Goal: Task Accomplishment & Management: Complete application form

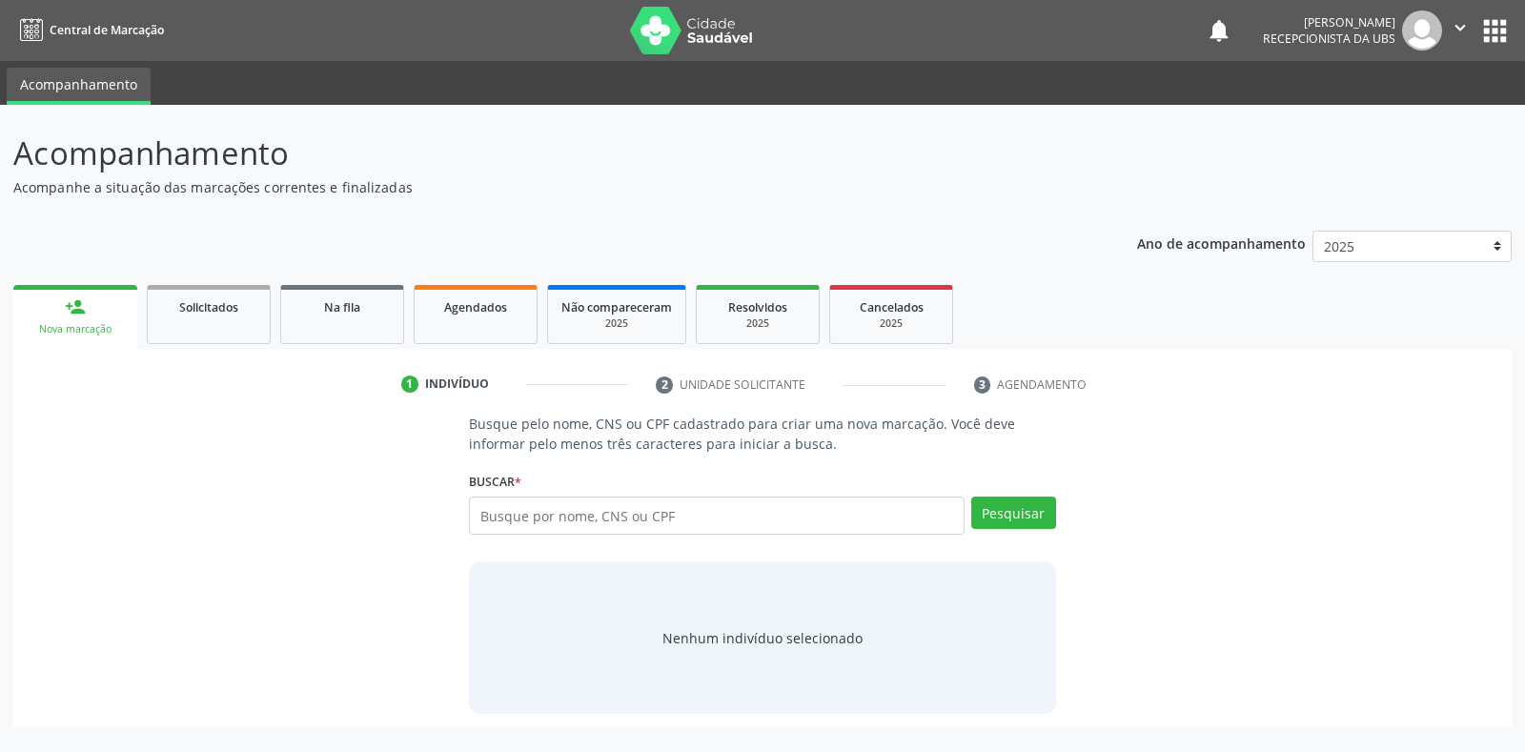
click at [483, 515] on input "text" at bounding box center [716, 516] width 495 height 38
type input "702304188055616"
click at [995, 514] on button "Pesquisar" at bounding box center [1013, 513] width 85 height 32
type input "702304188055616"
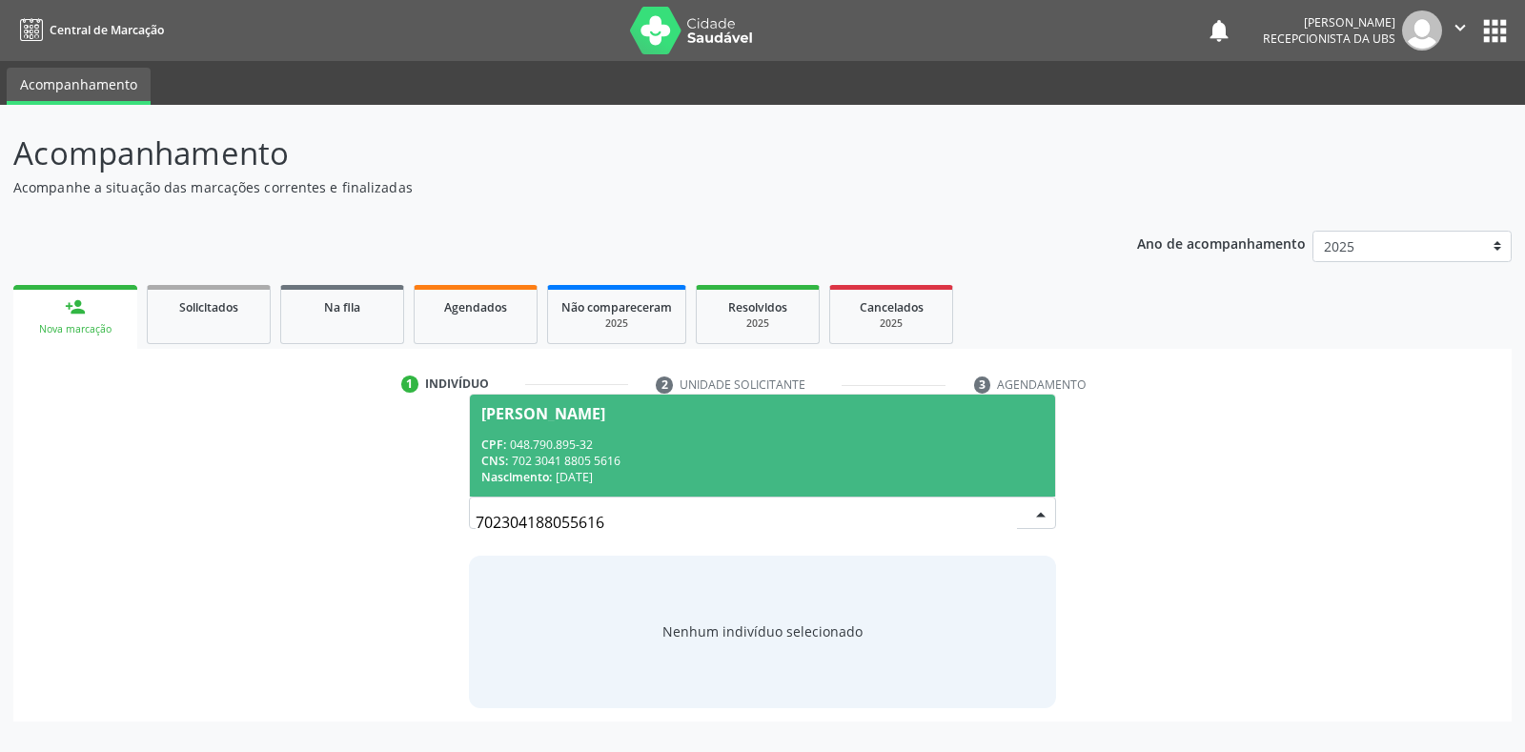
click at [546, 414] on div "[PERSON_NAME]" at bounding box center [543, 413] width 124 height 15
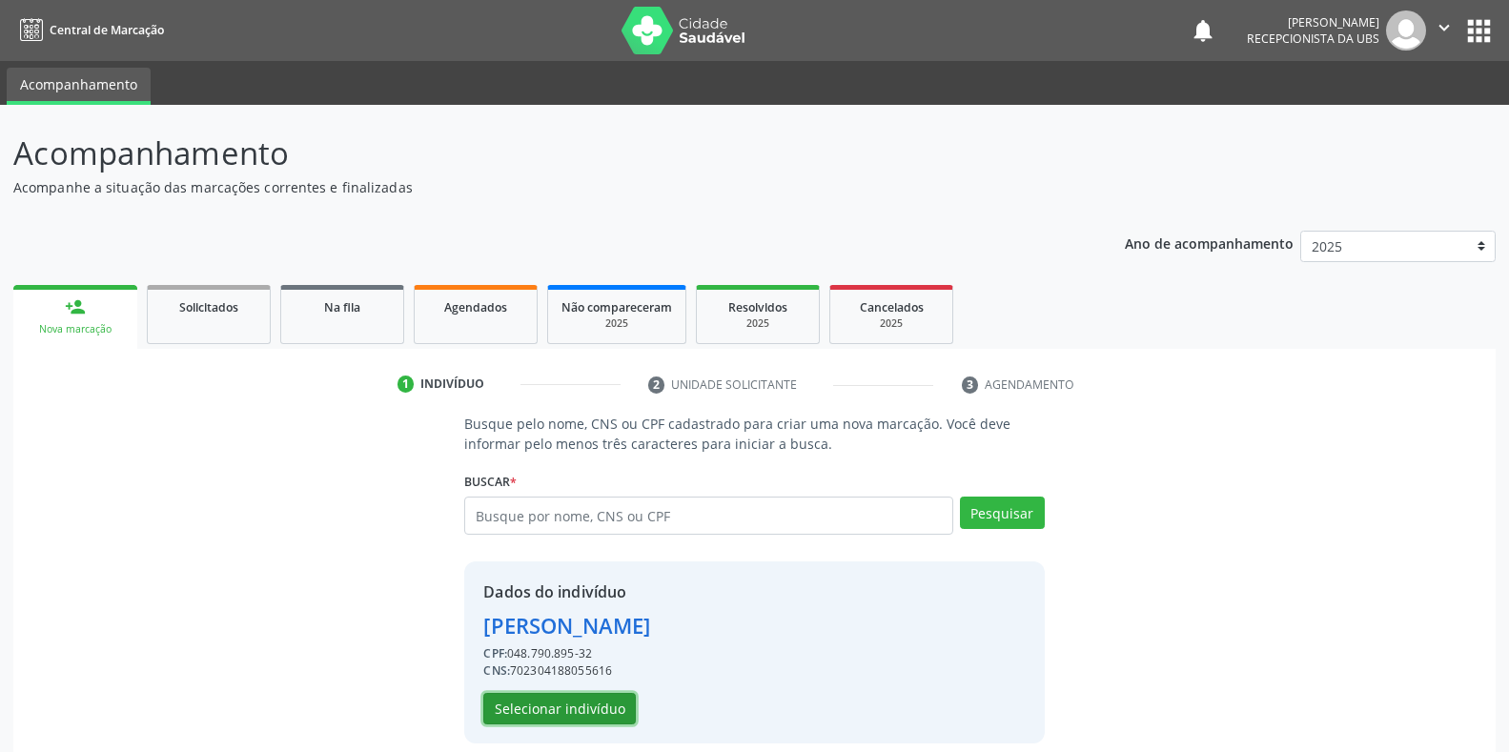
click at [557, 717] on button "Selecionar indivíduo" at bounding box center [559, 709] width 152 height 32
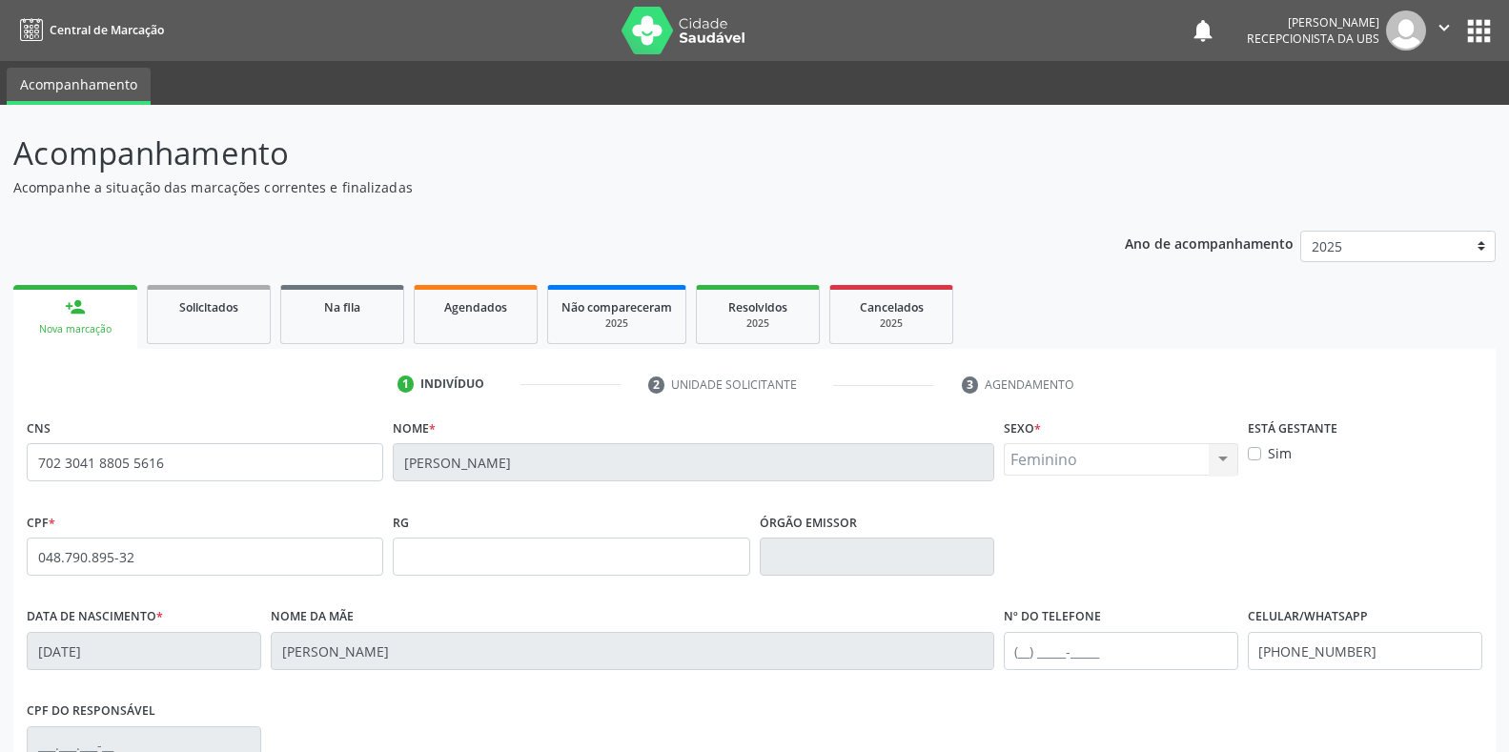
scroll to position [281, 0]
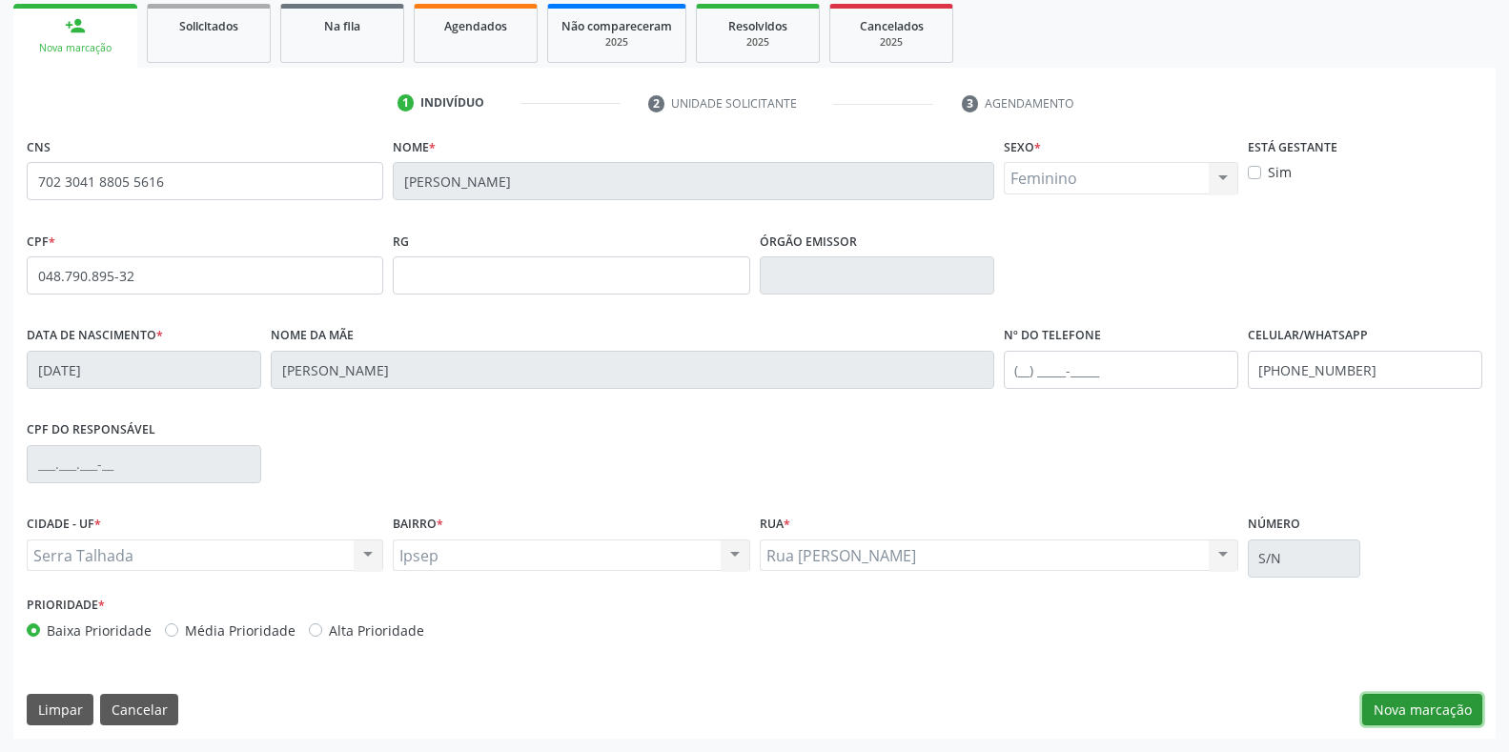
click at [1376, 714] on button "Nova marcação" at bounding box center [1422, 710] width 120 height 32
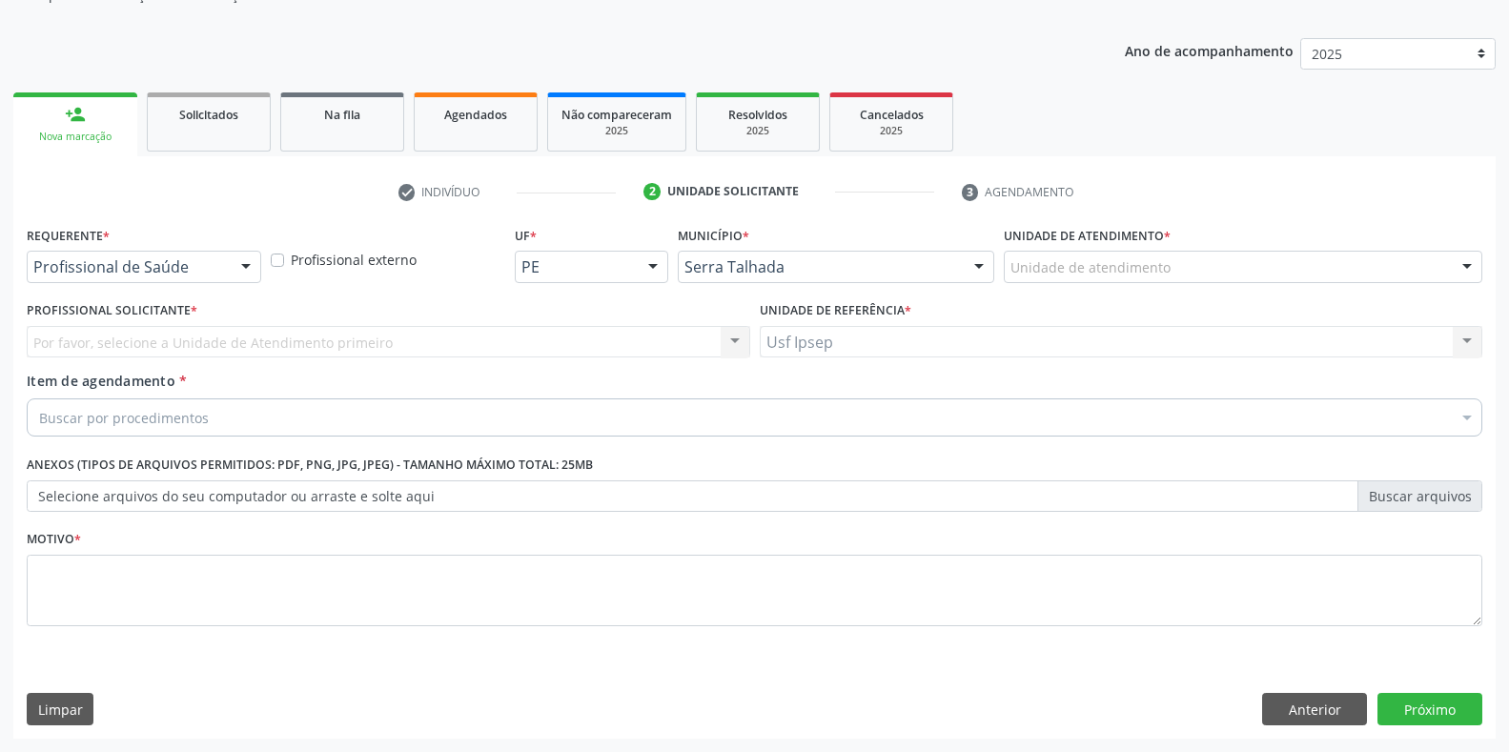
scroll to position [193, 0]
click at [239, 267] on div at bounding box center [246, 268] width 29 height 32
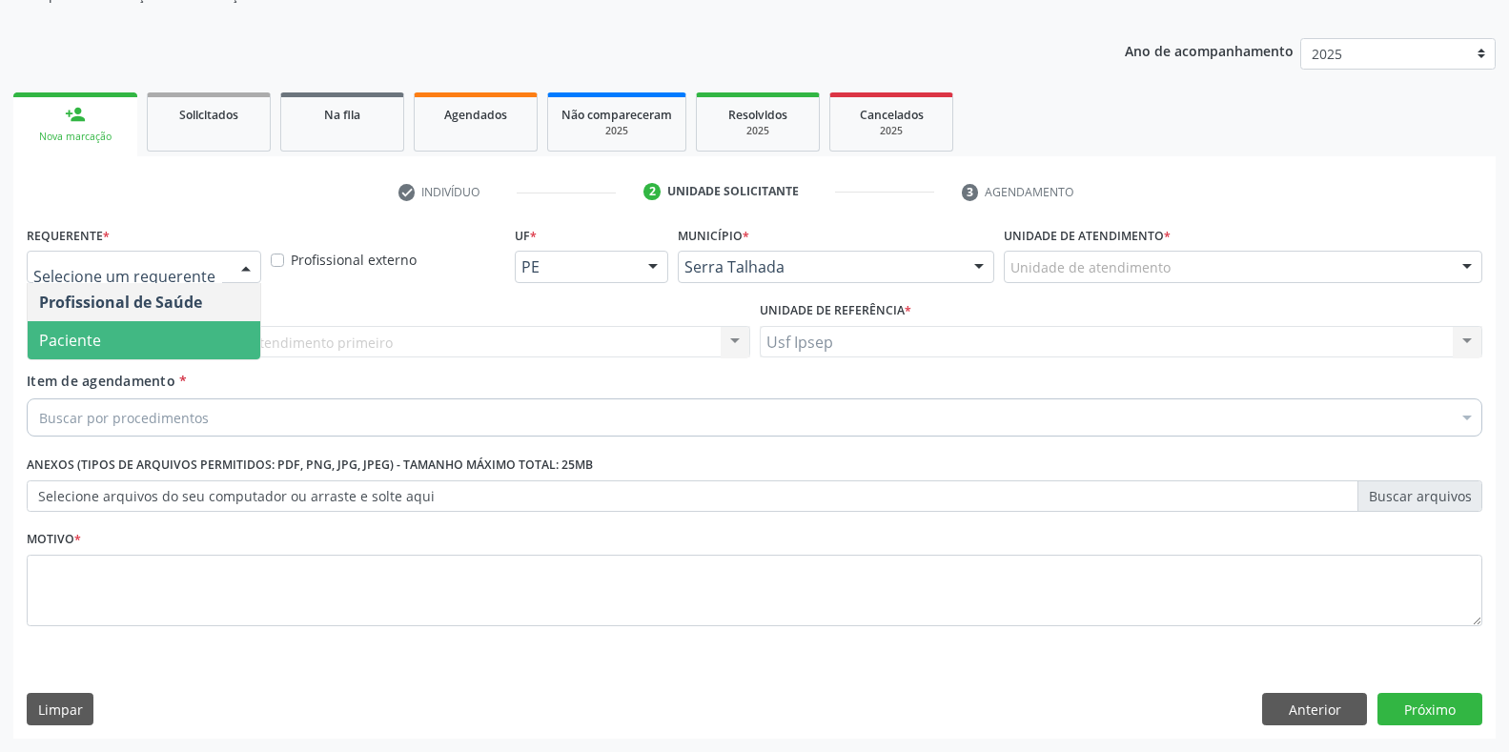
click at [86, 343] on span "Paciente" at bounding box center [70, 340] width 62 height 21
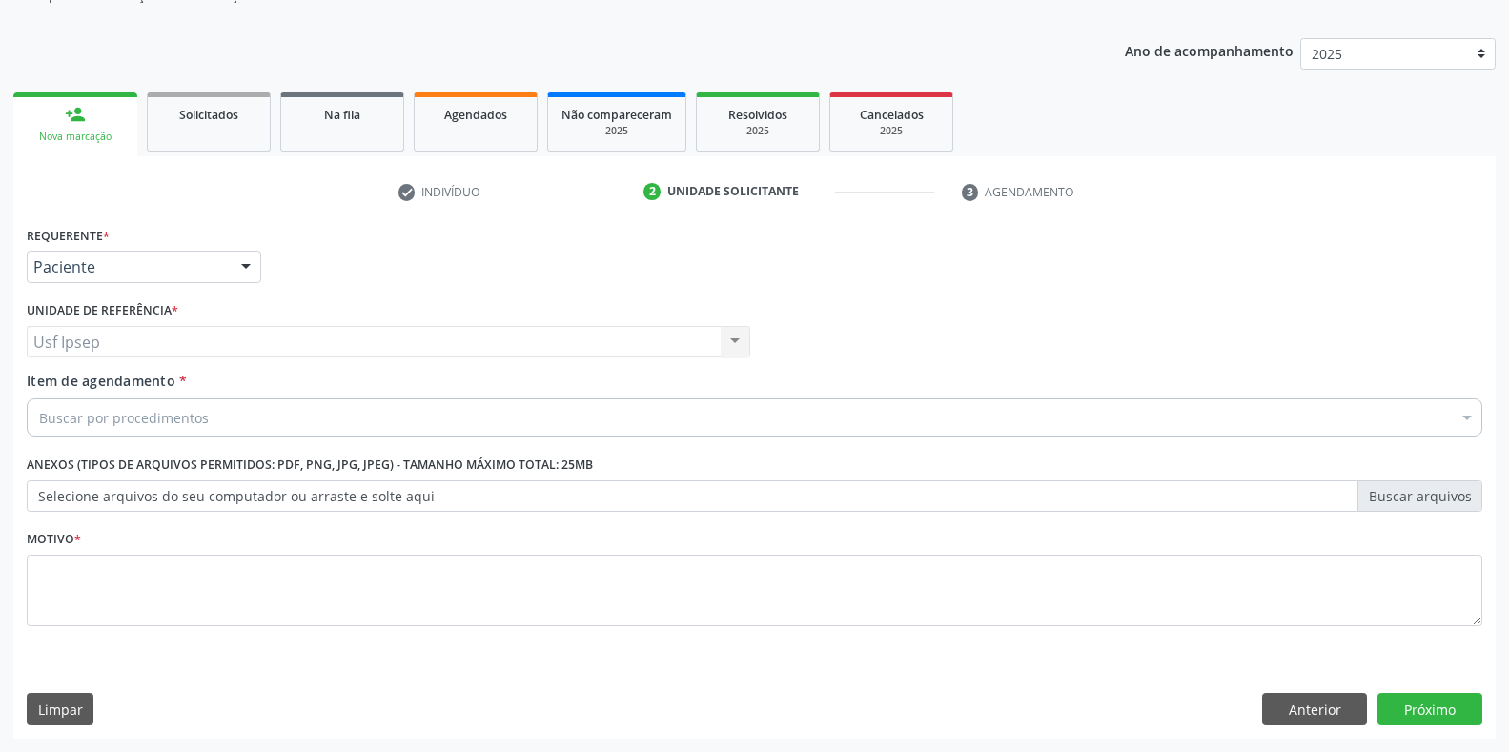
click at [41, 395] on div "Item de agendamento * Buscar por procedimentos Selecionar todos 0304070076 - .Q…" at bounding box center [754, 401] width 1455 height 60
click at [34, 384] on span "Item de agendamento" at bounding box center [101, 381] width 149 height 18
click at [39, 398] on input "Item de agendamento *" at bounding box center [39, 417] width 0 height 38
click at [39, 419] on input "Item de agendamento *" at bounding box center [39, 417] width 0 height 38
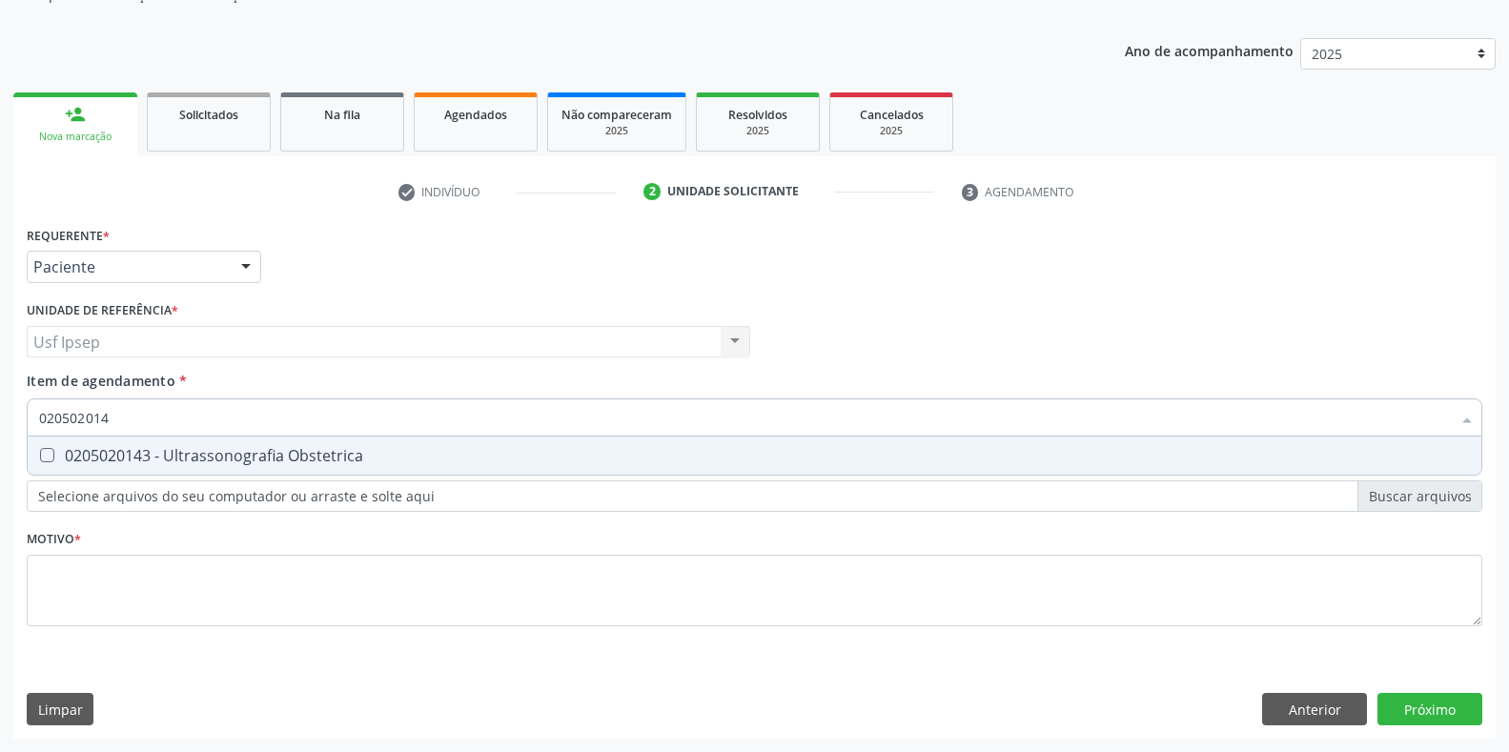
type input "0205020143"
click at [45, 452] on Obstetrica at bounding box center [47, 455] width 14 height 14
click at [40, 452] on Obstetrica "checkbox" at bounding box center [34, 455] width 12 height 12
checkbox Obstetrica "true"
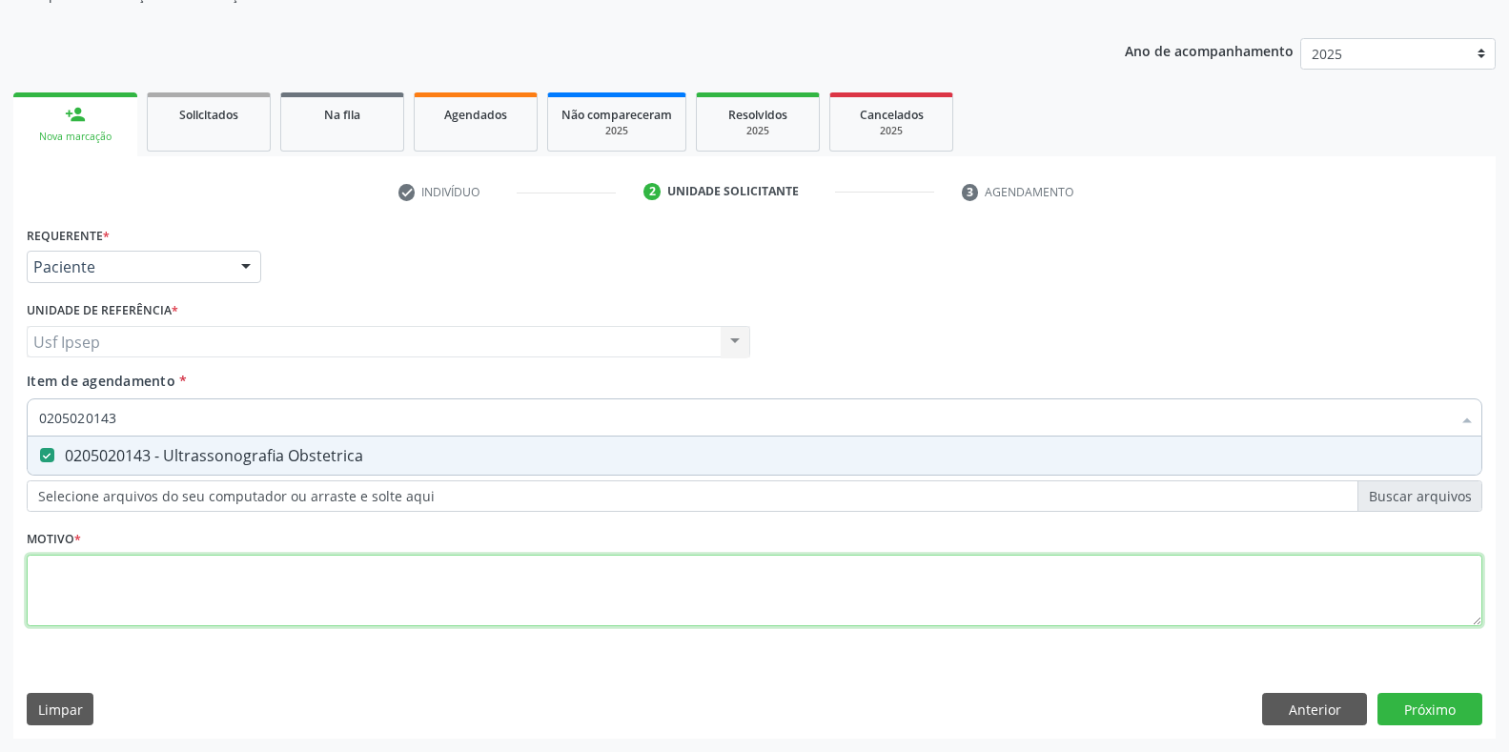
click at [46, 593] on div "Requerente * Paciente Profissional de Saúde Paciente Nenhum resultado encontrad…" at bounding box center [754, 437] width 1455 height 432
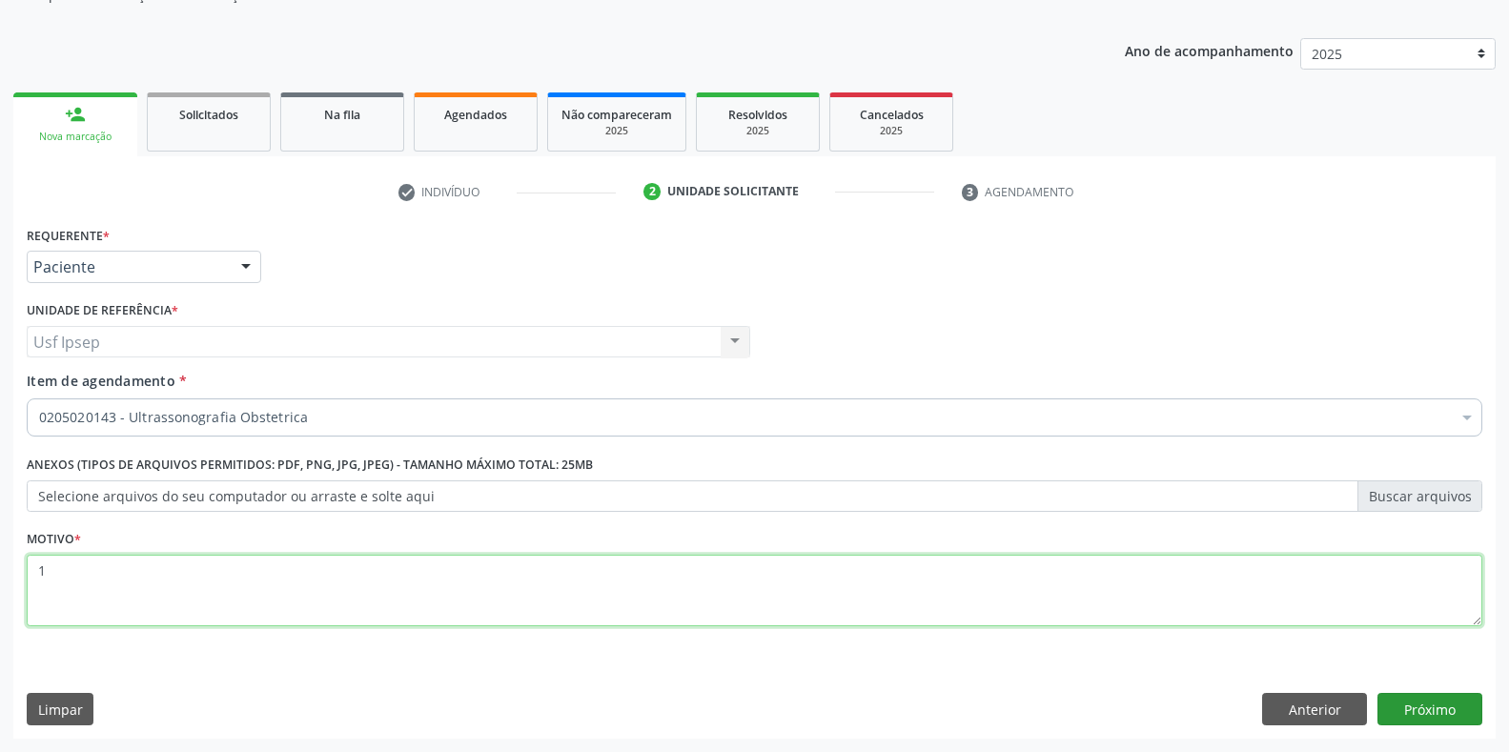
type textarea "1"
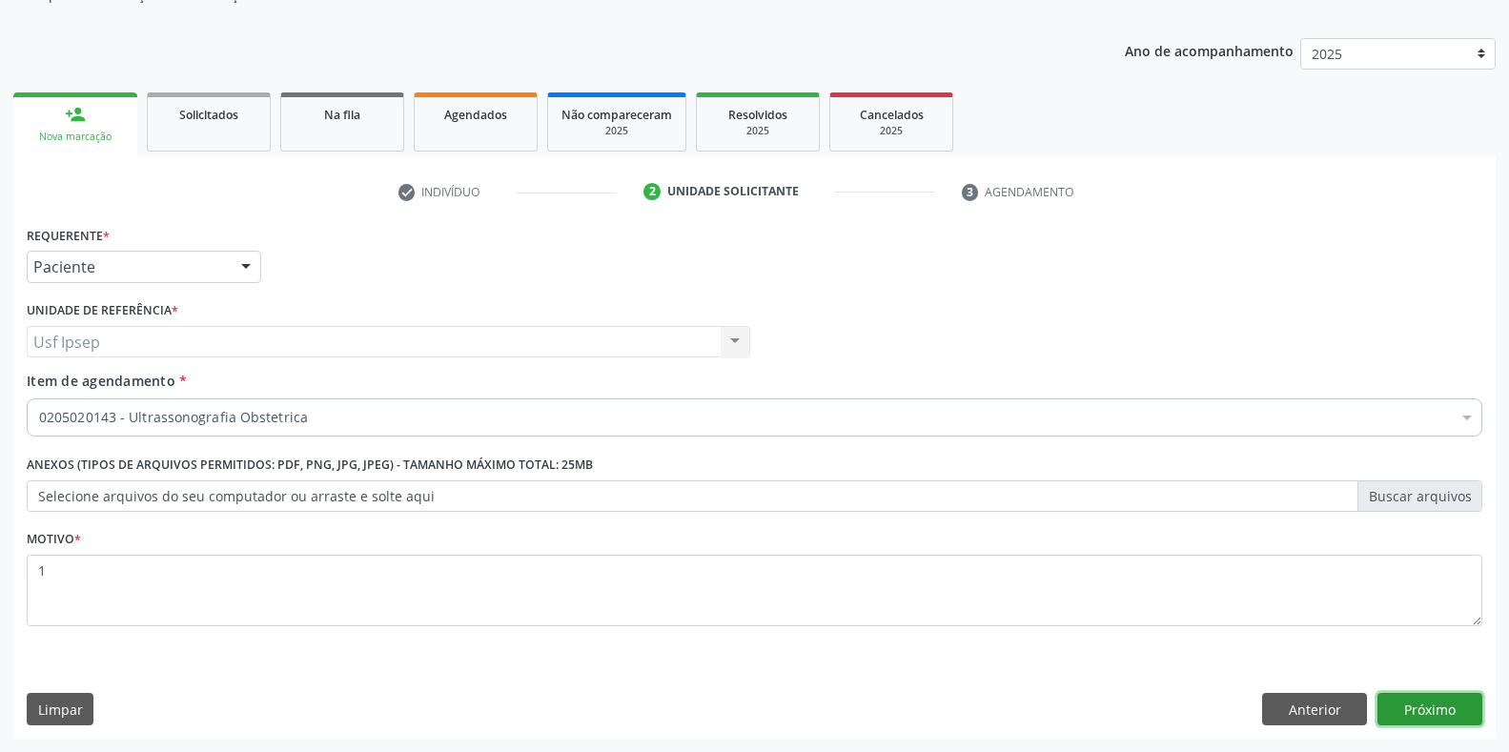
click at [1408, 707] on button "Próximo" at bounding box center [1429, 709] width 105 height 32
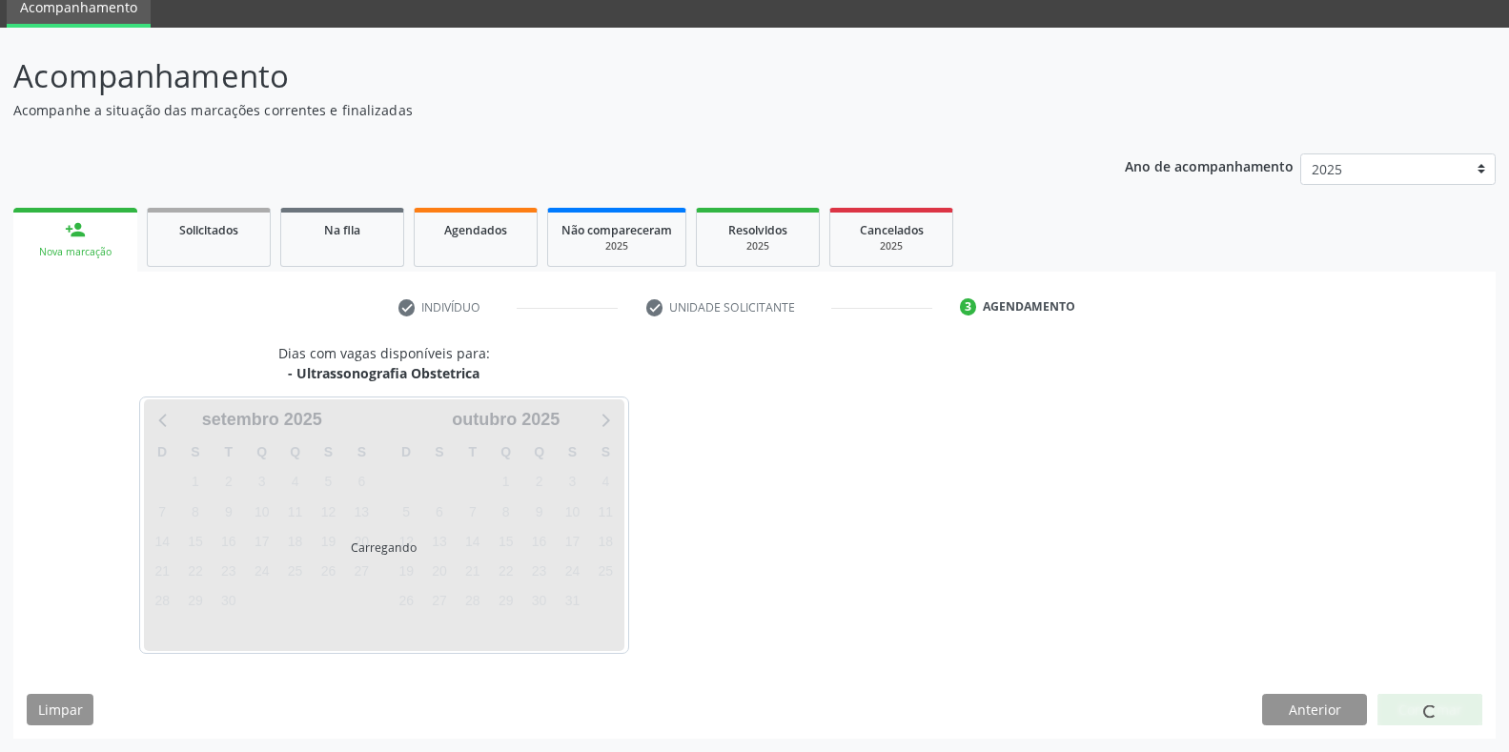
scroll to position [77, 0]
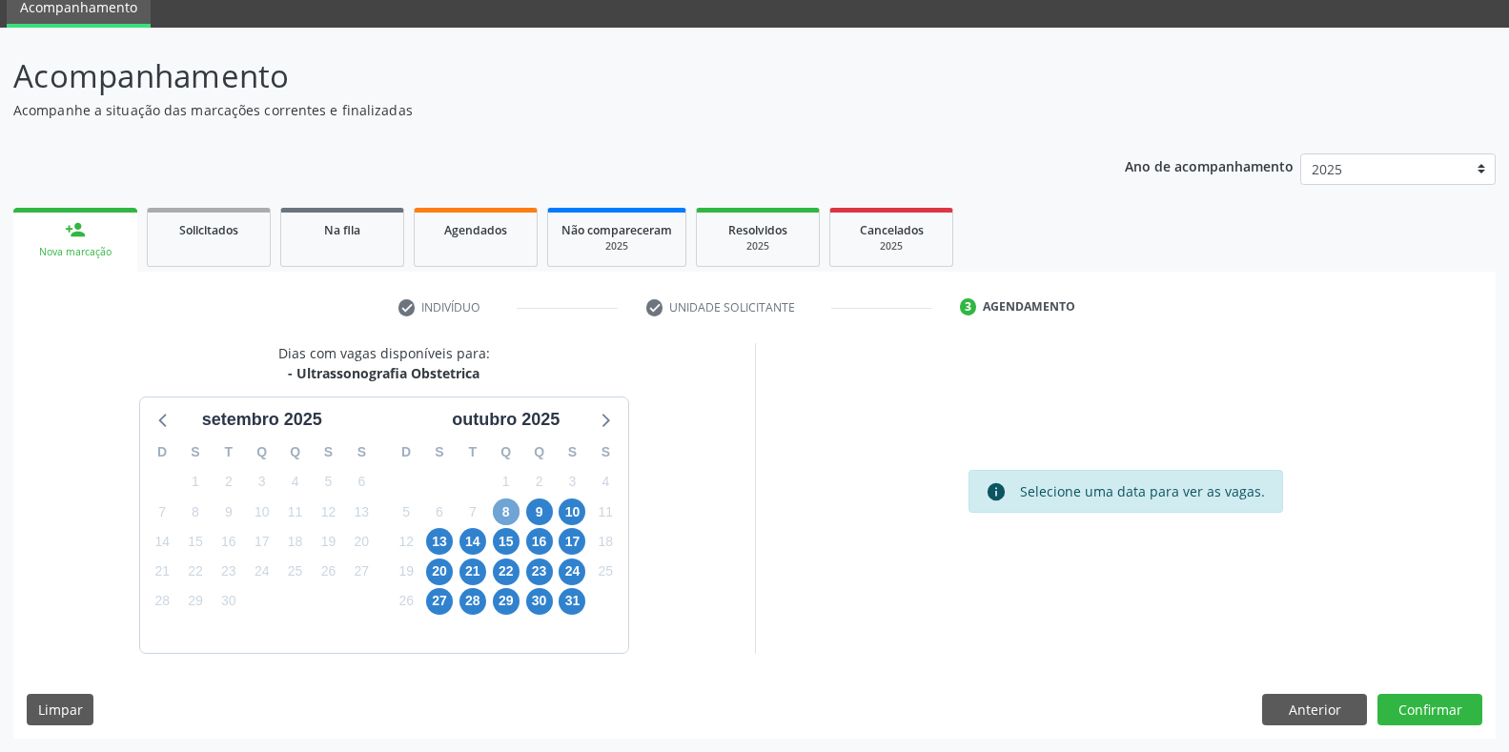
click at [502, 512] on span "8" at bounding box center [506, 511] width 27 height 27
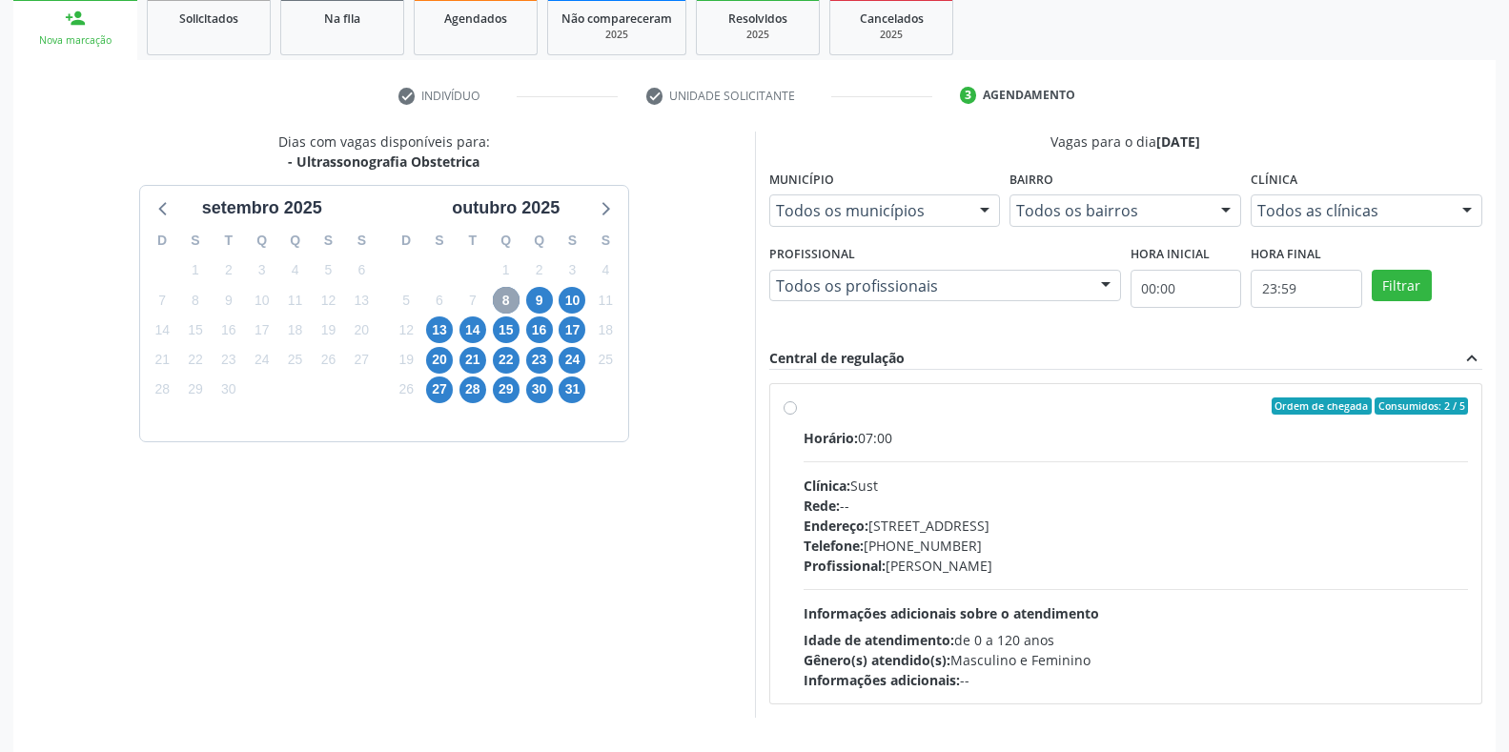
scroll to position [353, 0]
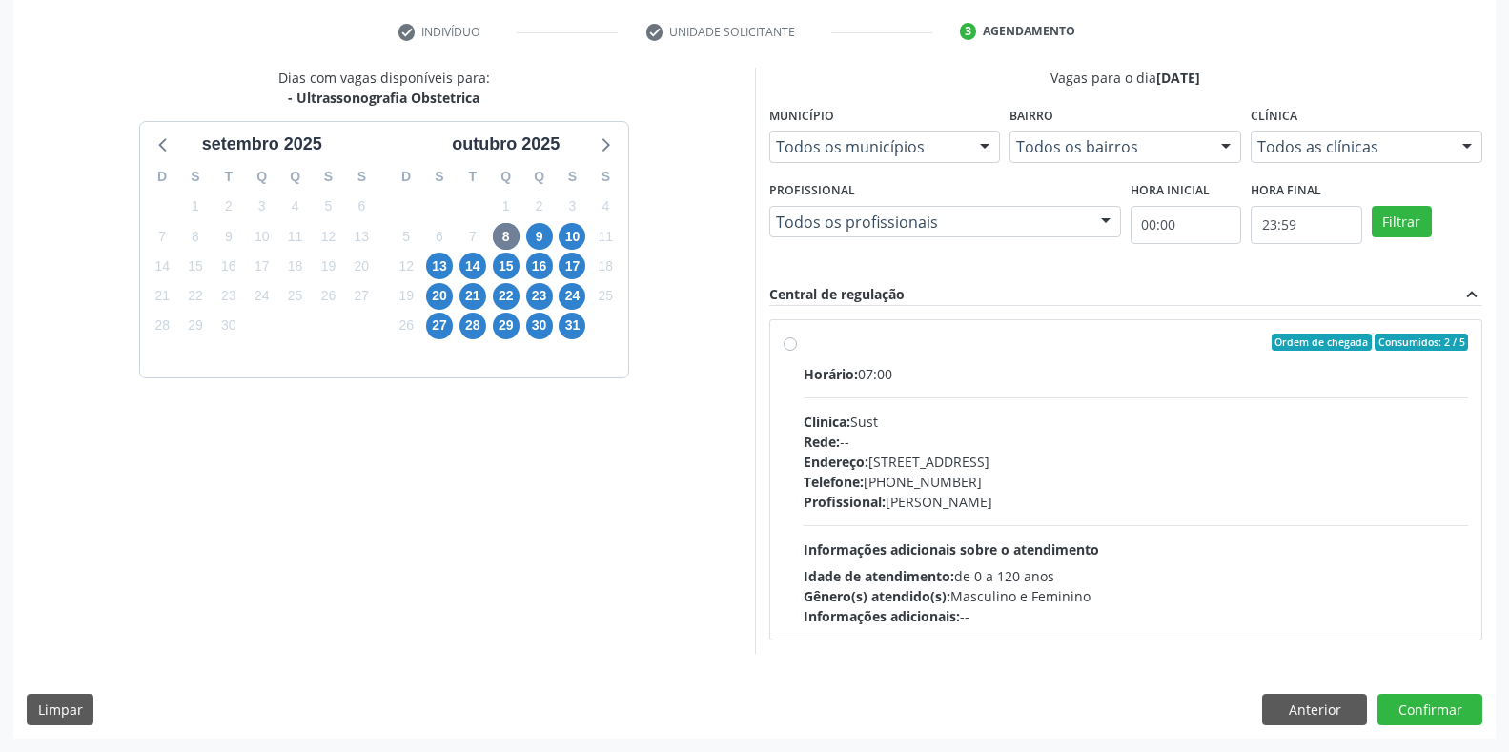
click at [803, 345] on label "Ordem de chegada Consumidos: 2 / 5 Horário: 07:00 Clínica: Sust Rede: -- Endere…" at bounding box center [1135, 480] width 665 height 293
click at [783, 345] on input "Ordem de chegada Consumidos: 2 / 5 Horário: 07:00 Clínica: Sust Rede: -- Endere…" at bounding box center [789, 342] width 13 height 17
radio input "true"
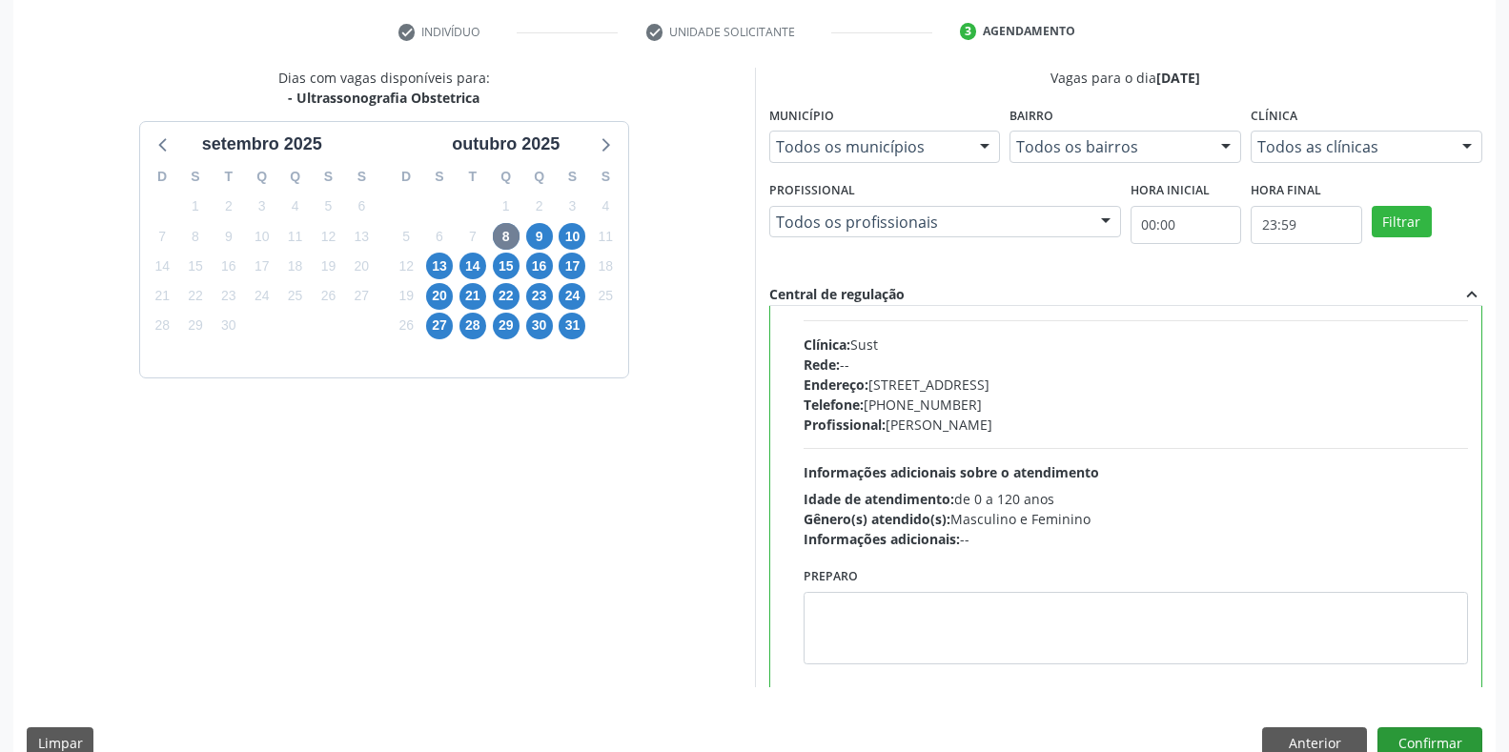
scroll to position [94, 0]
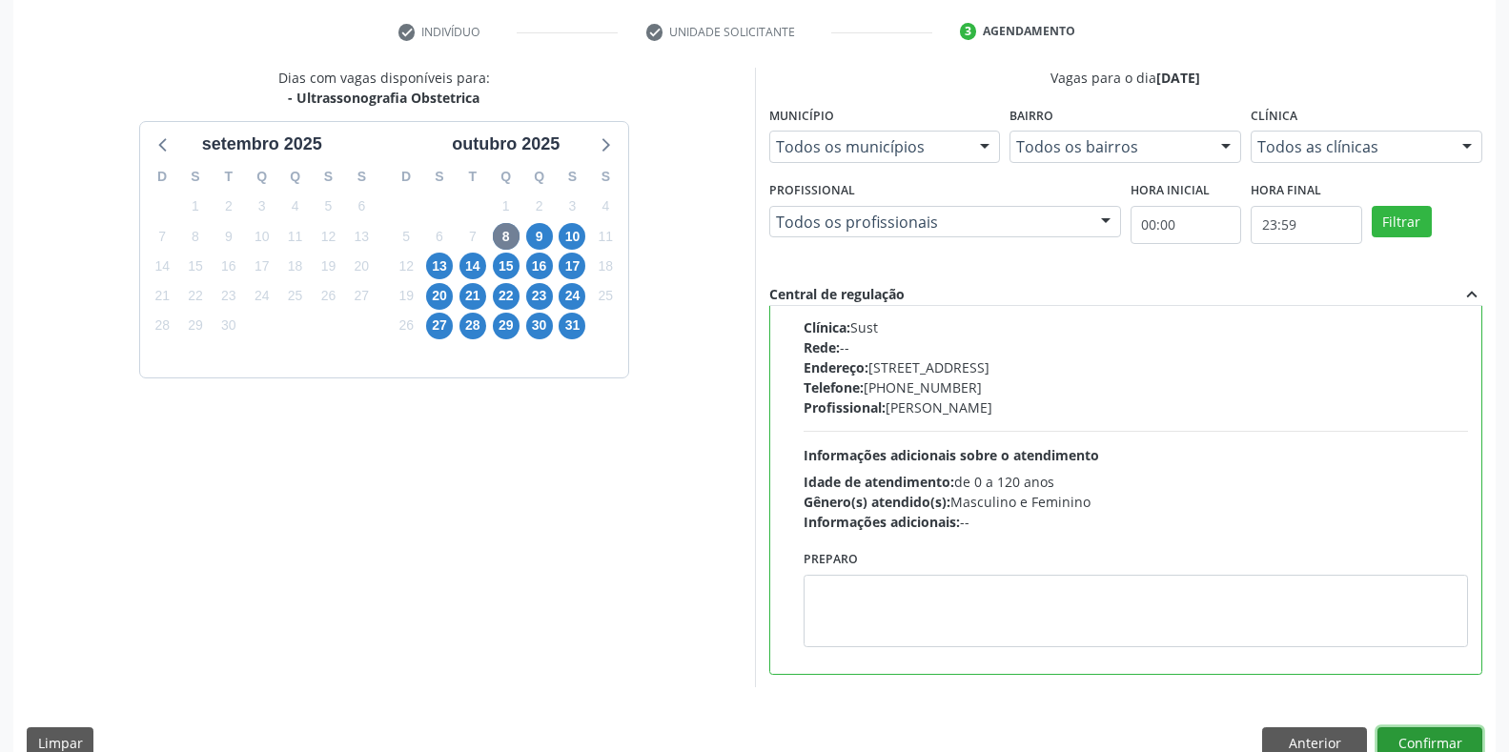
click at [1439, 742] on button "Confirmar" at bounding box center [1429, 743] width 105 height 32
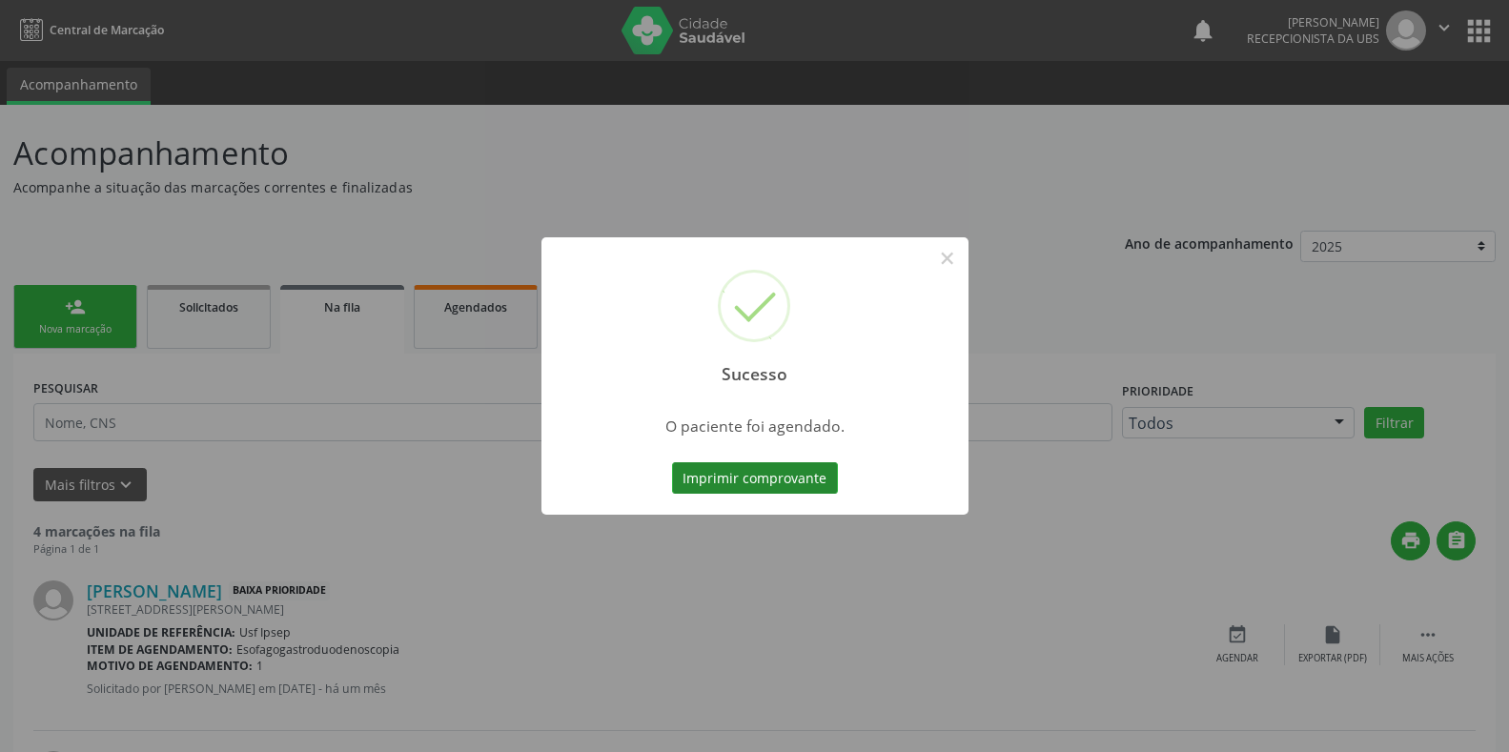
click at [703, 491] on button "Imprimir comprovante" at bounding box center [755, 478] width 166 height 32
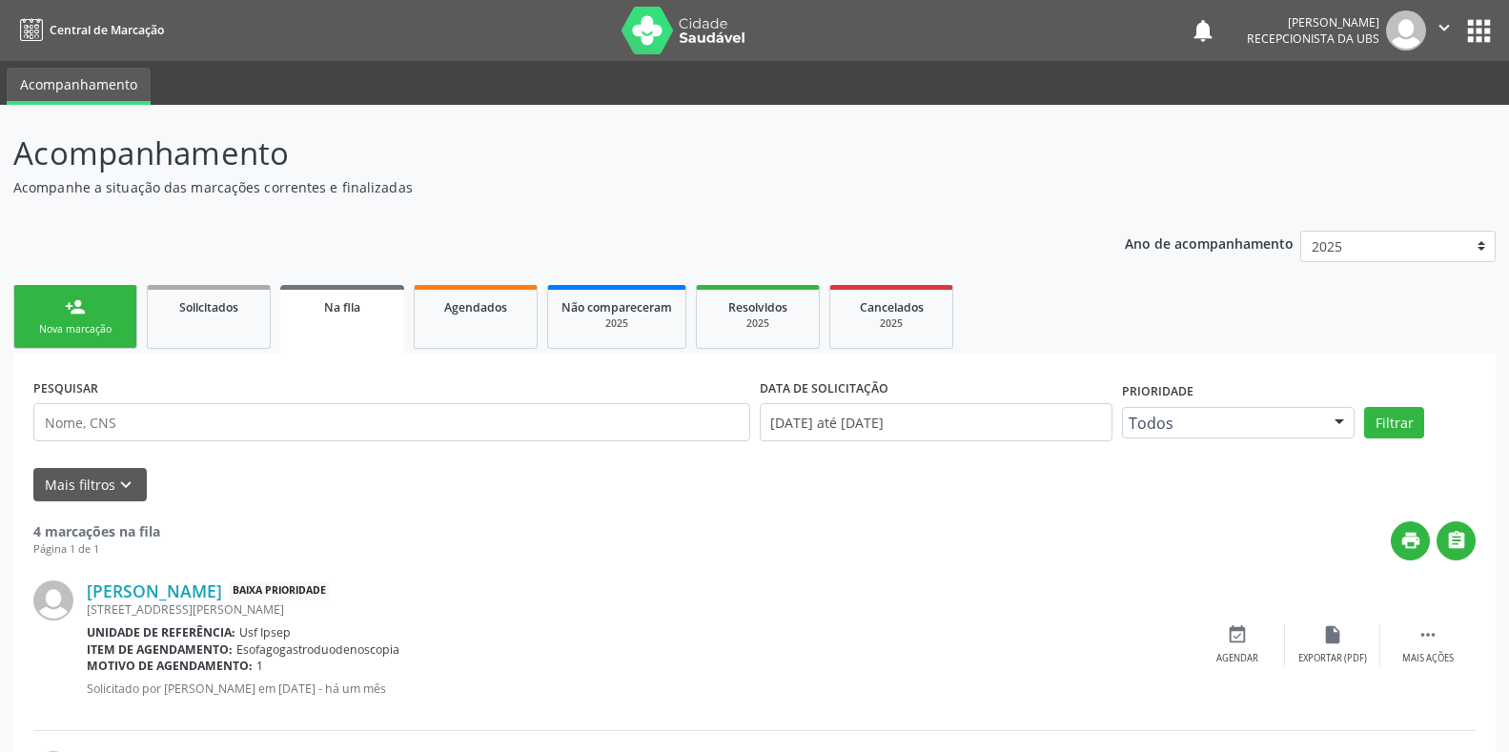
click at [58, 339] on div "Sucesso × O paciente foi agendado. Imprimir comprovante Cancel" at bounding box center [754, 376] width 1509 height 752
click at [94, 331] on div "Sucesso × O paciente foi agendado. Imprimir comprovante Cancel" at bounding box center [754, 376] width 1509 height 752
click at [71, 330] on div "Sucesso × O paciente foi agendado. Imprimir comprovante Cancel" at bounding box center [754, 376] width 1509 height 752
click at [97, 332] on div "Sucesso × O paciente foi agendado. Imprimir comprovante Cancel" at bounding box center [754, 376] width 1509 height 752
click at [111, 331] on div "Sucesso × O paciente foi agendado. Imprimir comprovante Cancel" at bounding box center [754, 376] width 1509 height 752
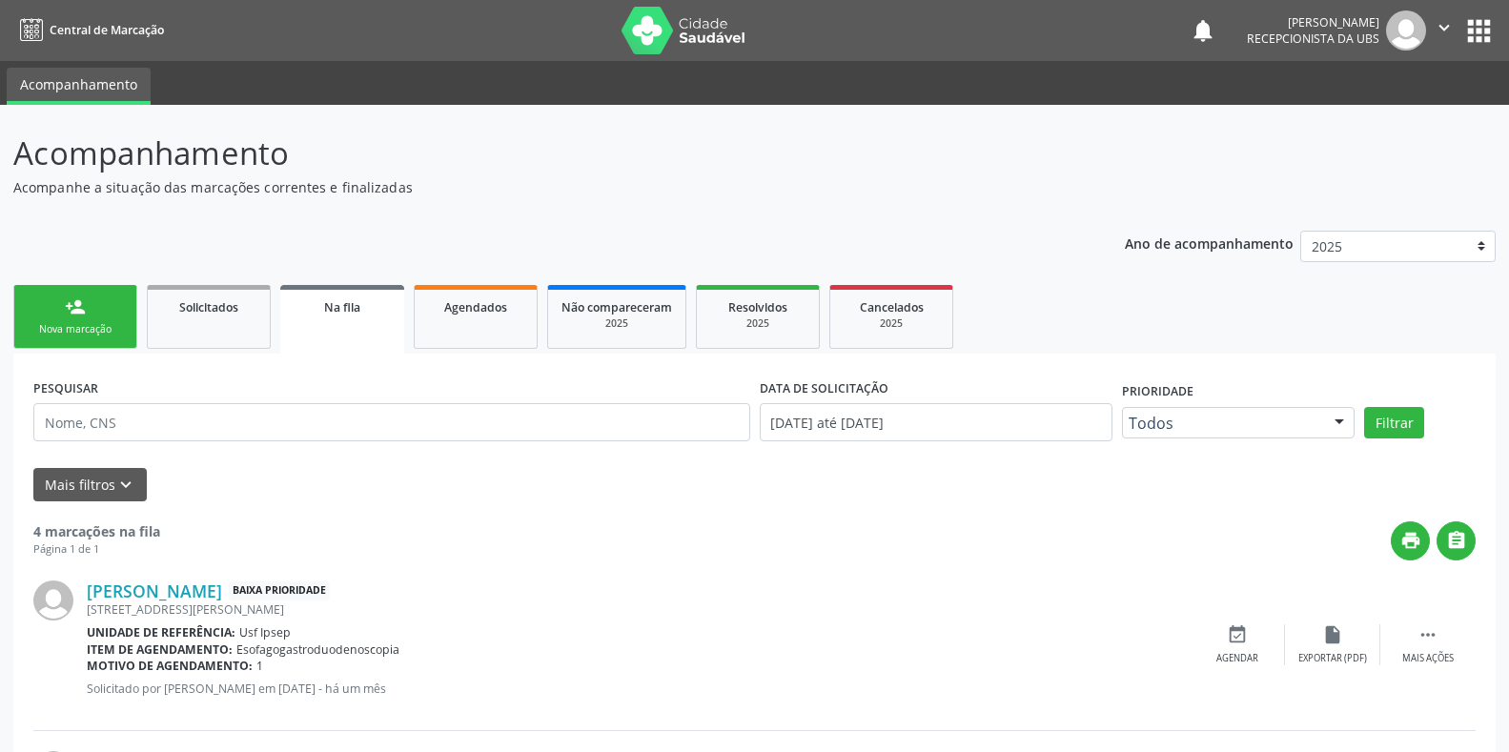
click at [111, 331] on div "Sucesso × O paciente foi agendado. Imprimir comprovante Cancel" at bounding box center [754, 376] width 1509 height 752
click at [74, 331] on div "Sucesso × O paciente foi agendado. Imprimir comprovante Cancel" at bounding box center [754, 376] width 1509 height 752
click at [51, 333] on div "Sucesso × O paciente foi agendado. Imprimir comprovante Cancel" at bounding box center [754, 376] width 1509 height 752
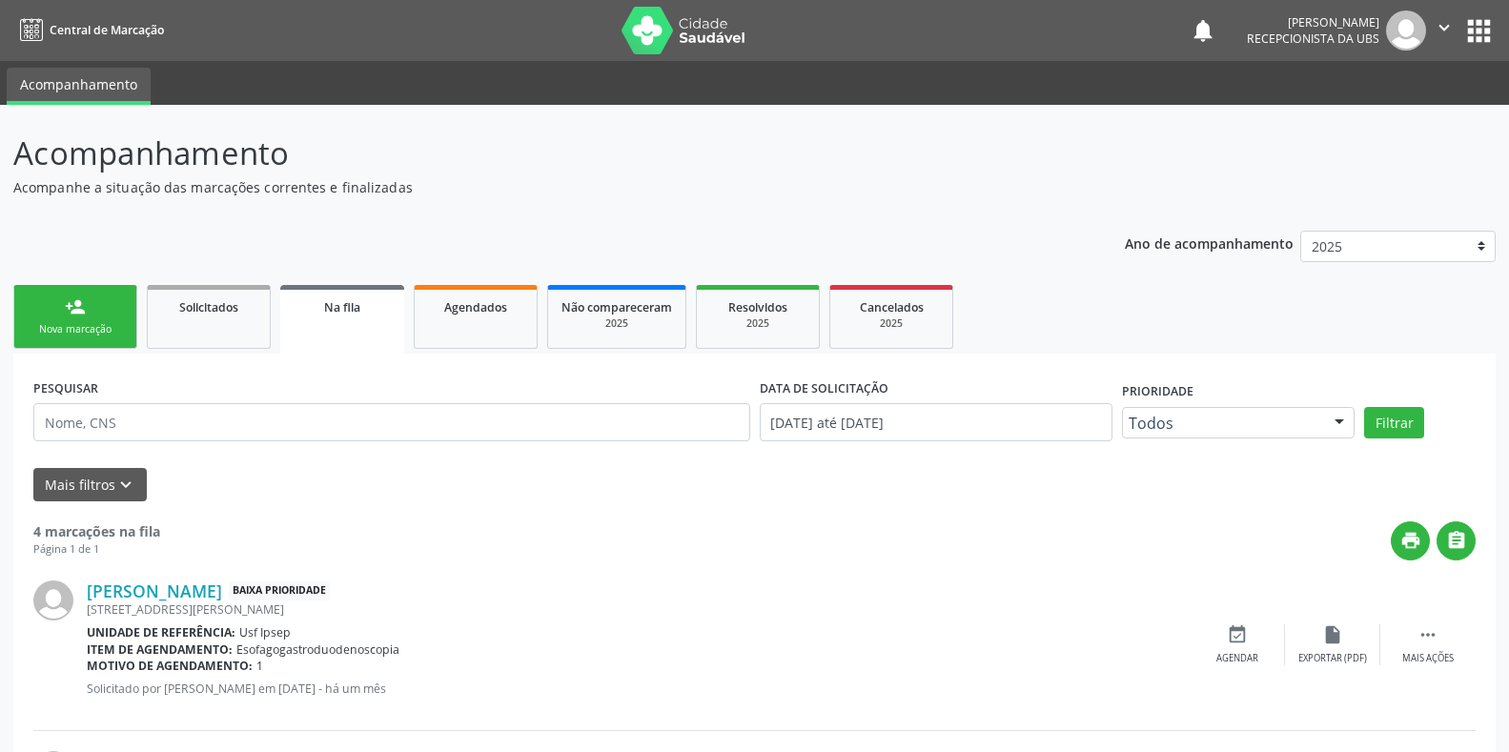
click at [51, 333] on div "Sucesso × O paciente foi agendado. Imprimir comprovante Cancel" at bounding box center [754, 376] width 1509 height 752
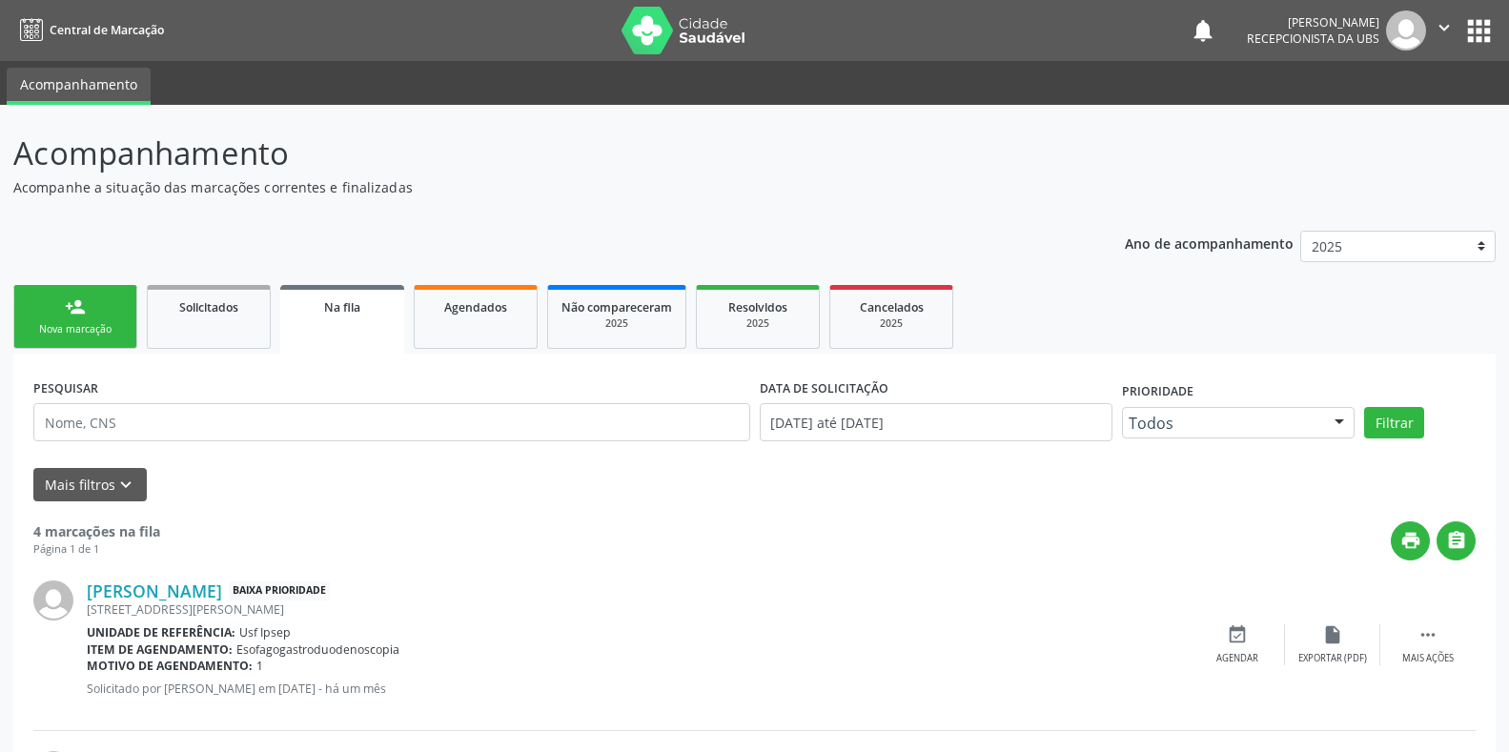
click at [51, 333] on div "Sucesso × O paciente foi agendado. Imprimir comprovante Cancel" at bounding box center [754, 376] width 1509 height 752
click at [641, 31] on div "Sucesso × O paciente foi agendado. Imprimir comprovante Cancel" at bounding box center [754, 376] width 1509 height 752
click at [83, 325] on div "Sucesso × O paciente foi agendado. Imprimir comprovante Cancel" at bounding box center [754, 376] width 1509 height 752
click at [58, 324] on div "Sucesso × O paciente foi agendado. Imprimir comprovante Cancel" at bounding box center [754, 376] width 1509 height 752
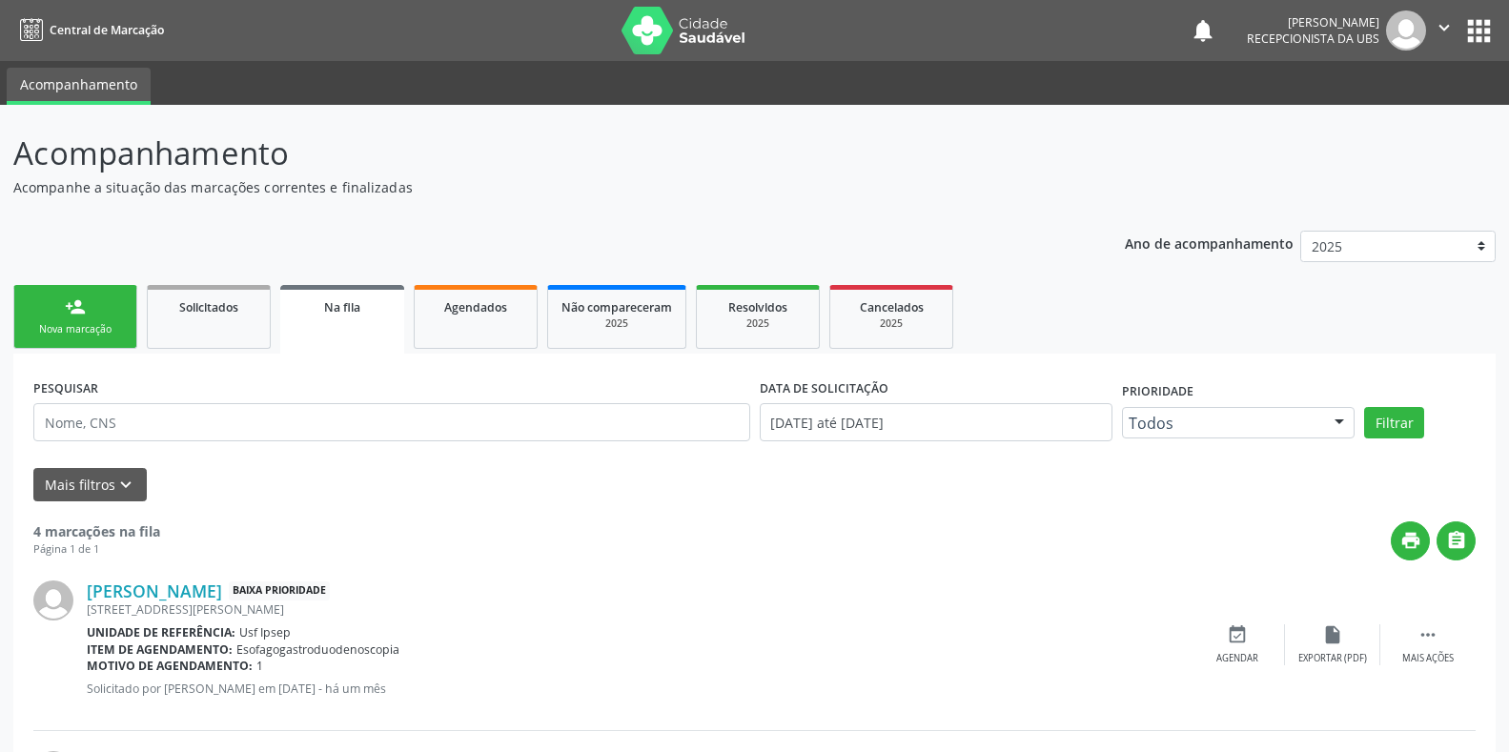
click at [69, 325] on div "Sucesso × O paciente foi agendado. Imprimir comprovante Cancel" at bounding box center [754, 376] width 1509 height 752
click at [66, 325] on div "Sucesso × O paciente foi agendado. Imprimir comprovante Cancel" at bounding box center [754, 376] width 1509 height 752
click at [62, 325] on div "Sucesso × O paciente foi agendado. Imprimir comprovante Cancel" at bounding box center [754, 376] width 1509 height 752
click at [60, 325] on div "Sucesso × O paciente foi agendado. Imprimir comprovante Cancel" at bounding box center [754, 376] width 1509 height 752
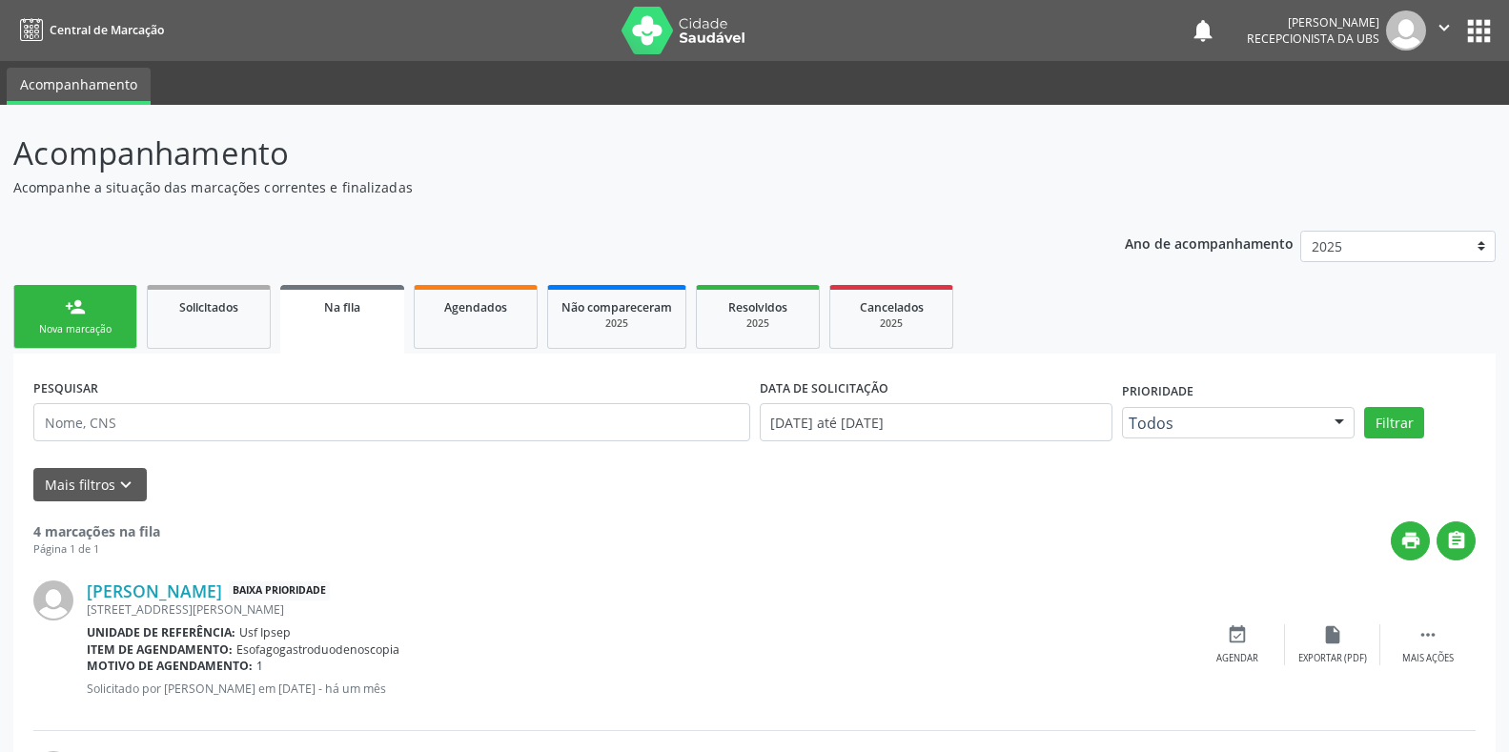
click at [42, 332] on div "Sucesso × O paciente foi agendado. Imprimir comprovante Cancel" at bounding box center [754, 376] width 1509 height 752
click at [102, 329] on div "Sucesso × O paciente foi agendado. Imprimir comprovante Cancel" at bounding box center [754, 376] width 1509 height 752
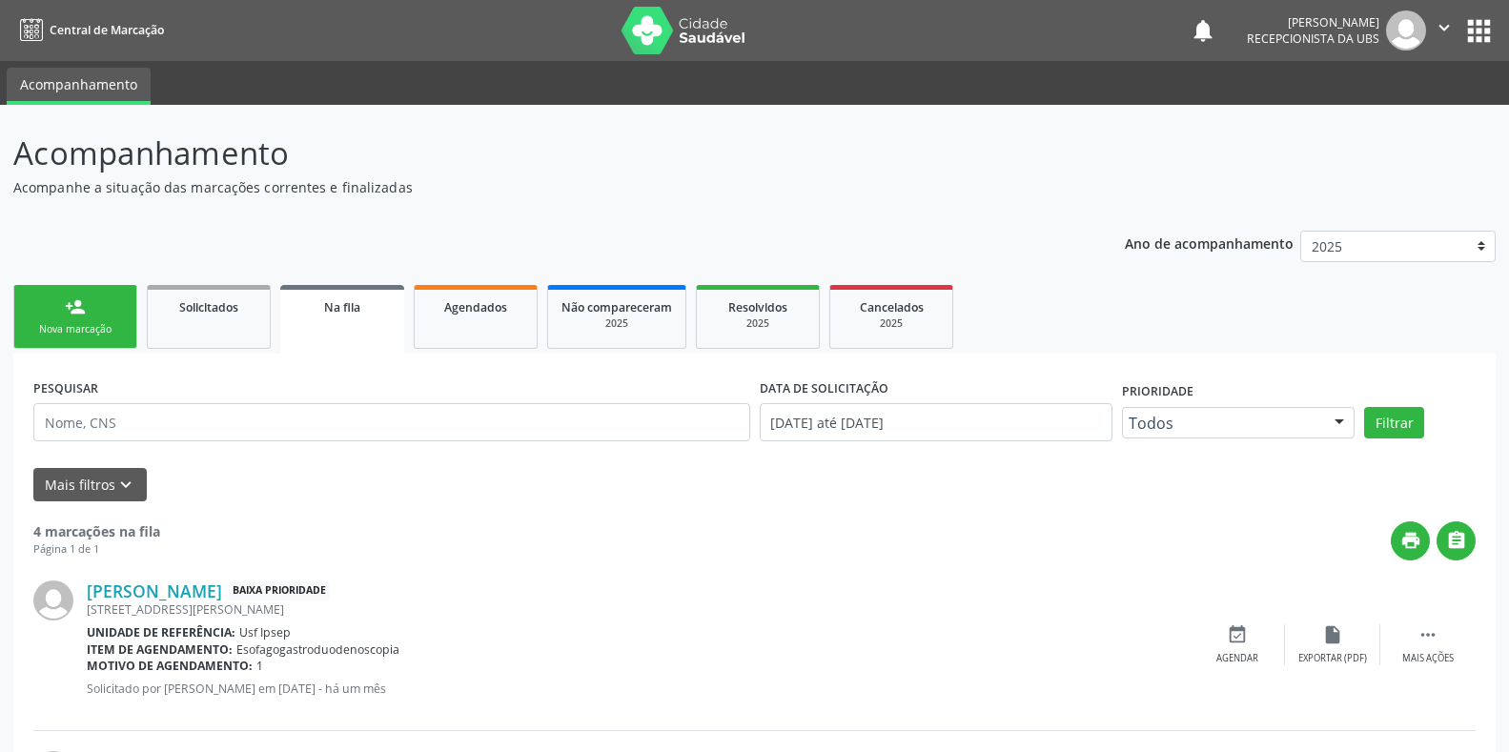
click at [452, 304] on div "Sucesso × O paciente foi agendado. Imprimir comprovante Cancel" at bounding box center [754, 376] width 1509 height 752
click at [455, 305] on div "Sucesso × O paciente foi agendado. Imprimir comprovante Cancel" at bounding box center [754, 376] width 1509 height 752
click at [463, 305] on div "Sucesso × O paciente foi agendado. Imprimir comprovante Cancel" at bounding box center [754, 376] width 1509 height 752
click at [71, 333] on div "Sucesso × O paciente foi agendado. Imprimir comprovante Cancel" at bounding box center [754, 376] width 1509 height 752
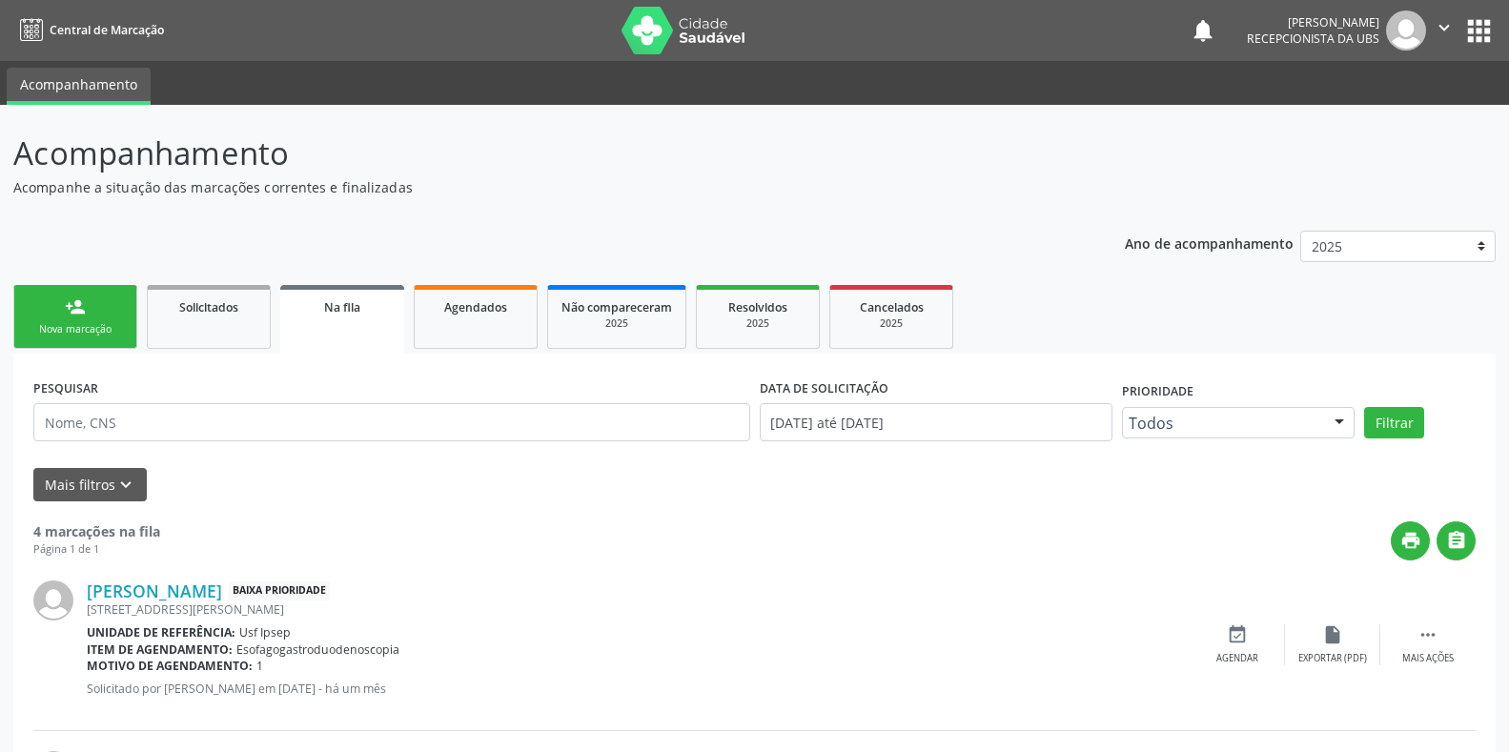
click at [39, 334] on div "Sucesso × O paciente foi agendado. Imprimir comprovante Cancel" at bounding box center [754, 376] width 1509 height 752
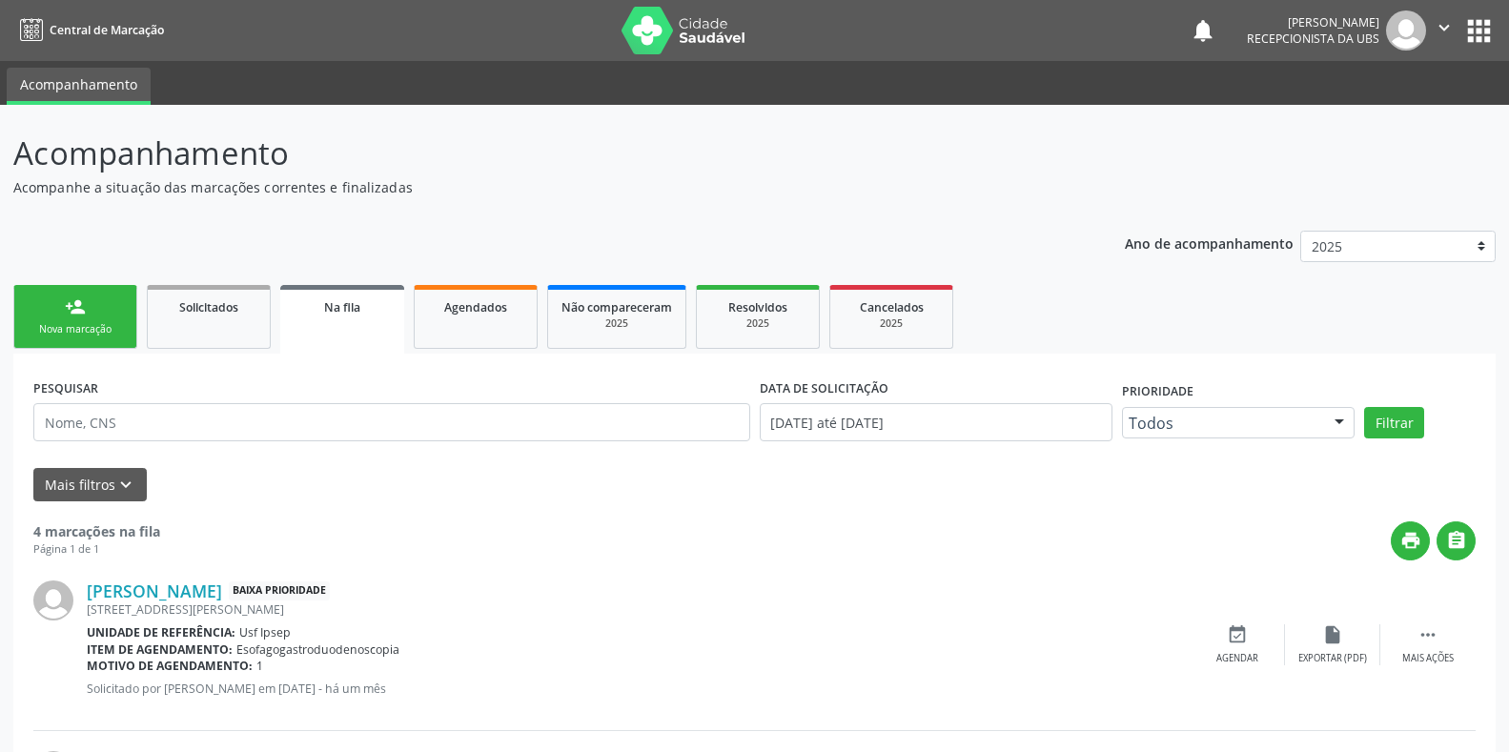
click at [39, 334] on div "Sucesso × O paciente foi agendado. Imprimir comprovante Cancel" at bounding box center [754, 376] width 1509 height 752
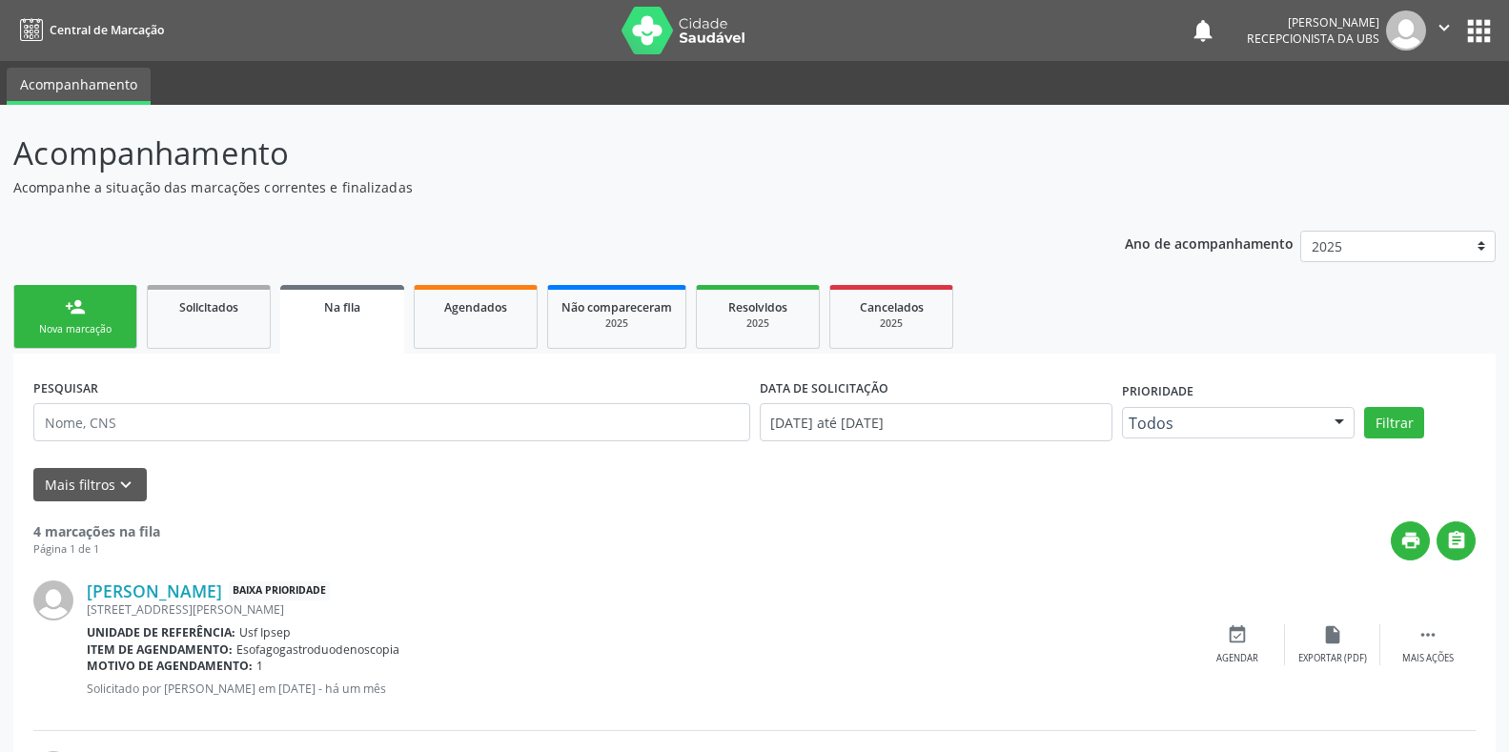
click at [86, 329] on div "Sucesso × O paciente foi agendado. Imprimir comprovante Cancel" at bounding box center [754, 376] width 1509 height 752
click at [86, 334] on div "Sucesso × O paciente foi agendado. Imprimir comprovante Cancel" at bounding box center [754, 376] width 1509 height 752
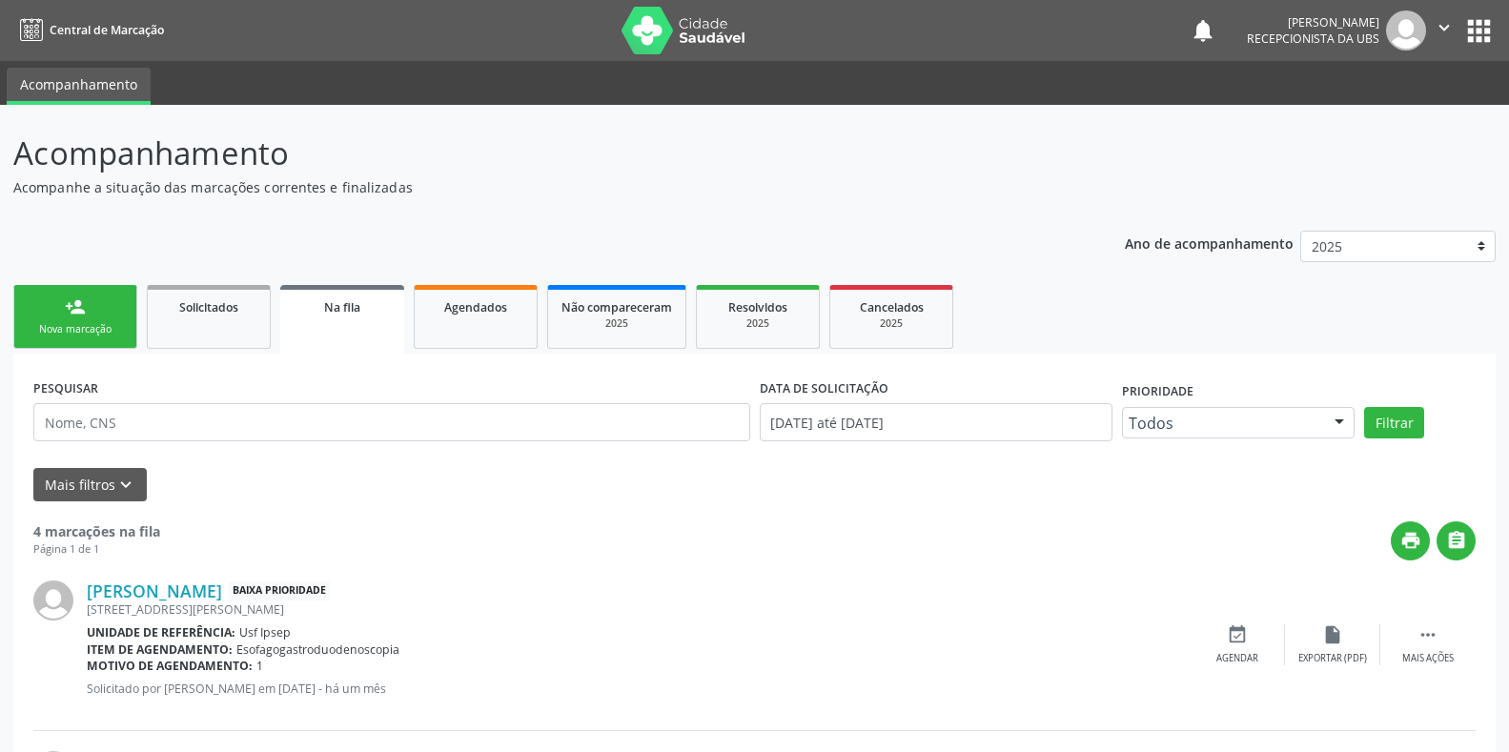
click at [86, 334] on div "Sucesso × O paciente foi agendado. Imprimir comprovante Cancel" at bounding box center [754, 376] width 1509 height 752
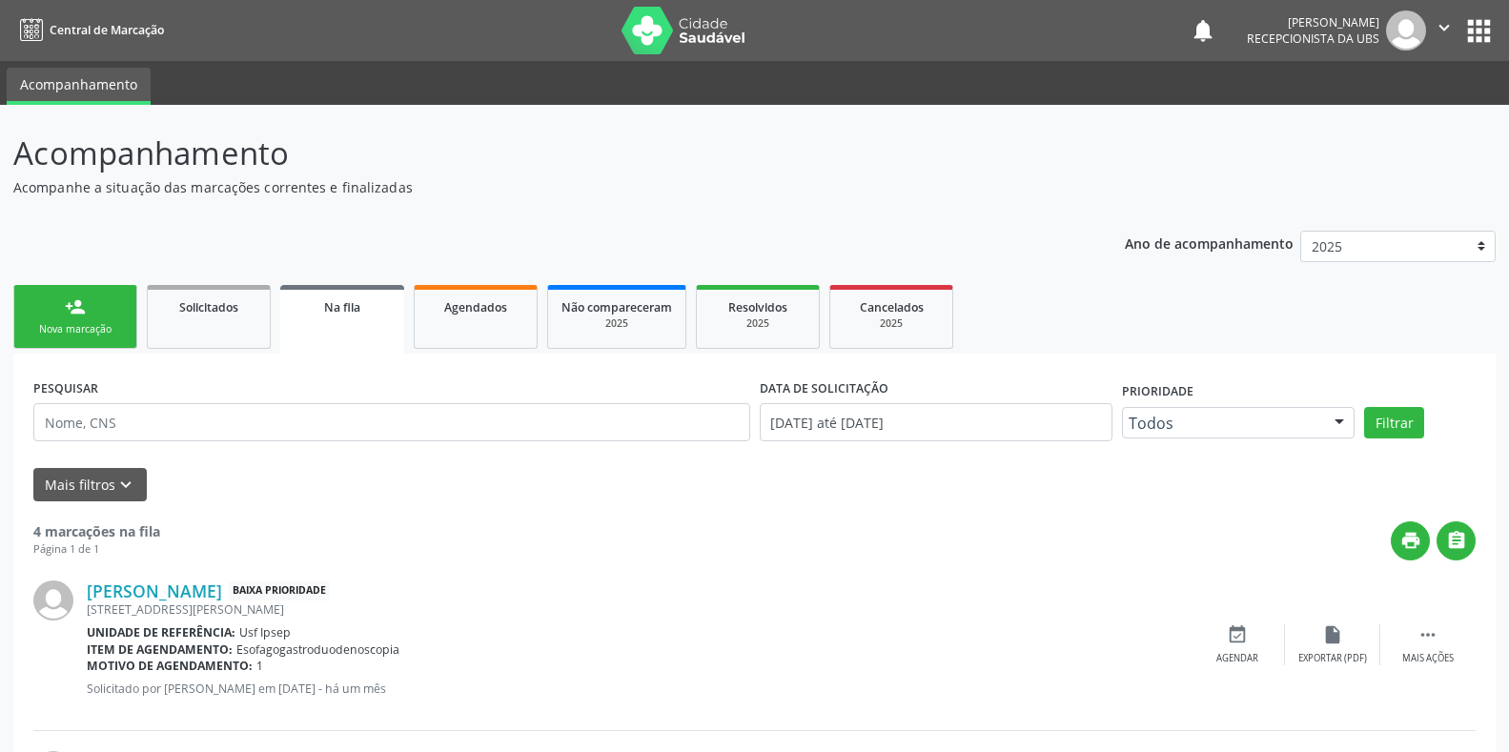
click at [73, 330] on div "Sucesso × O paciente foi agendado. Imprimir comprovante Cancel" at bounding box center [754, 376] width 1509 height 752
click at [71, 340] on div "Sucesso × O paciente foi agendado. Imprimir comprovante Cancel" at bounding box center [754, 376] width 1509 height 752
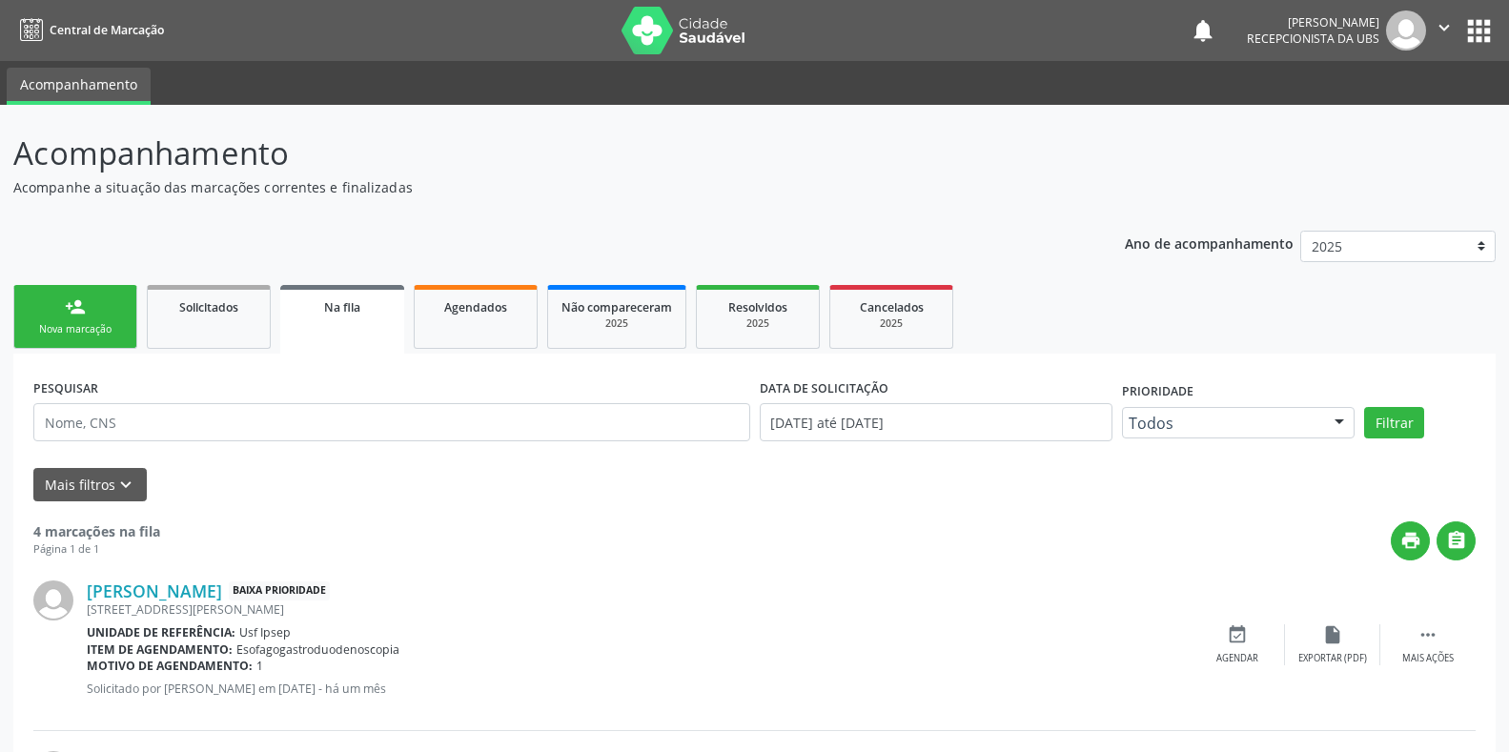
click at [69, 334] on div "Sucesso × O paciente foi agendado. Imprimir comprovante Cancel" at bounding box center [754, 376] width 1509 height 752
click at [76, 329] on div "Sucesso × O paciente foi agendado. Imprimir comprovante Cancel" at bounding box center [754, 376] width 1509 height 752
click at [81, 327] on div "Sucesso × O paciente foi agendado. Imprimir comprovante Cancel" at bounding box center [754, 376] width 1509 height 752
drag, startPoint x: 641, startPoint y: 348, endPoint x: 898, endPoint y: 150, distance: 324.0
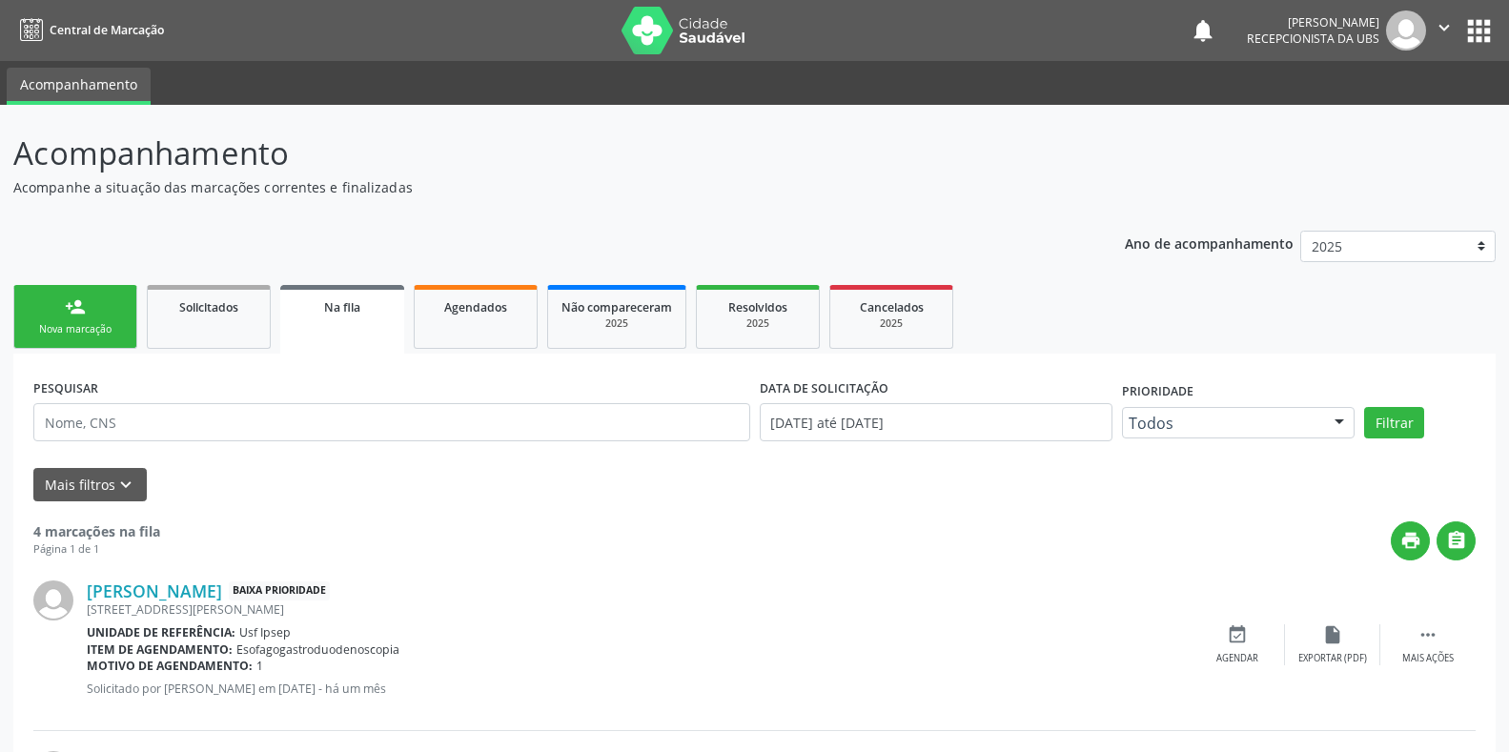
click at [898, 150] on div "Sucesso × O paciente foi agendado. Imprimir comprovante Cancel" at bounding box center [754, 376] width 1509 height 752
click at [53, 329] on div "Sucesso × O paciente foi agendado. Imprimir comprovante Cancel" at bounding box center [754, 376] width 1509 height 752
click at [52, 331] on div "Sucesso × O paciente foi agendado. Imprimir comprovante Cancel" at bounding box center [754, 376] width 1509 height 752
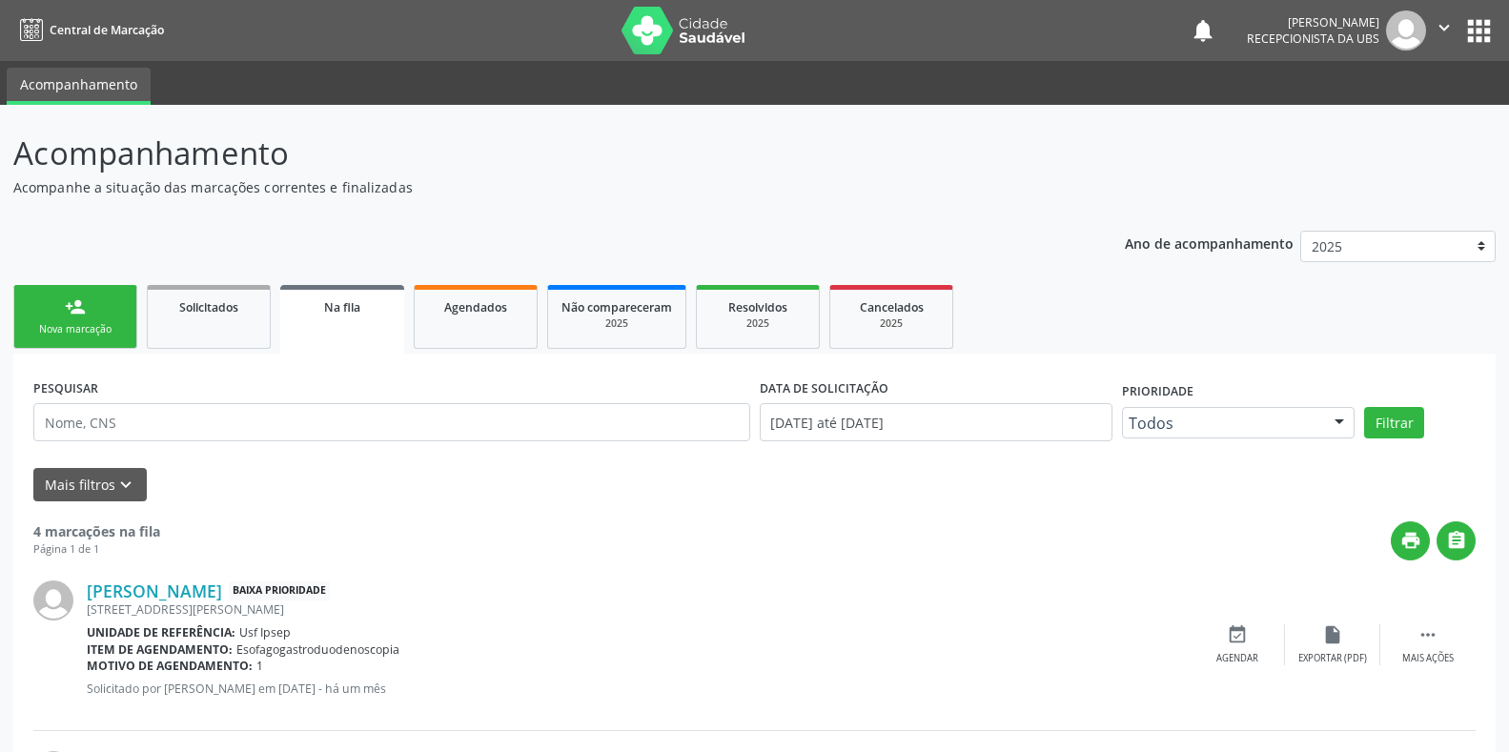
click at [52, 331] on div "Sucesso × O paciente foi agendado. Imprimir comprovante Cancel" at bounding box center [754, 376] width 1509 height 752
click at [53, 331] on div "Sucesso × O paciente foi agendado. Imprimir comprovante Cancel" at bounding box center [754, 376] width 1509 height 752
click at [59, 334] on div "Sucesso × O paciente foi agendado. Imprimir comprovante Cancel" at bounding box center [754, 376] width 1509 height 752
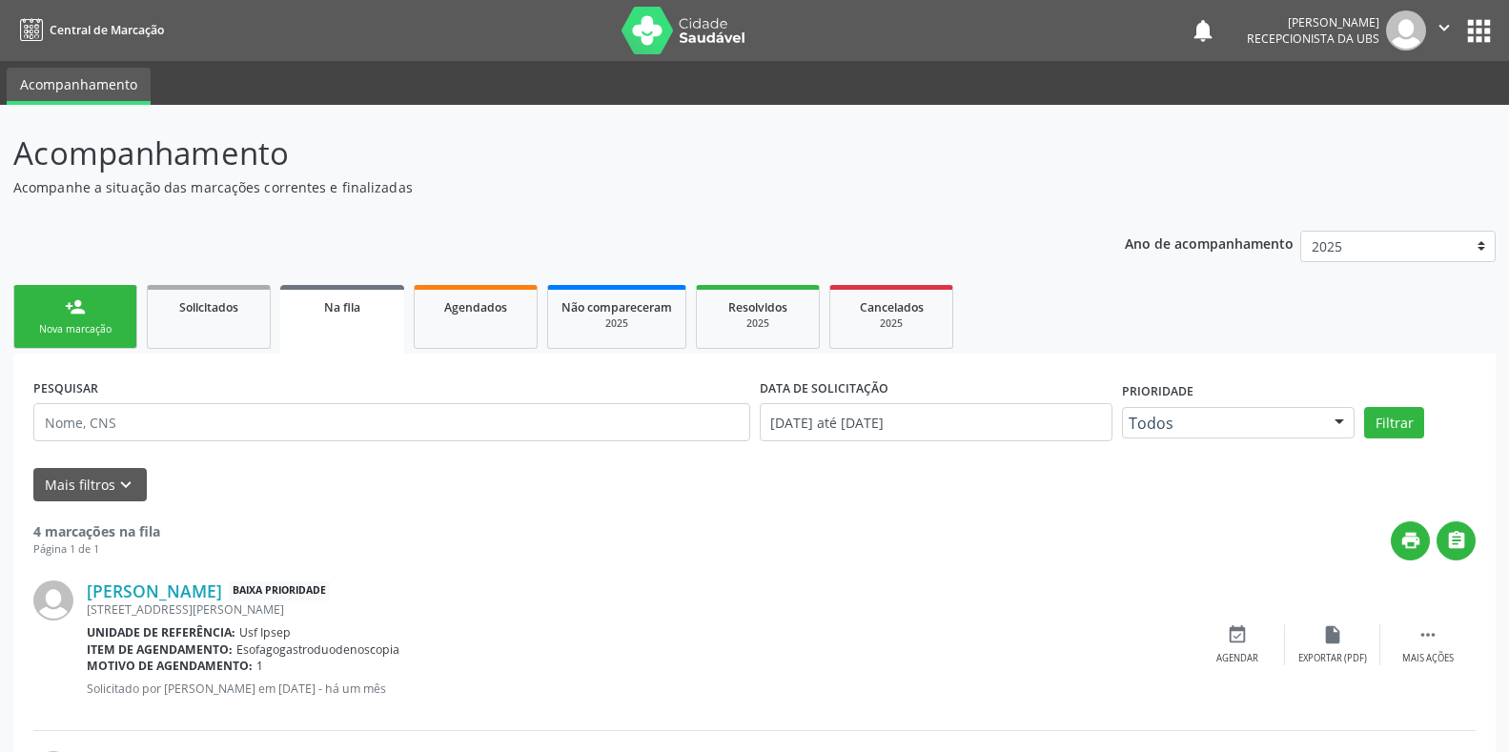
click at [59, 334] on div "Sucesso × O paciente foi agendado. Imprimir comprovante Cancel" at bounding box center [754, 376] width 1509 height 752
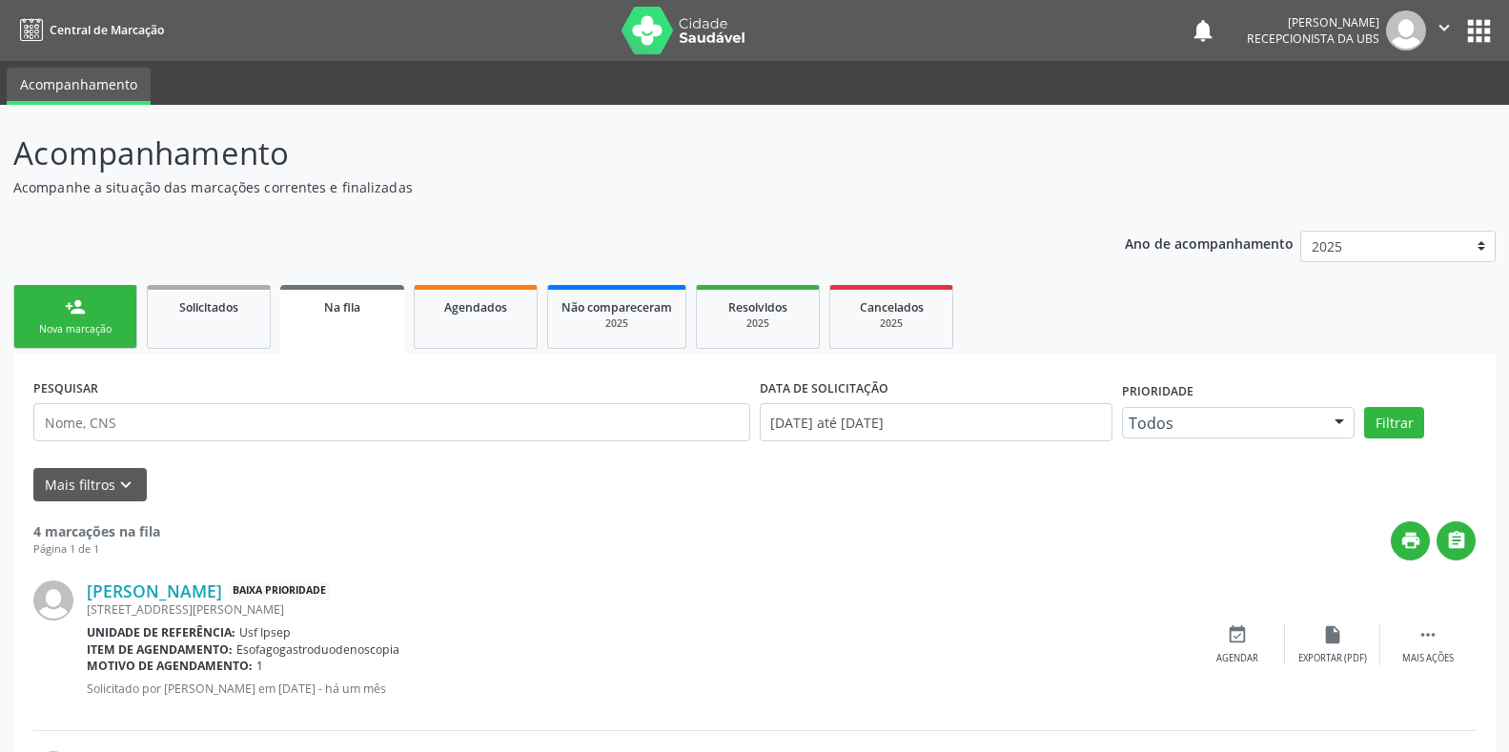
click at [59, 334] on div "Sucesso × O paciente foi agendado. Imprimir comprovante Cancel" at bounding box center [754, 376] width 1509 height 752
click at [72, 328] on div "Sucesso × O paciente foi agendado. Imprimir comprovante Cancel" at bounding box center [754, 376] width 1509 height 752
click at [71, 328] on div "Sucesso × O paciente foi agendado. Imprimir comprovante Cancel" at bounding box center [754, 376] width 1509 height 752
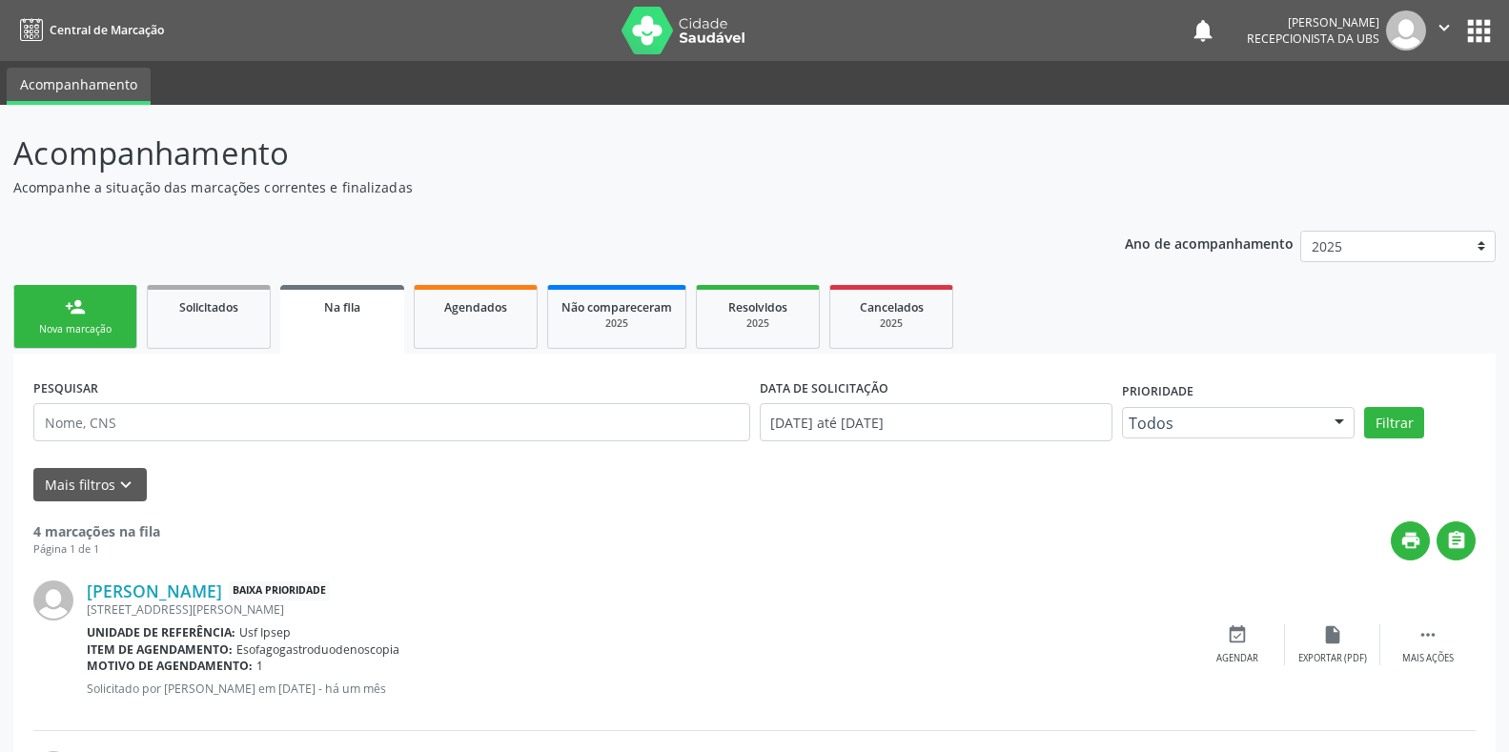
click at [71, 328] on div "Sucesso × O paciente foi agendado. Imprimir comprovante Cancel" at bounding box center [754, 376] width 1509 height 752
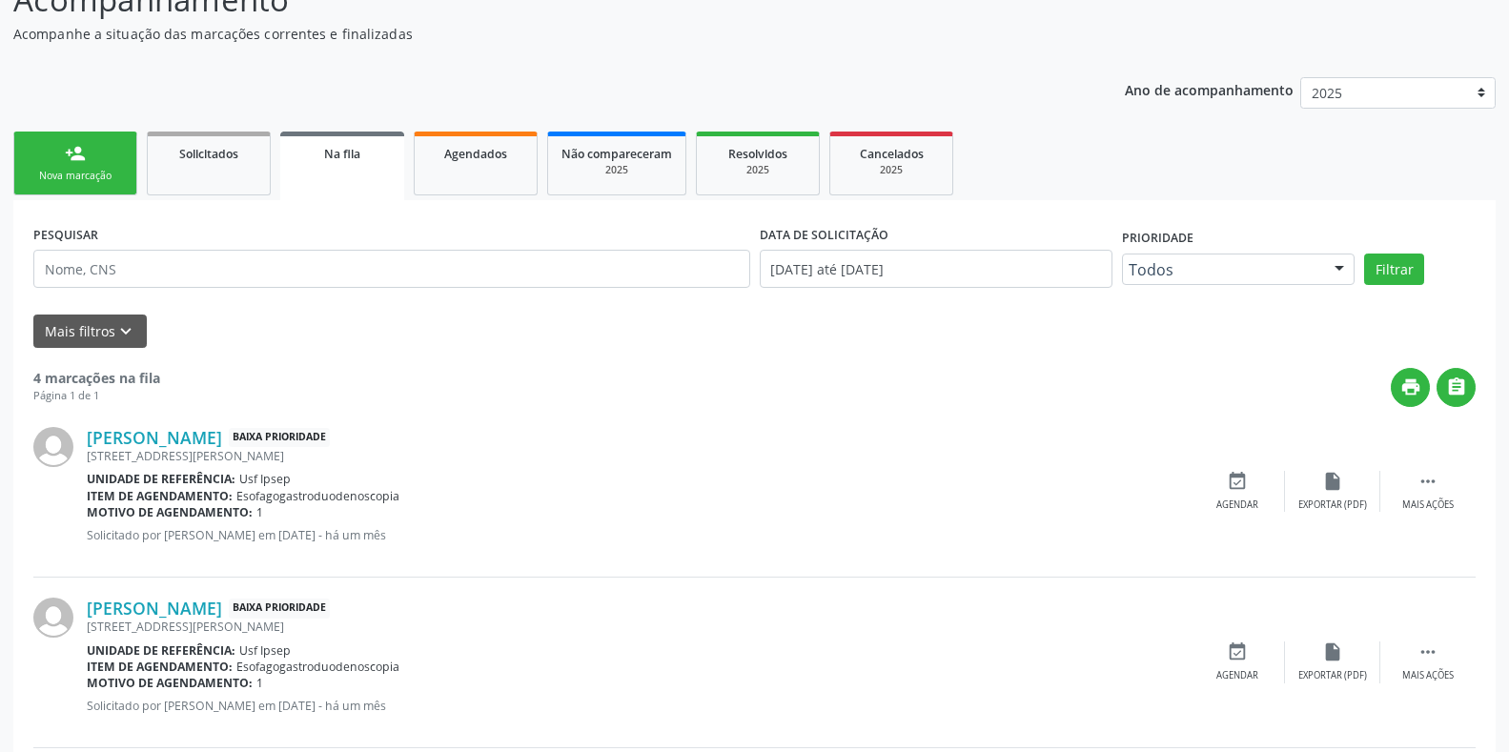
scroll to position [317, 0]
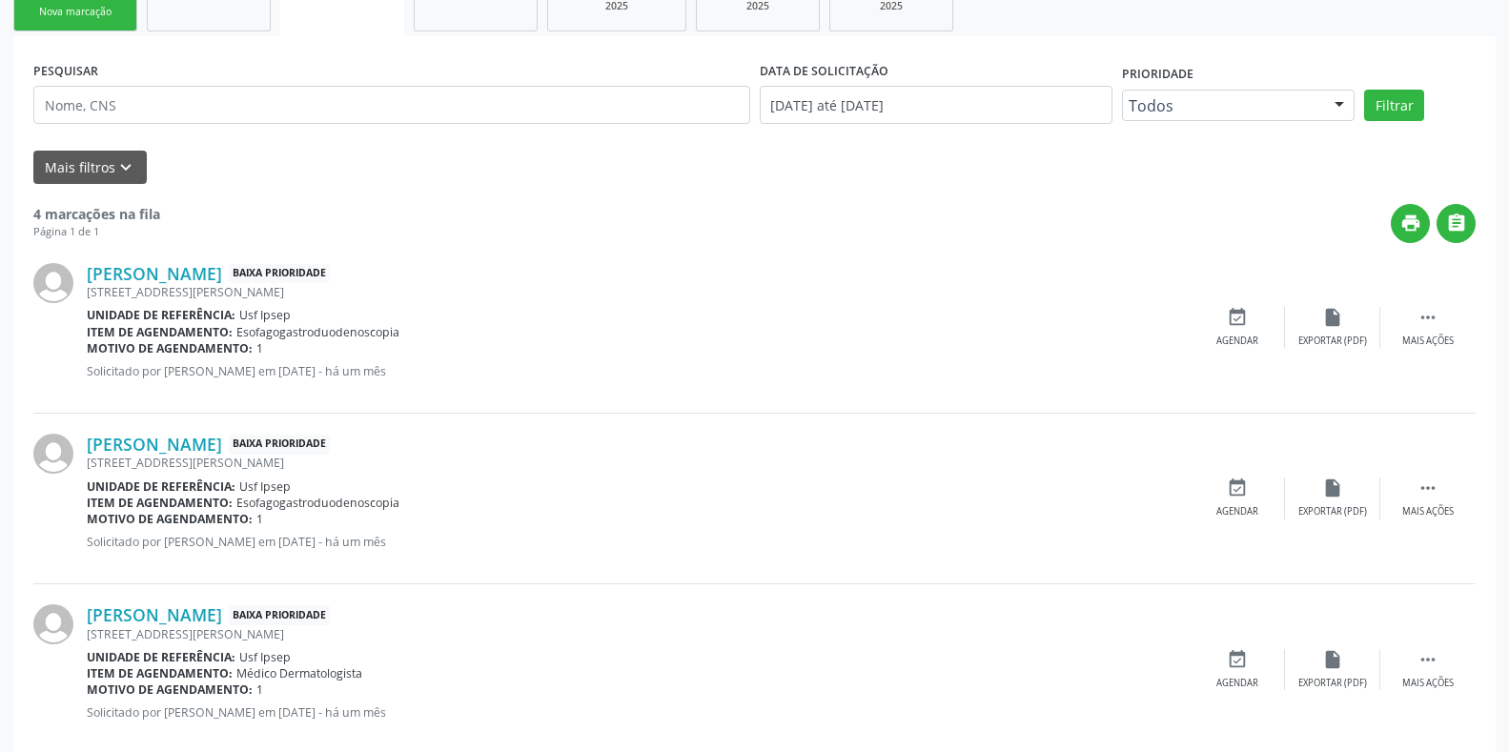
click at [56, 18] on div "Sucesso × O paciente foi agendado. Imprimir comprovante Cancel" at bounding box center [754, 376] width 1509 height 752
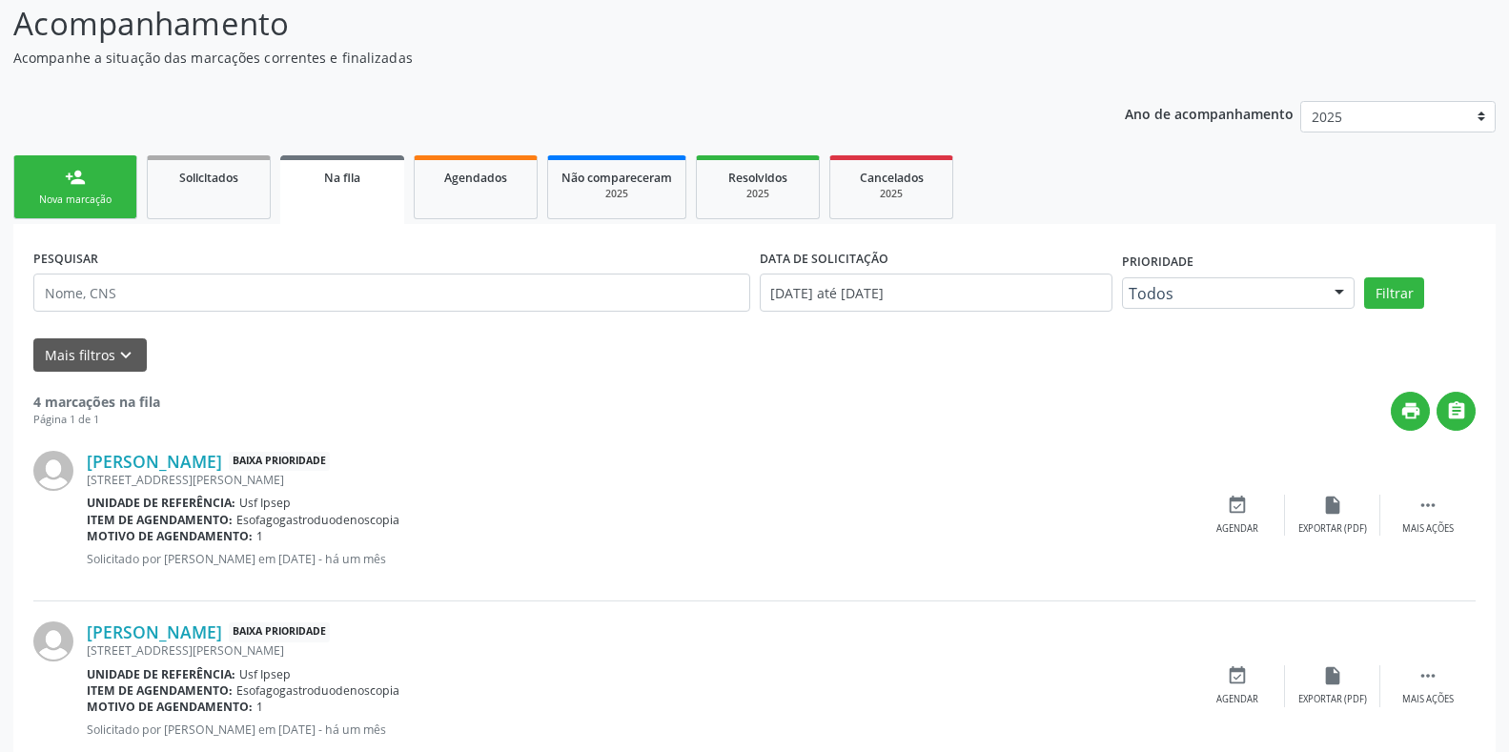
scroll to position [0, 0]
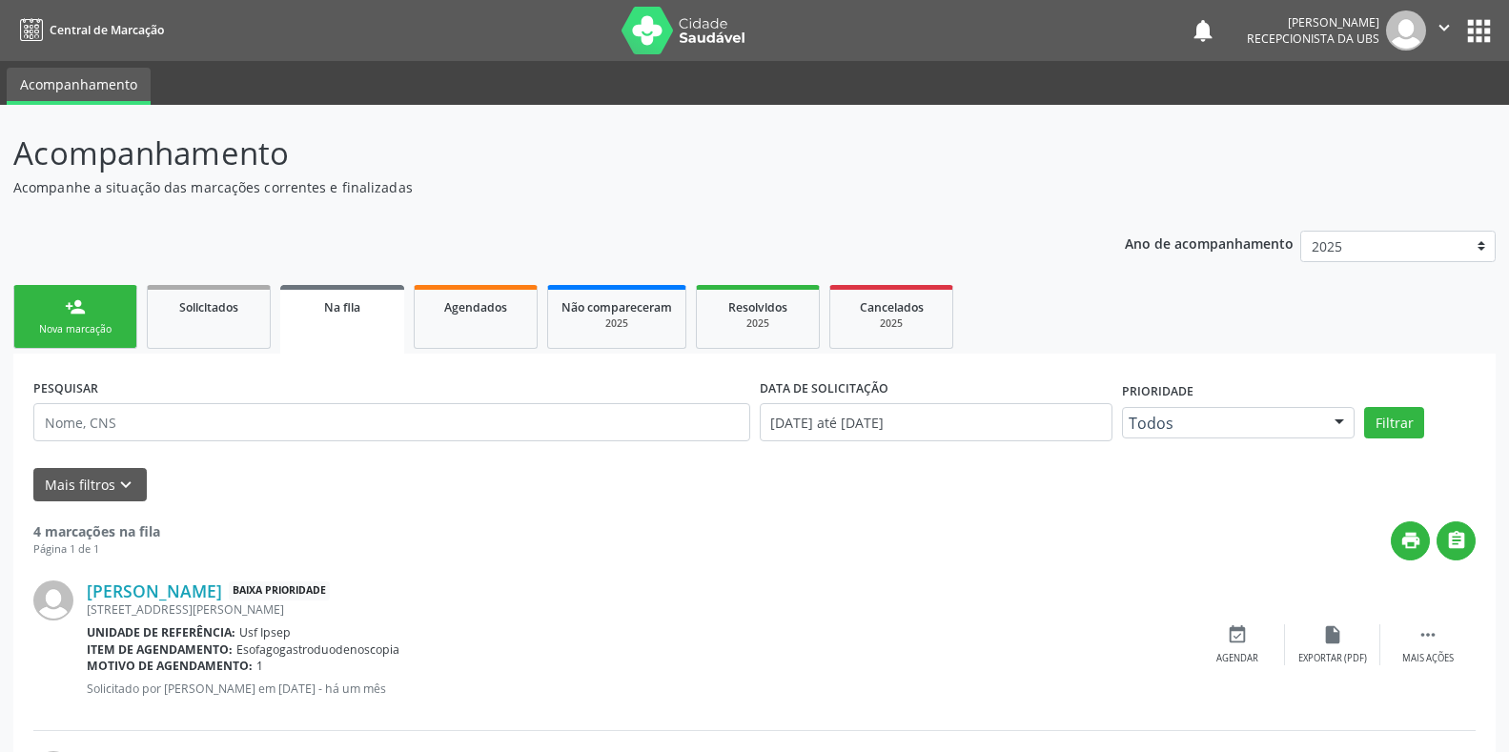
click at [67, 330] on div "Sucesso × O paciente foi agendado. Imprimir comprovante Cancel" at bounding box center [754, 376] width 1509 height 752
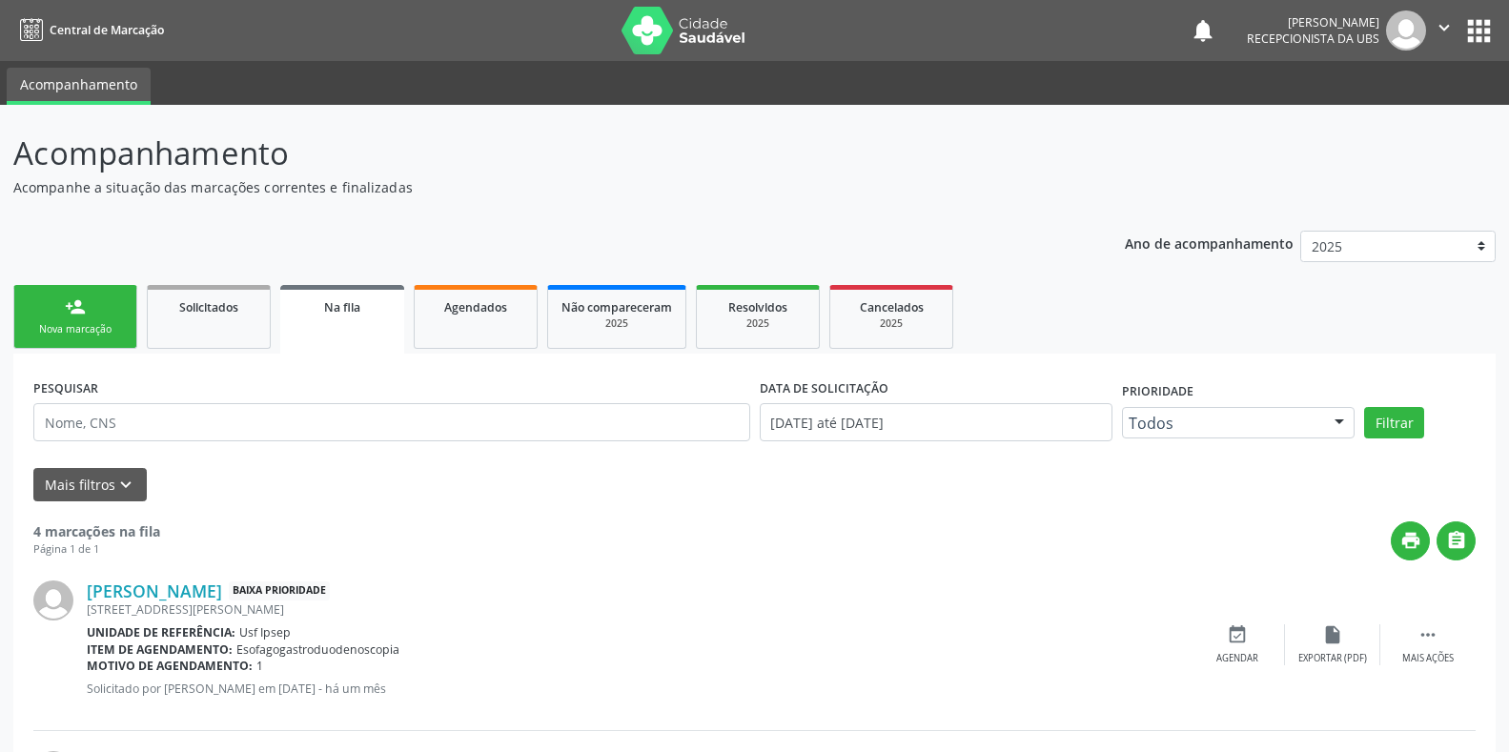
click at [67, 330] on div "Sucesso × O paciente foi agendado. Imprimir comprovante Cancel" at bounding box center [754, 376] width 1509 height 752
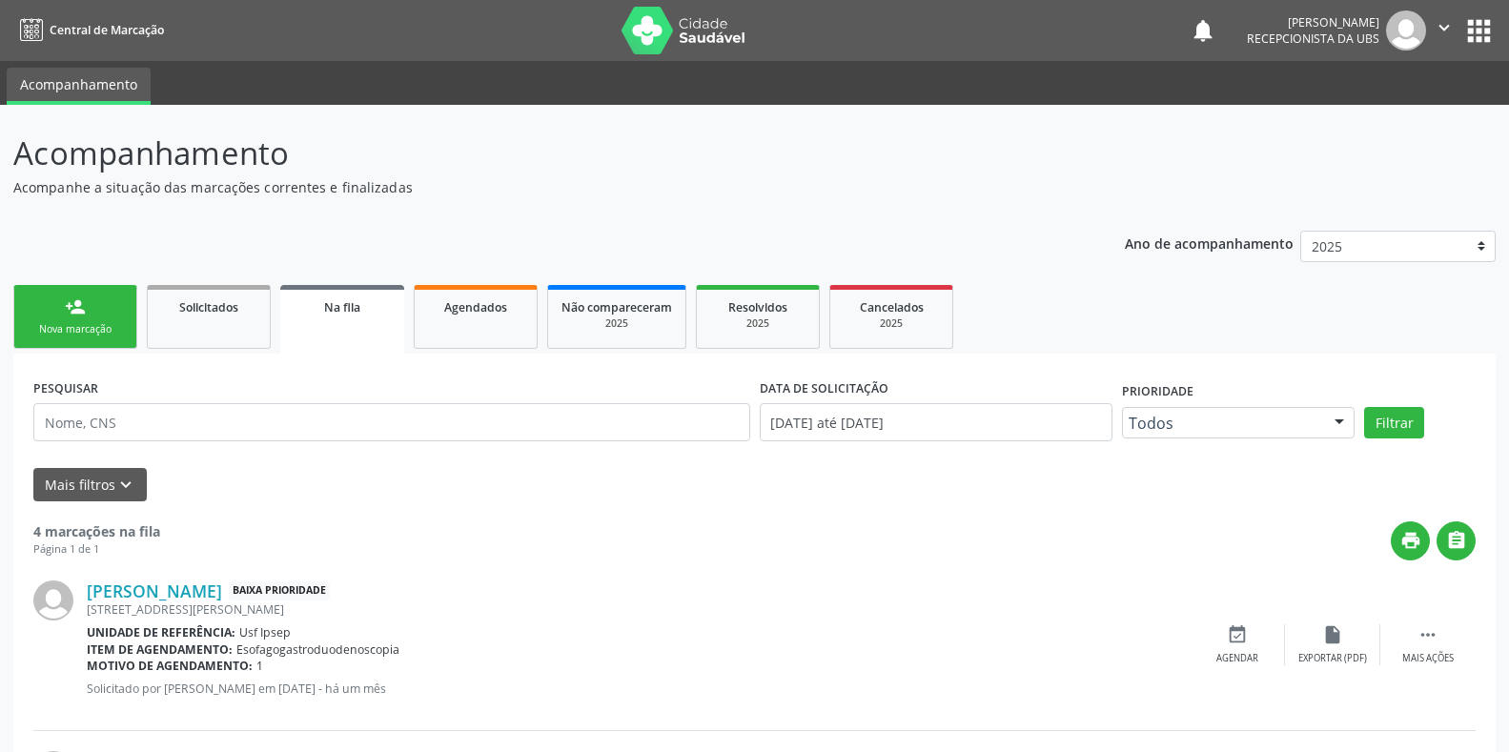
click at [67, 330] on div "Sucesso × O paciente foi agendado. Imprimir comprovante Cancel" at bounding box center [754, 376] width 1509 height 752
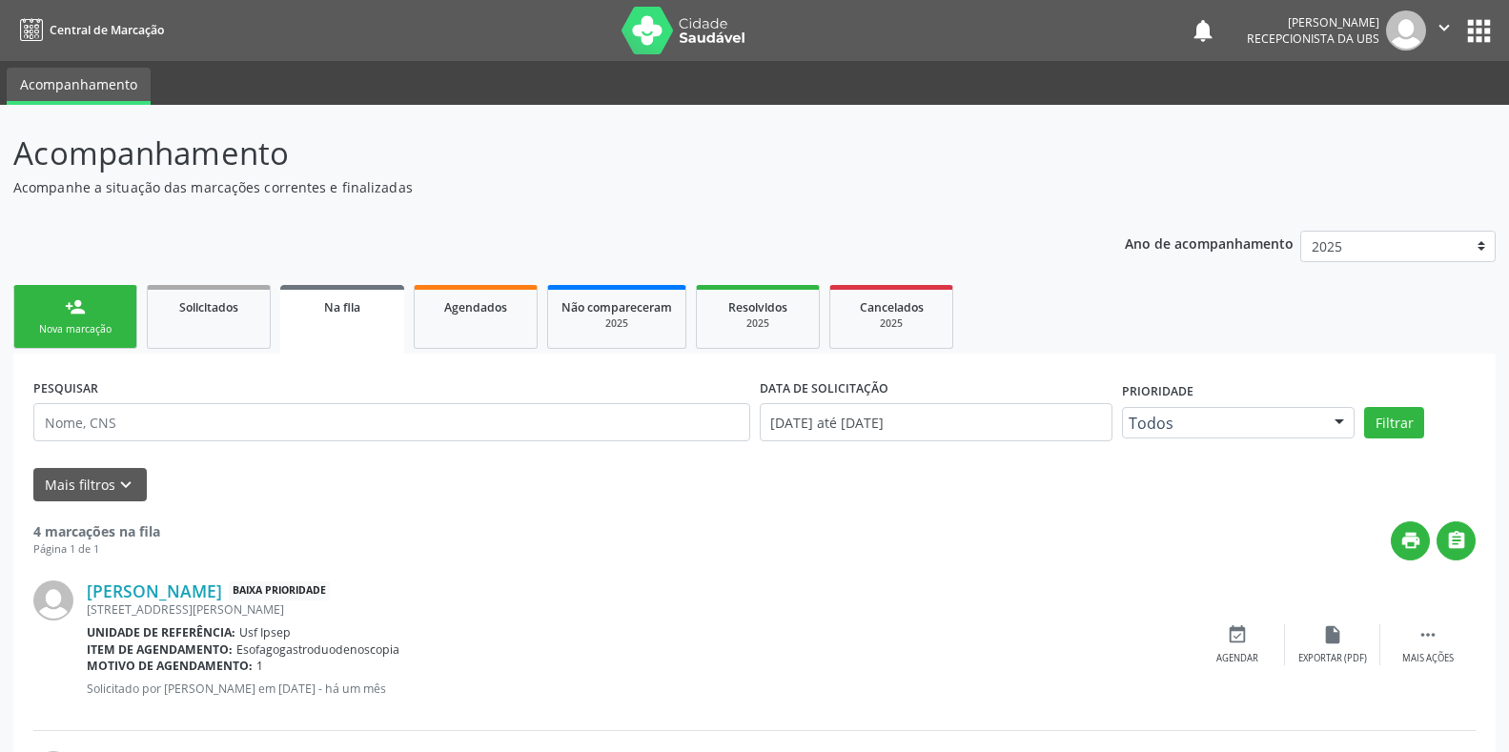
click at [67, 330] on div "Sucesso × O paciente foi agendado. Imprimir comprovante Cancel" at bounding box center [754, 376] width 1509 height 752
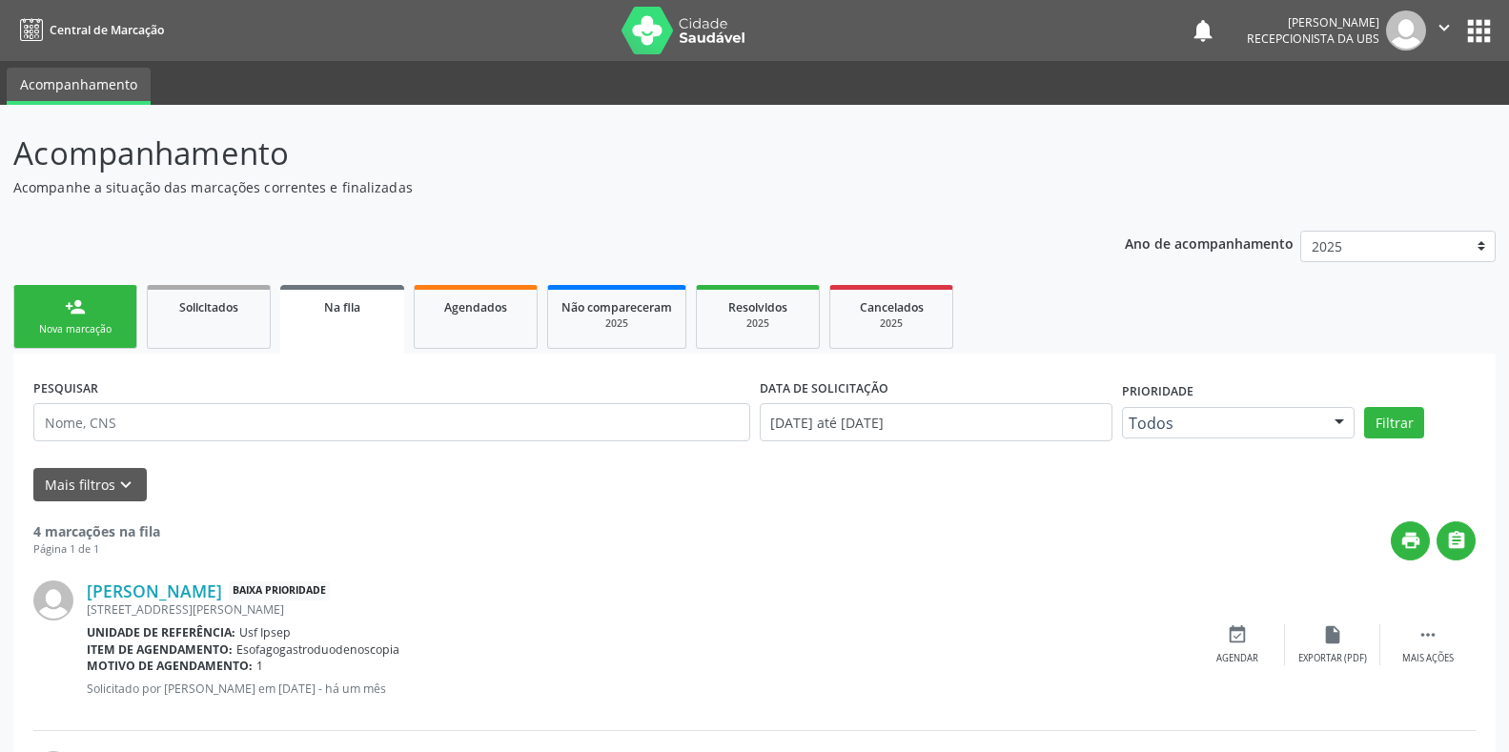
click at [67, 330] on div "Sucesso × O paciente foi agendado. Imprimir comprovante Cancel" at bounding box center [754, 376] width 1509 height 752
click at [456, 306] on div "Sucesso × O paciente foi agendado. Imprimir comprovante Cancel" at bounding box center [754, 376] width 1509 height 752
click at [86, 334] on div "Sucesso × O paciente foi agendado. Imprimir comprovante Cancel" at bounding box center [754, 376] width 1509 height 752
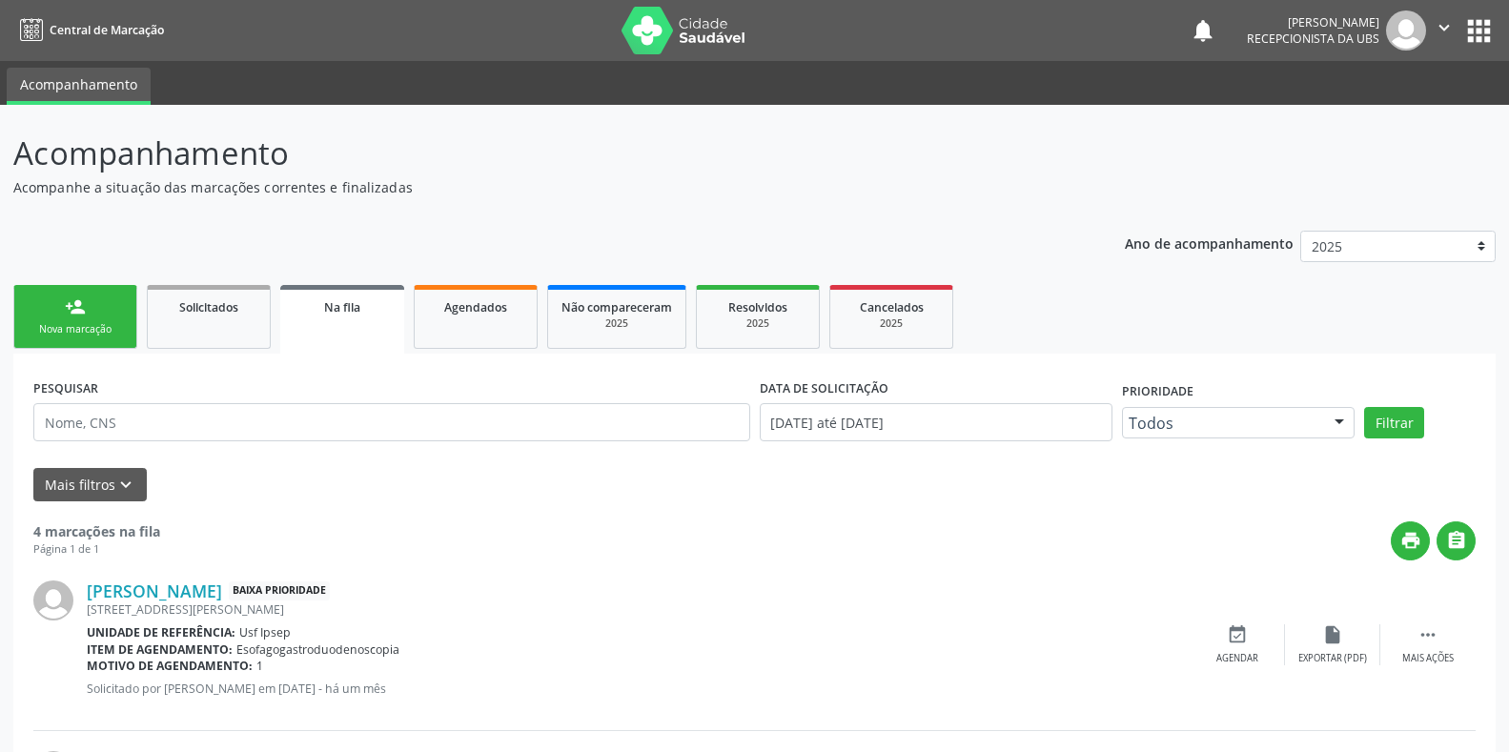
click at [86, 334] on div "Sucesso × O paciente foi agendado. Imprimir comprovante Cancel" at bounding box center [754, 376] width 1509 height 752
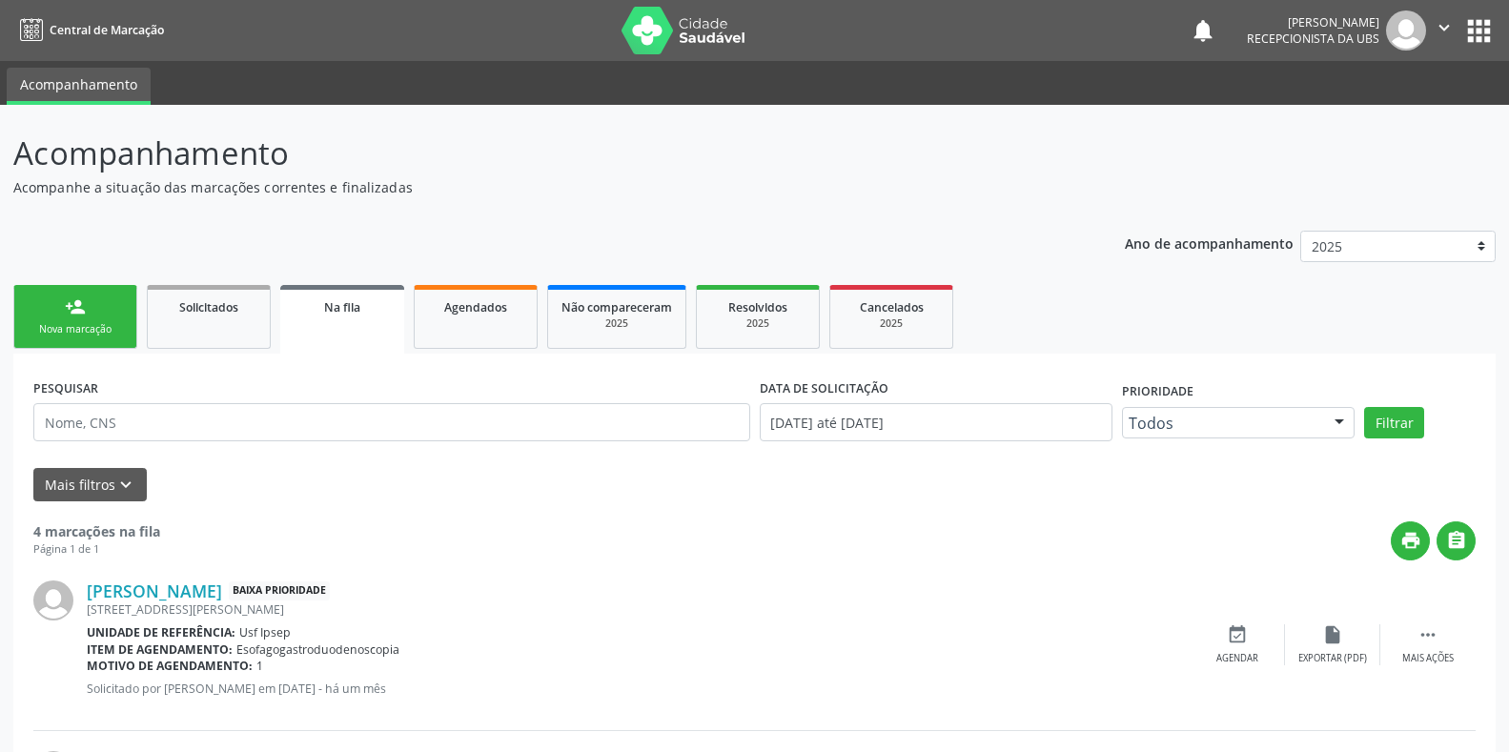
click at [86, 334] on div "Sucesso × O paciente foi agendado. Imprimir comprovante Cancel" at bounding box center [754, 376] width 1509 height 752
click at [86, 322] on div "Sucesso × O paciente foi agendado. Imprimir comprovante Cancel" at bounding box center [754, 376] width 1509 height 752
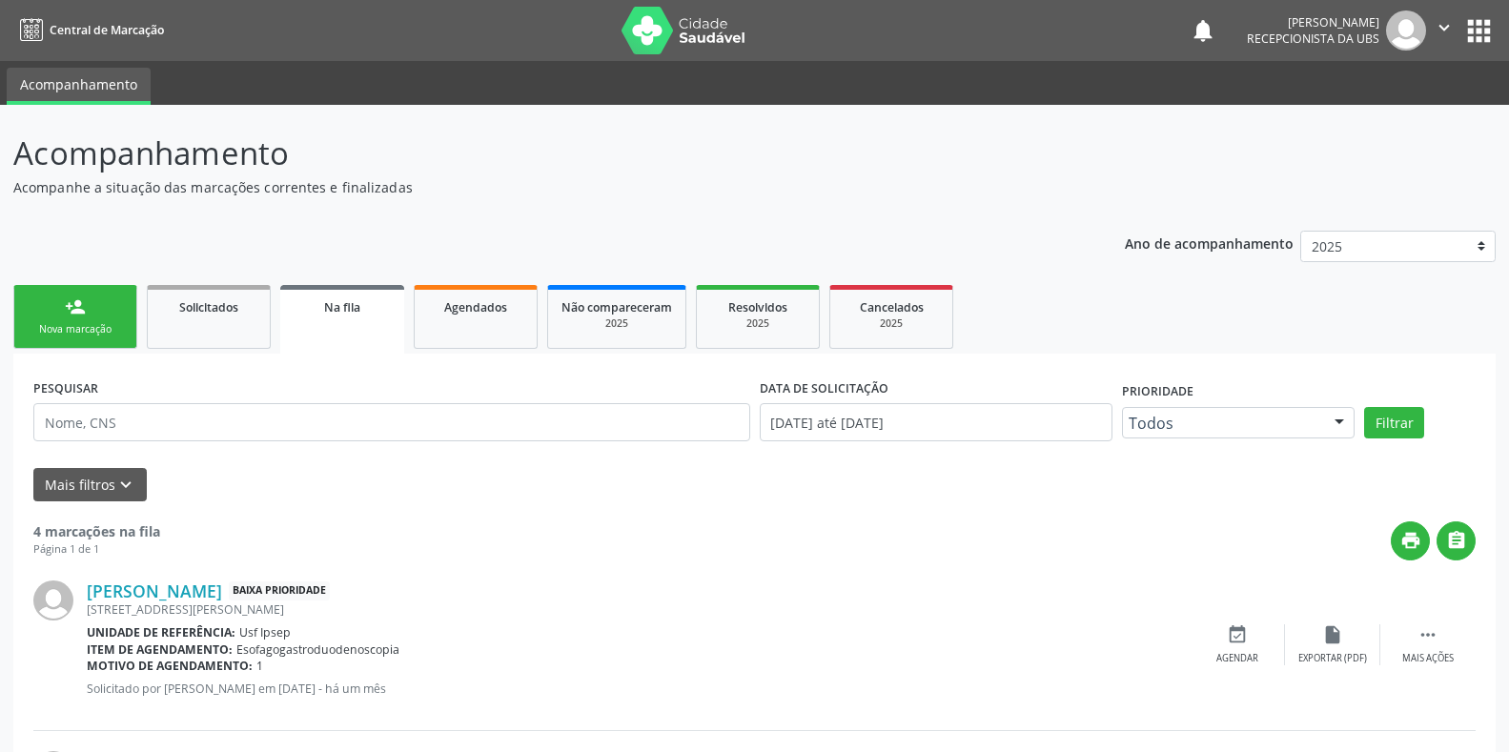
click at [86, 322] on div "Sucesso × O paciente foi agendado. Imprimir comprovante Cancel" at bounding box center [754, 376] width 1509 height 752
click at [77, 339] on div "Sucesso × O paciente foi agendado. Imprimir comprovante Cancel" at bounding box center [754, 376] width 1509 height 752
click at [79, 336] on div "Sucesso × O paciente foi agendado. Imprimir comprovante Cancel" at bounding box center [754, 376] width 1509 height 752
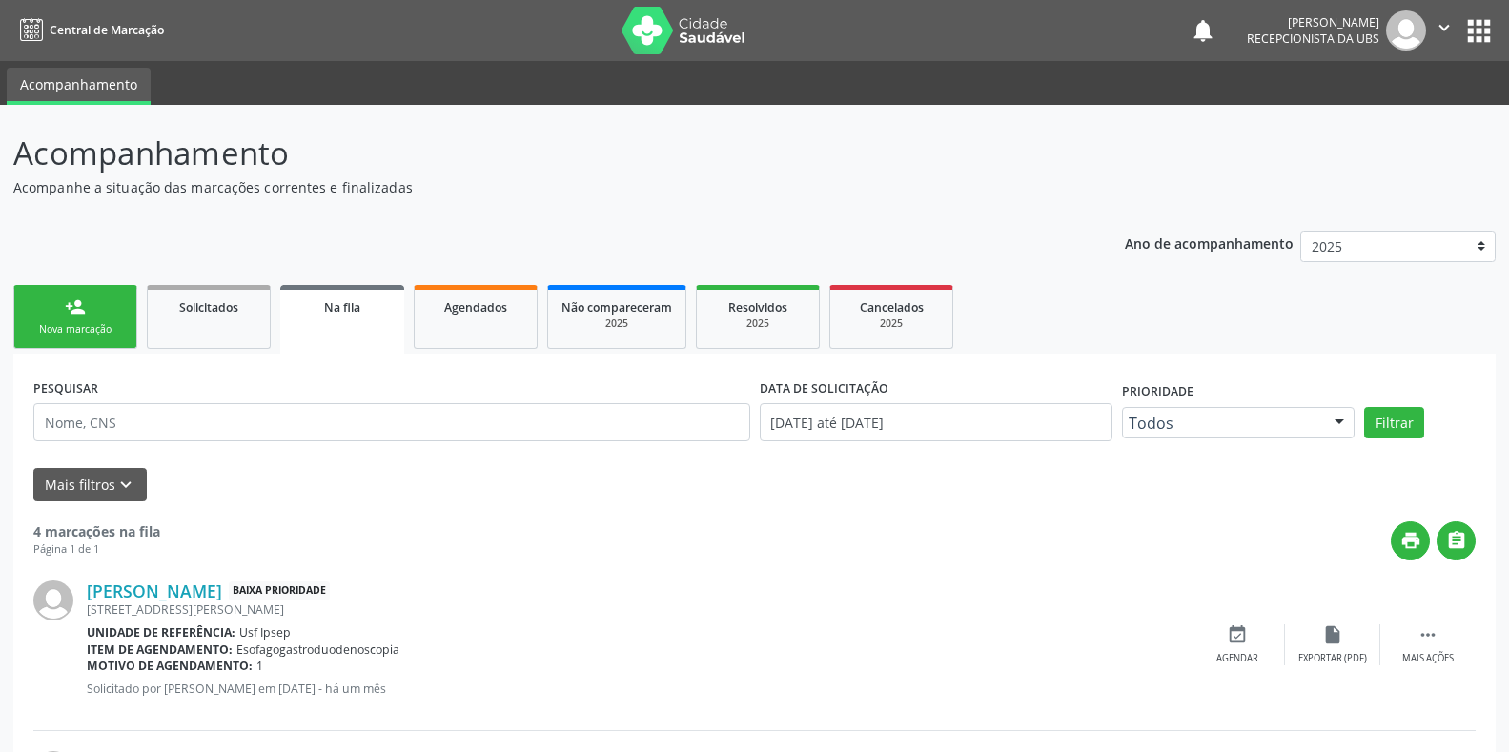
click at [85, 334] on div "Sucesso × O paciente foi agendado. Imprimir comprovante Cancel" at bounding box center [754, 376] width 1509 height 752
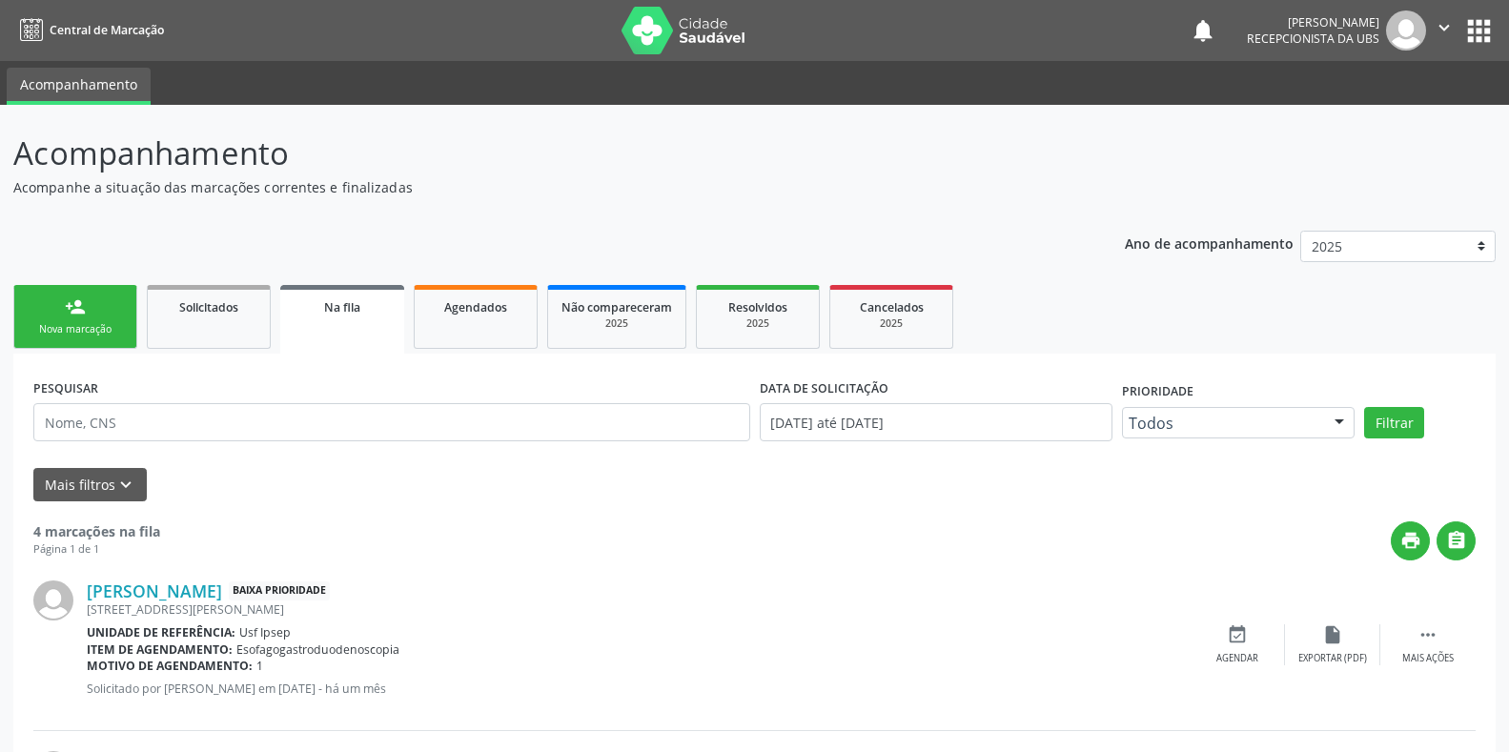
click at [85, 334] on div "Sucesso × O paciente foi agendado. Imprimir comprovante Cancel" at bounding box center [754, 376] width 1509 height 752
click at [90, 328] on div "Sucesso × O paciente foi agendado. Imprimir comprovante Cancel" at bounding box center [754, 376] width 1509 height 752
drag, startPoint x: 90, startPoint y: 328, endPoint x: 361, endPoint y: 413, distance: 284.5
click at [97, 329] on div "Sucesso × O paciente foi agendado. Imprimir comprovante Cancel" at bounding box center [754, 376] width 1509 height 752
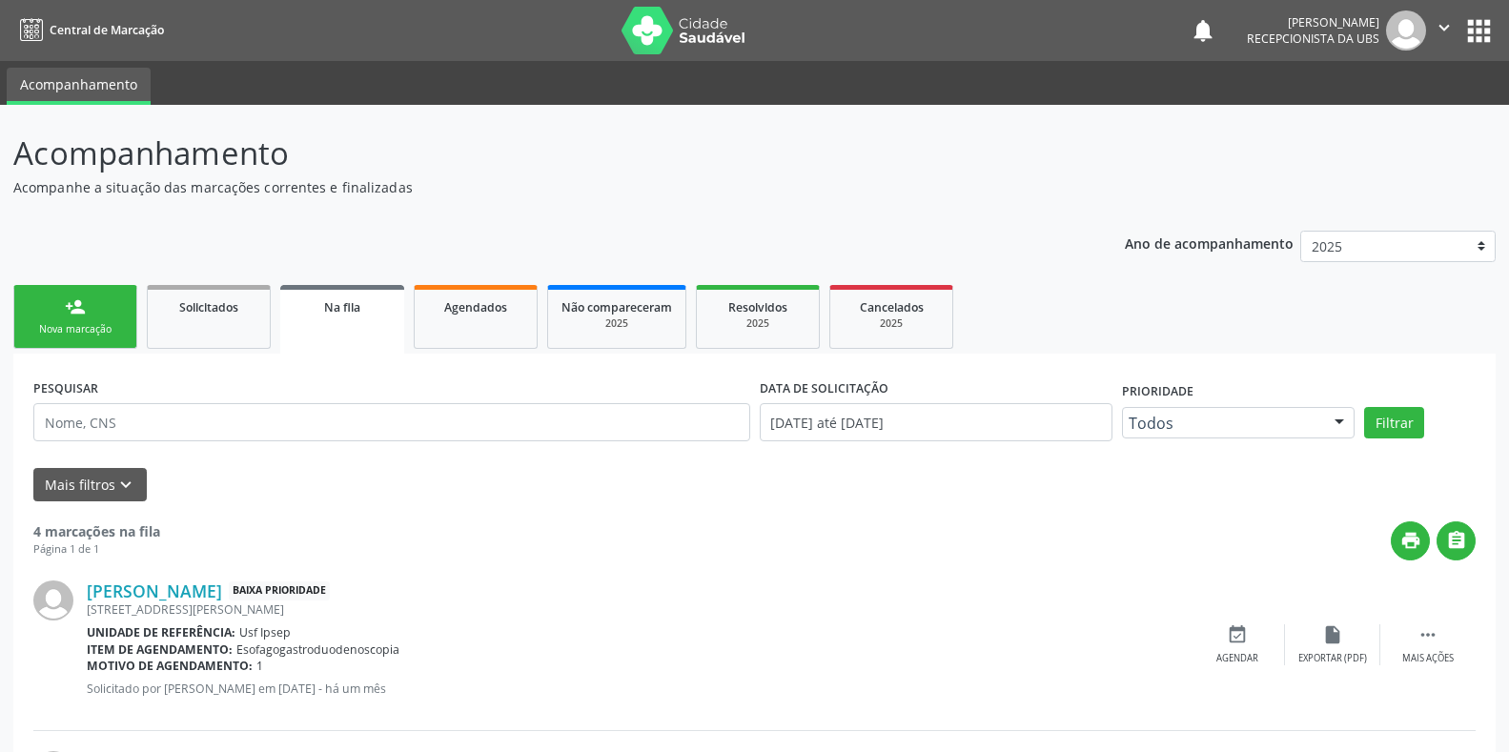
click at [61, 332] on div "Sucesso × O paciente foi agendado. Imprimir comprovante Cancel" at bounding box center [754, 376] width 1509 height 752
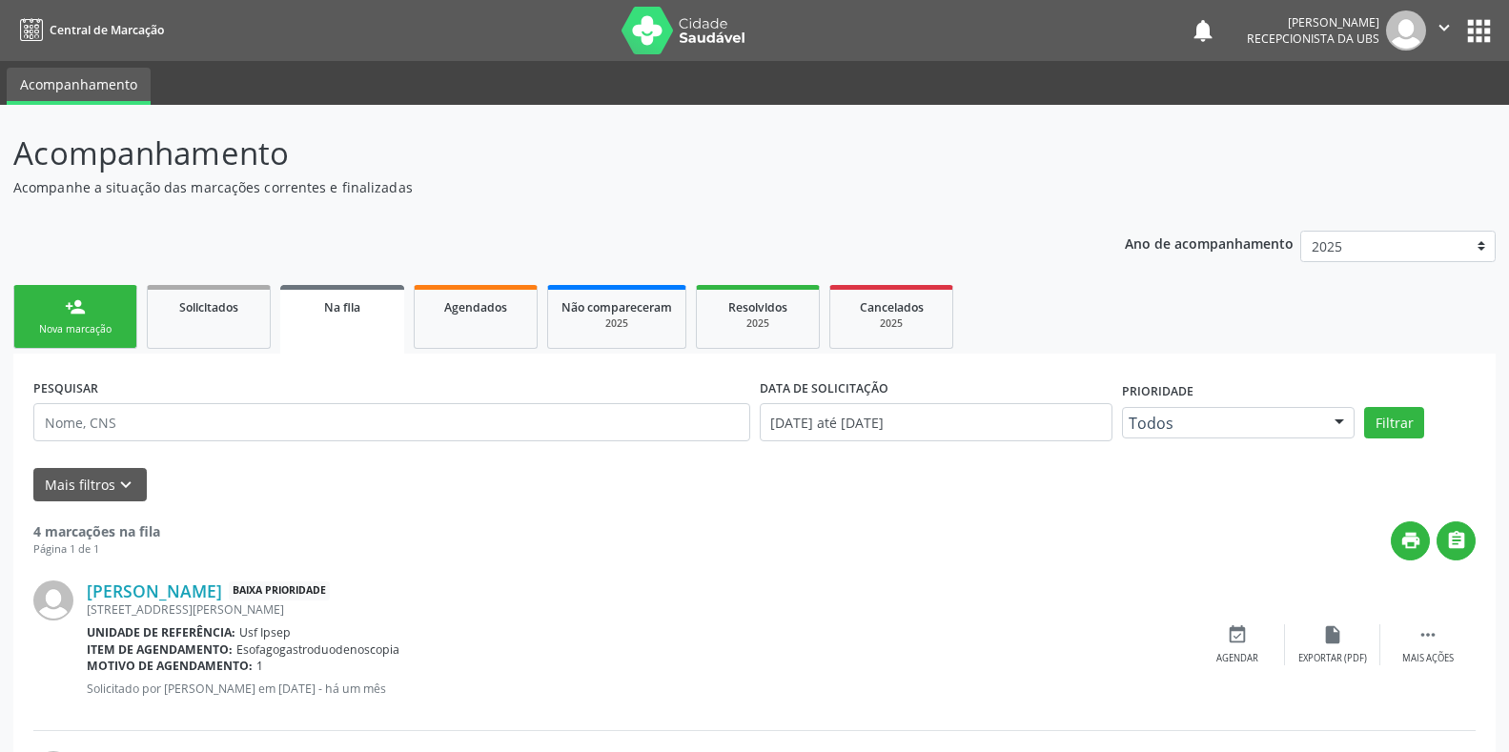
click at [61, 332] on div "Sucesso × O paciente foi agendado. Imprimir comprovante Cancel" at bounding box center [754, 376] width 1509 height 752
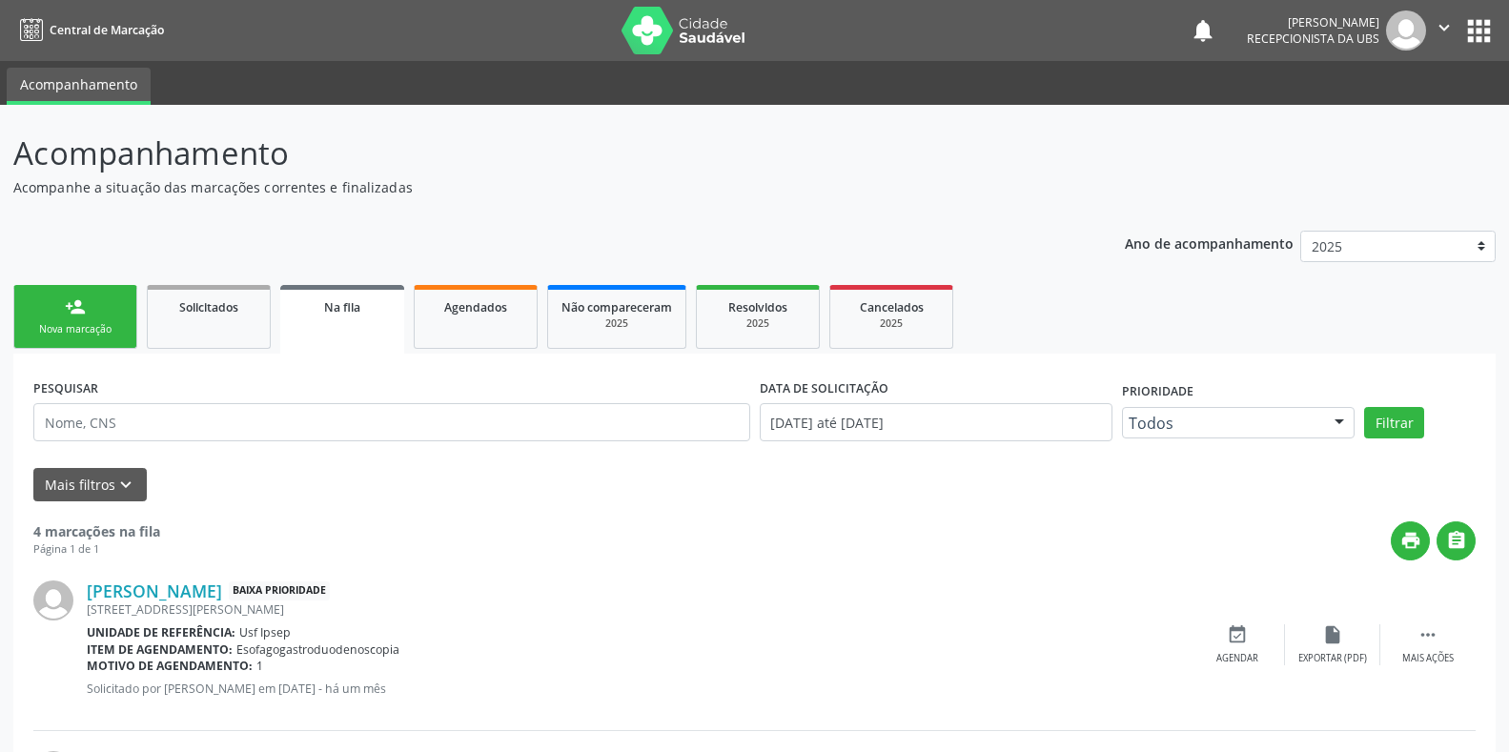
click at [61, 332] on div "Sucesso × O paciente foi agendado. Imprimir comprovante Cancel" at bounding box center [754, 376] width 1509 height 752
click at [47, 326] on div "Sucesso × O paciente foi agendado. Imprimir comprovante Cancel" at bounding box center [754, 376] width 1509 height 752
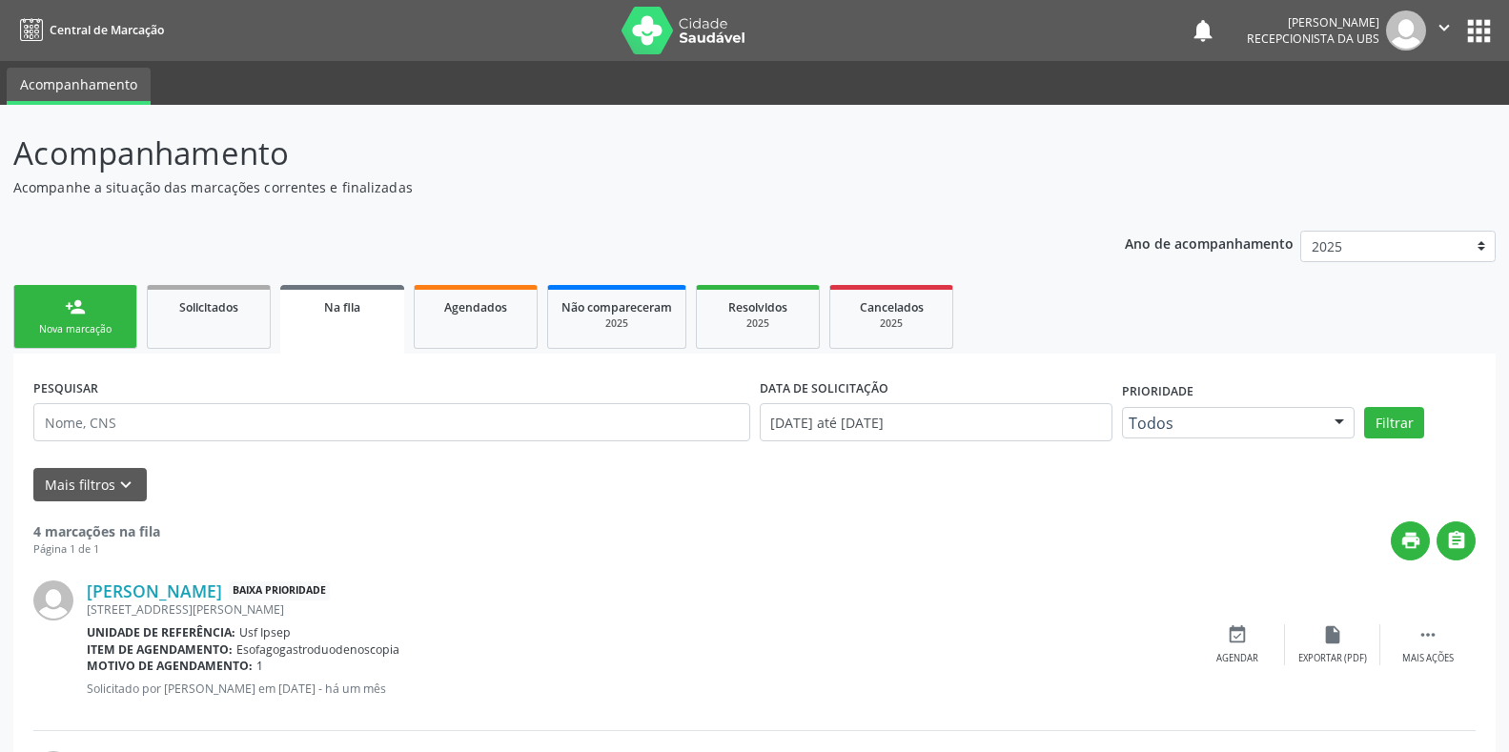
click at [47, 325] on div "Sucesso × O paciente foi agendado. Imprimir comprovante Cancel" at bounding box center [754, 376] width 1509 height 752
click at [92, 327] on div "Sucesso × O paciente foi agendado. Imprimir comprovante Cancel" at bounding box center [754, 376] width 1509 height 752
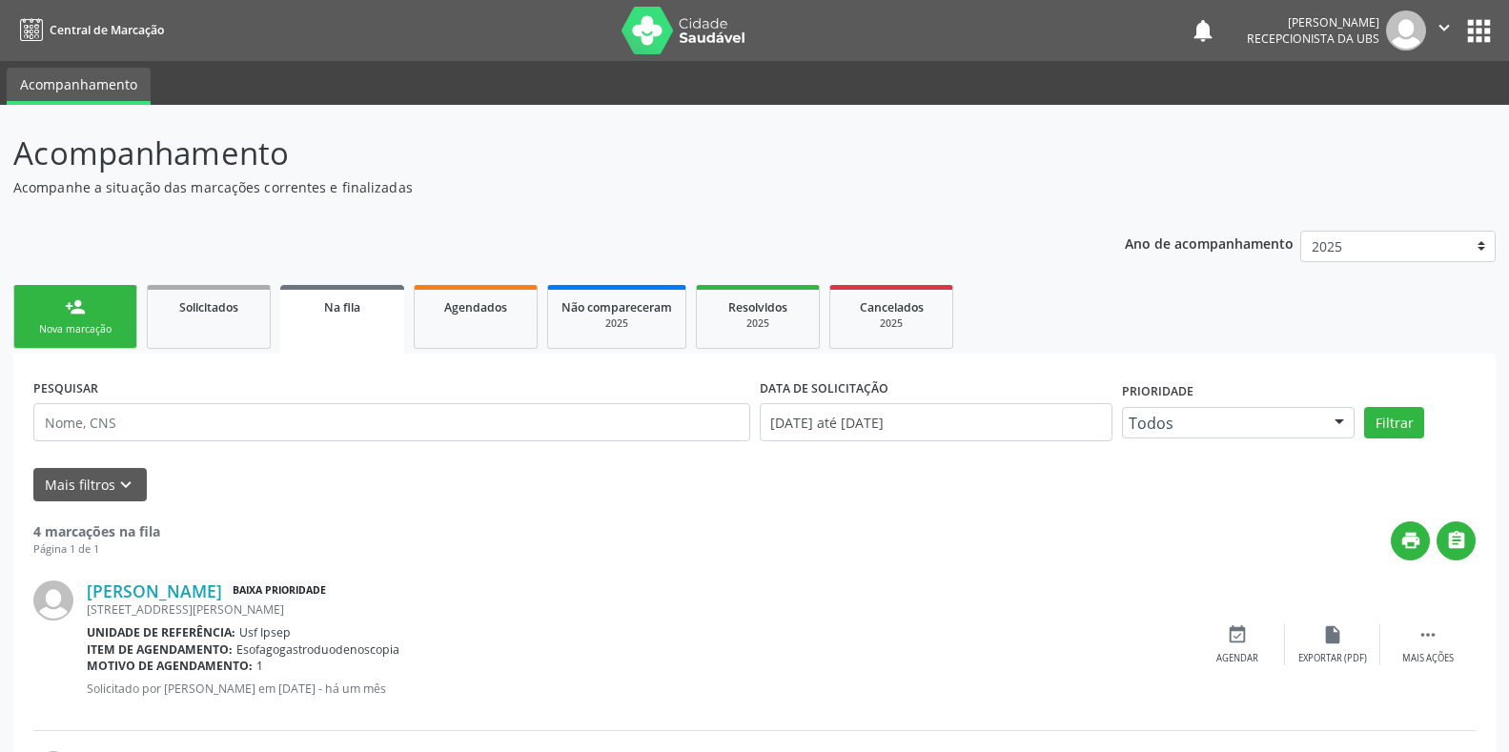
click at [92, 327] on div "Sucesso × O paciente foi agendado. Imprimir comprovante Cancel" at bounding box center [754, 376] width 1509 height 752
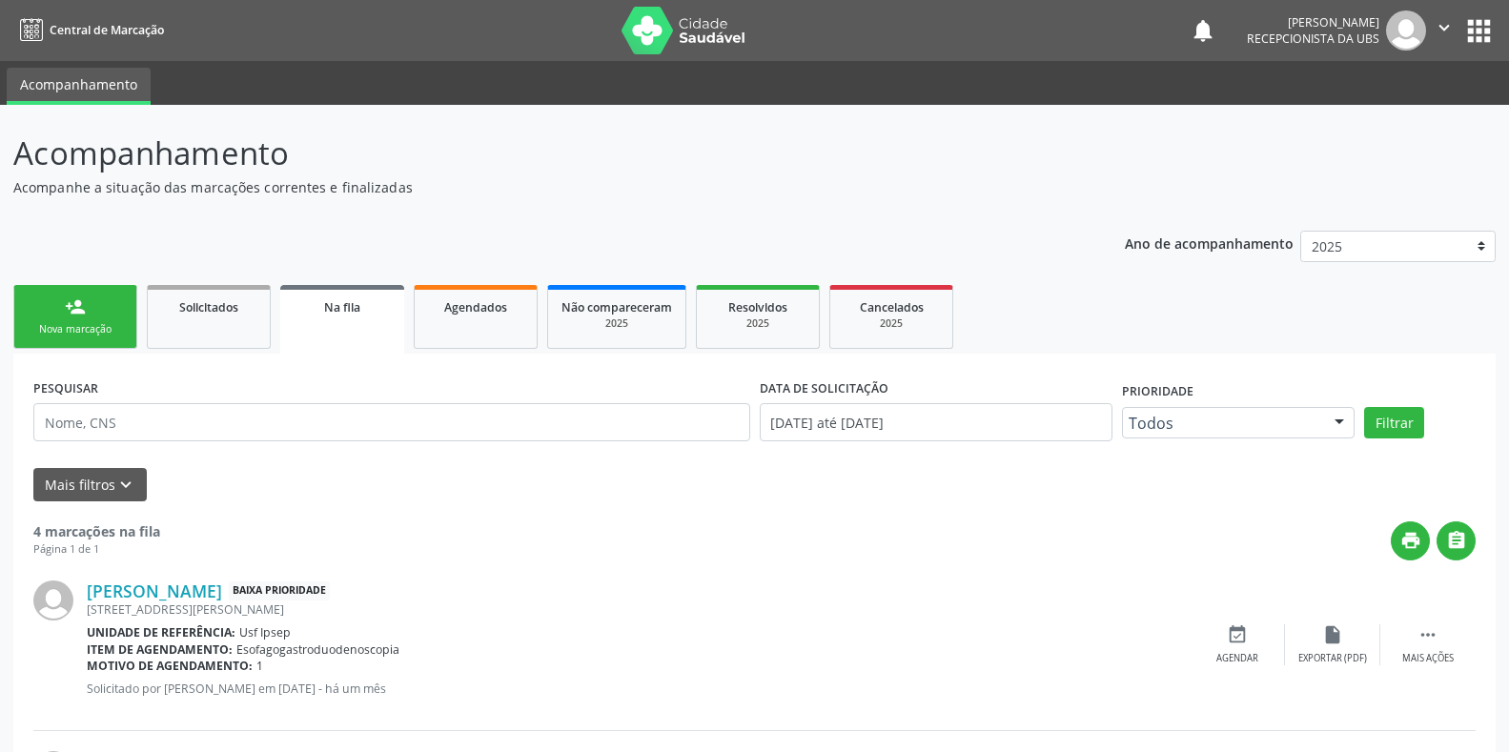
click at [73, 333] on div "Sucesso × O paciente foi agendado. Imprimir comprovante Cancel" at bounding box center [754, 376] width 1509 height 752
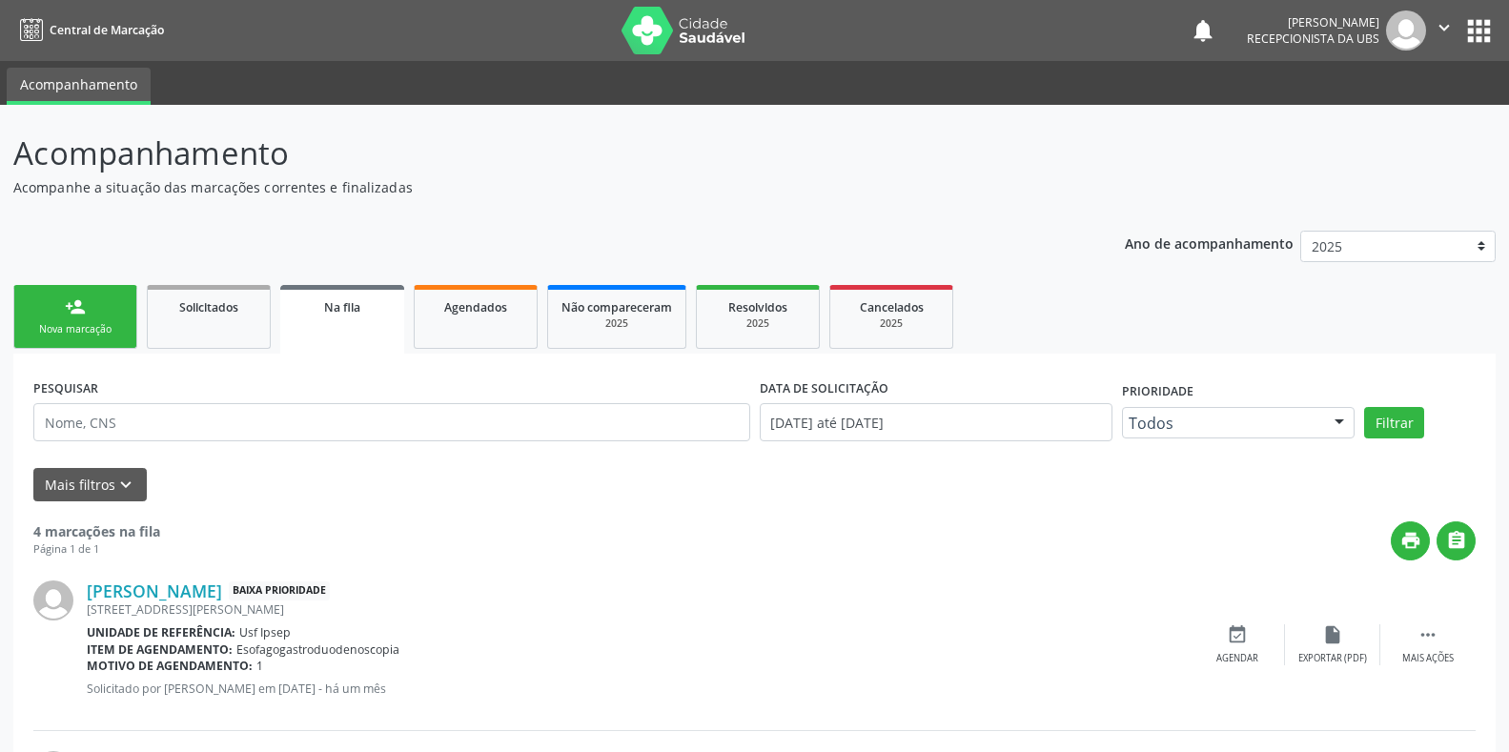
click at [93, 334] on div "Sucesso × O paciente foi agendado. Imprimir comprovante Cancel" at bounding box center [754, 376] width 1509 height 752
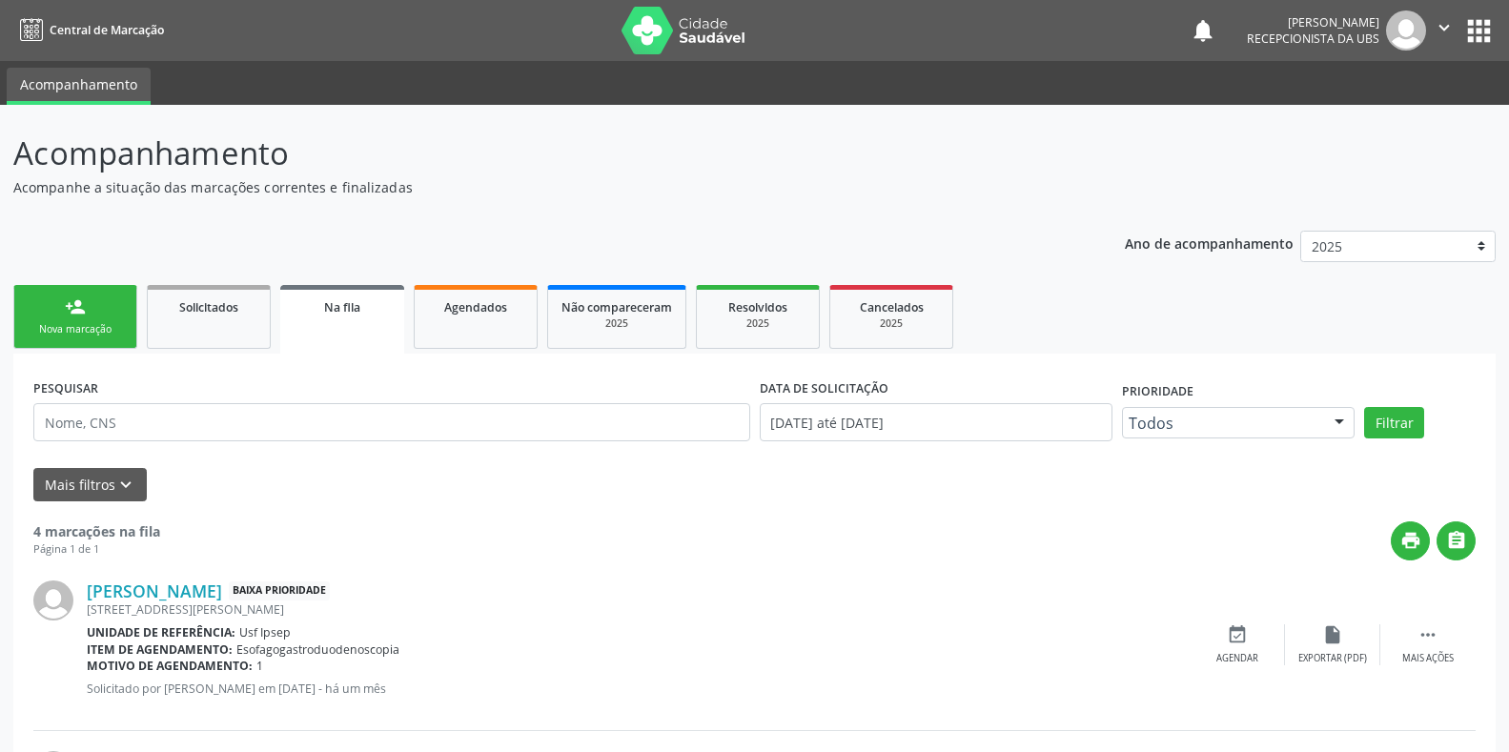
click at [93, 334] on div "Sucesso × O paciente foi agendado. Imprimir comprovante Cancel" at bounding box center [754, 376] width 1509 height 752
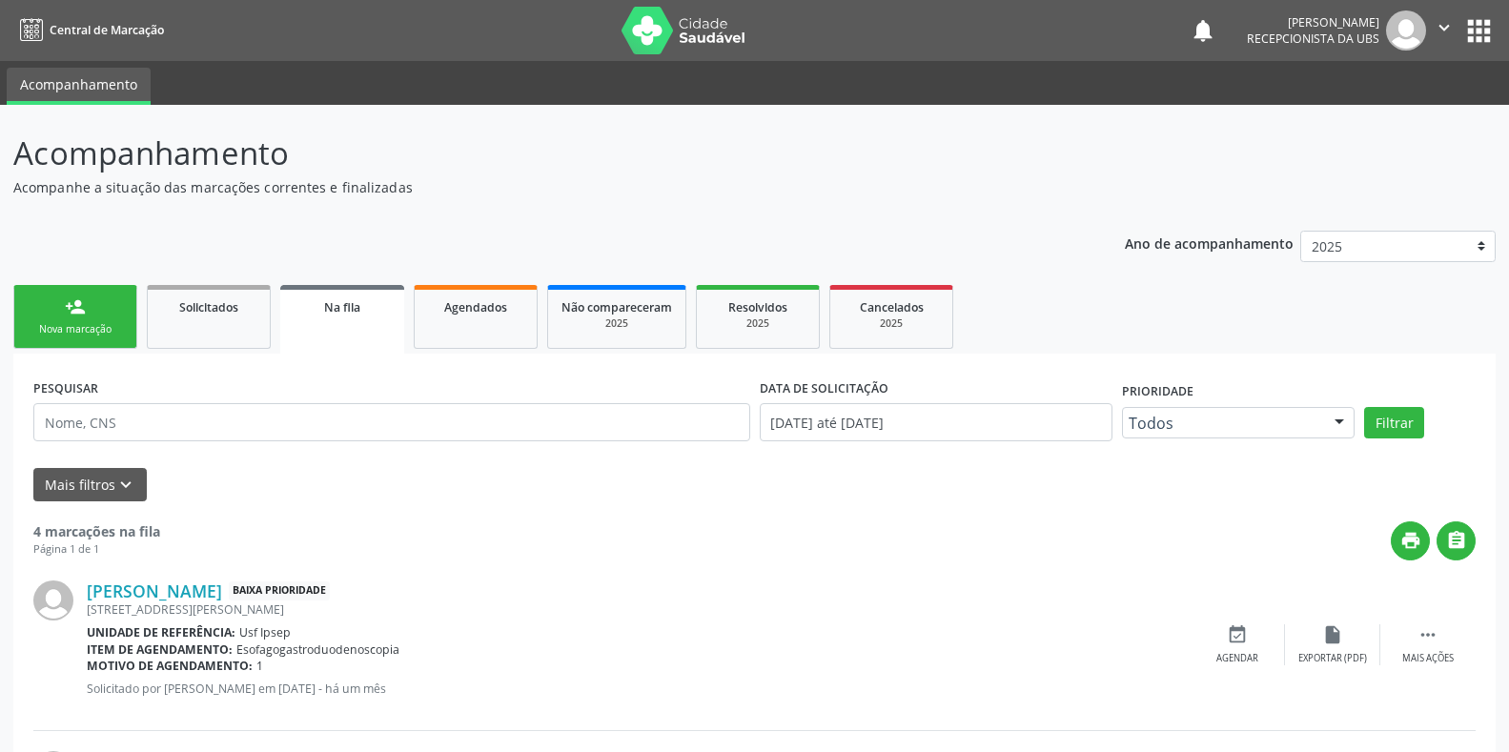
click at [93, 334] on div "Sucesso × O paciente foi agendado. Imprimir comprovante Cancel" at bounding box center [754, 376] width 1509 height 752
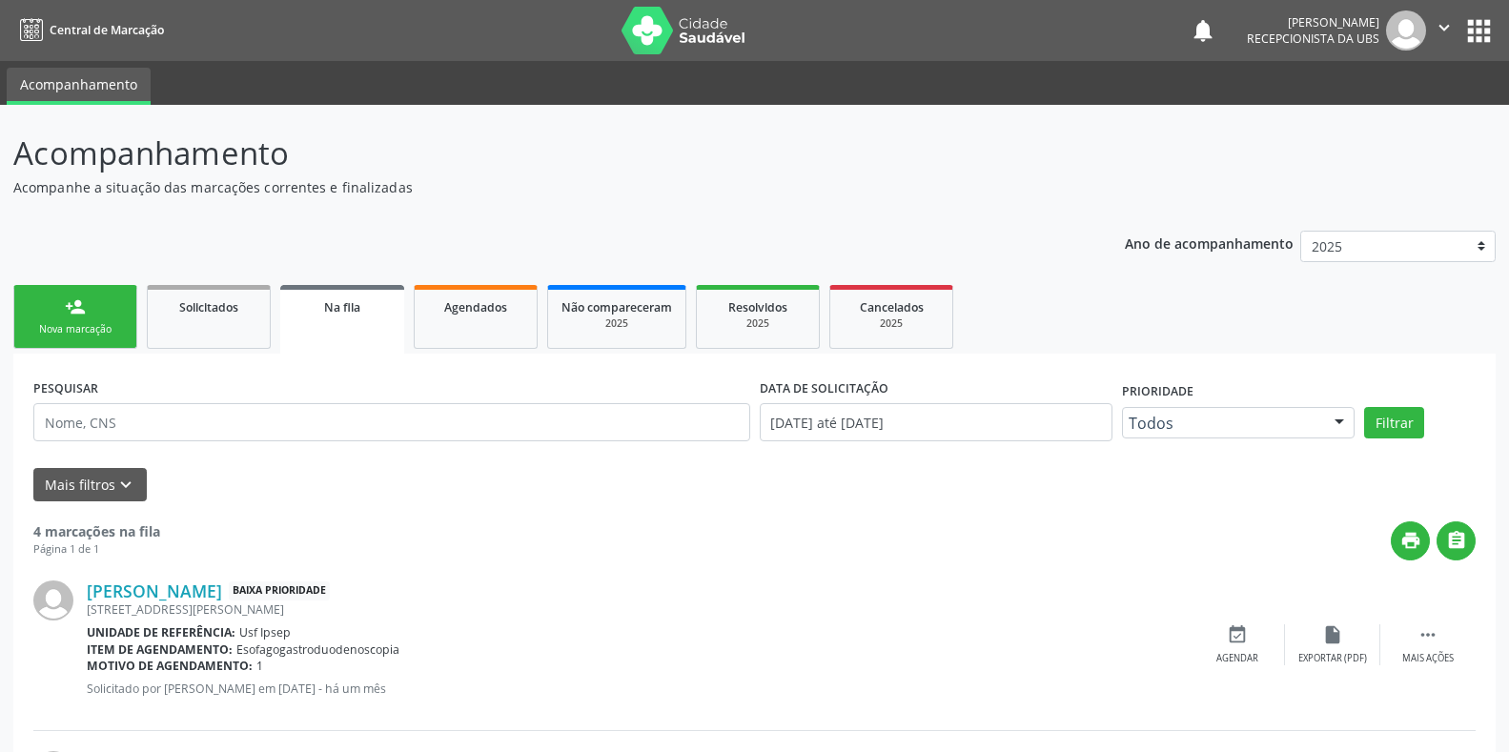
click at [638, 21] on div "Sucesso × O paciente foi agendado. Imprimir comprovante Cancel" at bounding box center [754, 376] width 1509 height 752
click at [77, 327] on div "Sucesso × O paciente foi agendado. Imprimir comprovante Cancel" at bounding box center [754, 376] width 1509 height 752
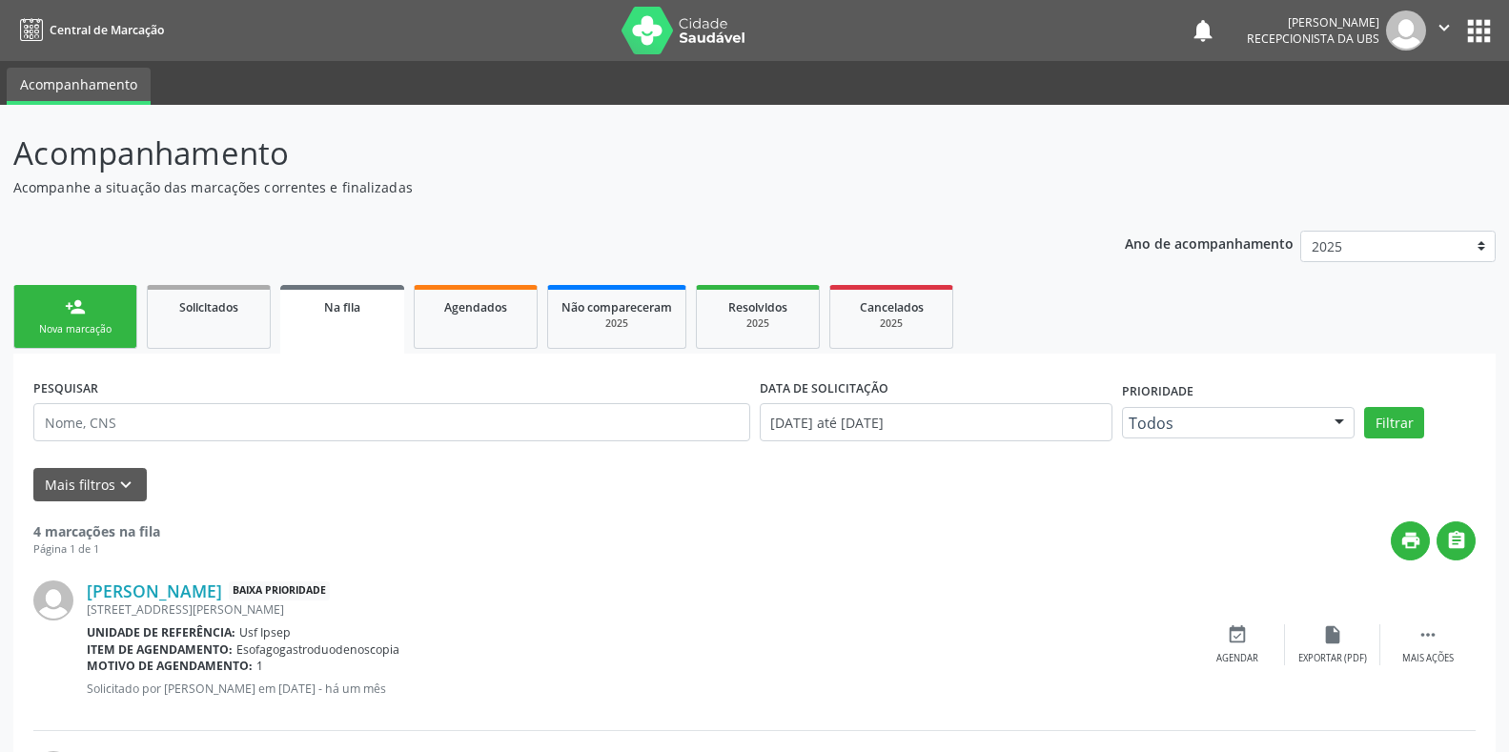
click at [77, 327] on div "Sucesso × O paciente foi agendado. Imprimir comprovante Cancel" at bounding box center [754, 376] width 1509 height 752
click at [56, 324] on div "Sucesso × O paciente foi agendado. Imprimir comprovante Cancel" at bounding box center [754, 376] width 1509 height 752
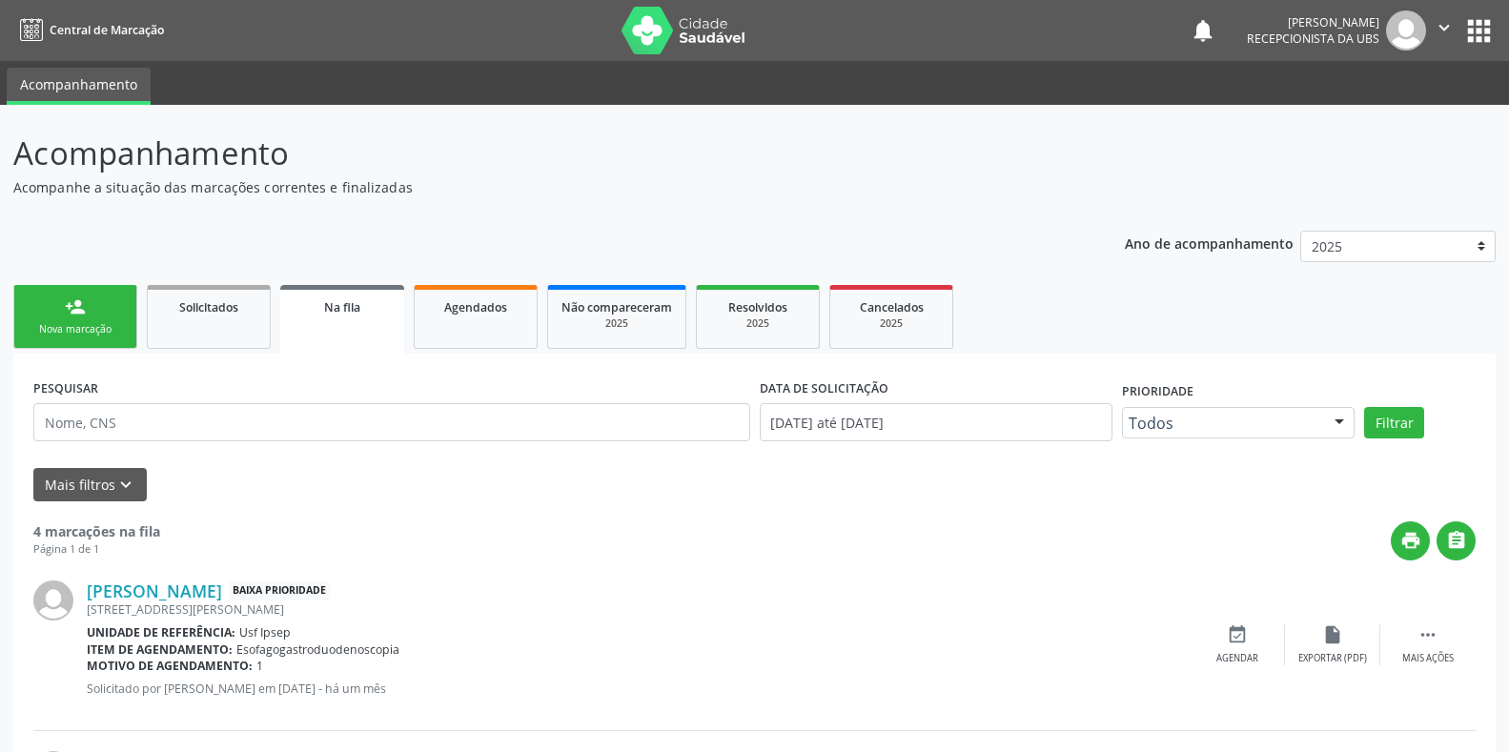
click at [56, 324] on div "Sucesso × O paciente foi agendado. Imprimir comprovante Cancel" at bounding box center [754, 376] width 1509 height 752
click at [66, 332] on div "Sucesso × O paciente foi agendado. Imprimir comprovante Cancel" at bounding box center [754, 376] width 1509 height 752
click at [99, 343] on div "Sucesso × O paciente foi agendado. Imprimir comprovante Cancel" at bounding box center [754, 376] width 1509 height 752
click at [98, 343] on div "Sucesso × O paciente foi agendado. Imprimir comprovante Cancel" at bounding box center [754, 376] width 1509 height 752
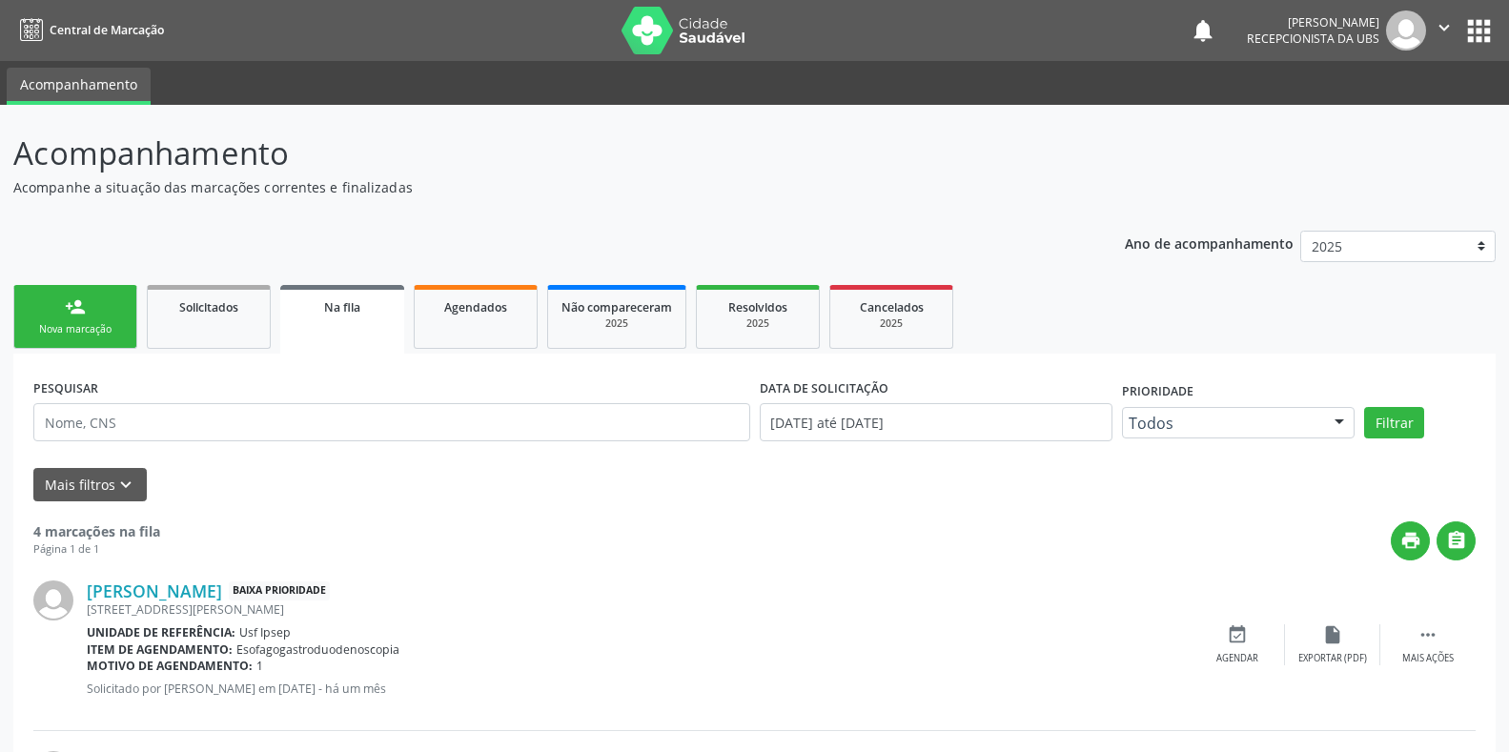
click at [63, 325] on div "Sucesso × O paciente foi agendado. Imprimir comprovante Cancel" at bounding box center [754, 376] width 1509 height 752
drag, startPoint x: 88, startPoint y: 321, endPoint x: 146, endPoint y: 208, distance: 127.4
click at [123, 274] on div "Sucesso × O paciente foi agendado. Imprimir comprovante Cancel" at bounding box center [754, 376] width 1509 height 752
click at [655, 43] on div "Sucesso × O paciente foi agendado. Imprimir comprovante Cancel" at bounding box center [754, 376] width 1509 height 752
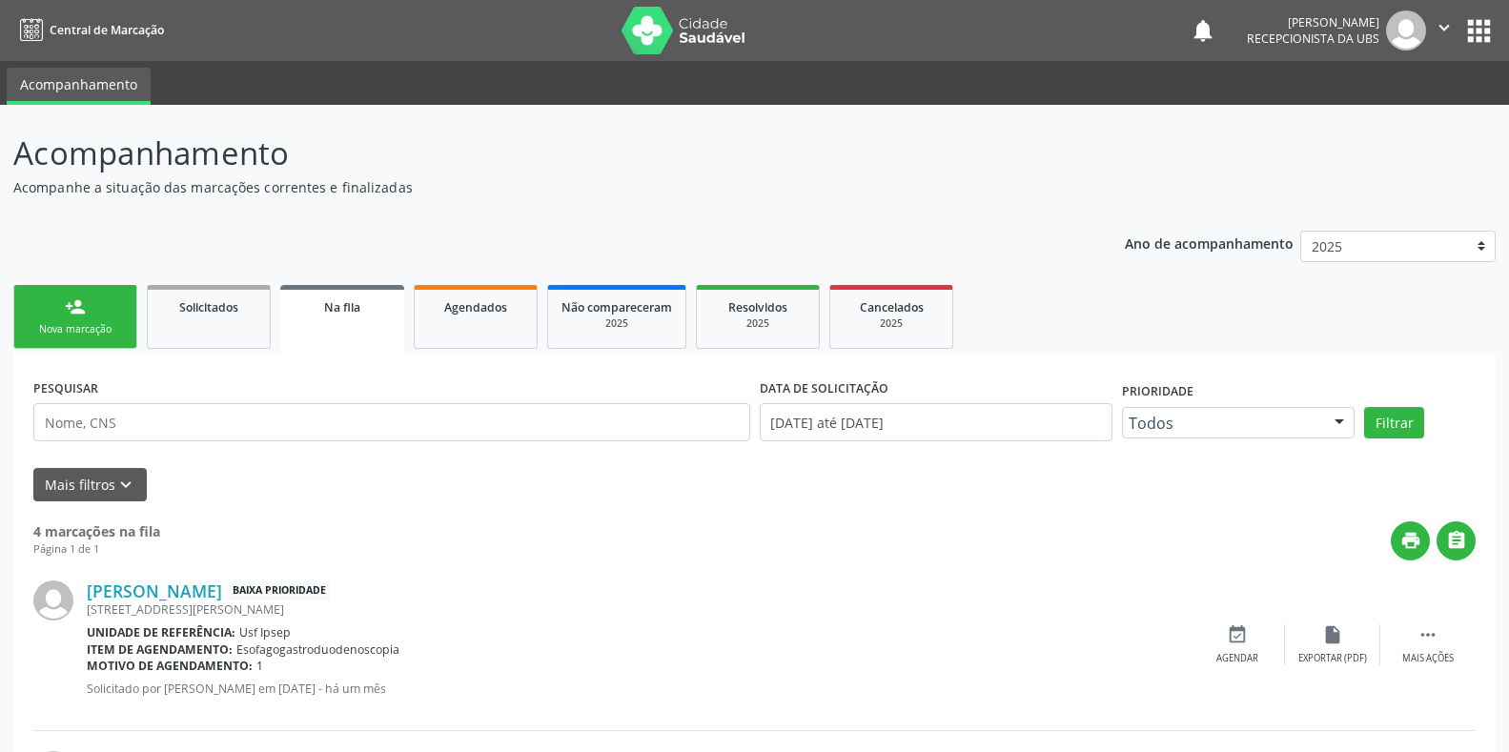
click at [656, 42] on div "Sucesso × O paciente foi agendado. Imprimir comprovante Cancel" at bounding box center [754, 376] width 1509 height 752
click at [654, 31] on div "Sucesso × O paciente foi agendado. Imprimir comprovante Cancel" at bounding box center [754, 376] width 1509 height 752
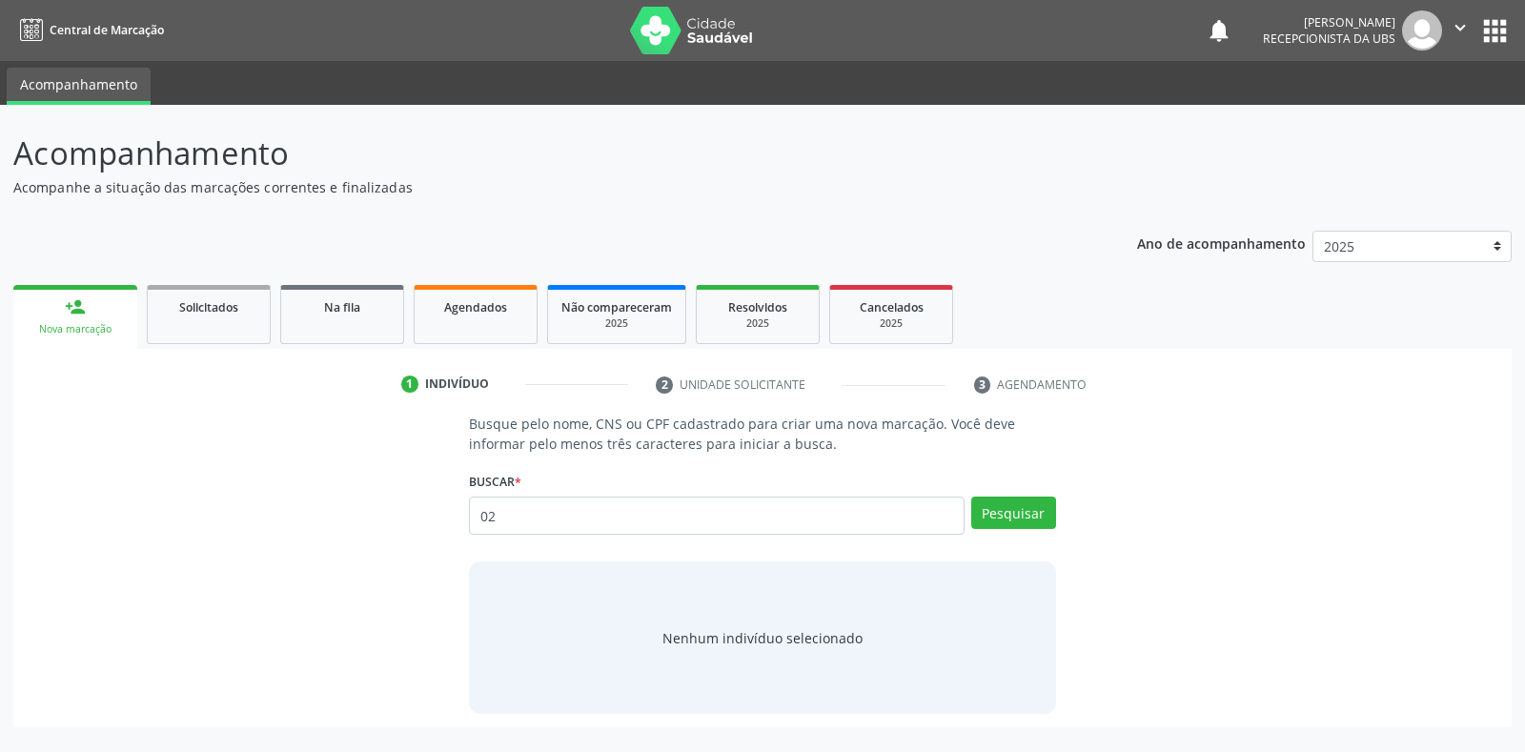
type input "0"
type input "702304188055616"
click at [991, 517] on button "Pesquisar" at bounding box center [1013, 513] width 85 height 32
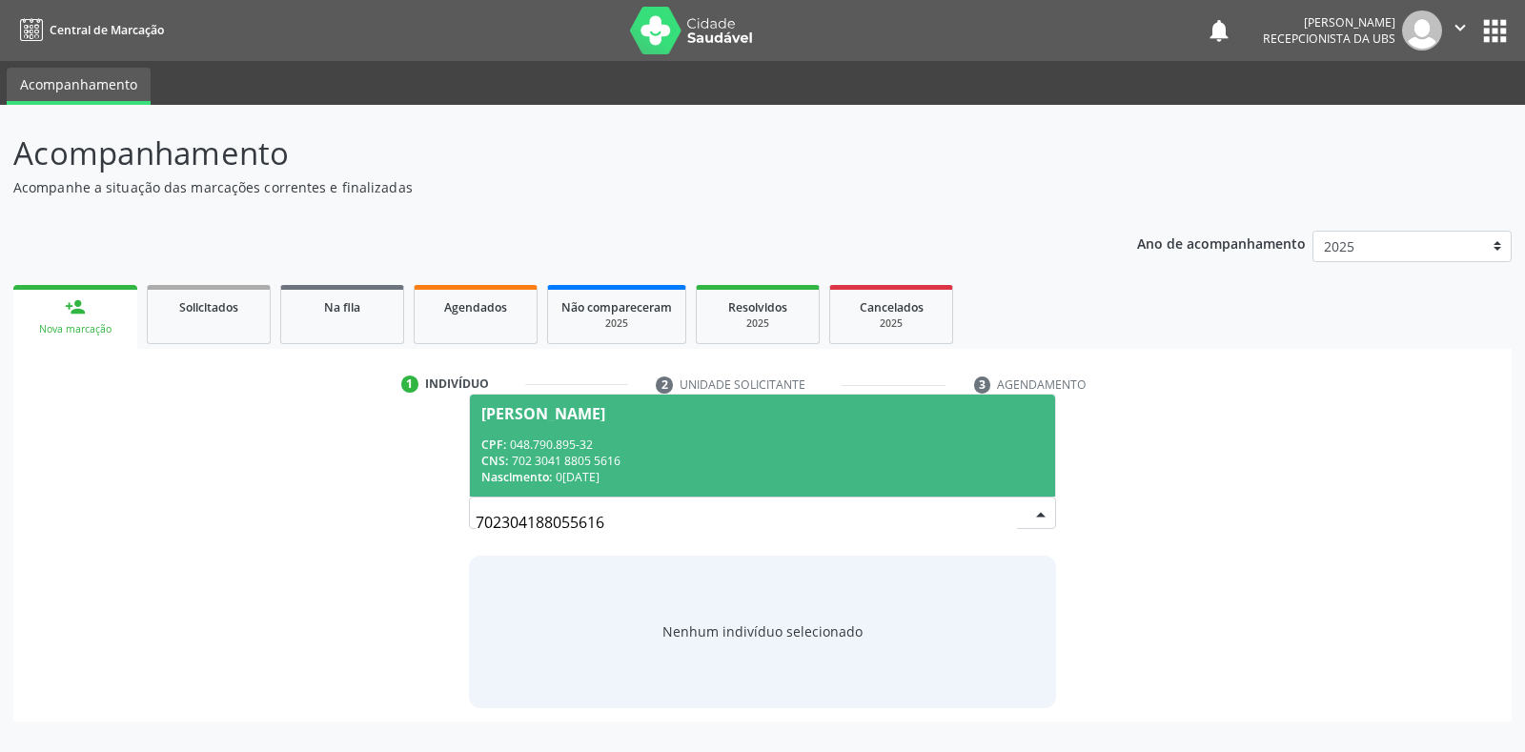
click at [515, 409] on div "[PERSON_NAME]" at bounding box center [543, 413] width 124 height 15
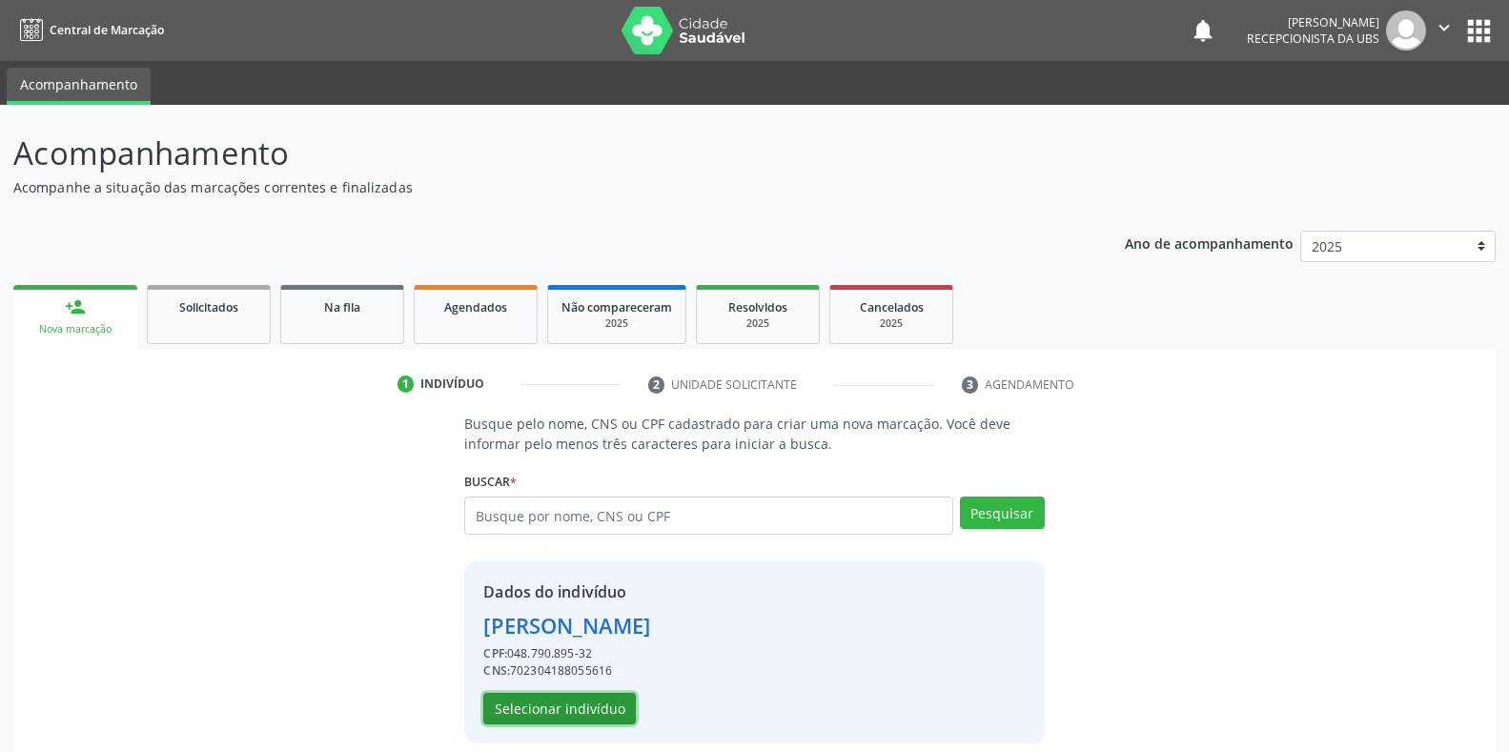
click at [521, 703] on button "Selecionar indivíduo" at bounding box center [559, 709] width 152 height 32
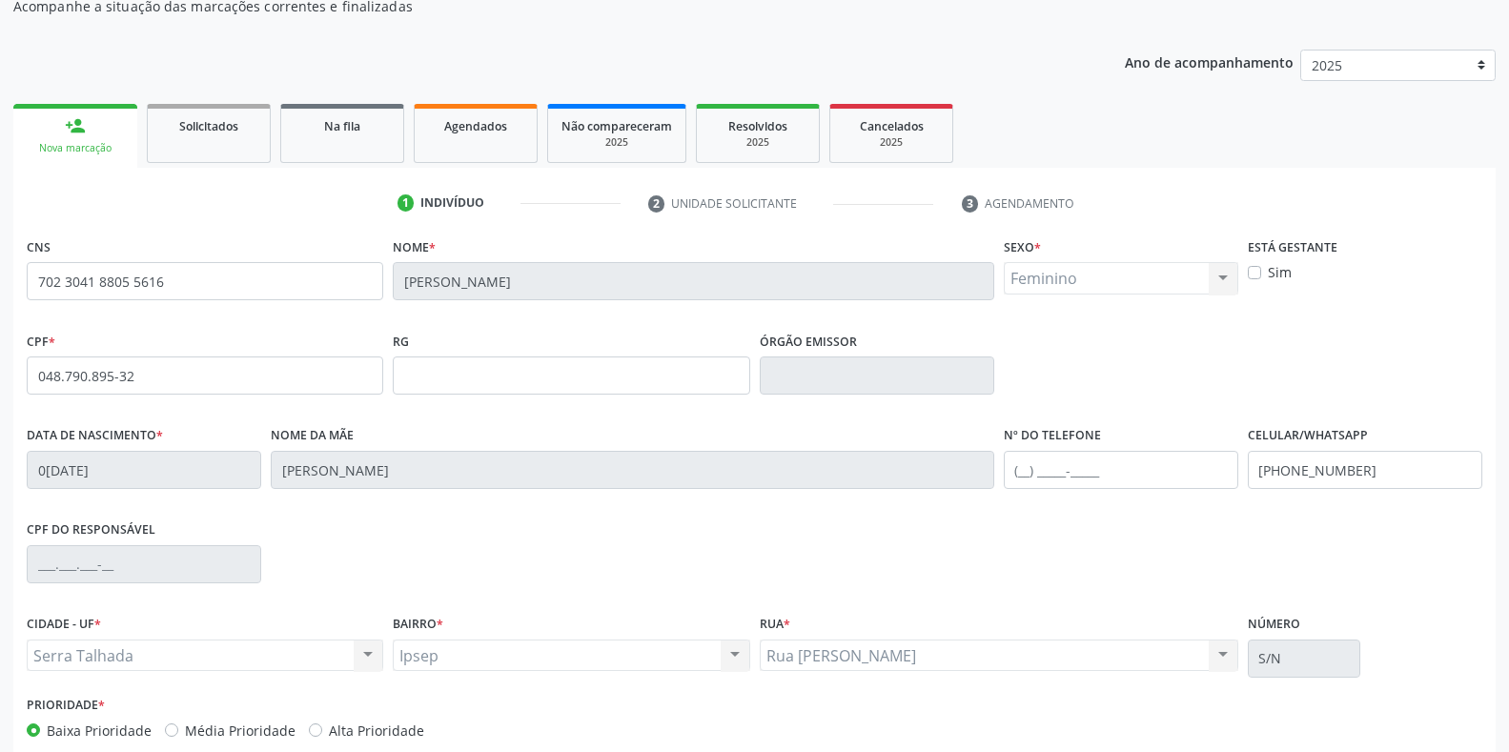
scroll to position [281, 0]
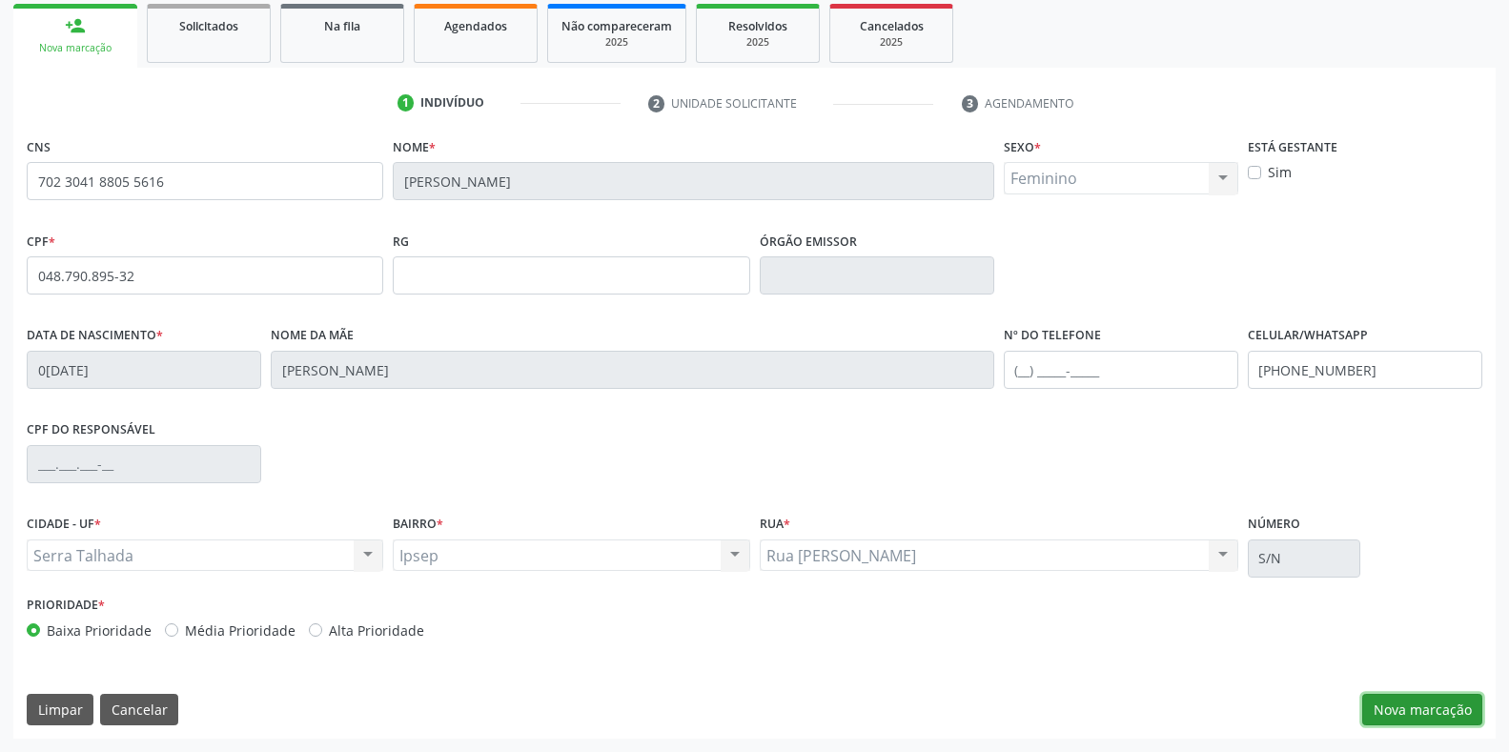
click at [1385, 714] on button "Nova marcação" at bounding box center [1422, 710] width 120 height 32
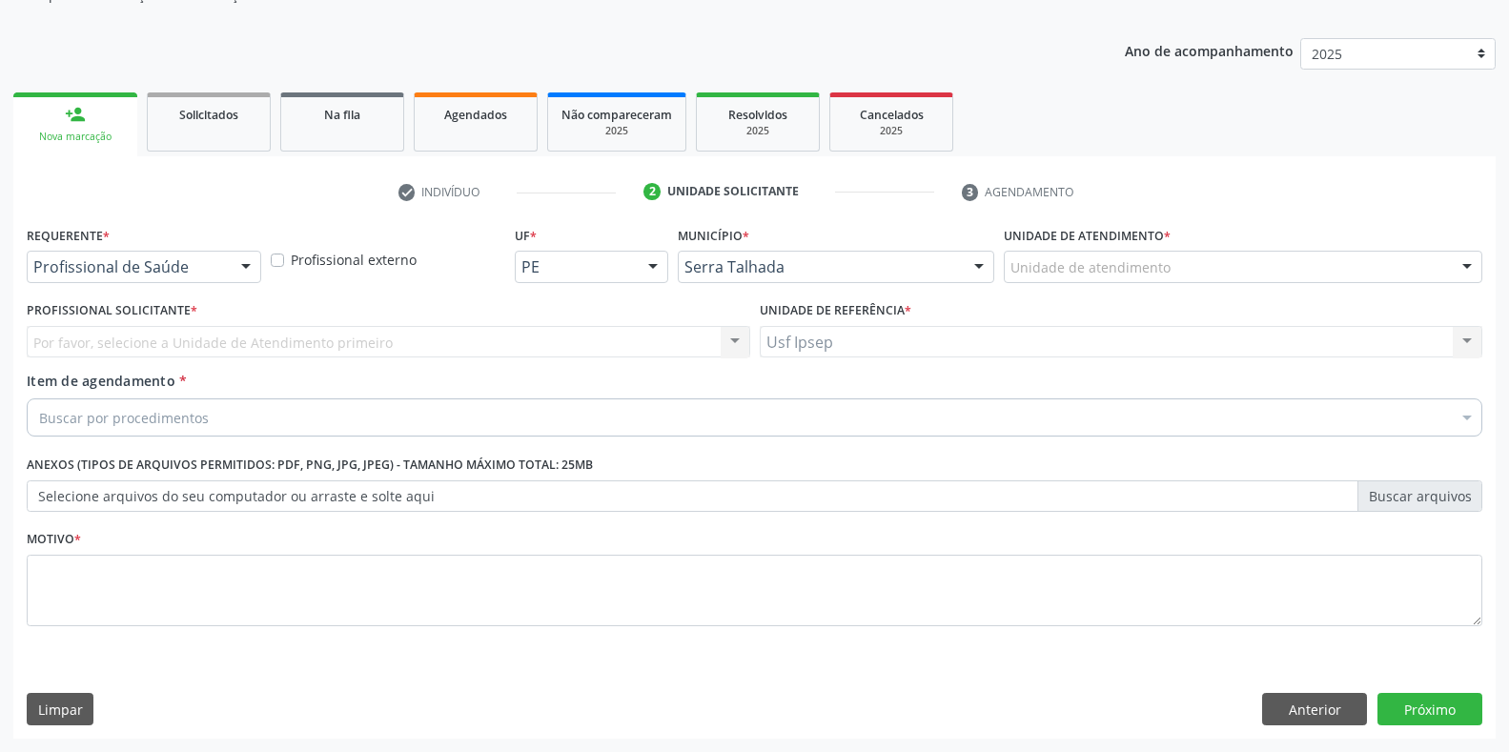
scroll to position [193, 0]
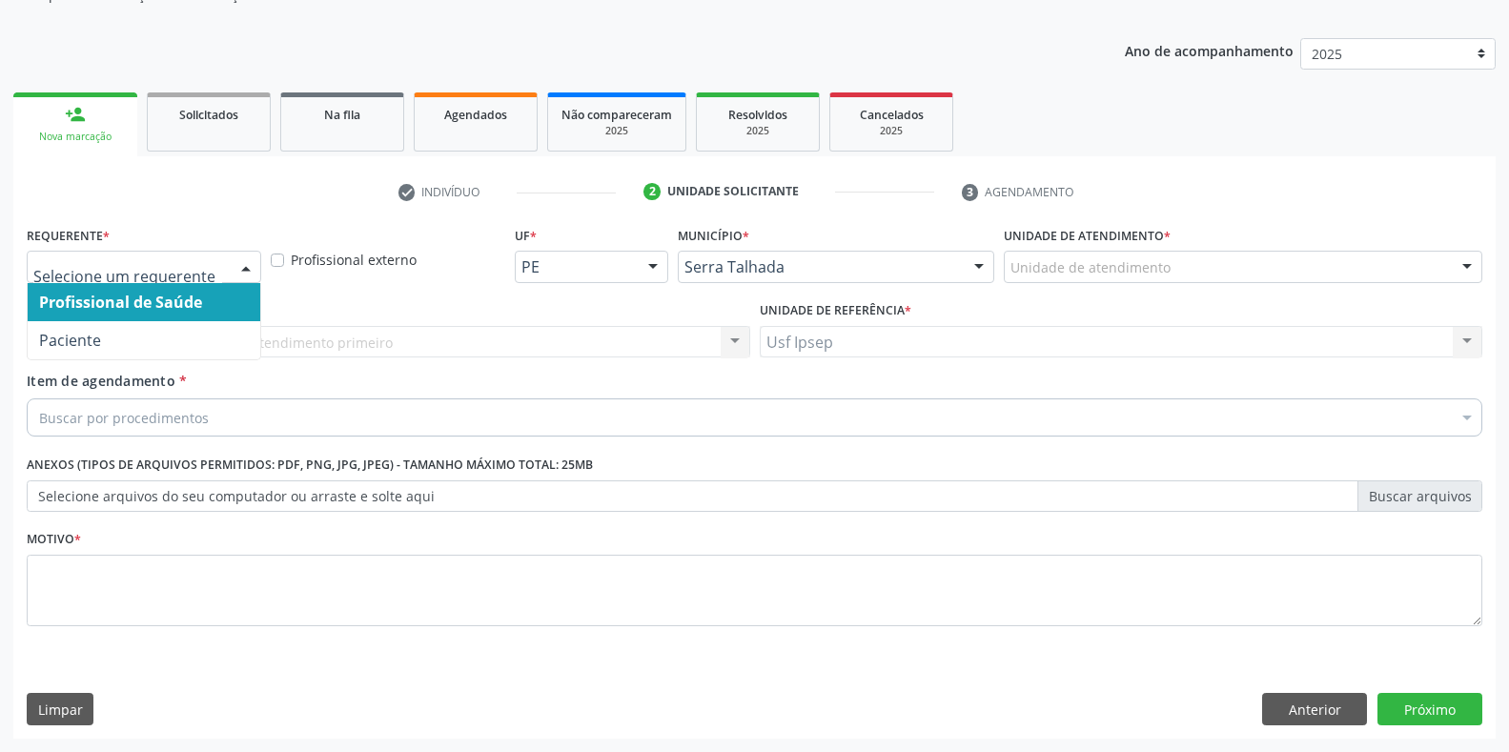
click at [242, 262] on div at bounding box center [246, 268] width 29 height 32
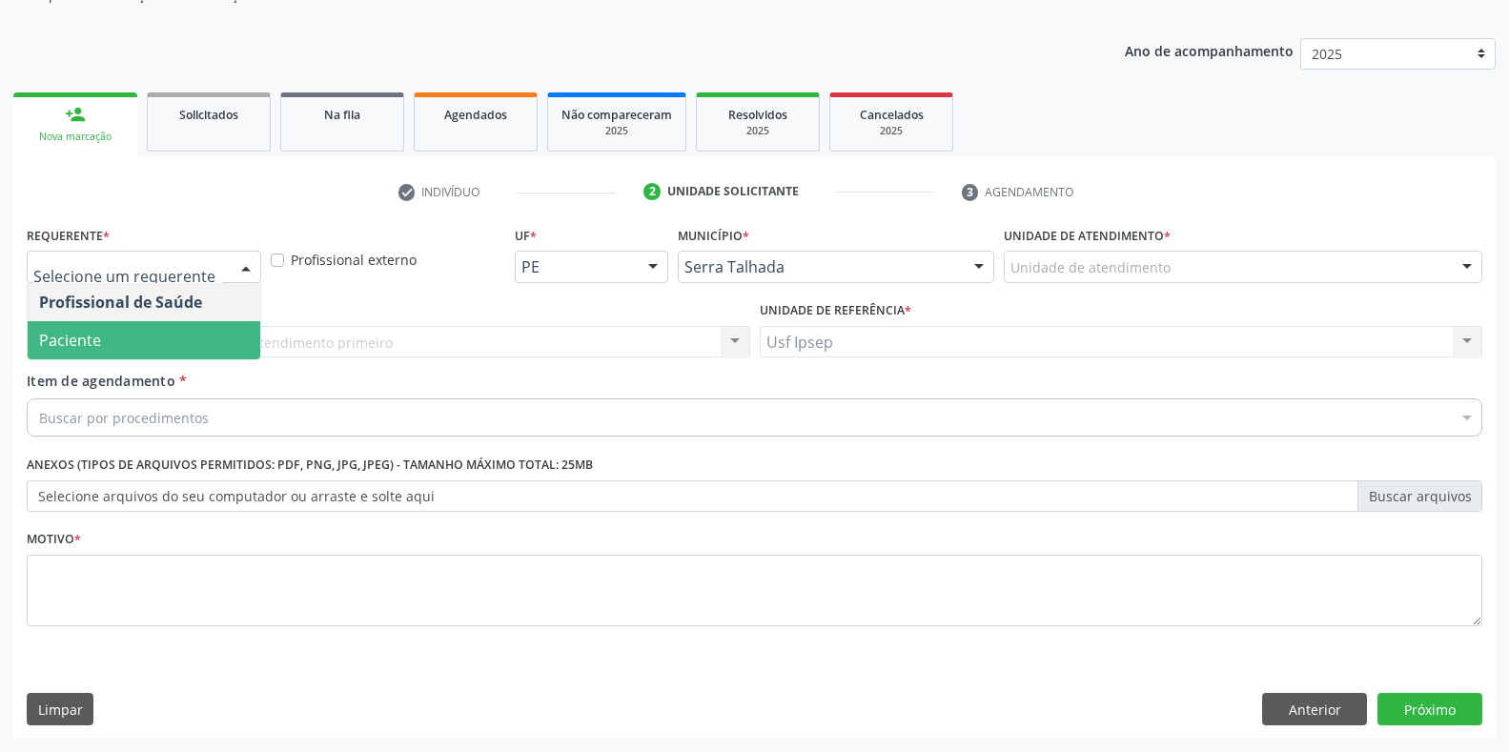
click at [151, 360] on div "Profissional Solicitante * Por favor, selecione a Unidade de Atendimento primei…" at bounding box center [388, 333] width 733 height 74
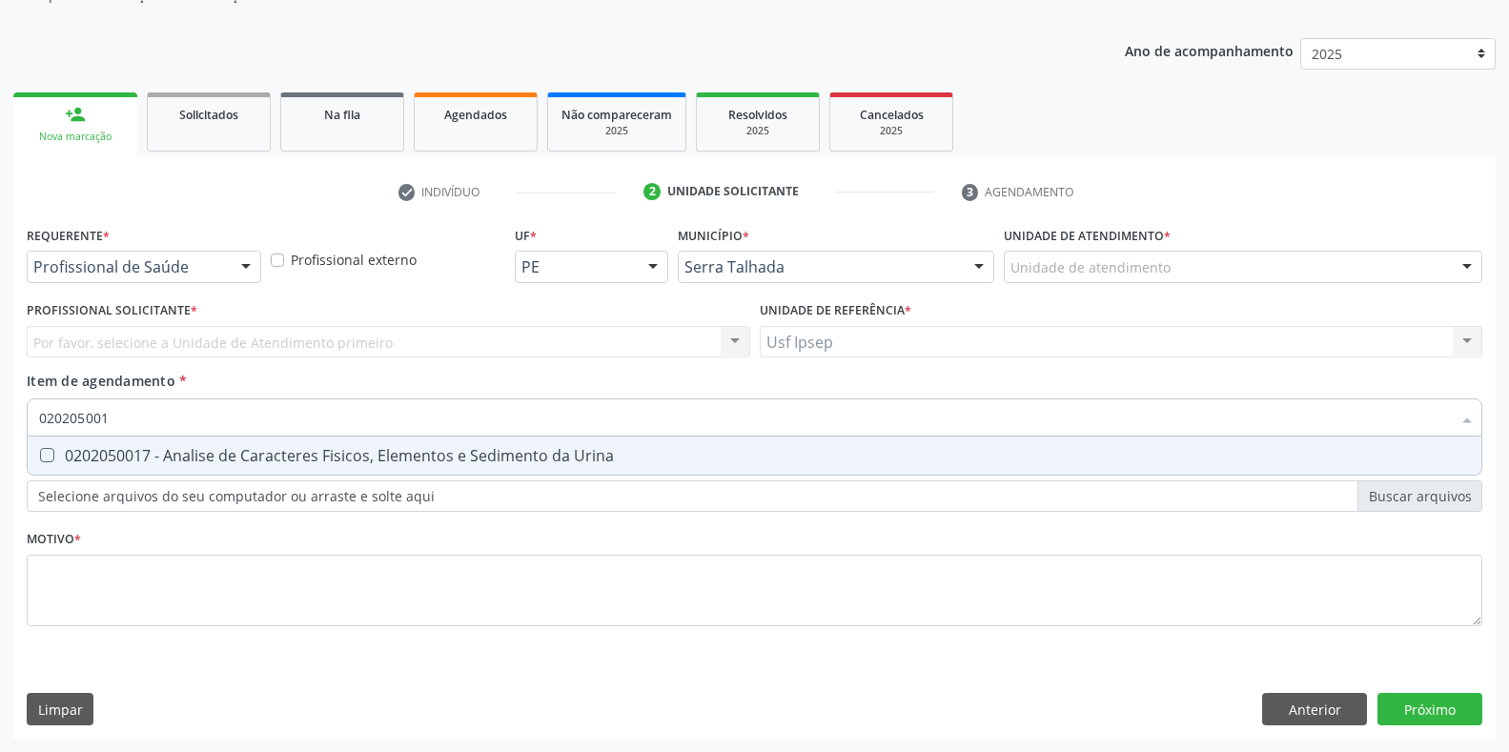
type input "0202050017"
click at [38, 455] on div at bounding box center [35, 455] width 14 height 15
checkbox Urina "true"
click at [115, 415] on input "0202050017" at bounding box center [744, 417] width 1411 height 38
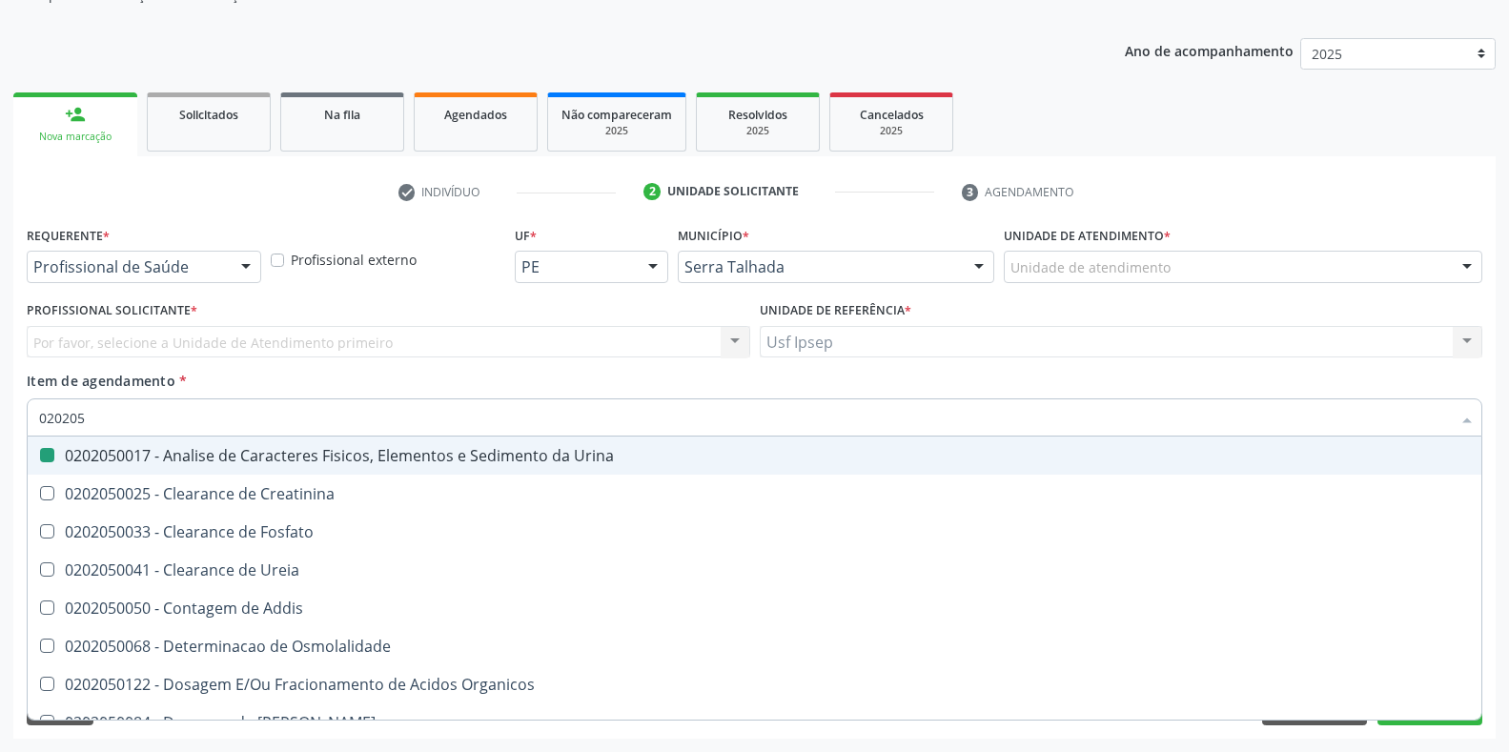
type input "0202052"
checkbox Urina "false"
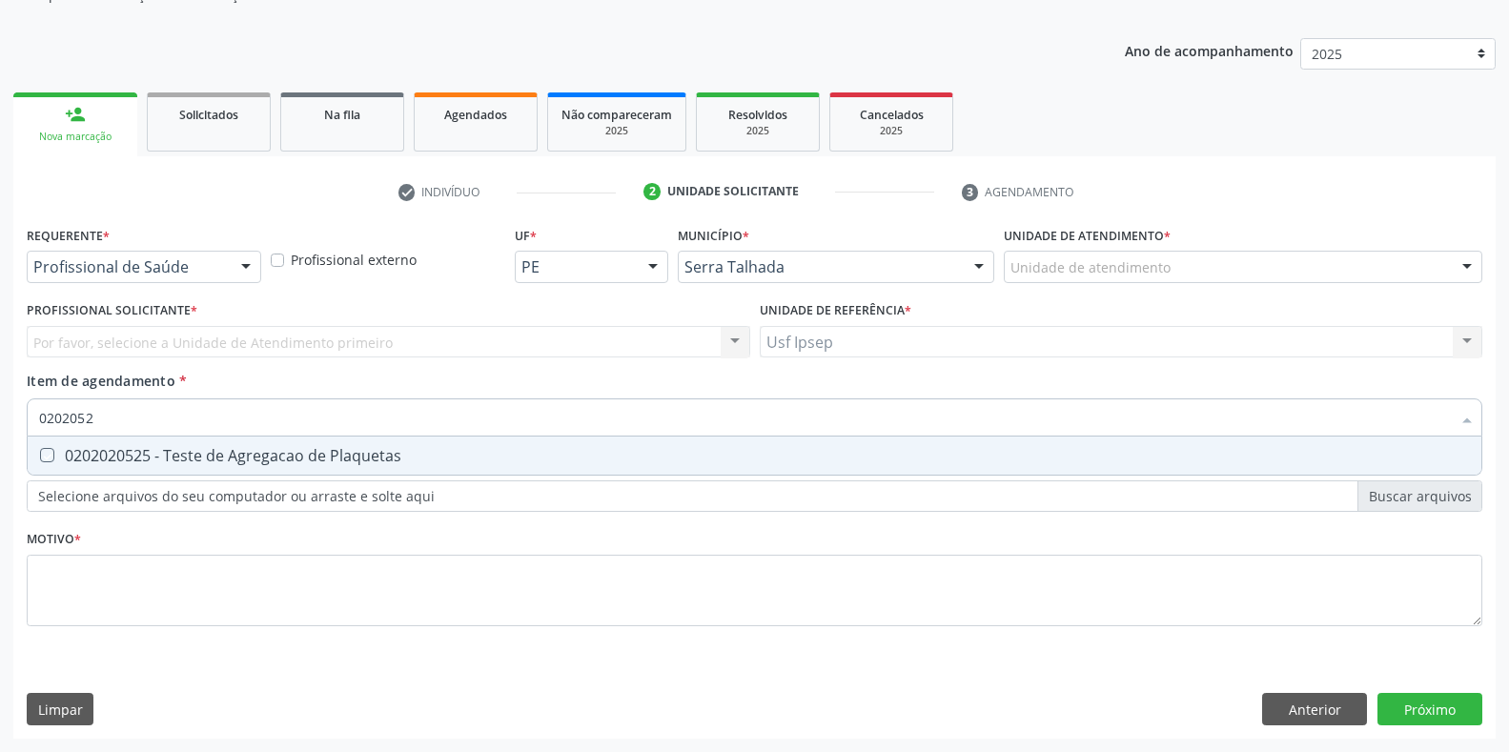
type input "020205"
checkbox Plaquetas "true"
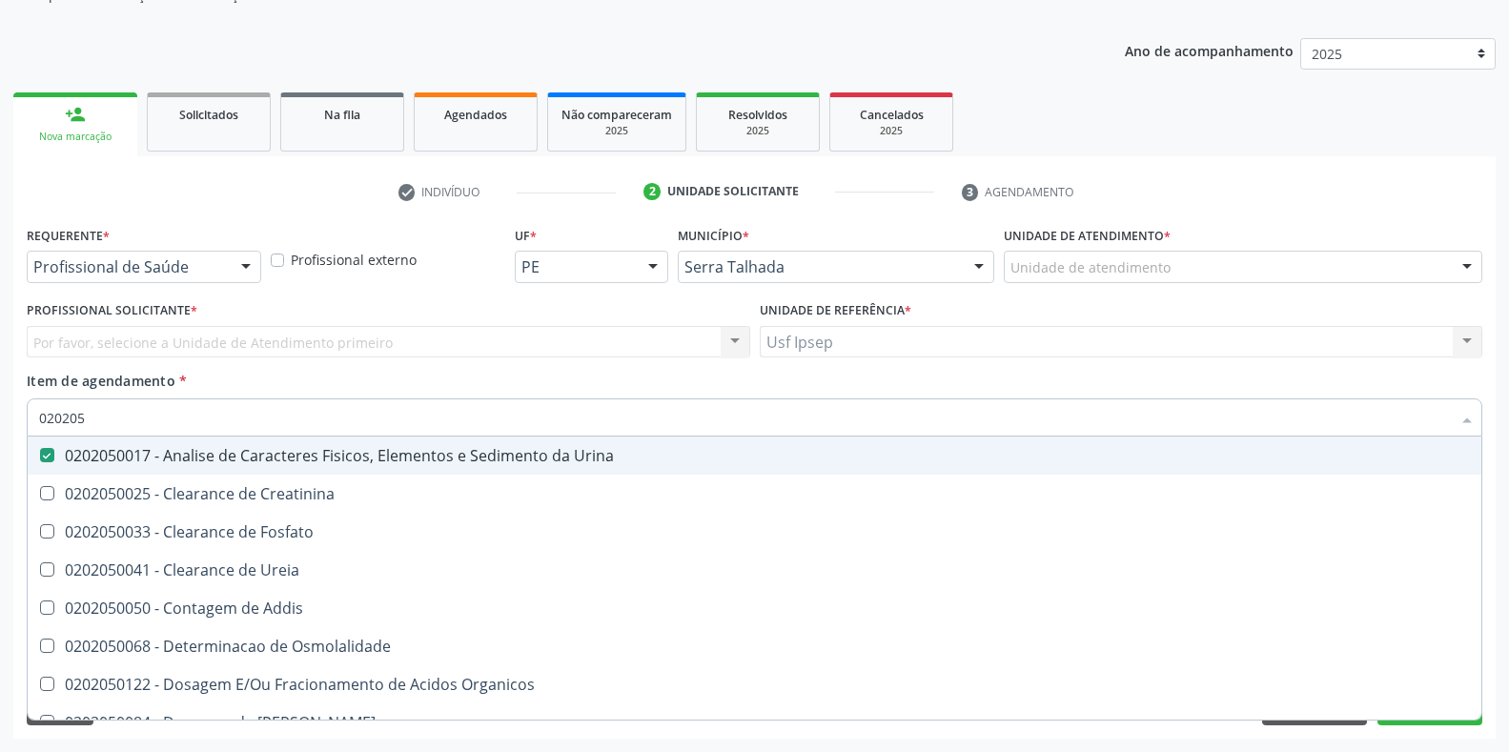
type input "02020"
checkbox Urina "false"
checkbox Fosfato "true"
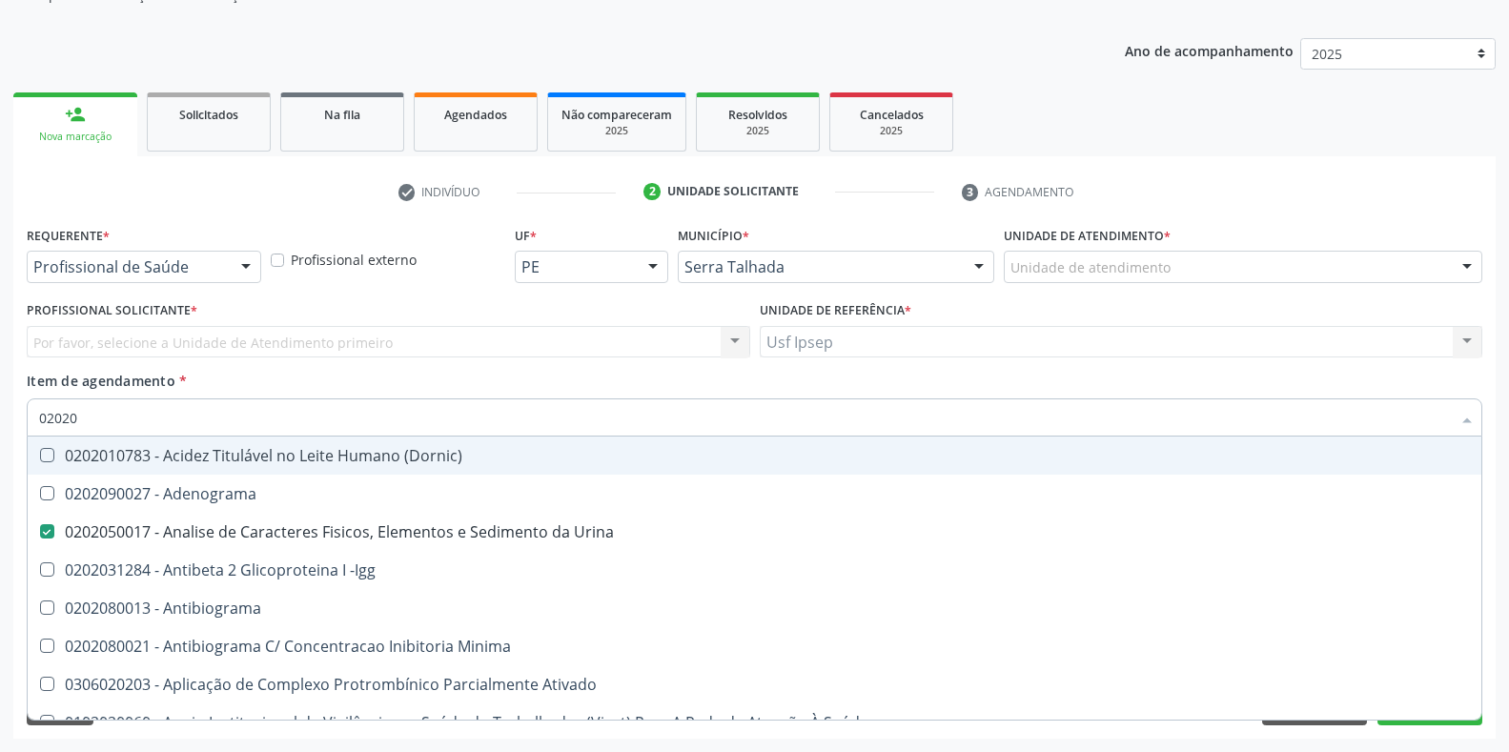
type input "020202"
checkbox Urina "false"
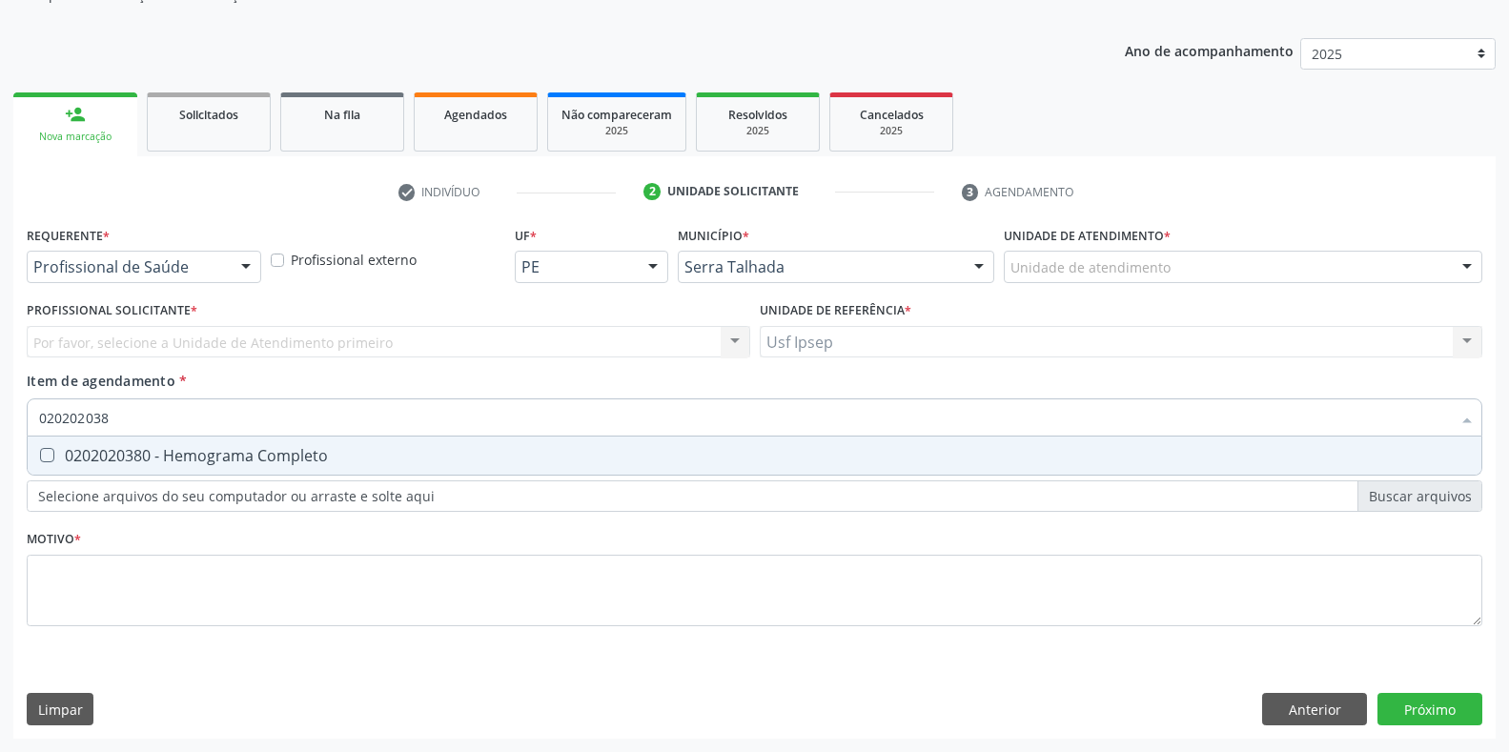
type input "0202020380"
click at [52, 456] on Completo at bounding box center [47, 455] width 14 height 14
click at [40, 456] on Completo "checkbox" at bounding box center [34, 455] width 12 height 12
checkbox Completo "true"
click at [126, 414] on input "0202020380" at bounding box center [744, 417] width 1411 height 38
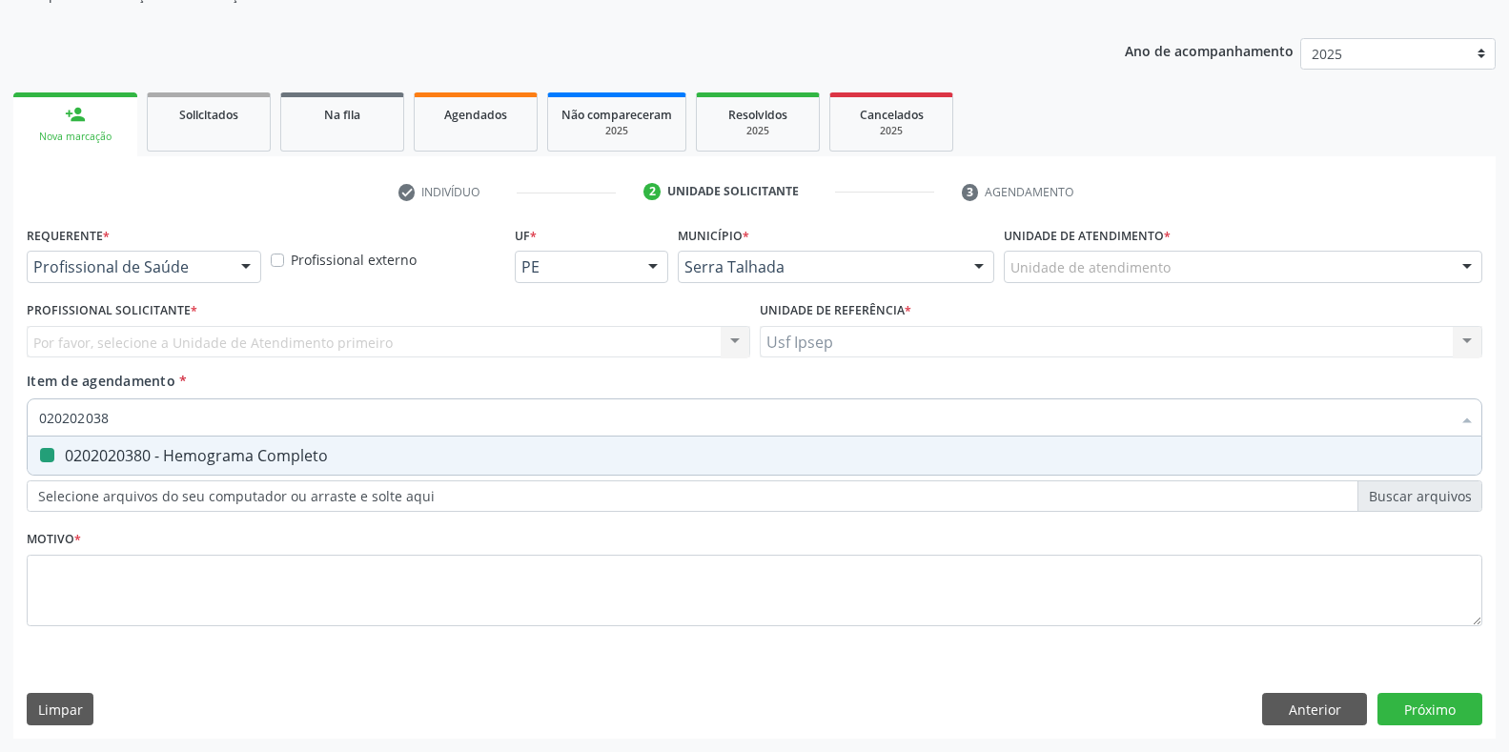
type input "02020203"
checkbox Completo "false"
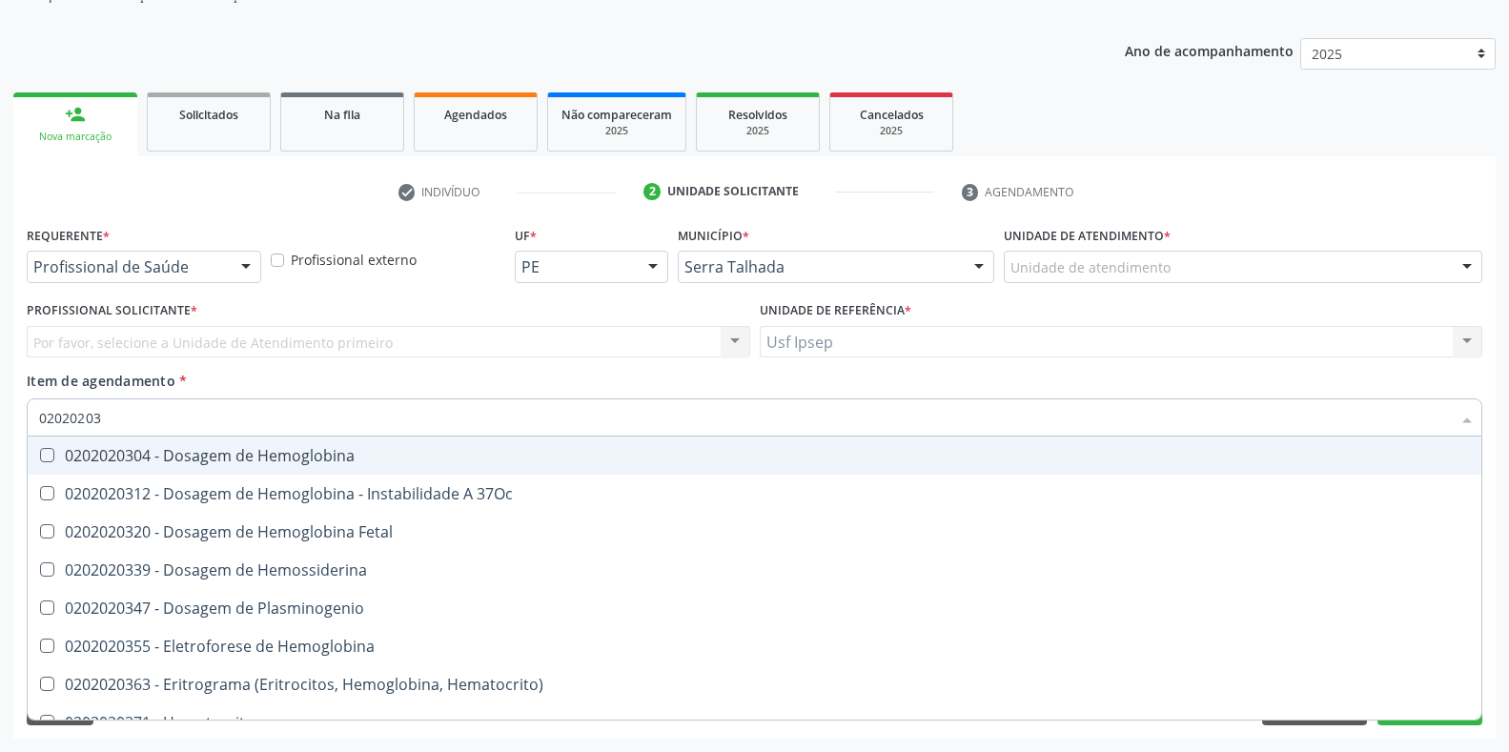
type input "0202020"
checkbox Completo "false"
type input "020202"
checkbox Completo "false"
checkbox Leucograma "true"
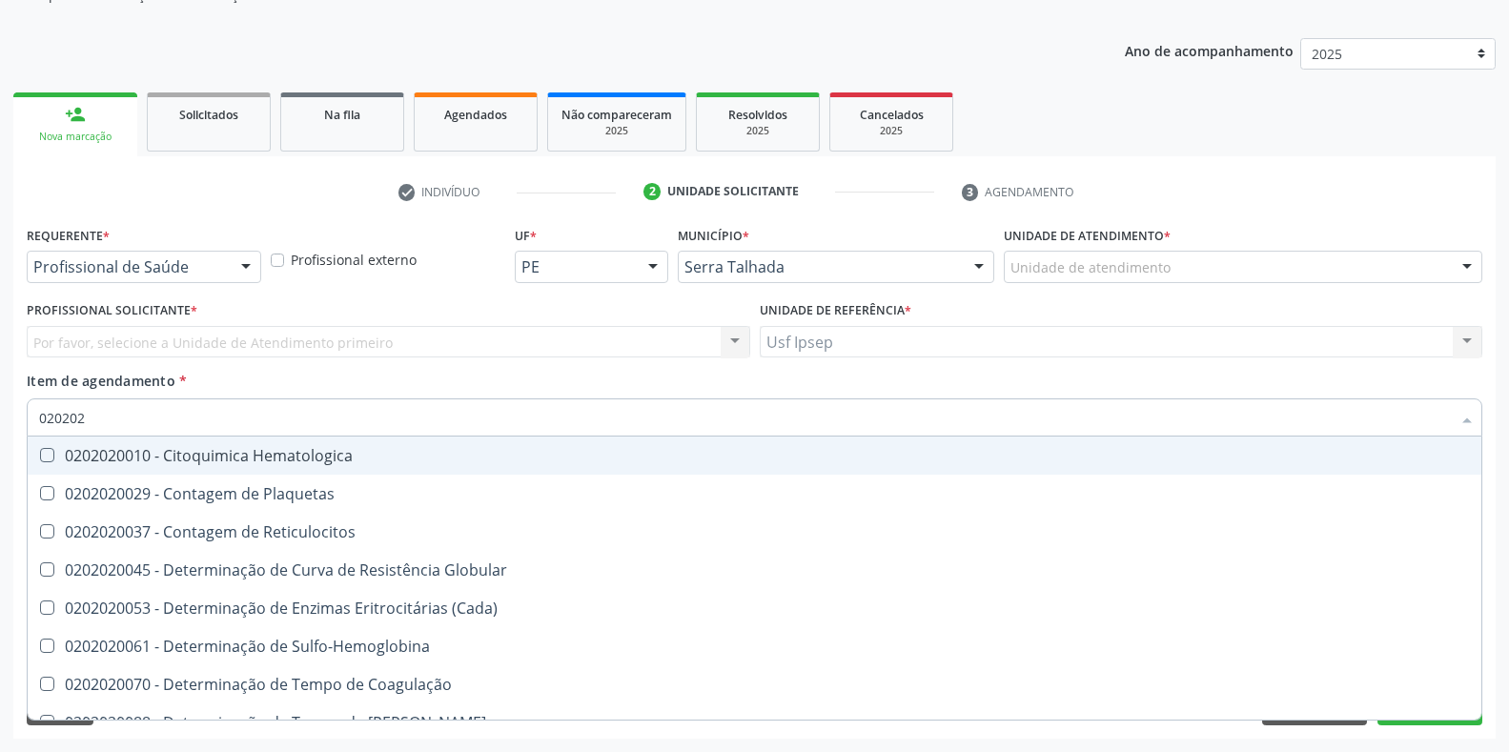
type input "02020"
checkbox Reticulocitos "true"
checkbox Completo "false"
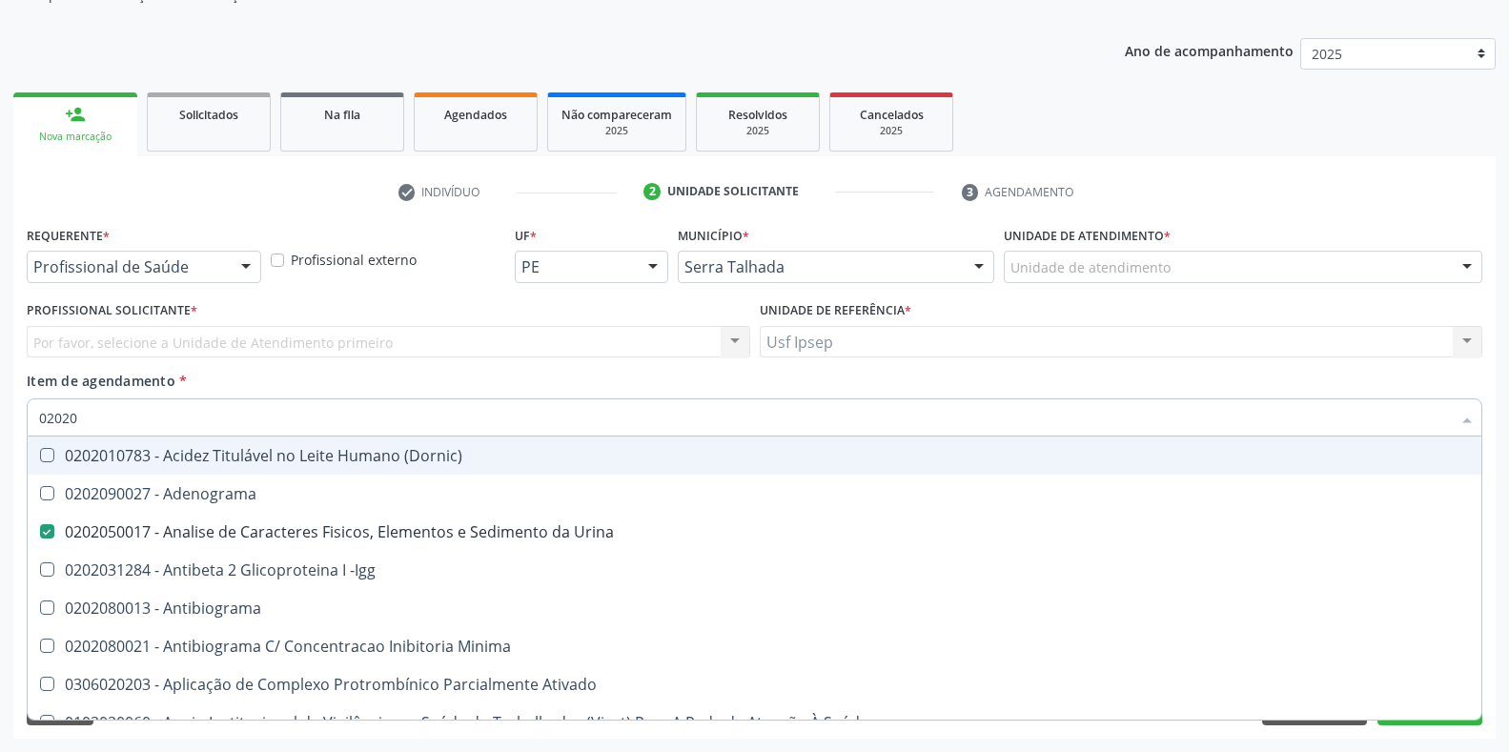
type input "020200"
checkbox Urina "false"
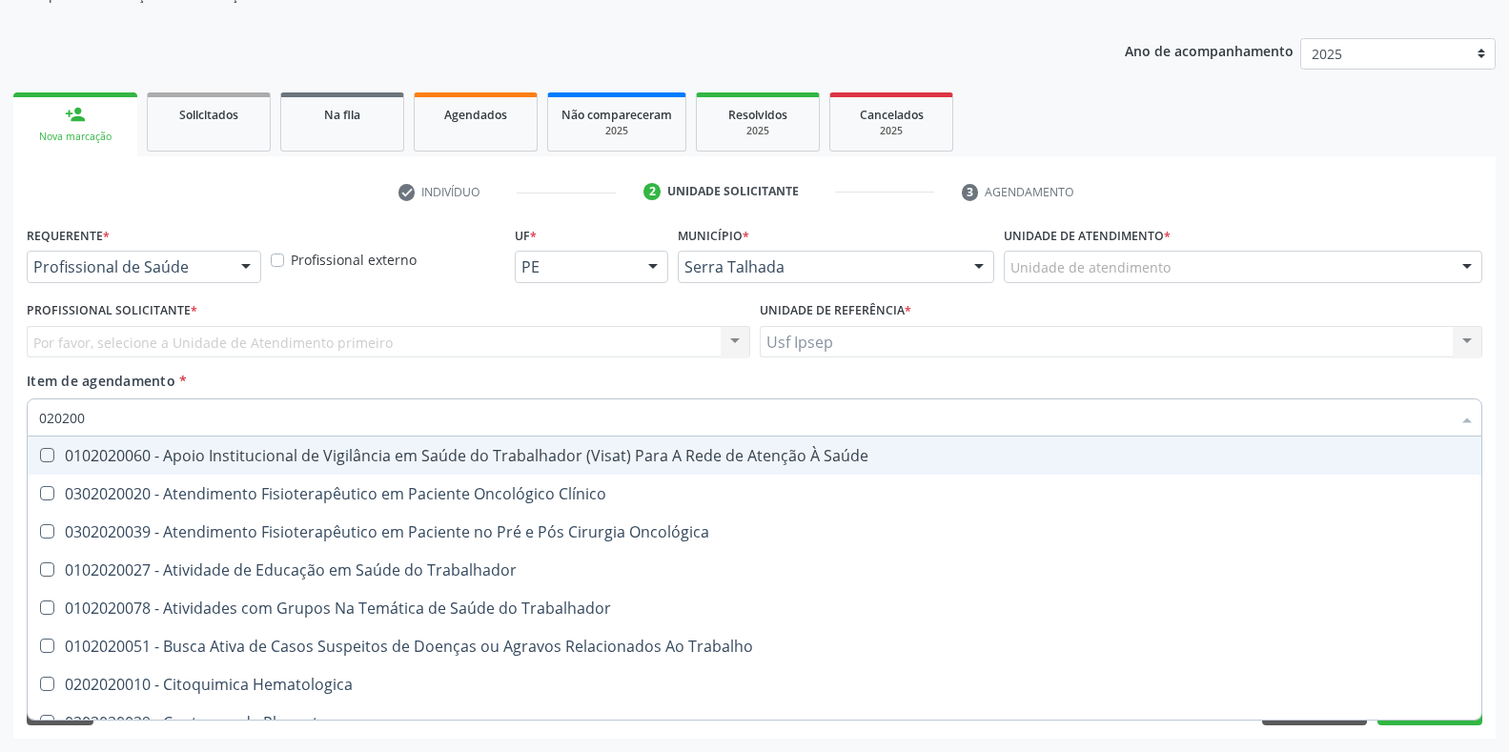
type input "02020"
checkbox Oncológica "true"
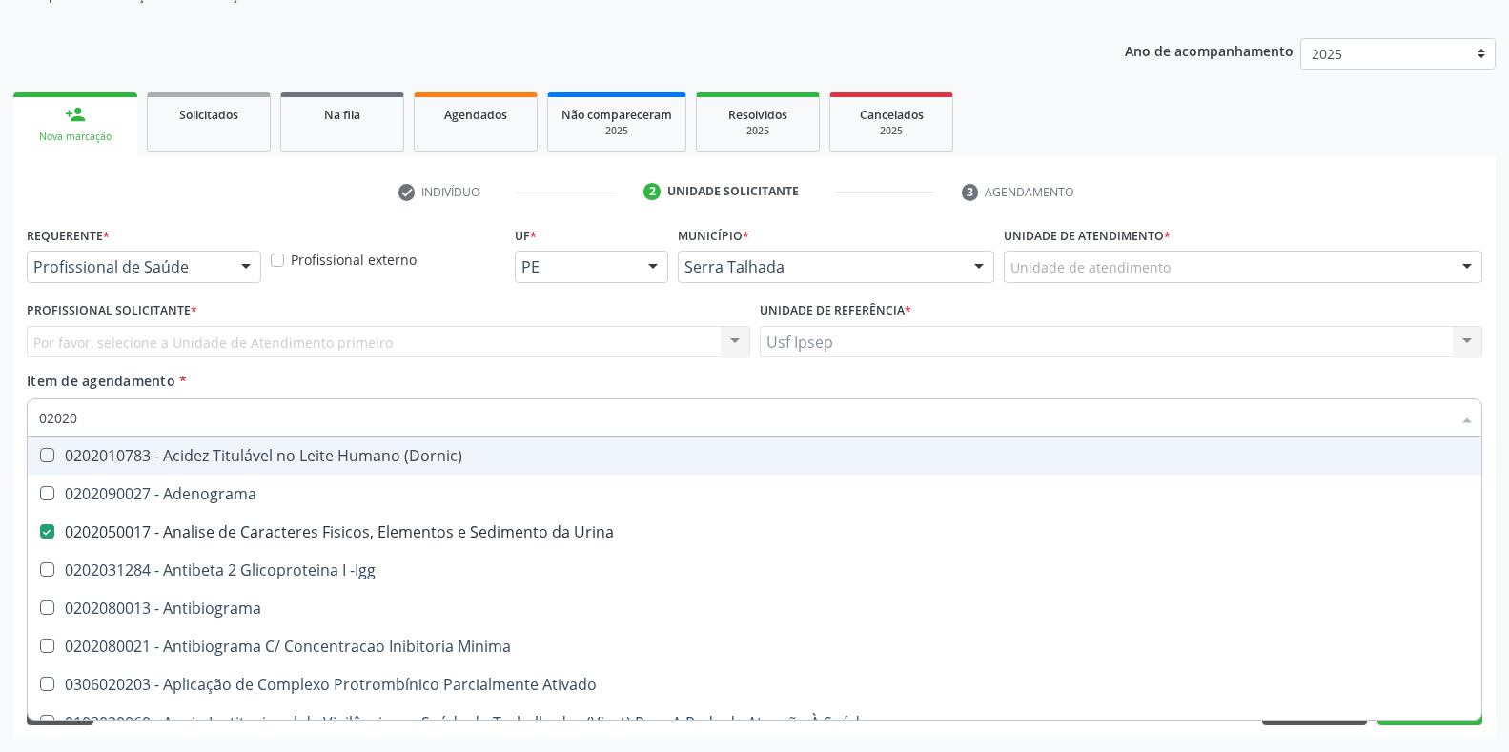
type input "020203"
checkbox Urina "false"
checkbox Aminoacidos "true"
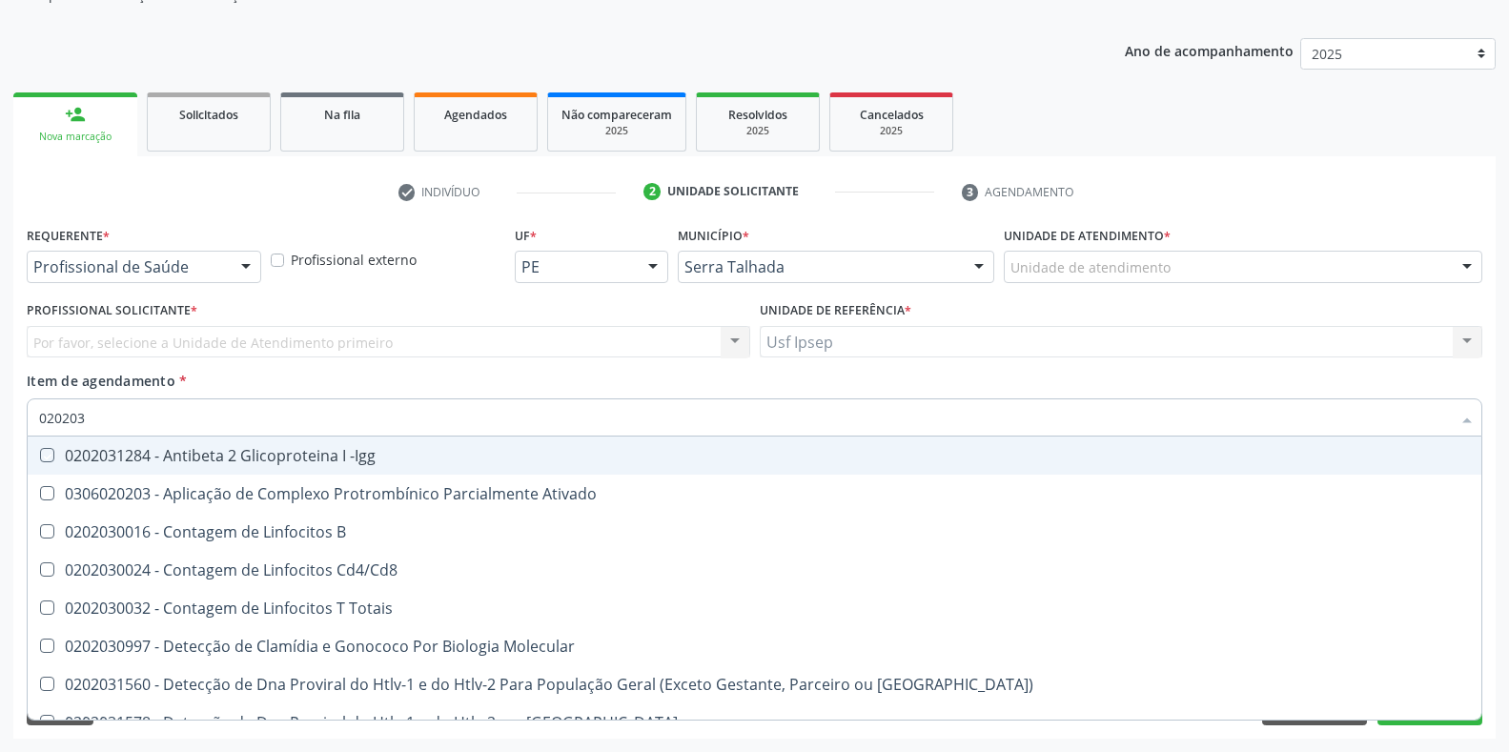
type input "0202038"
checkbox -Igg "true"
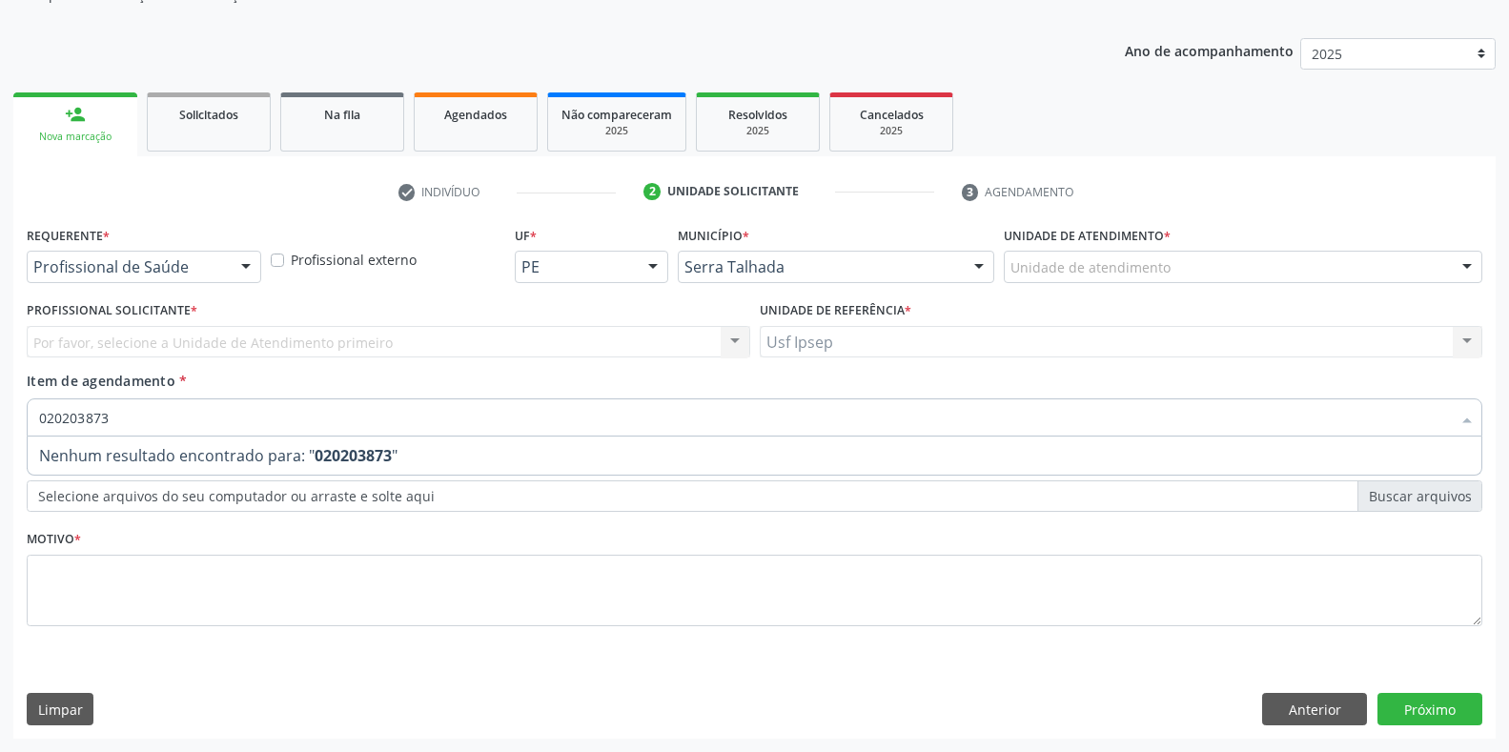
click at [110, 422] on input "020203873" at bounding box center [744, 417] width 1411 height 38
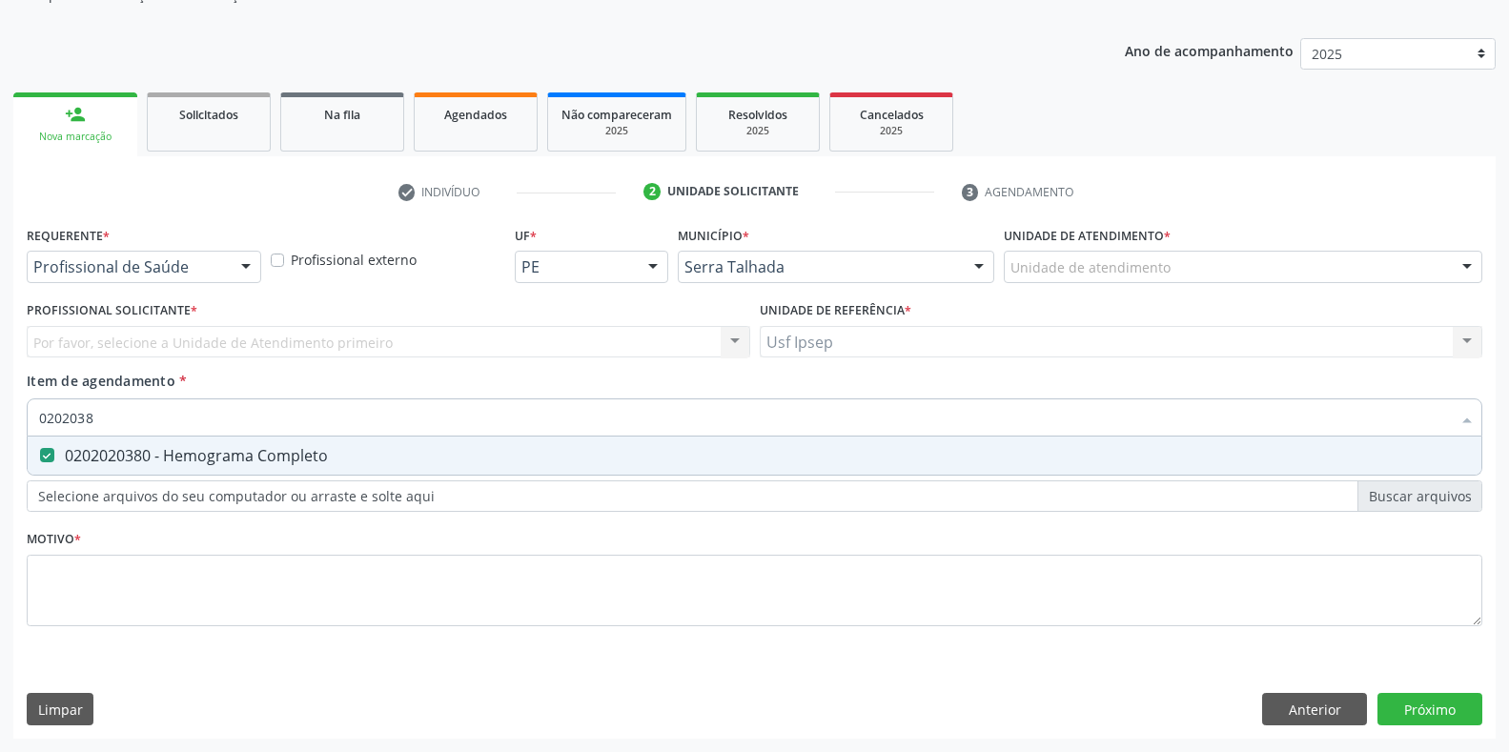
type input "020203"
checkbox Completo "false"
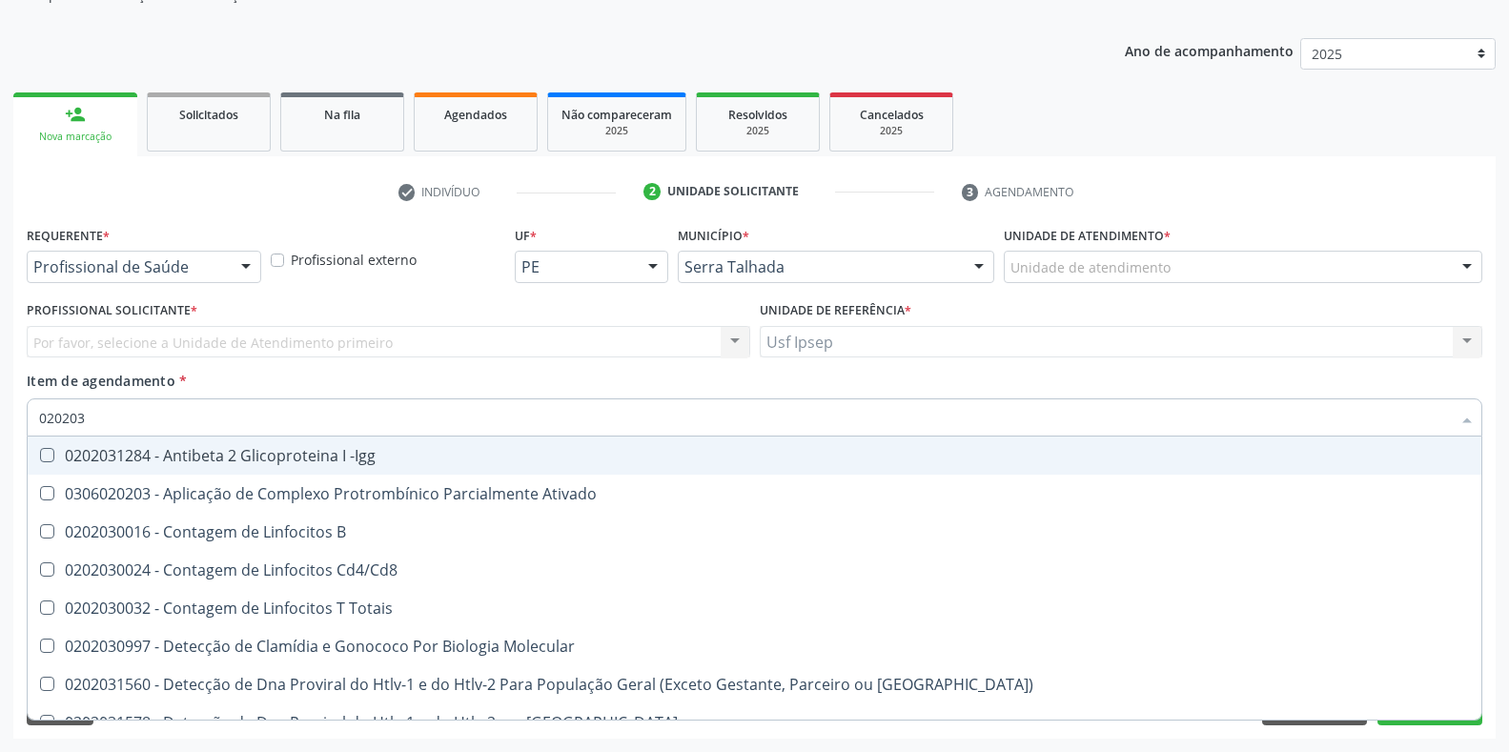
type input "02020"
checkbox B "true"
checkbox Completo "false"
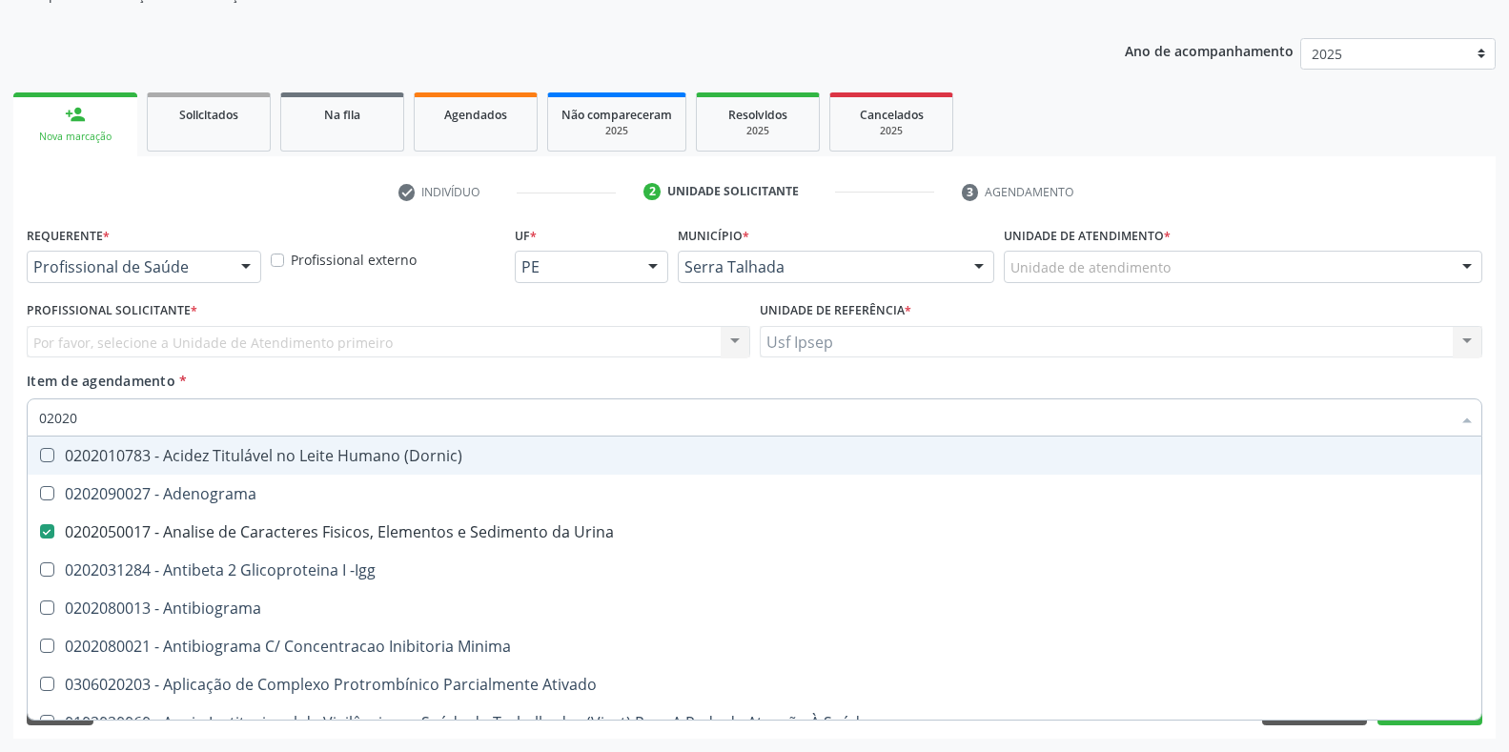
type input "020203"
checkbox Urina "false"
checkbox Aminoacidos "true"
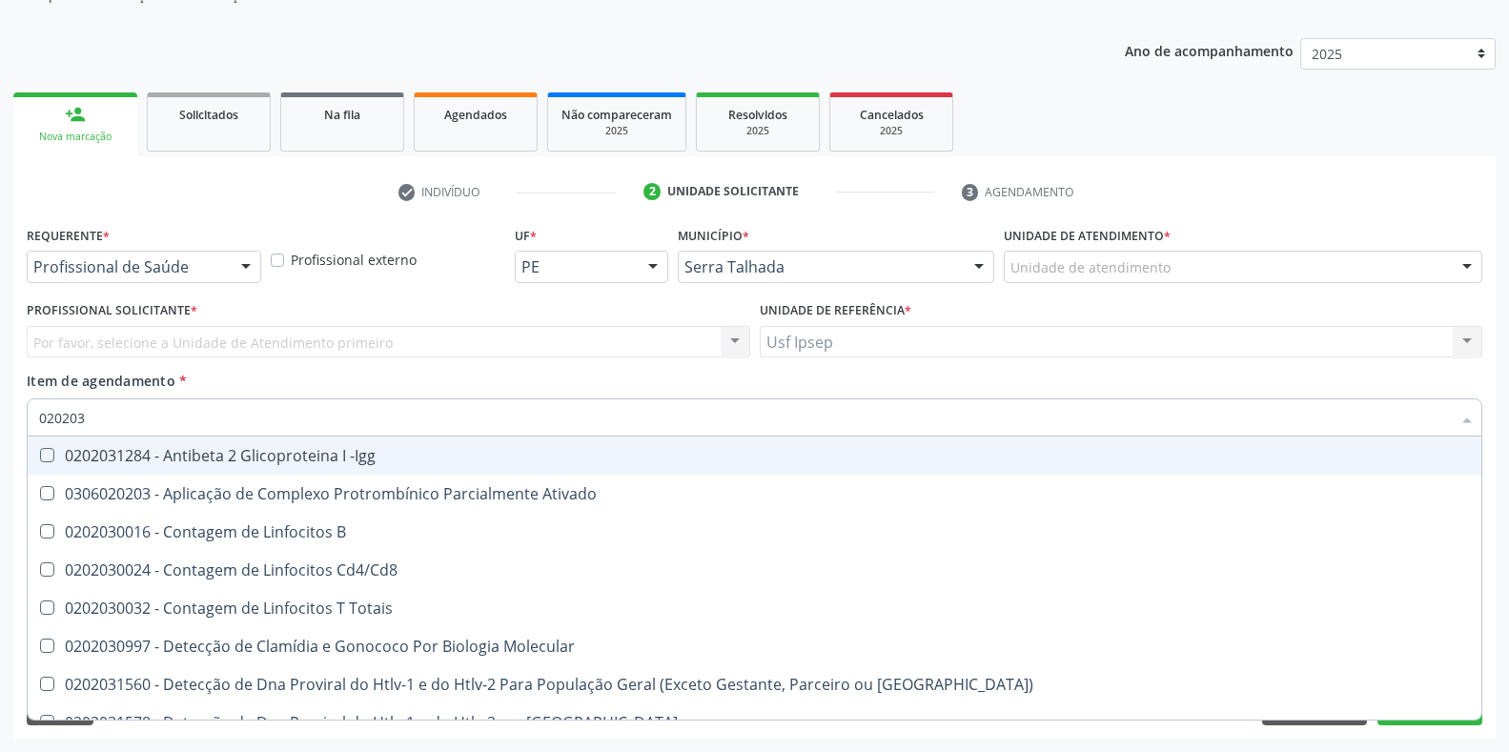
type input "0202030"
checkbox Completo "false"
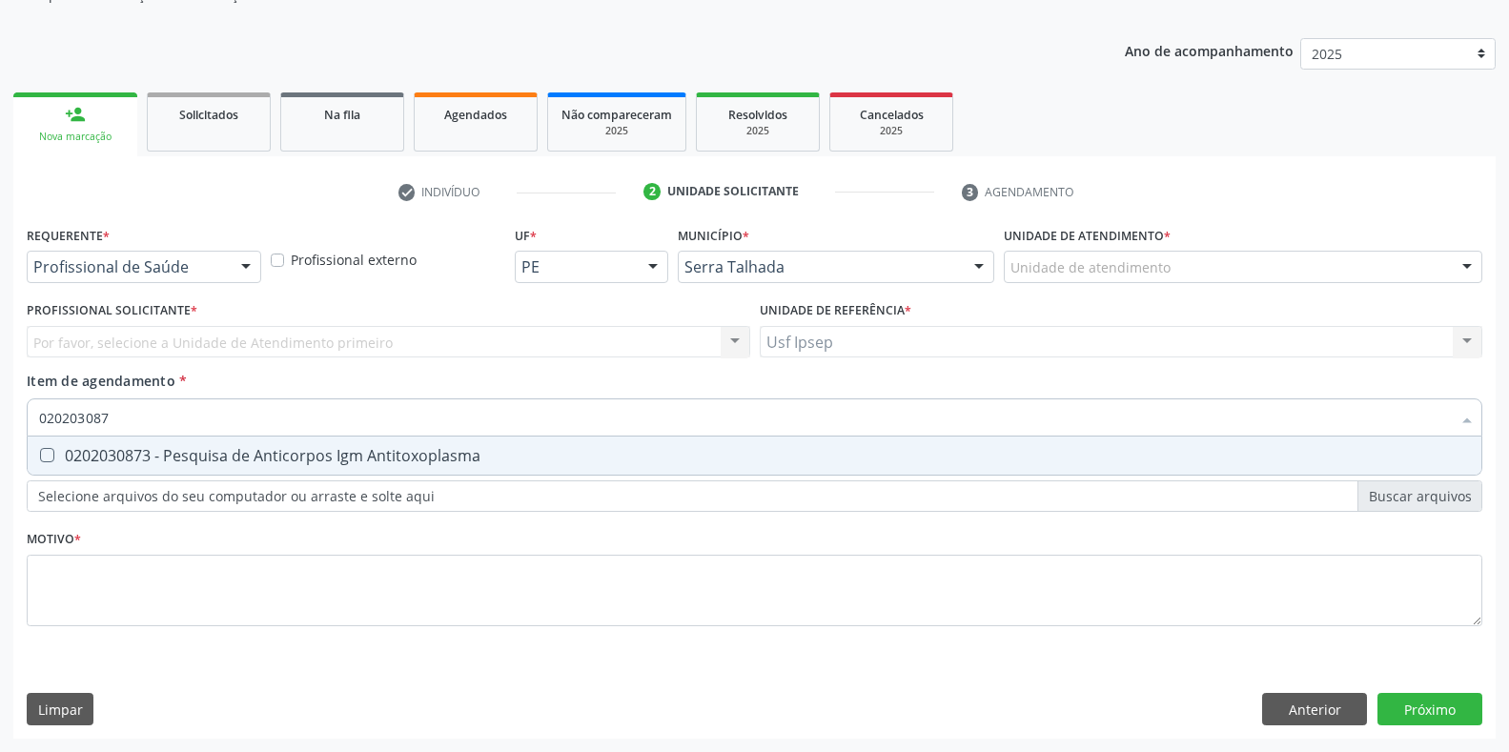
type input "0202030873"
click at [36, 451] on div at bounding box center [35, 455] width 14 height 15
checkbox Antitoxoplasma "true"
click at [113, 416] on input "0202030873" at bounding box center [744, 417] width 1411 height 38
type input "02020308"
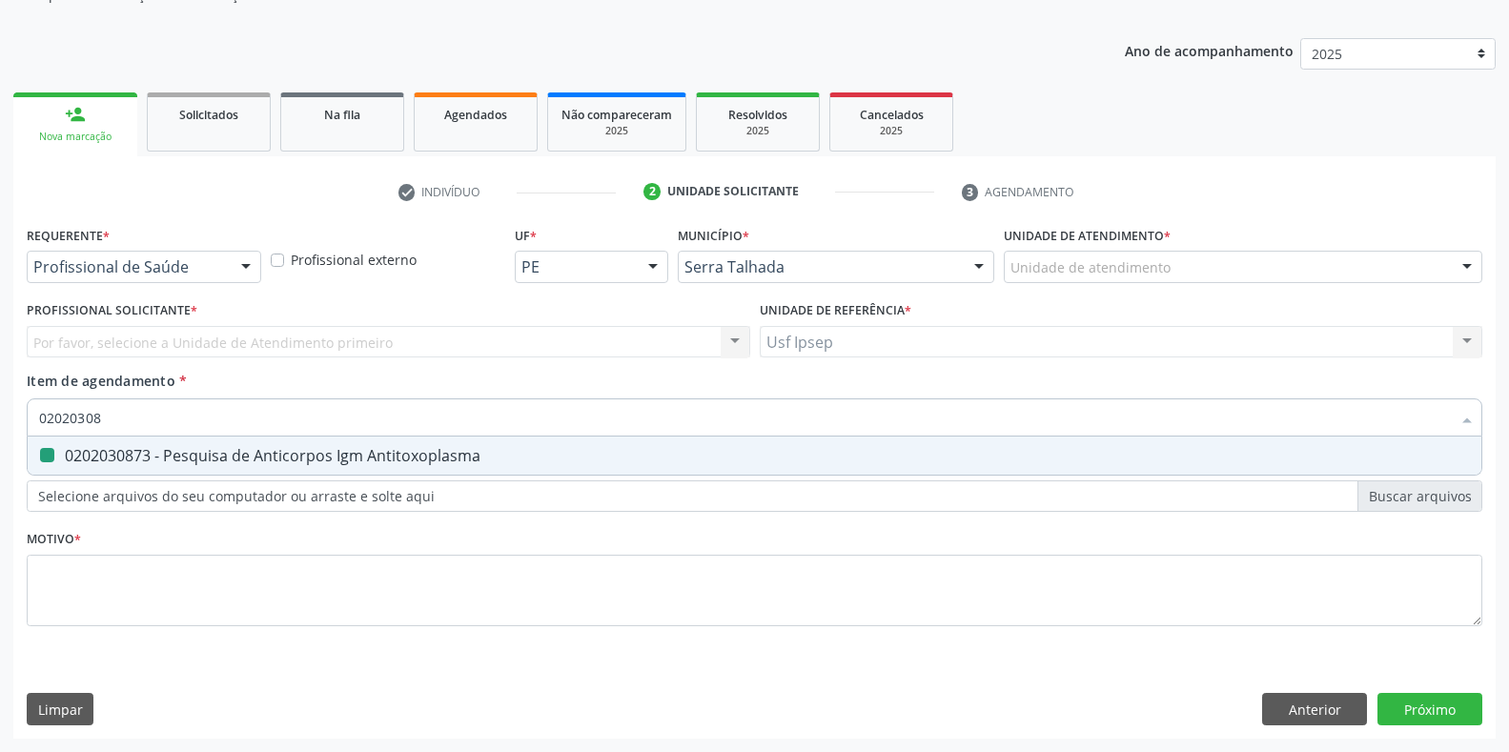
checkbox Antitoxoplasma "false"
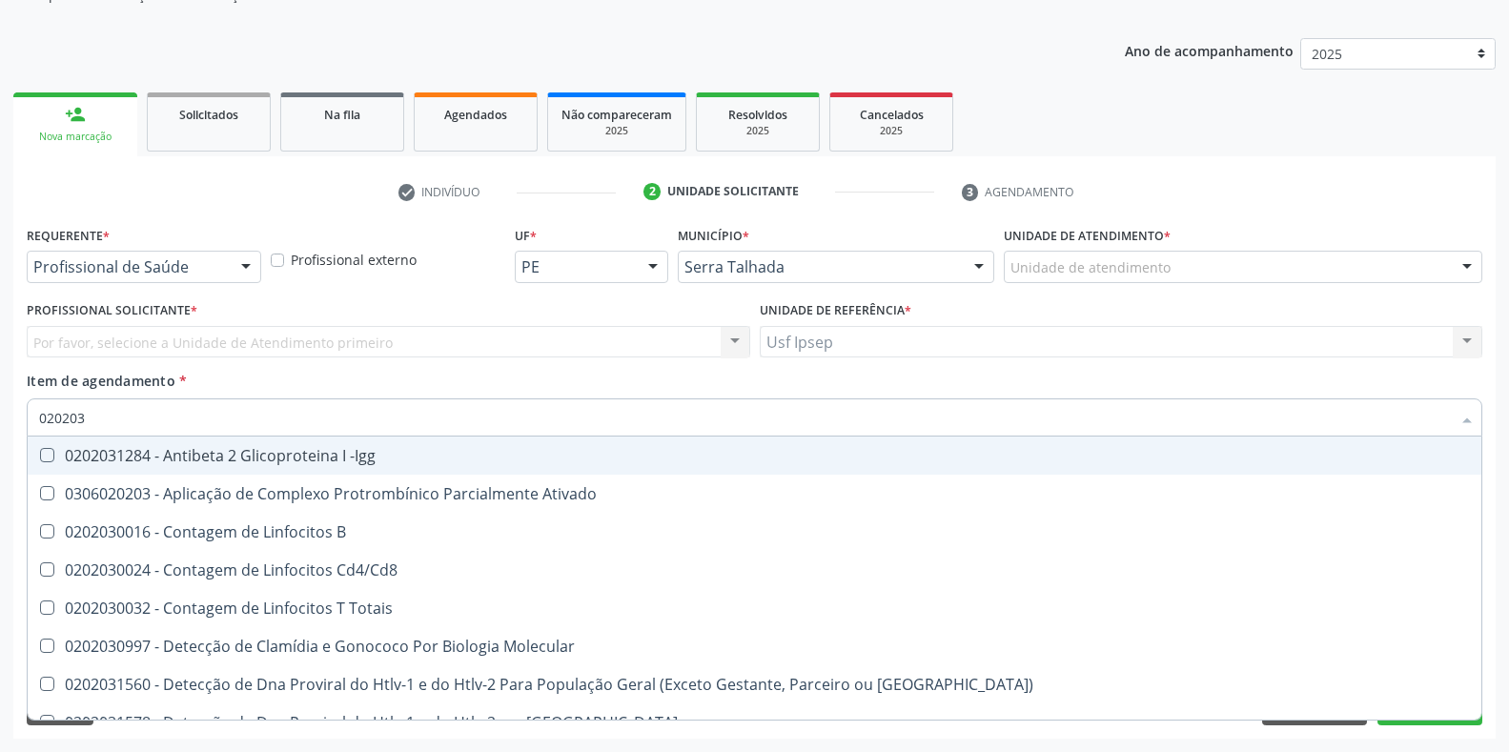
type input "02020"
checkbox B "true"
checkbox Completo "false"
checkbox Antitoxoplasma "false"
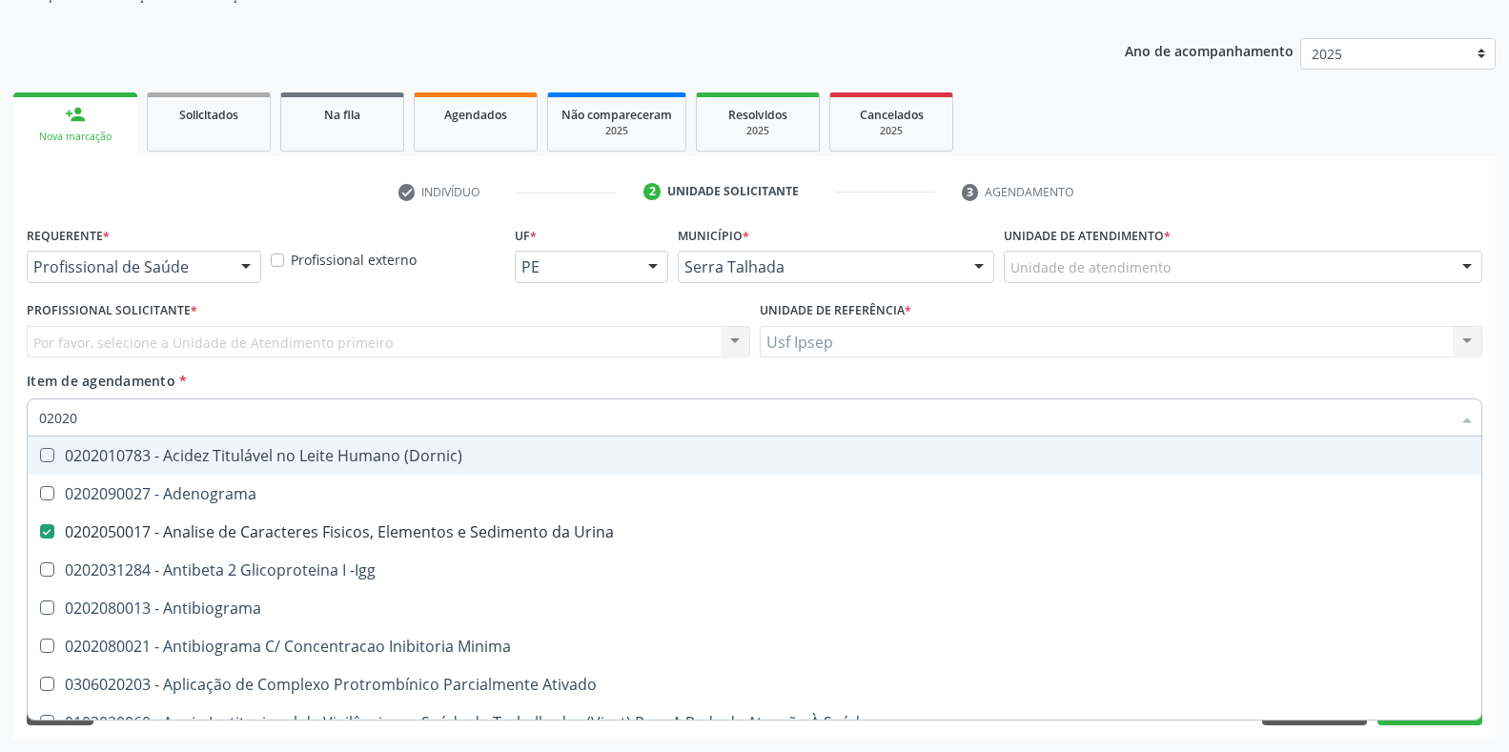
type input "020208"
checkbox Urina "false"
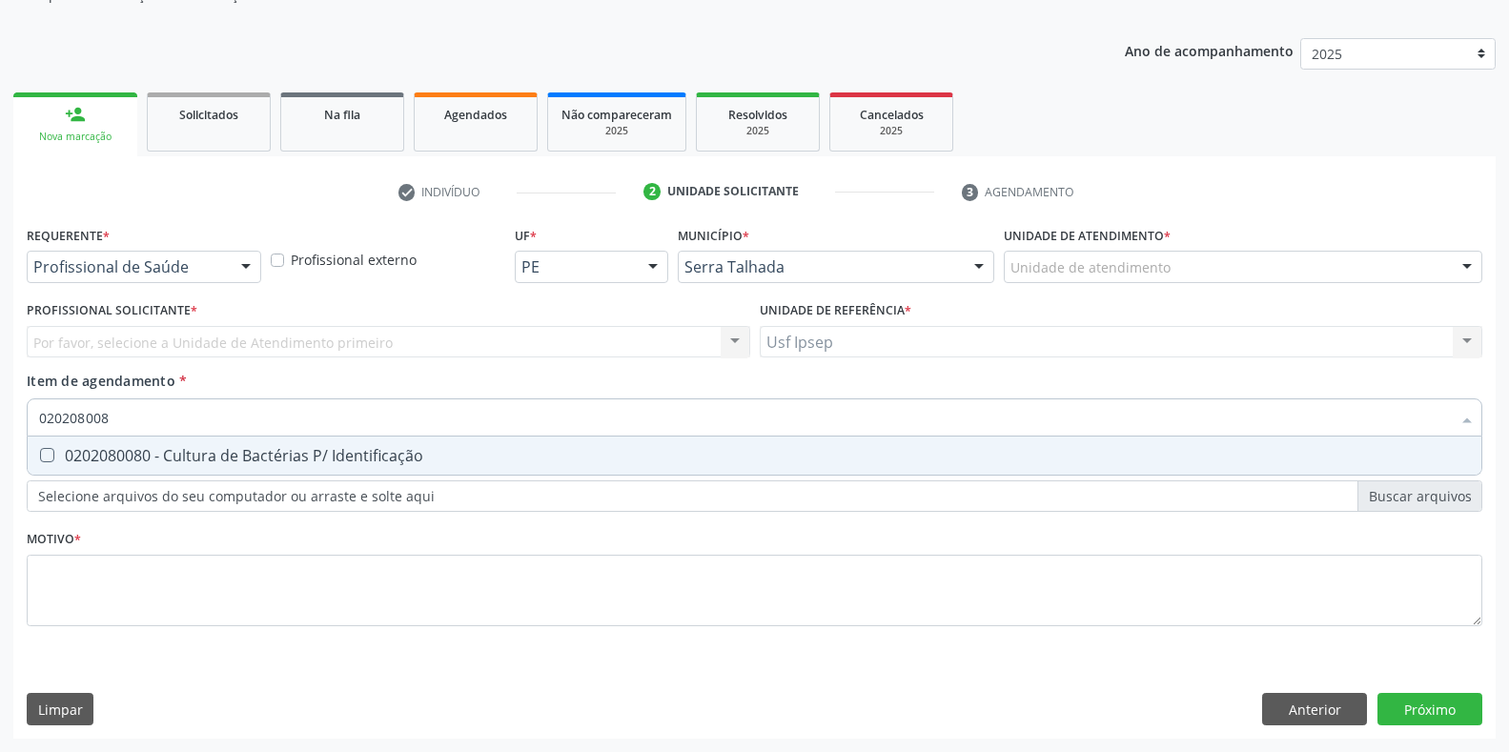
type input "0202080080"
click at [44, 461] on Identificação at bounding box center [47, 455] width 14 height 14
click at [40, 461] on Identificação "checkbox" at bounding box center [34, 455] width 12 height 12
checkbox Identificação "true"
click at [114, 418] on input "0202080080" at bounding box center [744, 417] width 1411 height 38
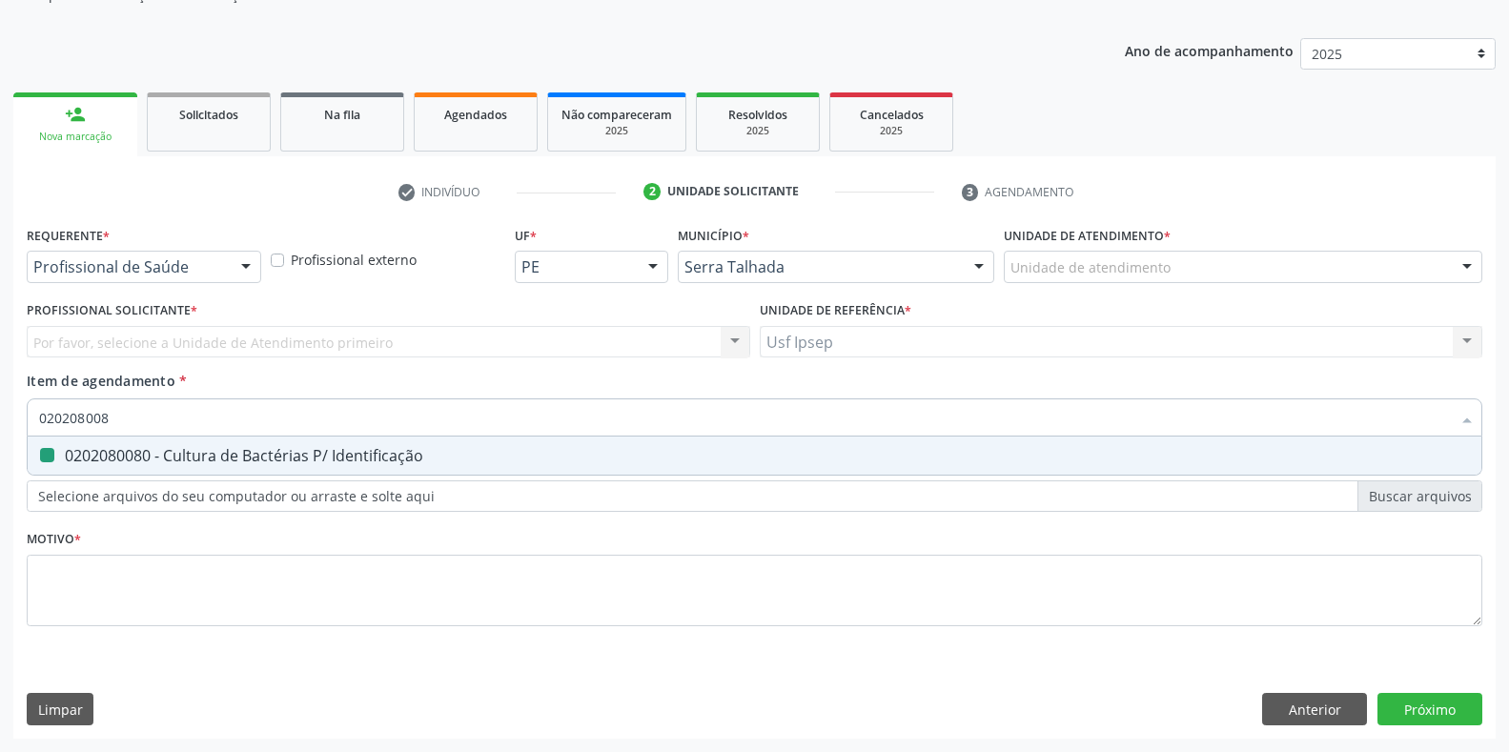
type input "02020800"
checkbox Identificação "false"
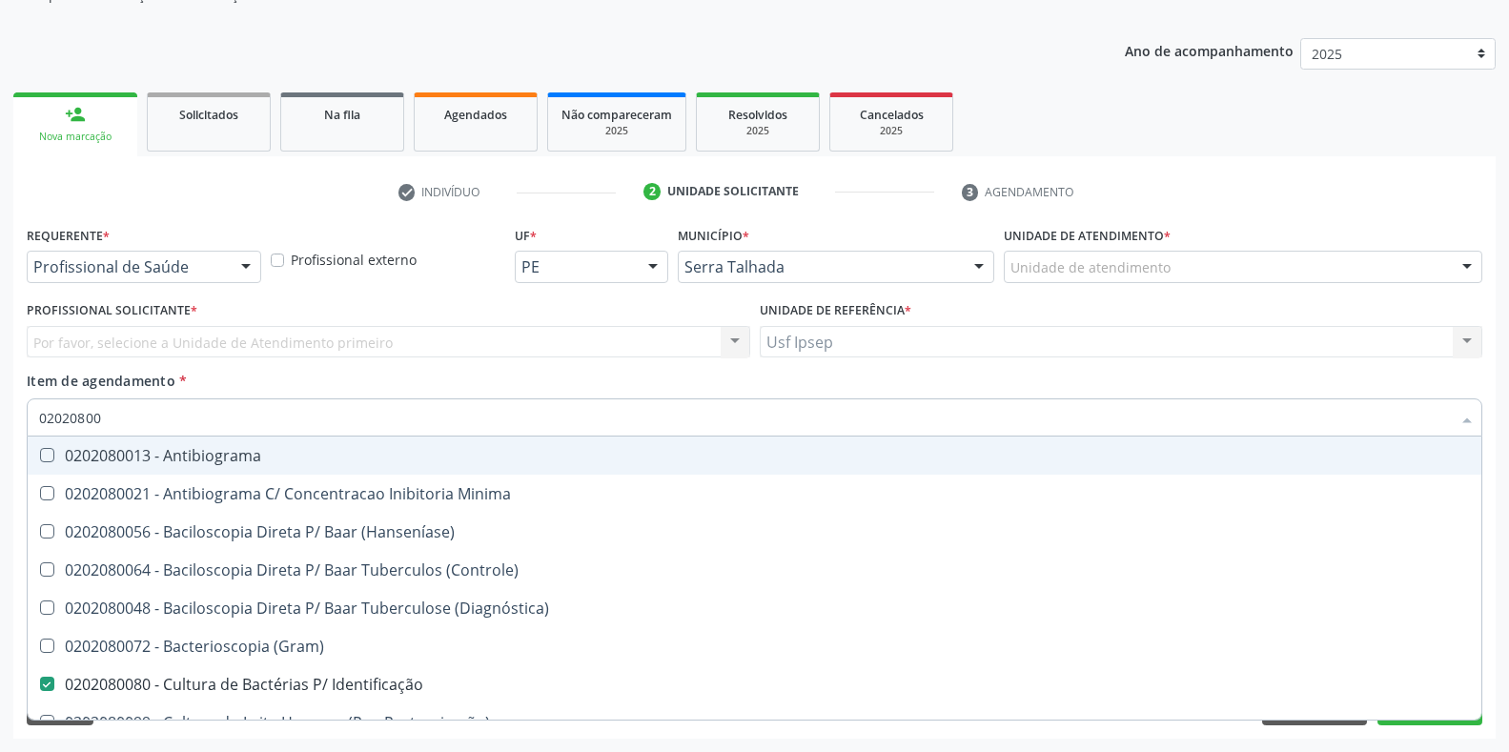
type input "0202080"
checkbox Identificação "false"
type input "020"
checkbox \(Hanseníase\) "false"
checkbox Identificação "false"
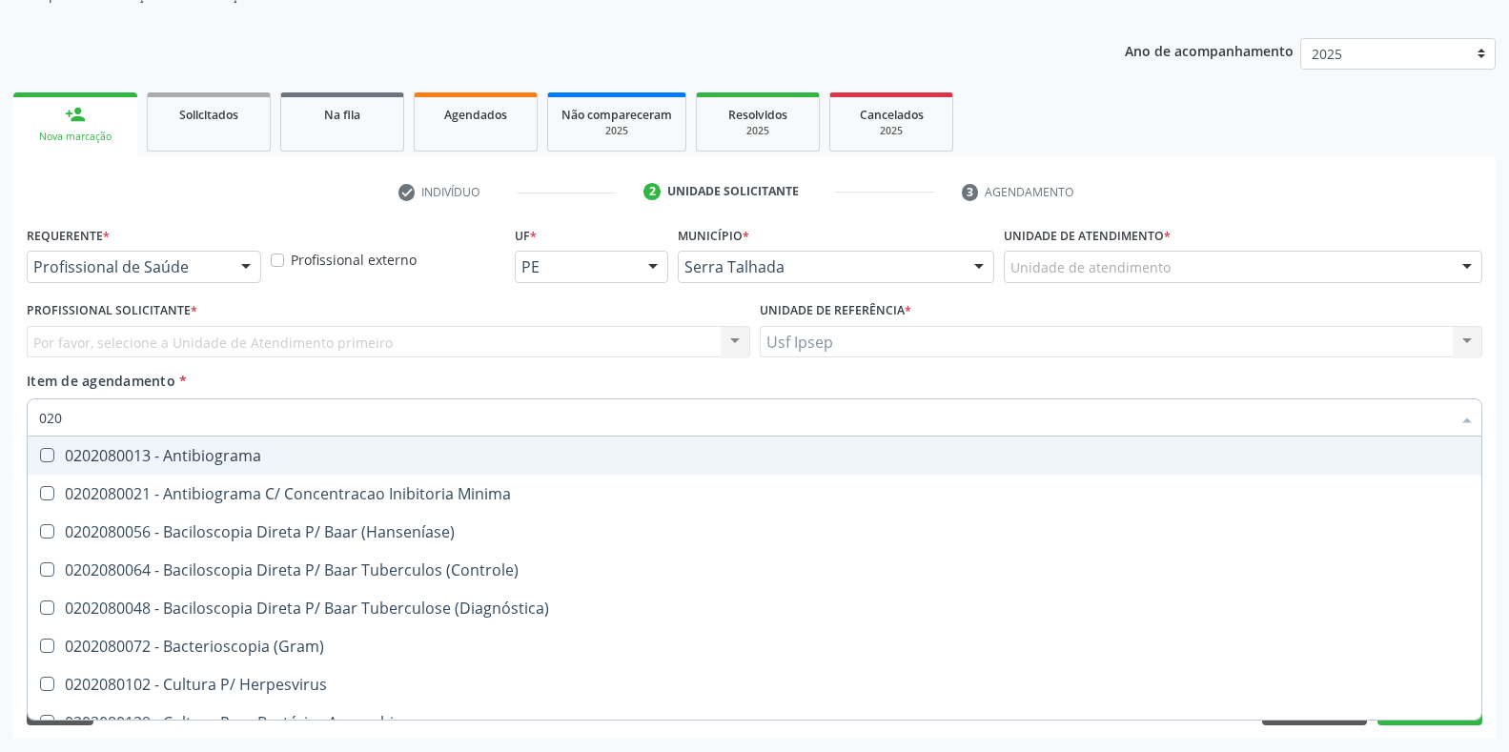
checkbox Micobacterias "true"
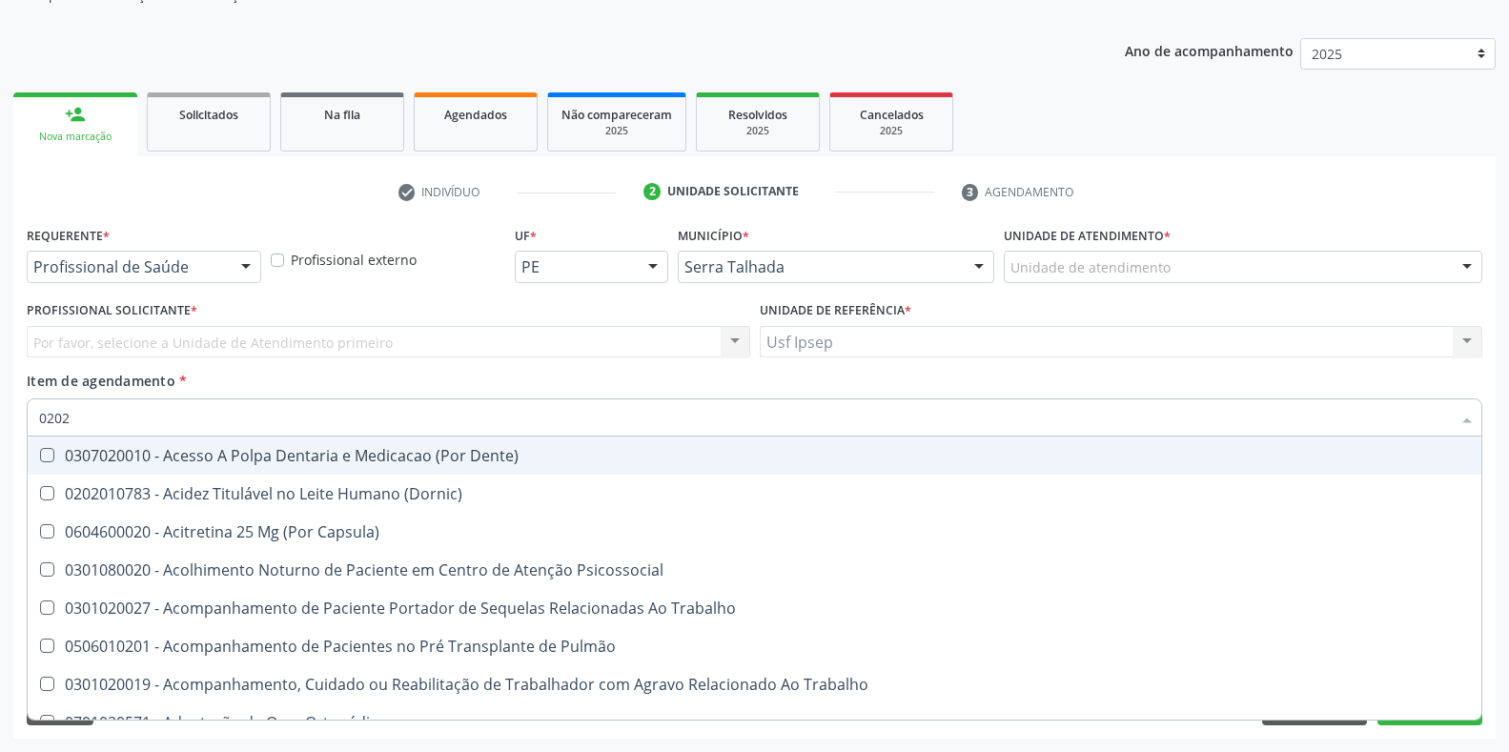
type input "02020"
checkbox Capsula\) "true"
checkbox Urina "false"
checkbox -Igg "true"
checkbox Blot "false"
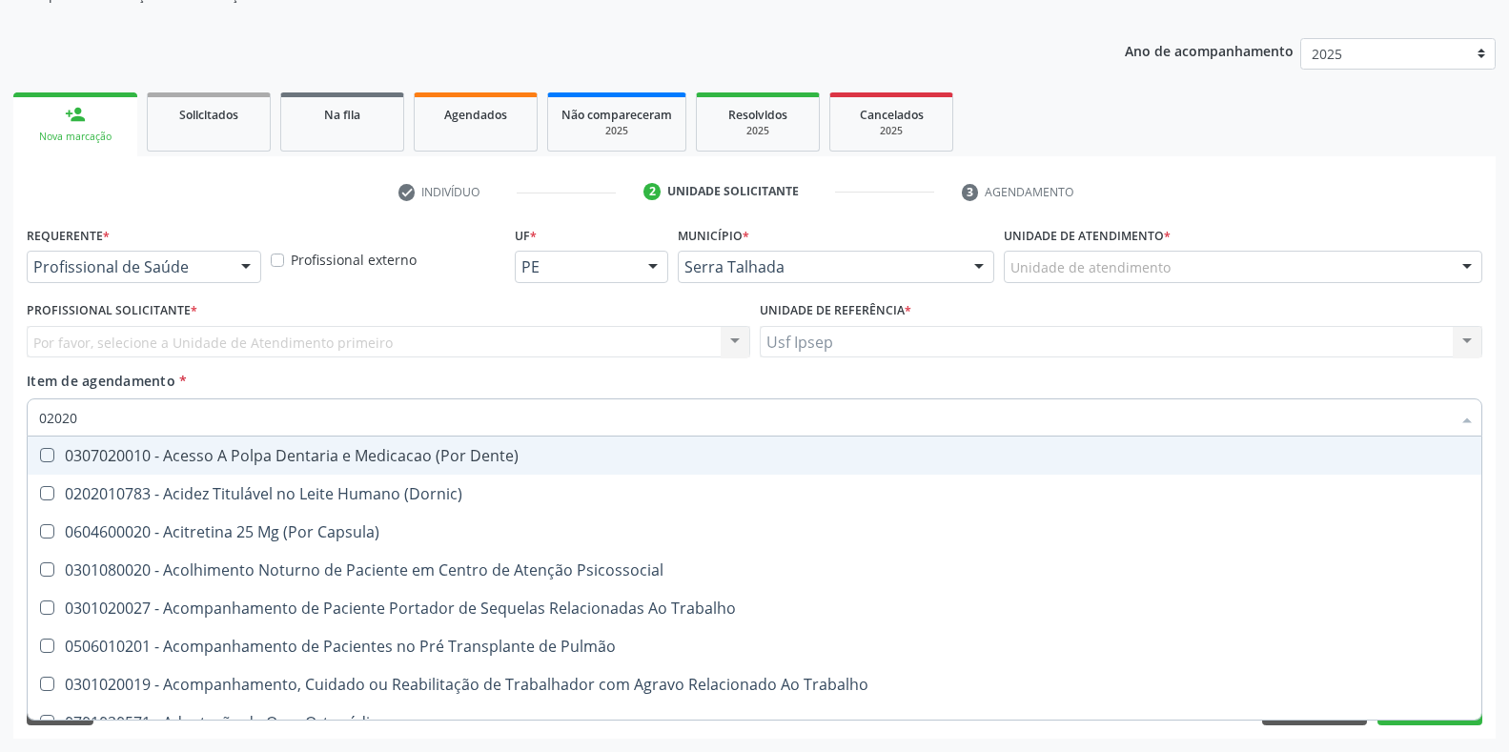
checkbox \(Cantoplastia\) "true"
checkbox Biologica "false"
checkbox Estágios "true"
checkbox Identificação "false"
checkbox Euglobulina "false"
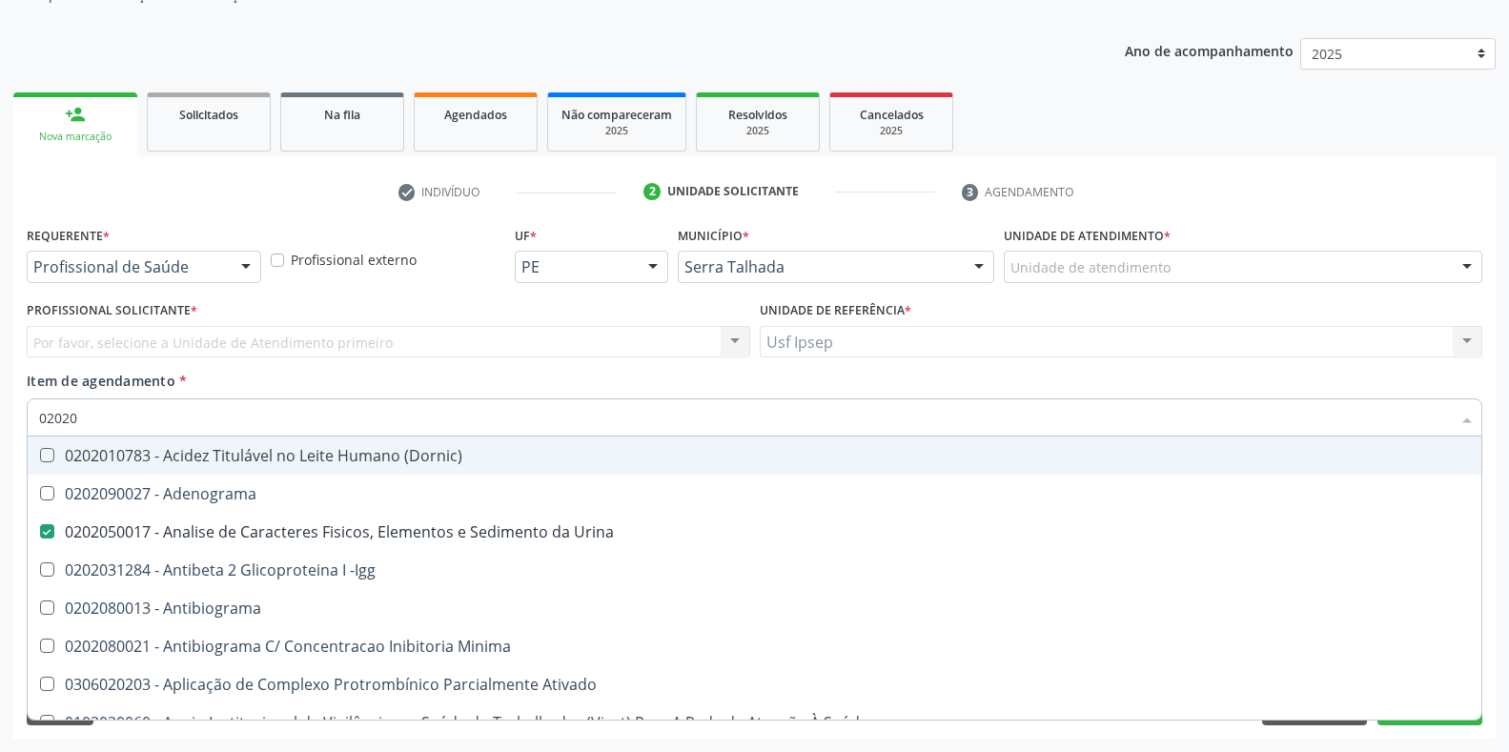
type input "020203"
checkbox Urina "false"
checkbox Identificação "false"
checkbox Aminoacidos "true"
checkbox Calcio "true"
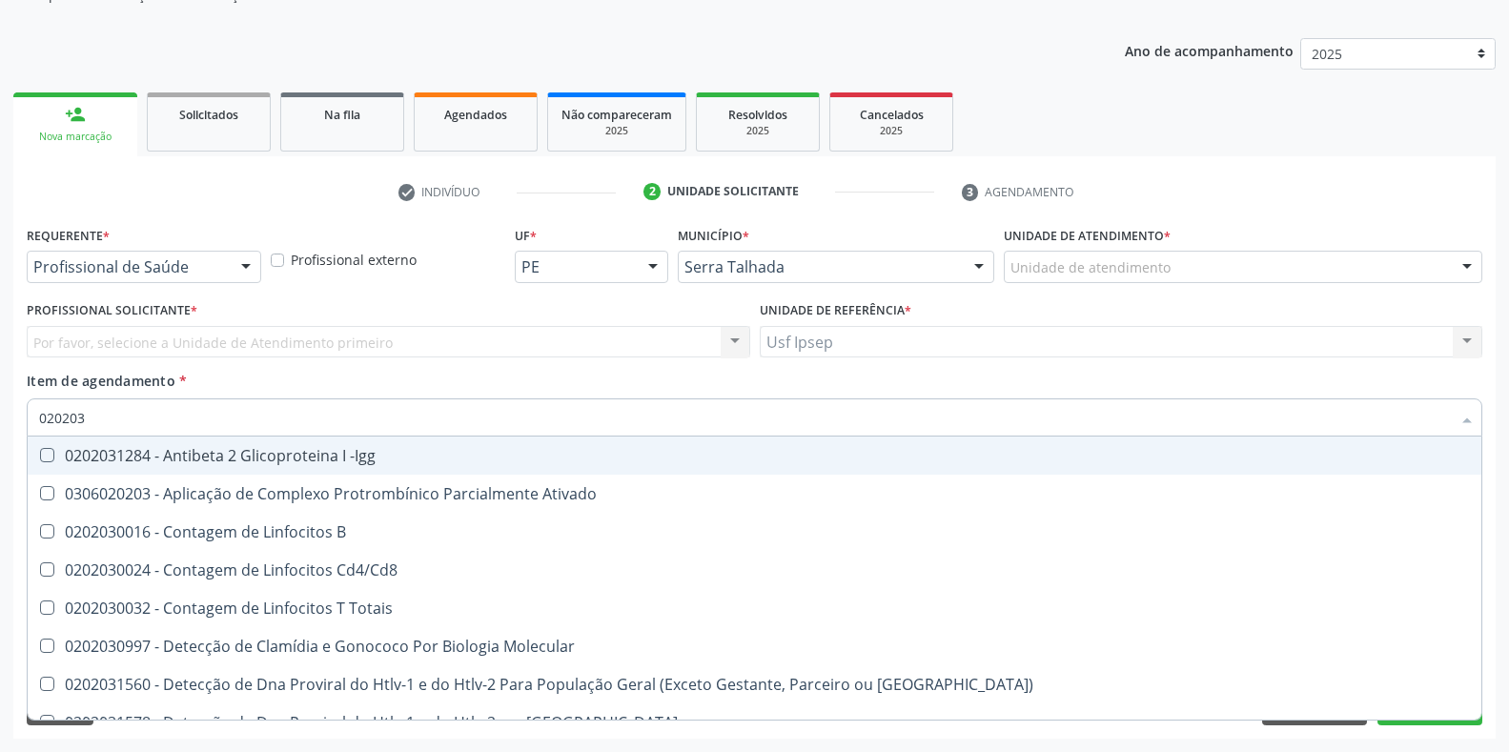
type input "0202030"
checkbox Completo "false"
checkbox Antiespermatozoides "true"
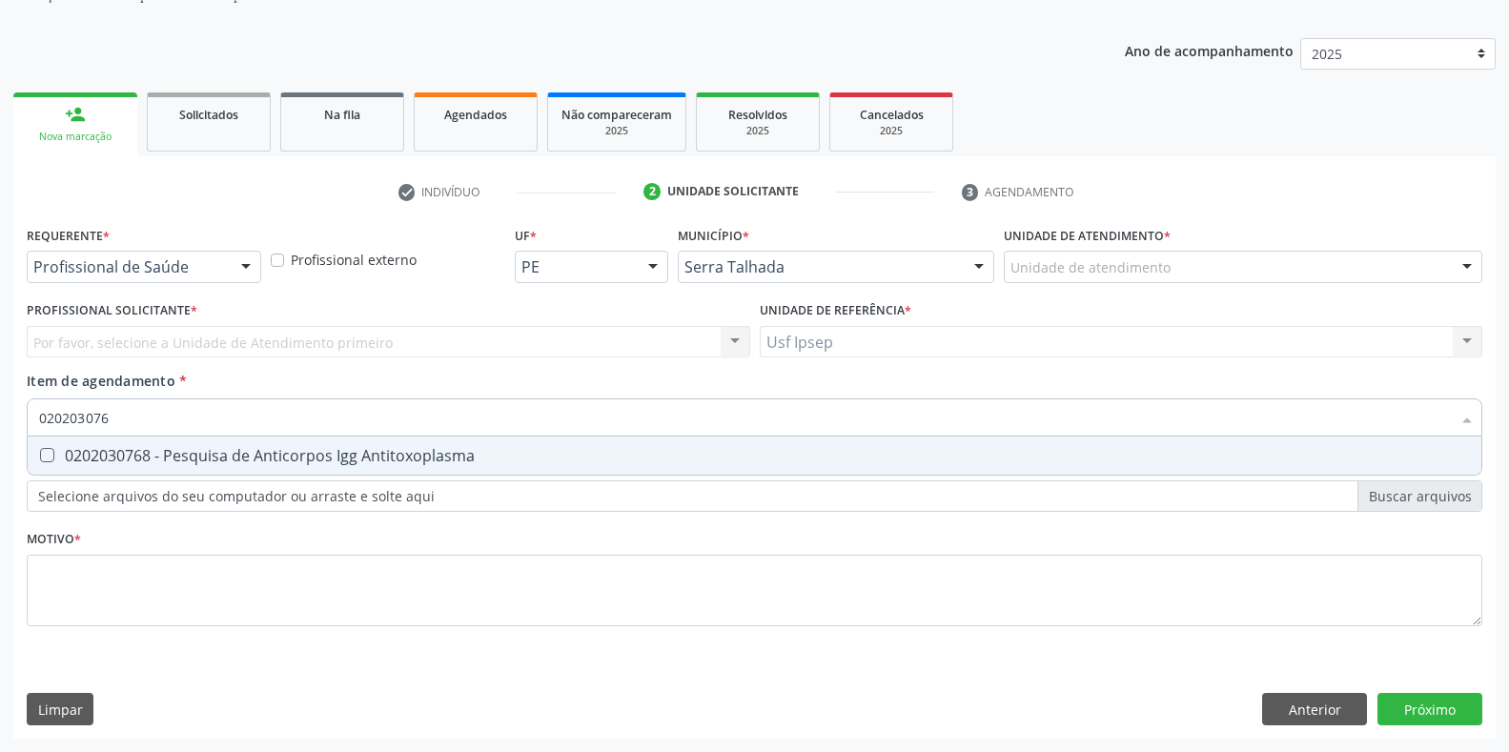
type input "0202030768"
click at [42, 461] on Antitoxoplasma at bounding box center [47, 455] width 14 height 14
click at [40, 461] on Antitoxoplasma "checkbox" at bounding box center [34, 455] width 12 height 12
checkbox Antitoxoplasma "true"
click at [117, 414] on input "0202030768" at bounding box center [744, 417] width 1411 height 38
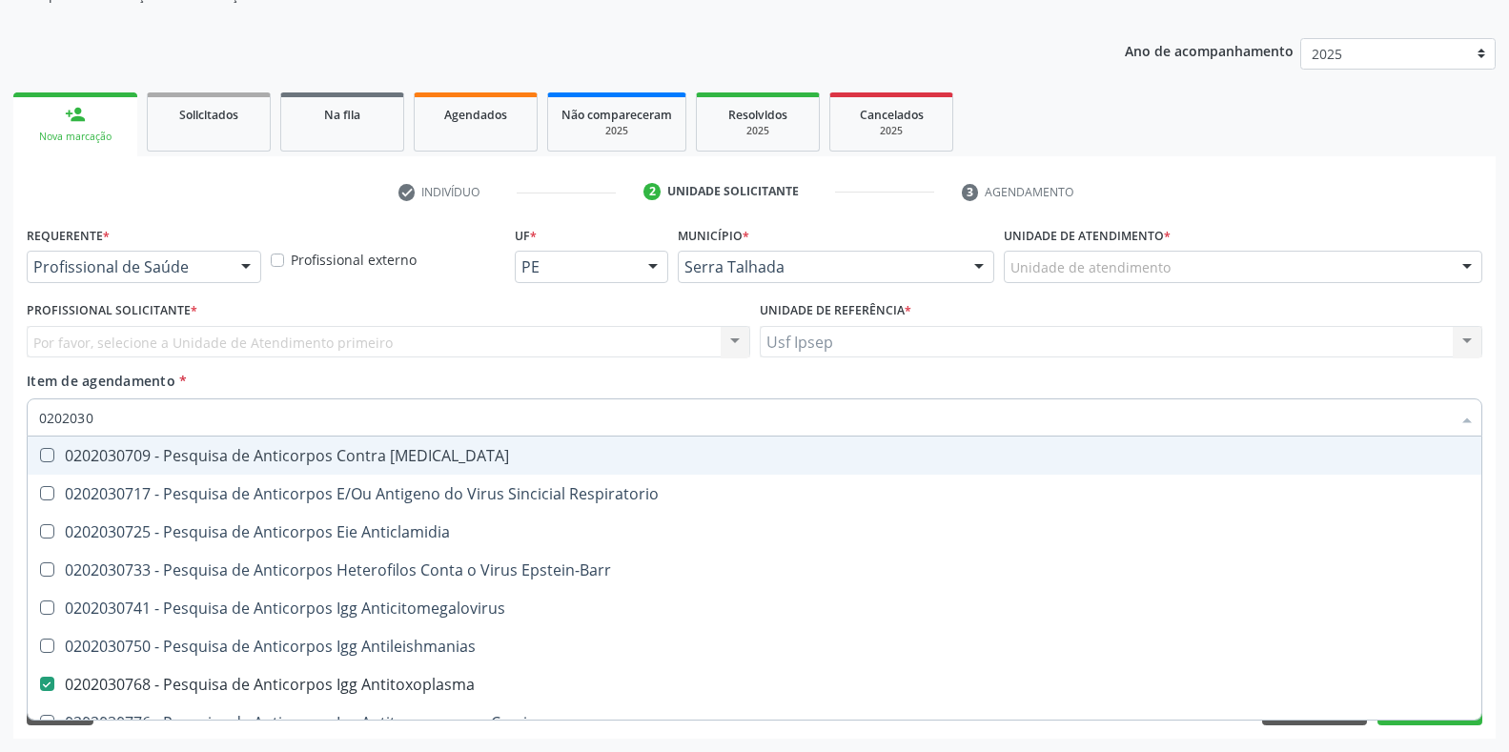
type input "020203"
checkbox Antitoxoplasma "false"
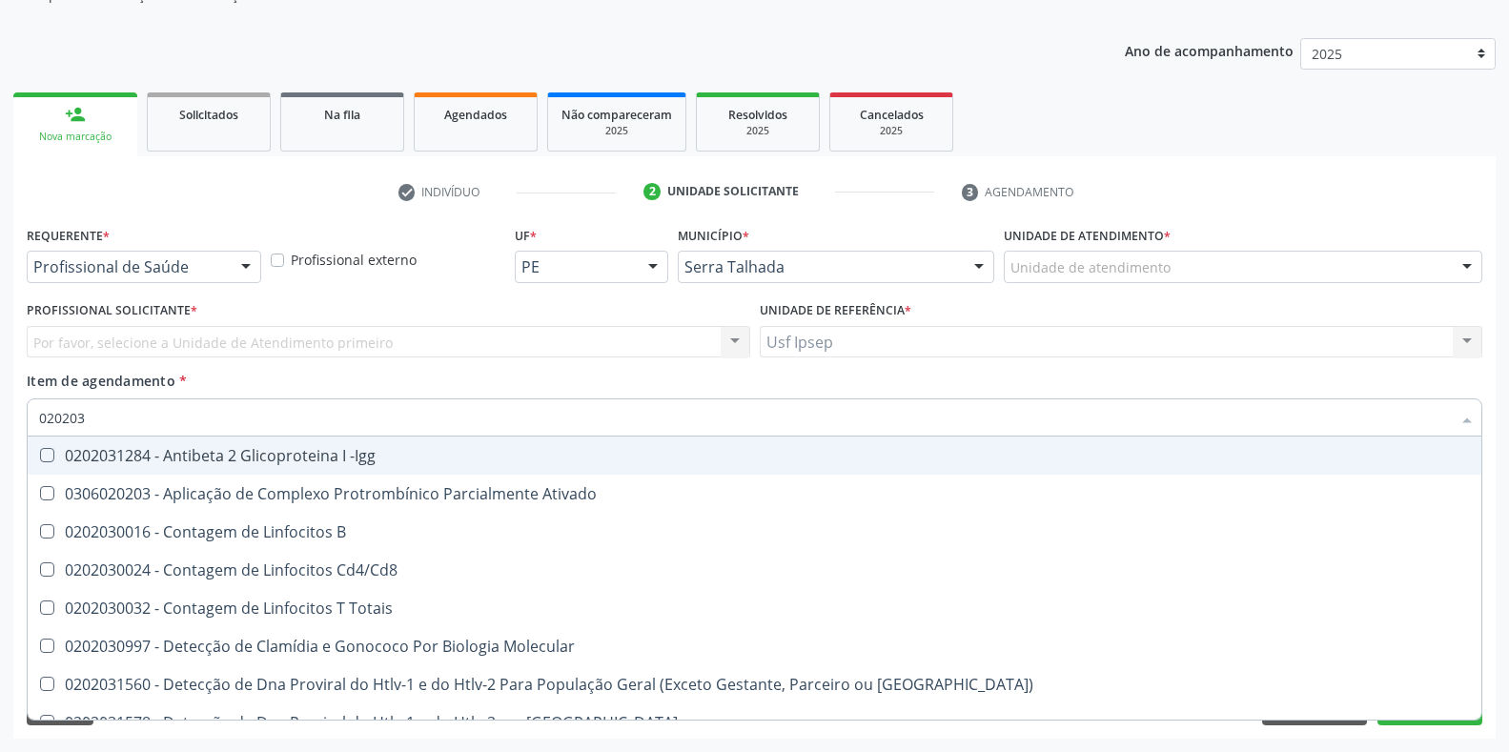
type input "0202030"
checkbox Completo "false"
checkbox \(Ro\) "true"
checkbox Antiespermatozoides "true"
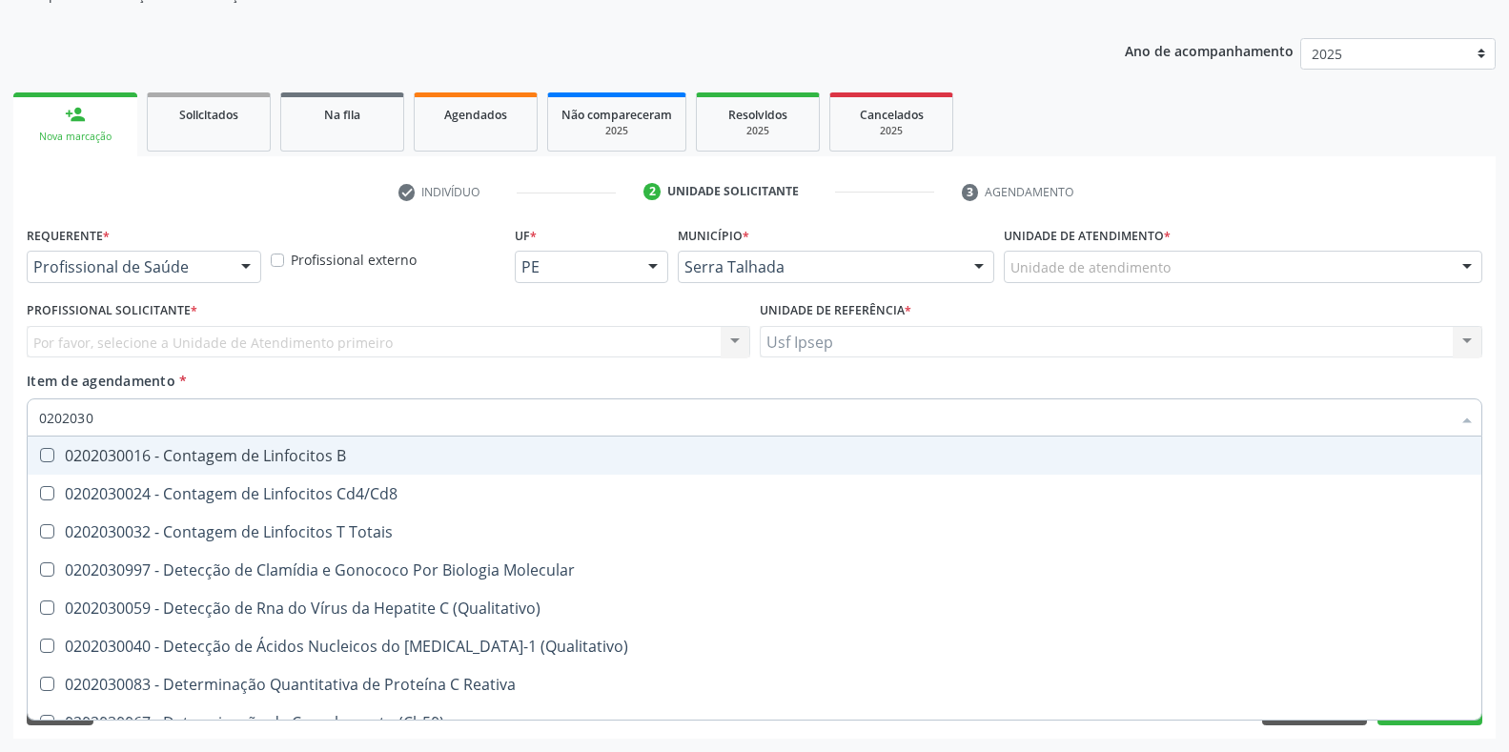
type input "02020308"
checkbox \(Ch50\) "true"
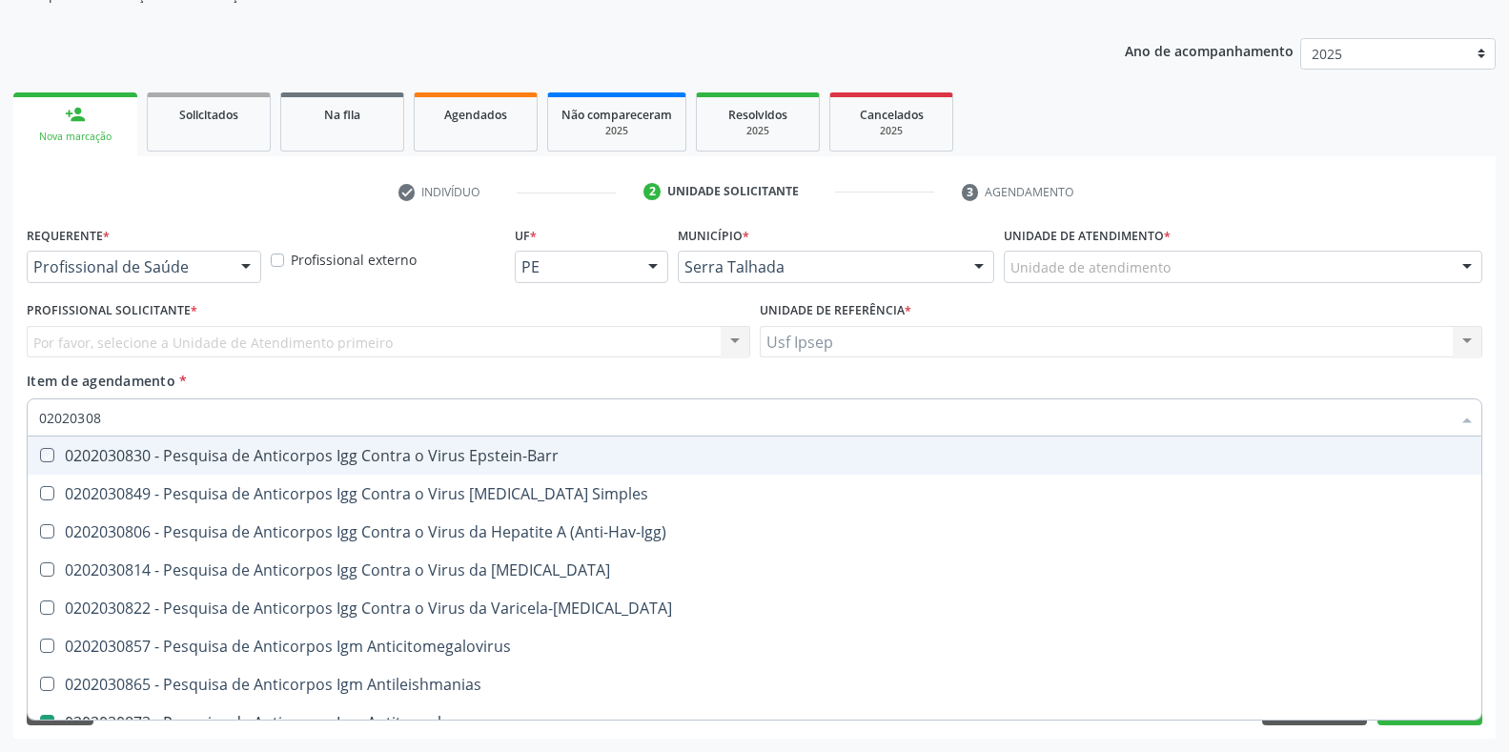
type input "020203087"
checkbox Epstein-Barr "true"
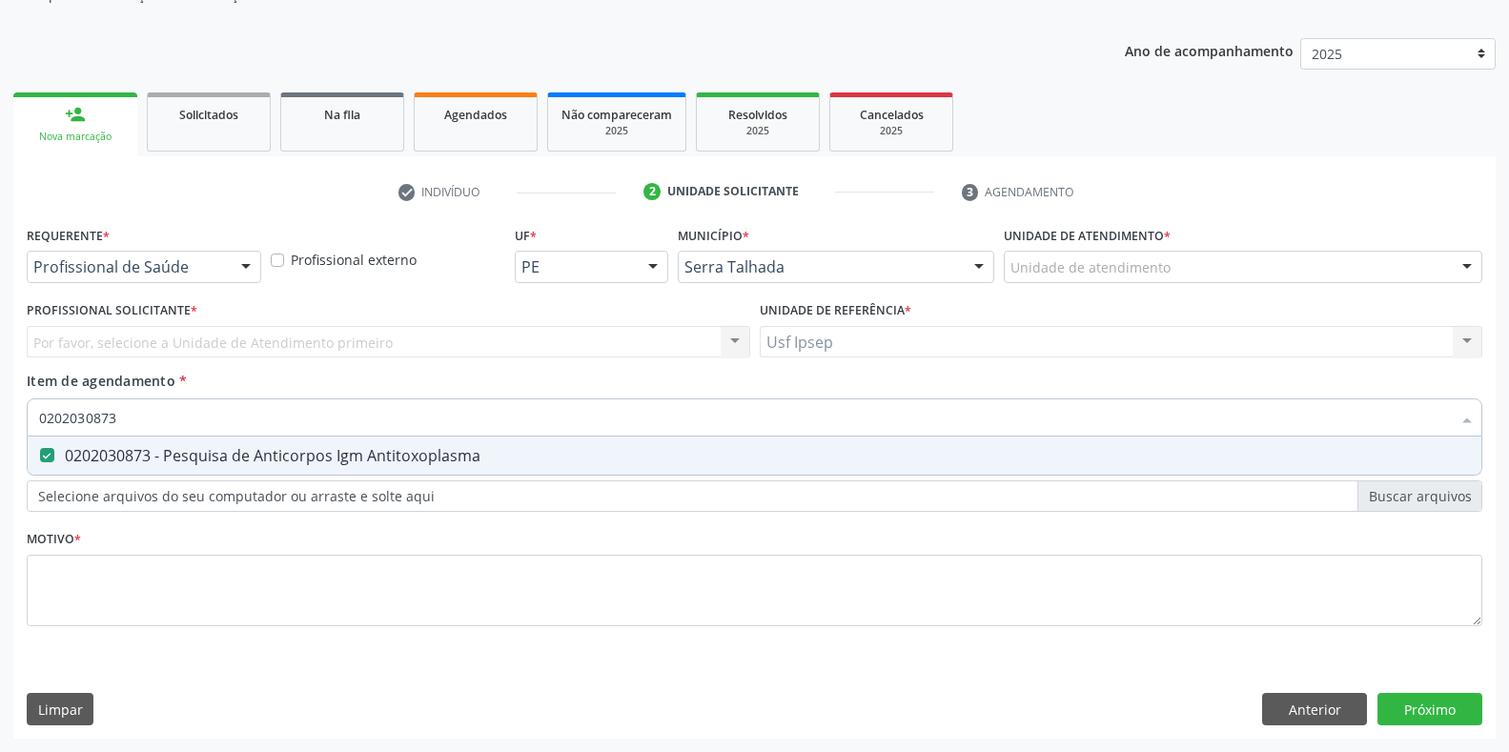
click at [117, 414] on input "0202030873" at bounding box center [744, 417] width 1411 height 38
click at [119, 414] on input "020203087" at bounding box center [744, 417] width 1411 height 38
type input "02020308"
checkbox Antitoxoplasma "false"
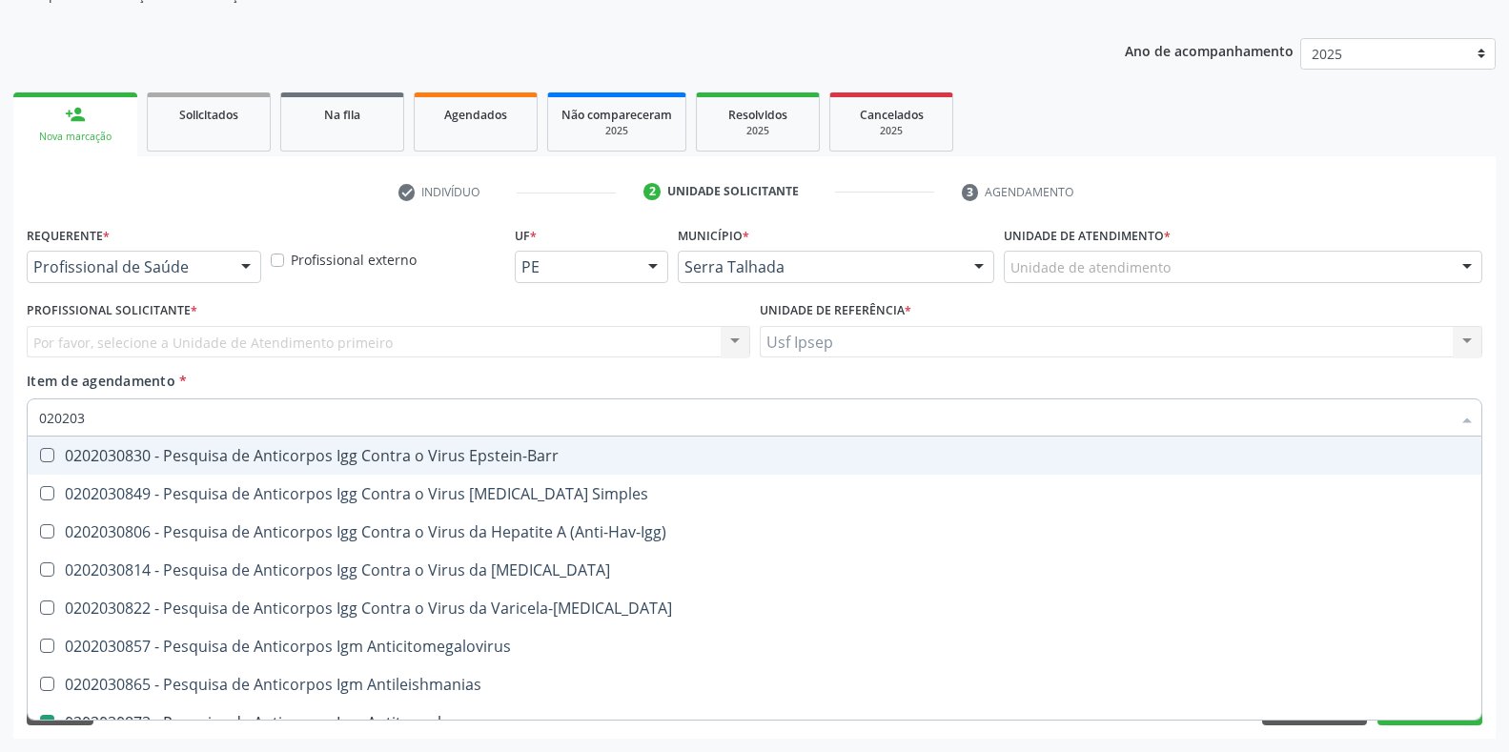
type input "02020"
checkbox \(Anti-Hav-Igg\) "true"
checkbox Antitoxoplasma "false"
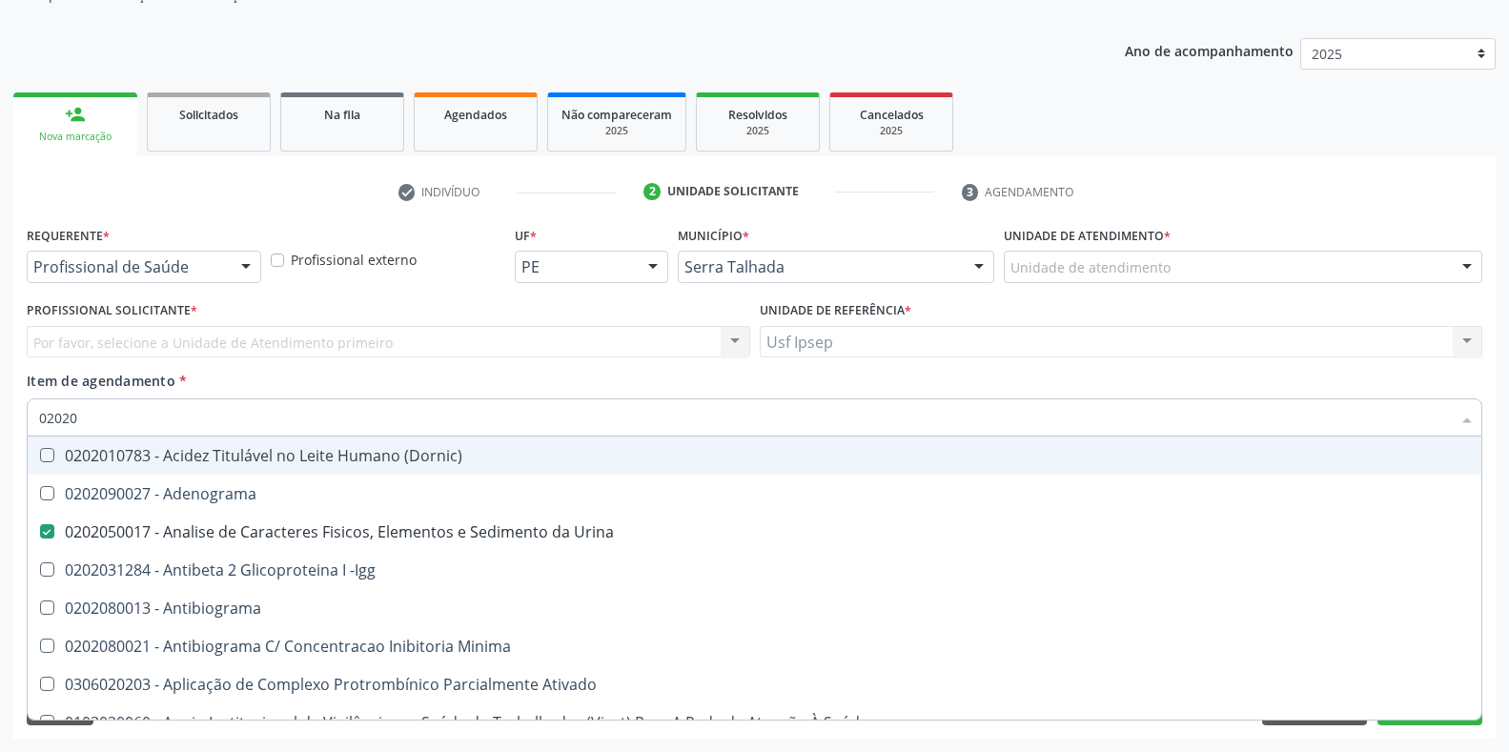
click at [1276, 161] on div "check Indivíduo 2 Unidade solicitante 3 Agendamento CNS 702 3041 8805 5616 [GEO…" at bounding box center [754, 447] width 1482 height 582
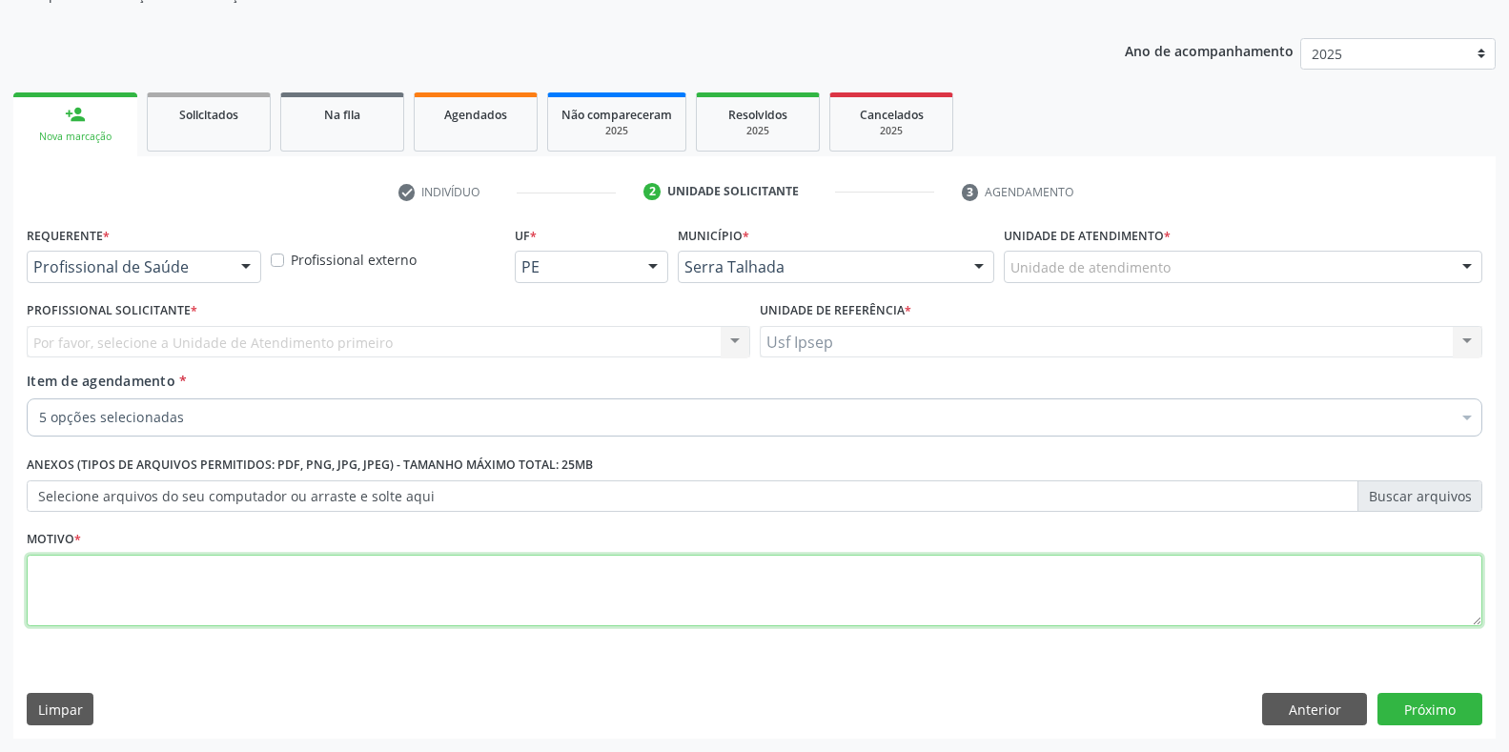
click at [44, 584] on textarea at bounding box center [754, 591] width 1455 height 72
type textarea "1"
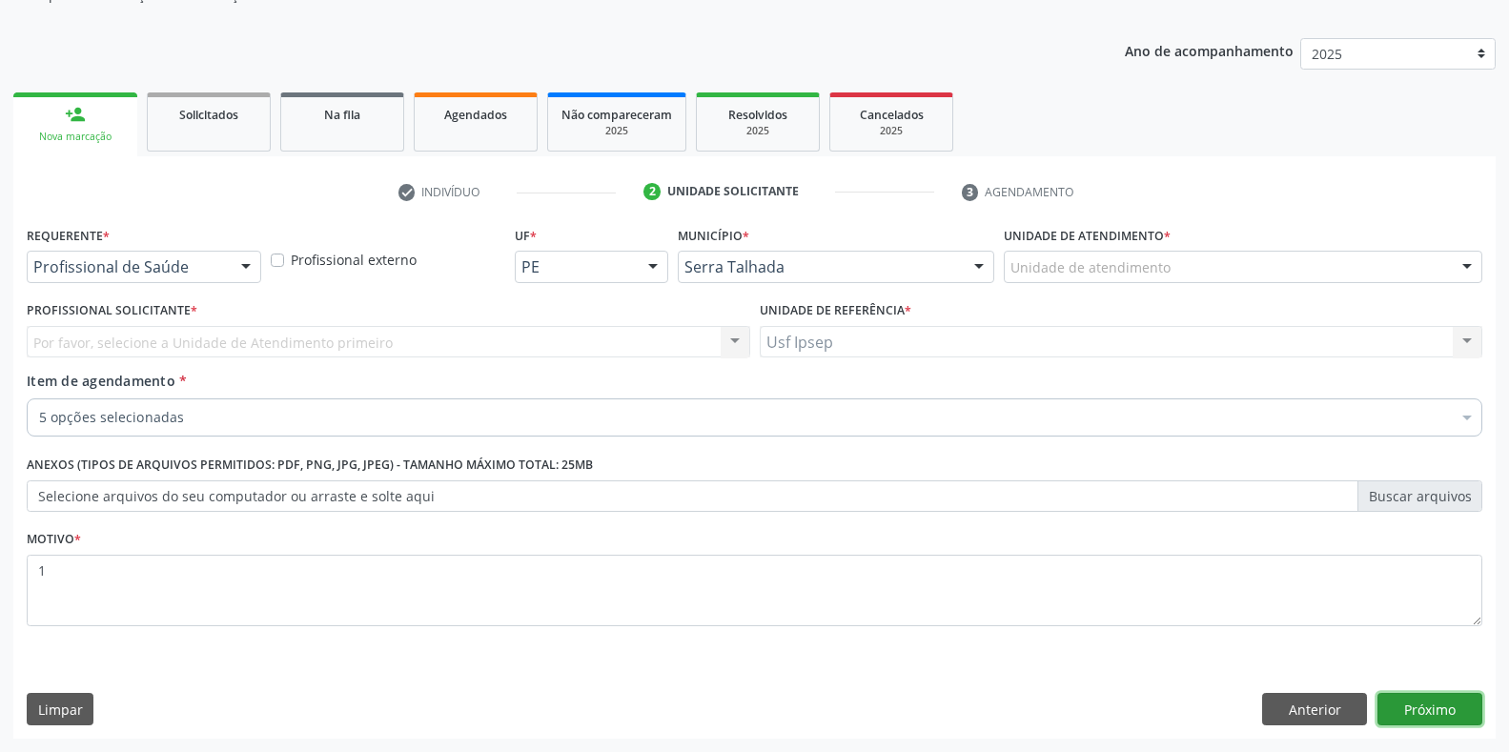
click at [1411, 706] on button "Próximo" at bounding box center [1429, 709] width 105 height 32
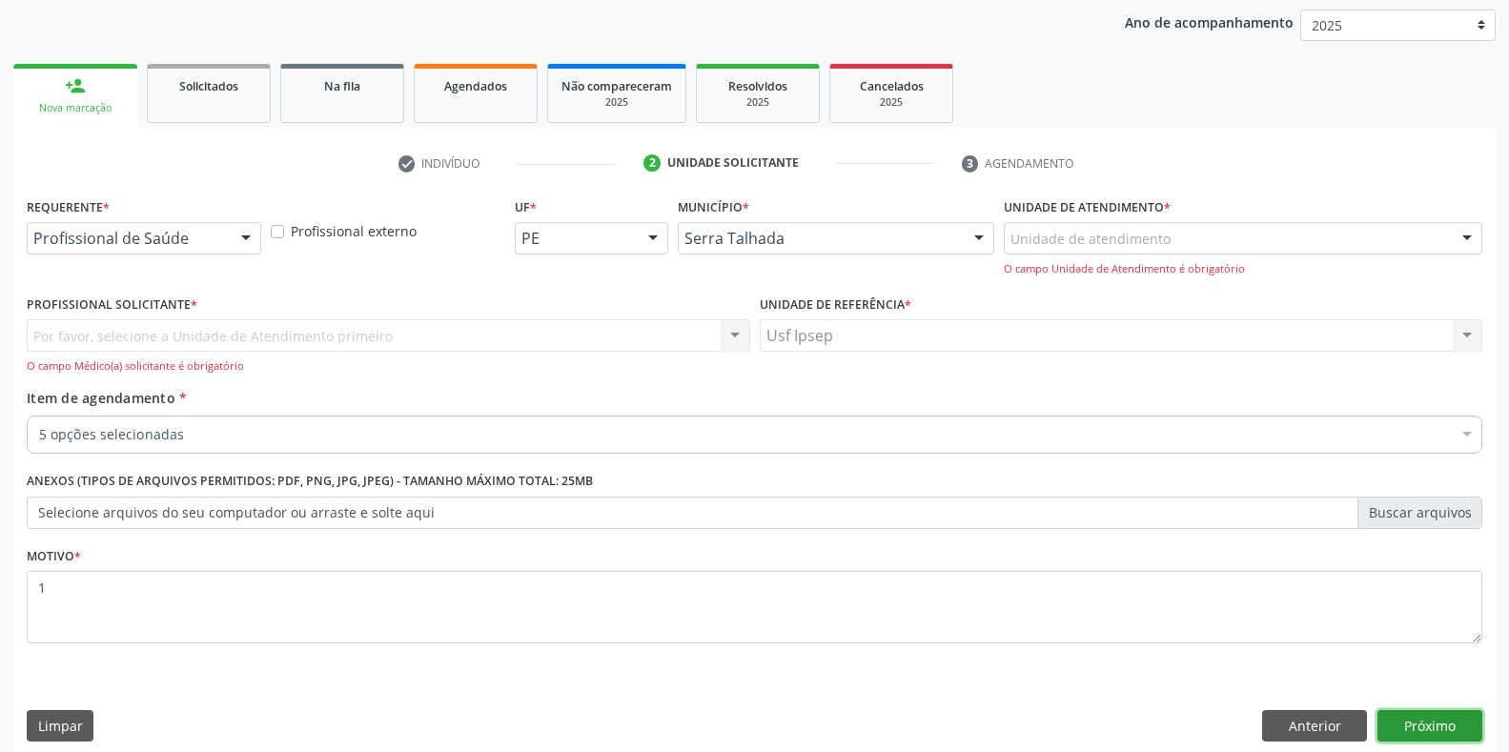
scroll to position [237, 0]
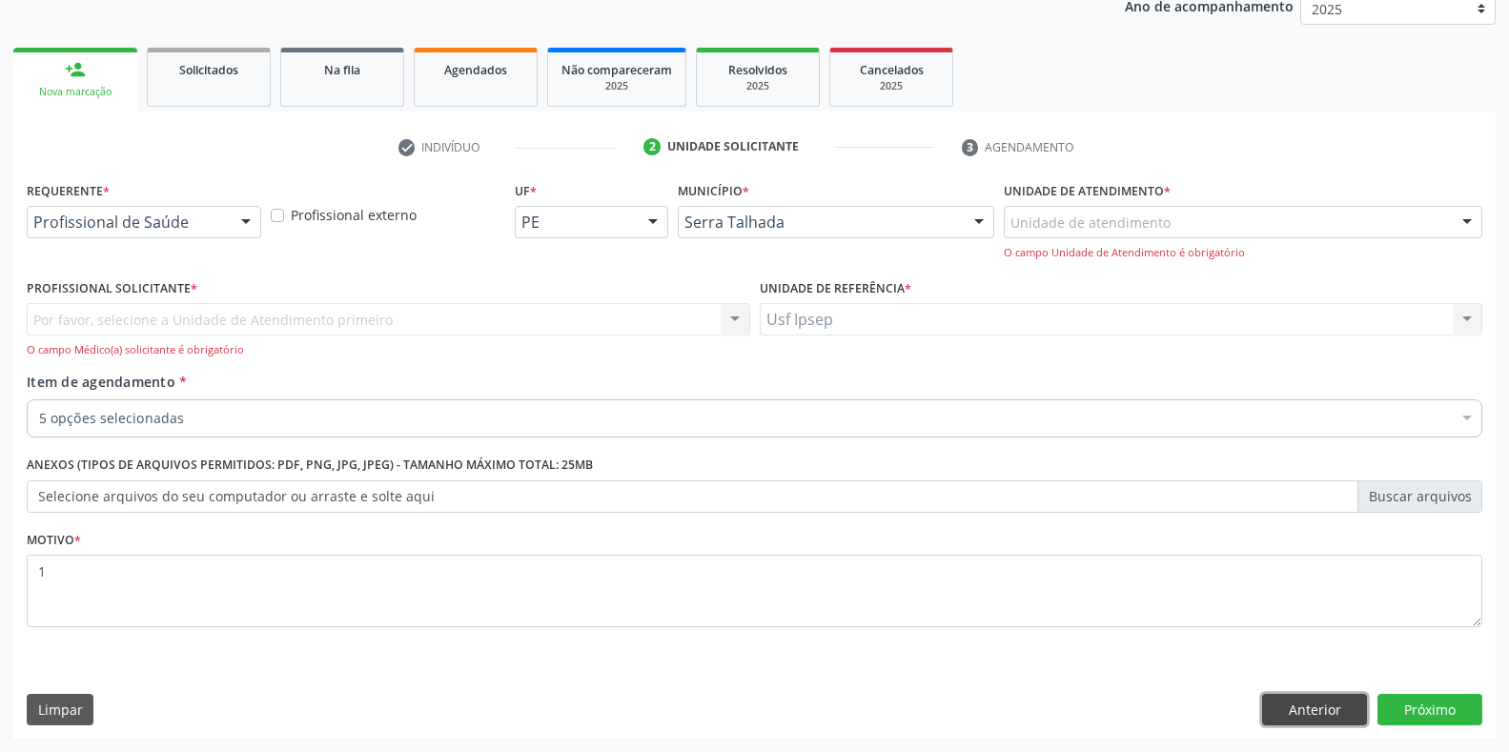
click at [1302, 715] on button "Anterior" at bounding box center [1314, 710] width 105 height 32
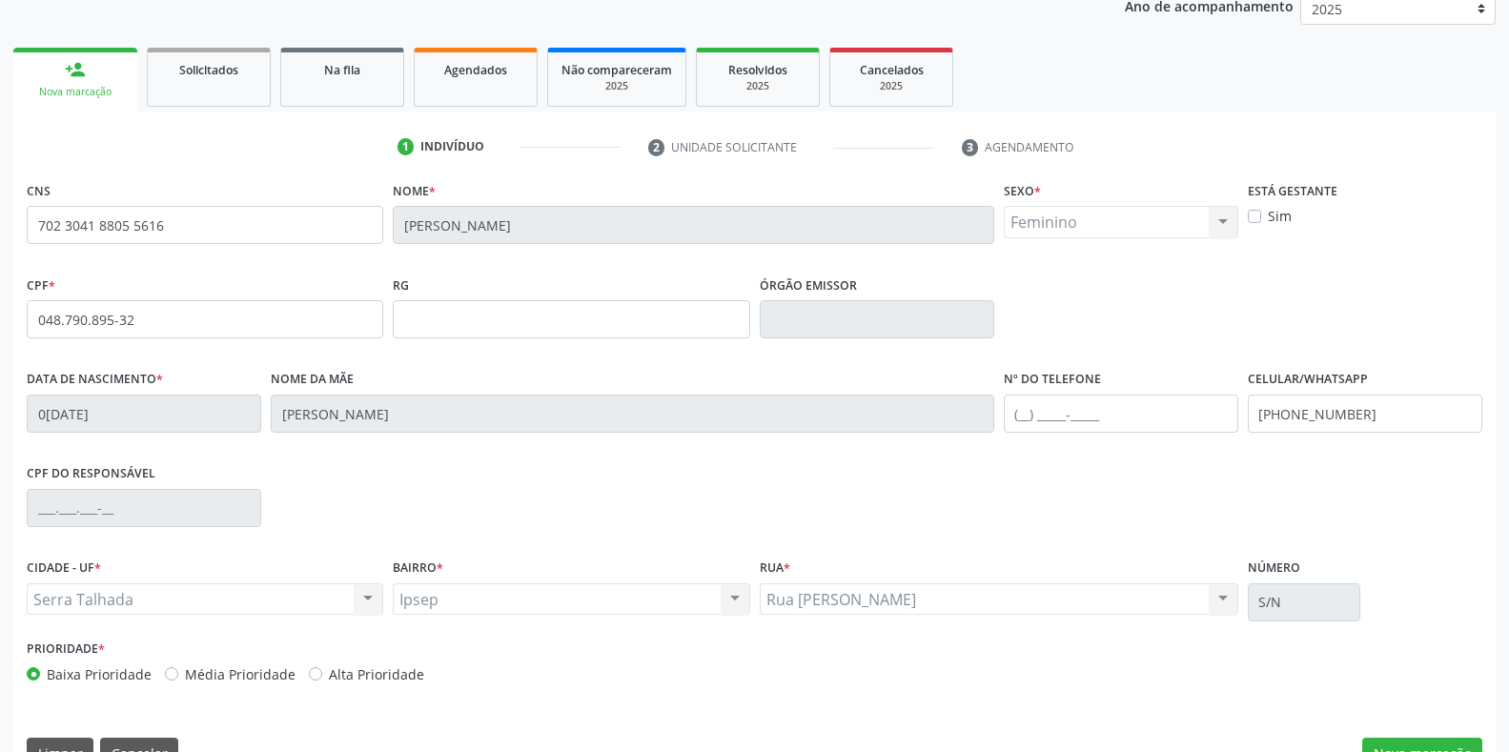
scroll to position [281, 0]
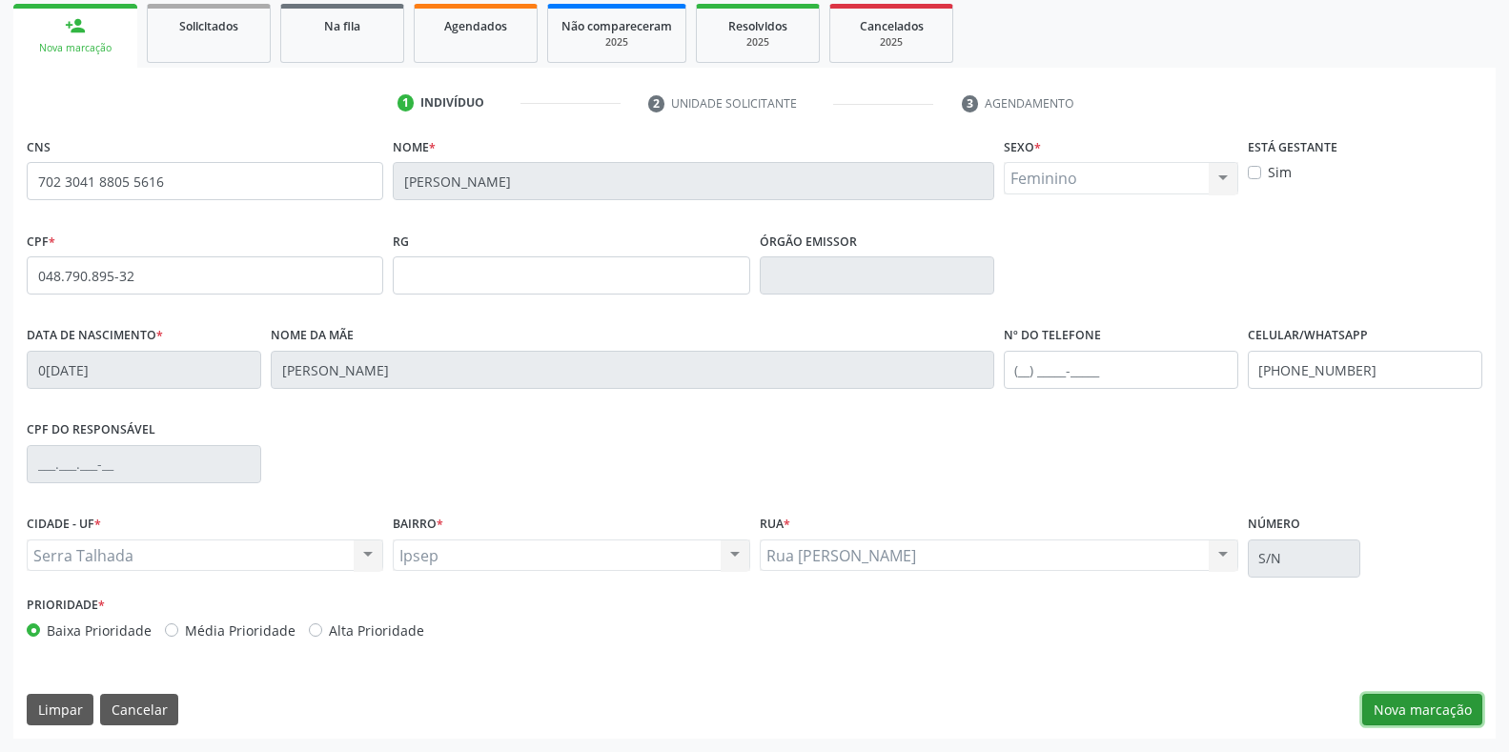
click at [1387, 707] on button "Nova marcação" at bounding box center [1422, 710] width 120 height 32
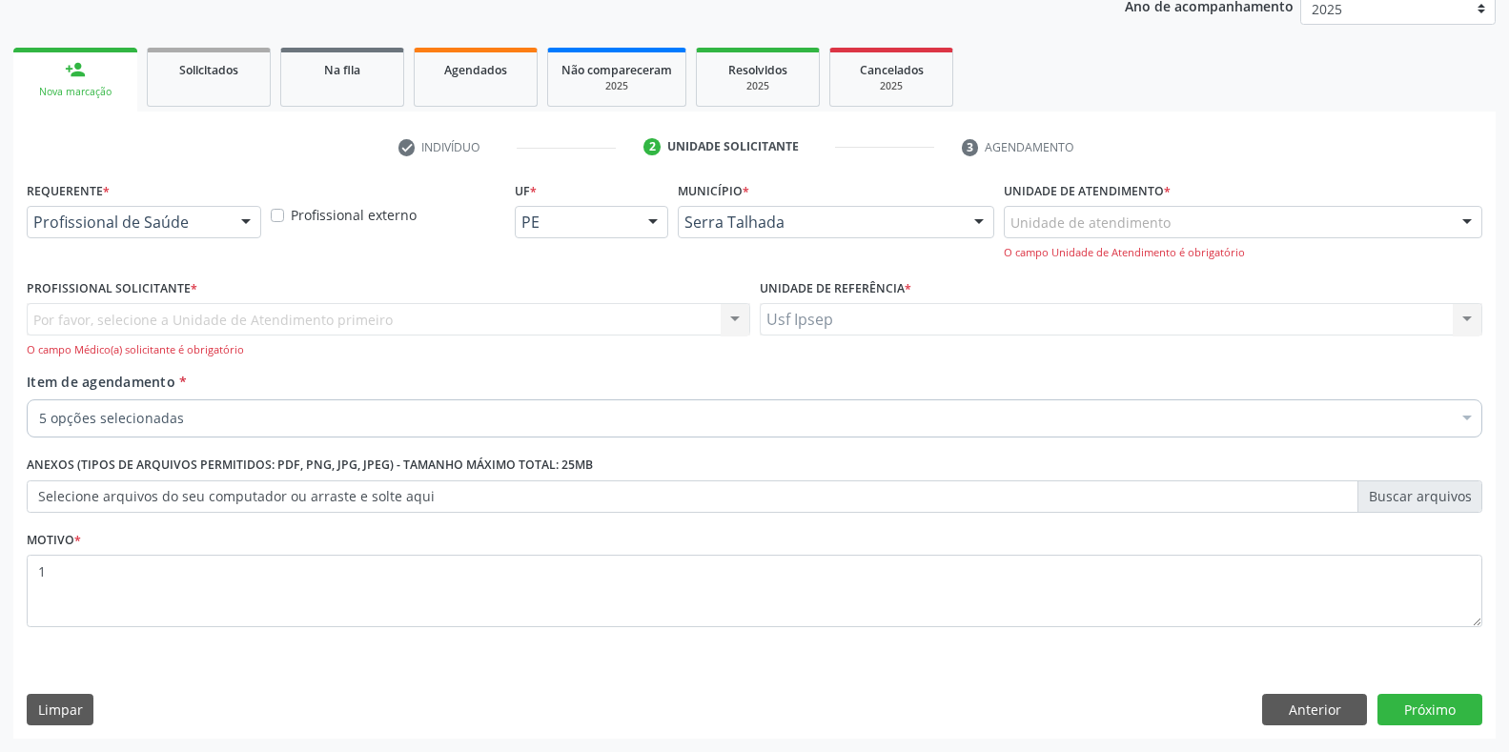
scroll to position [237, 0]
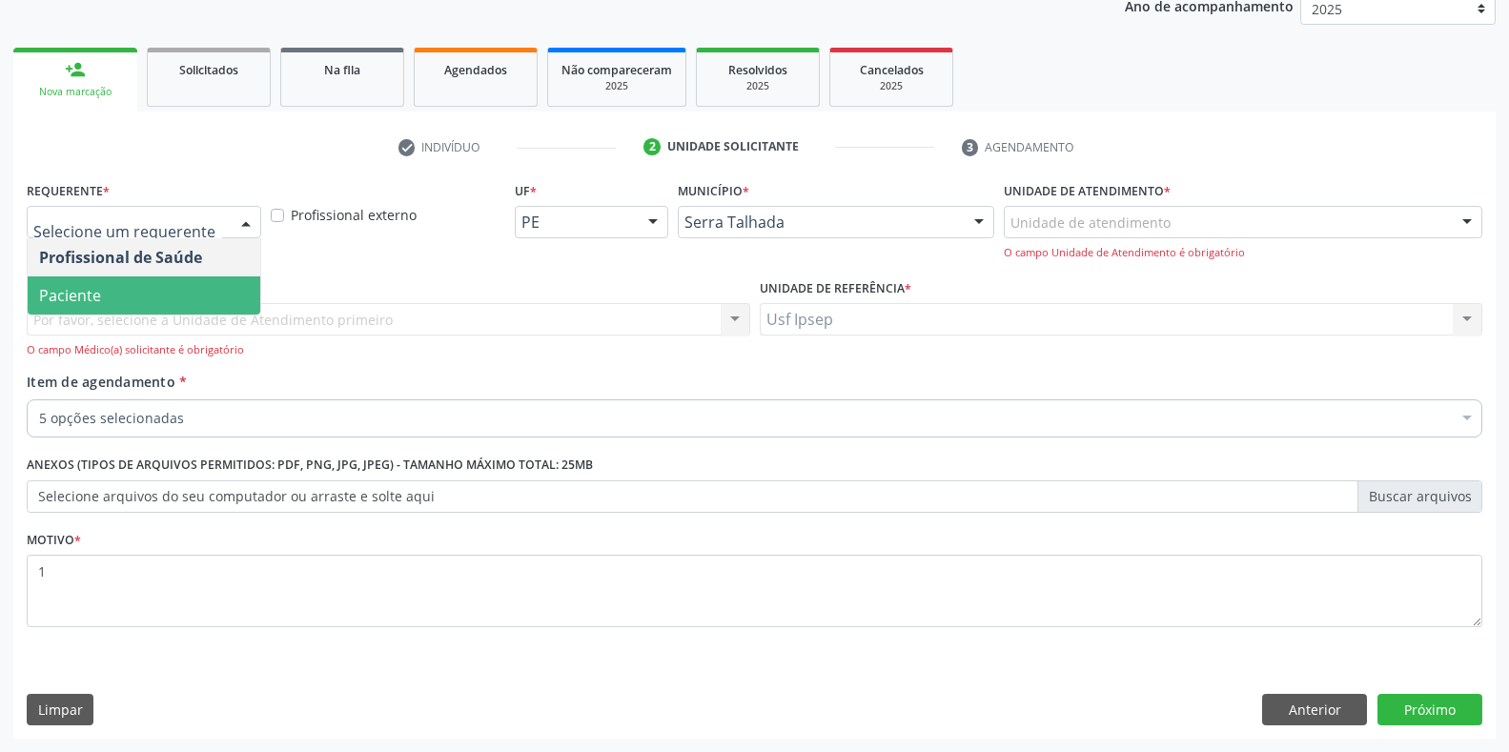
click at [254, 227] on div at bounding box center [246, 223] width 29 height 32
click at [157, 305] on span "Paciente" at bounding box center [144, 295] width 233 height 38
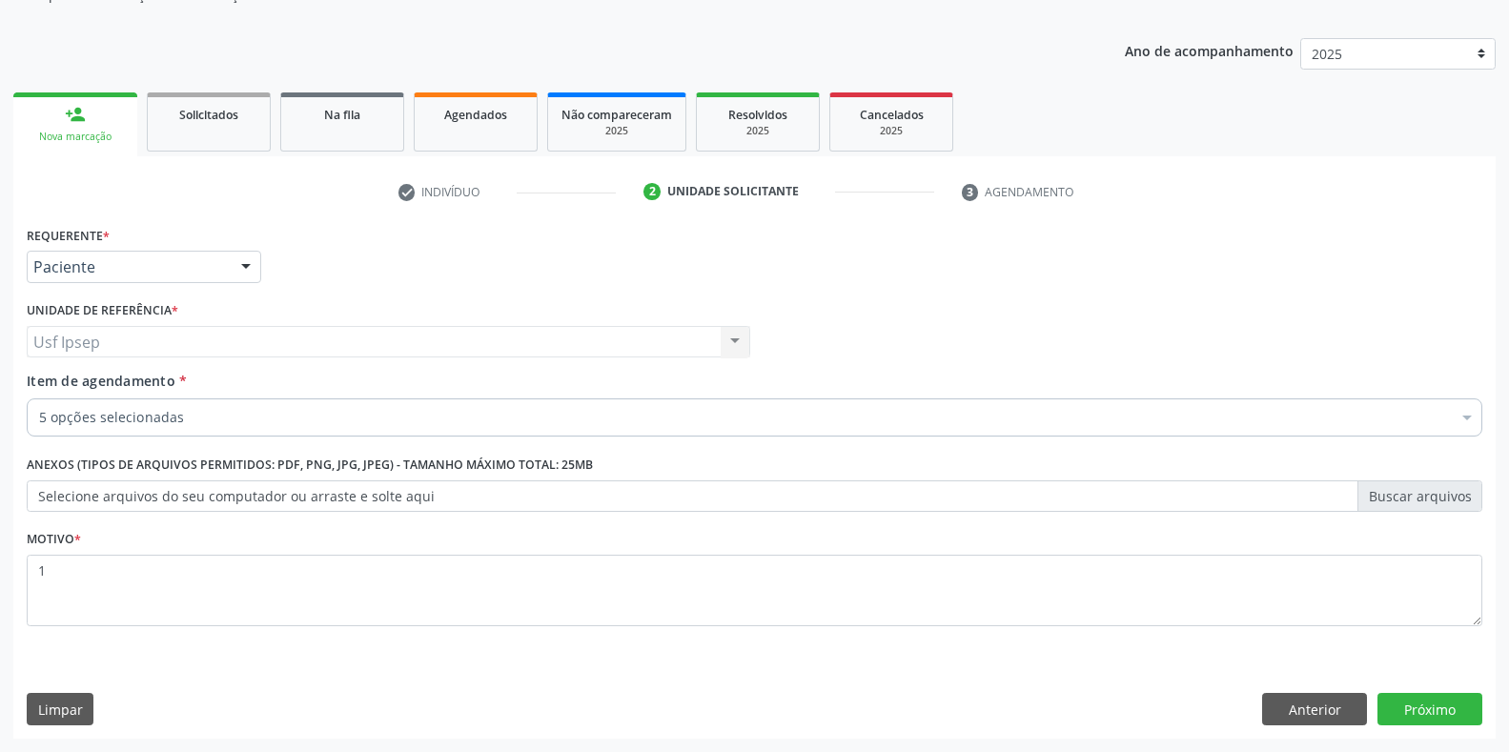
click at [43, 383] on span "Item de agendamento" at bounding box center [101, 381] width 149 height 18
click at [39, 398] on input "Item de agendamento *" at bounding box center [39, 417] width 0 height 38
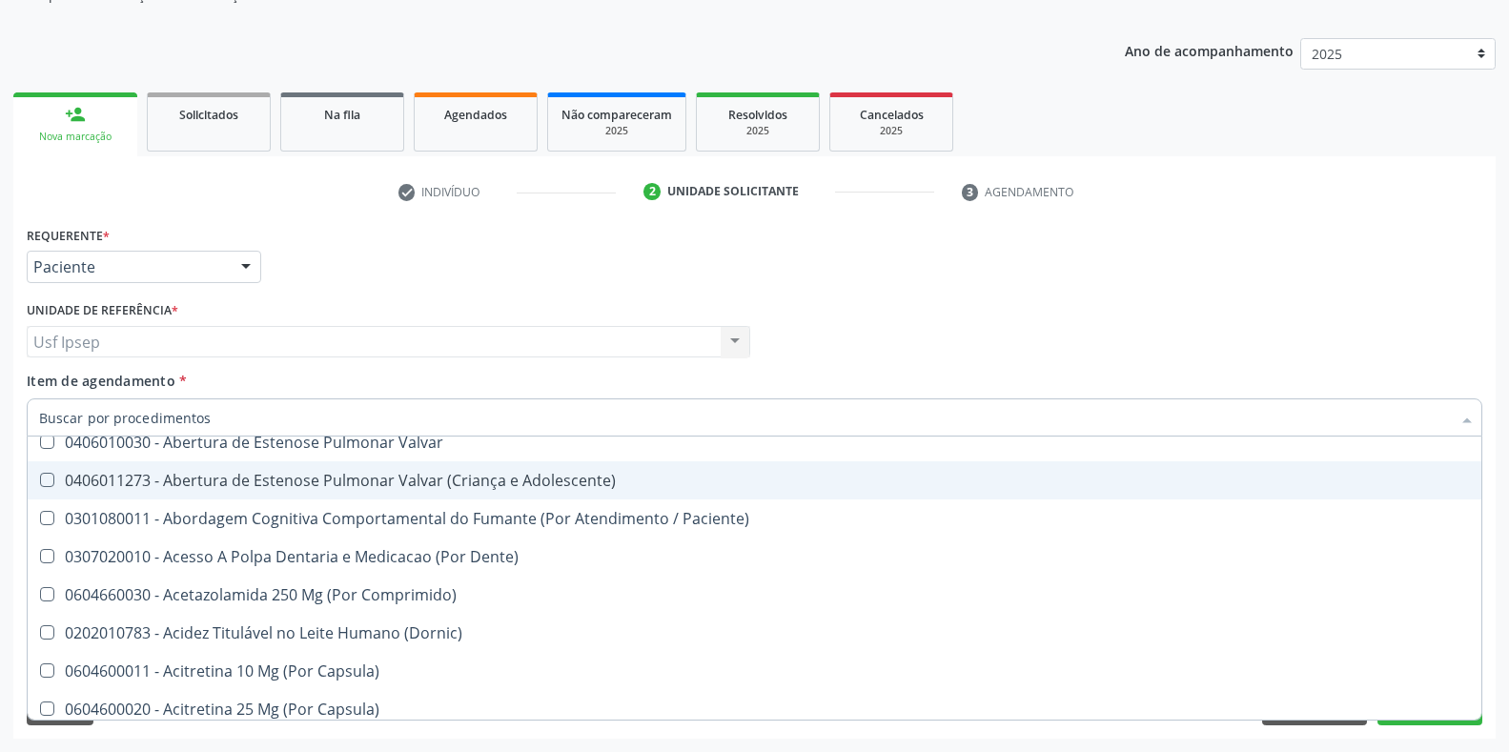
scroll to position [636, 0]
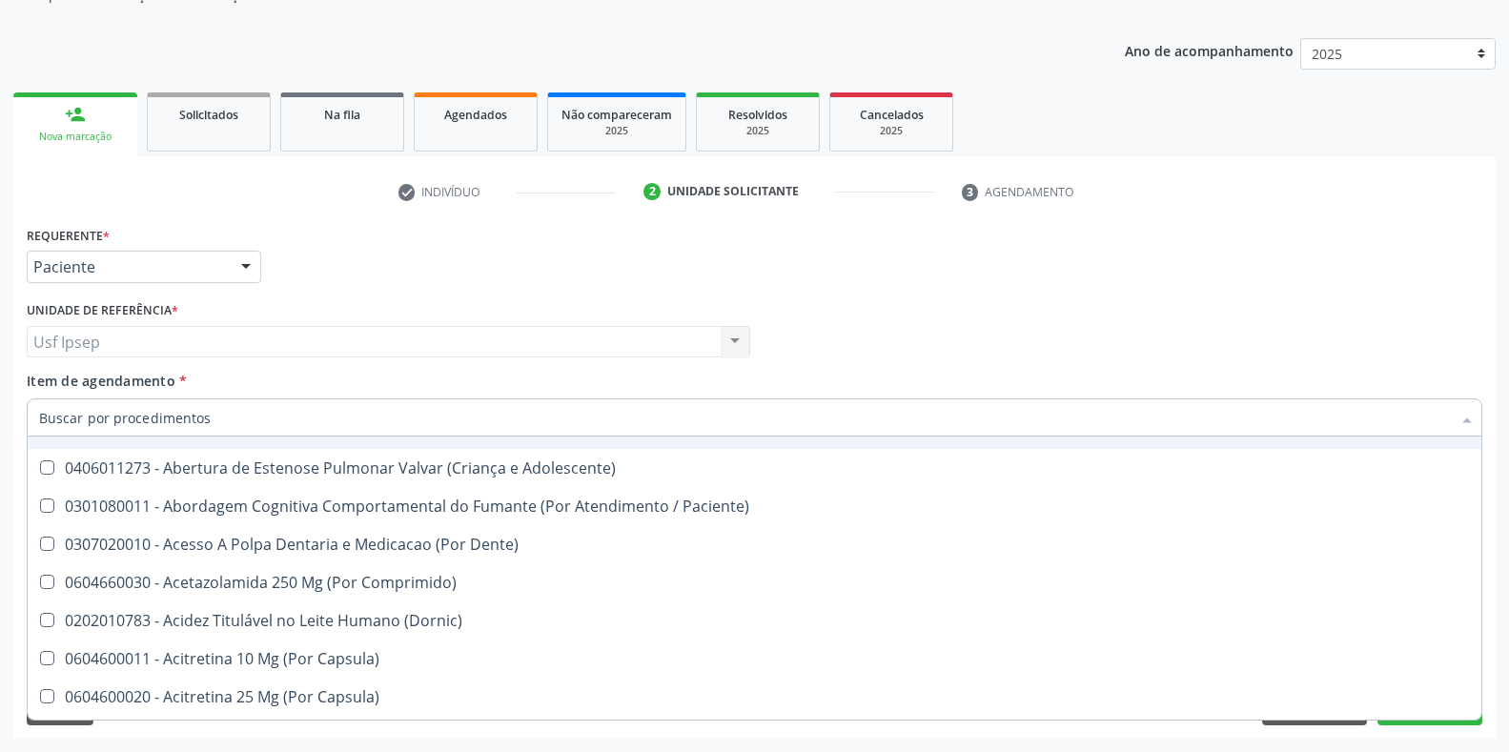
drag, startPoint x: 1449, startPoint y: 215, endPoint x: 1284, endPoint y: 242, distance: 168.0
click at [1449, 214] on div "check Indivíduo 2 Unidade solicitante 3 Agendamento CNS 702 3041 8805 5616 [GEO…" at bounding box center [754, 457] width 1482 height 562
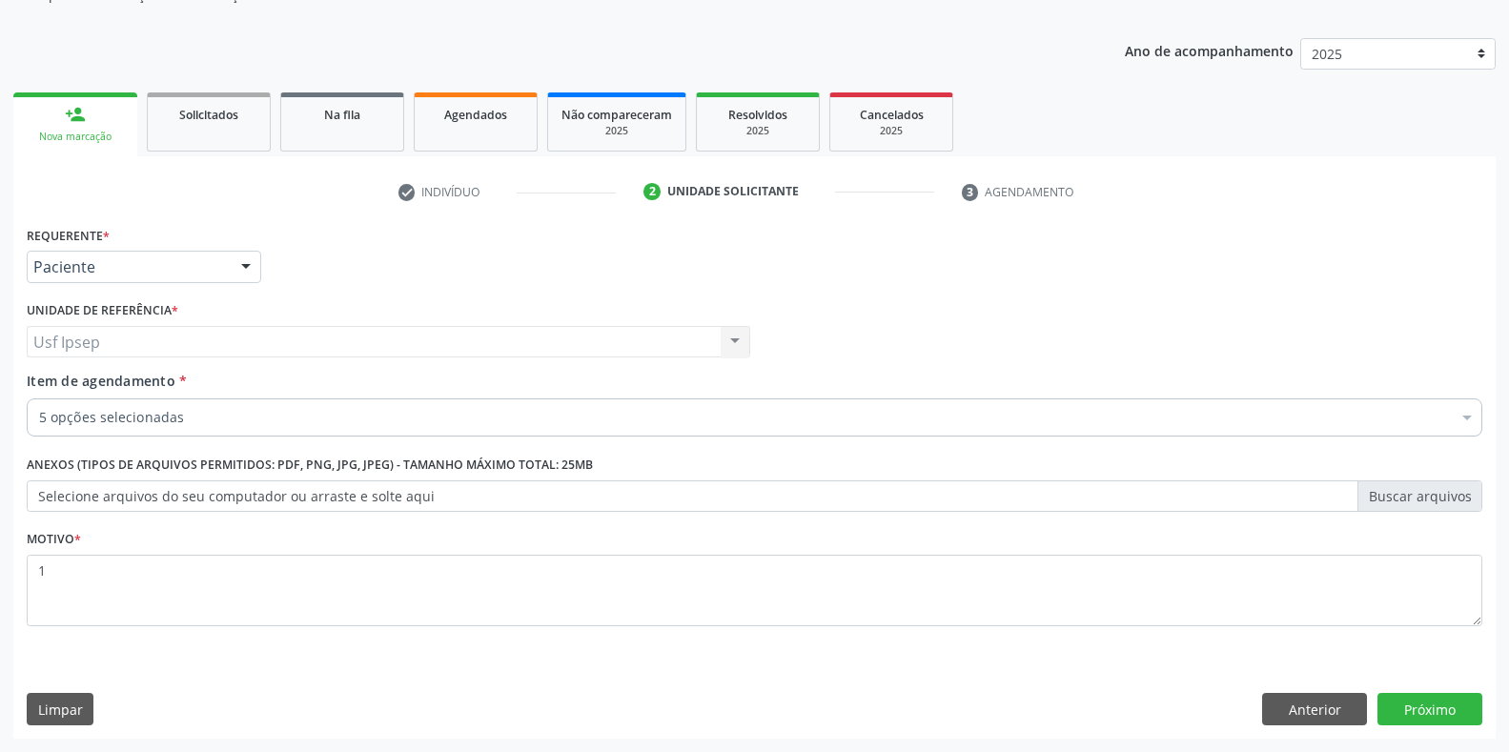
scroll to position [0, 0]
click at [1426, 711] on button "Próximo" at bounding box center [1429, 709] width 105 height 32
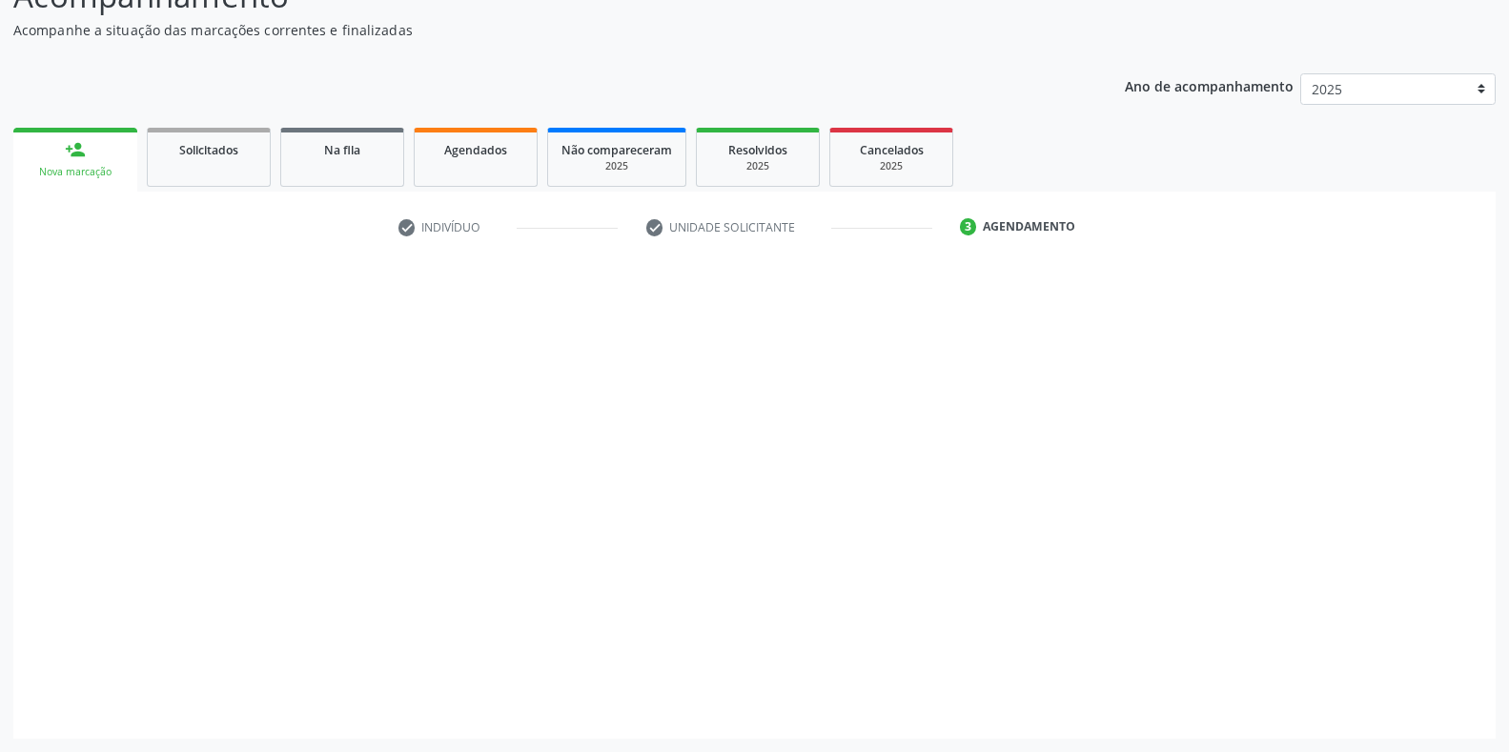
scroll to position [157, 0]
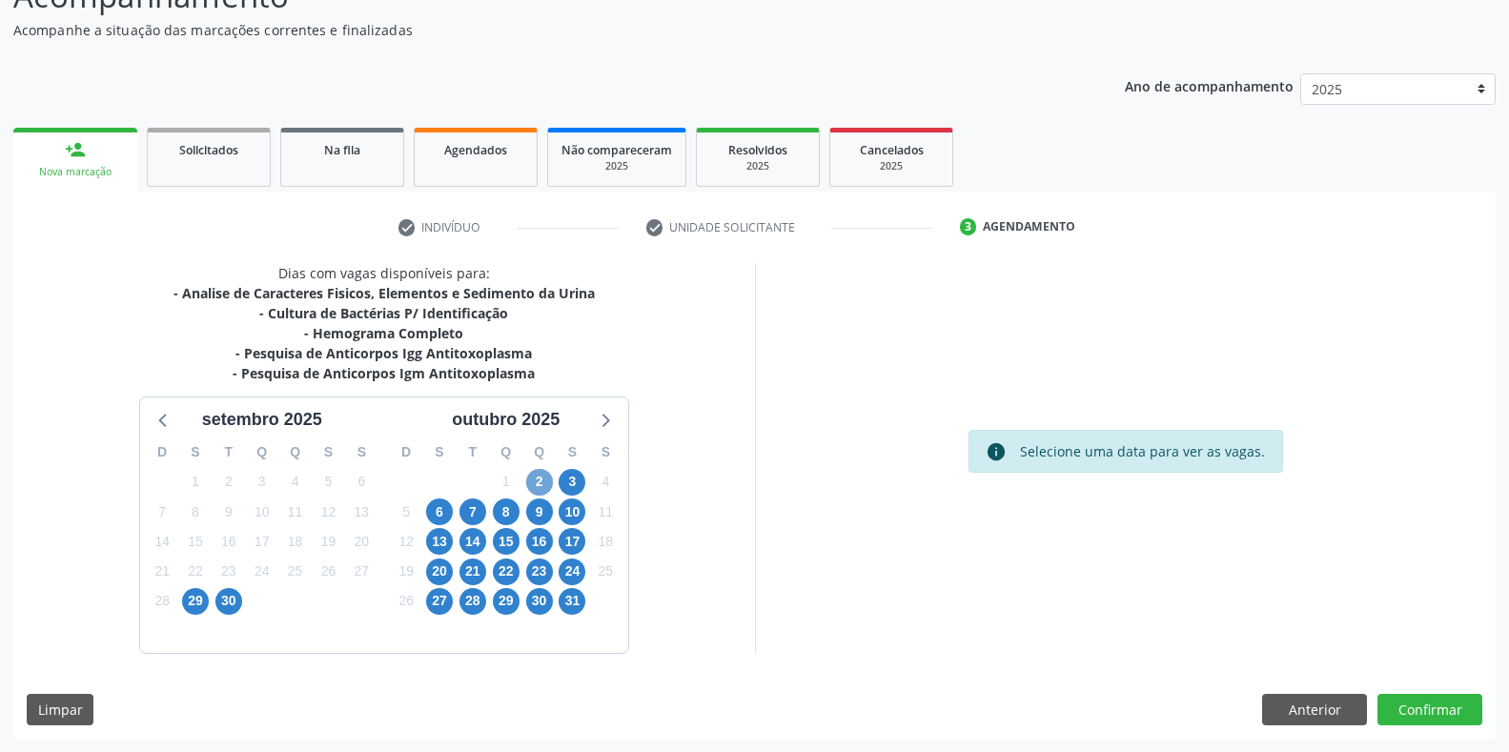
click at [535, 479] on span "2" at bounding box center [539, 482] width 27 height 27
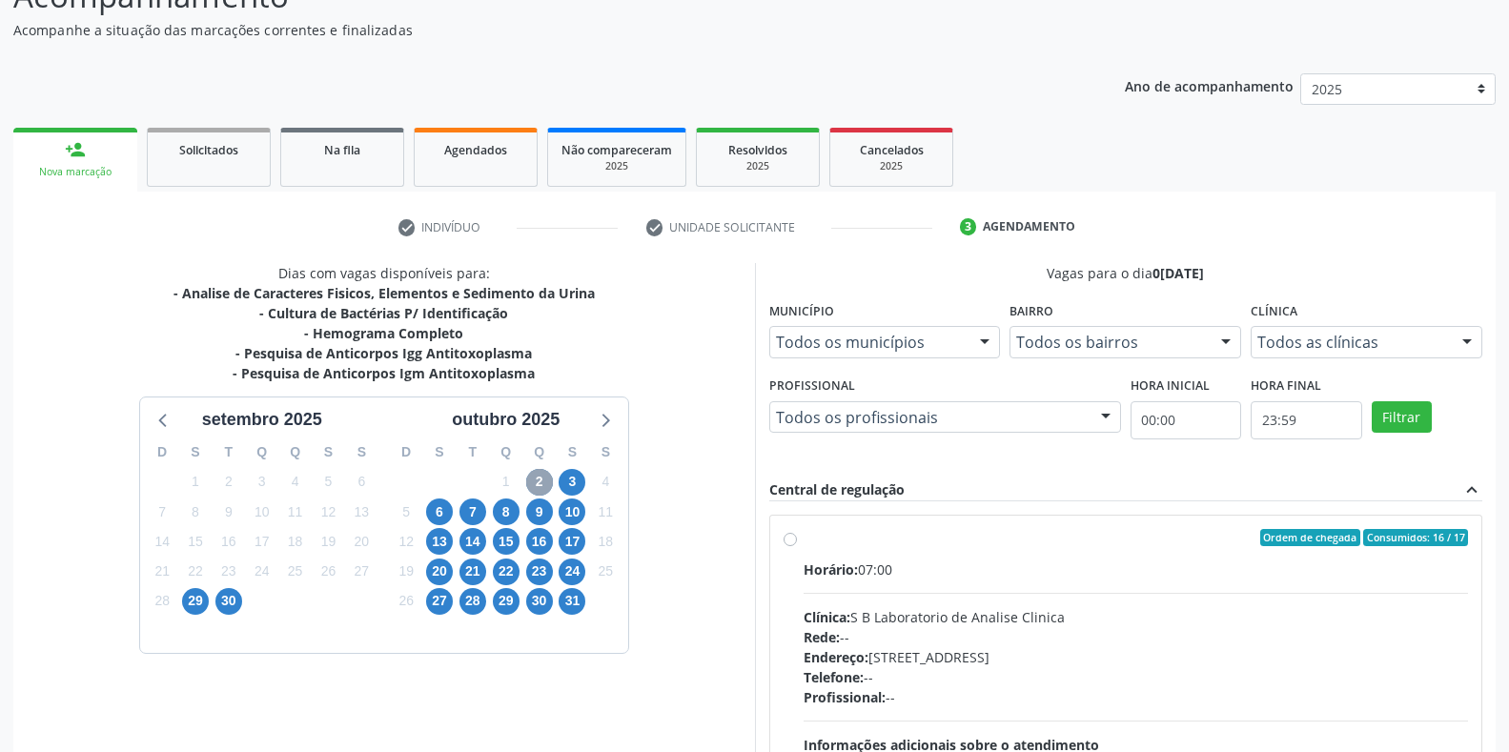
scroll to position [316, 0]
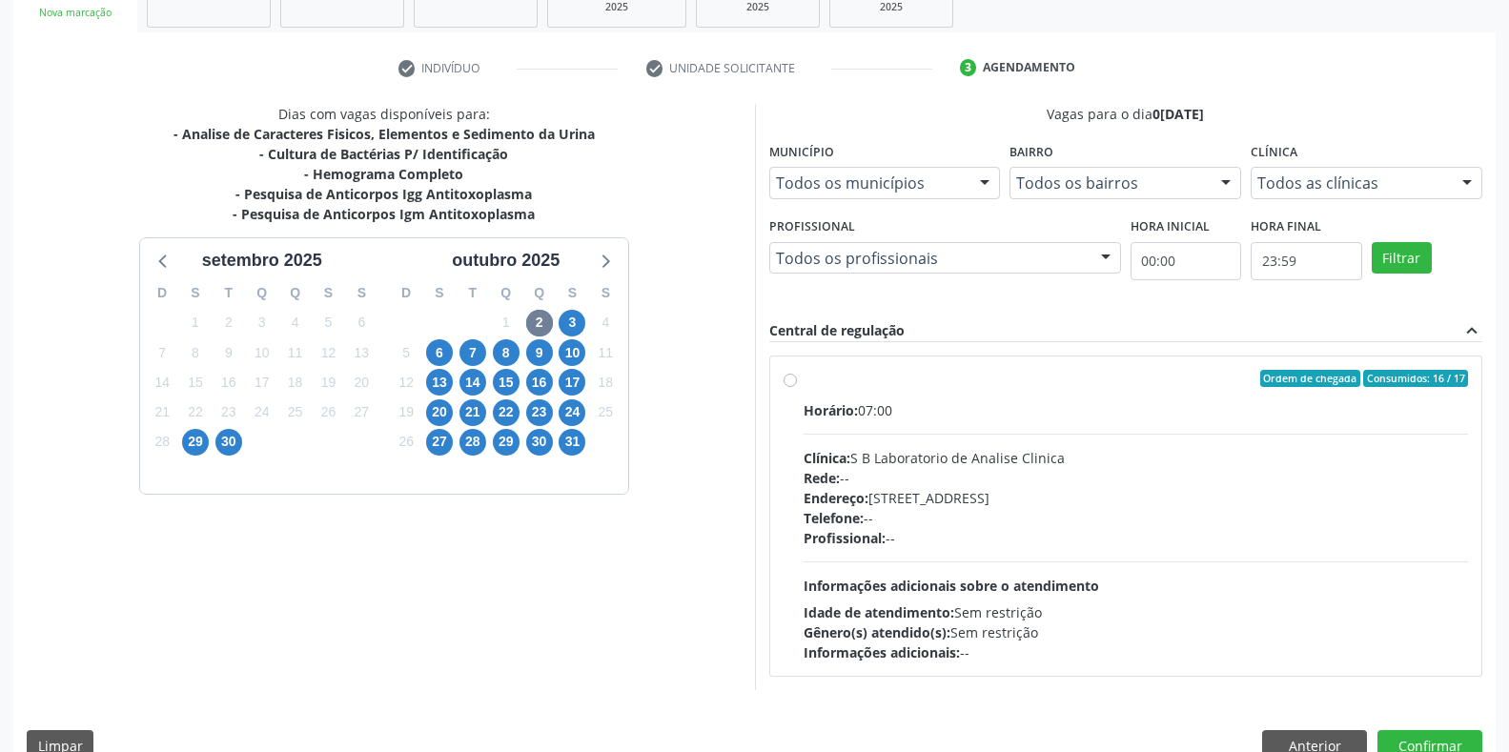
click at [803, 382] on label "Ordem de chegada Consumidos: 16 / 17 Horário: 07:00 Clínica: S B Laboratorio de…" at bounding box center [1135, 516] width 665 height 293
click at [787, 382] on input "Ordem de chegada Consumidos: 16 / 17 Horário: 07:00 Clínica: S B Laboratorio de…" at bounding box center [789, 378] width 13 height 17
radio input "true"
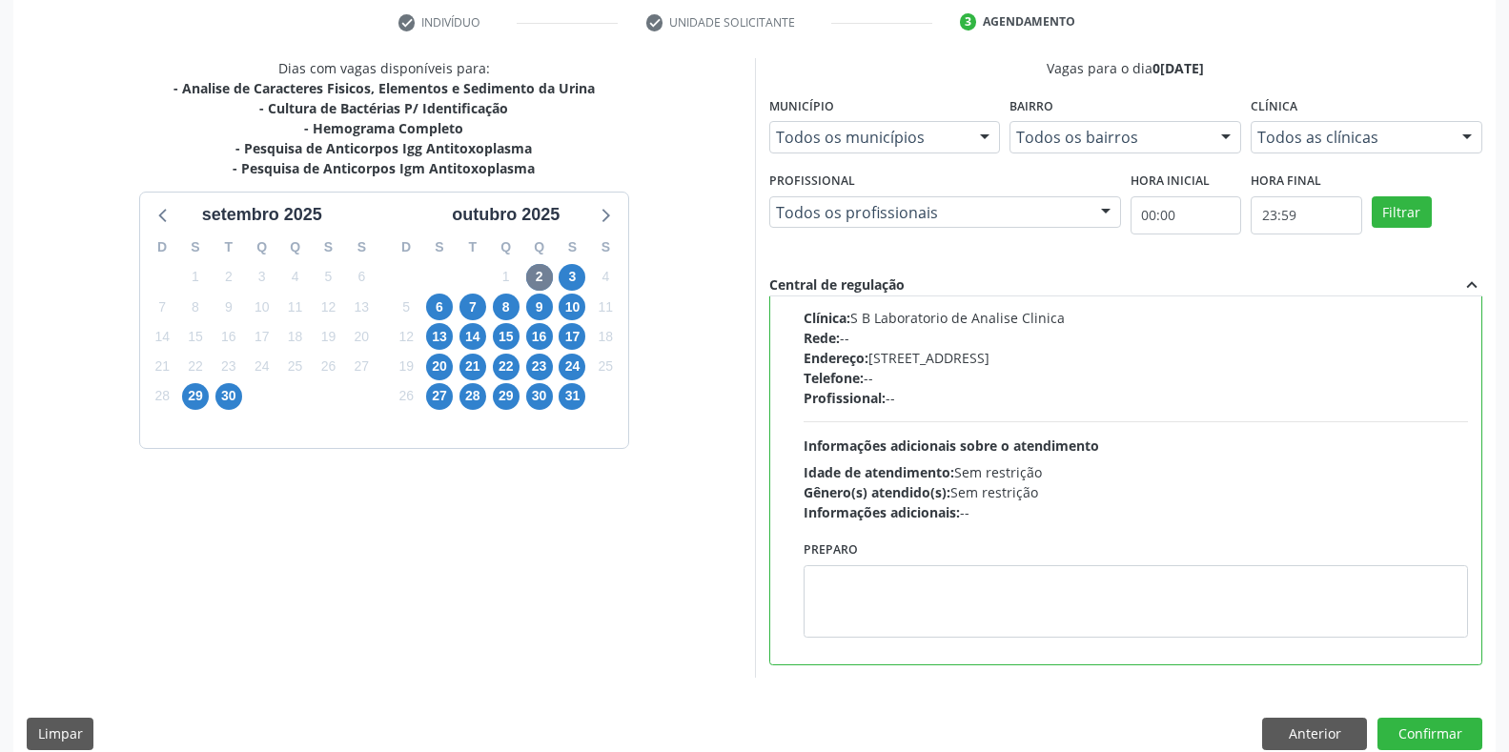
scroll to position [387, 0]
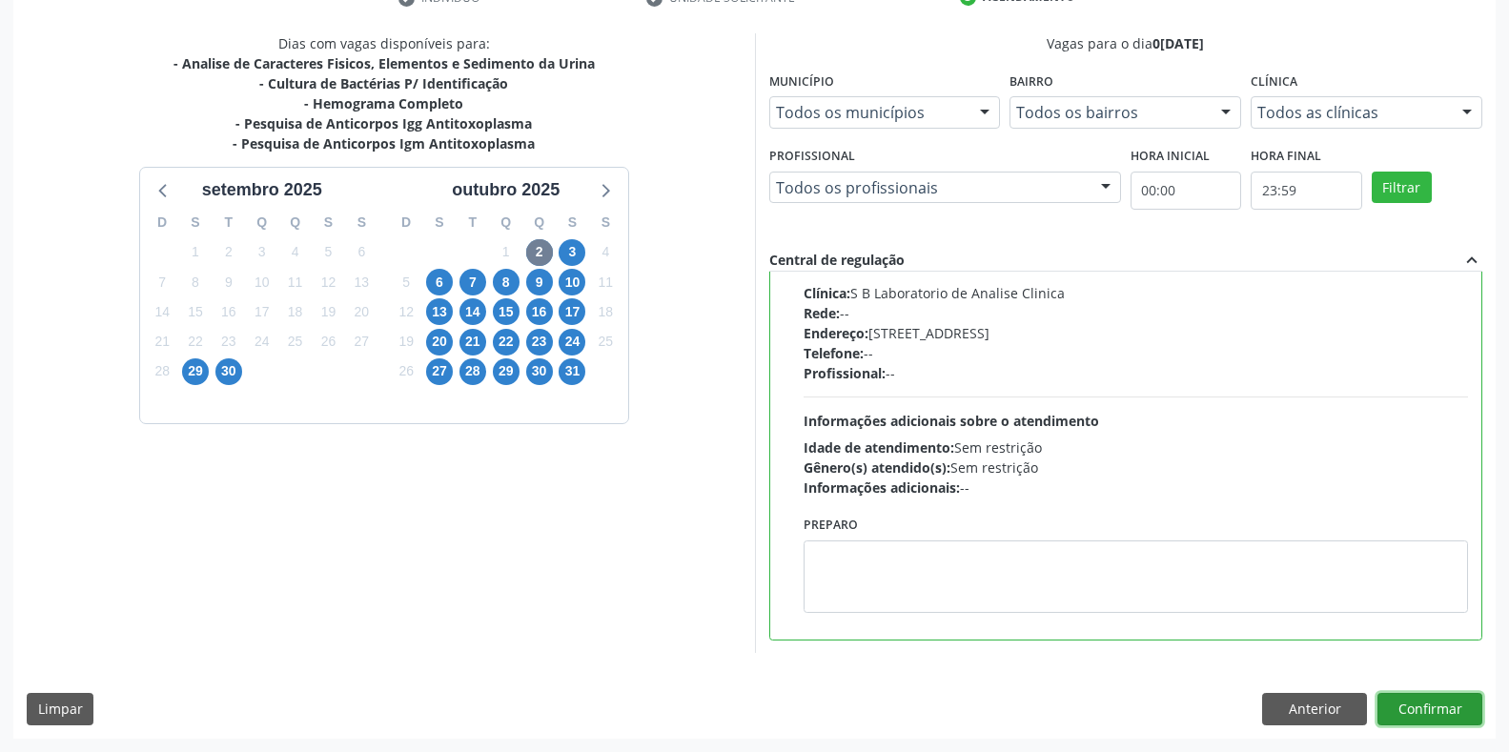
click at [1437, 710] on button "Confirmar" at bounding box center [1429, 709] width 105 height 32
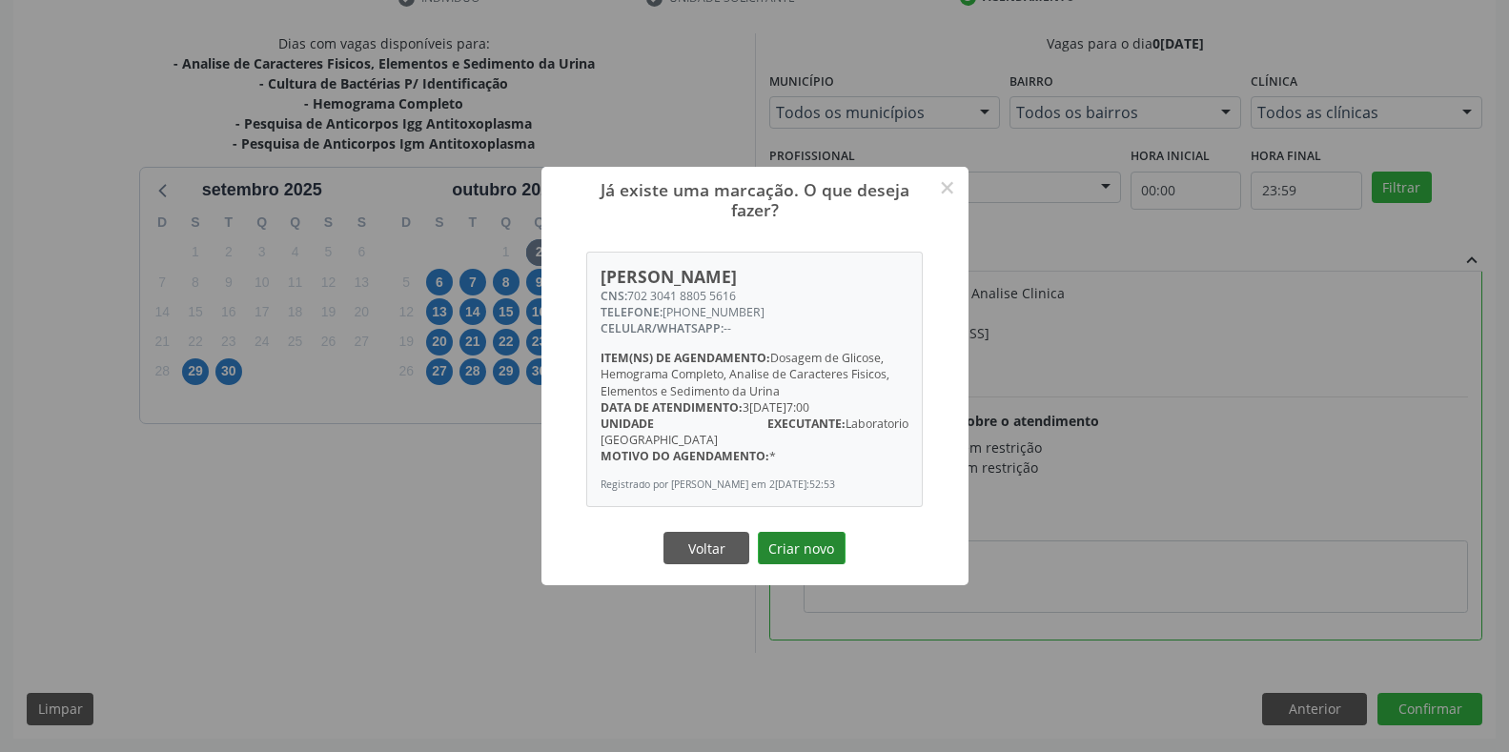
click at [792, 542] on button "Criar novo" at bounding box center [802, 548] width 88 height 32
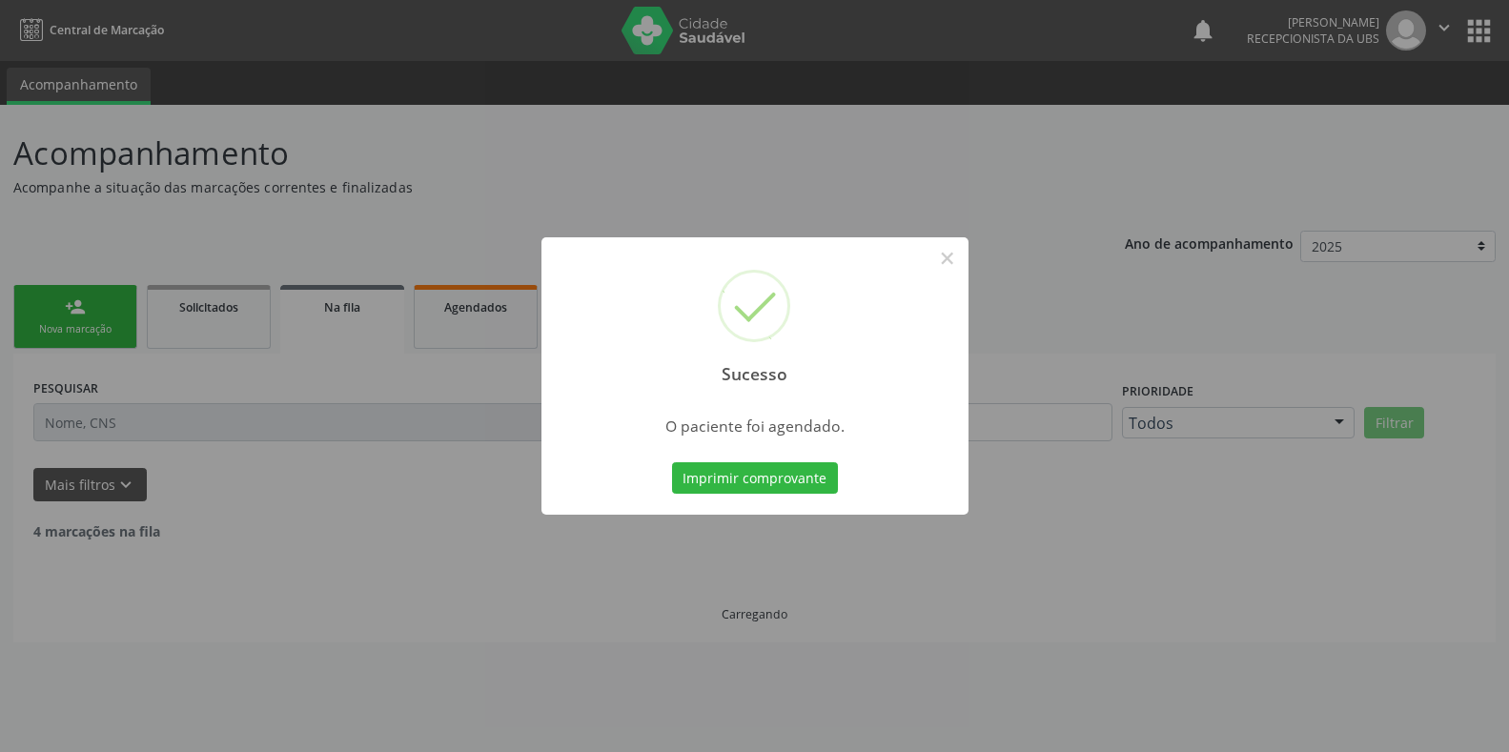
scroll to position [0, 0]
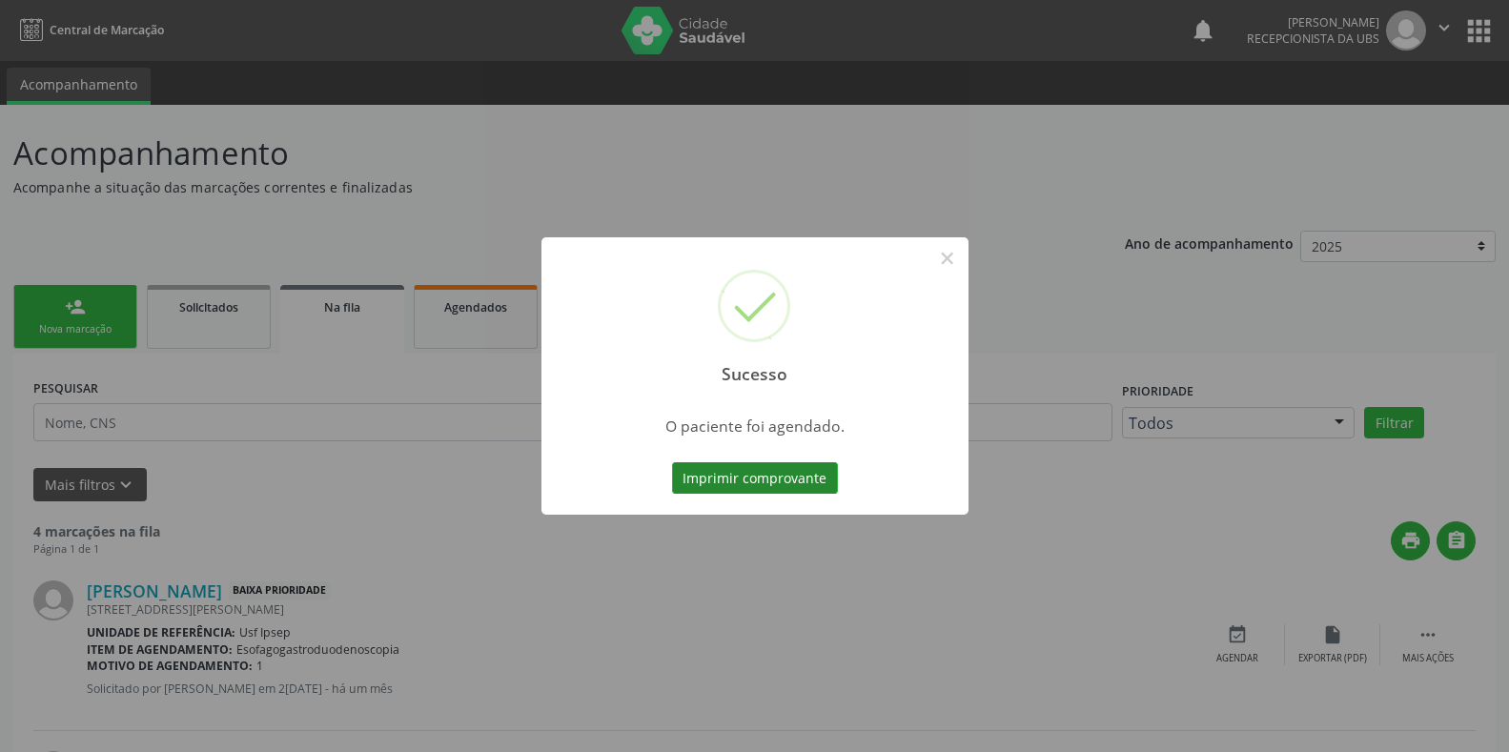
click at [704, 478] on button "Imprimir comprovante" at bounding box center [755, 478] width 166 height 32
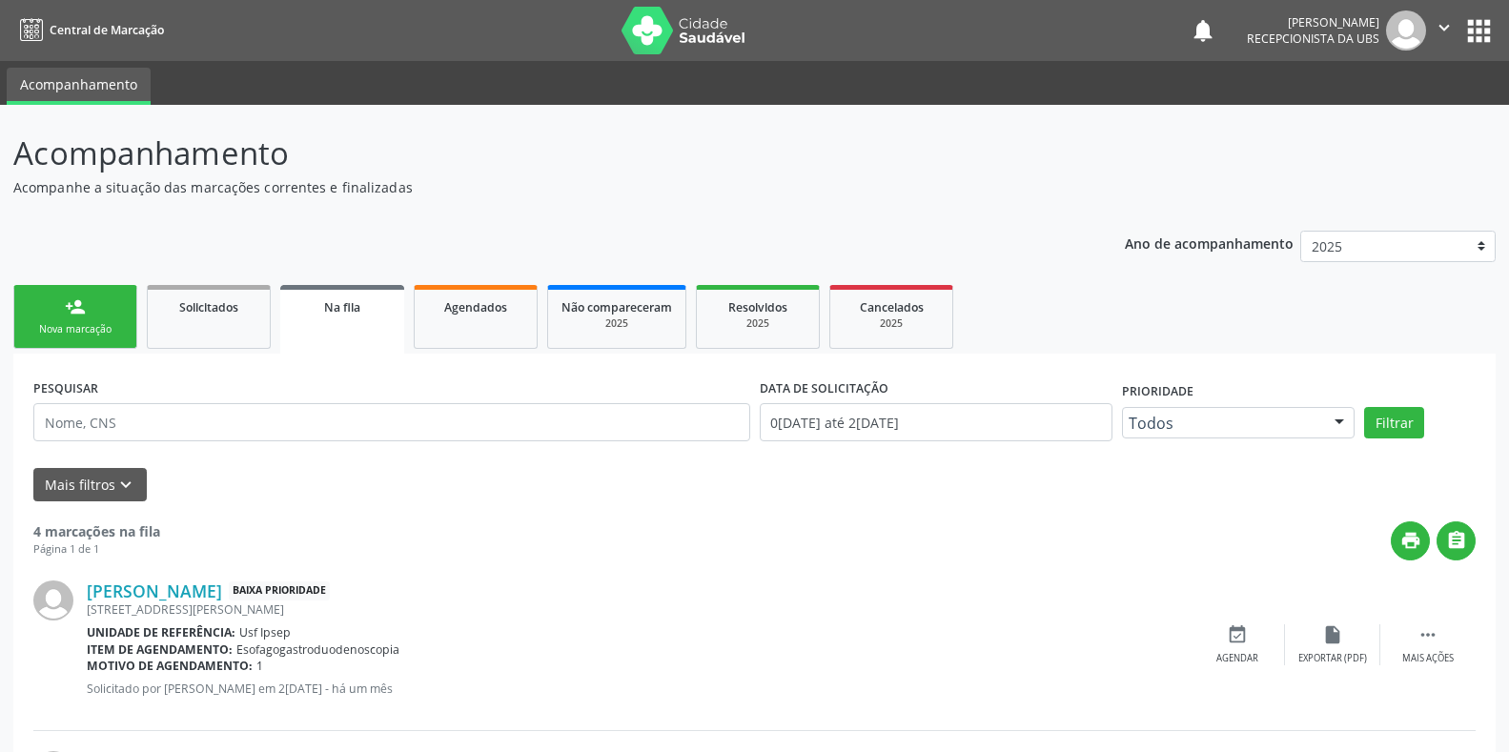
click at [69, 329] on div "Nova marcação" at bounding box center [75, 329] width 95 height 14
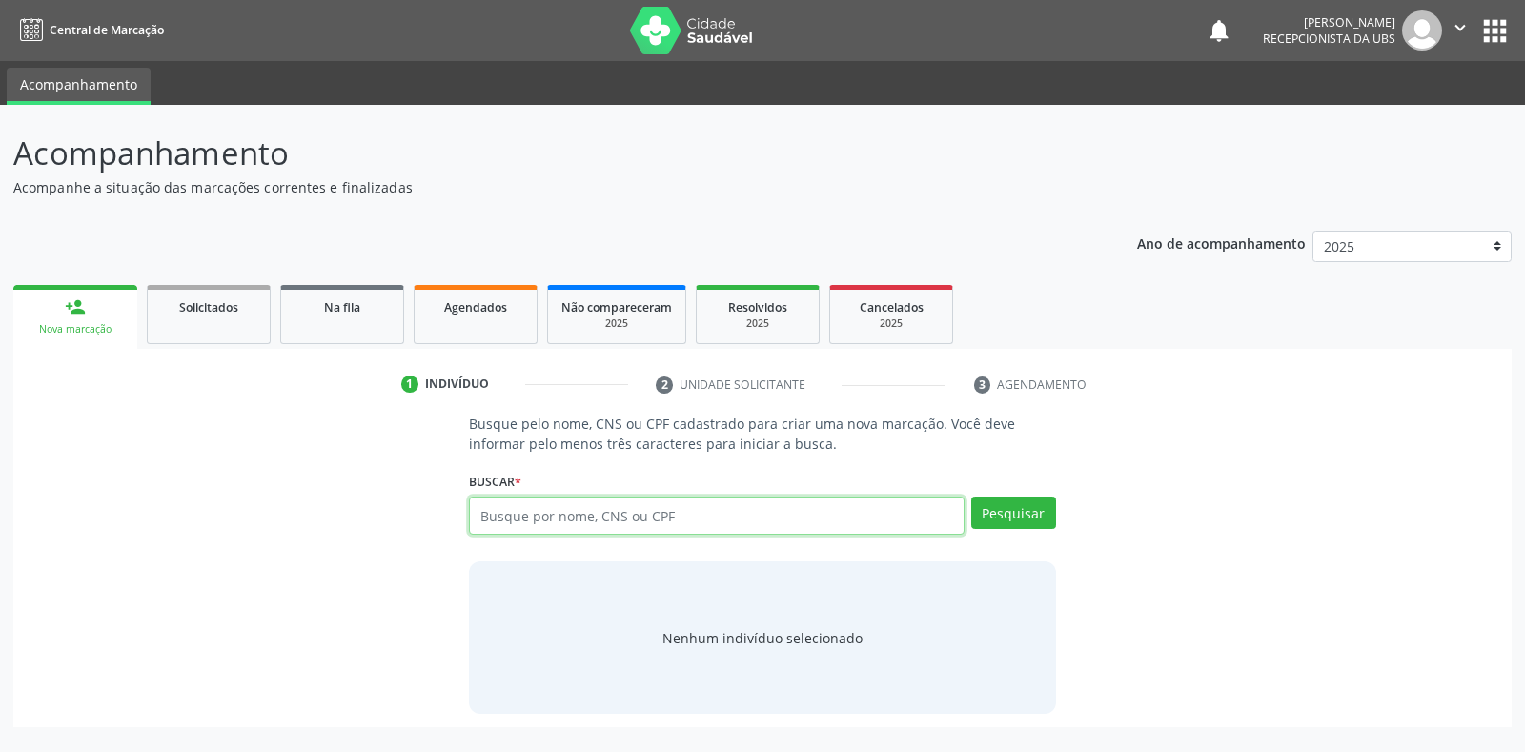
click at [484, 514] on input "text" at bounding box center [716, 516] width 495 height 38
click at [485, 510] on input "text" at bounding box center [716, 516] width 495 height 38
type input "708403251461962"
click at [1024, 510] on button "Pesquisar" at bounding box center [1013, 513] width 85 height 32
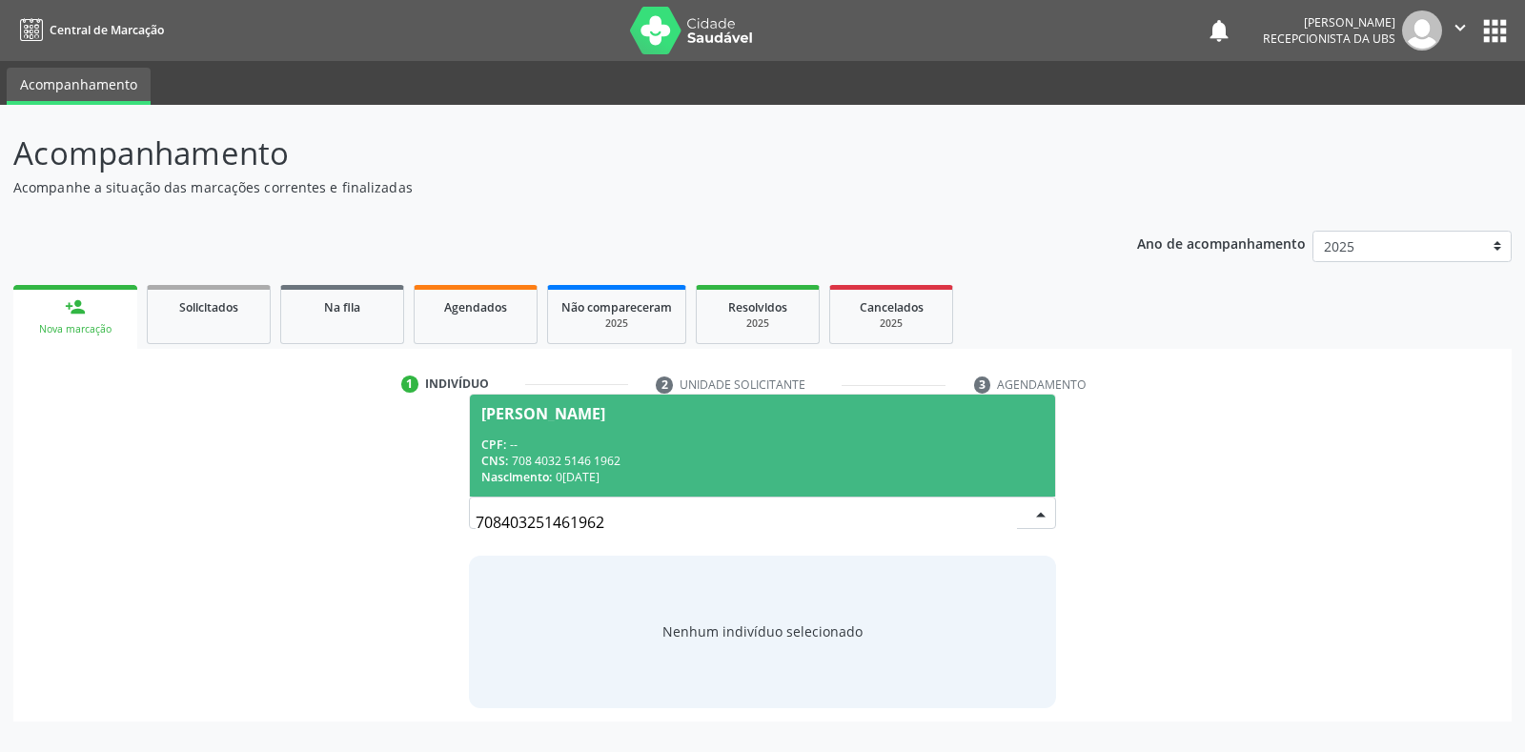
click at [542, 417] on div "[PERSON_NAME]" at bounding box center [543, 413] width 124 height 15
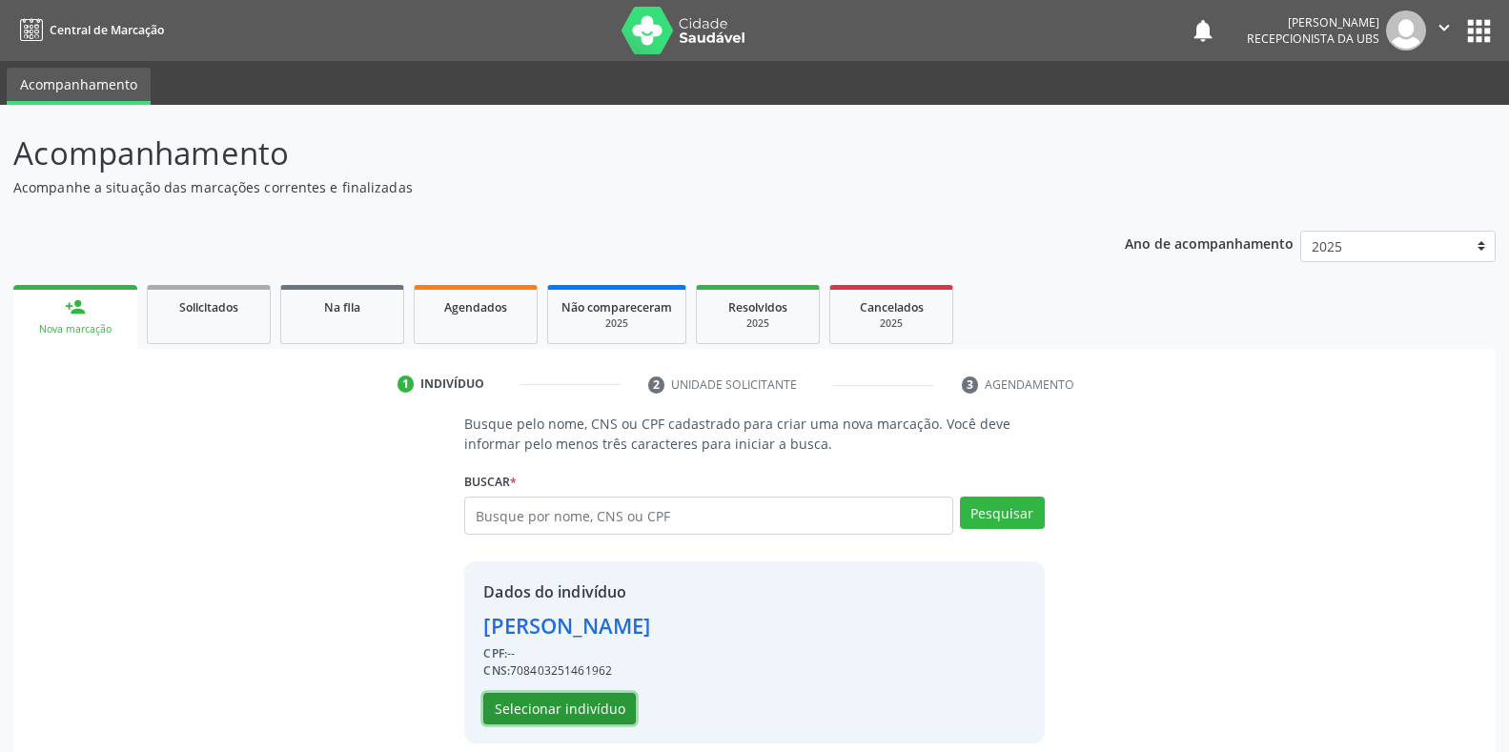
click at [566, 714] on button "Selecionar indivíduo" at bounding box center [559, 709] width 152 height 32
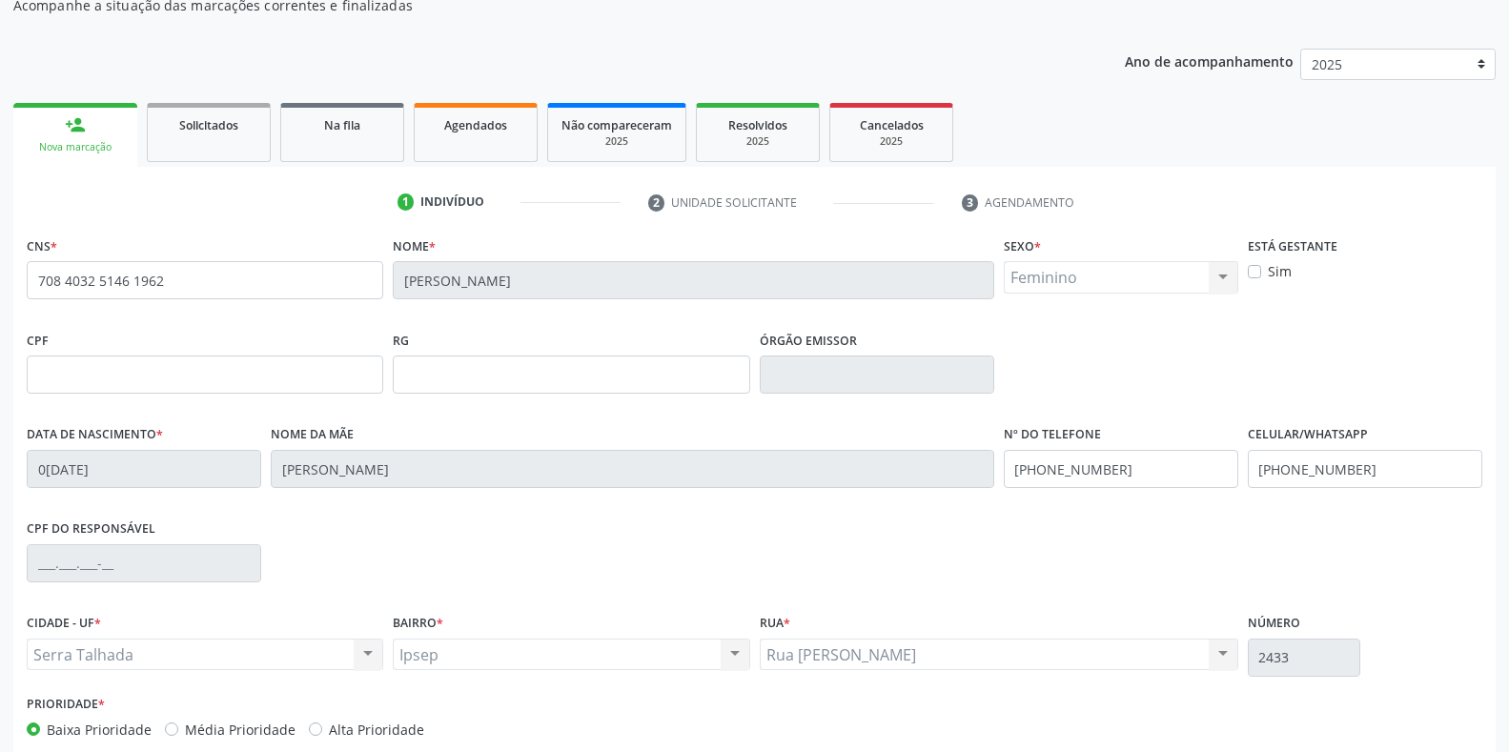
scroll to position [281, 0]
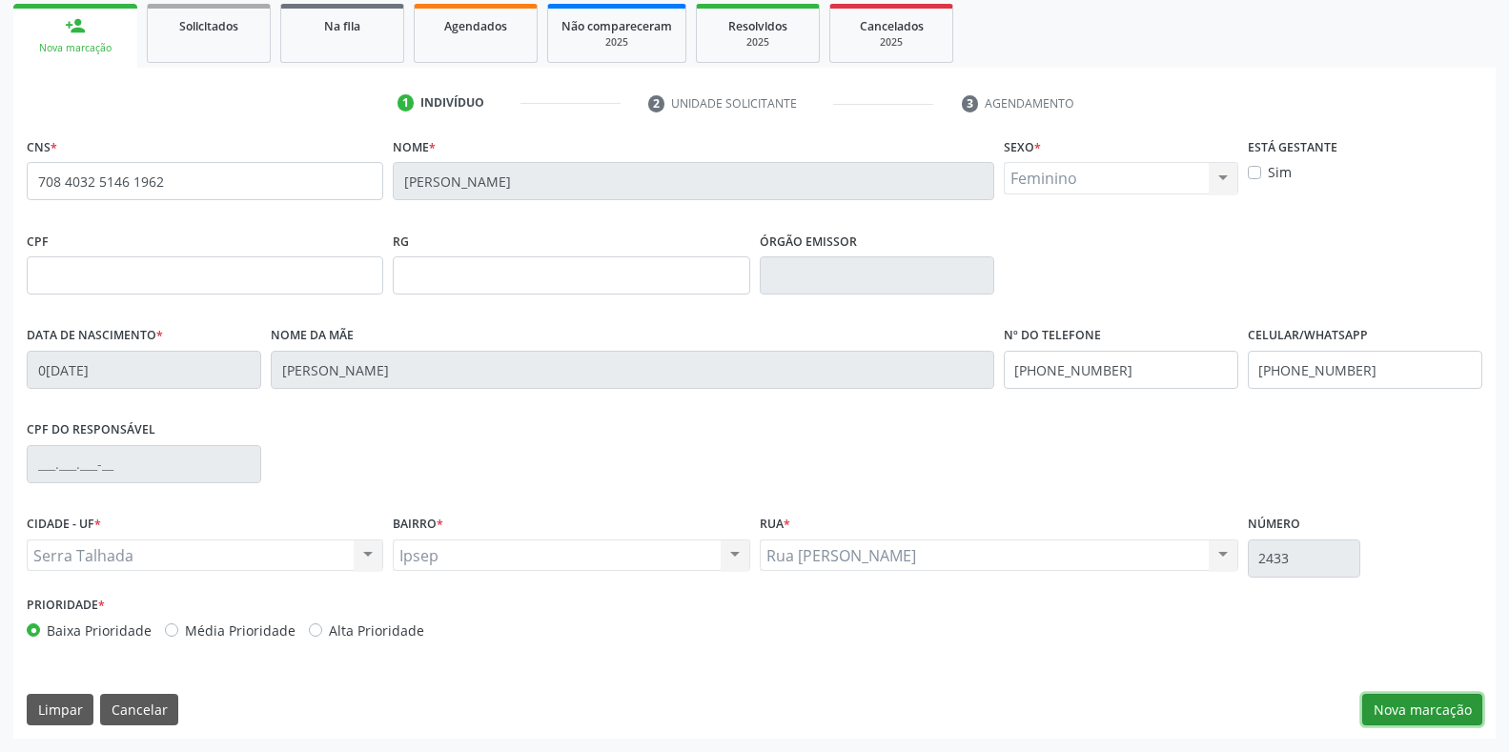
click at [1403, 714] on button "Nova marcação" at bounding box center [1422, 710] width 120 height 32
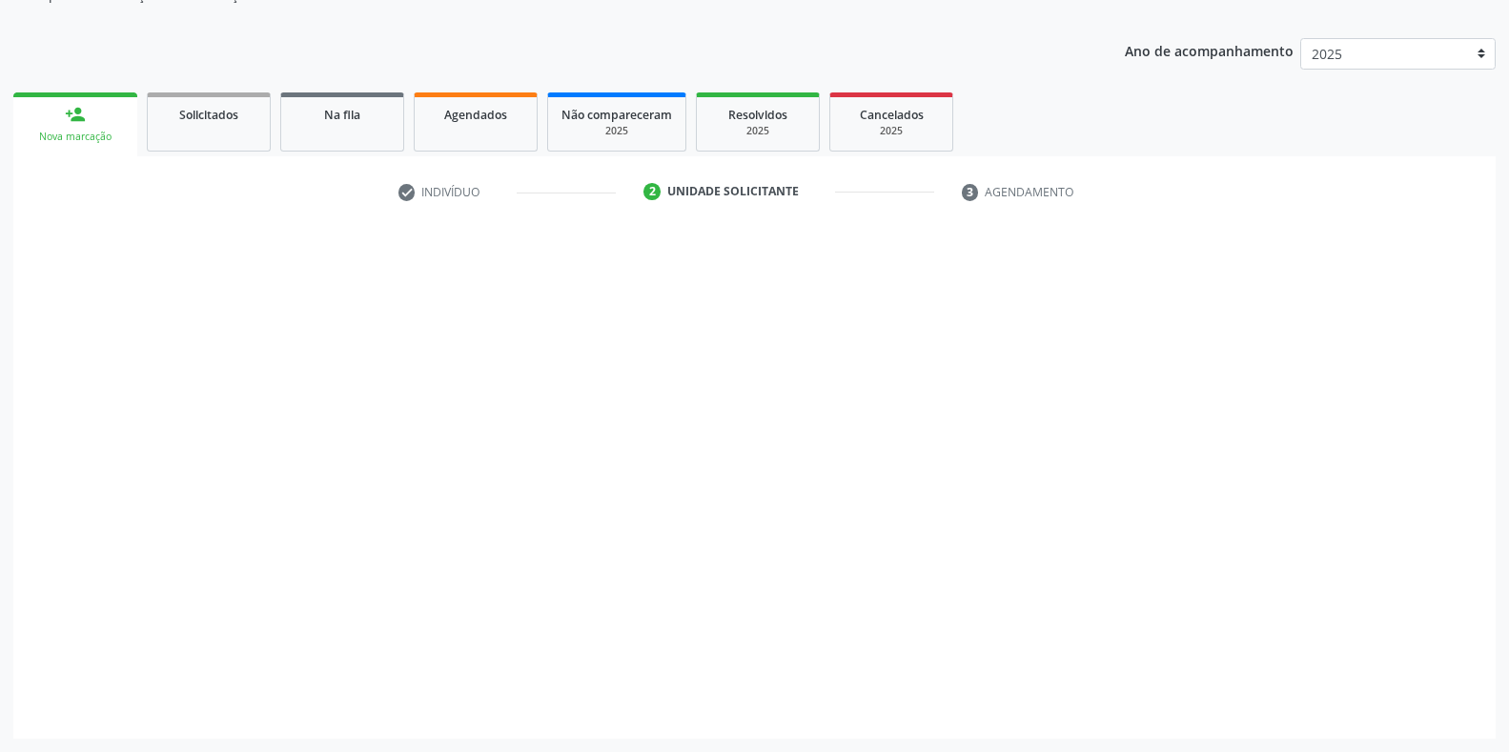
scroll to position [193, 0]
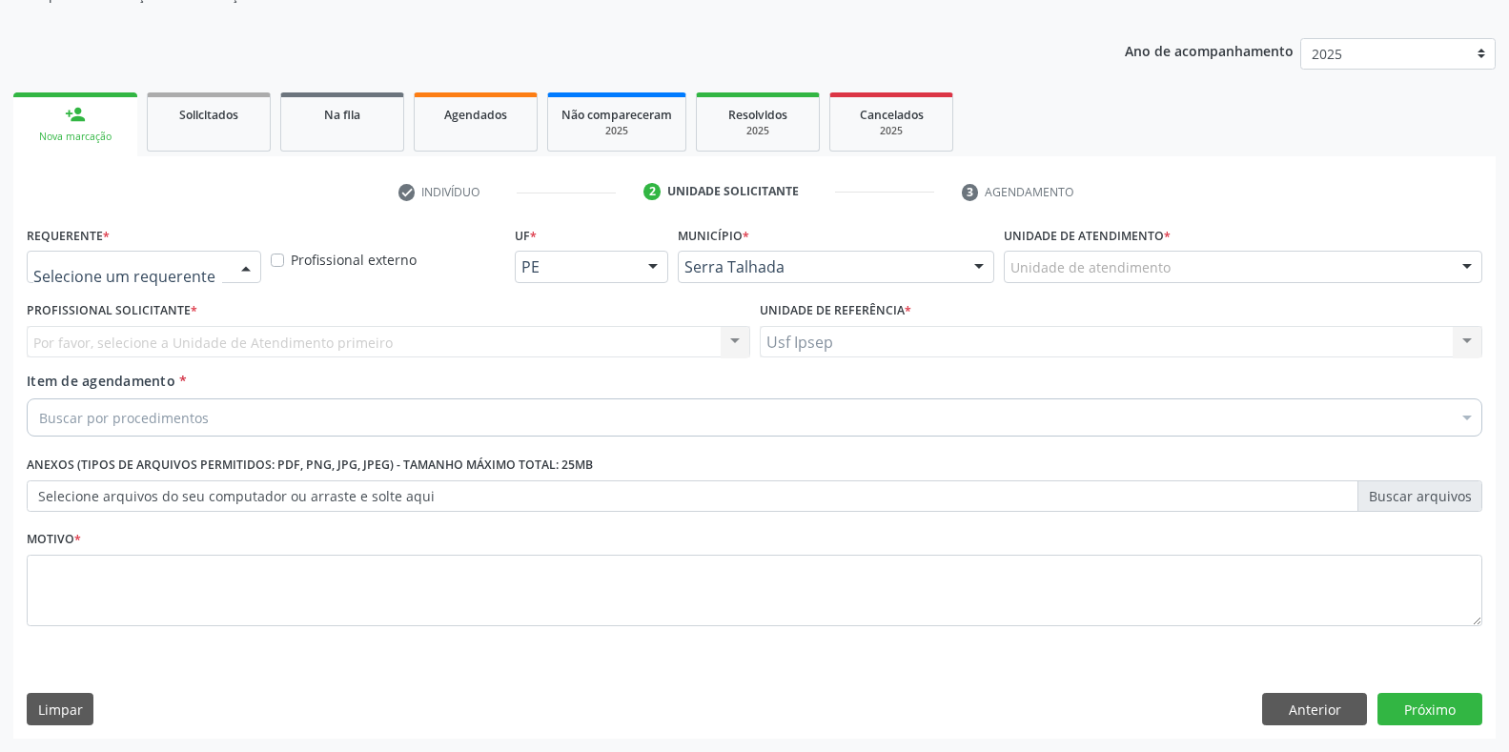
click at [255, 269] on div at bounding box center [246, 268] width 29 height 32
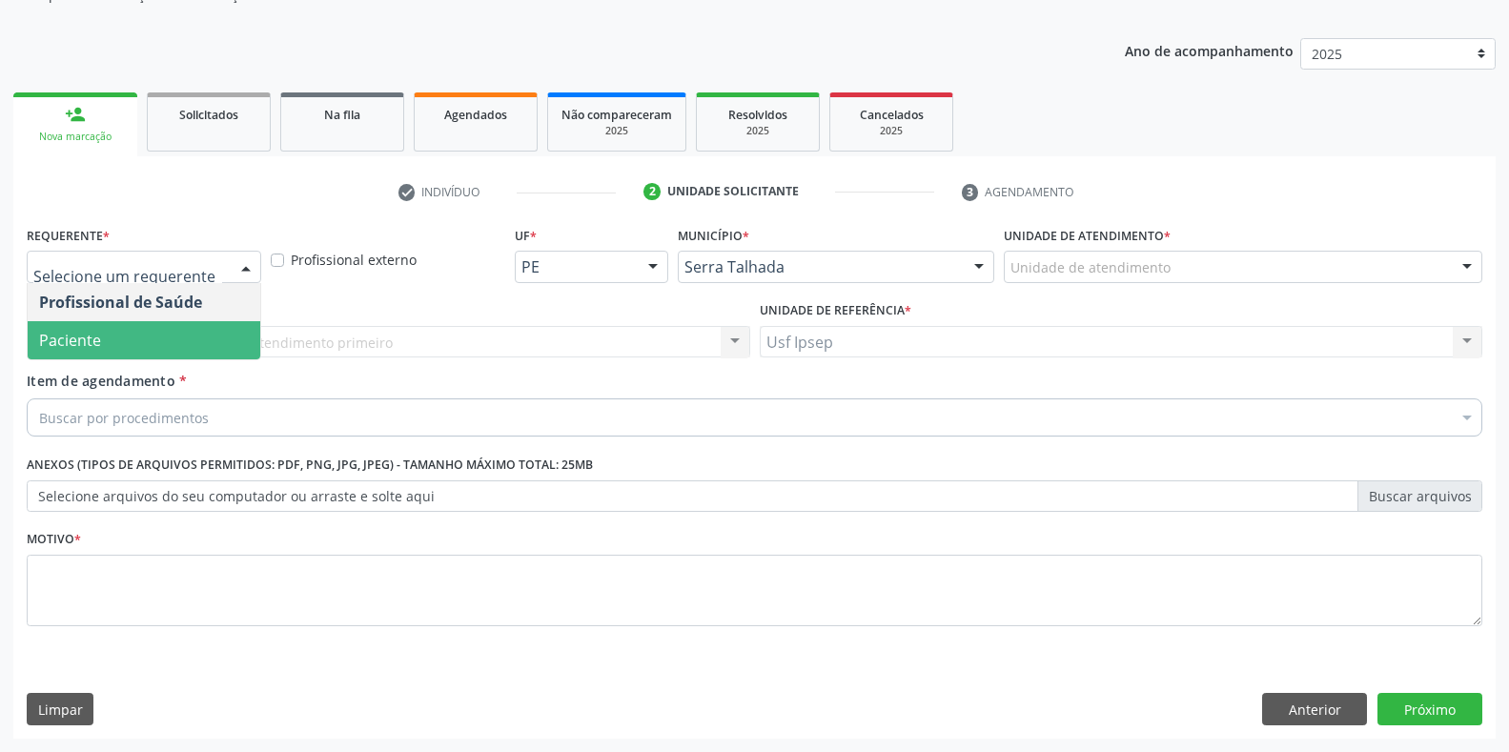
click at [160, 332] on span "Paciente" at bounding box center [144, 340] width 233 height 38
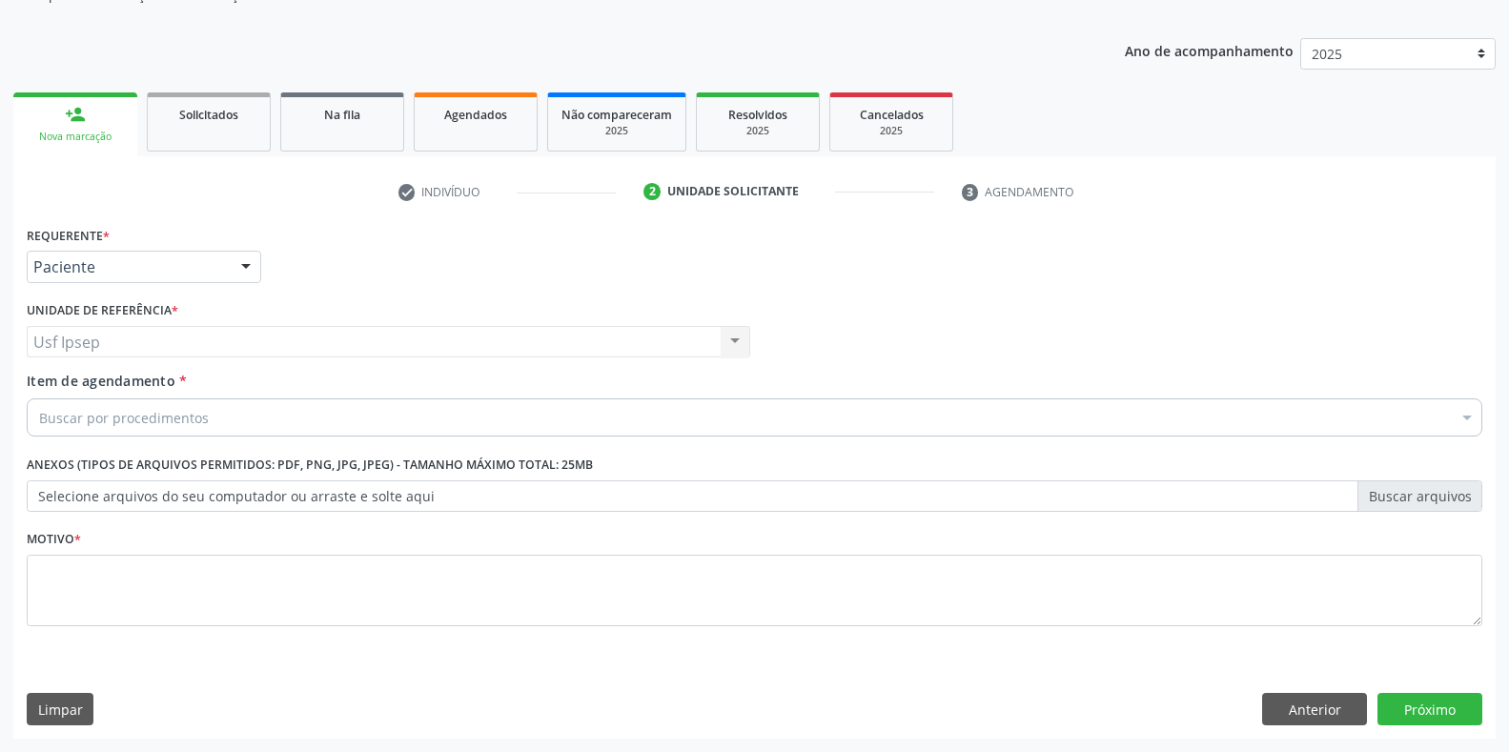
click at [115, 391] on label "Item de agendamento *" at bounding box center [107, 381] width 160 height 20
click at [39, 398] on input "Item de agendamento *" at bounding box center [39, 417] width 0 height 38
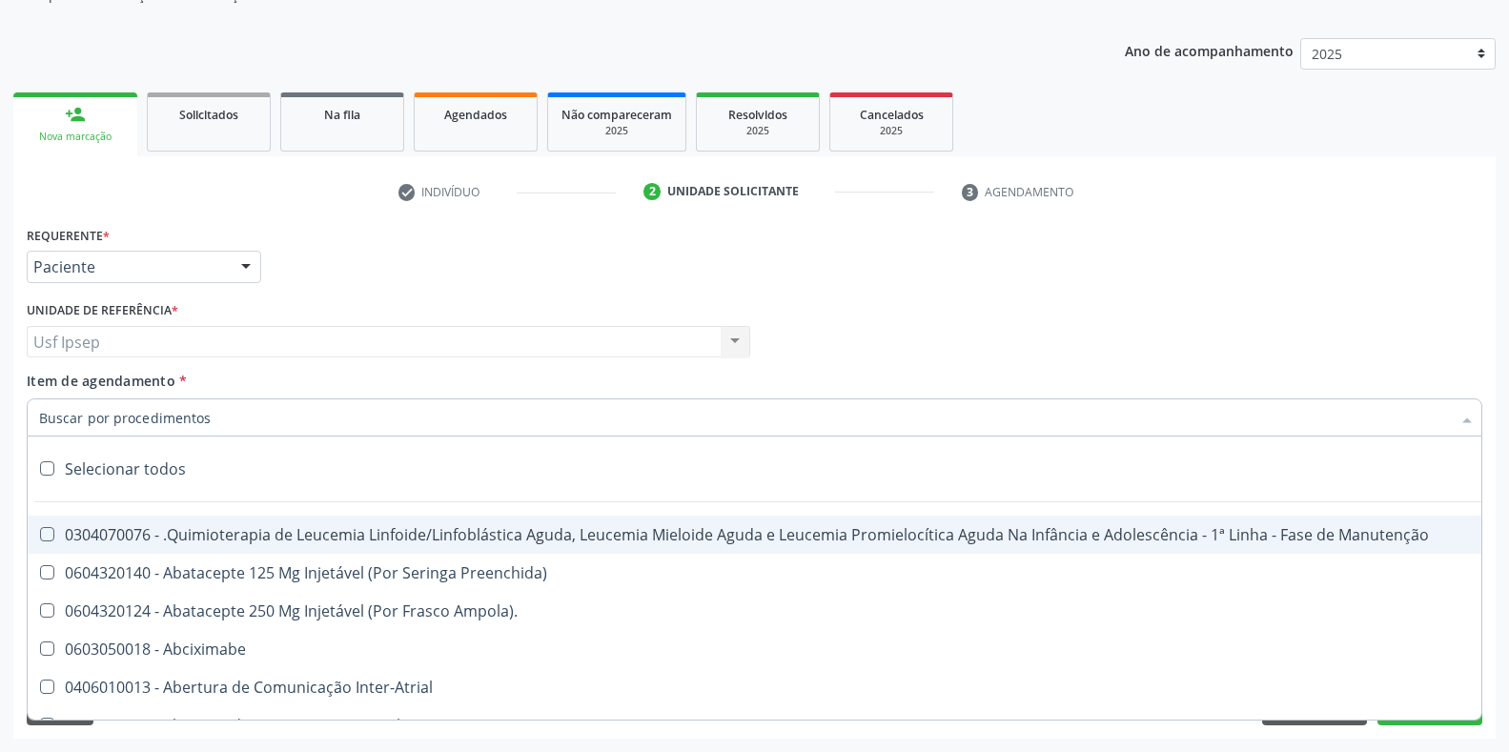
click at [44, 424] on input "Item de agendamento *" at bounding box center [744, 417] width 1411 height 38
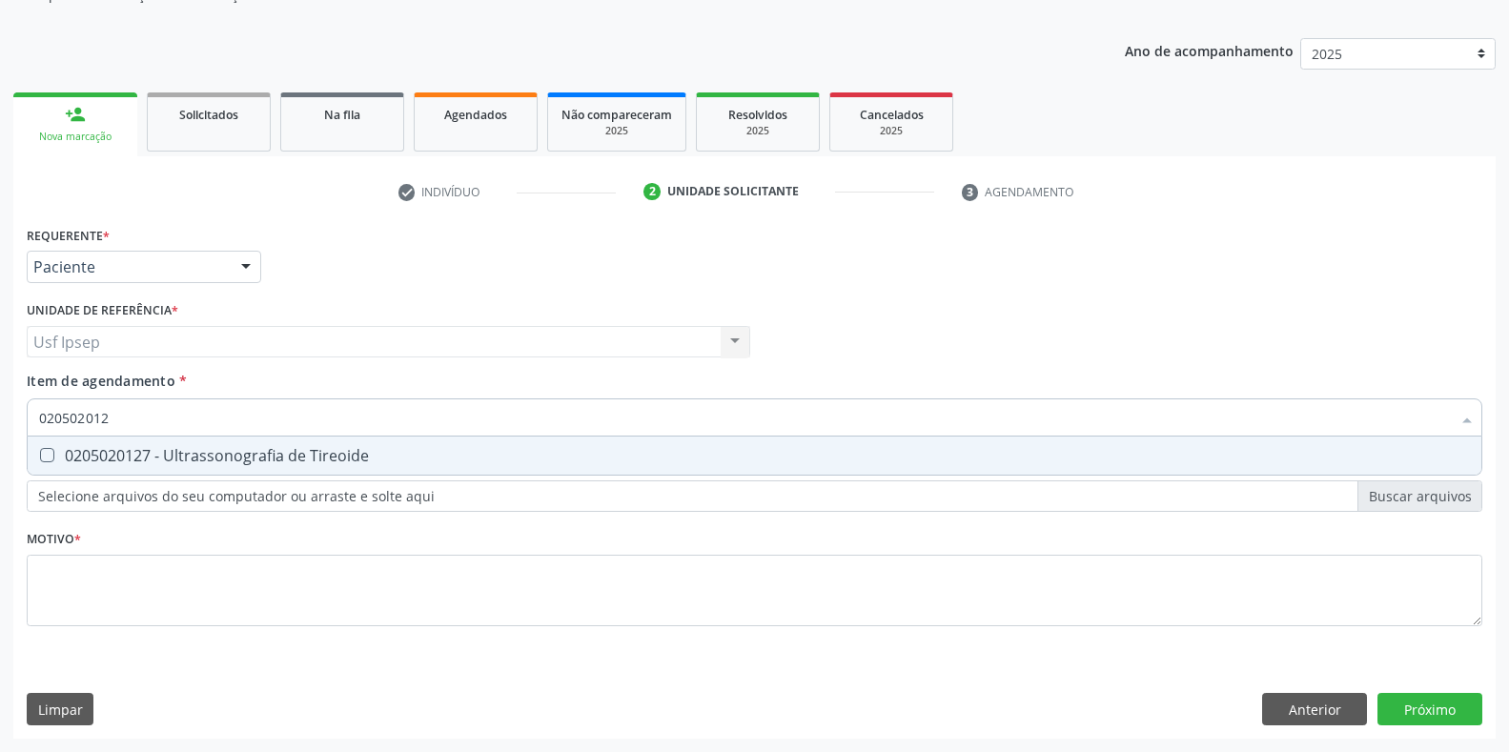
type input "0205020127"
click at [44, 457] on Tireoide at bounding box center [47, 455] width 14 height 14
click at [40, 457] on Tireoide "checkbox" at bounding box center [34, 455] width 12 height 12
checkbox Tireoide "true"
click at [118, 413] on input "0205020127" at bounding box center [744, 417] width 1411 height 38
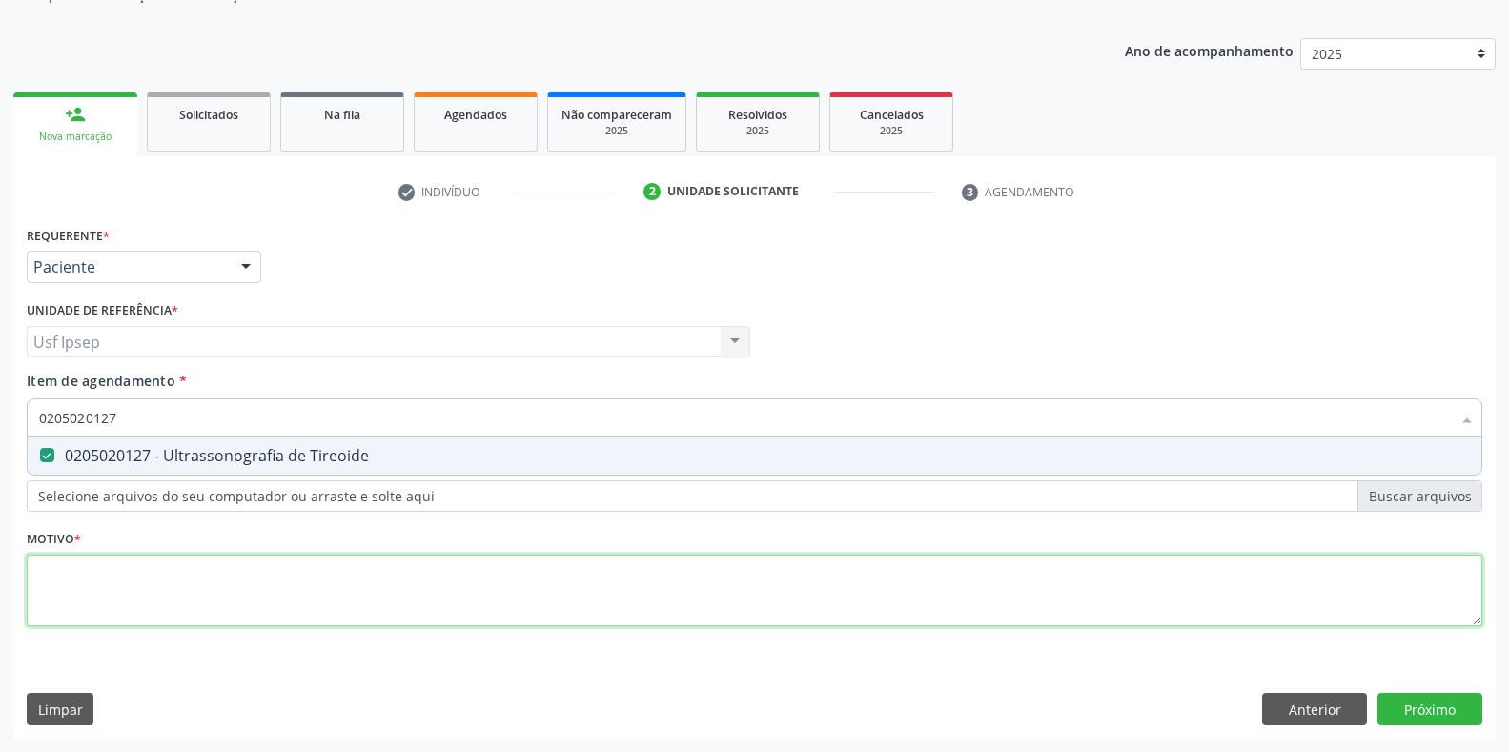
click at [54, 598] on div "Requerente * Paciente Profissional de Saúde Paciente Nenhum resultado encontrad…" at bounding box center [754, 437] width 1455 height 432
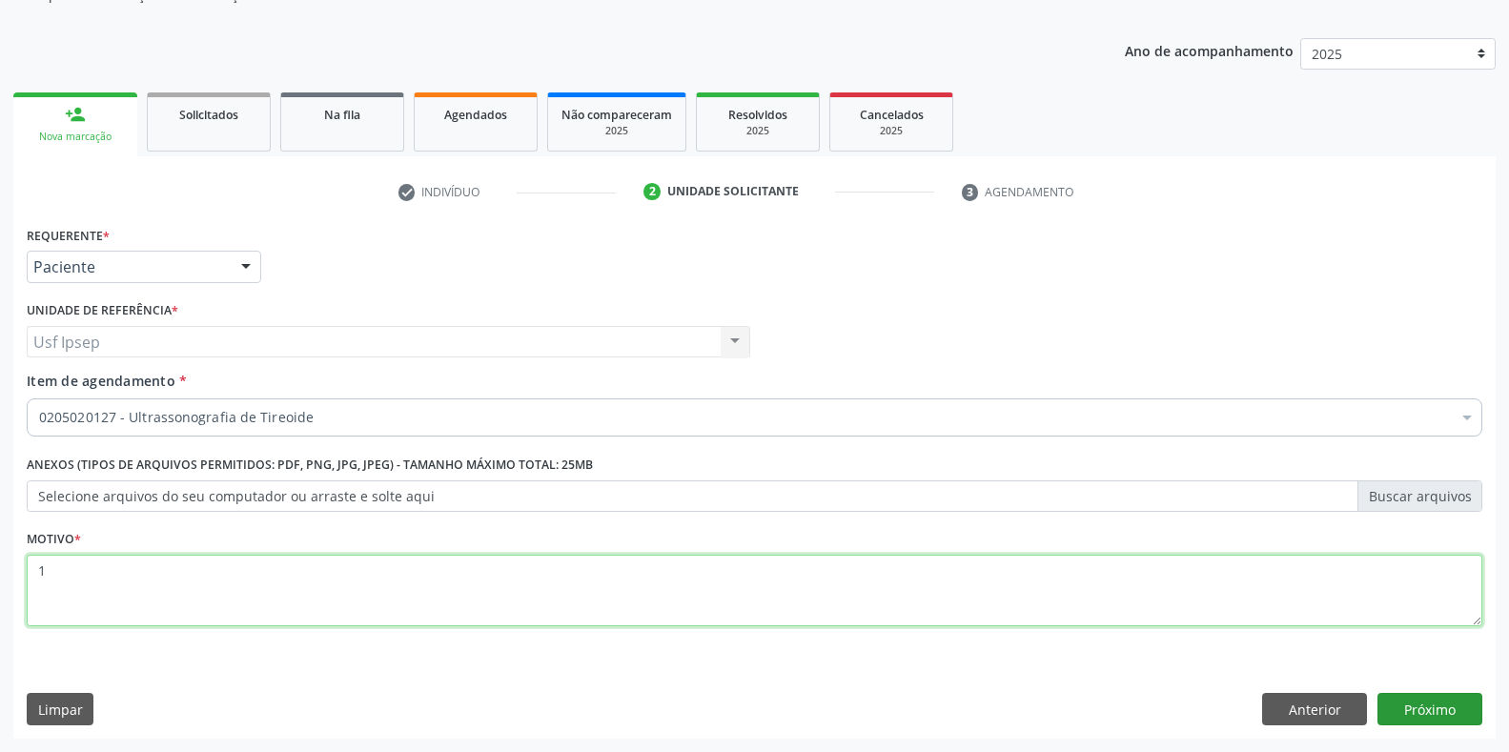
type textarea "1"
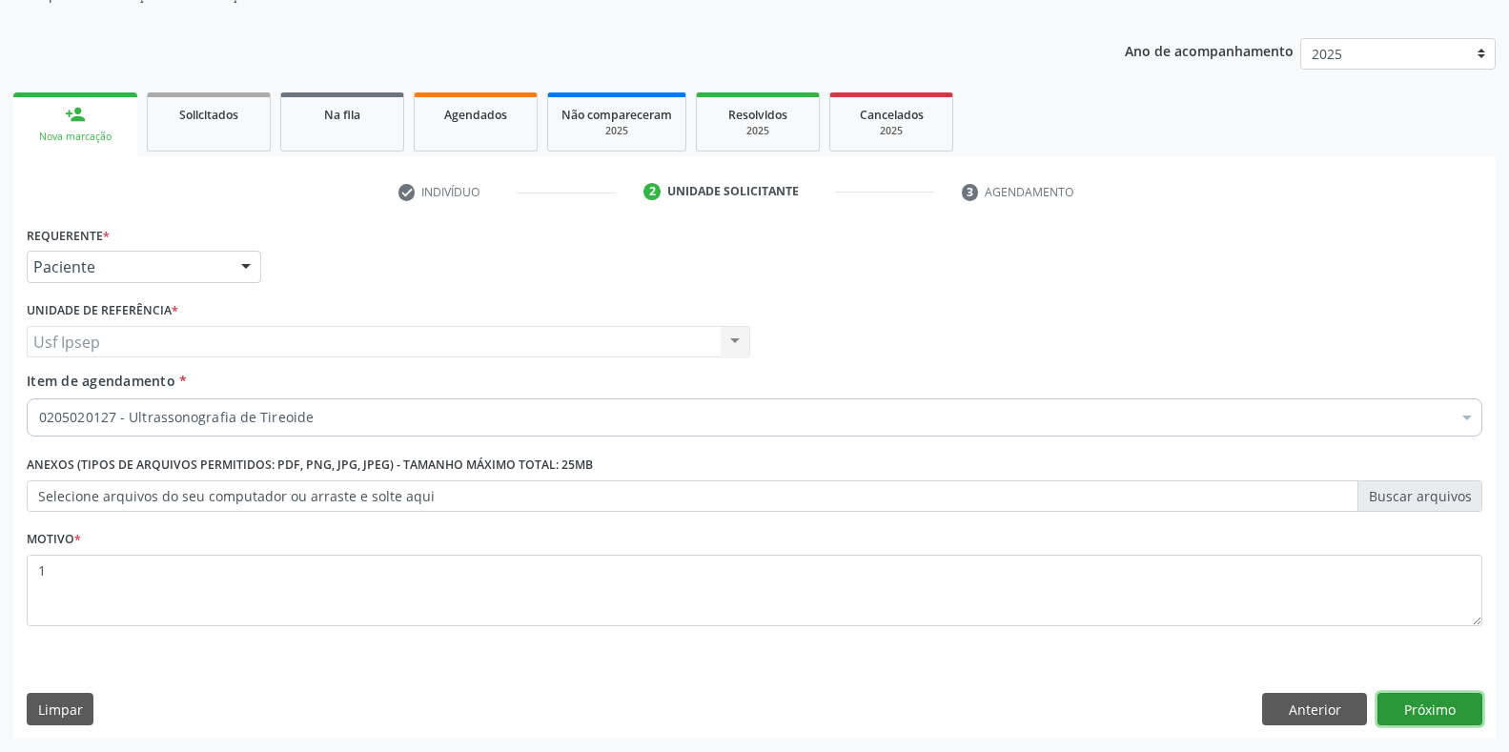
click at [1410, 717] on button "Próximo" at bounding box center [1429, 709] width 105 height 32
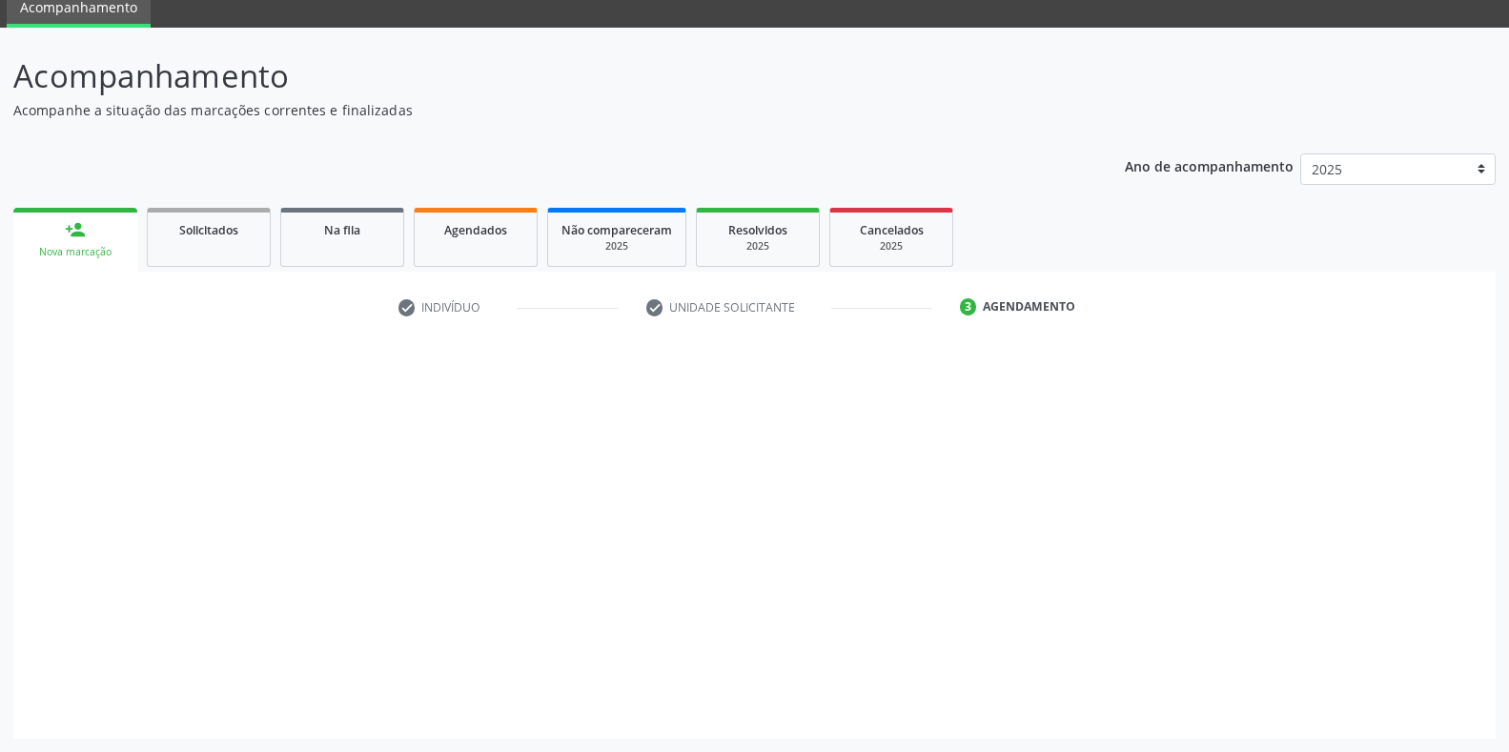
scroll to position [77, 0]
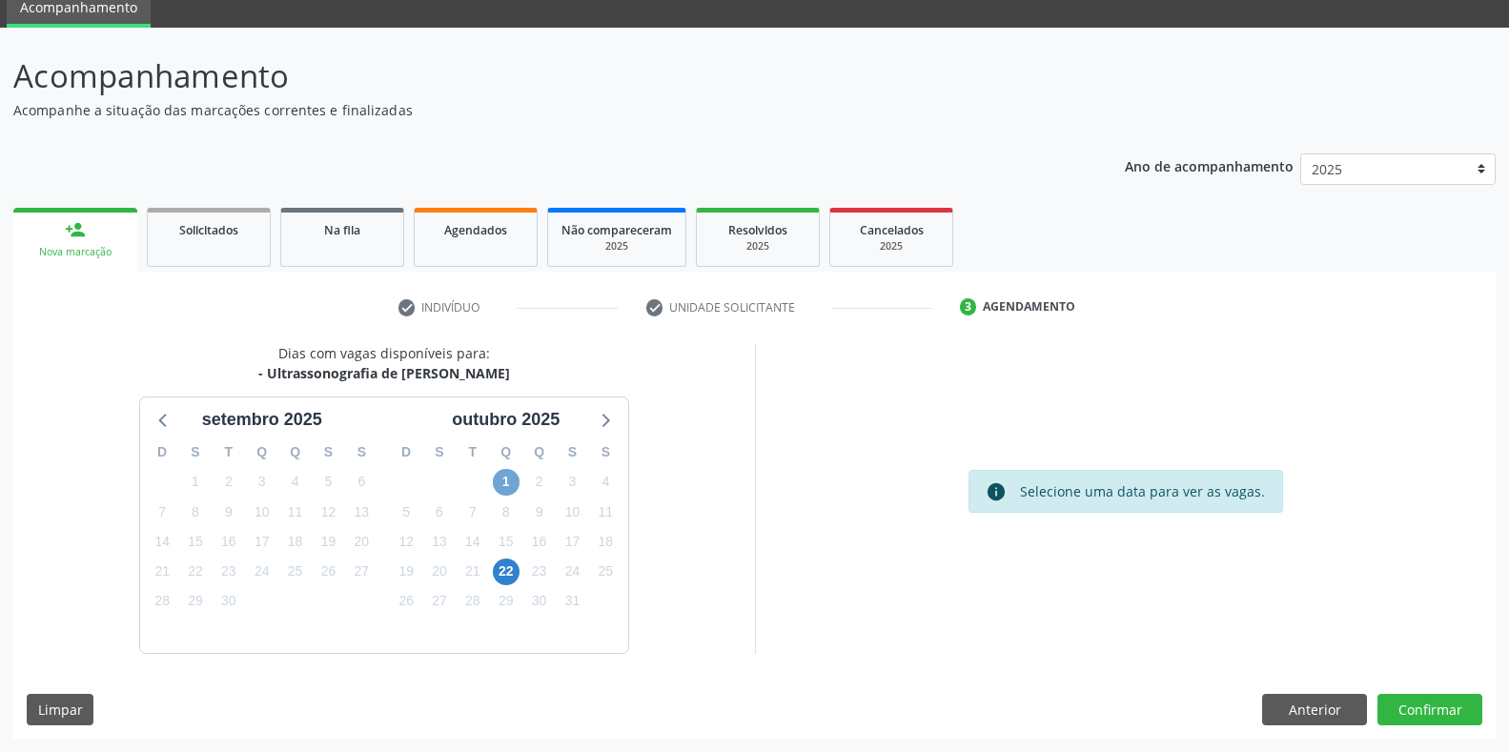
click at [507, 481] on span "1" at bounding box center [506, 482] width 27 height 27
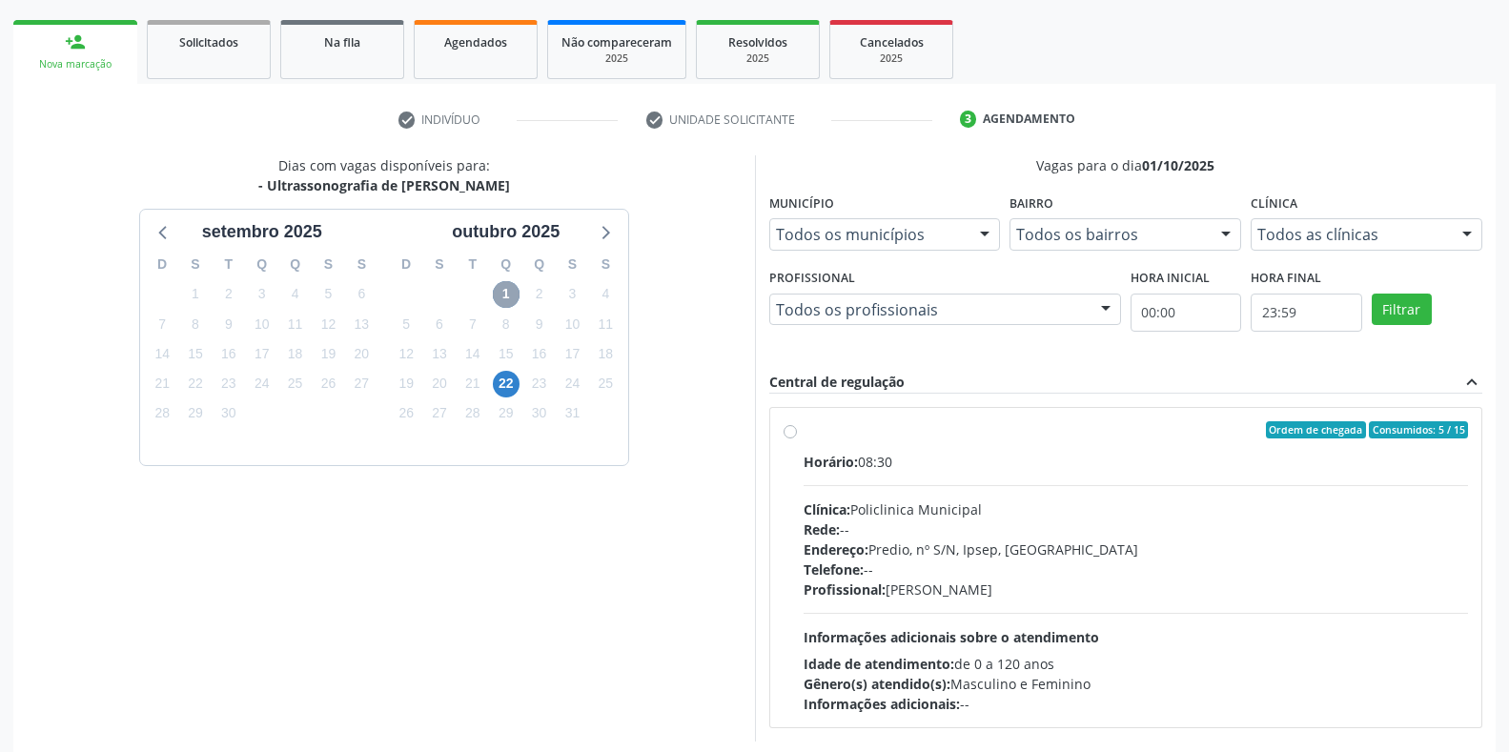
scroll to position [353, 0]
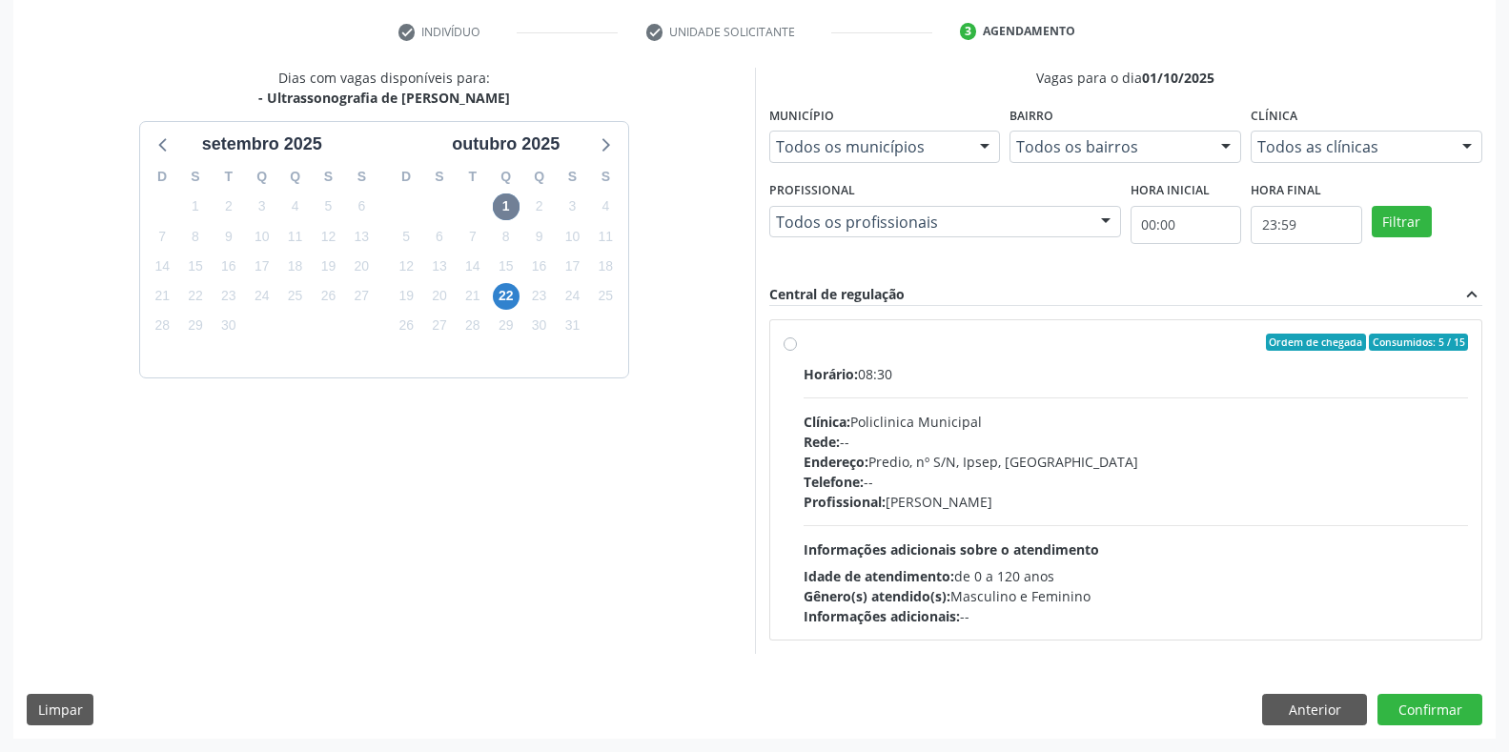
click at [803, 346] on label "Ordem de chegada Consumidos: 5 / 15 Horário: 08:30 Clínica: Policlinica Municip…" at bounding box center [1135, 480] width 665 height 293
click at [789, 346] on input "Ordem de chegada Consumidos: 5 / 15 Horário: 08:30 Clínica: Policlinica Municip…" at bounding box center [789, 342] width 13 height 17
radio input "true"
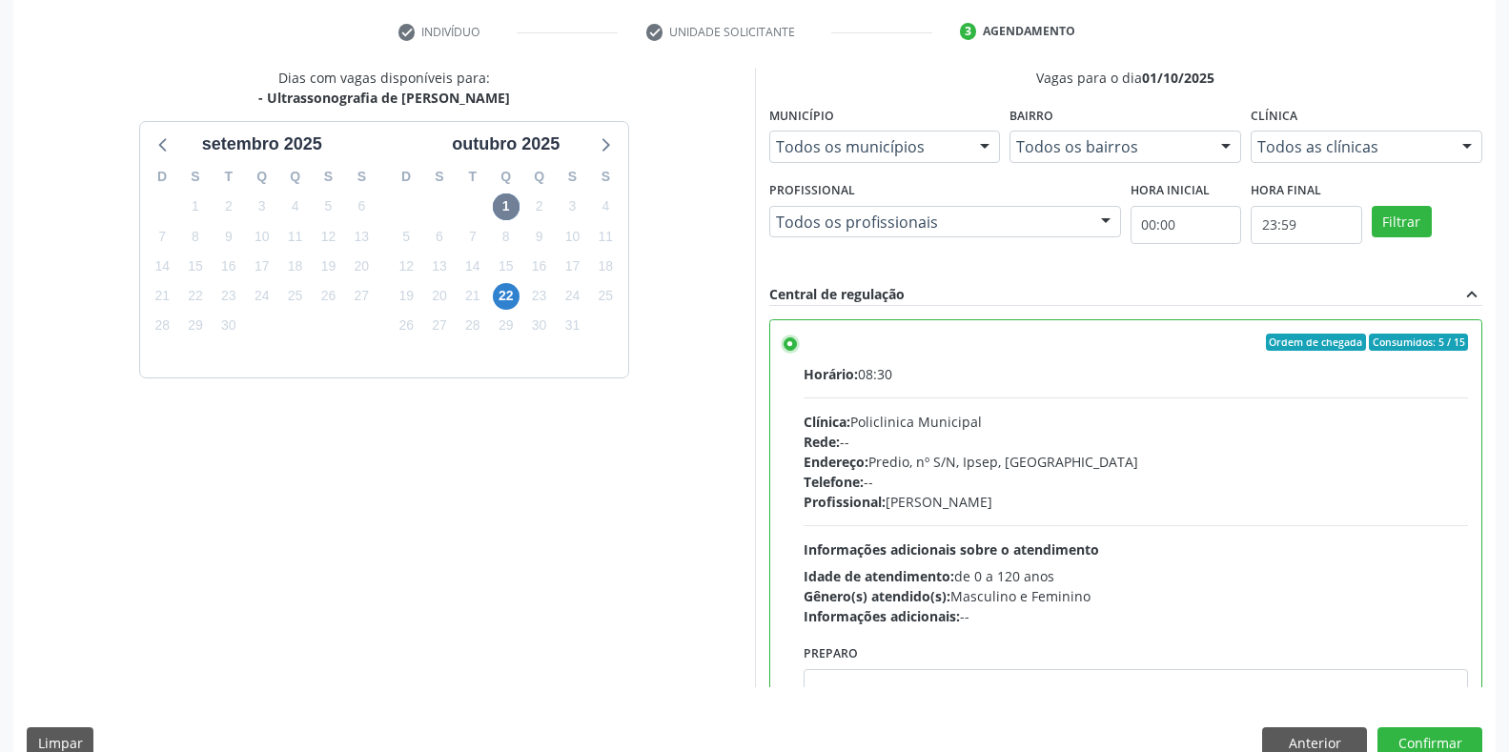
scroll to position [94, 0]
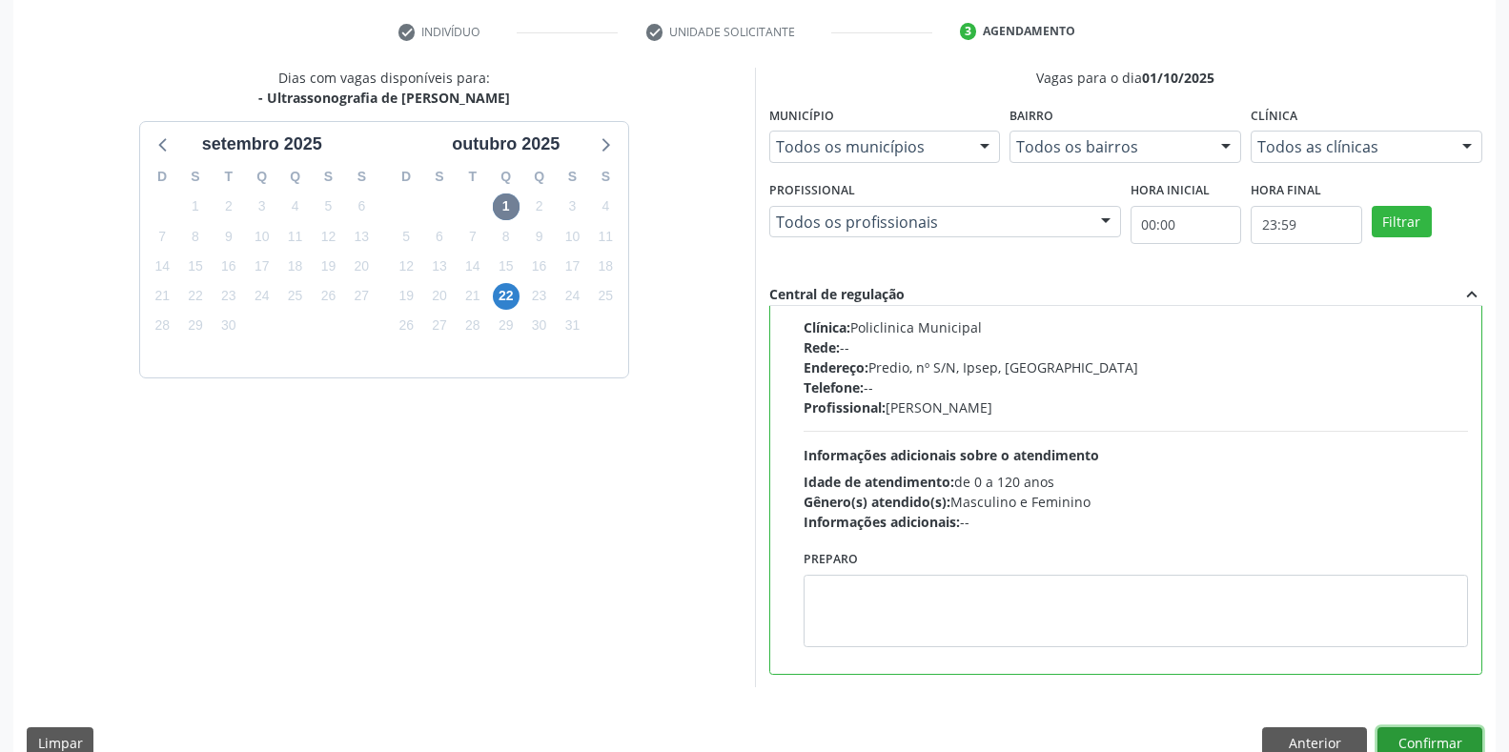
click at [1430, 742] on button "Confirmar" at bounding box center [1429, 743] width 105 height 32
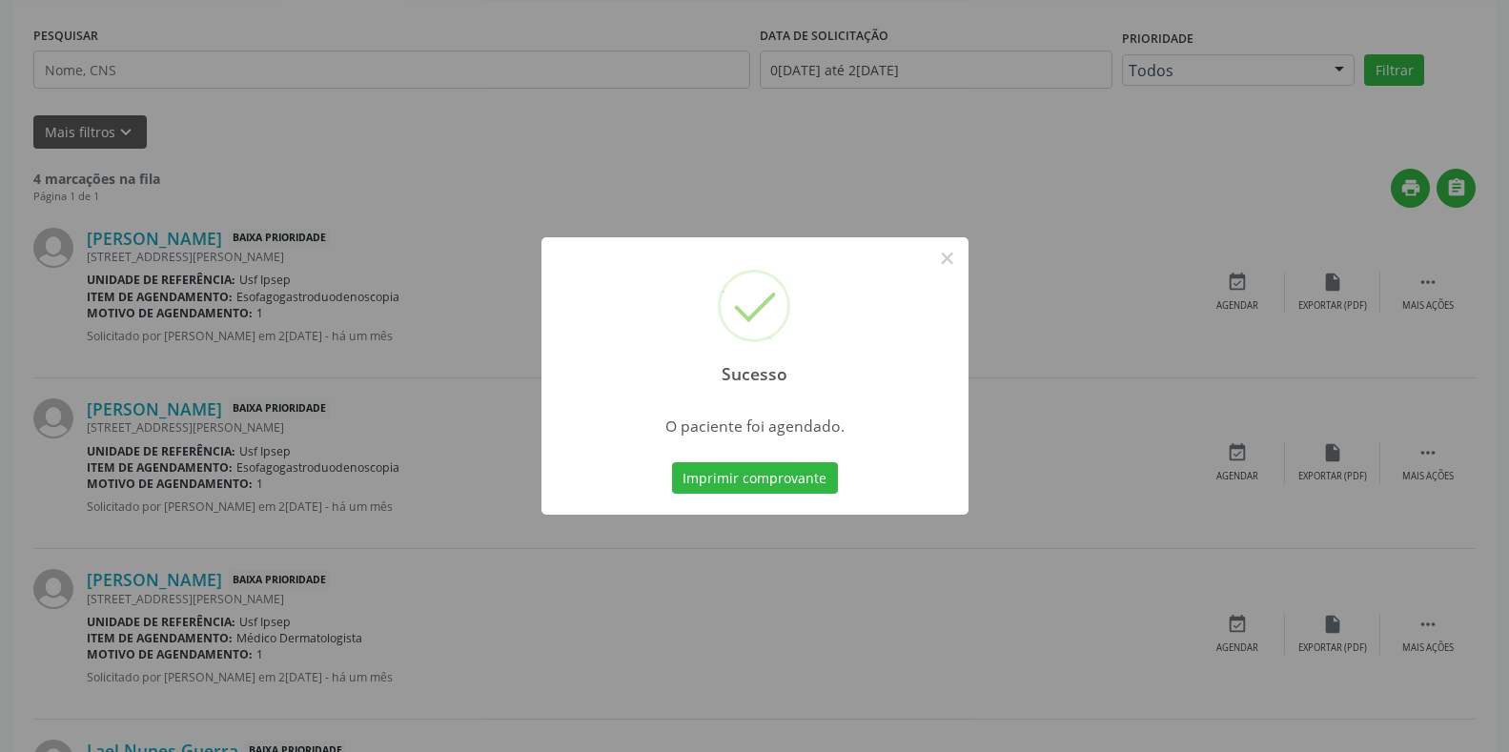
scroll to position [0, 0]
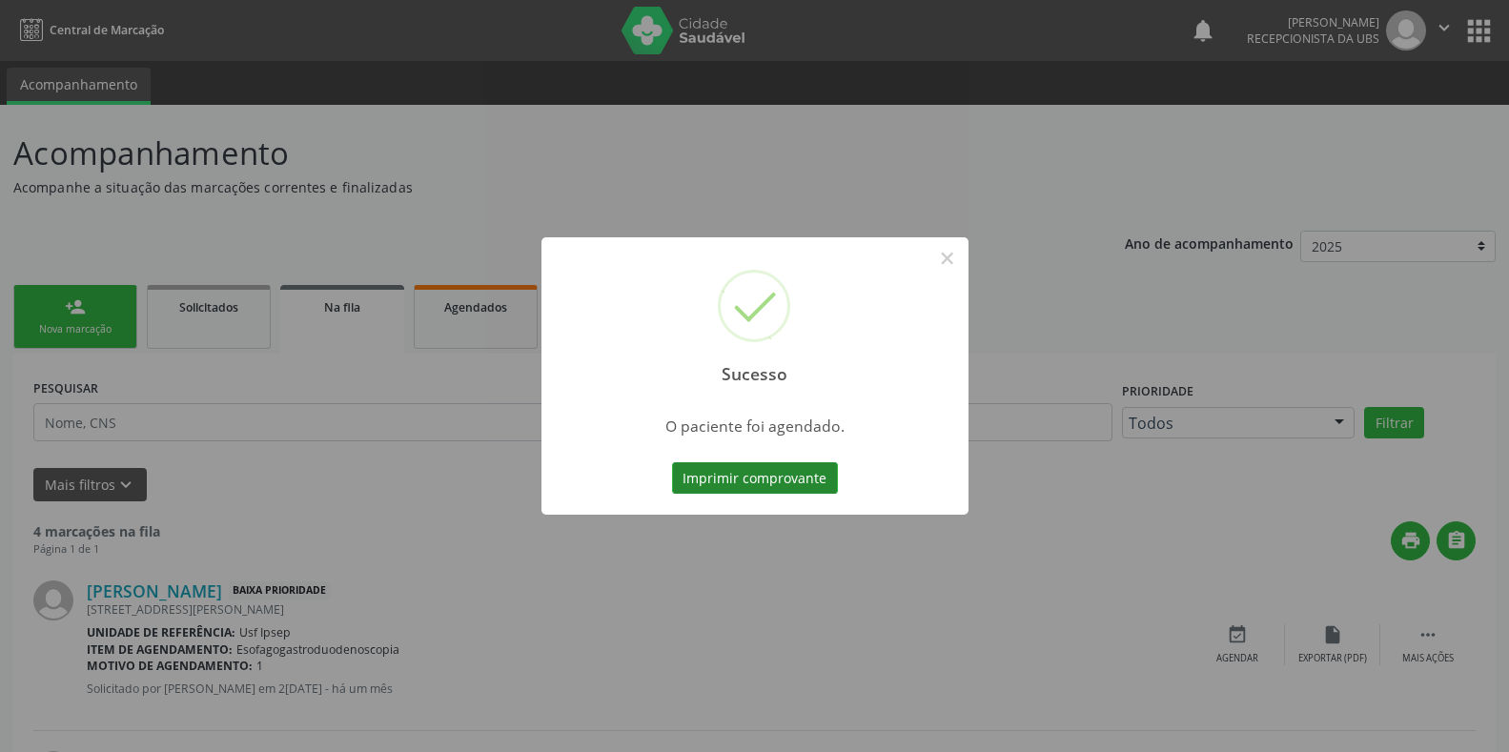
click at [680, 484] on button "Imprimir comprovante" at bounding box center [755, 478] width 166 height 32
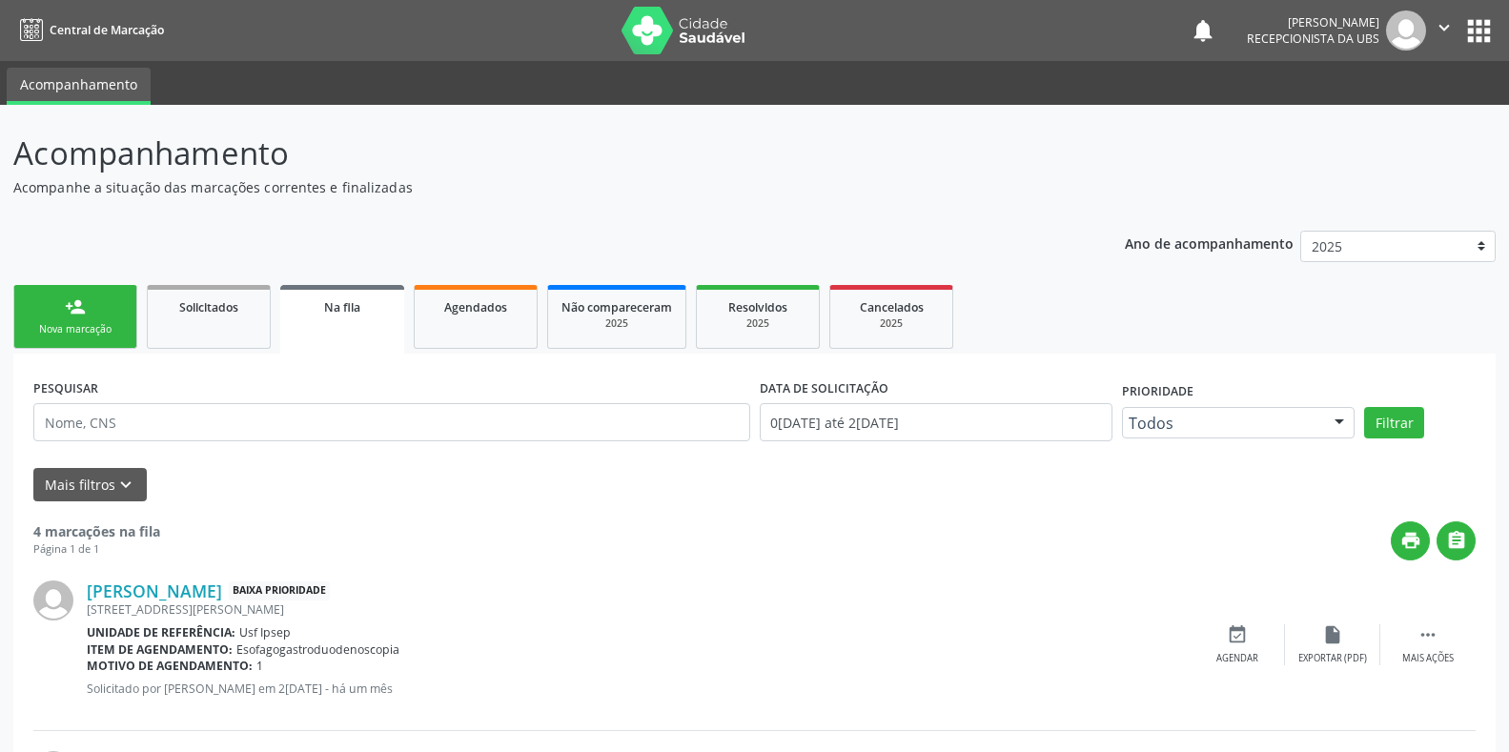
click at [85, 331] on div "Nova marcação" at bounding box center [75, 329] width 95 height 14
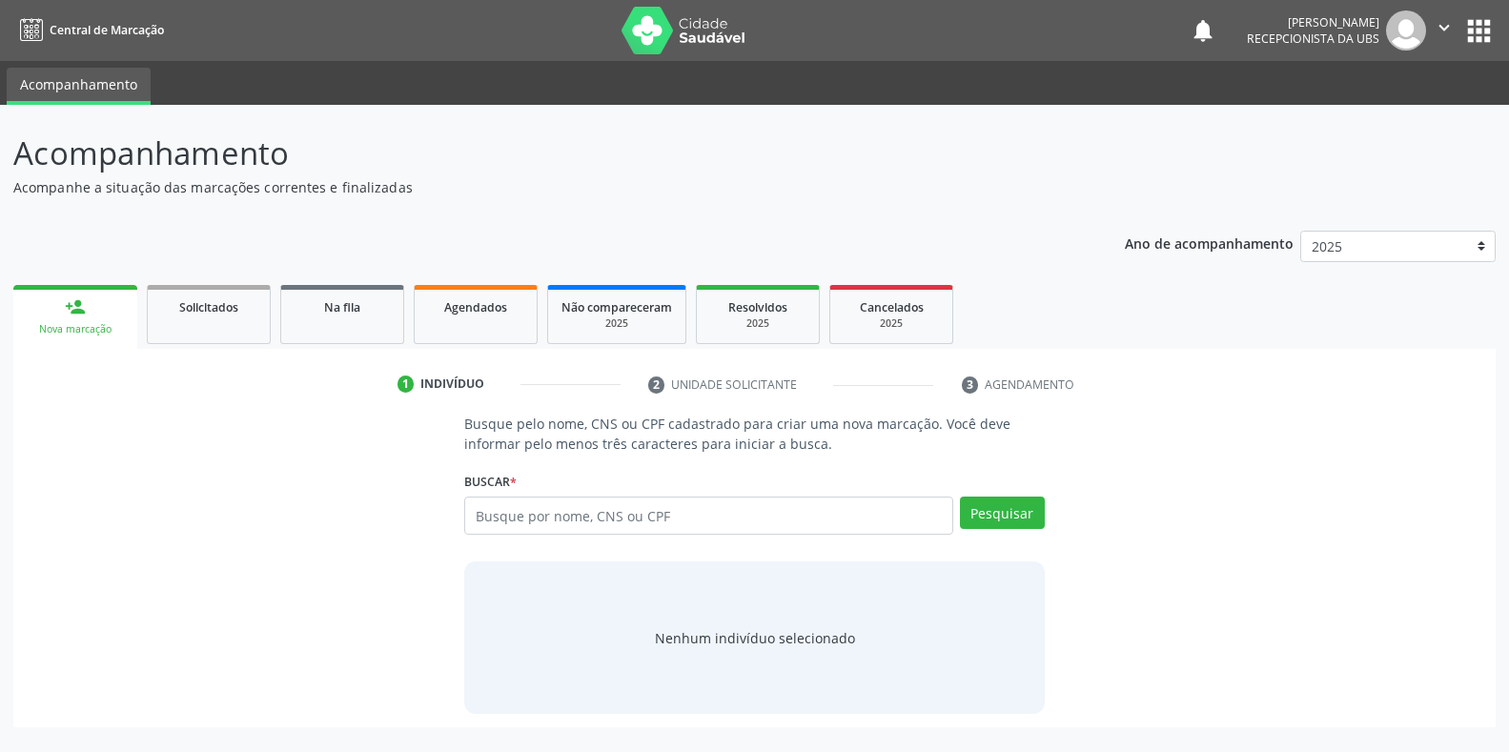
click at [85, 331] on div "Nova marcação" at bounding box center [75, 329] width 97 height 14
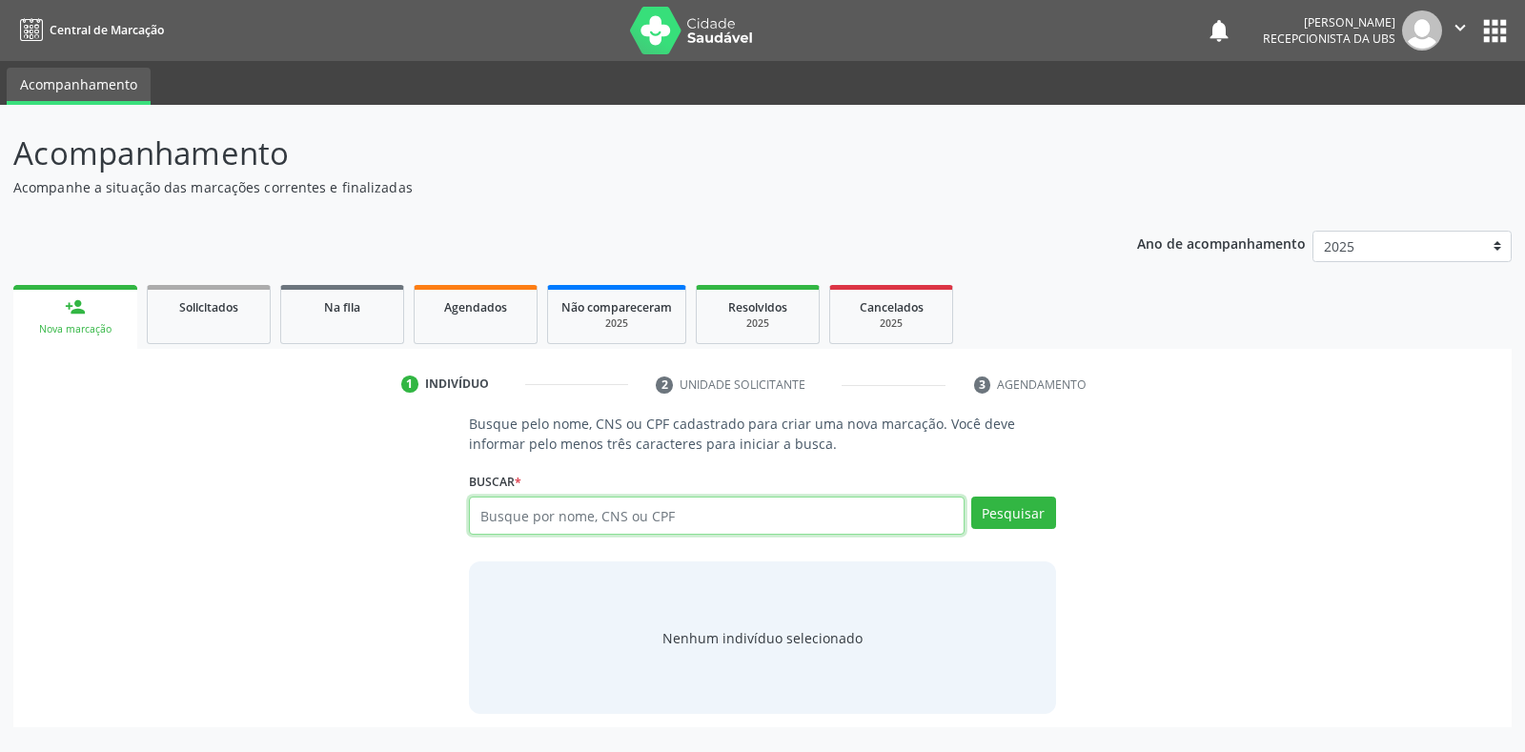
click at [482, 508] on input "text" at bounding box center [716, 516] width 495 height 38
type input "700804988575281"
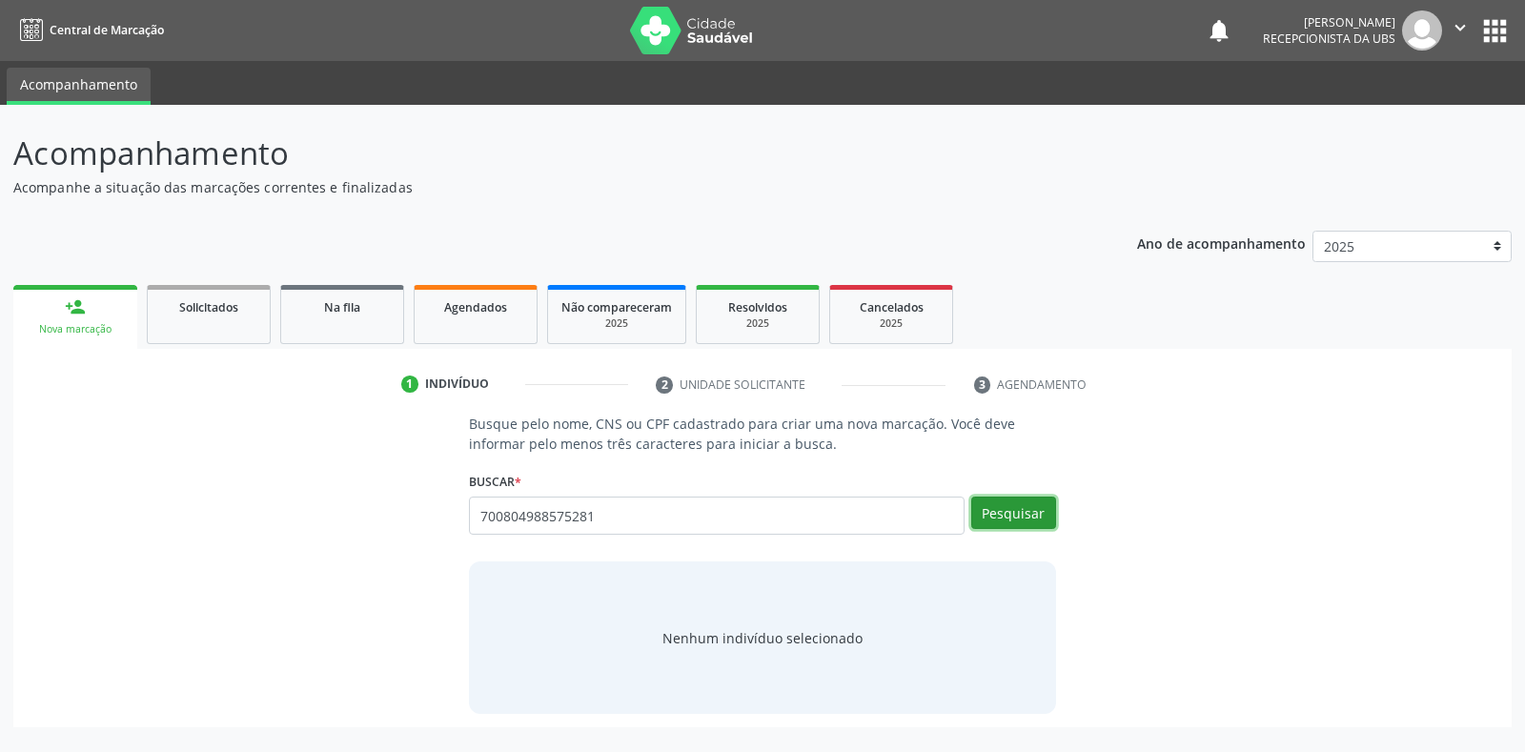
click at [1028, 515] on button "Pesquisar" at bounding box center [1013, 513] width 85 height 32
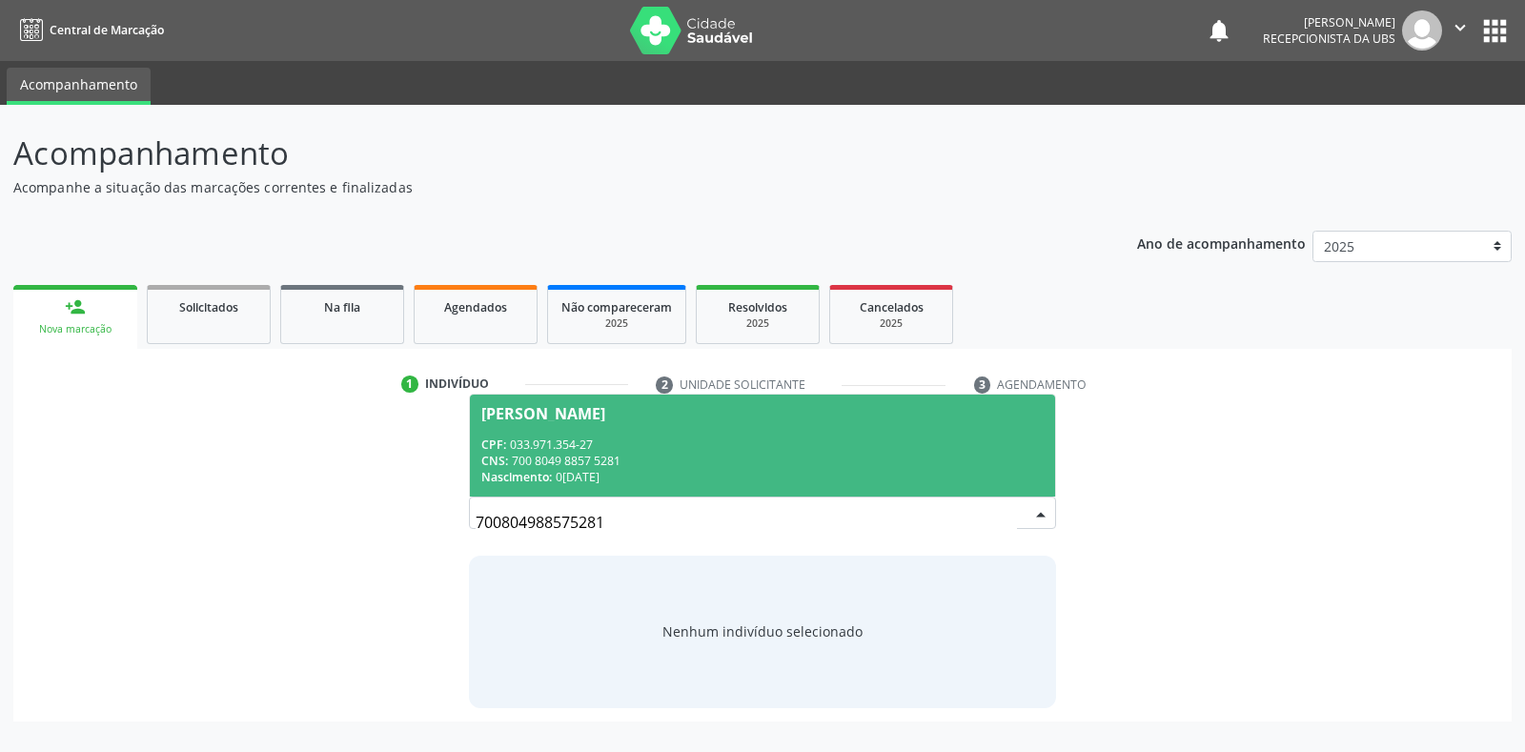
click at [569, 417] on div "[PERSON_NAME]" at bounding box center [543, 413] width 124 height 15
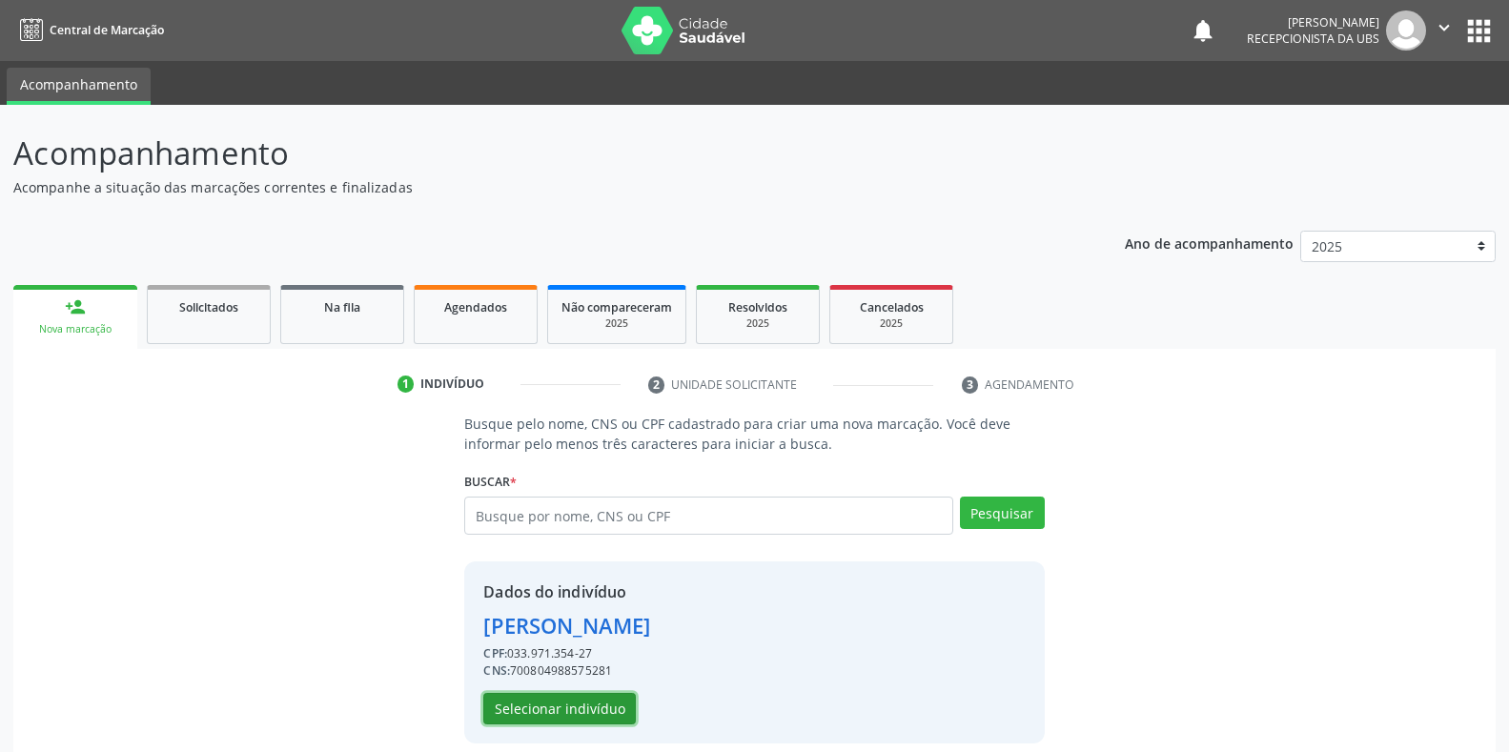
click at [538, 719] on button "Selecionar indivíduo" at bounding box center [559, 709] width 152 height 32
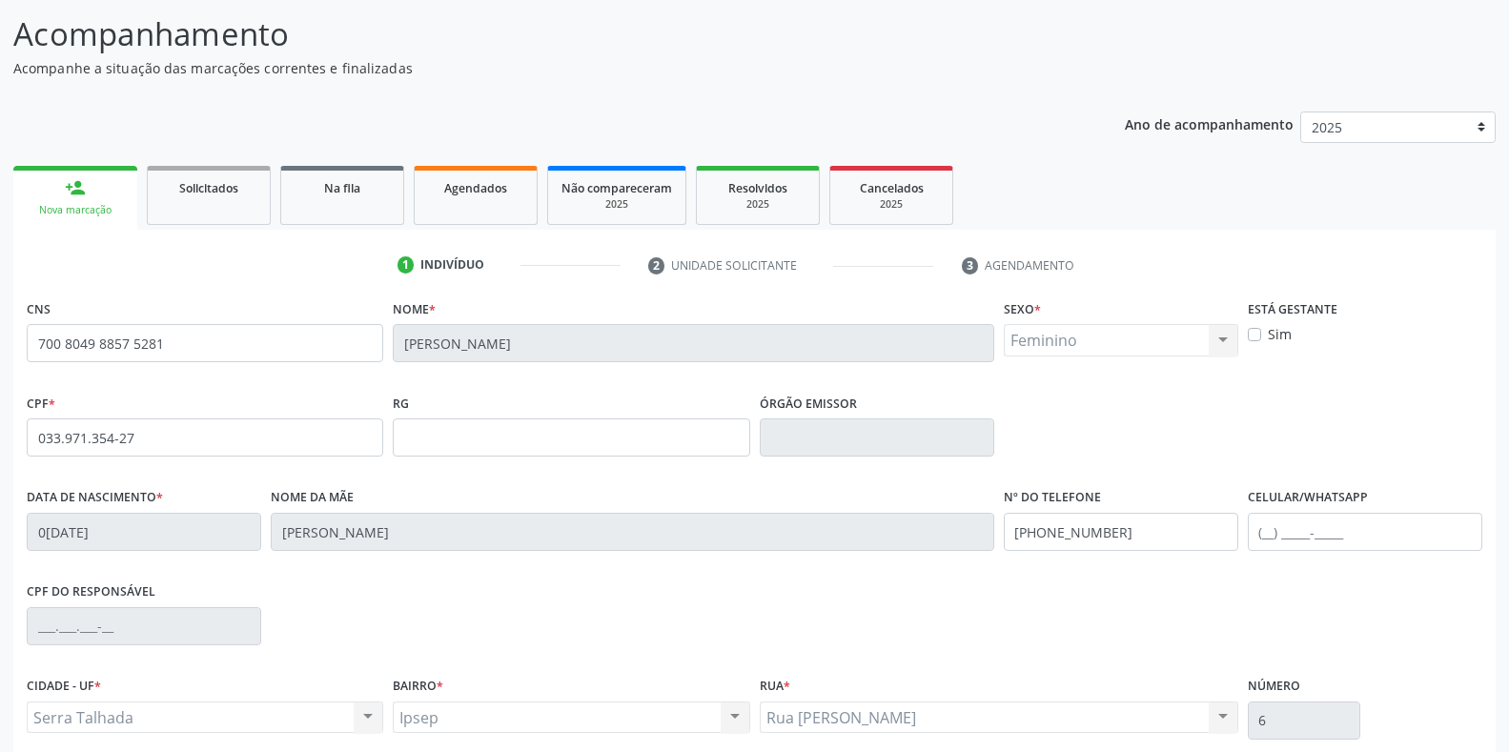
scroll to position [281, 0]
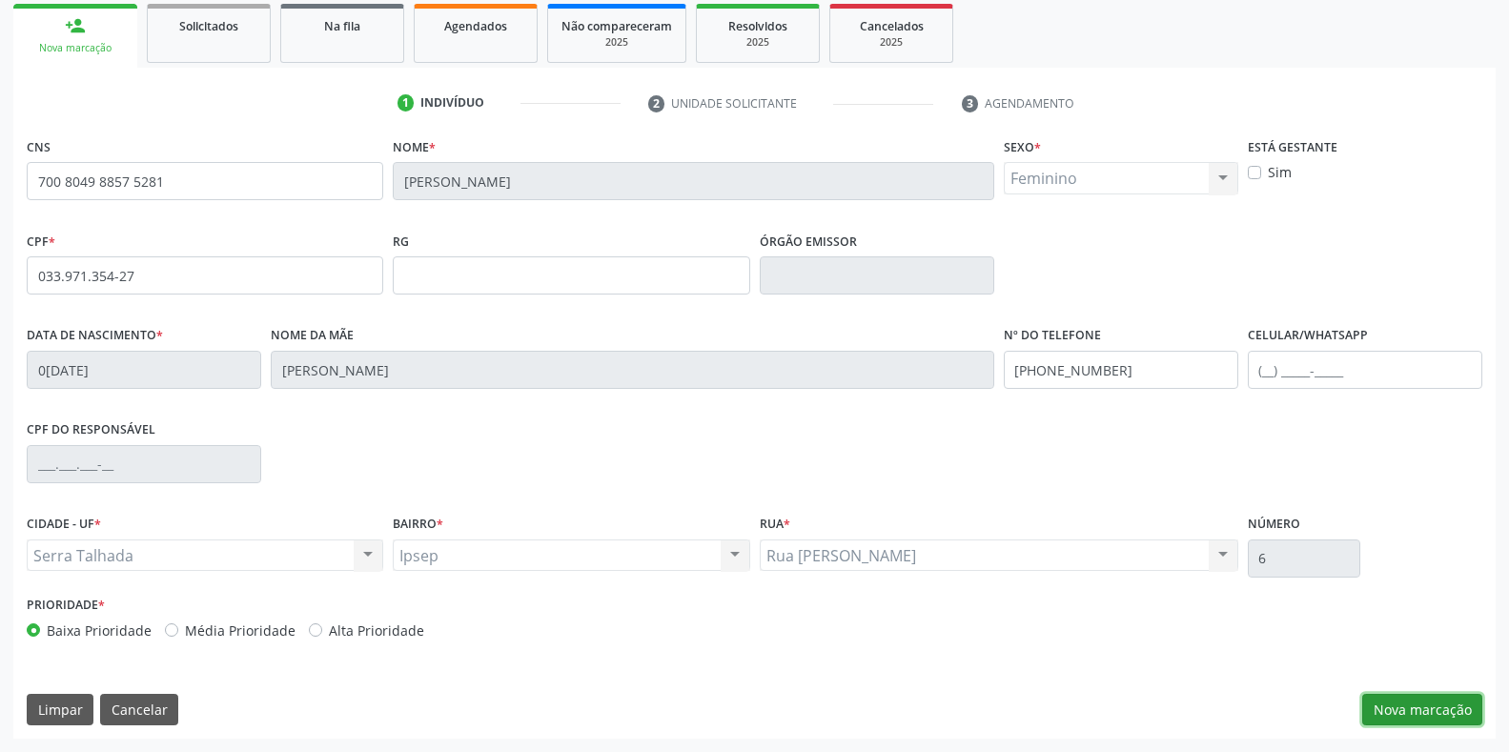
click at [1384, 718] on button "Nova marcação" at bounding box center [1422, 710] width 120 height 32
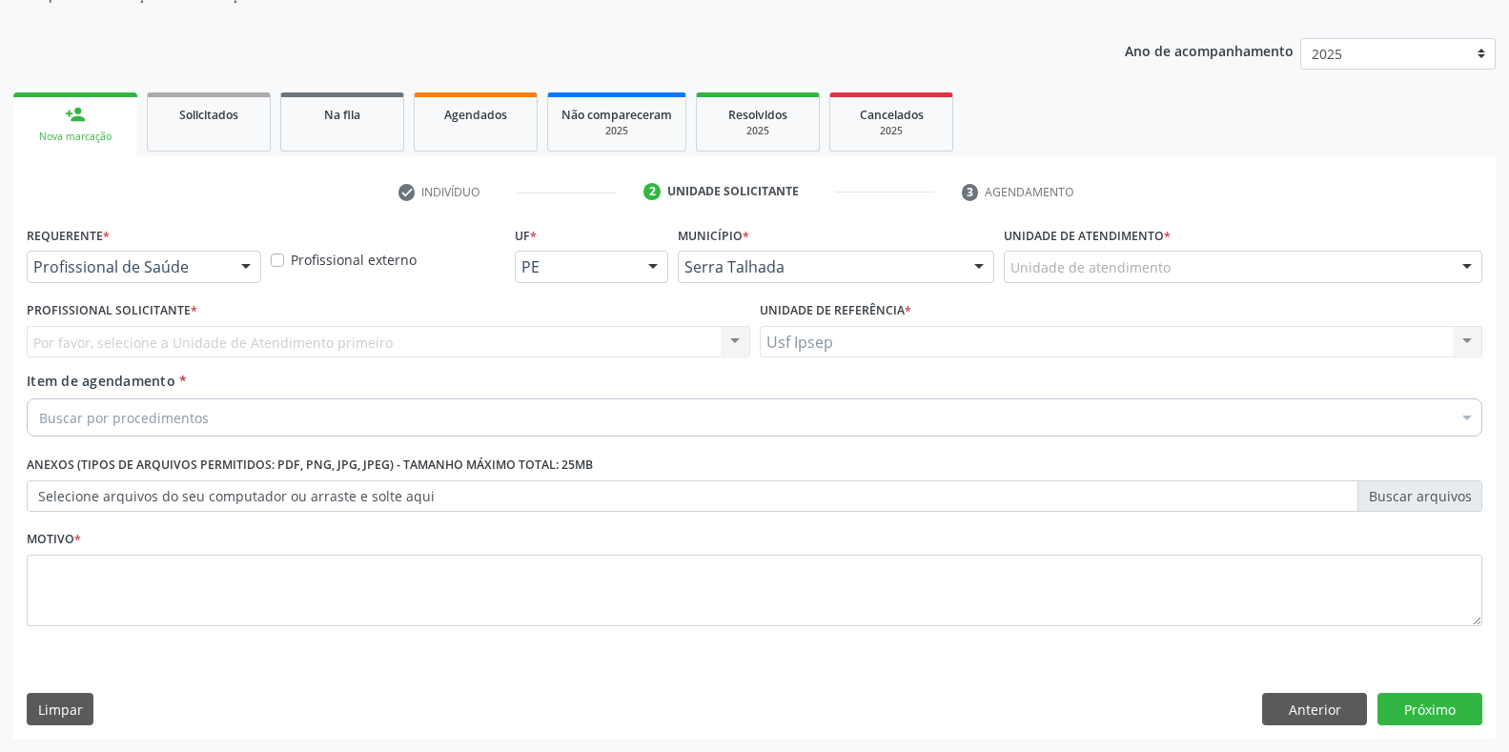
scroll to position [193, 0]
click at [257, 266] on div at bounding box center [246, 268] width 29 height 32
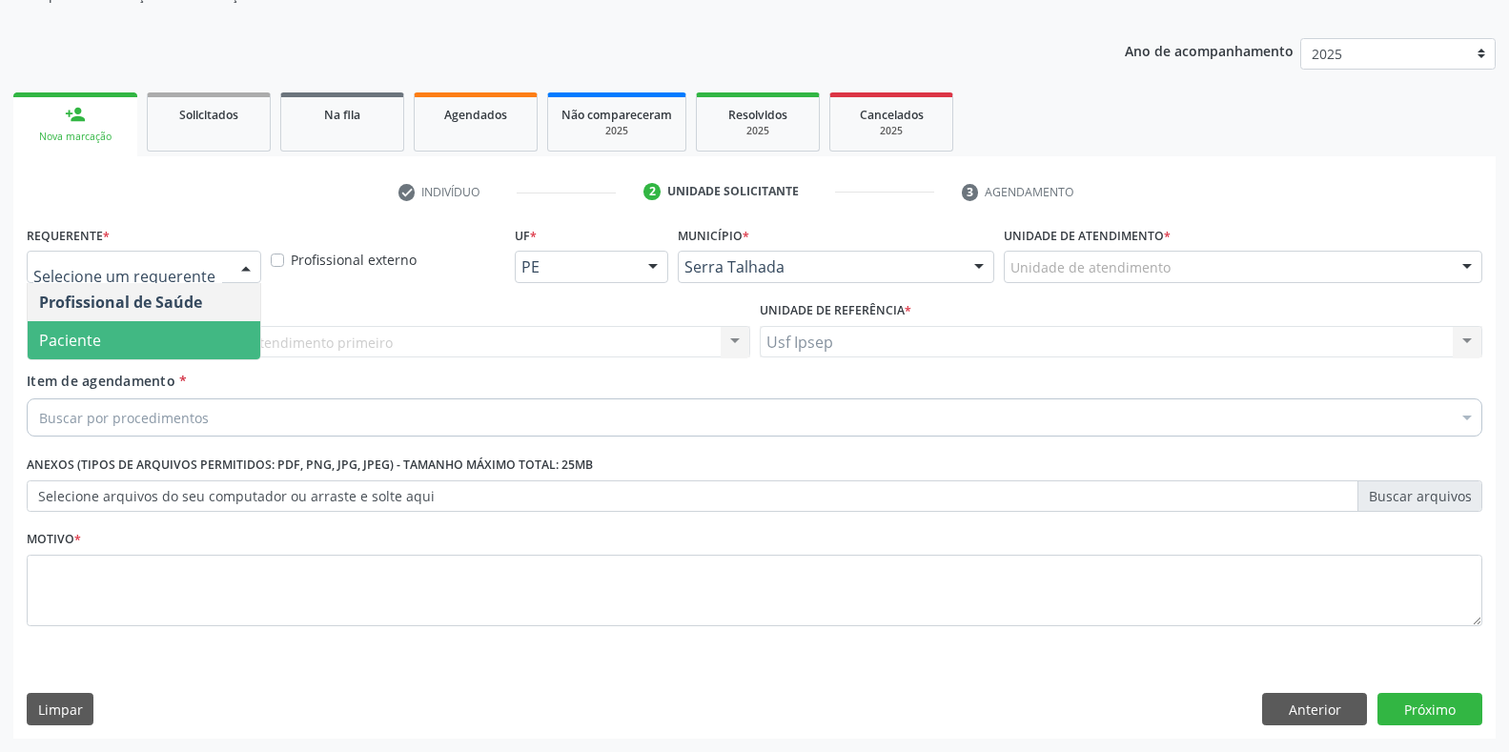
click at [160, 332] on span "Paciente" at bounding box center [144, 340] width 233 height 38
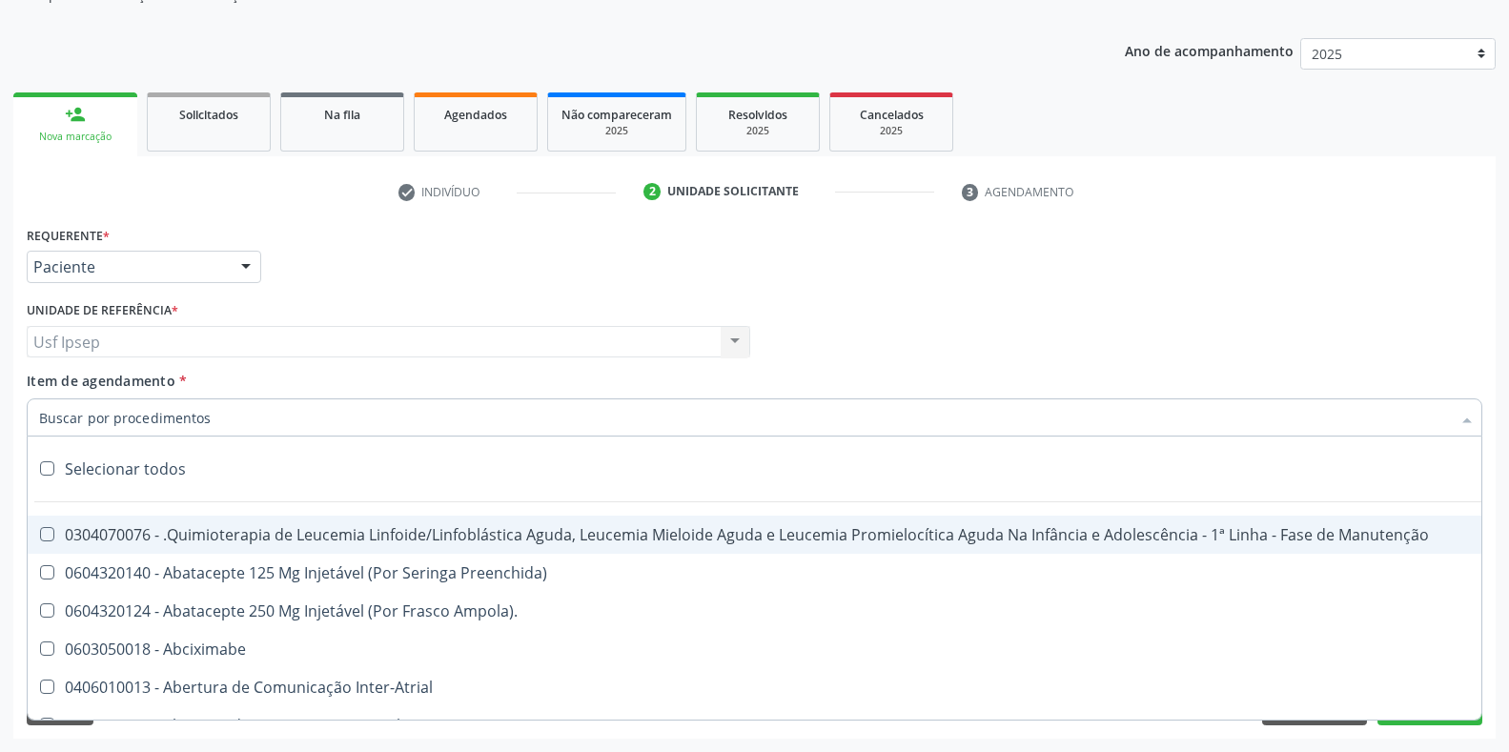
click at [47, 421] on input "Item de agendamento *" at bounding box center [744, 417] width 1411 height 38
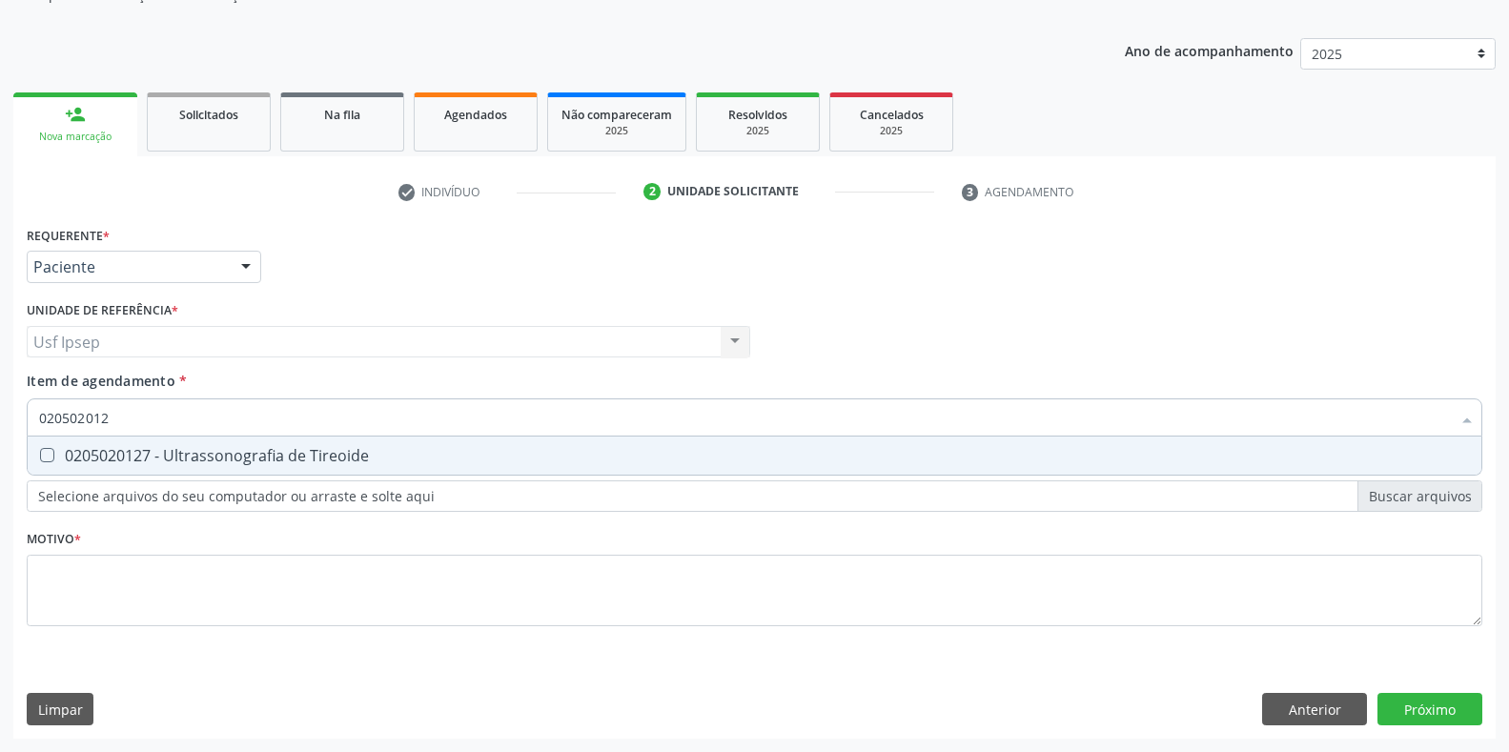
type input "0205020127"
click at [42, 456] on Tireoide at bounding box center [47, 455] width 14 height 14
click at [40, 456] on Tireoide "checkbox" at bounding box center [34, 455] width 12 height 12
checkbox Tireoide "true"
click at [122, 415] on input "0205020127" at bounding box center [744, 417] width 1411 height 38
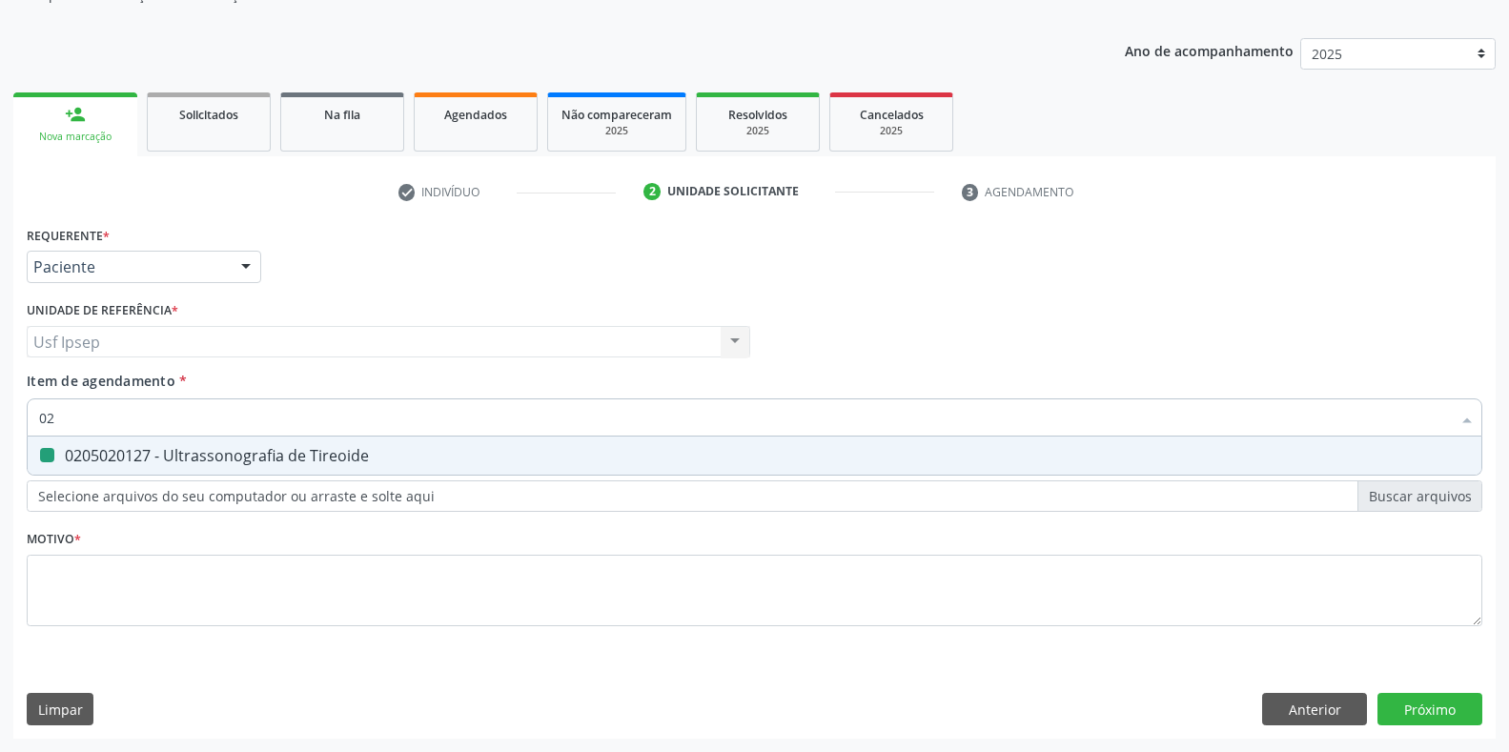
type input "0"
checkbox Tireoide "false"
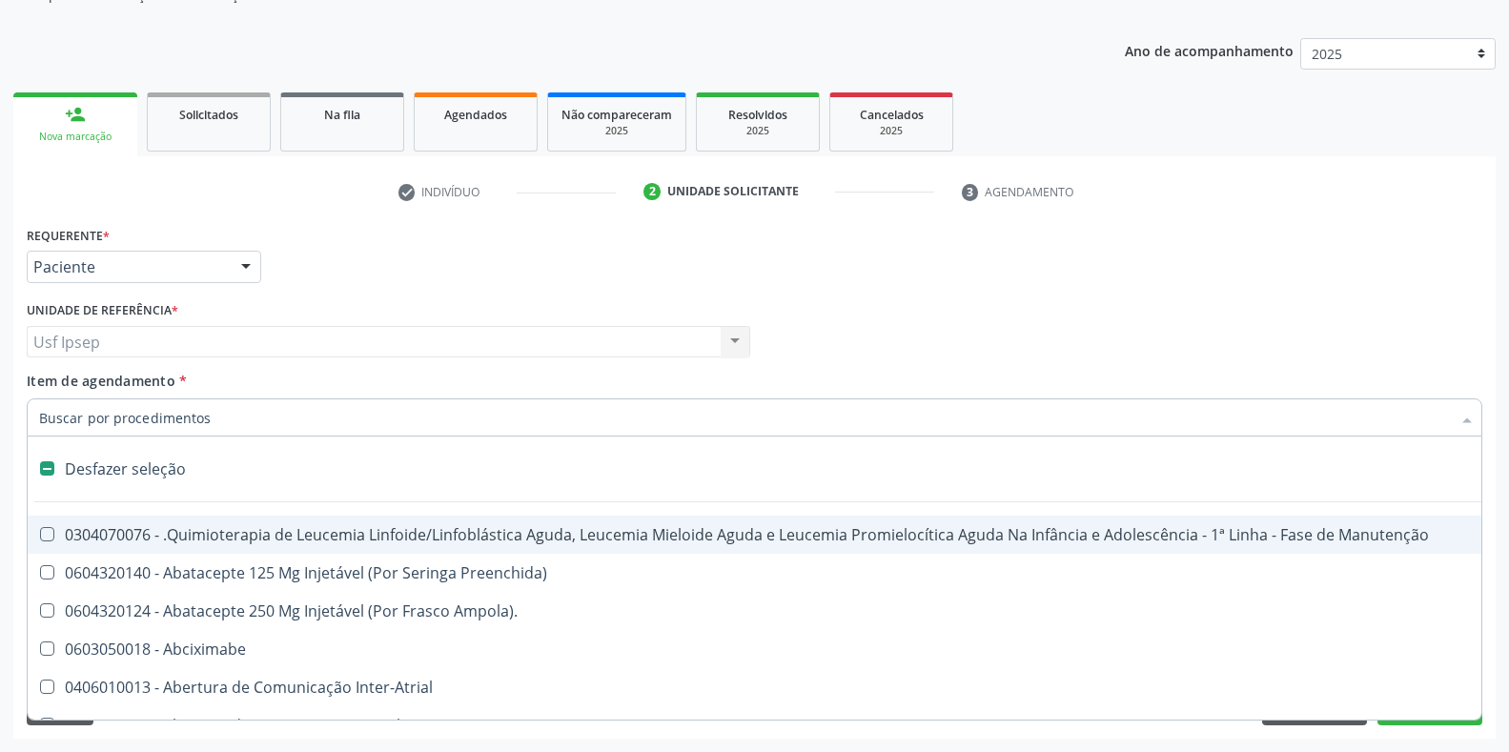
click at [1064, 293] on div "Requerente * Paciente Profissional de Saúde Paciente Nenhum resultado encontrad…" at bounding box center [754, 258] width 1465 height 74
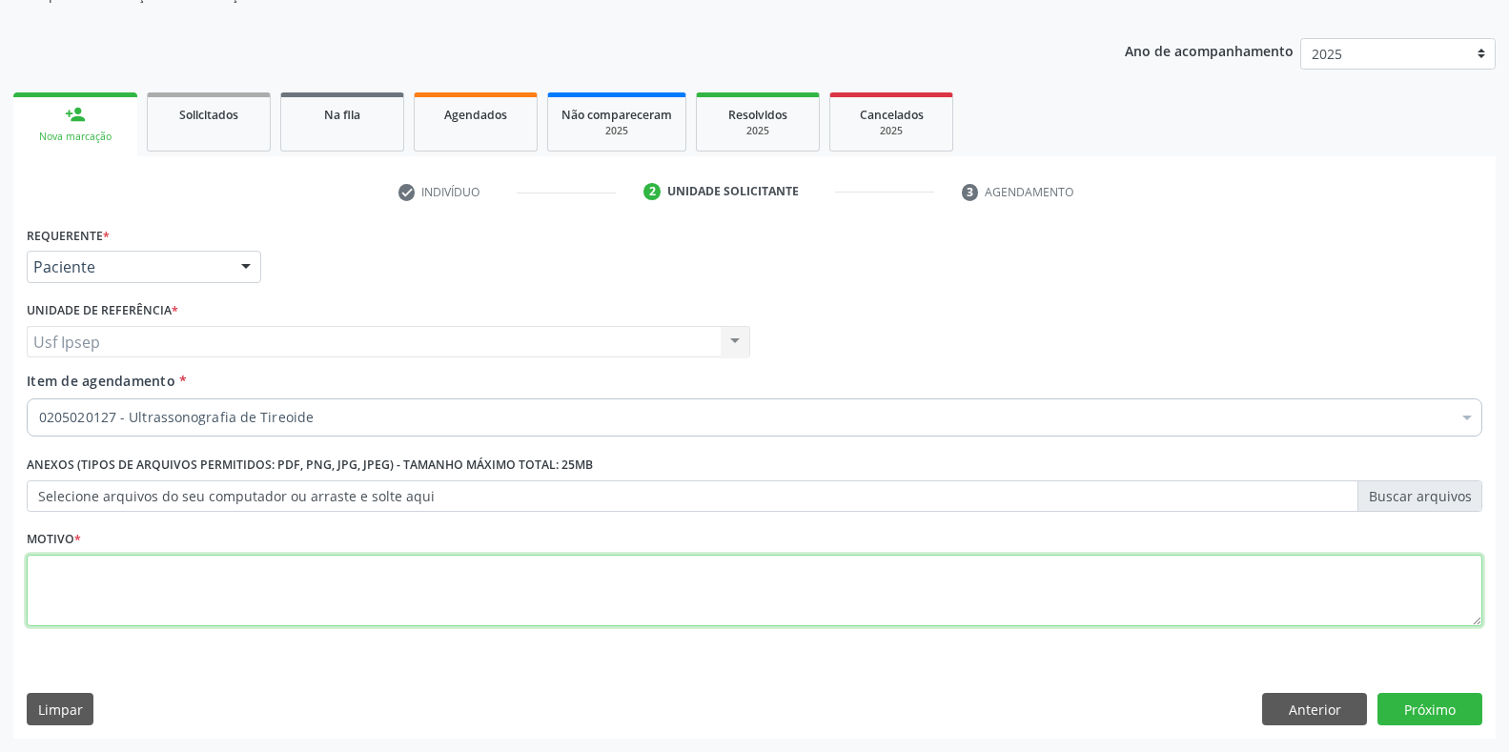
click at [56, 585] on textarea at bounding box center [754, 591] width 1455 height 72
type textarea "1"
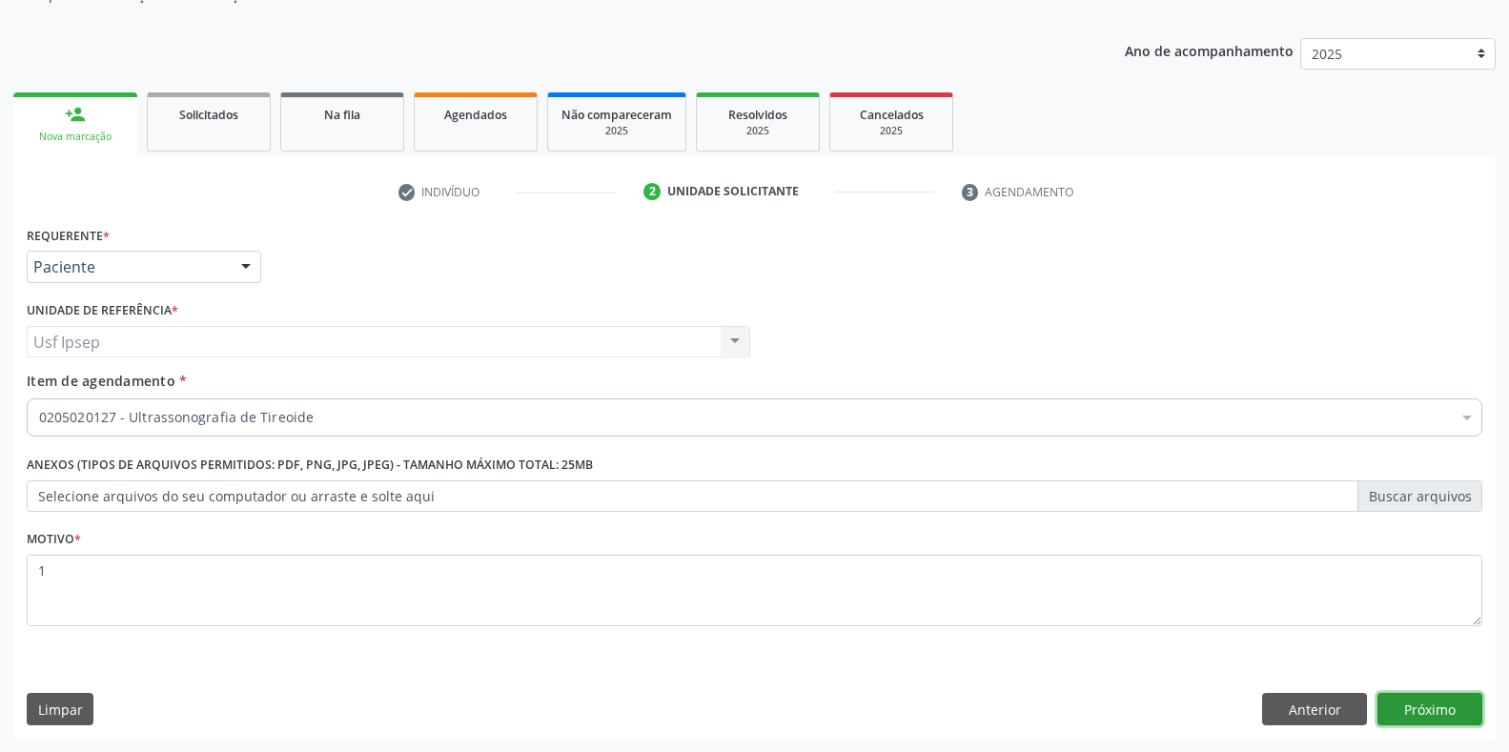
click at [1411, 703] on button "Próximo" at bounding box center [1429, 709] width 105 height 32
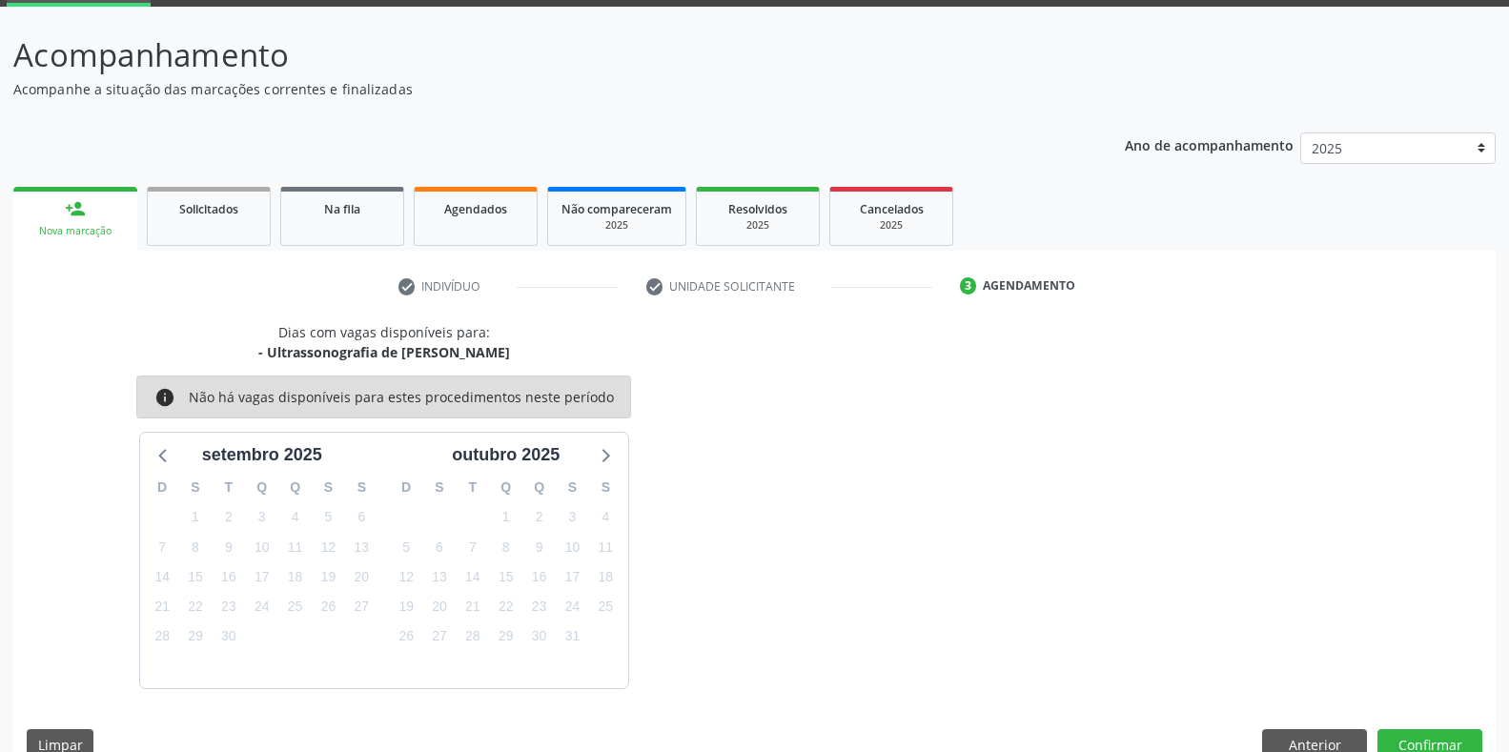
scroll to position [133, 0]
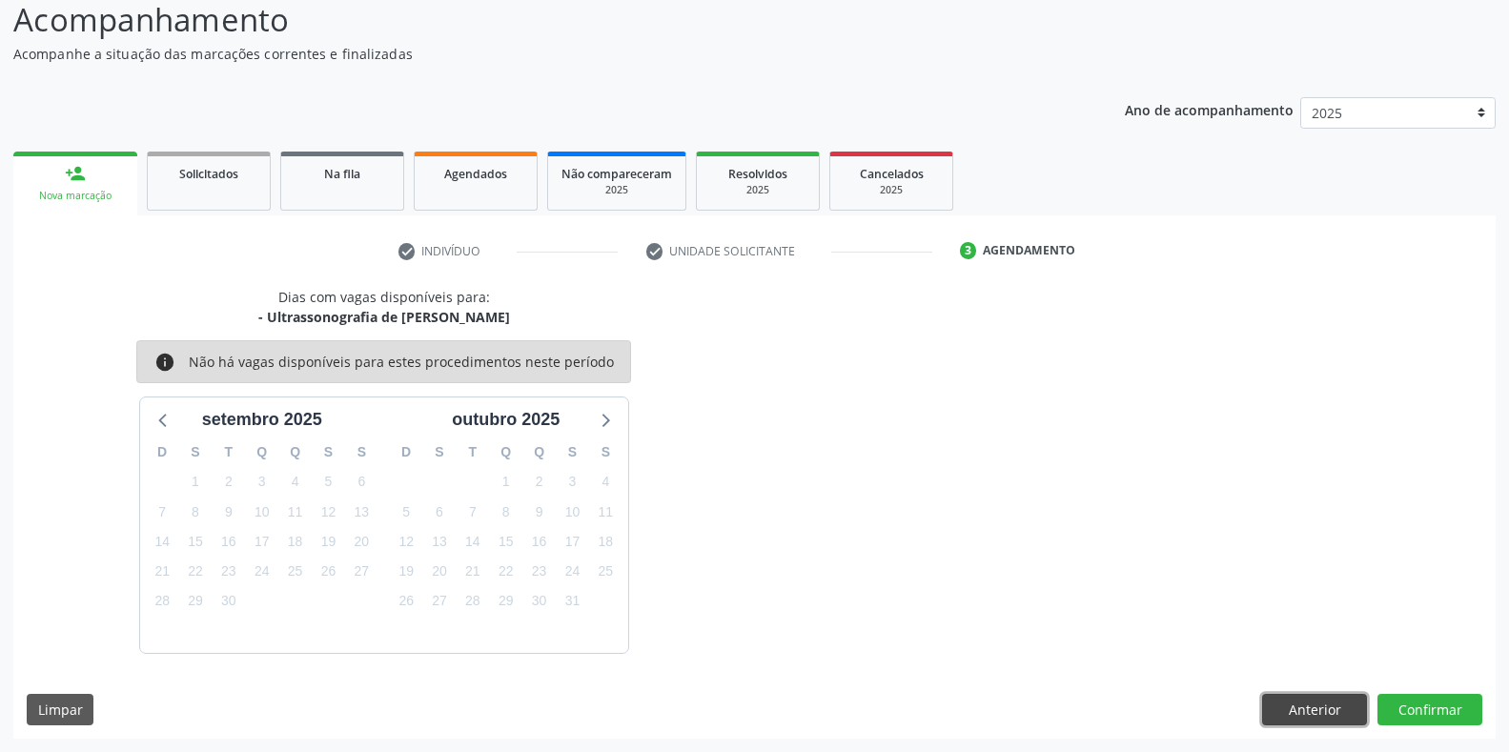
click at [1318, 720] on button "Anterior" at bounding box center [1314, 710] width 105 height 32
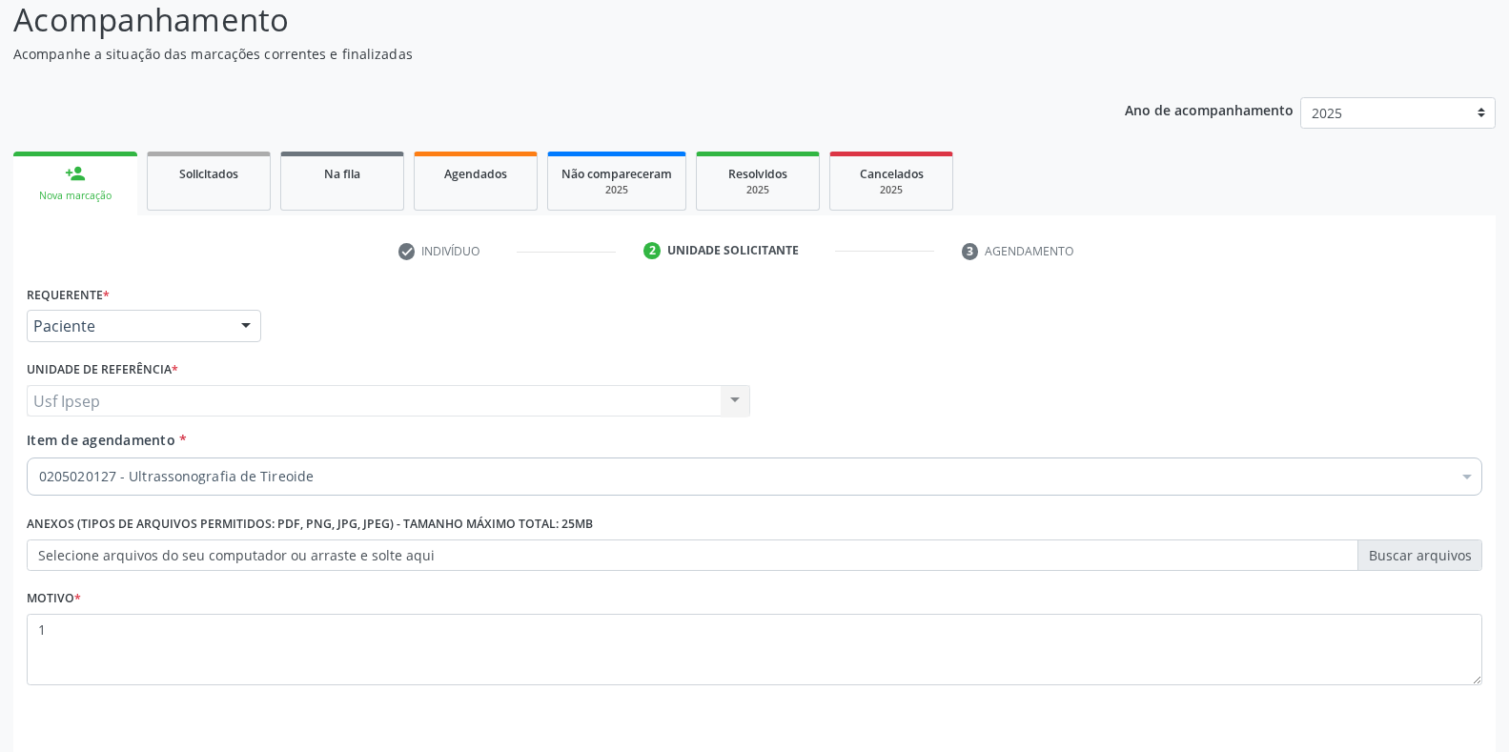
scroll to position [193, 0]
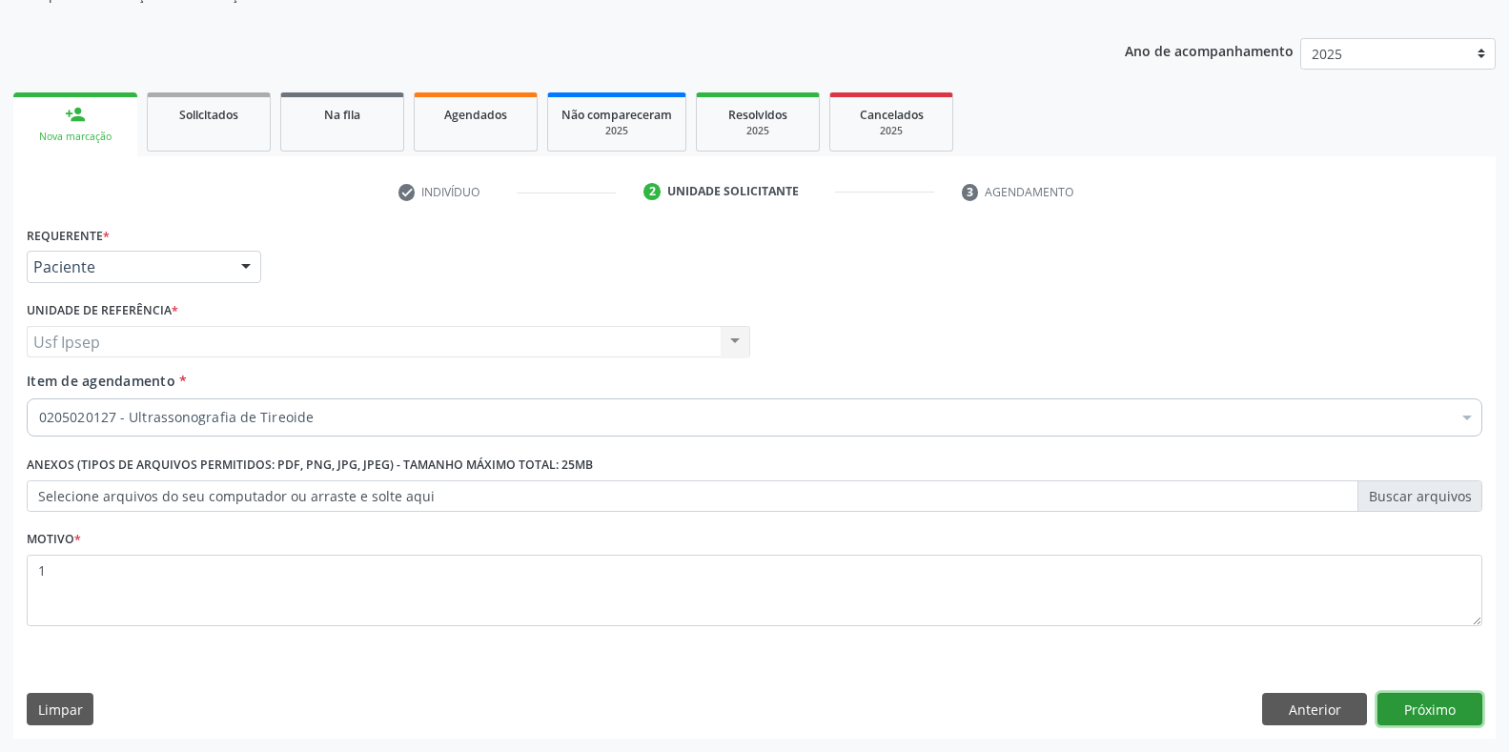
click at [1430, 710] on button "Próximo" at bounding box center [1429, 709] width 105 height 32
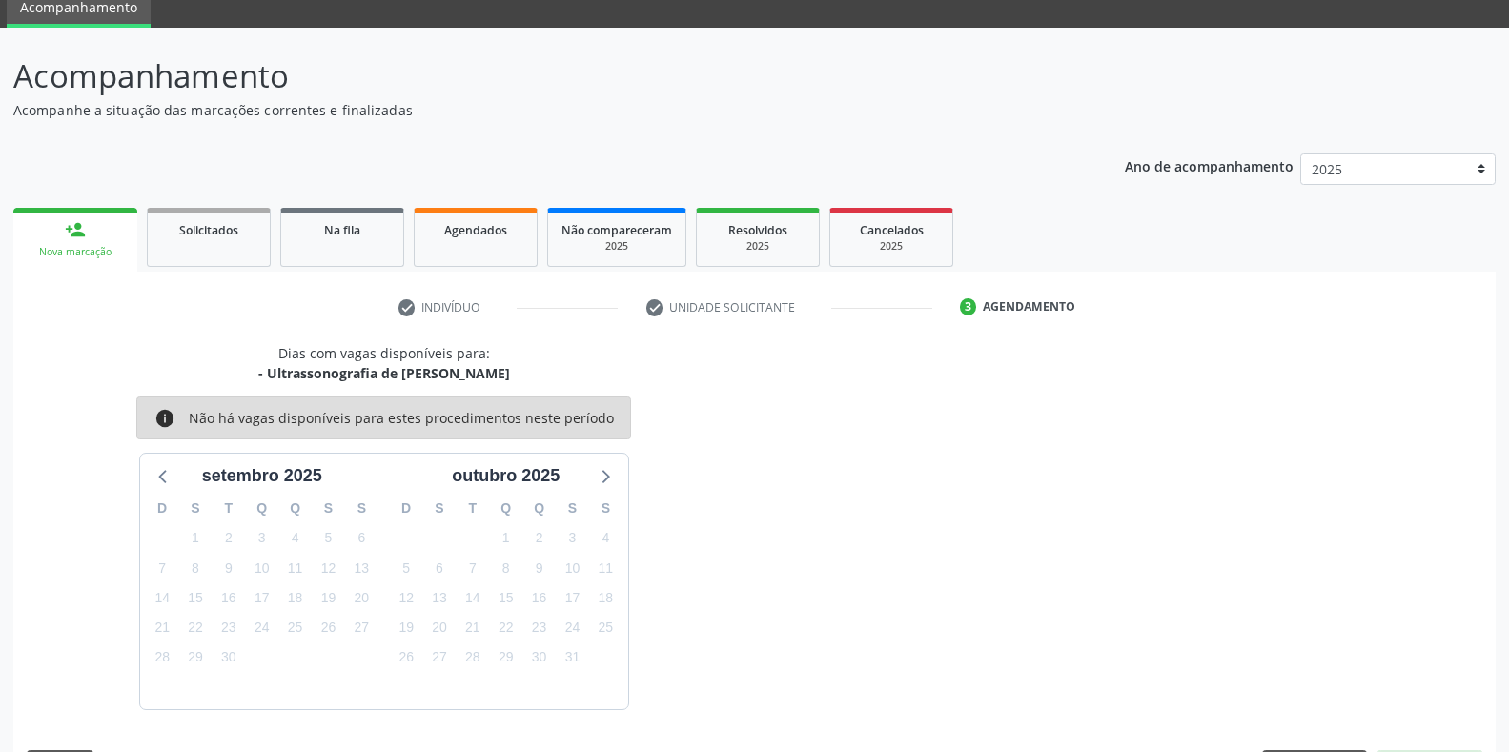
scroll to position [133, 0]
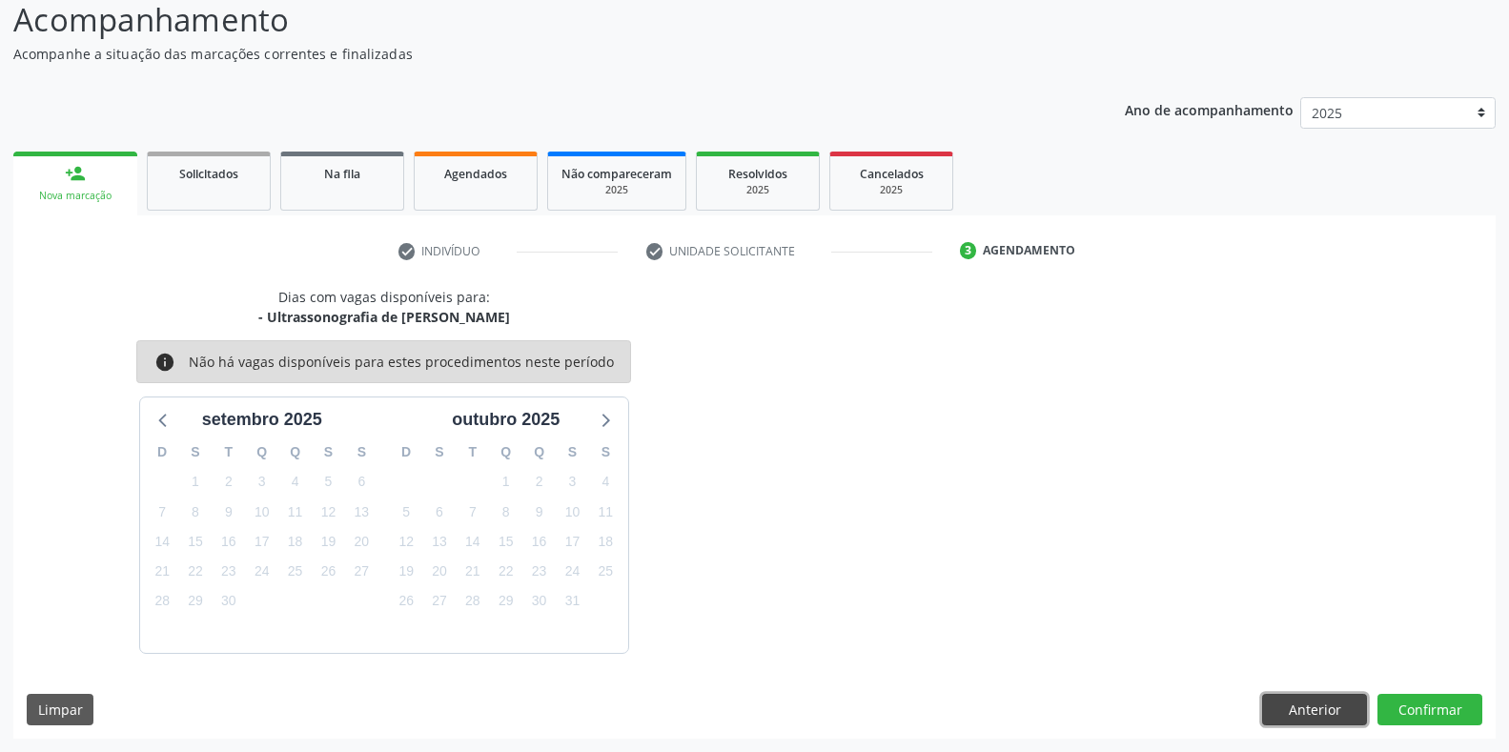
click at [1301, 713] on button "Anterior" at bounding box center [1314, 710] width 105 height 32
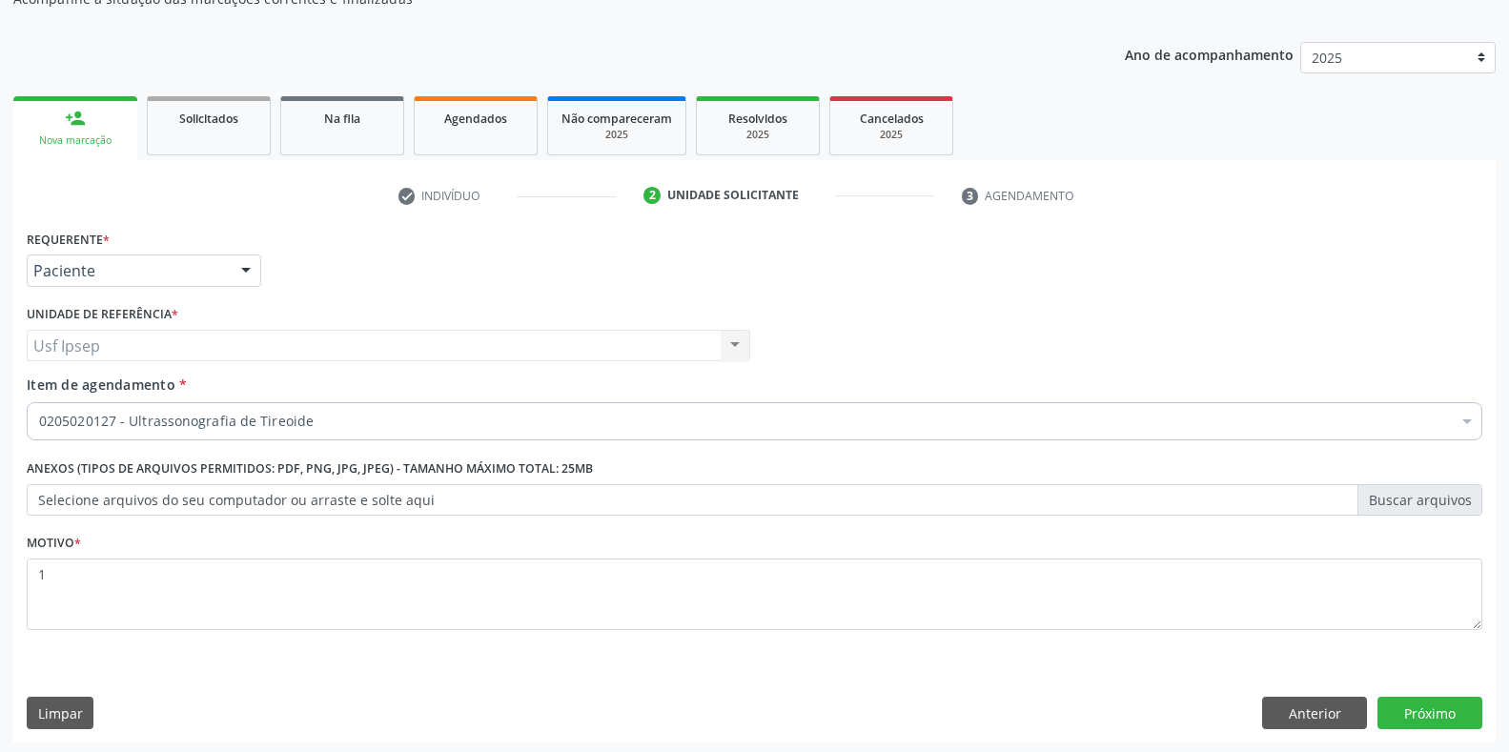
scroll to position [193, 0]
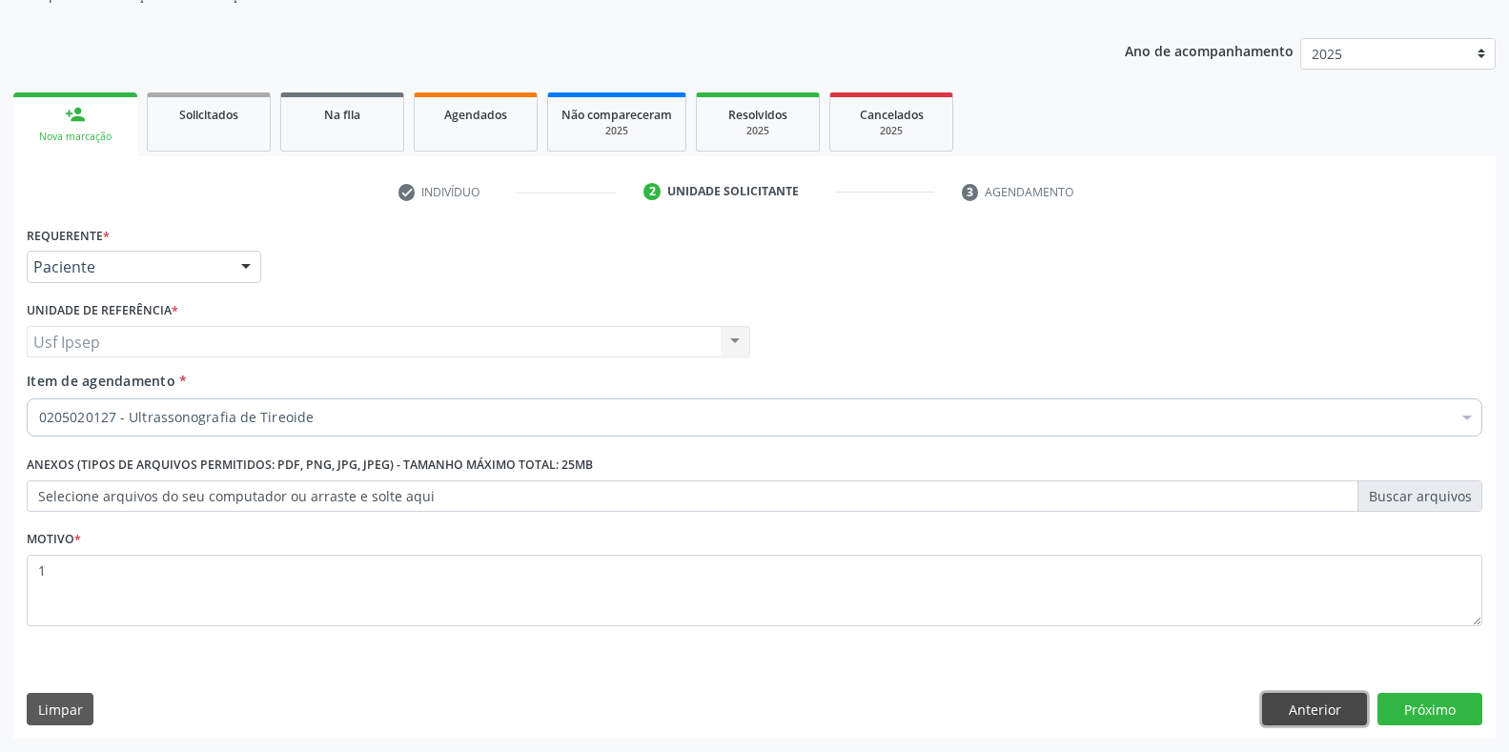
click at [1309, 716] on button "Anterior" at bounding box center [1314, 709] width 105 height 32
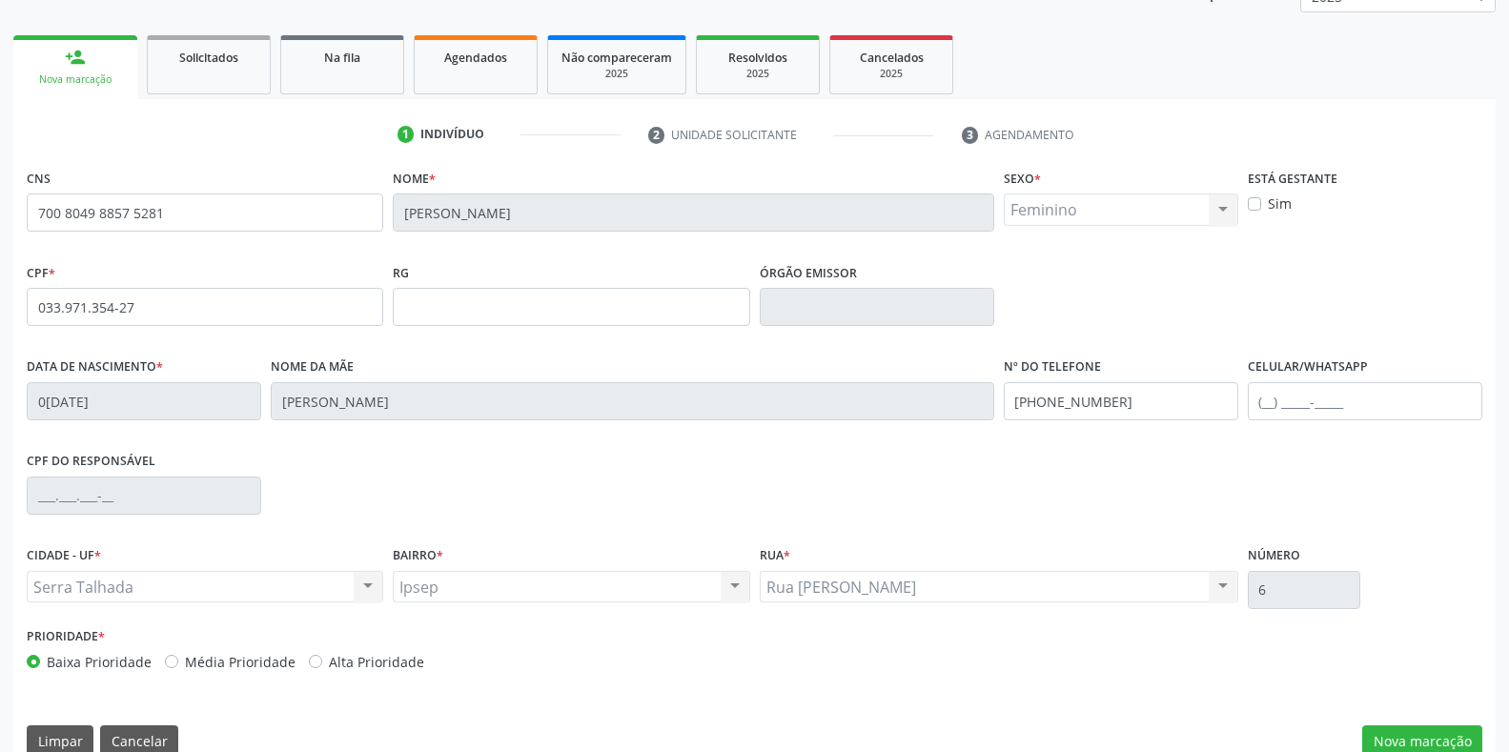
scroll to position [281, 0]
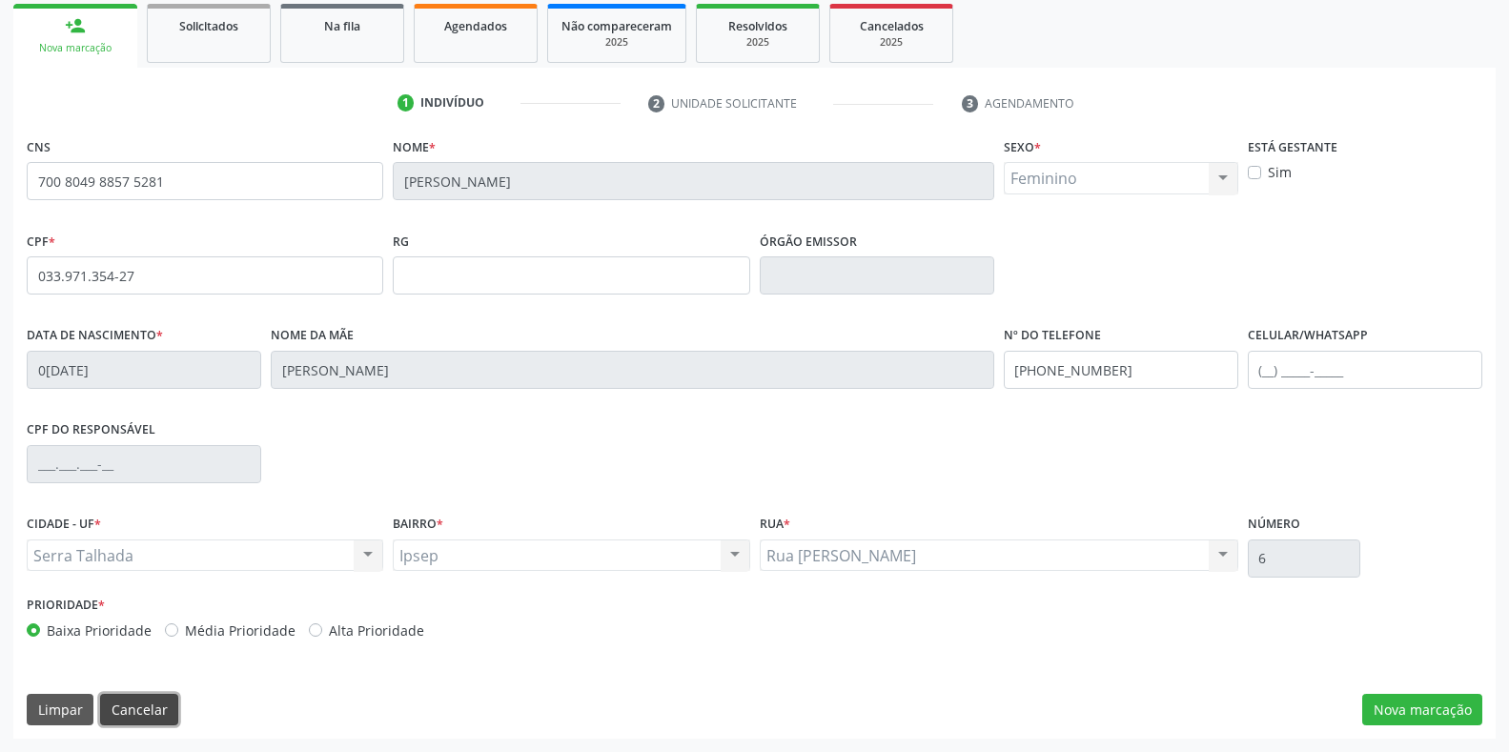
click at [129, 714] on button "Cancelar" at bounding box center [139, 710] width 78 height 32
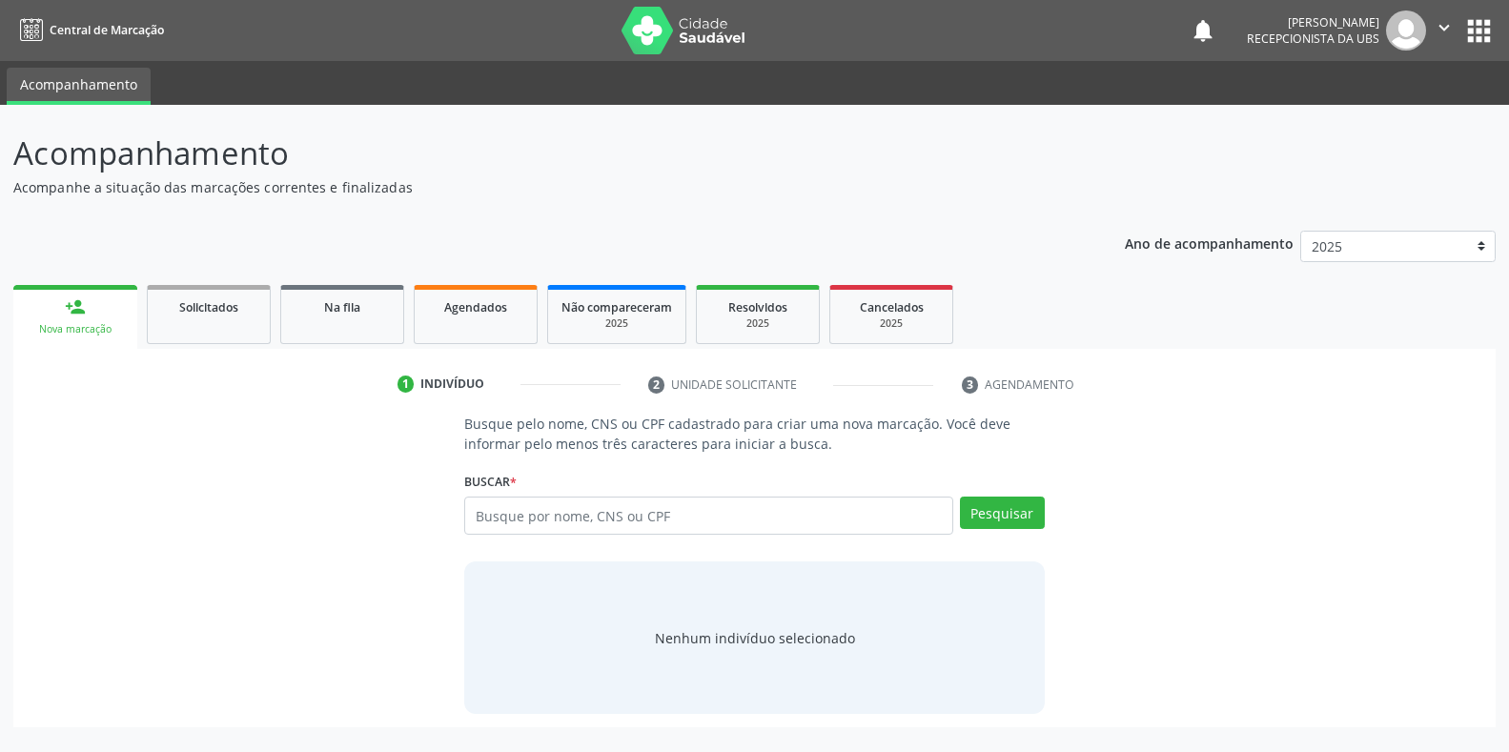
scroll to position [0, 0]
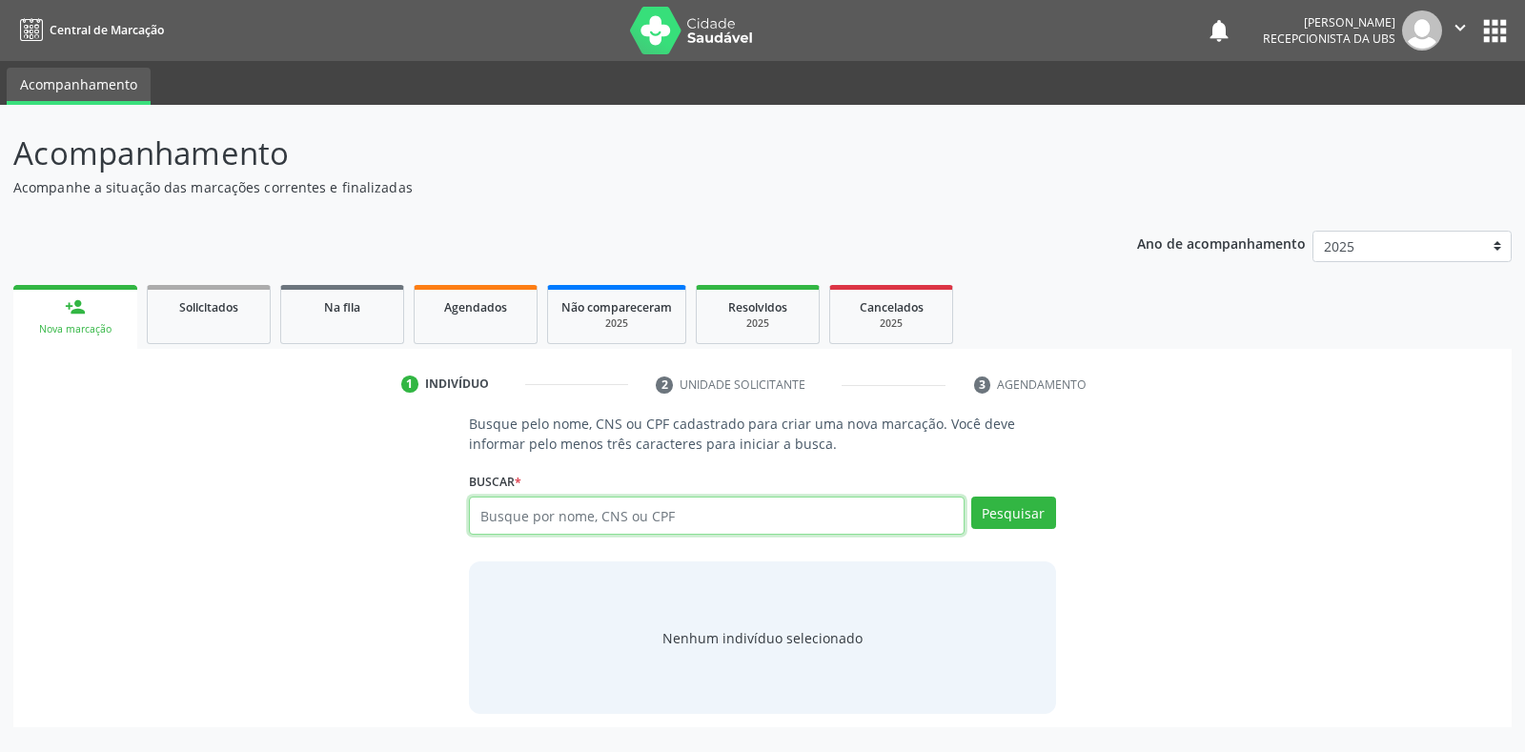
click at [482, 510] on input "text" at bounding box center [716, 516] width 495 height 38
click at [478, 512] on input "text" at bounding box center [716, 516] width 495 height 38
type input "62809547491"
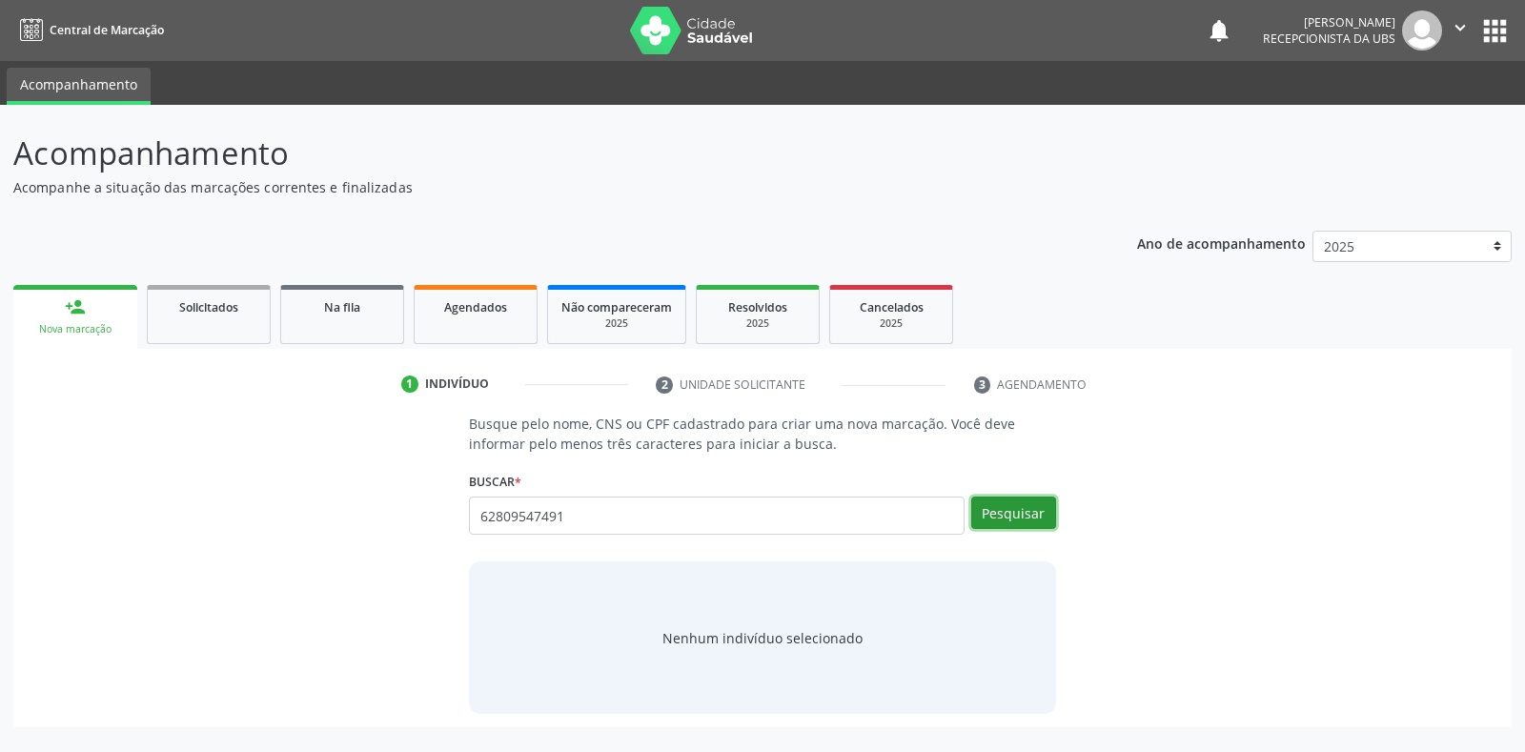
click at [979, 518] on button "Pesquisar" at bounding box center [1013, 513] width 85 height 32
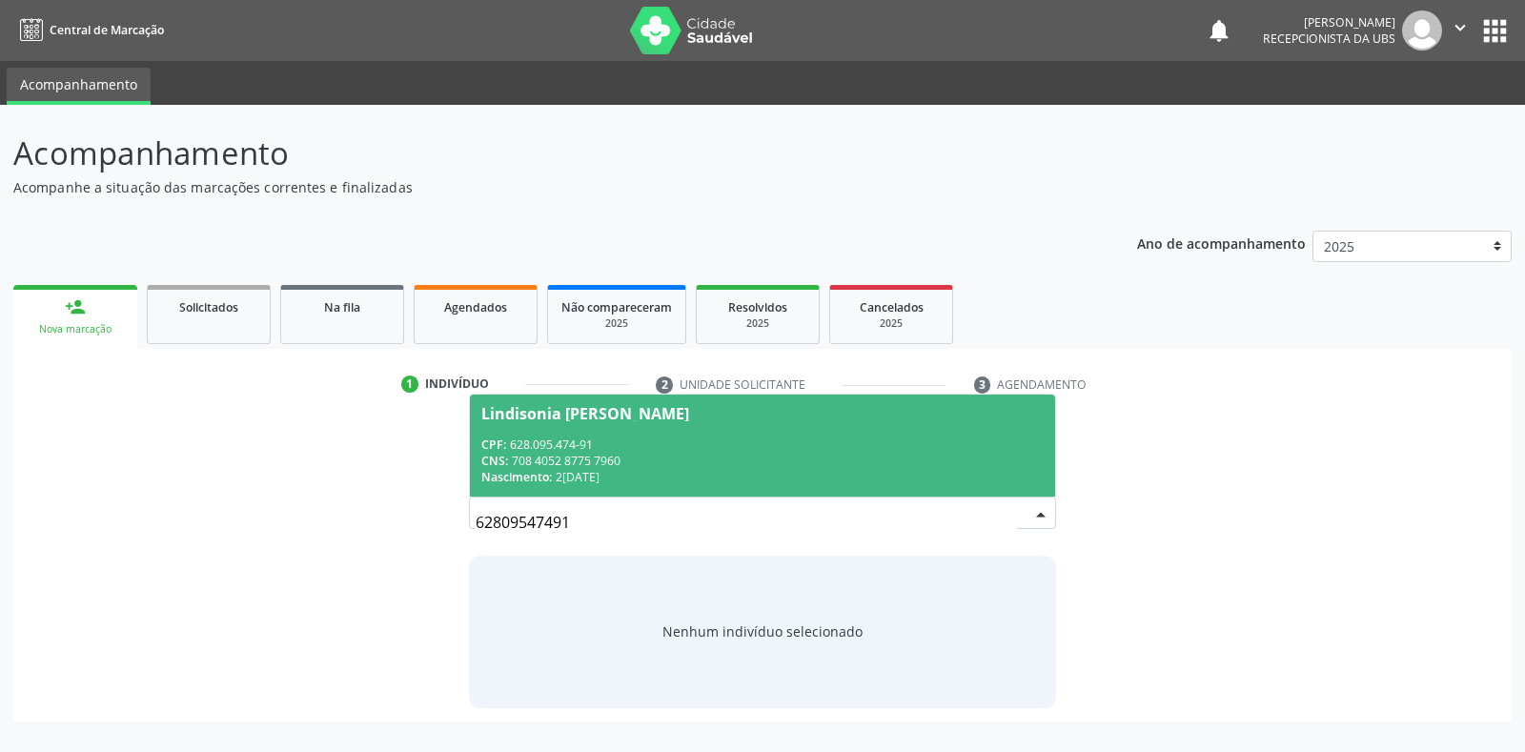
click at [515, 415] on div "Lindisonia [PERSON_NAME]" at bounding box center [585, 413] width 208 height 15
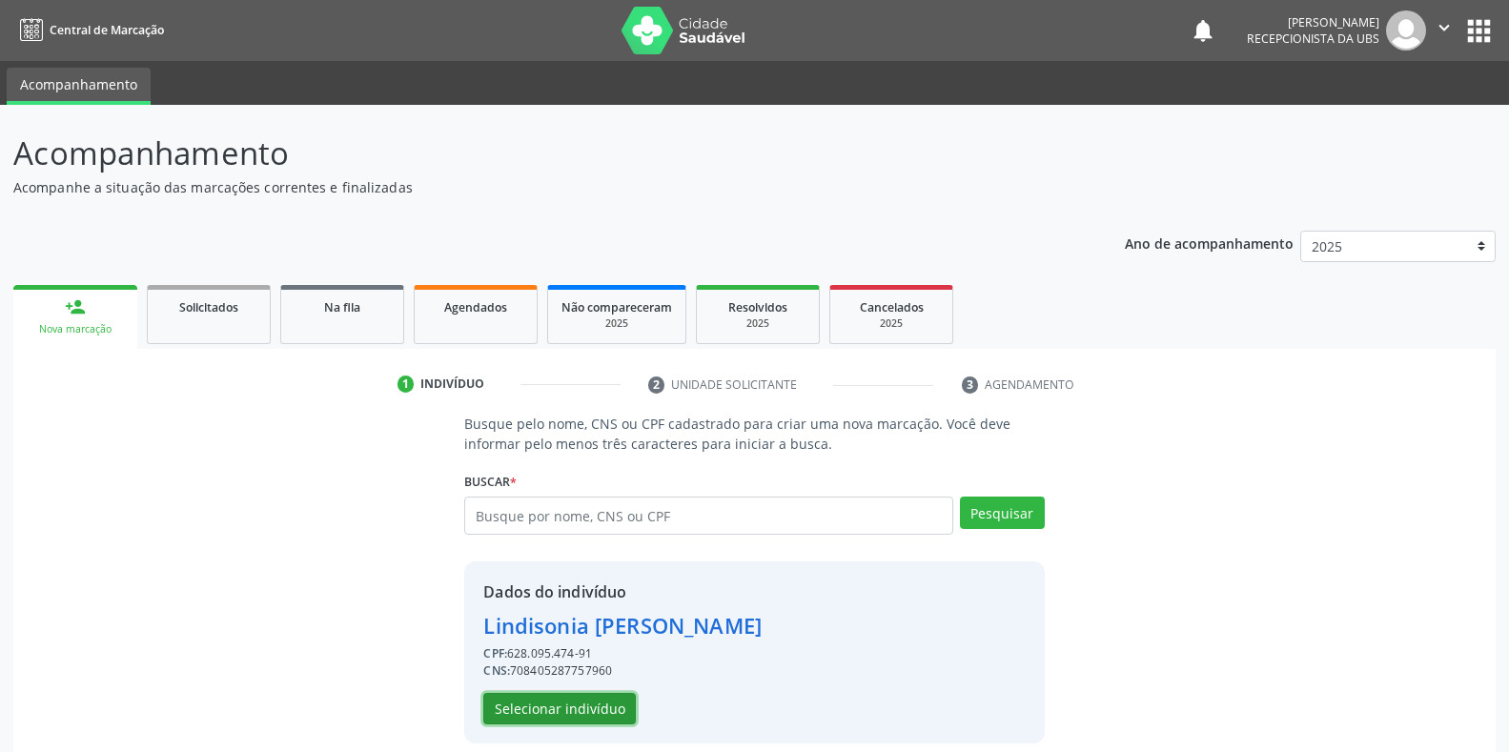
click at [522, 707] on button "Selecionar indivíduo" at bounding box center [559, 709] width 152 height 32
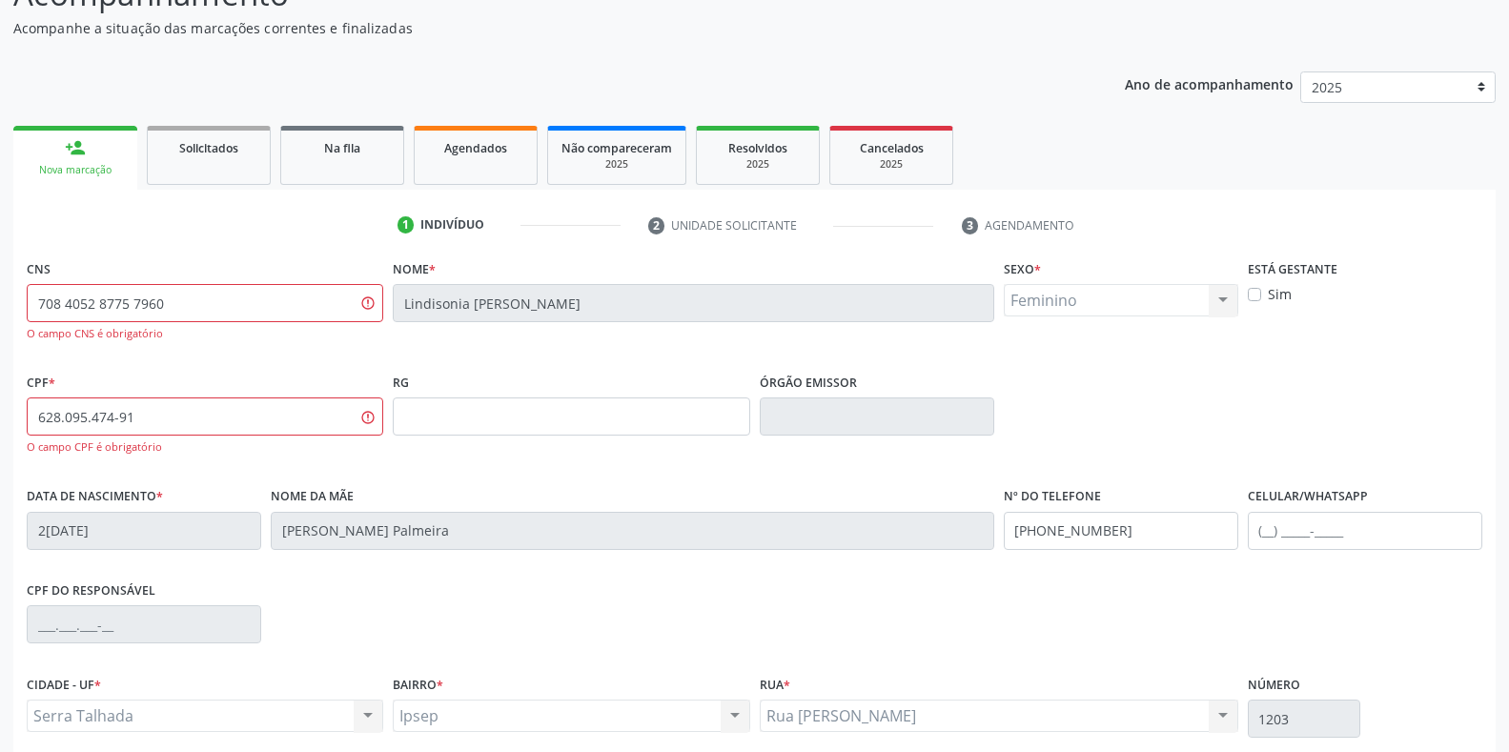
scroll to position [320, 0]
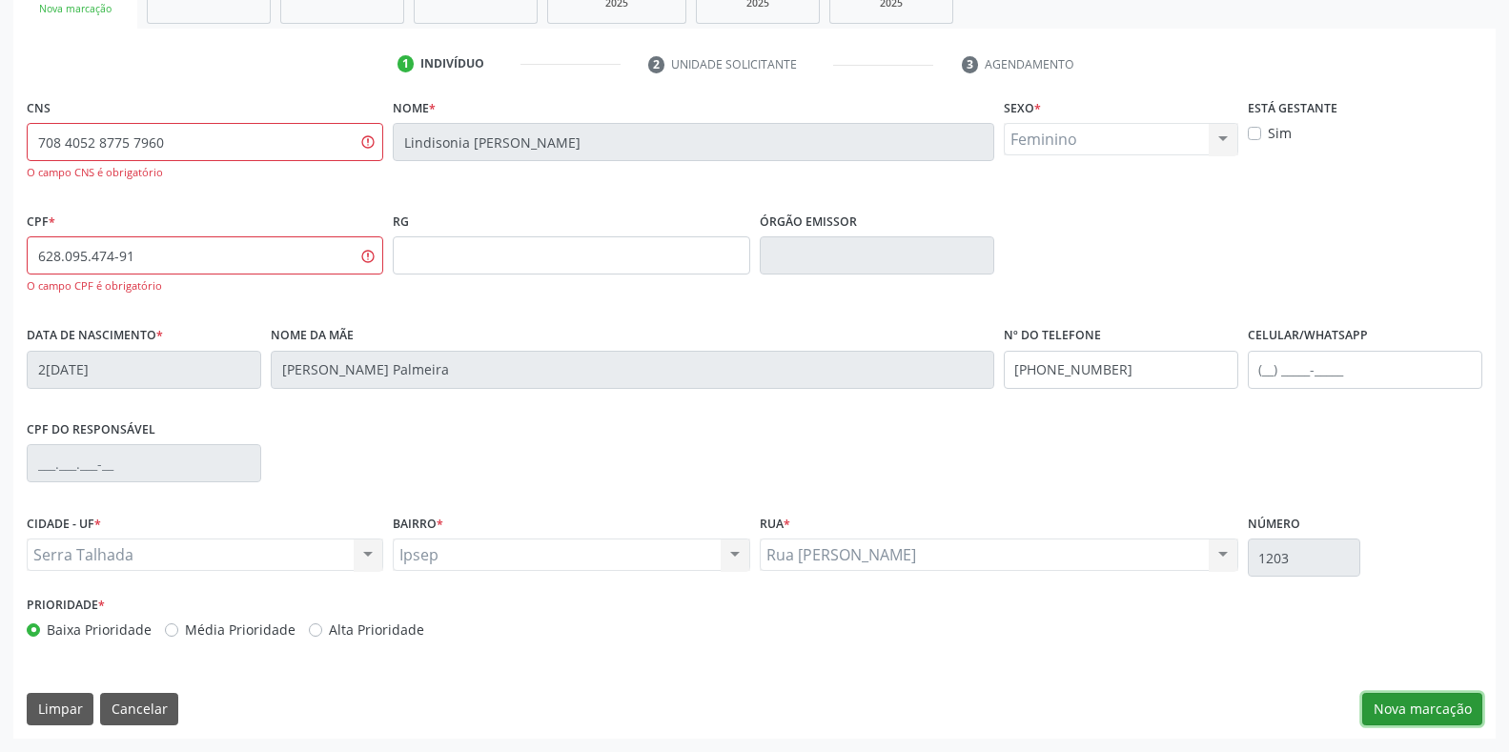
click at [1406, 710] on button "Nova marcação" at bounding box center [1422, 709] width 120 height 32
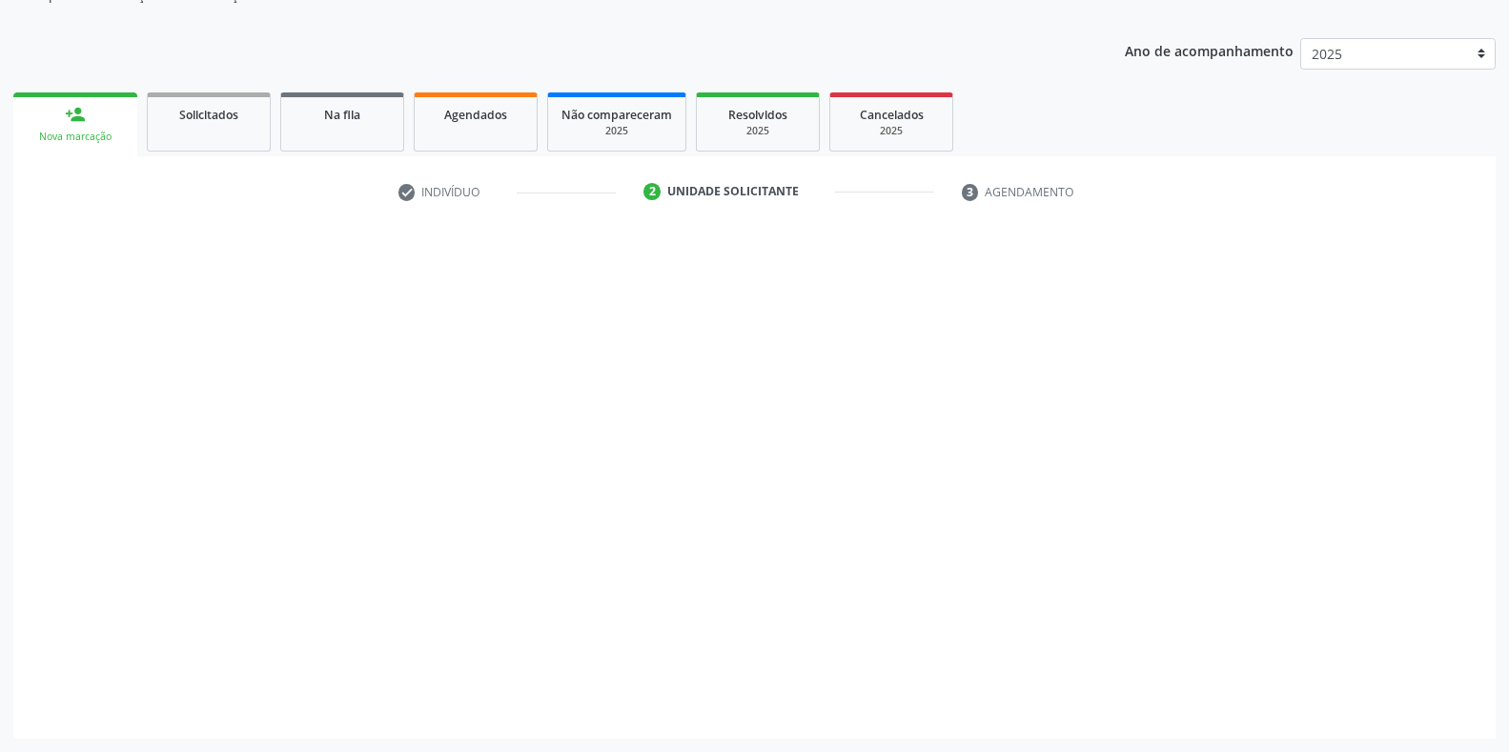
scroll to position [193, 0]
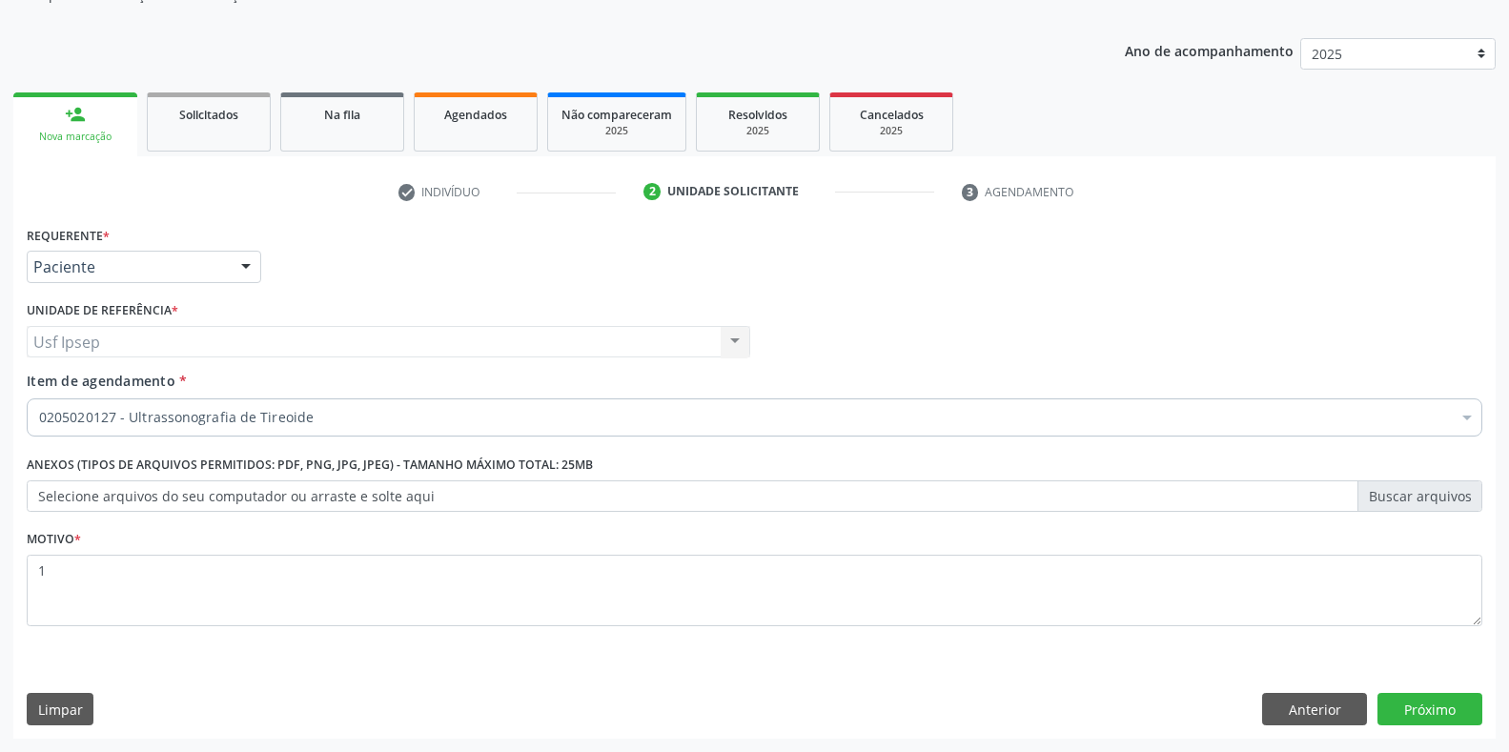
click at [238, 260] on div at bounding box center [246, 268] width 29 height 32
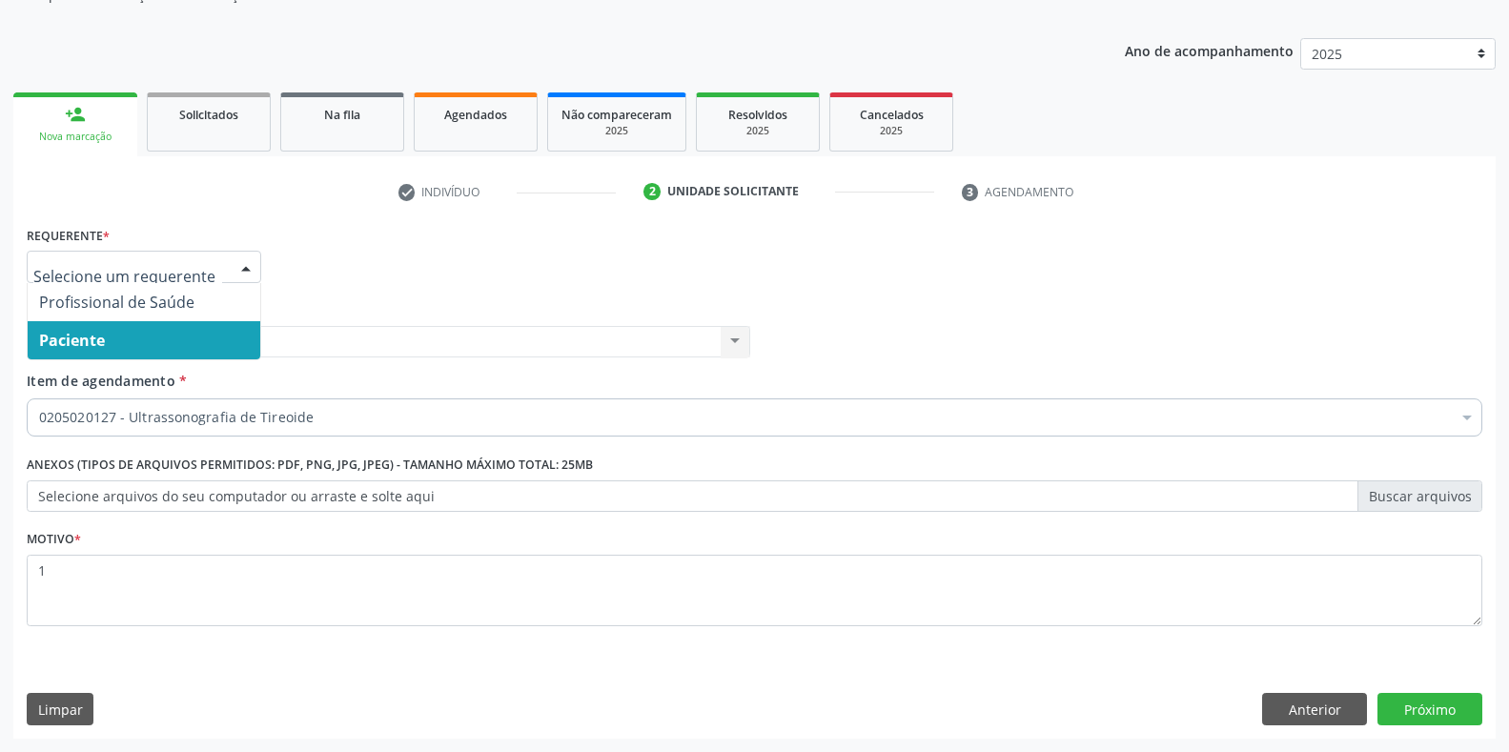
click at [75, 355] on span "Paciente" at bounding box center [144, 340] width 233 height 38
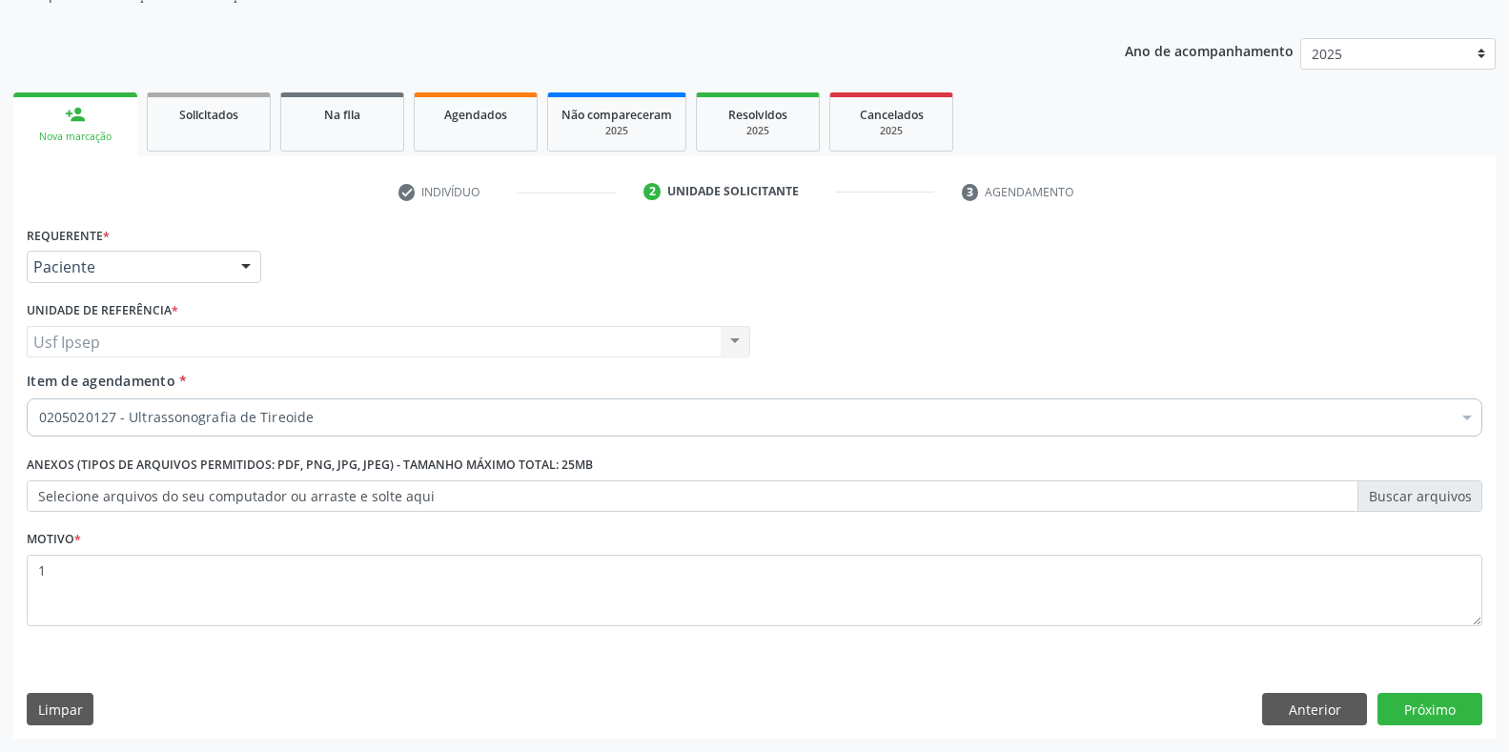
click at [69, 385] on span "Item de agendamento" at bounding box center [101, 381] width 149 height 18
click at [39, 398] on input "Item de agendamento *" at bounding box center [39, 417] width 0 height 38
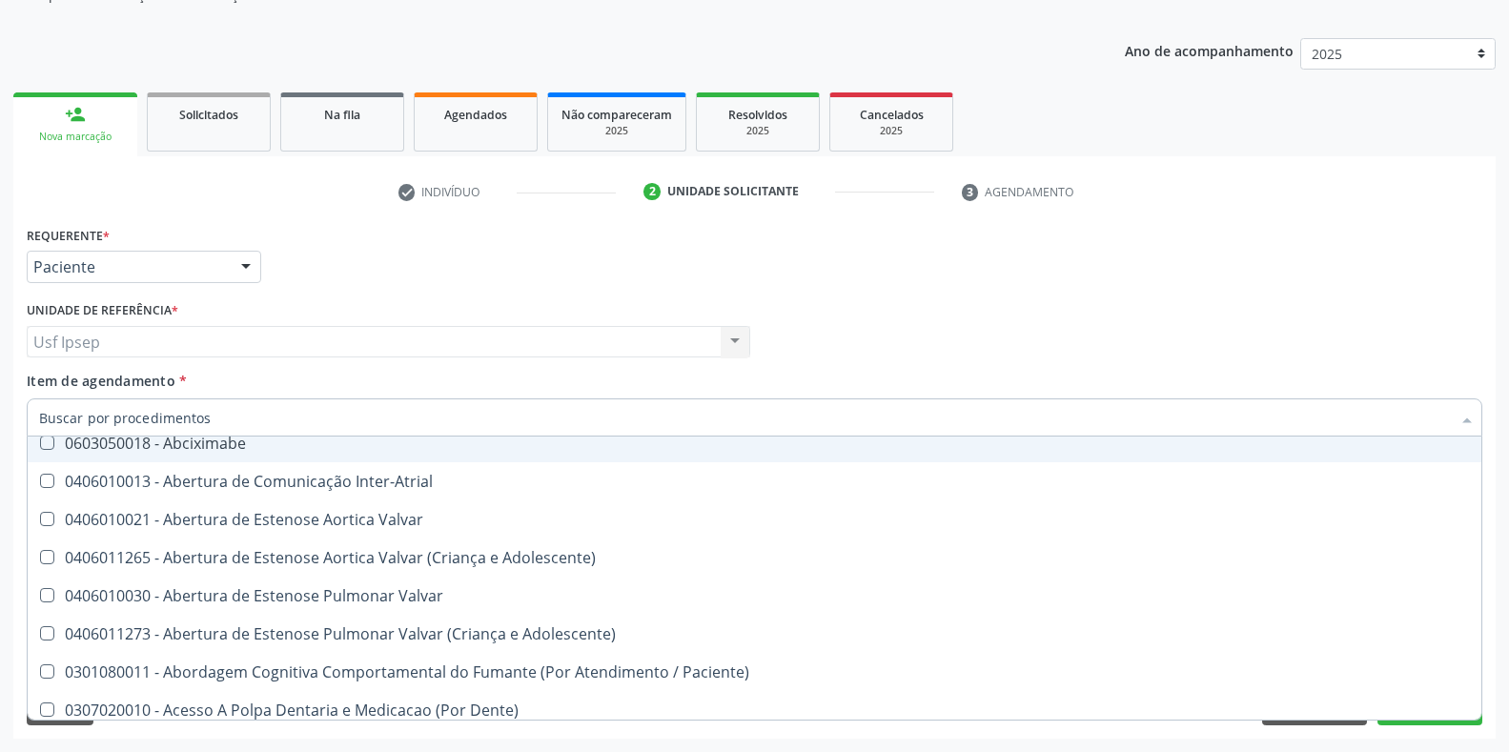
scroll to position [0, 0]
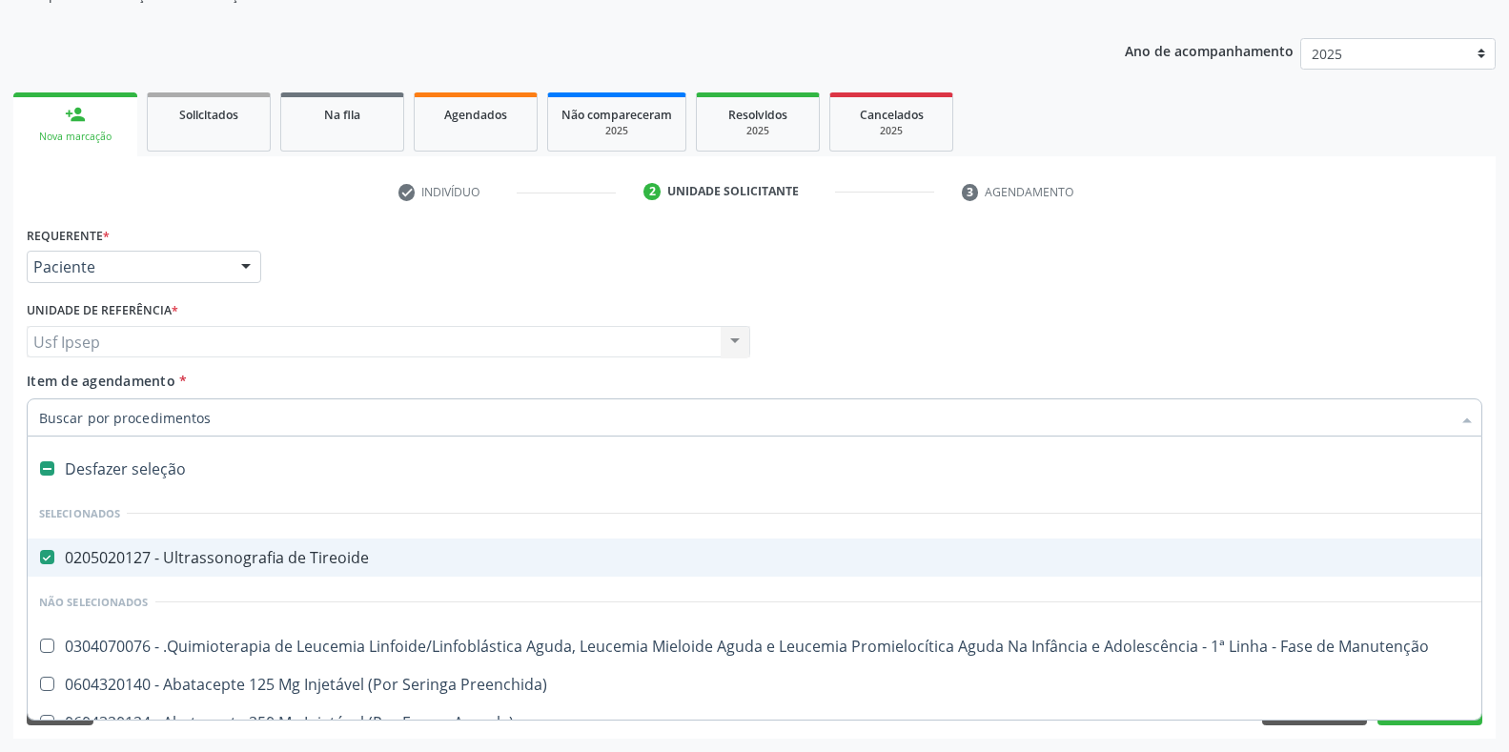
click at [47, 562] on Tireoide at bounding box center [47, 557] width 14 height 14
click at [40, 562] on Tireoide "checkbox" at bounding box center [34, 557] width 12 height 12
checkbox Tireoide "false"
click at [42, 379] on span "Item de agendamento" at bounding box center [101, 381] width 149 height 18
click at [42, 398] on input "Item de agendamento *" at bounding box center [744, 417] width 1411 height 38
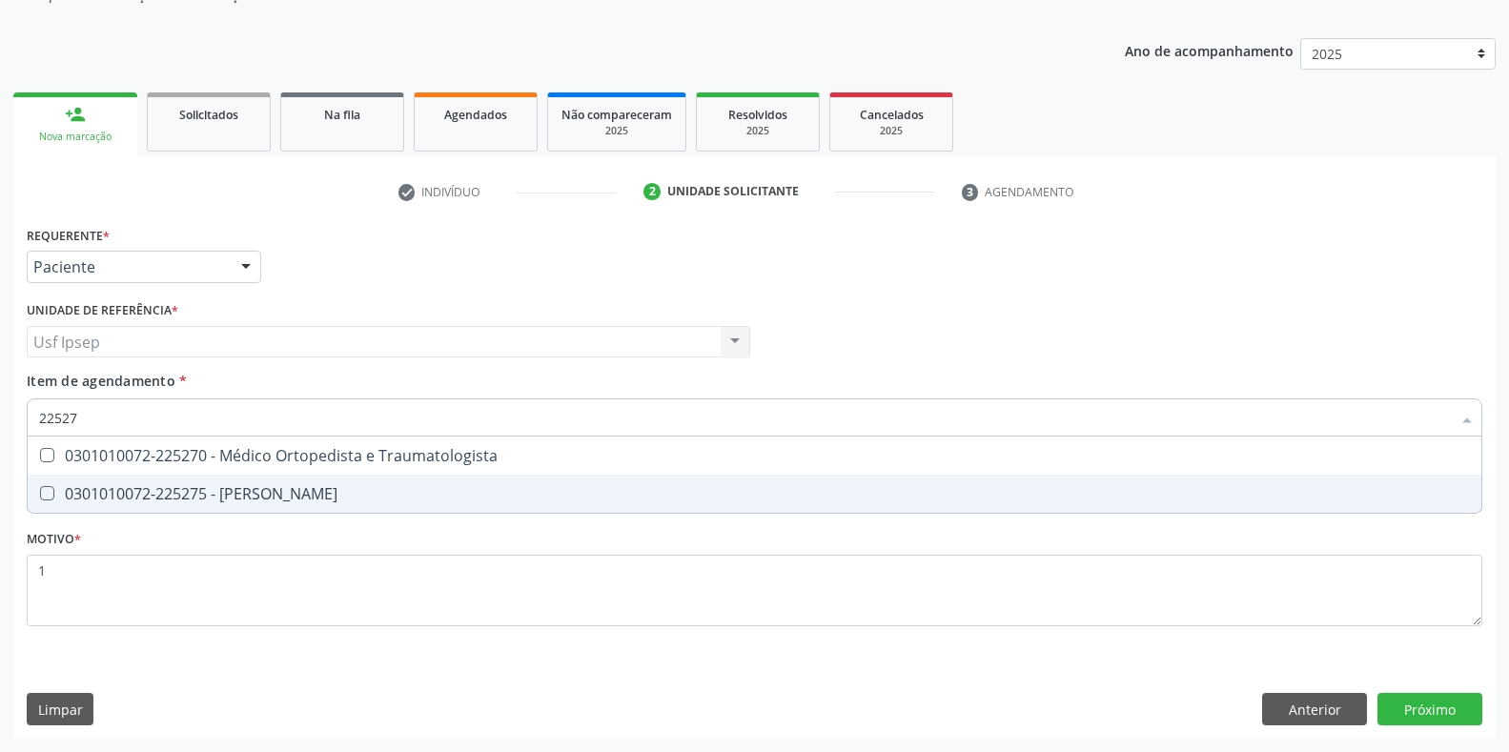
type input "225270"
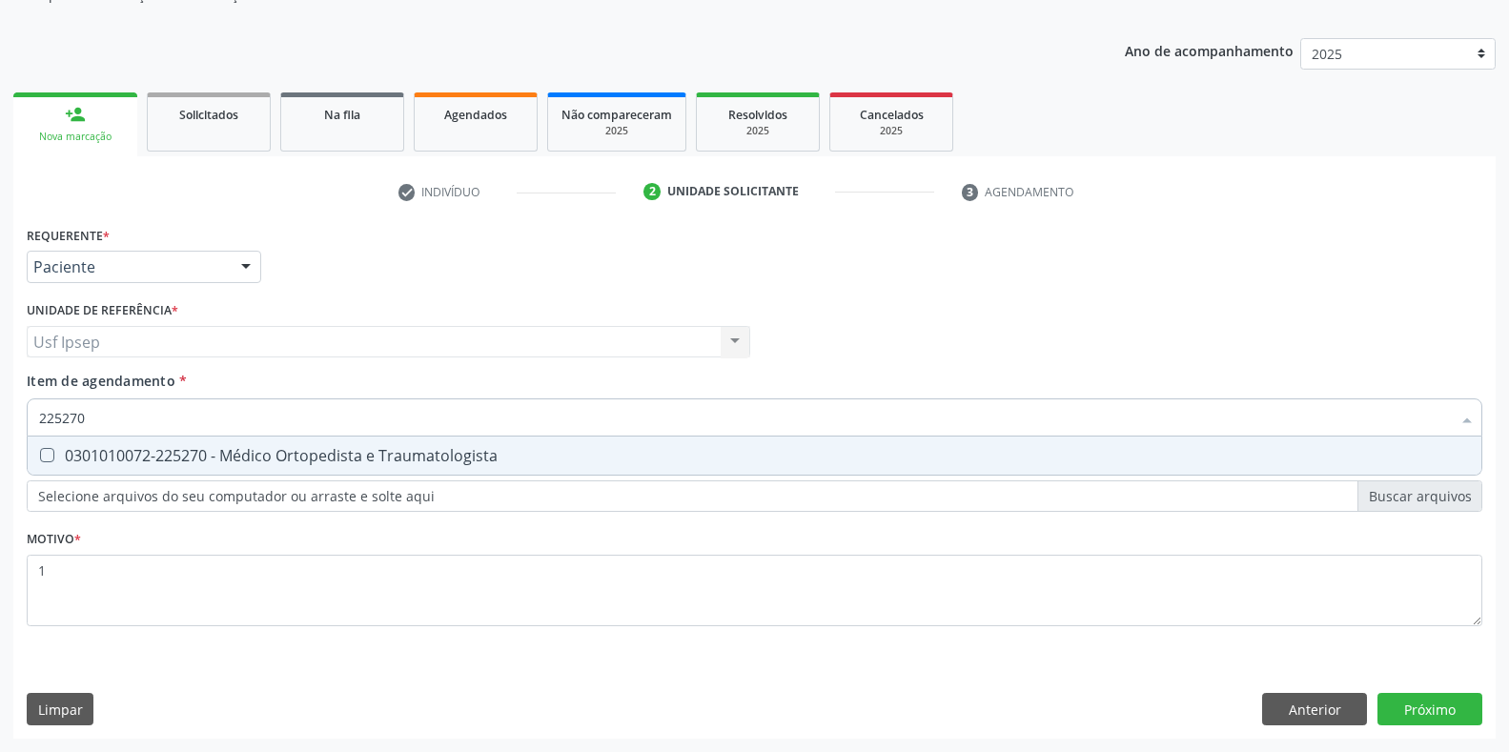
click at [42, 454] on Traumatologista at bounding box center [47, 455] width 14 height 14
click at [40, 454] on Traumatologista "checkbox" at bounding box center [34, 455] width 12 height 12
checkbox Traumatologista "true"
click at [1447, 719] on div "Requerente * Paciente Profissional de Saúde Paciente Nenhum resultado encontrad…" at bounding box center [754, 479] width 1482 height 517
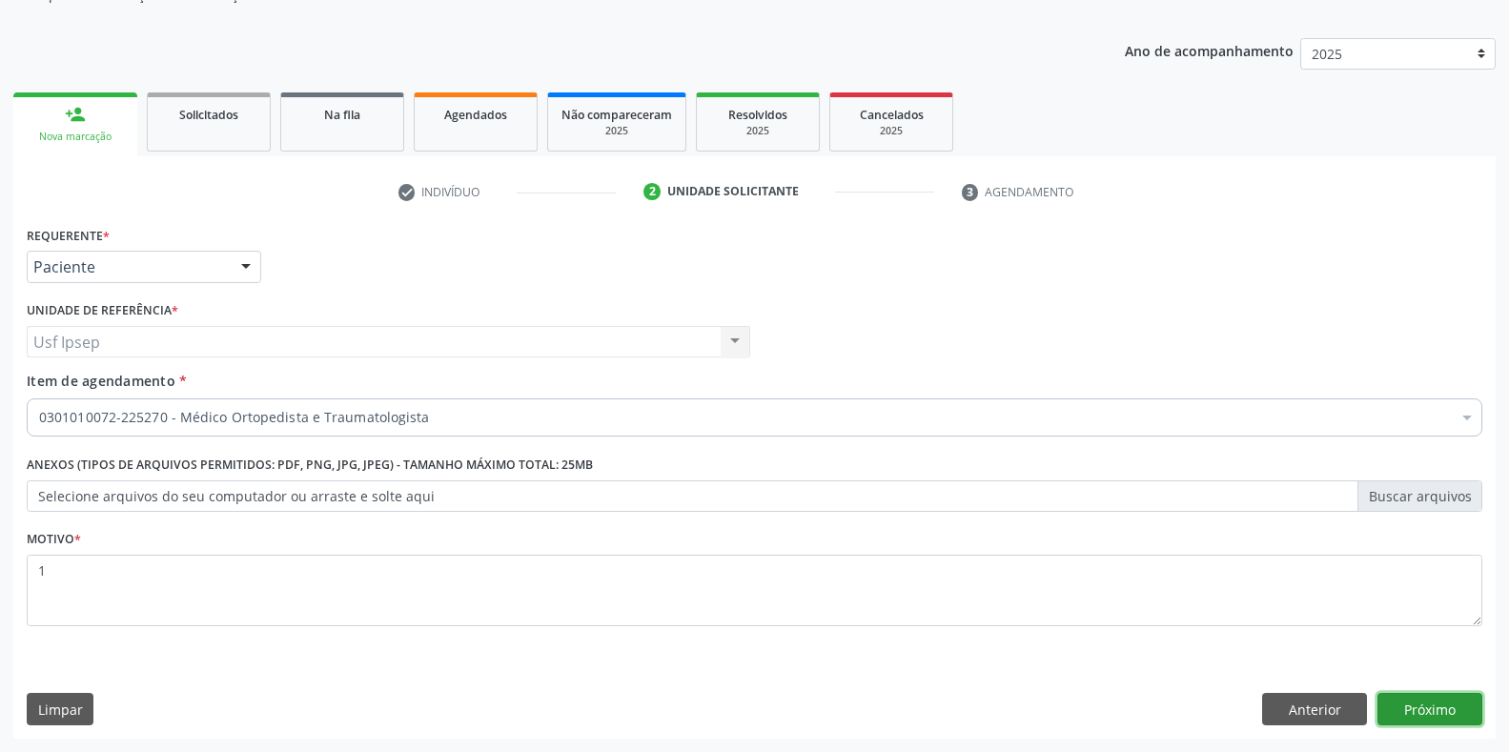
click at [1415, 712] on button "Próximo" at bounding box center [1429, 709] width 105 height 32
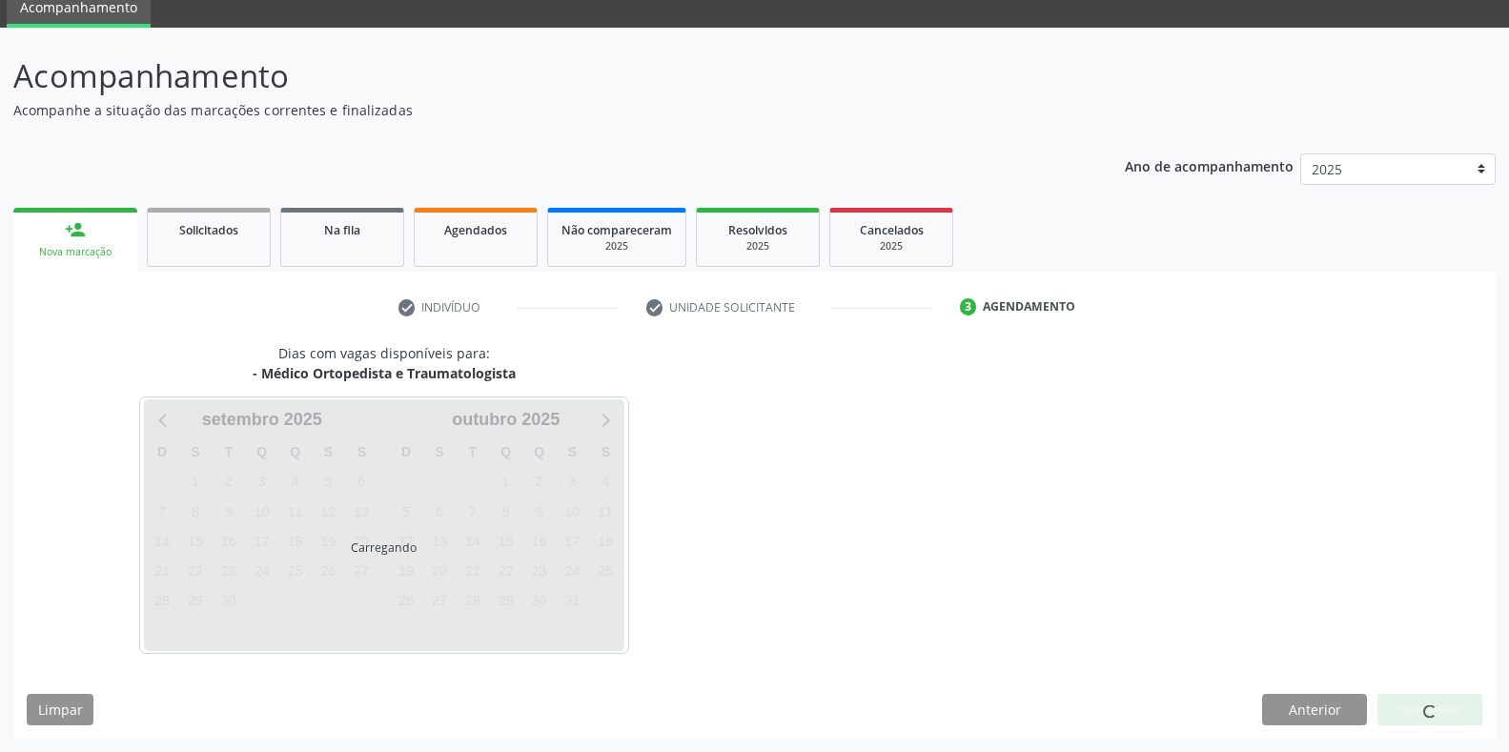
scroll to position [77, 0]
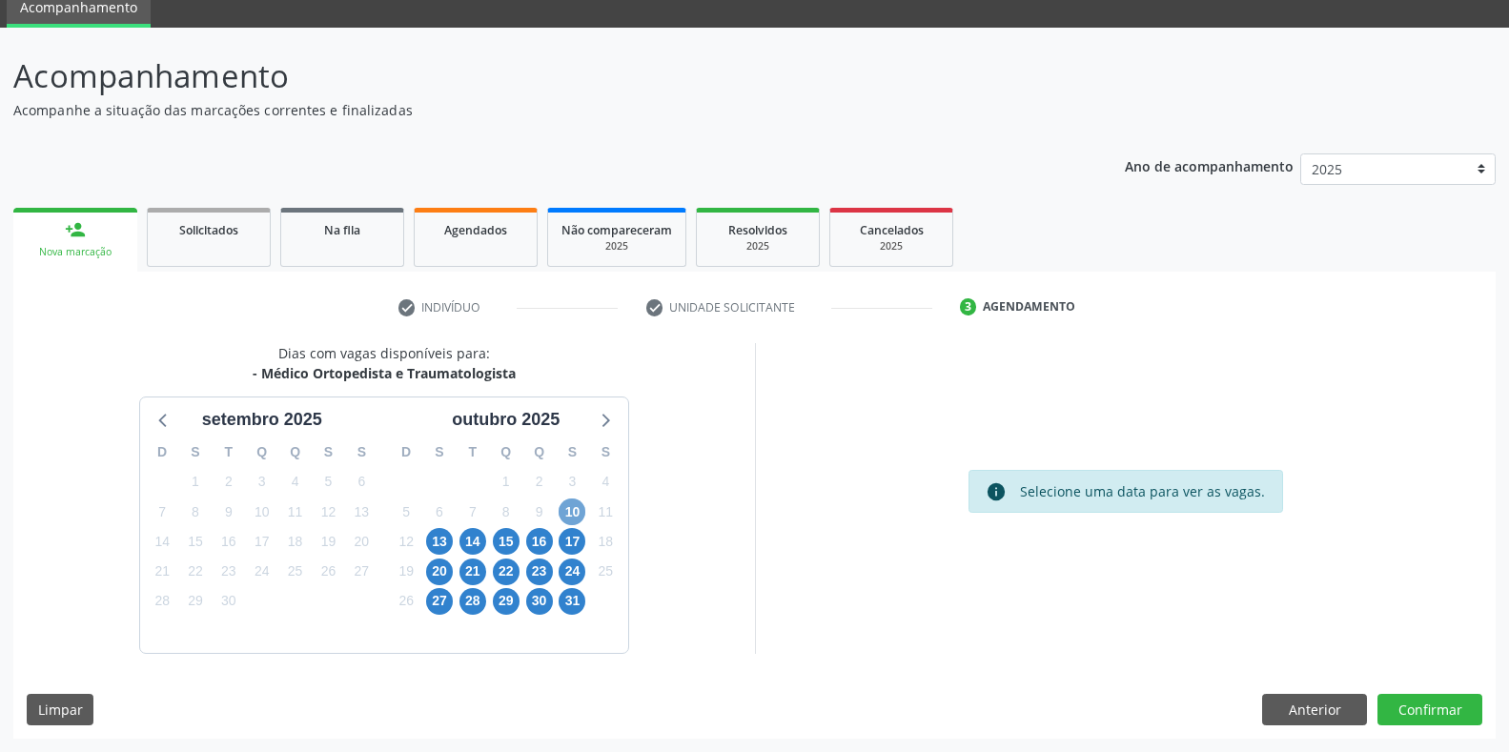
click at [578, 517] on span "10" at bounding box center [571, 511] width 27 height 27
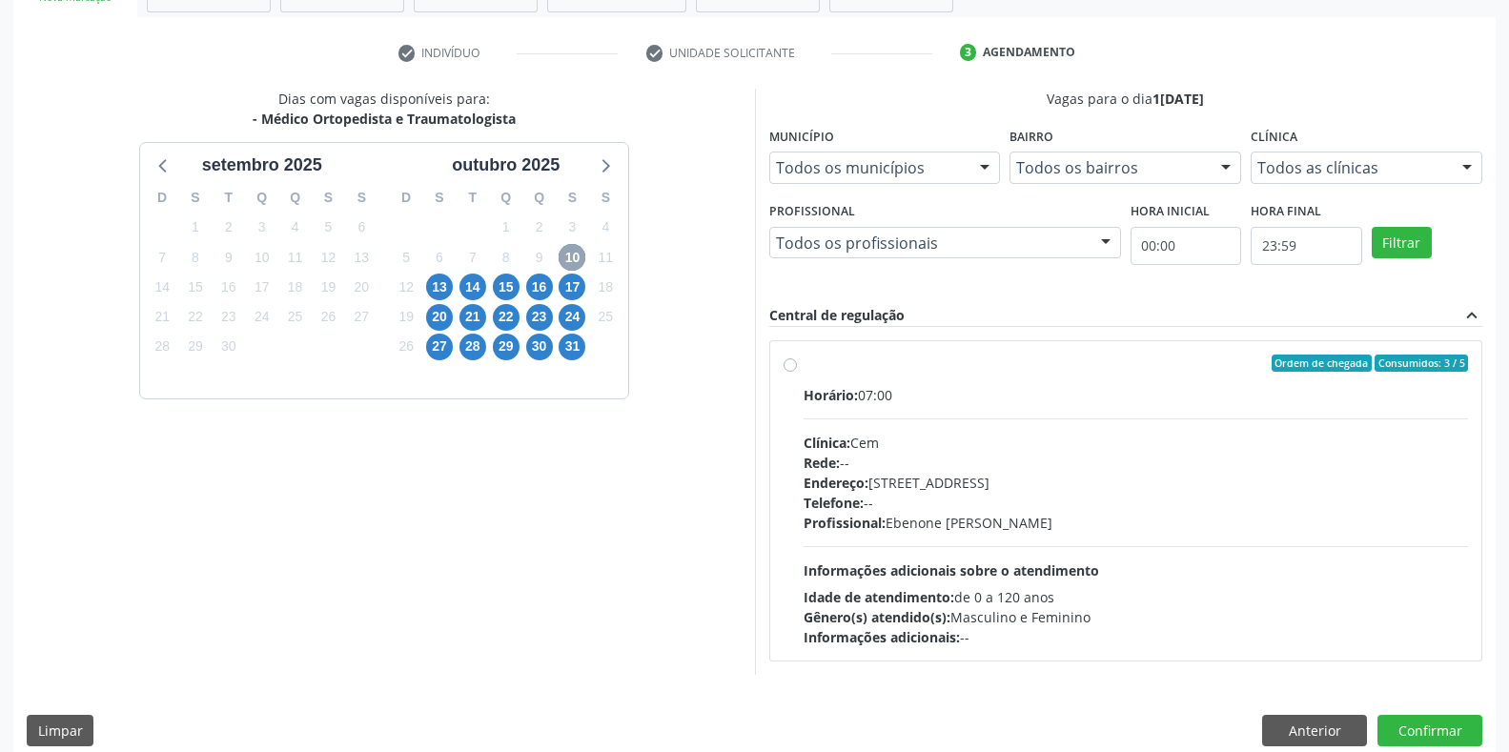
scroll to position [353, 0]
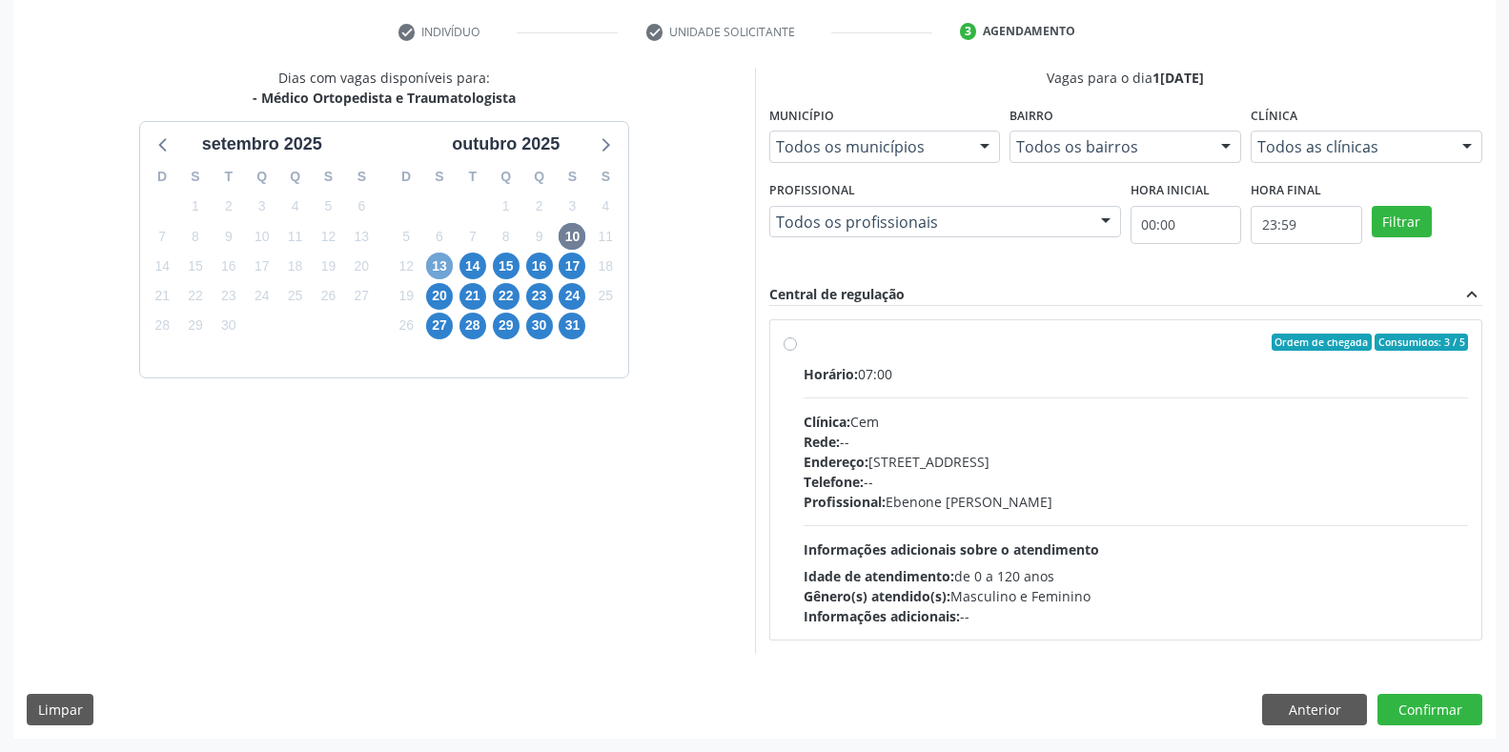
click at [429, 269] on span "13" at bounding box center [439, 266] width 27 height 27
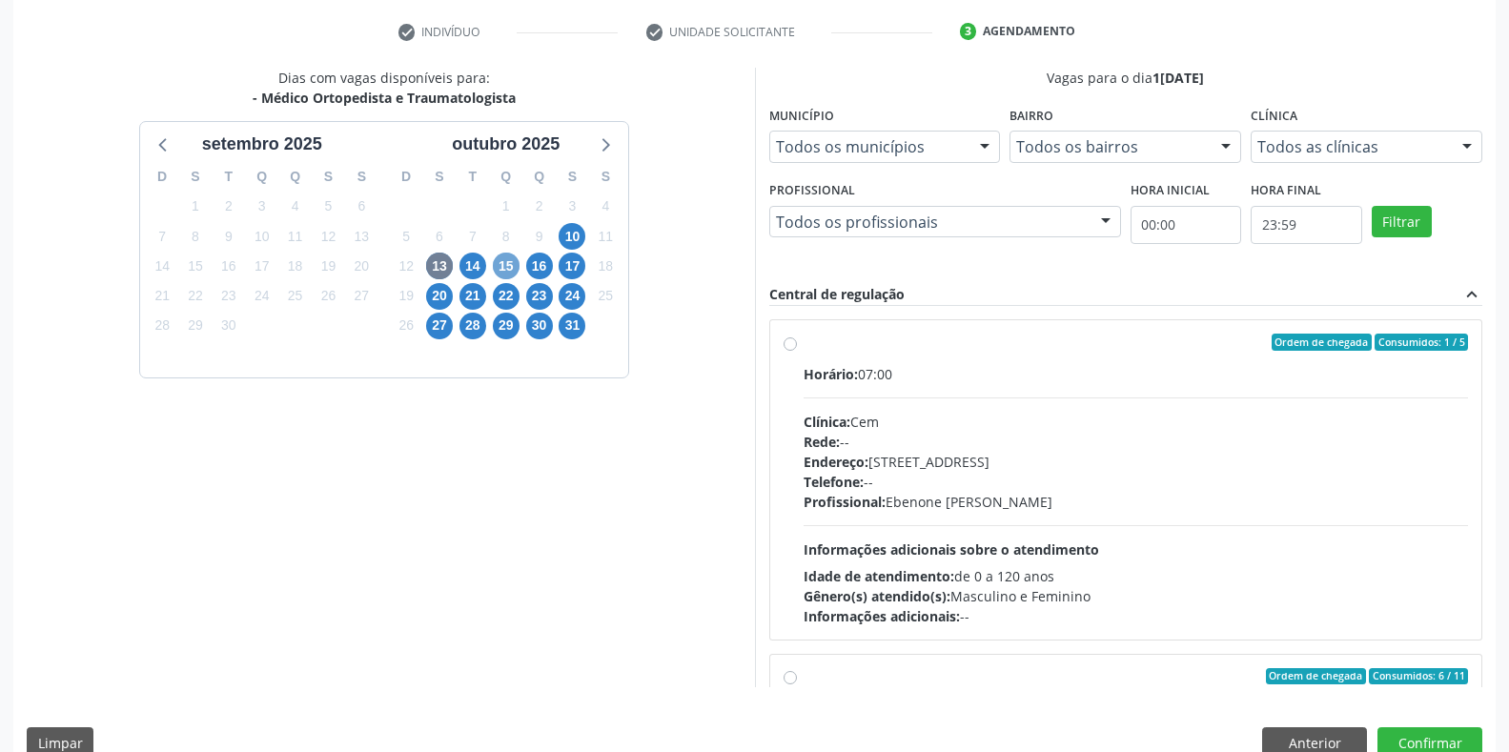
click at [506, 268] on span "15" at bounding box center [506, 266] width 27 height 27
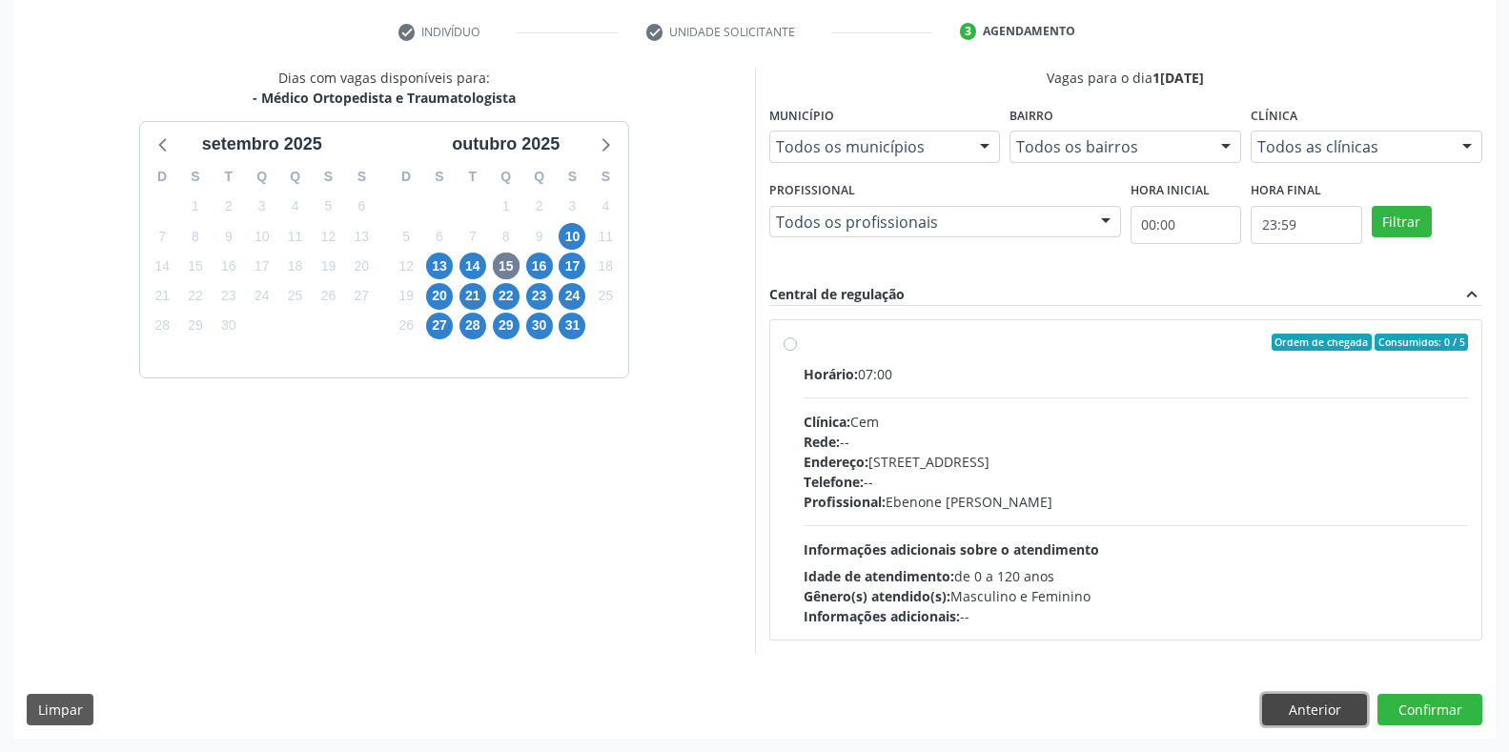
click at [1301, 700] on button "Anterior" at bounding box center [1314, 710] width 105 height 32
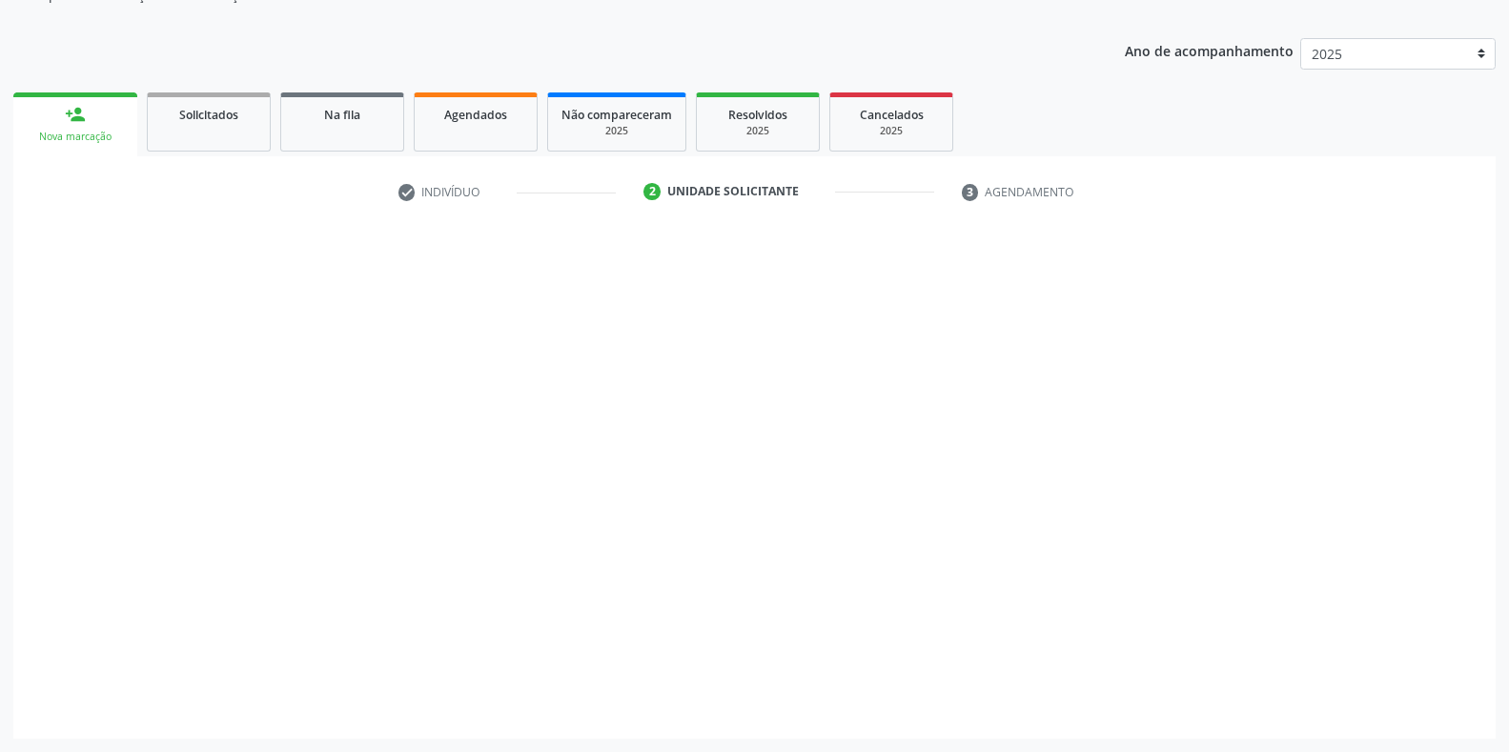
scroll to position [193, 0]
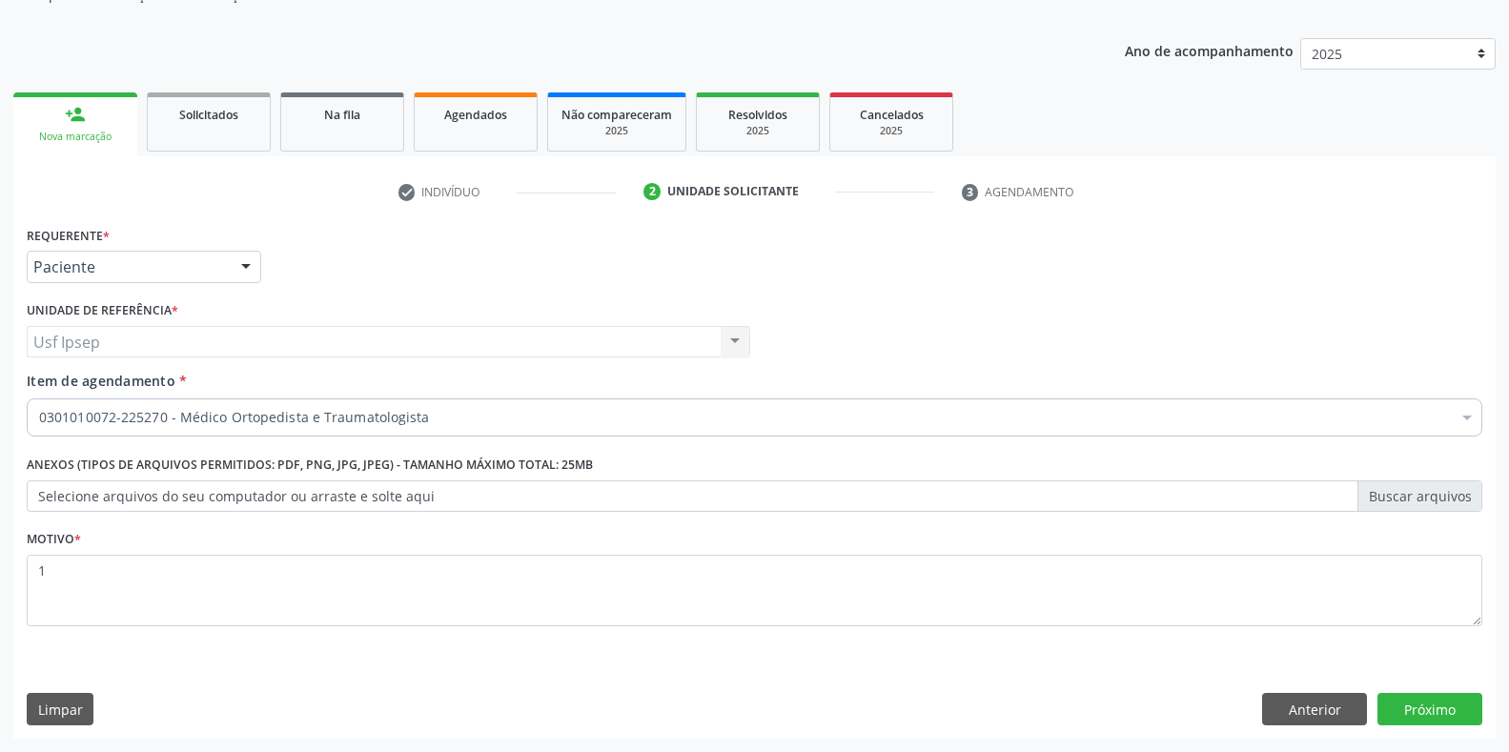
click at [83, 383] on span "Item de agendamento" at bounding box center [101, 381] width 149 height 18
click at [39, 398] on input "Item de agendamento *" at bounding box center [39, 417] width 0 height 38
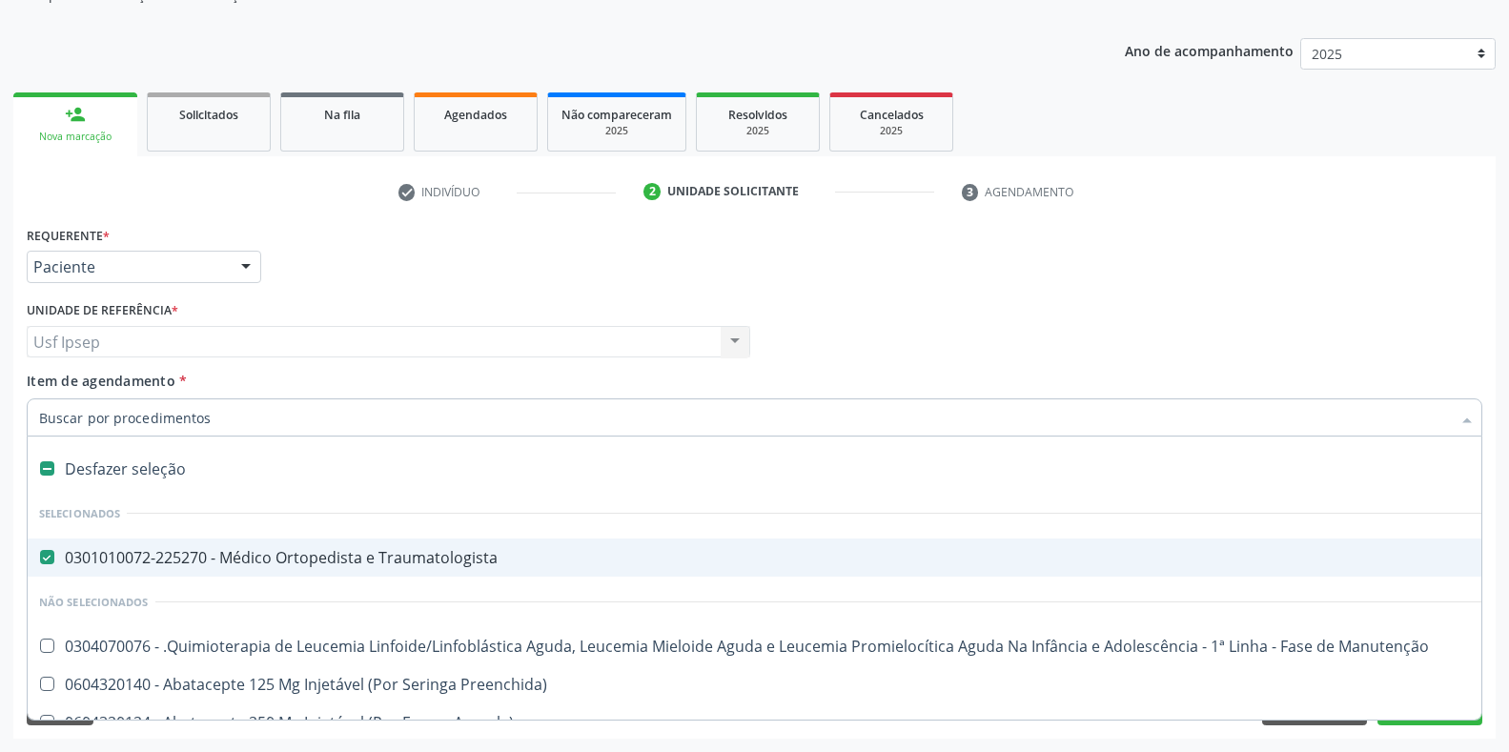
click at [43, 566] on span "0301010072-225270 - Médico Ortopedista e Traumatologista" at bounding box center [781, 557] width 1507 height 38
checkbox Traumatologista "false"
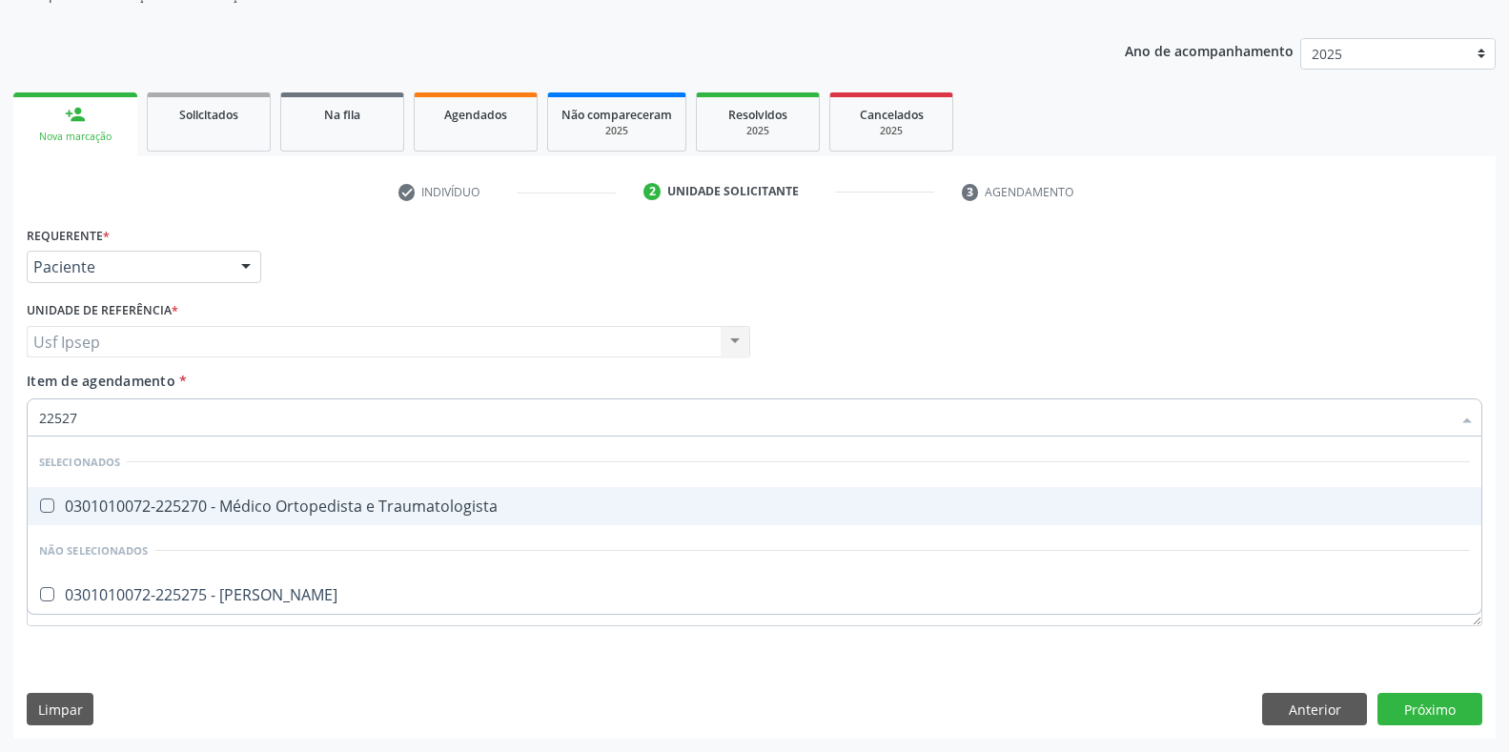
type input "225270"
click at [35, 504] on div at bounding box center [35, 505] width 14 height 15
checkbox Traumatologista "true"
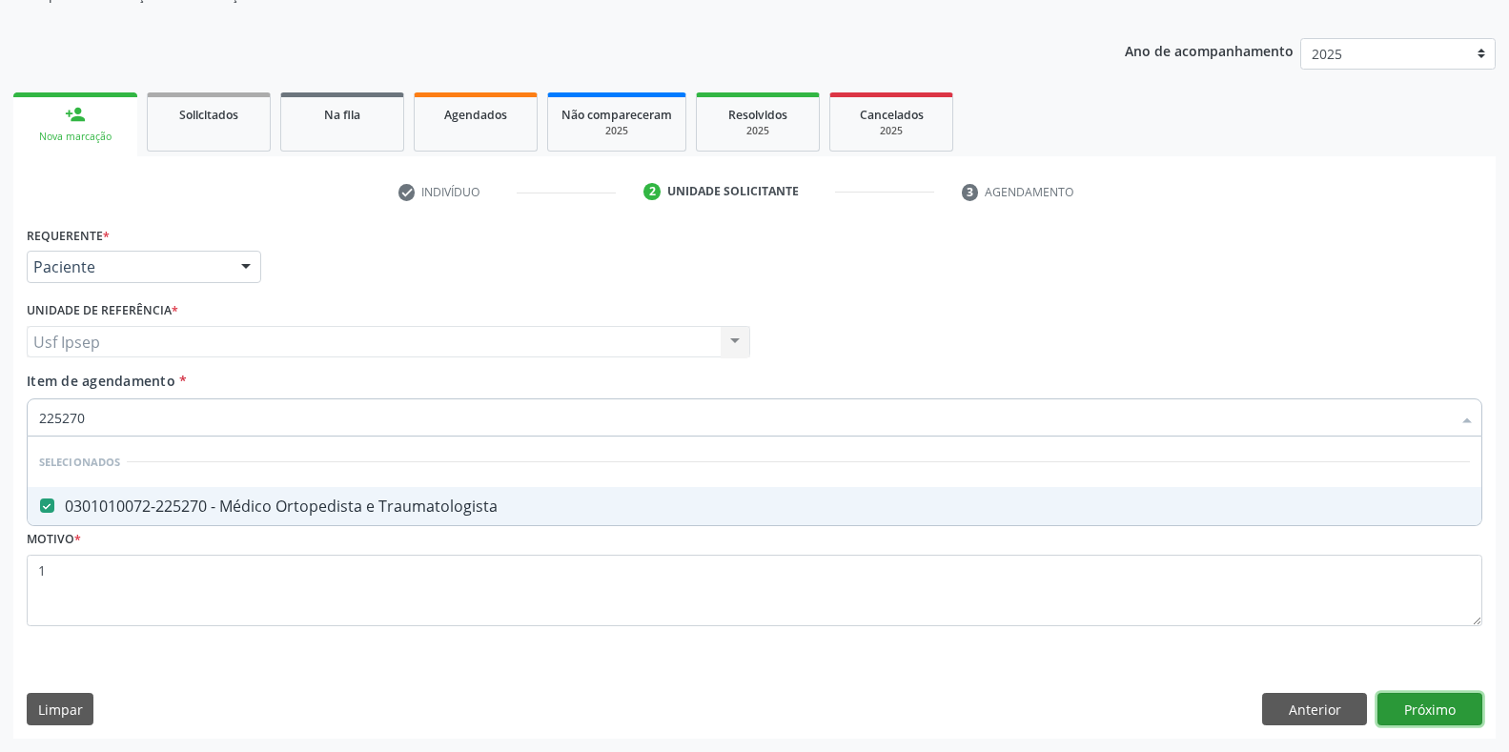
click at [1445, 716] on div "Requerente * Paciente Profissional de Saúde Paciente Nenhum resultado encontrad…" at bounding box center [754, 479] width 1482 height 517
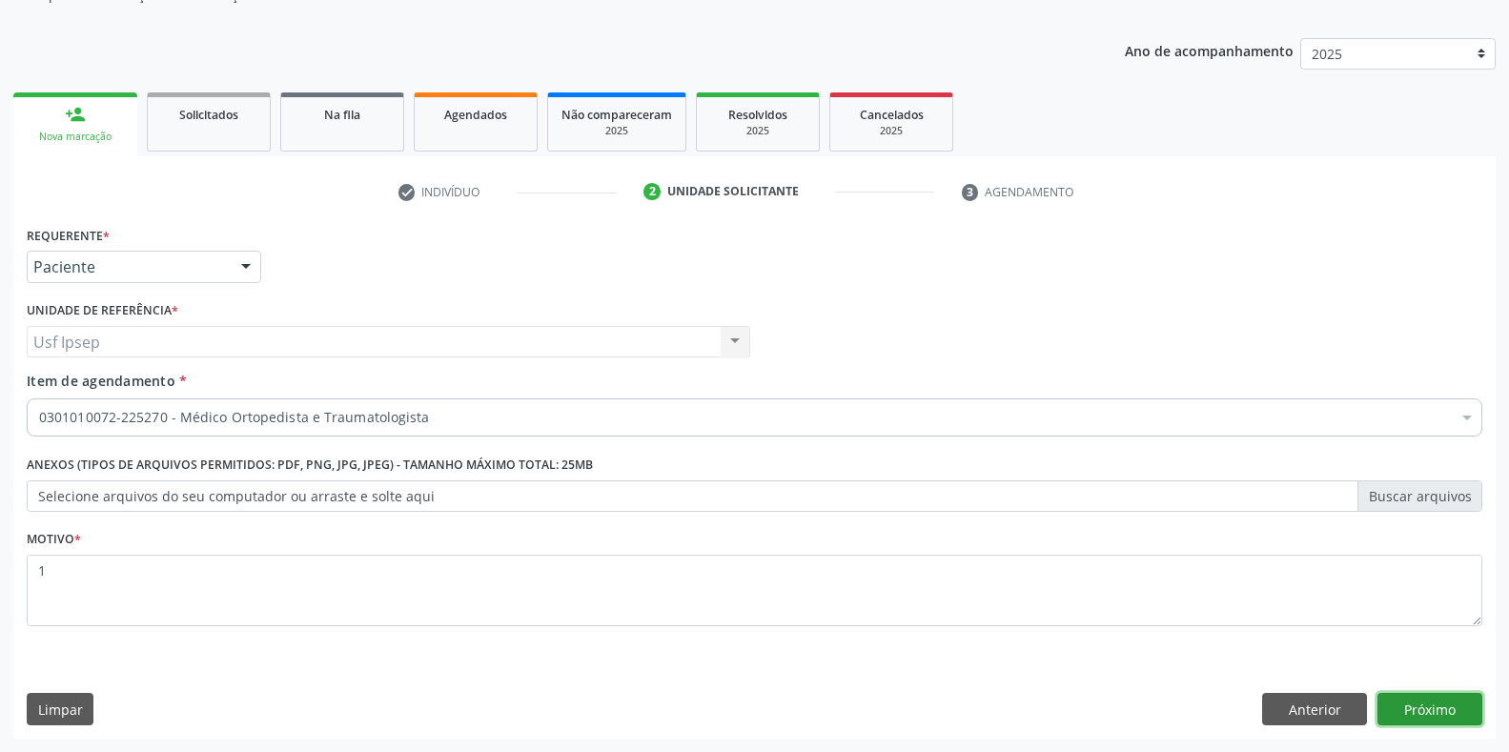
click at [1407, 706] on button "Próximo" at bounding box center [1429, 709] width 105 height 32
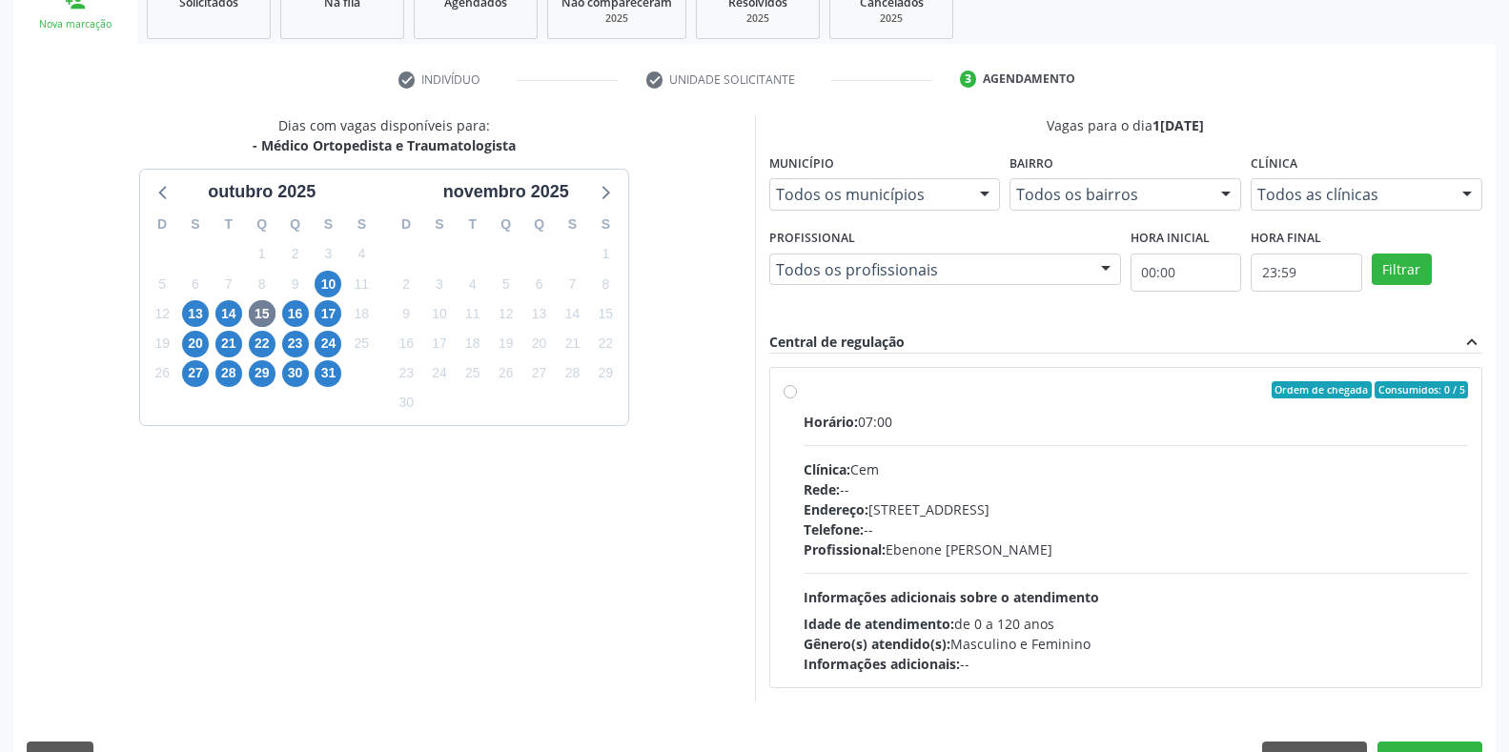
scroll to position [352, 0]
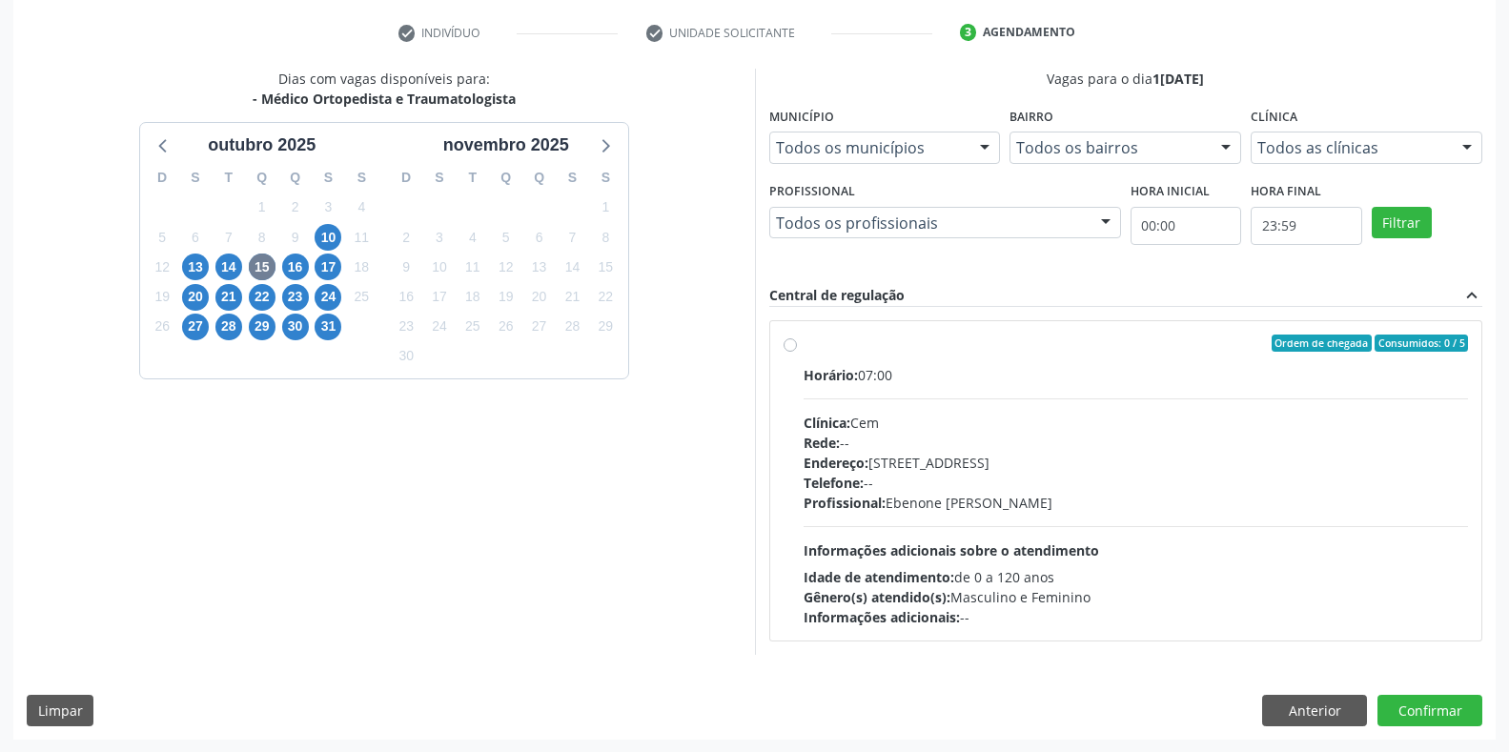
click at [803, 348] on label "Ordem de chegada Consumidos: 0 / 5 Horário: 07:00 Clínica: Cem Rede: -- Endereç…" at bounding box center [1135, 480] width 665 height 293
click at [790, 348] on input "Ordem de chegada Consumidos: 0 / 5 Horário: 07:00 Clínica: Cem Rede: -- Endereç…" at bounding box center [789, 342] width 13 height 17
radio input "true"
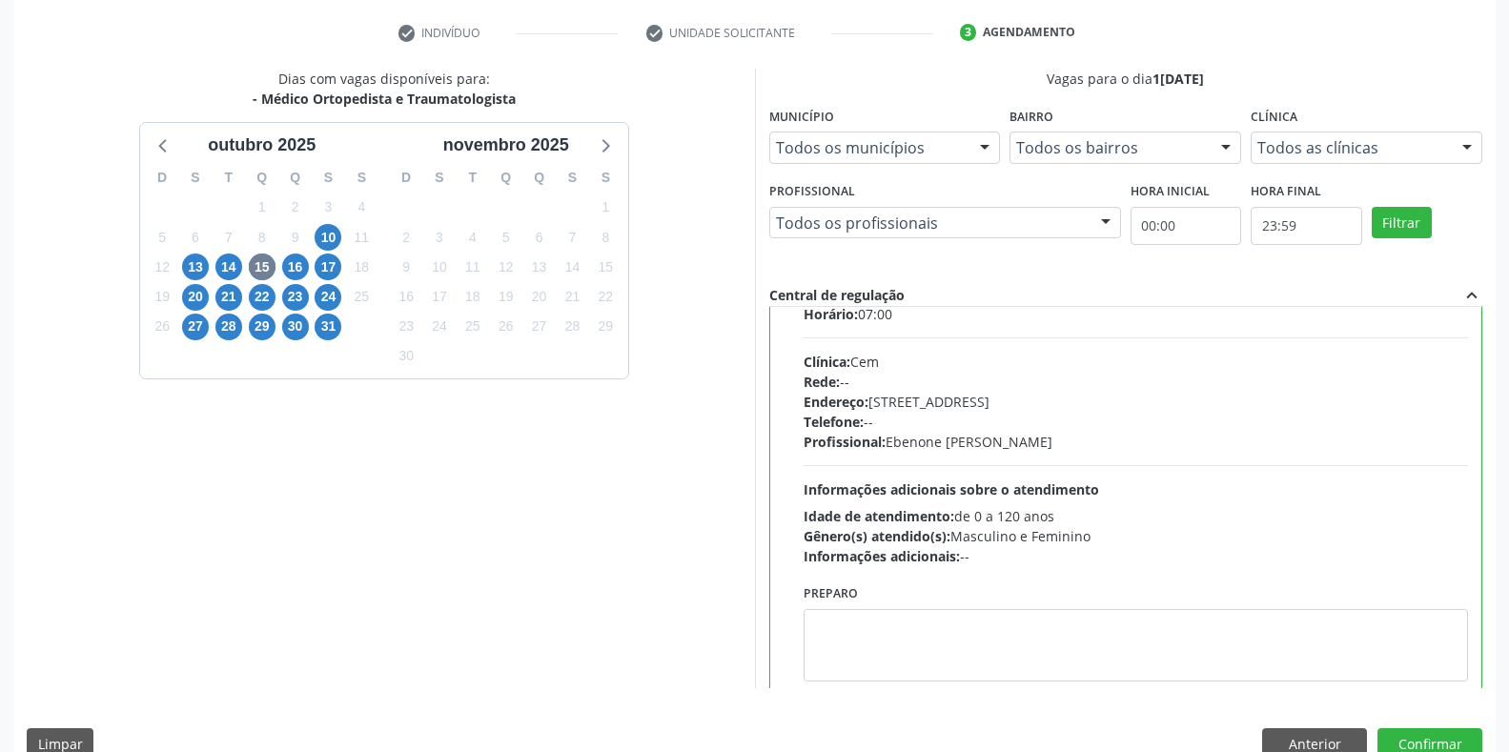
scroll to position [94, 0]
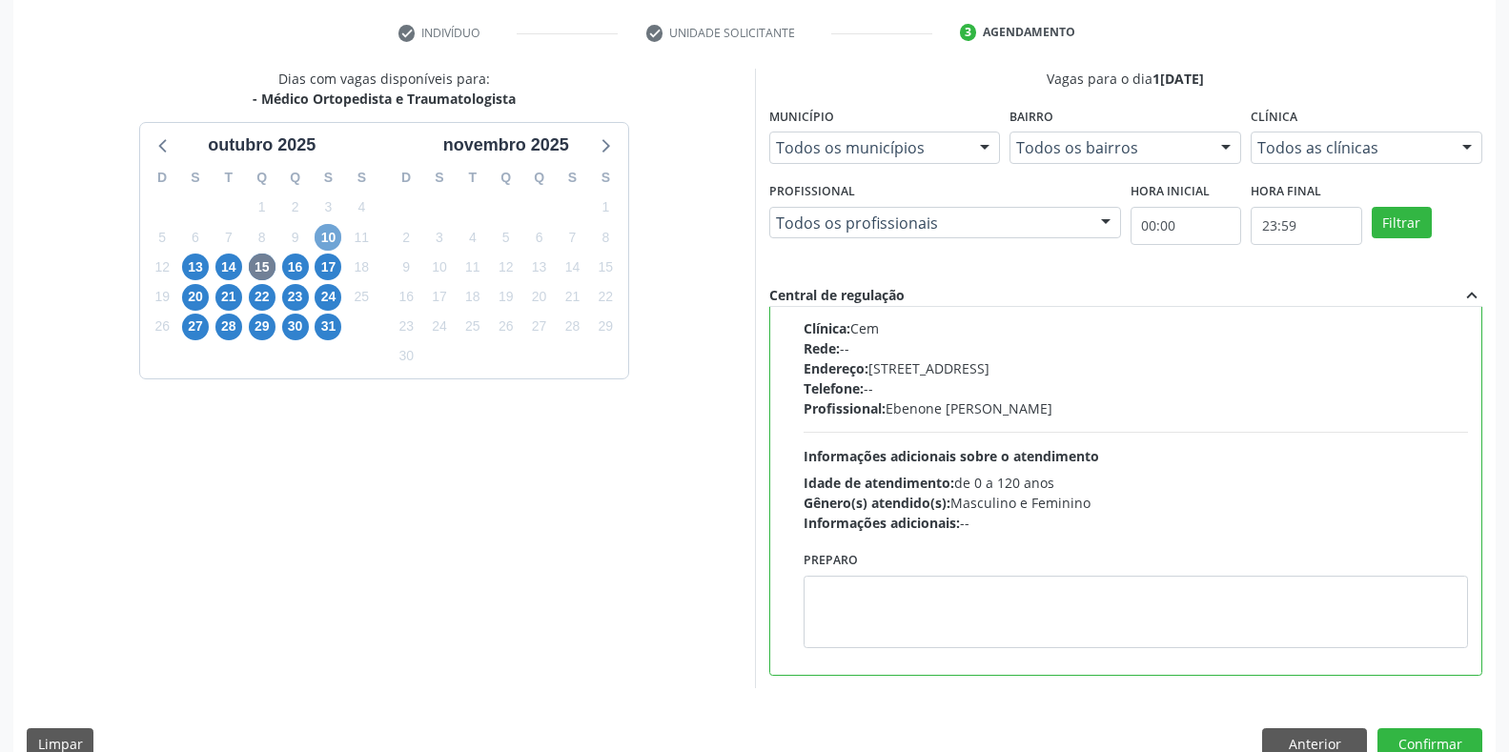
click at [336, 241] on span "10" at bounding box center [327, 237] width 27 height 27
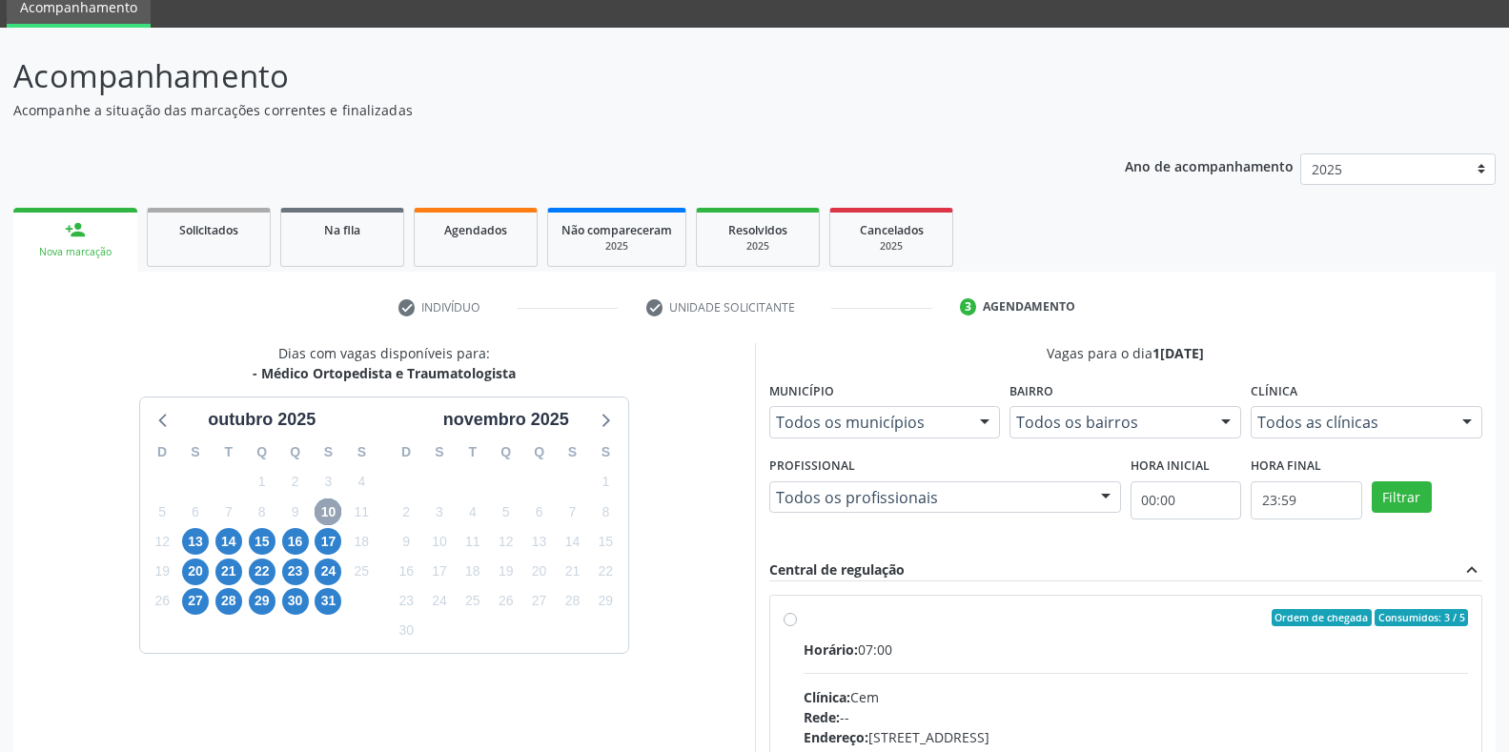
scroll to position [352, 0]
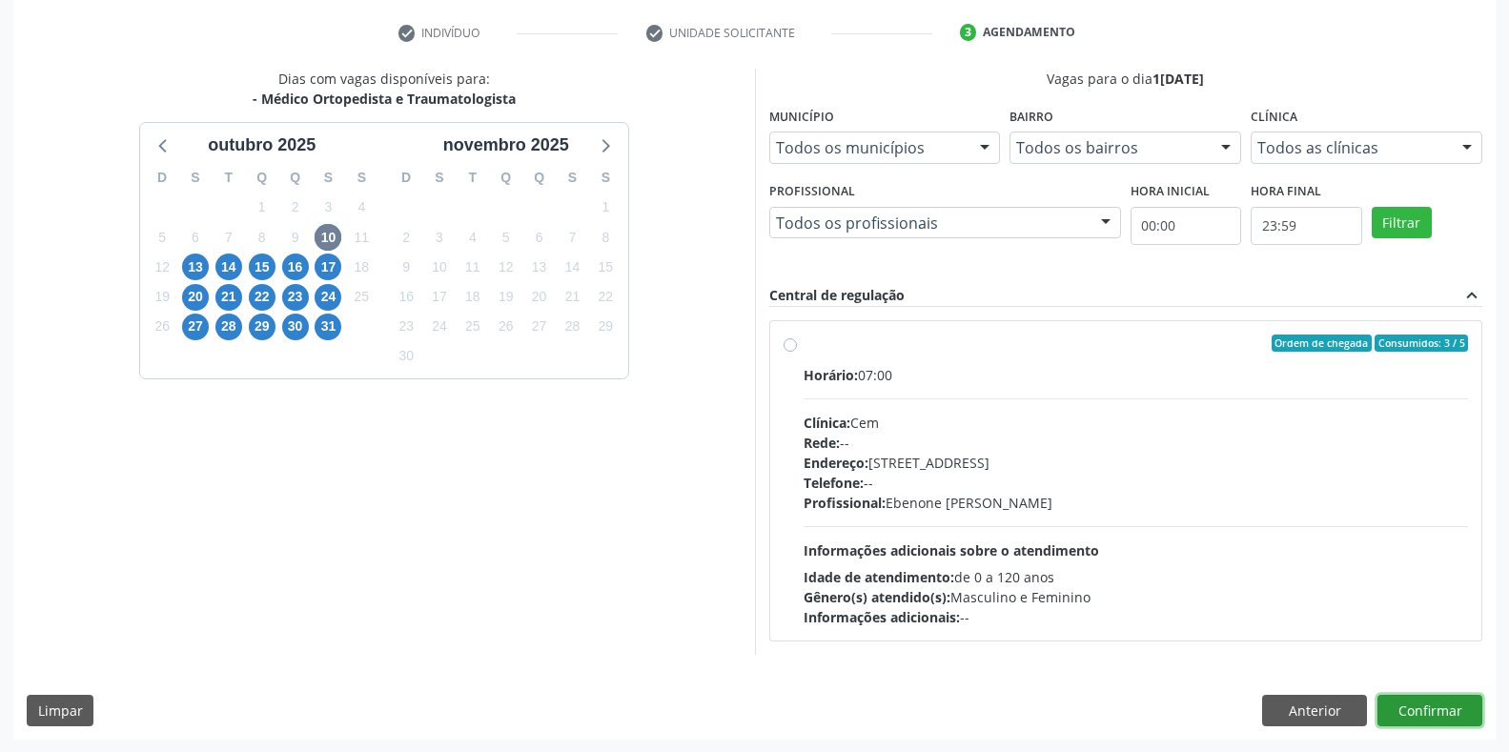
click at [1445, 708] on button "Confirmar" at bounding box center [1429, 711] width 105 height 32
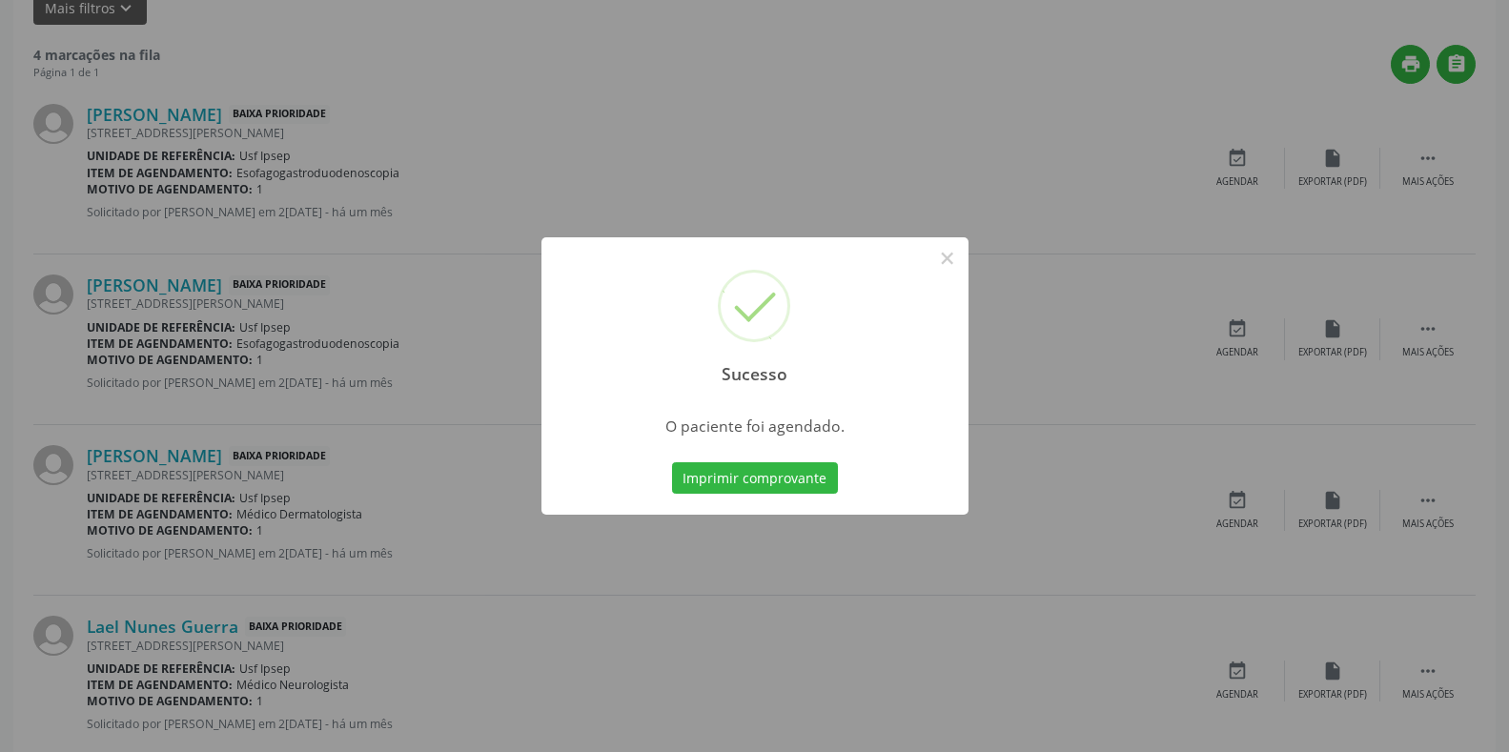
scroll to position [523, 0]
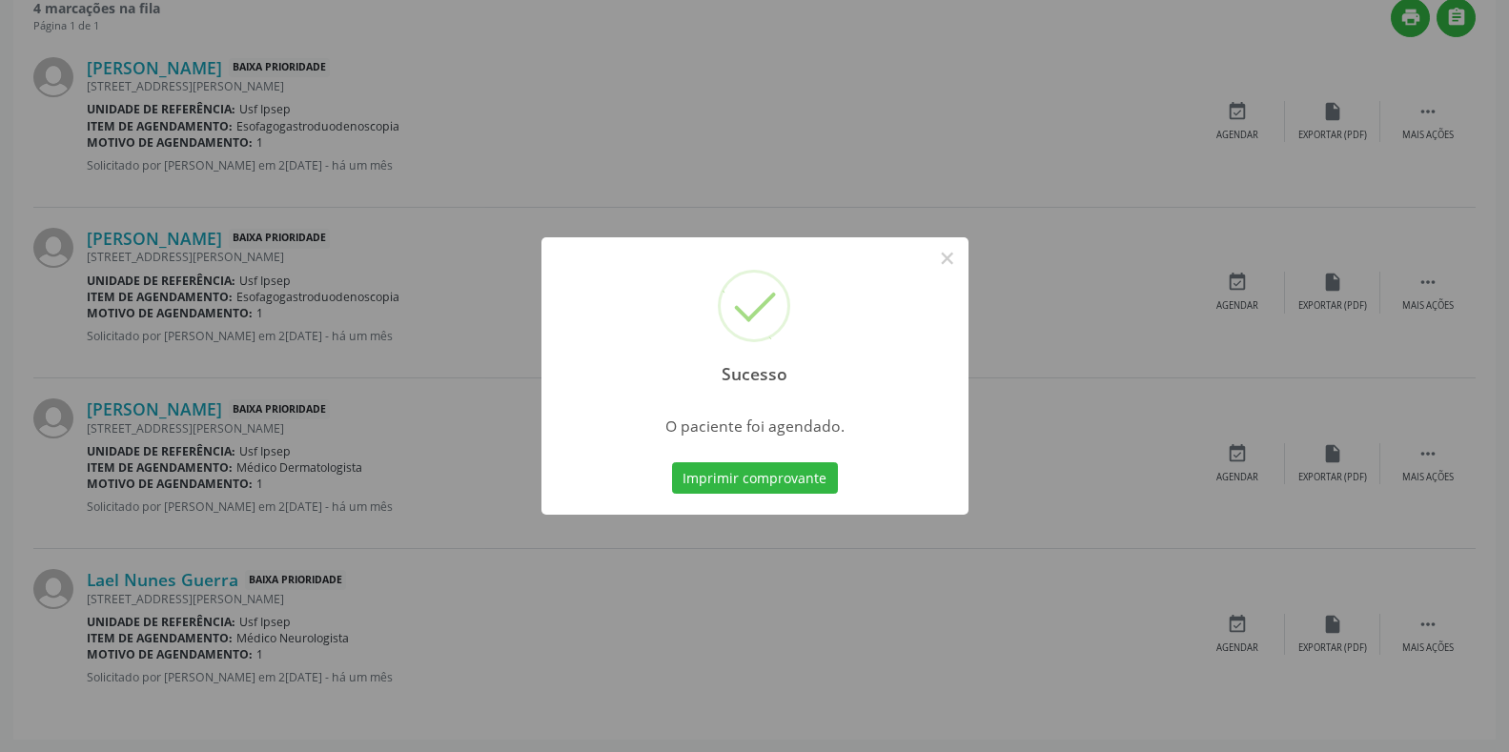
click at [655, 105] on div "Sucesso × O paciente foi agendado. Imprimir comprovante Cancel" at bounding box center [754, 376] width 1509 height 752
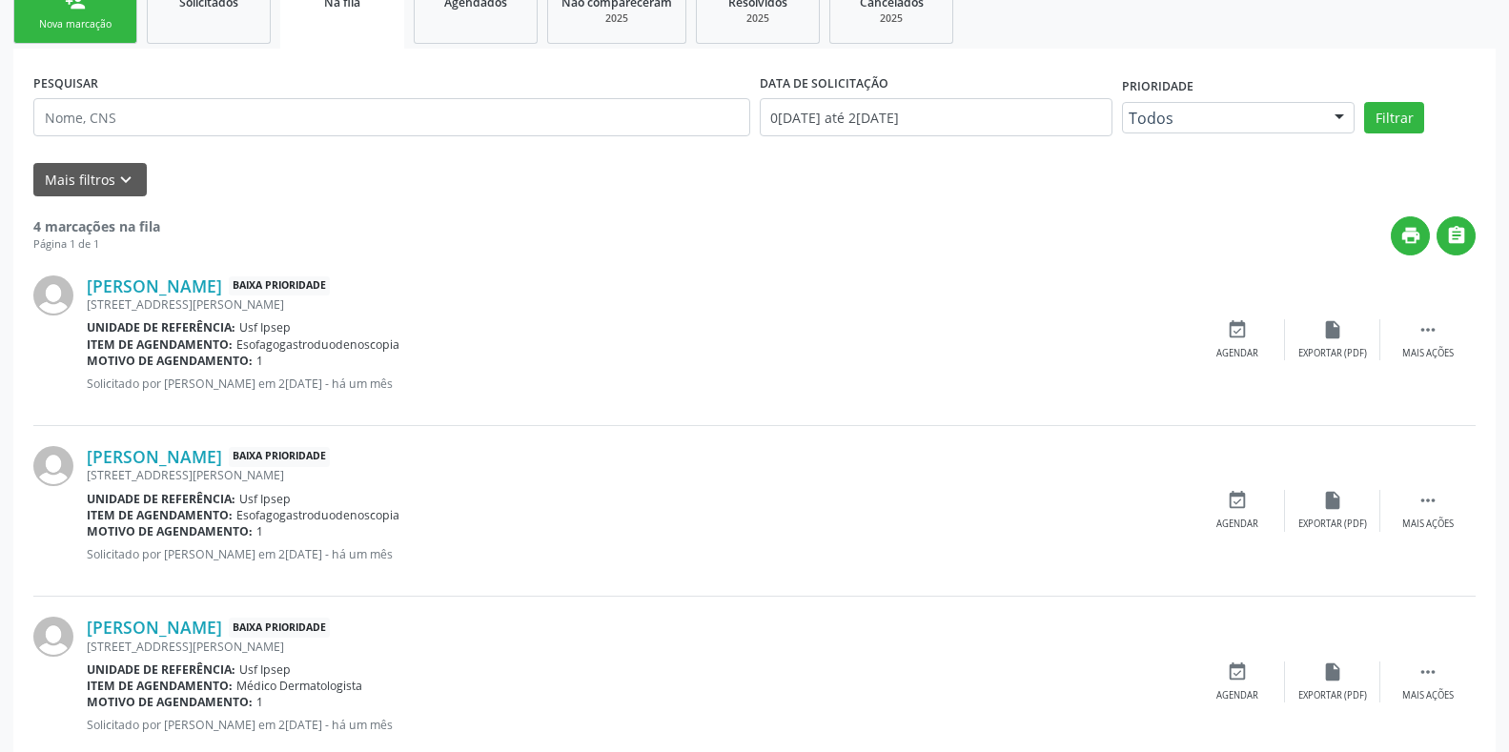
scroll to position [47, 0]
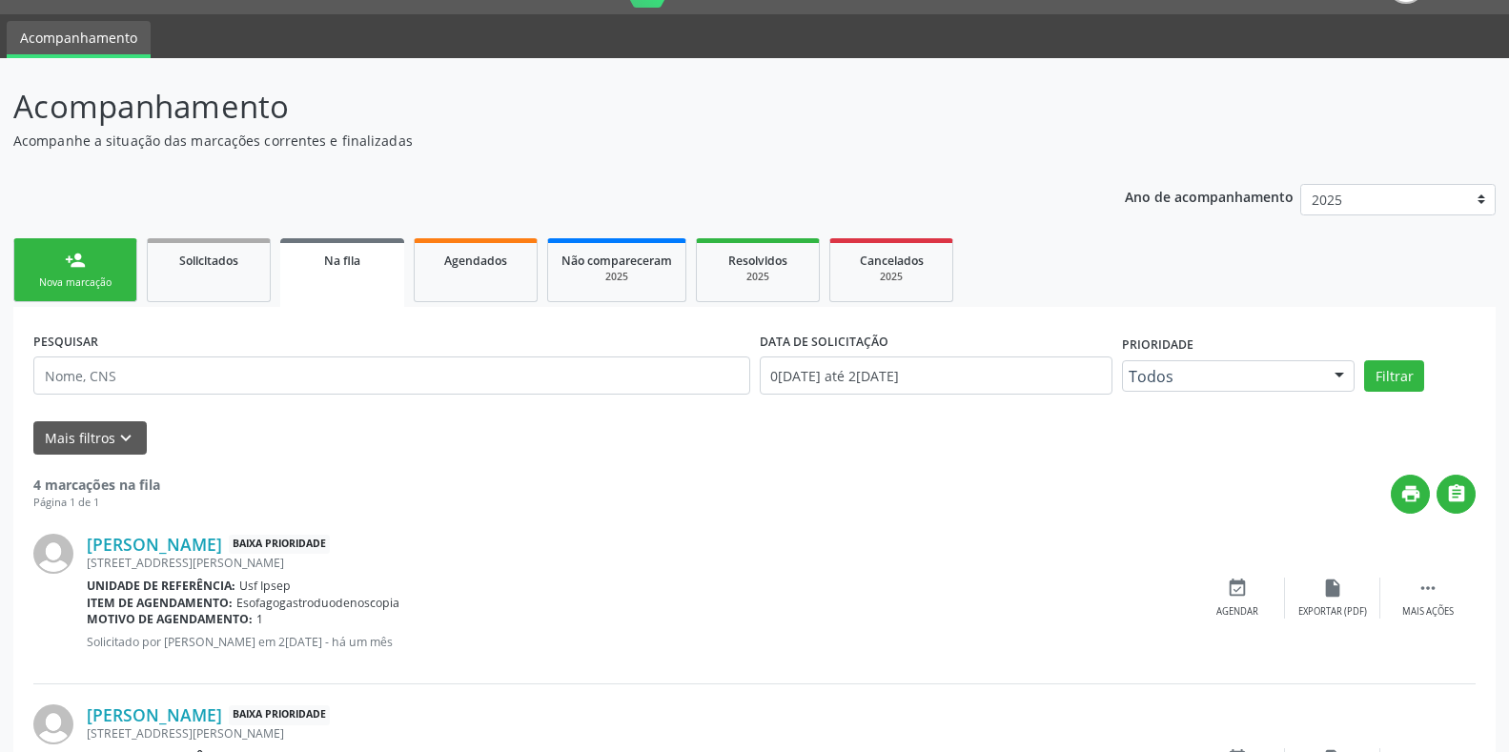
click at [67, 278] on div "Nova marcação" at bounding box center [75, 282] width 95 height 14
click at [67, 278] on div "Ano de acompanhamento 2025 2024 person_add Nova marcação Solicitados Na fila Ag…" at bounding box center [754, 693] width 1482 height 1045
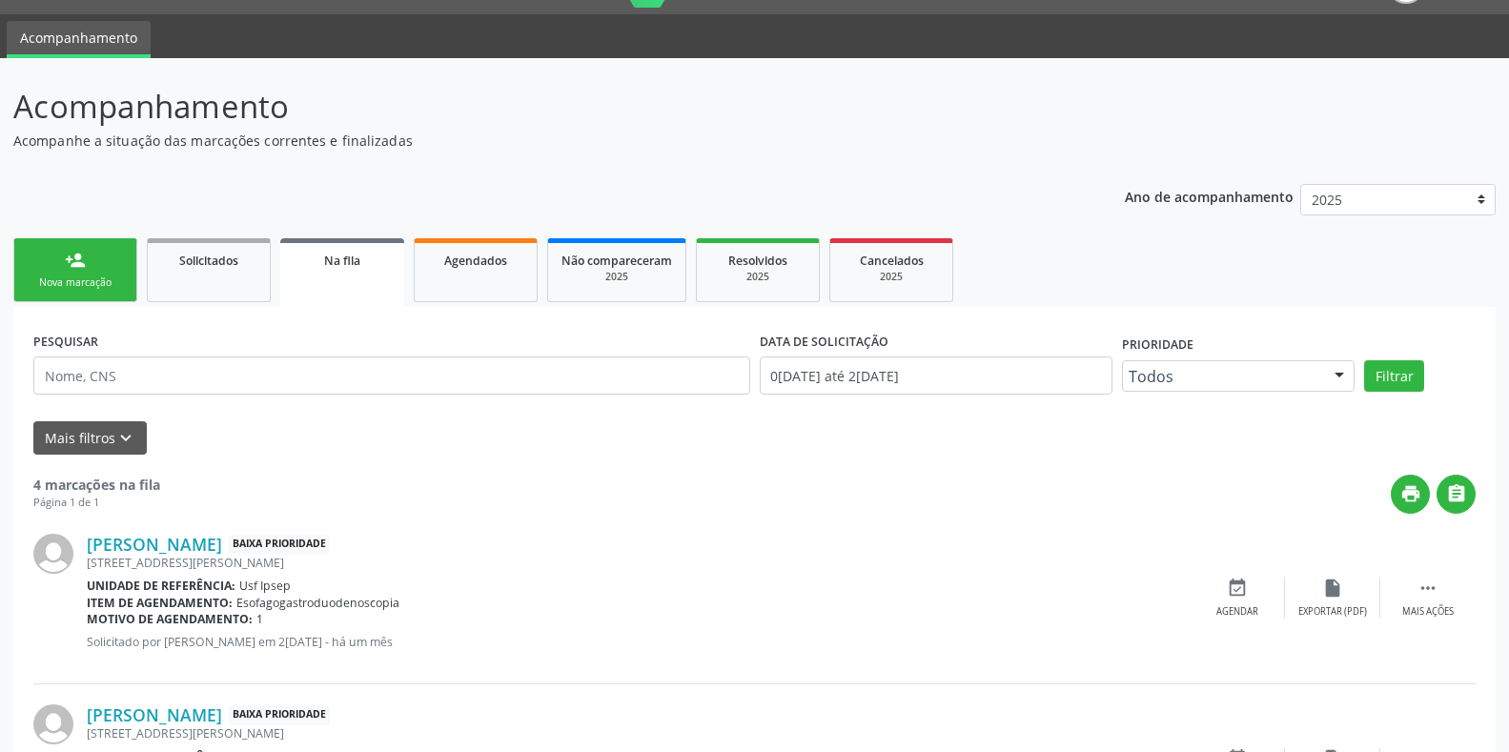
click at [67, 278] on div "Ano de acompanhamento 2025 2024 person_add Nova marcação Solicitados Na fila Ag…" at bounding box center [754, 693] width 1482 height 1045
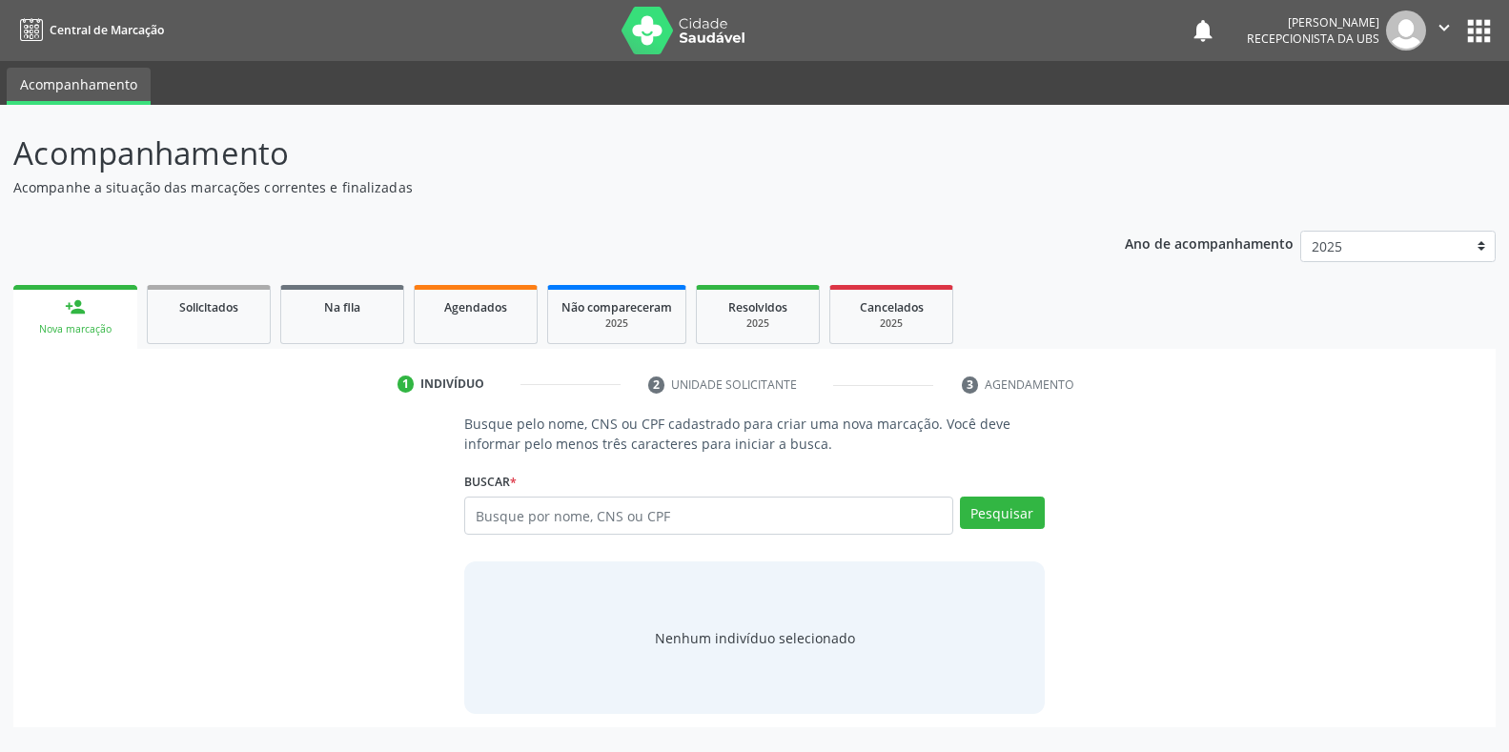
click at [67, 278] on div "Ano de acompanhamento 2025 2024 person_add Nova marcação Solicitados Na fila Ag…" at bounding box center [754, 472] width 1482 height 511
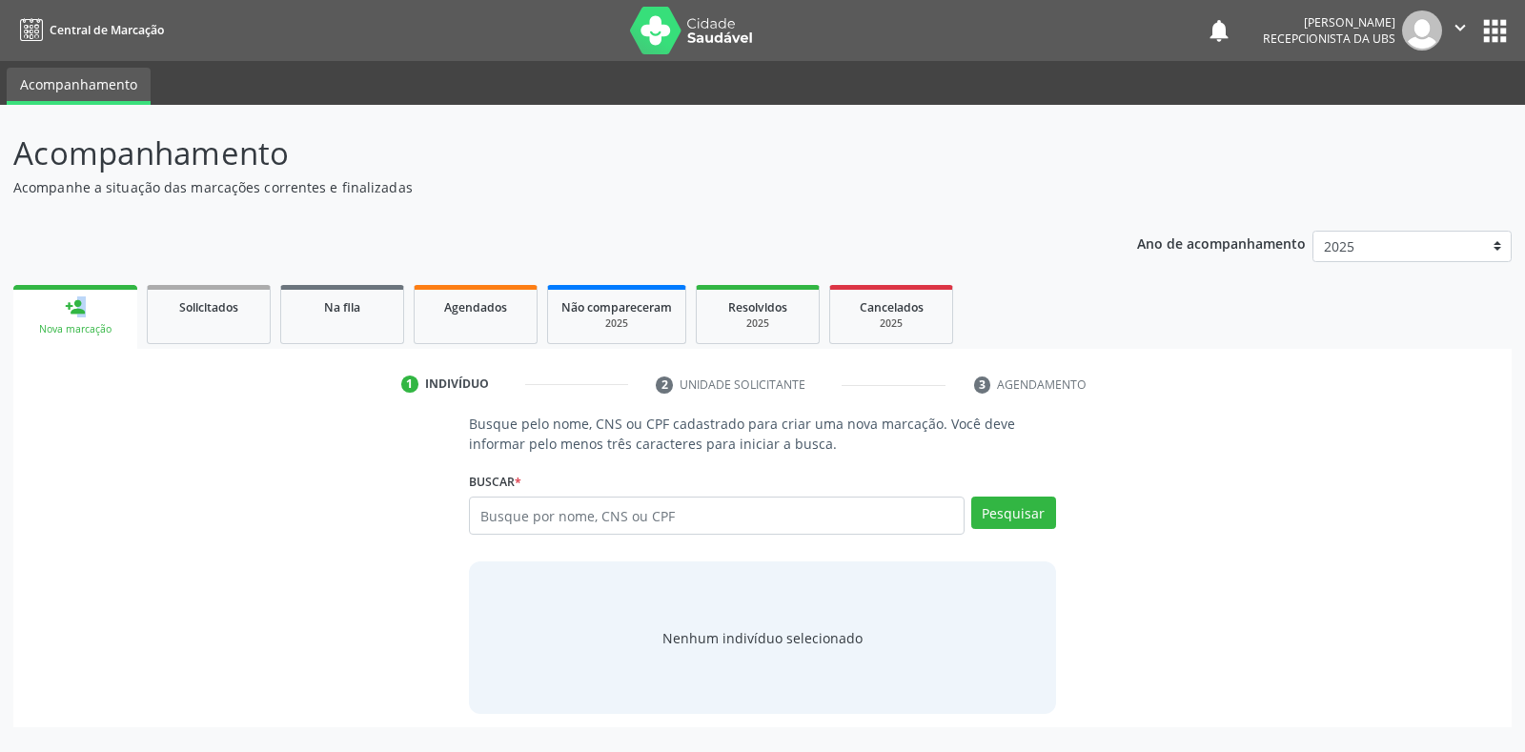
click at [67, 278] on div "Ano de acompanhamento 2025 2024 person_add Nova marcação Solicitados Na fila Ag…" at bounding box center [762, 472] width 1498 height 511
click at [475, 512] on input "text" at bounding box center [716, 516] width 495 height 38
type input "62809547491"
click at [1040, 512] on button "Pesquisar" at bounding box center [1013, 513] width 85 height 32
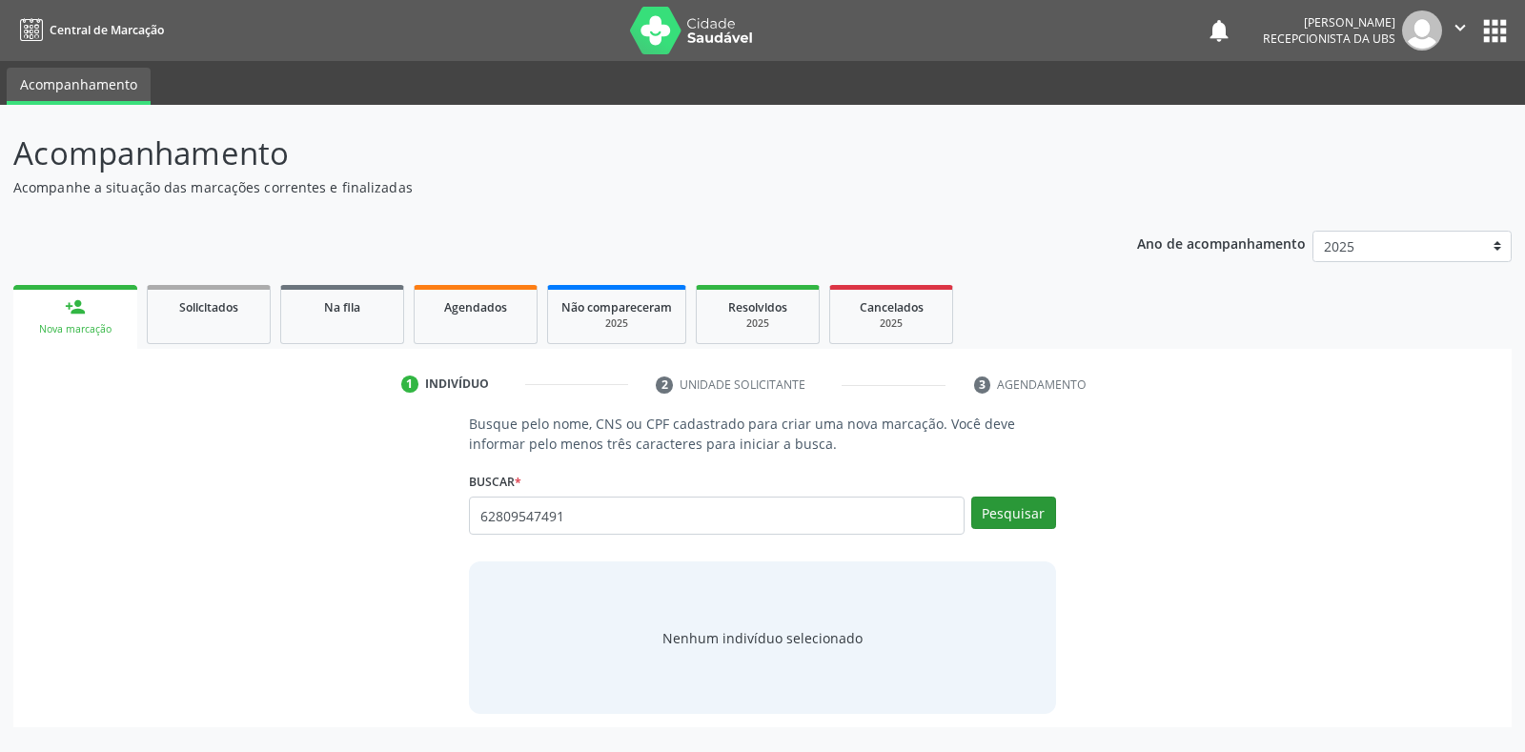
type input "62809547491"
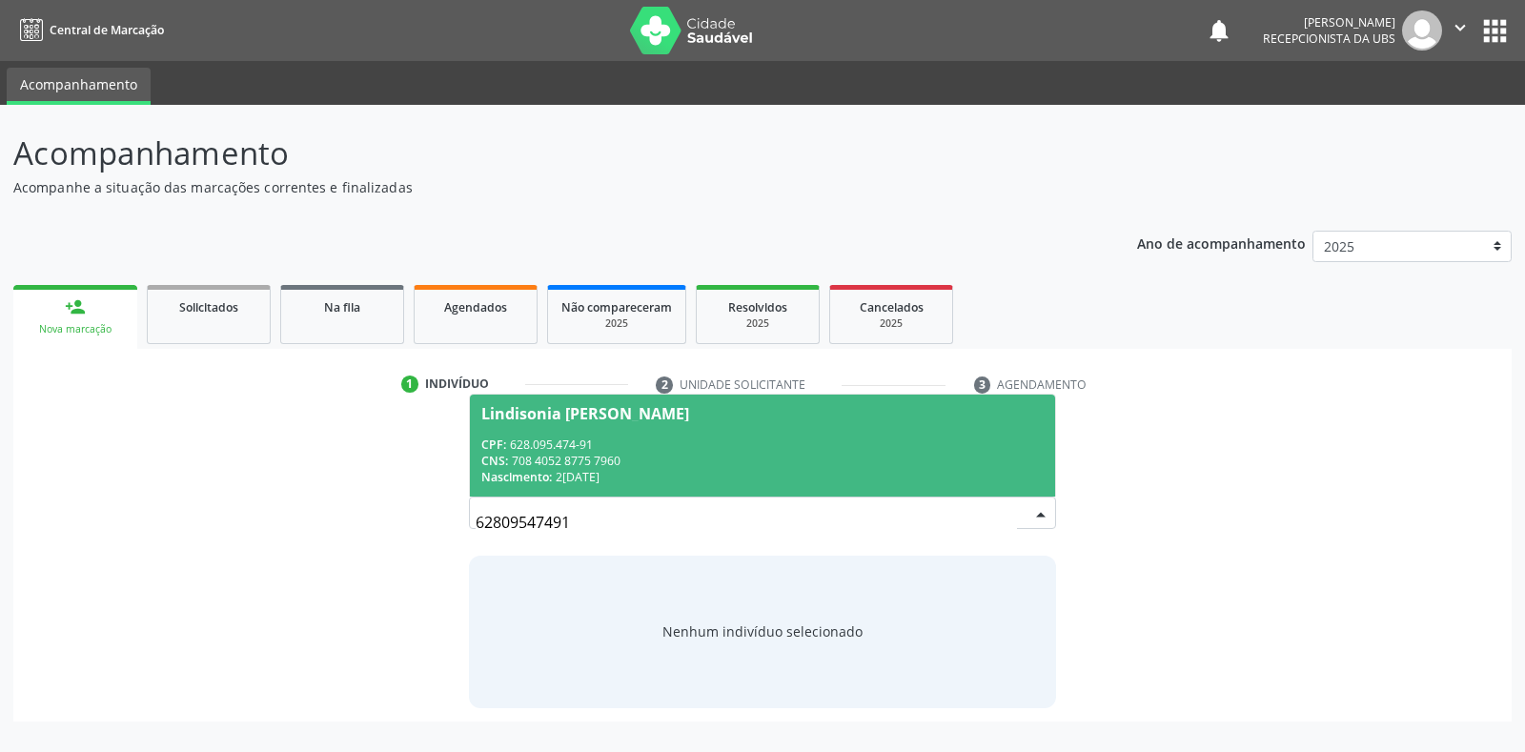
click at [523, 421] on span "Lindisonia [PERSON_NAME] CPF: 628.095.474-91 CNS: 708 4052 8775 7960 Nascimento…" at bounding box center [762, 446] width 584 height 102
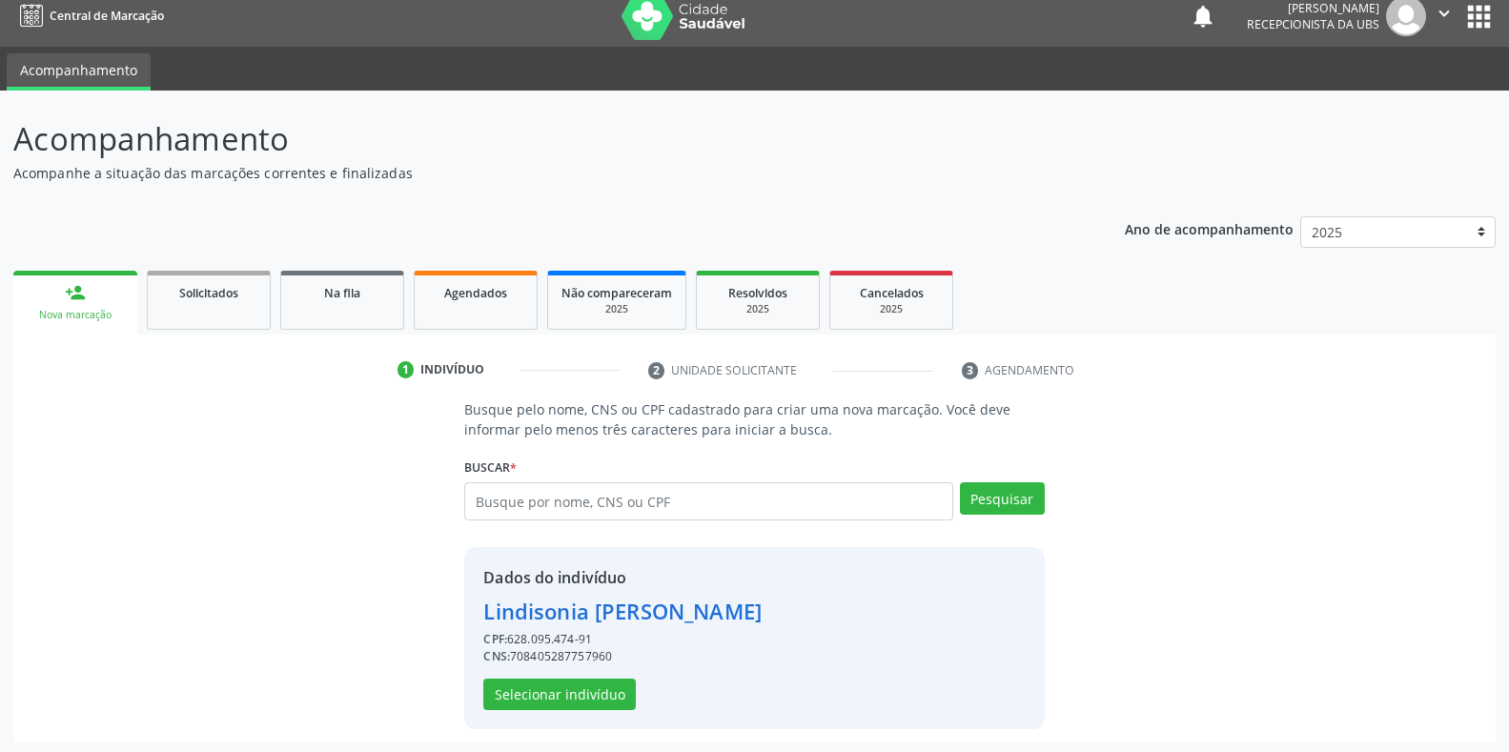
scroll to position [18, 0]
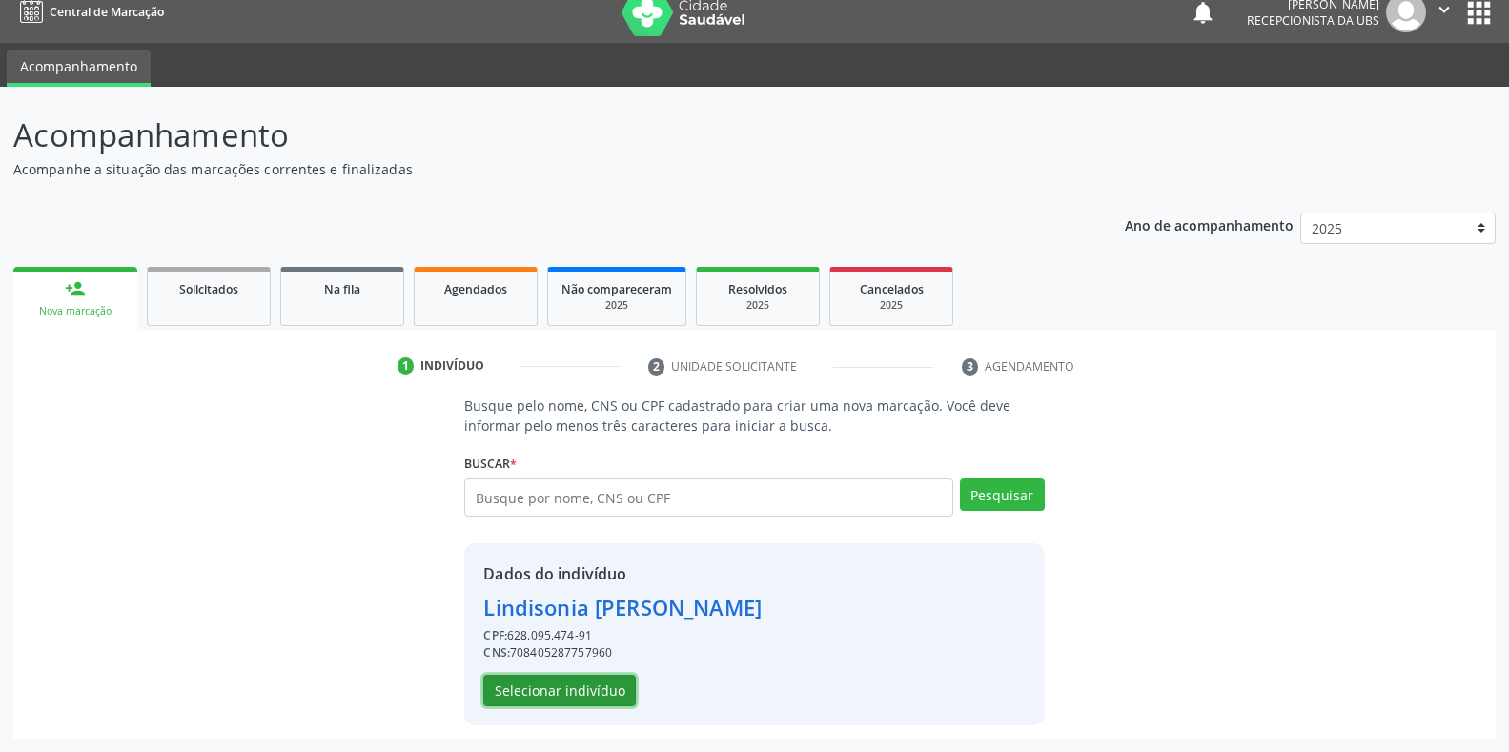
click at [571, 694] on button "Selecionar indivíduo" at bounding box center [559, 691] width 152 height 32
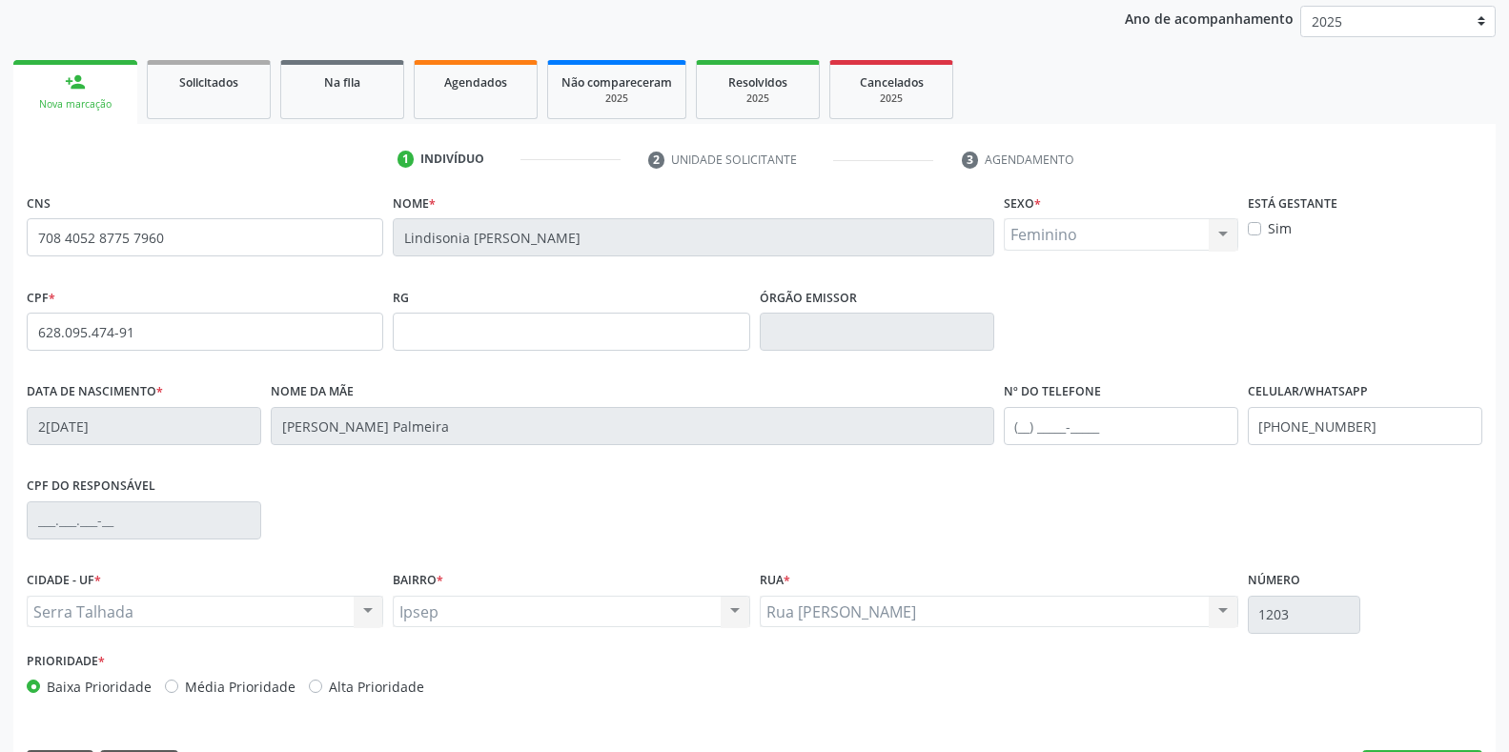
scroll to position [281, 0]
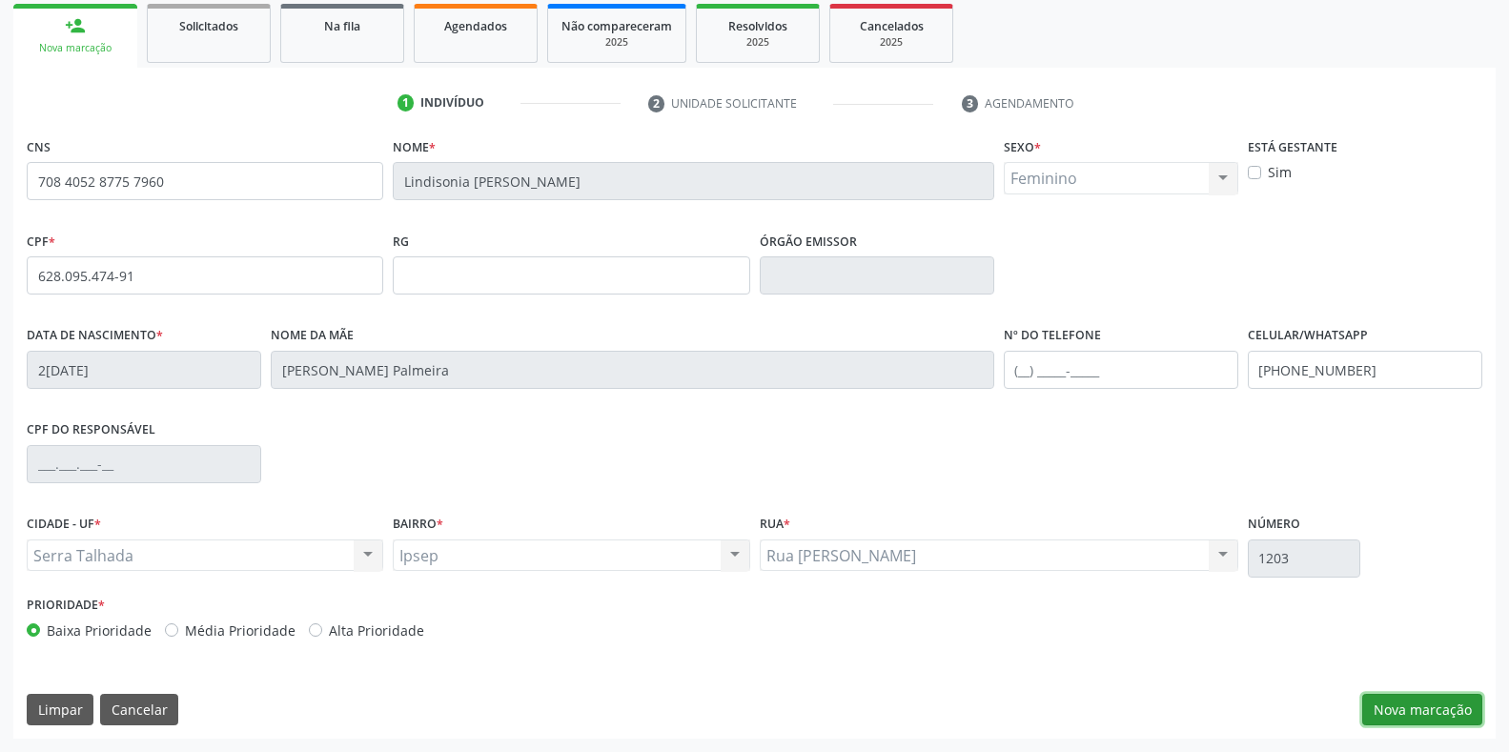
click at [1378, 702] on button "Nova marcação" at bounding box center [1422, 710] width 120 height 32
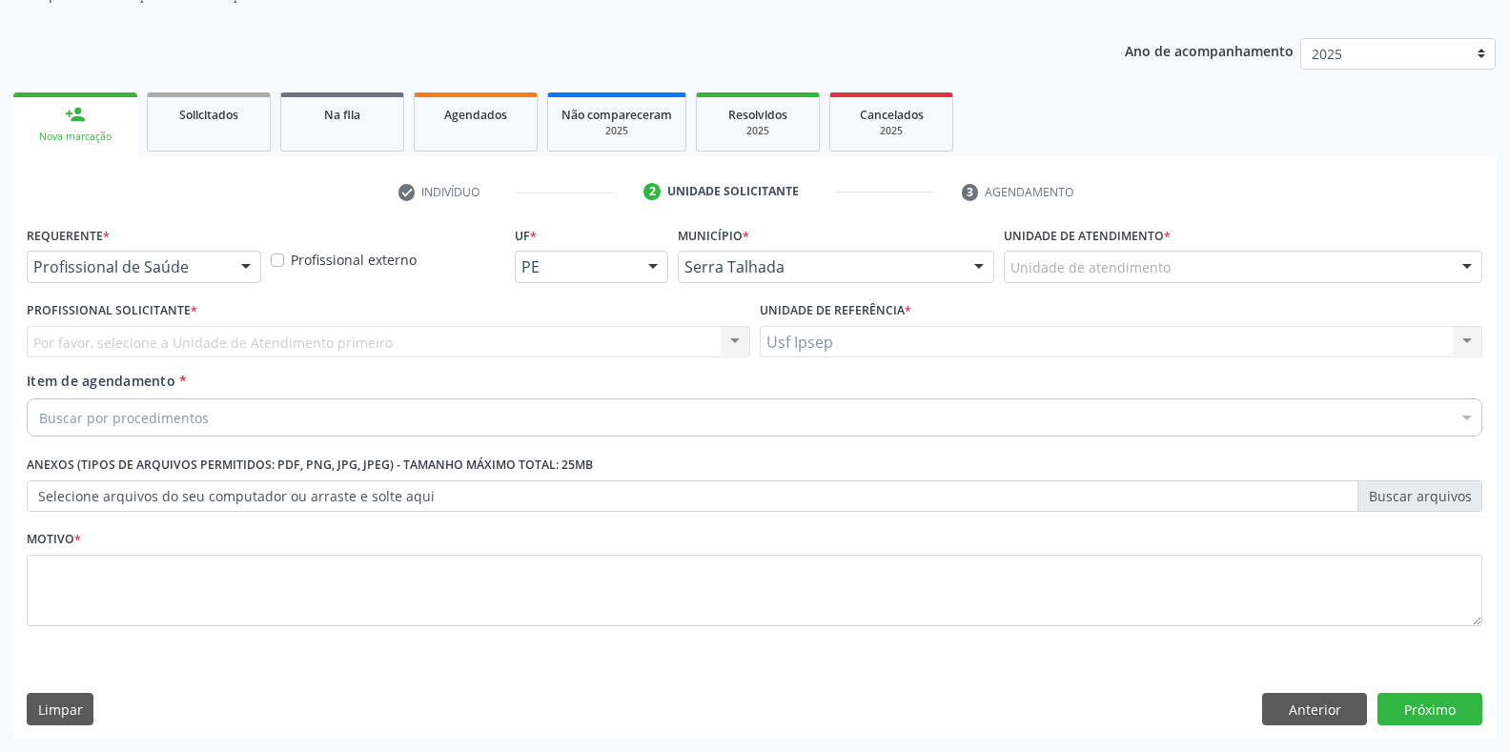
scroll to position [193, 0]
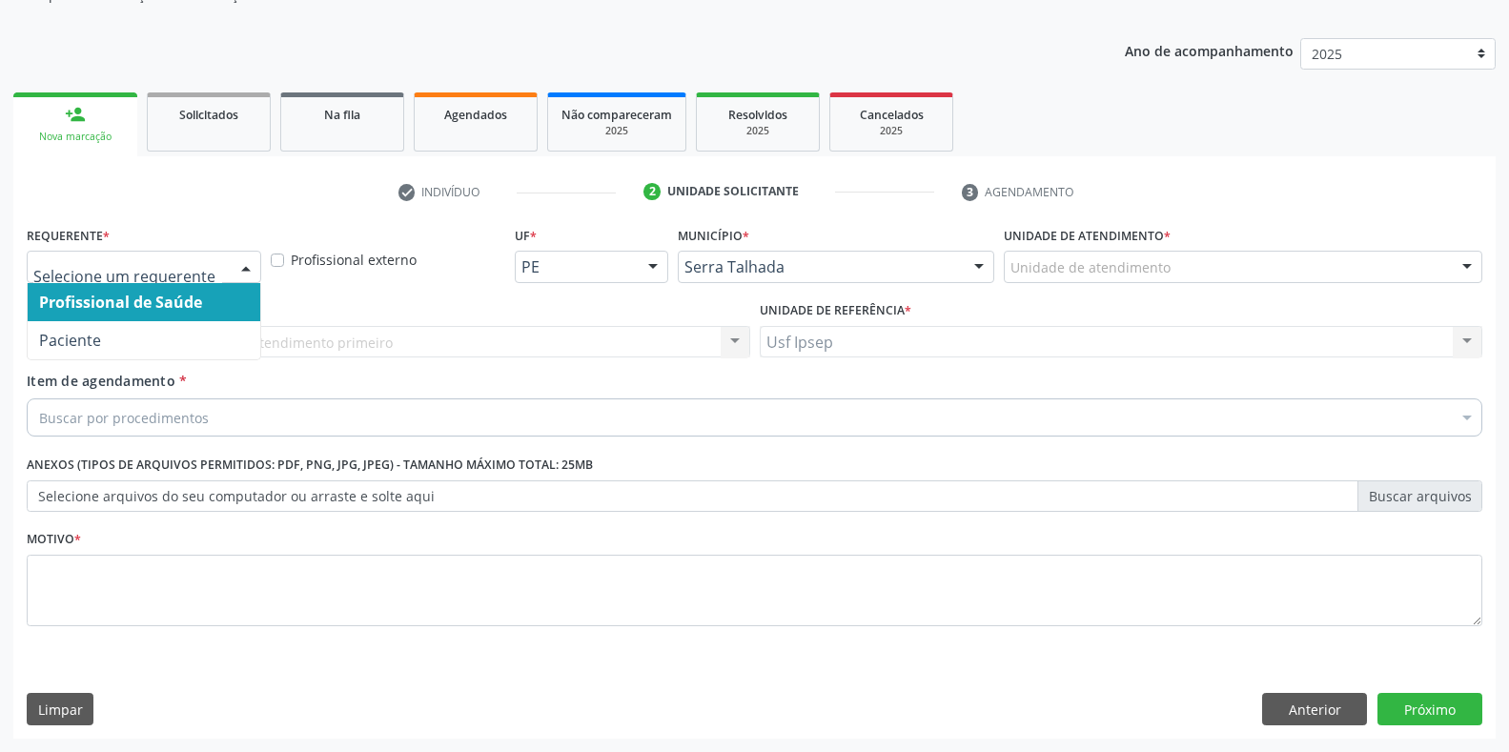
click at [253, 269] on div at bounding box center [246, 268] width 29 height 32
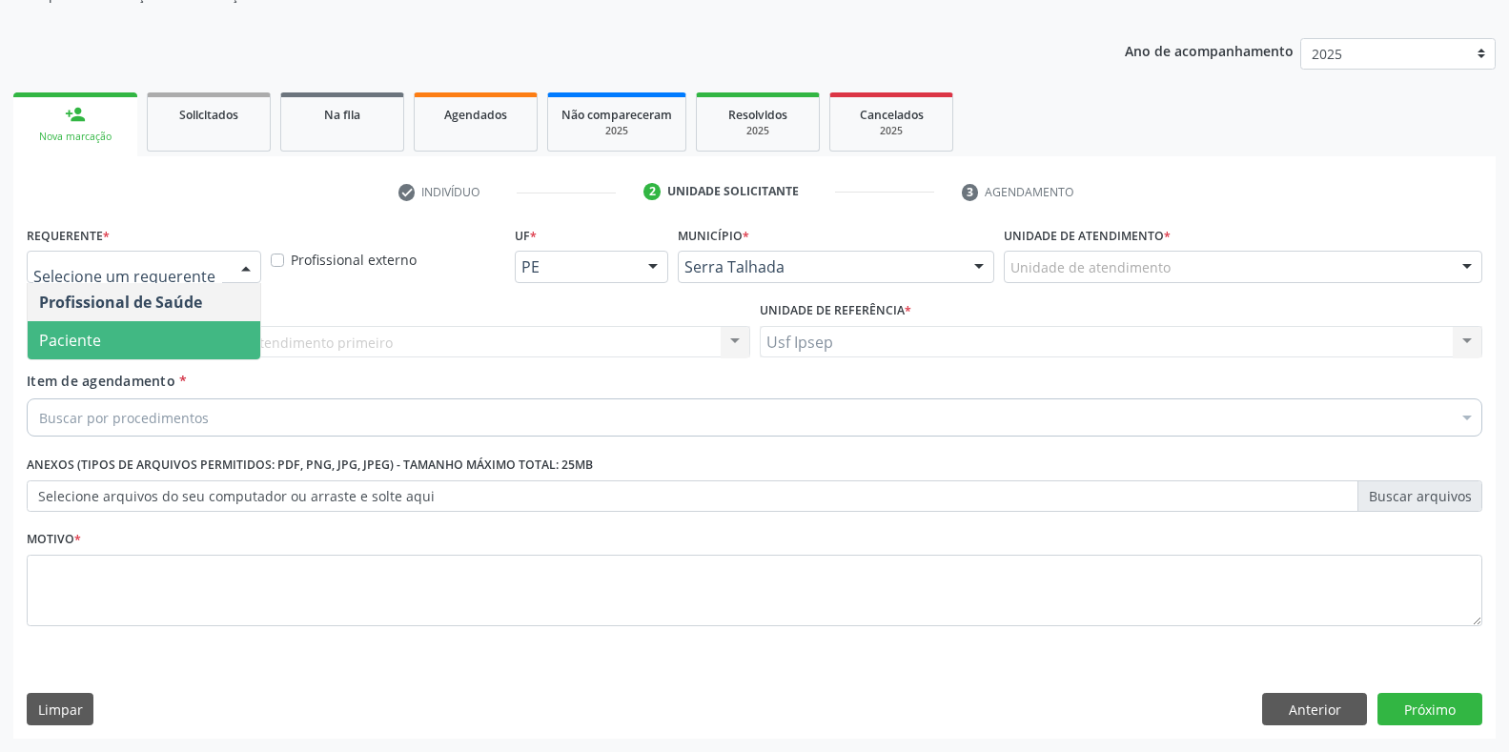
click at [111, 342] on span "Paciente" at bounding box center [144, 340] width 233 height 38
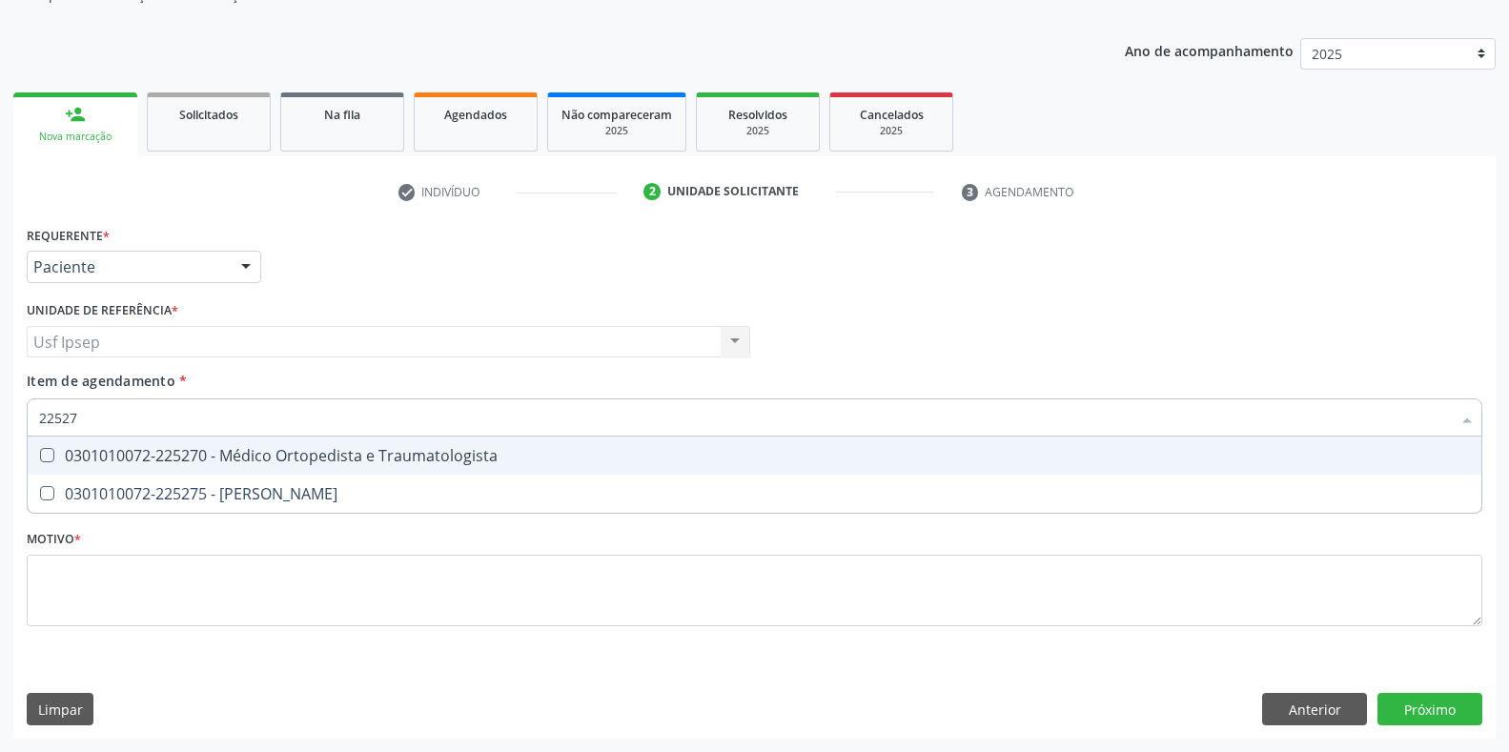
type input "225270"
click at [39, 451] on div at bounding box center [35, 455] width 14 height 15
checkbox Traumatologista "true"
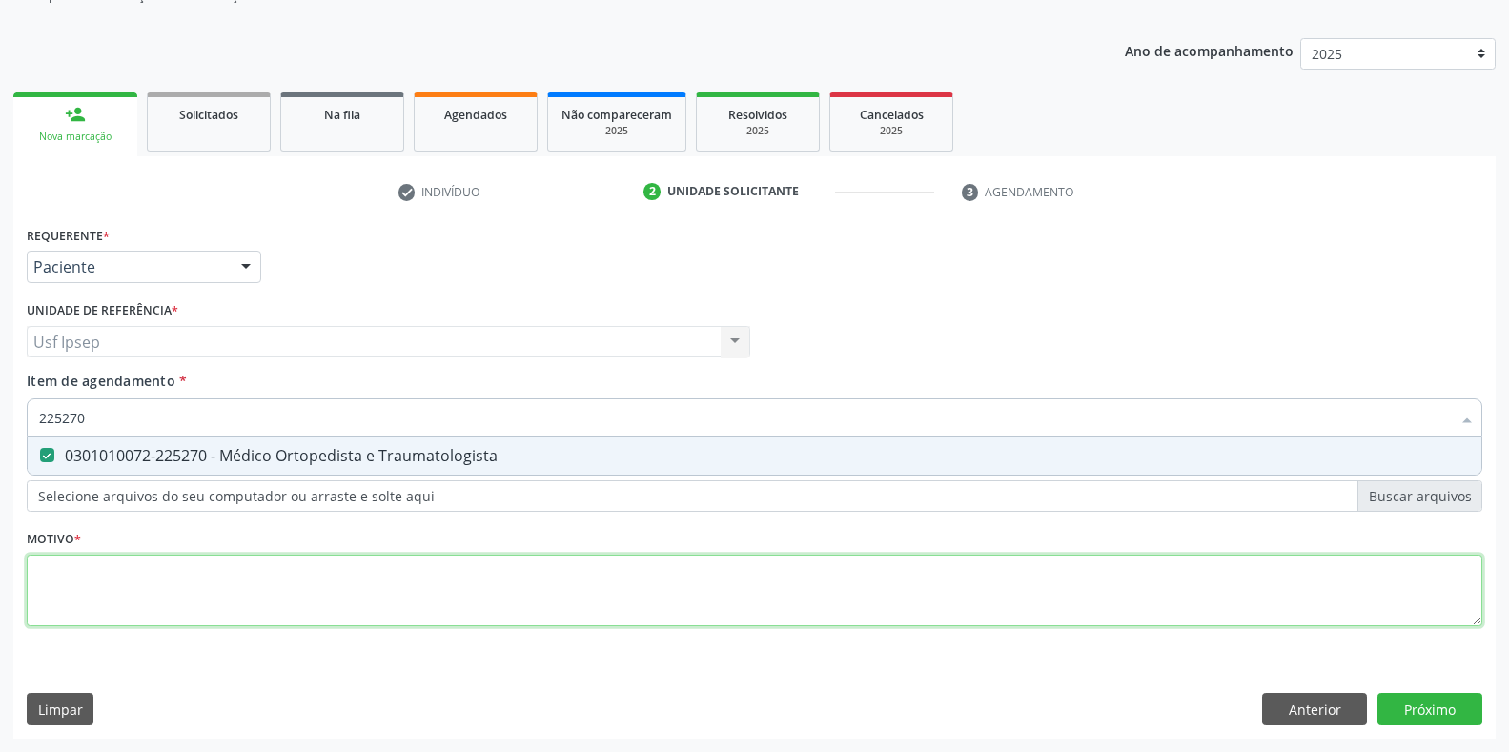
click at [61, 578] on div "Requerente * Paciente Profissional de Saúde Paciente Nenhum resultado encontrad…" at bounding box center [754, 437] width 1455 height 432
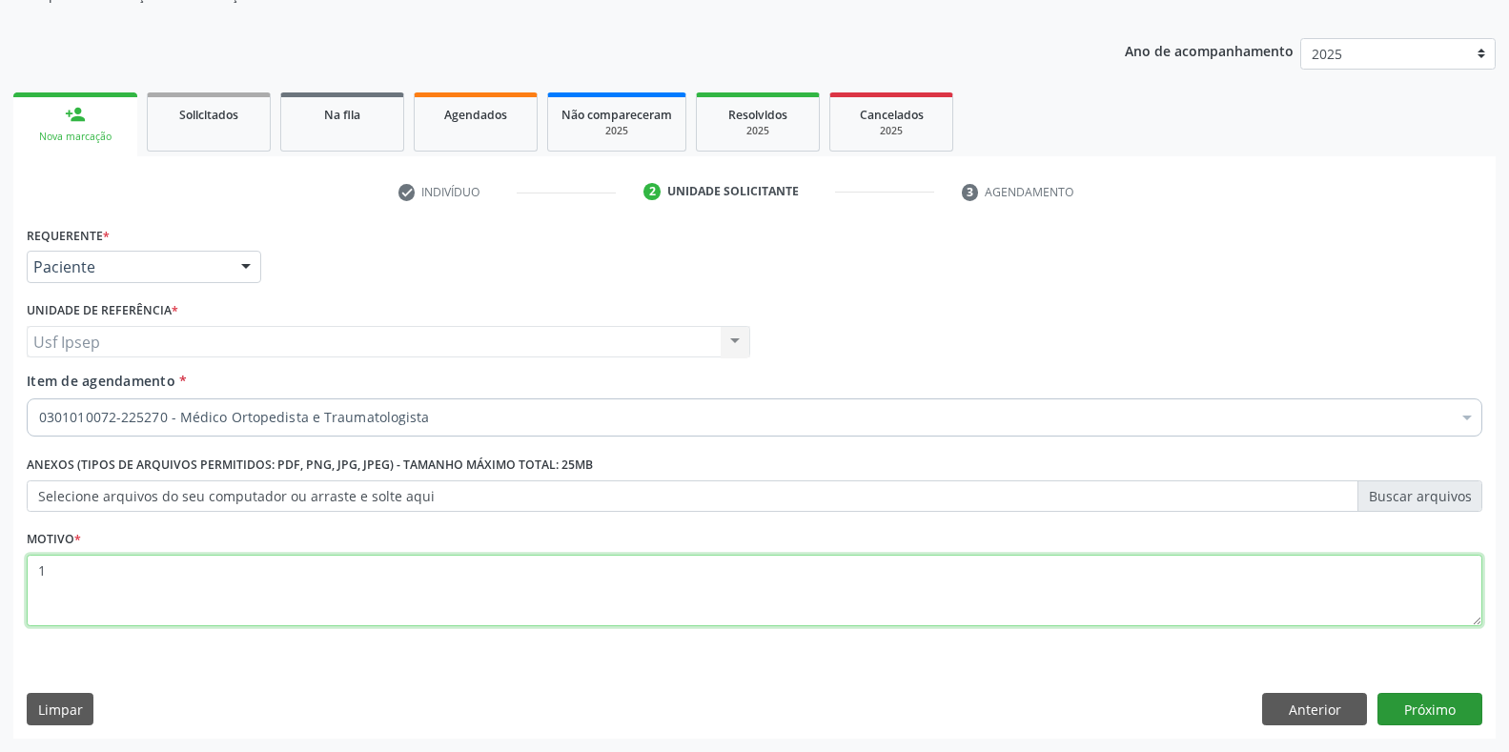
type textarea "1"
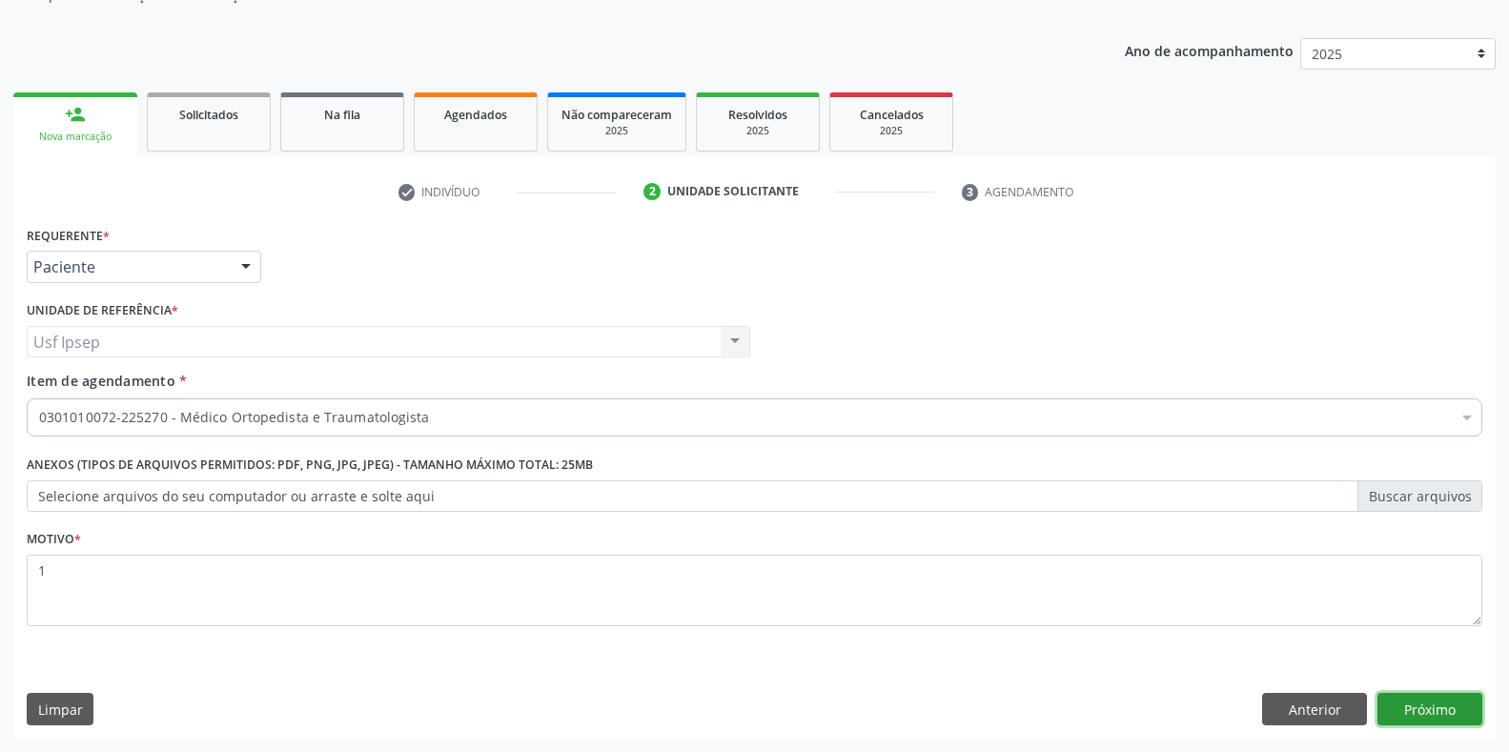
click at [1414, 719] on button "Próximo" at bounding box center [1429, 709] width 105 height 32
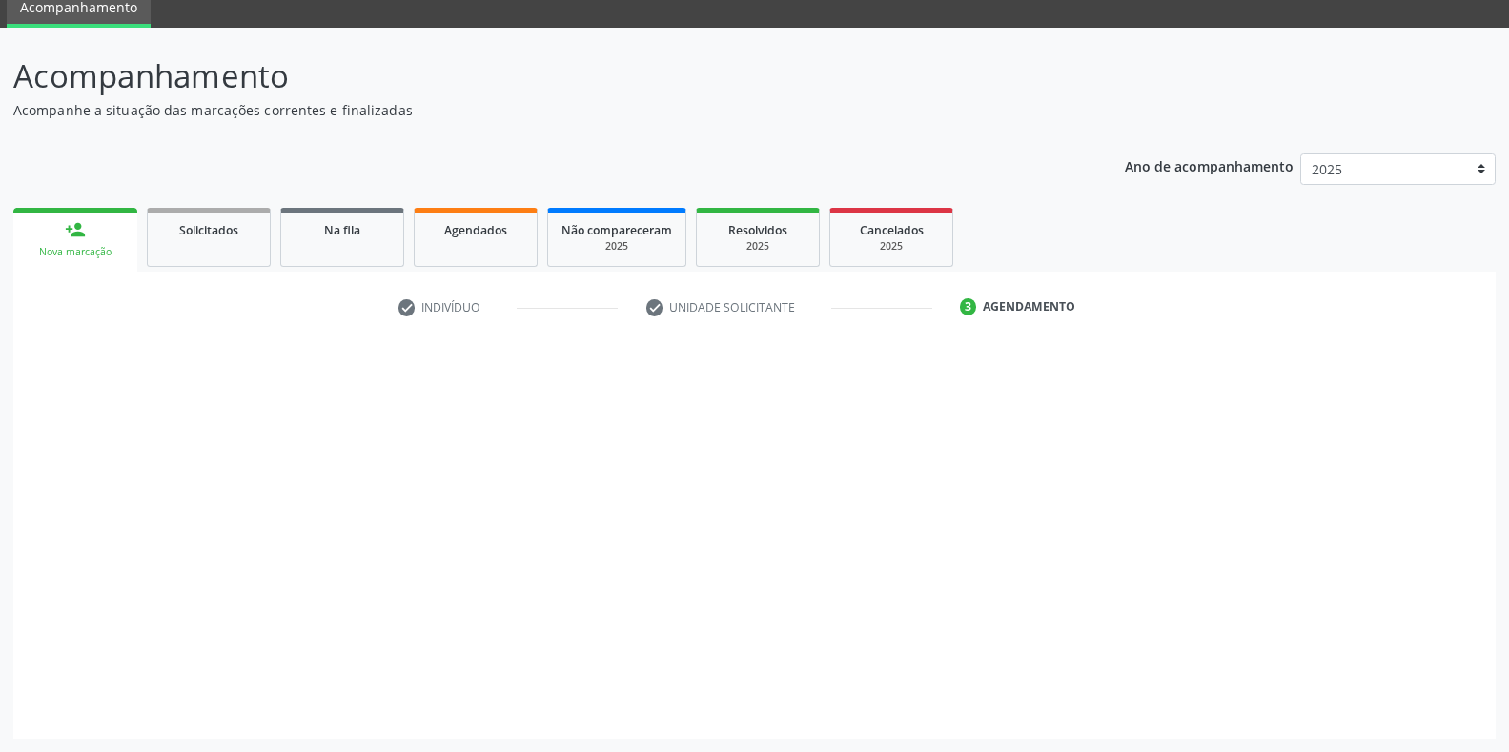
scroll to position [77, 0]
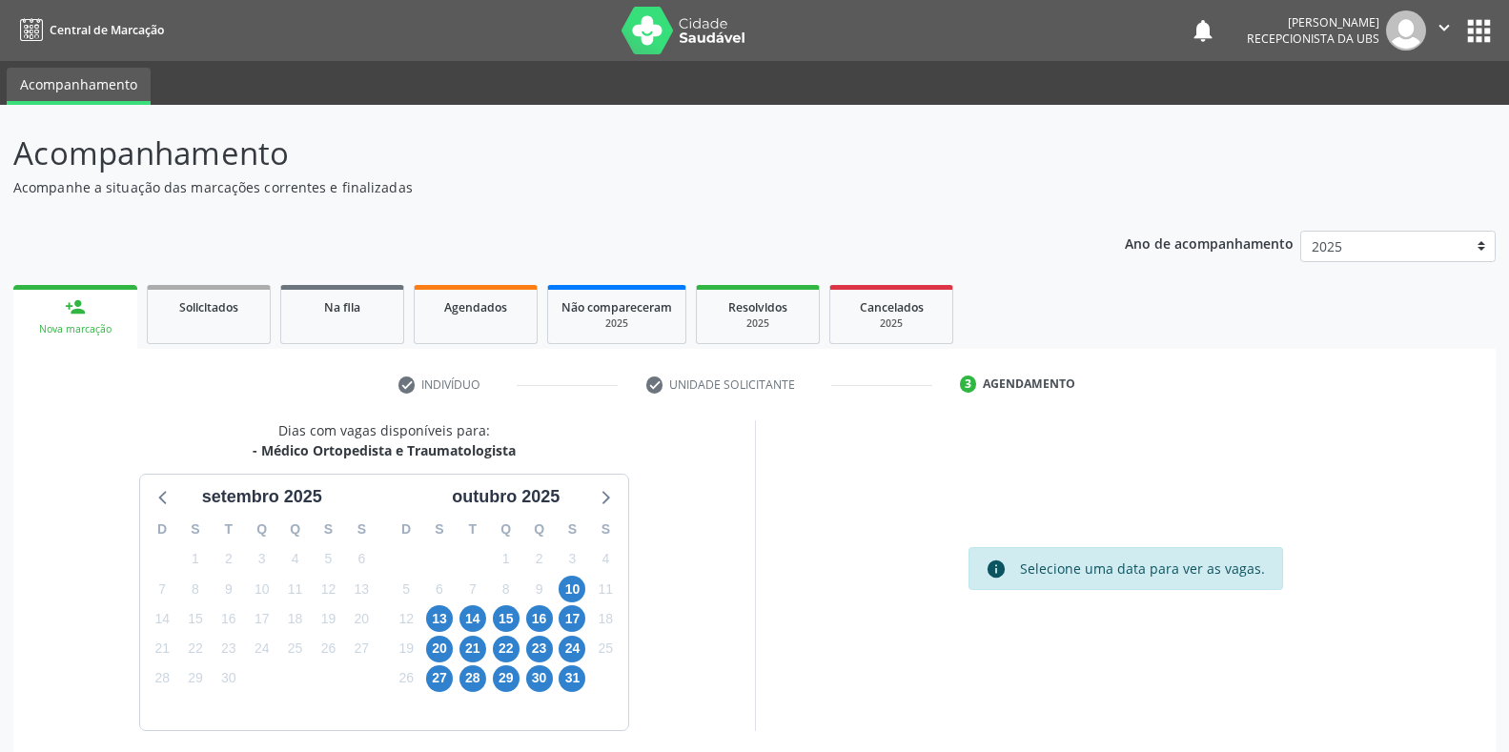
scroll to position [77, 0]
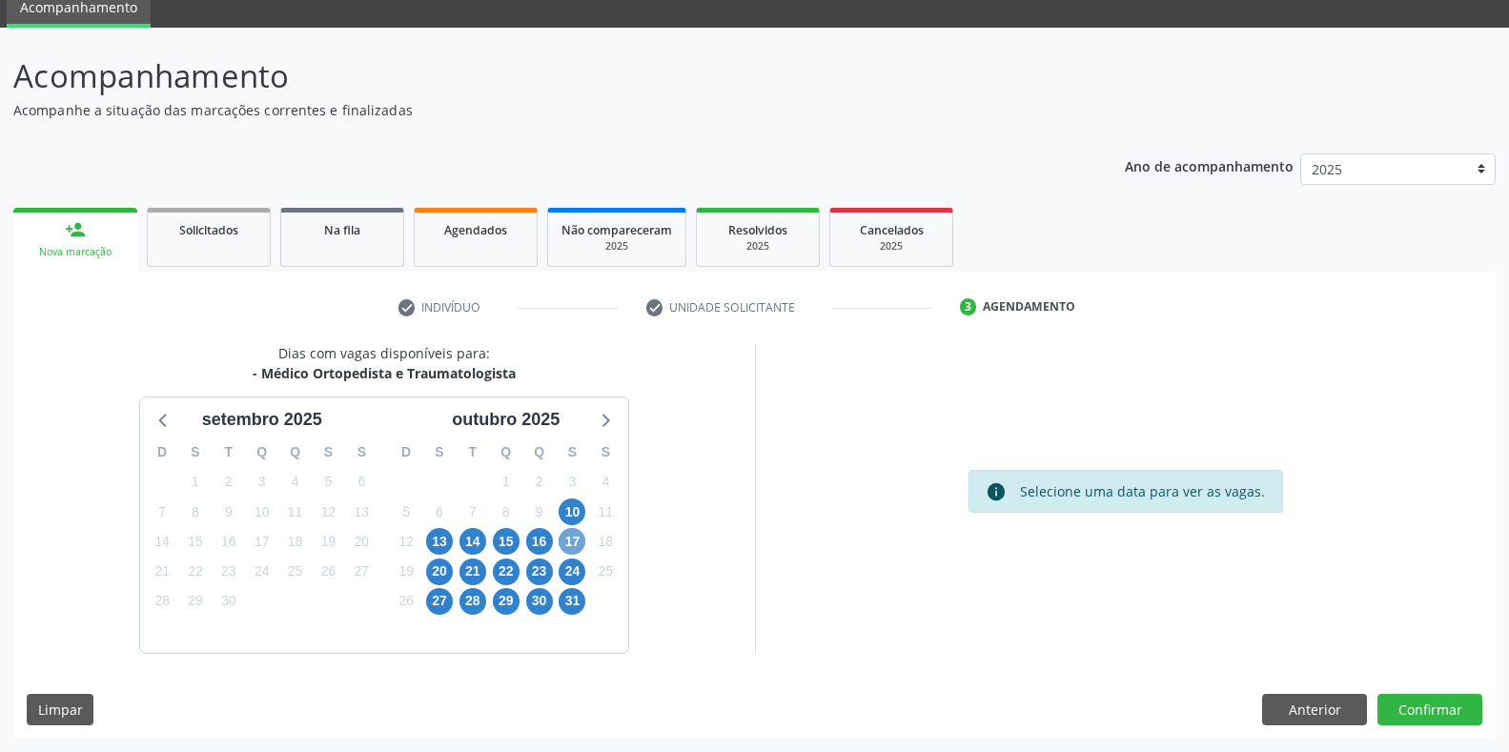
click at [568, 541] on span "17" at bounding box center [571, 541] width 27 height 27
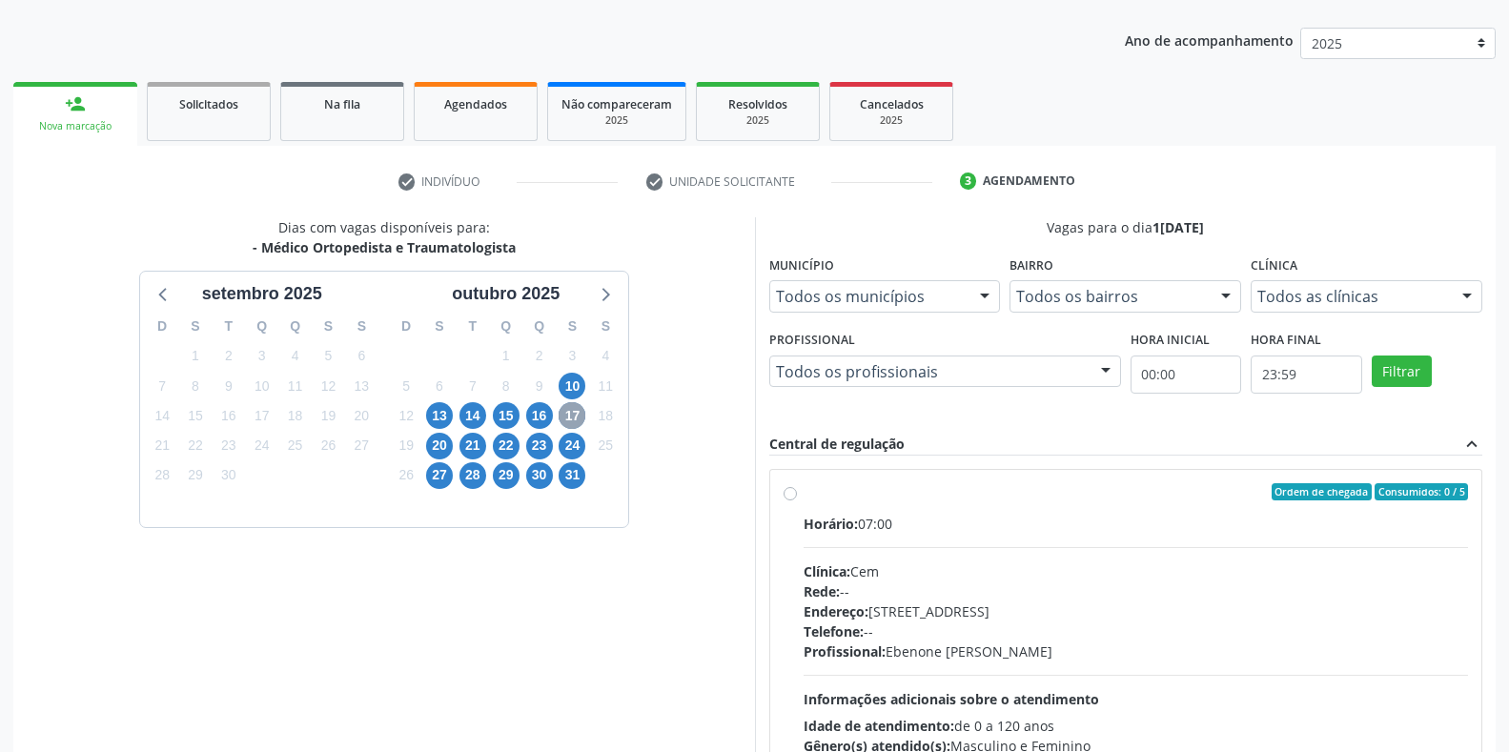
scroll to position [353, 0]
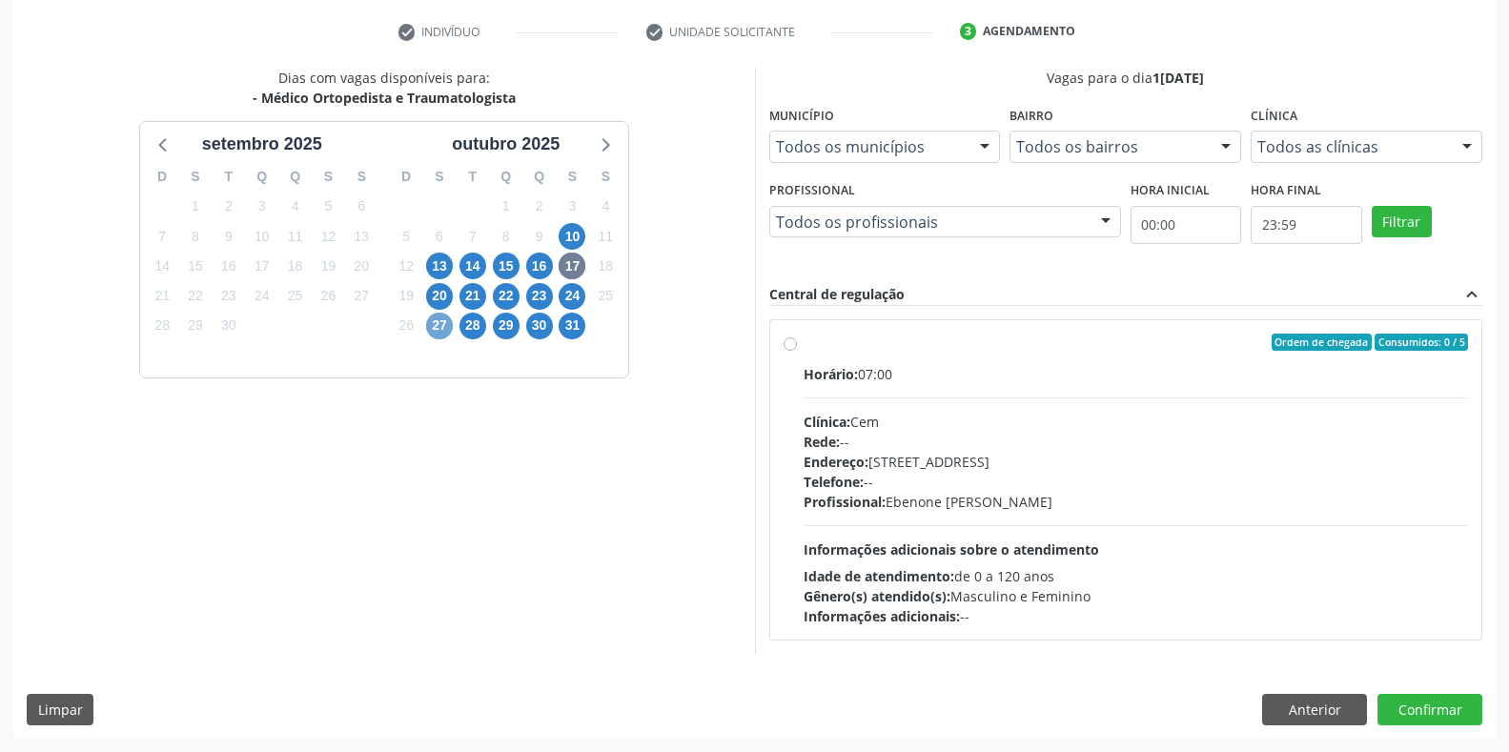
click at [442, 323] on span "27" at bounding box center [439, 326] width 27 height 27
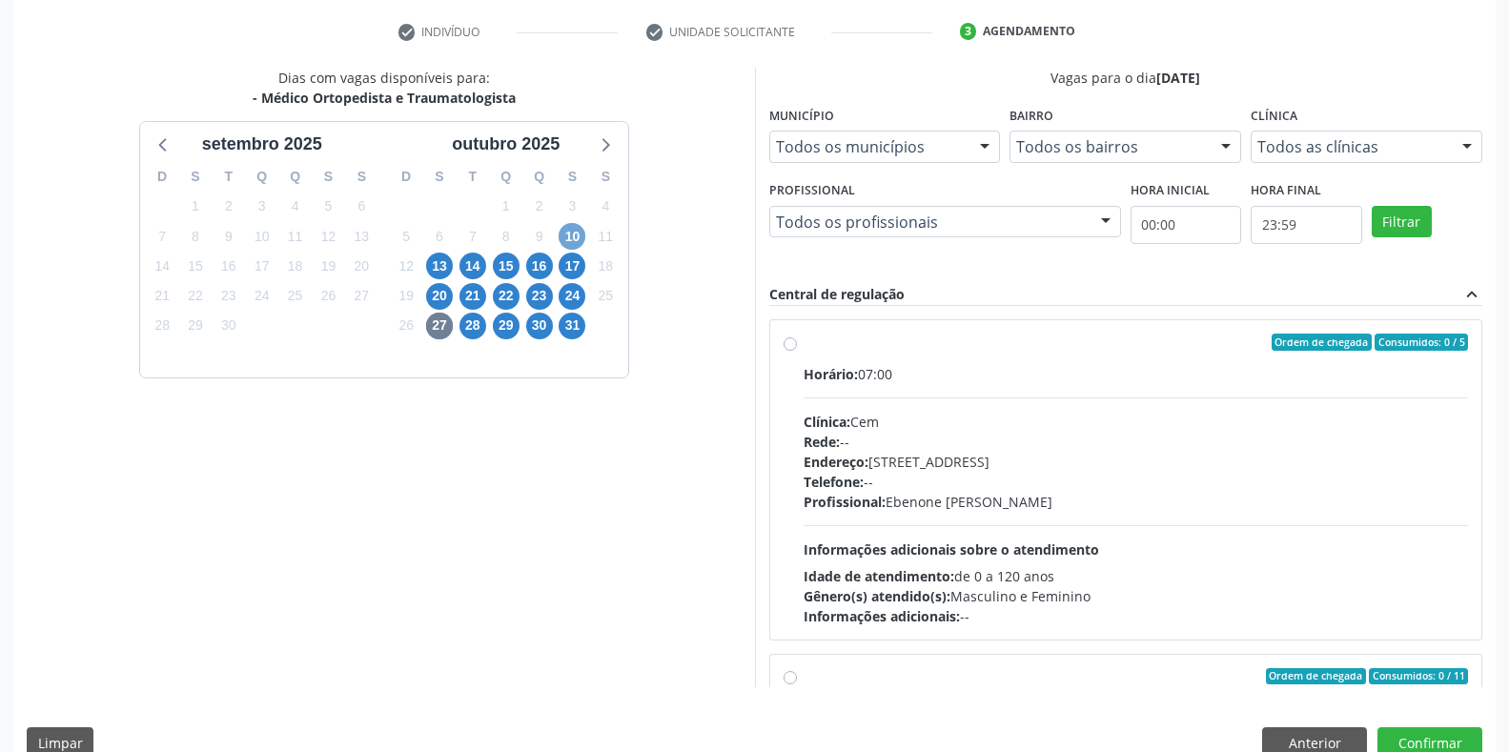
click at [577, 237] on span "10" at bounding box center [571, 236] width 27 height 27
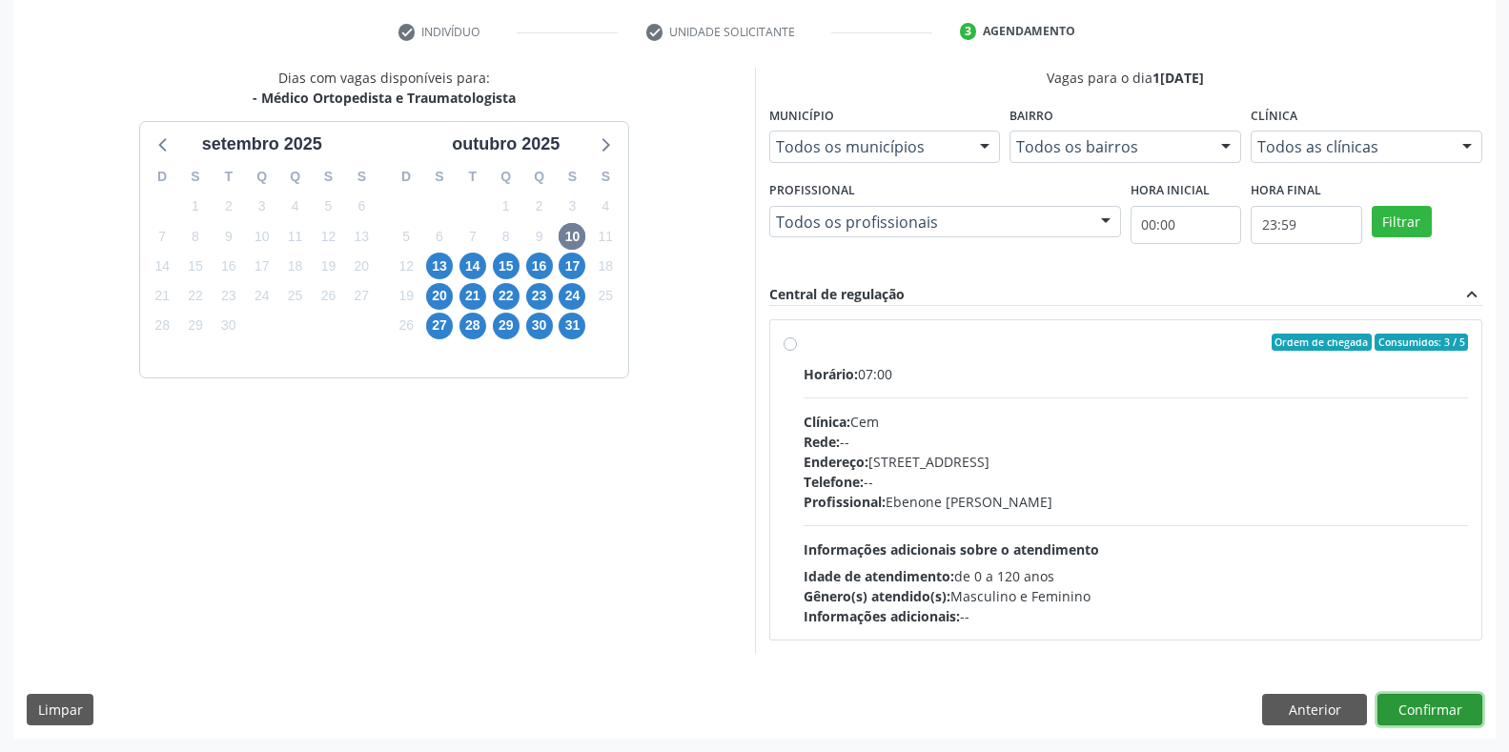
click at [1443, 713] on button "Confirmar" at bounding box center [1429, 710] width 105 height 32
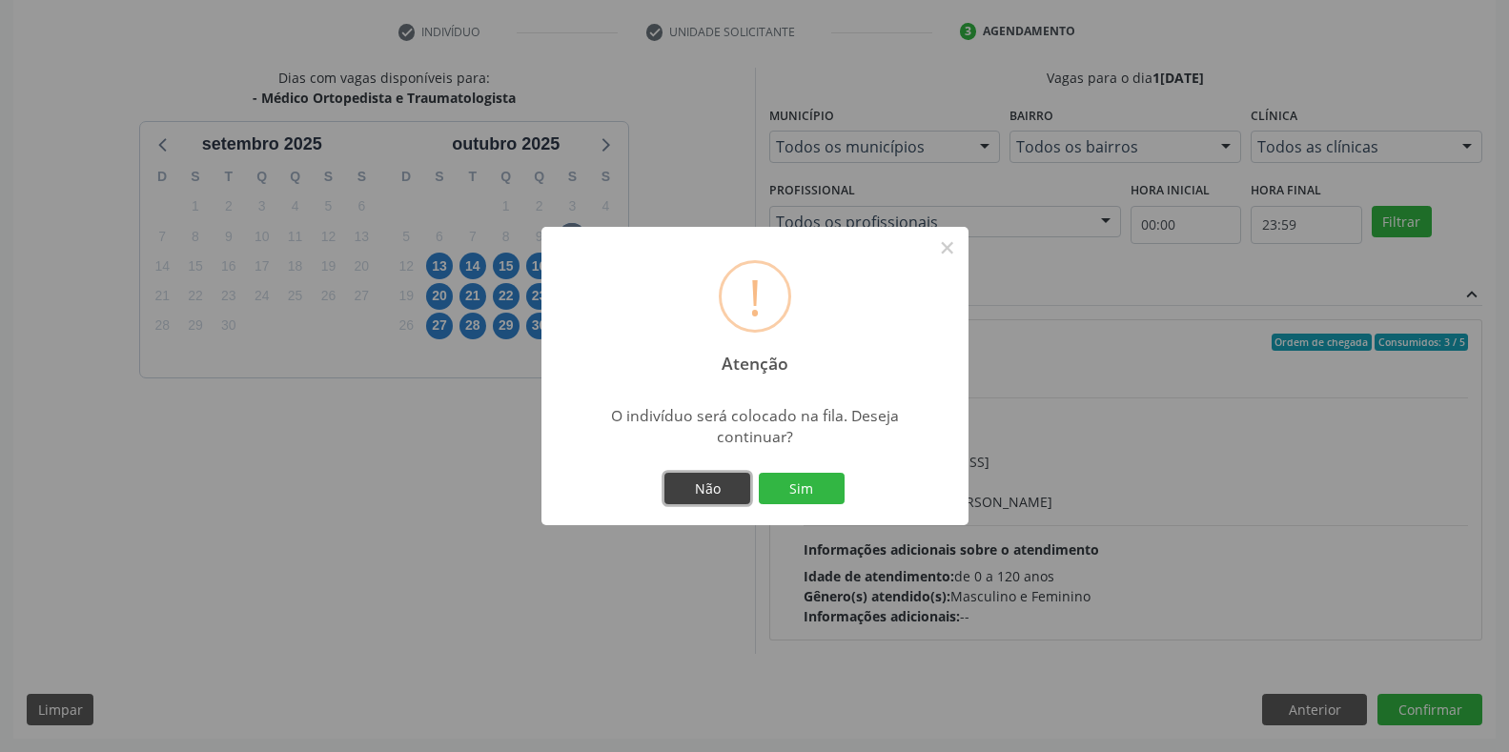
click at [703, 485] on button "Não" at bounding box center [707, 489] width 86 height 32
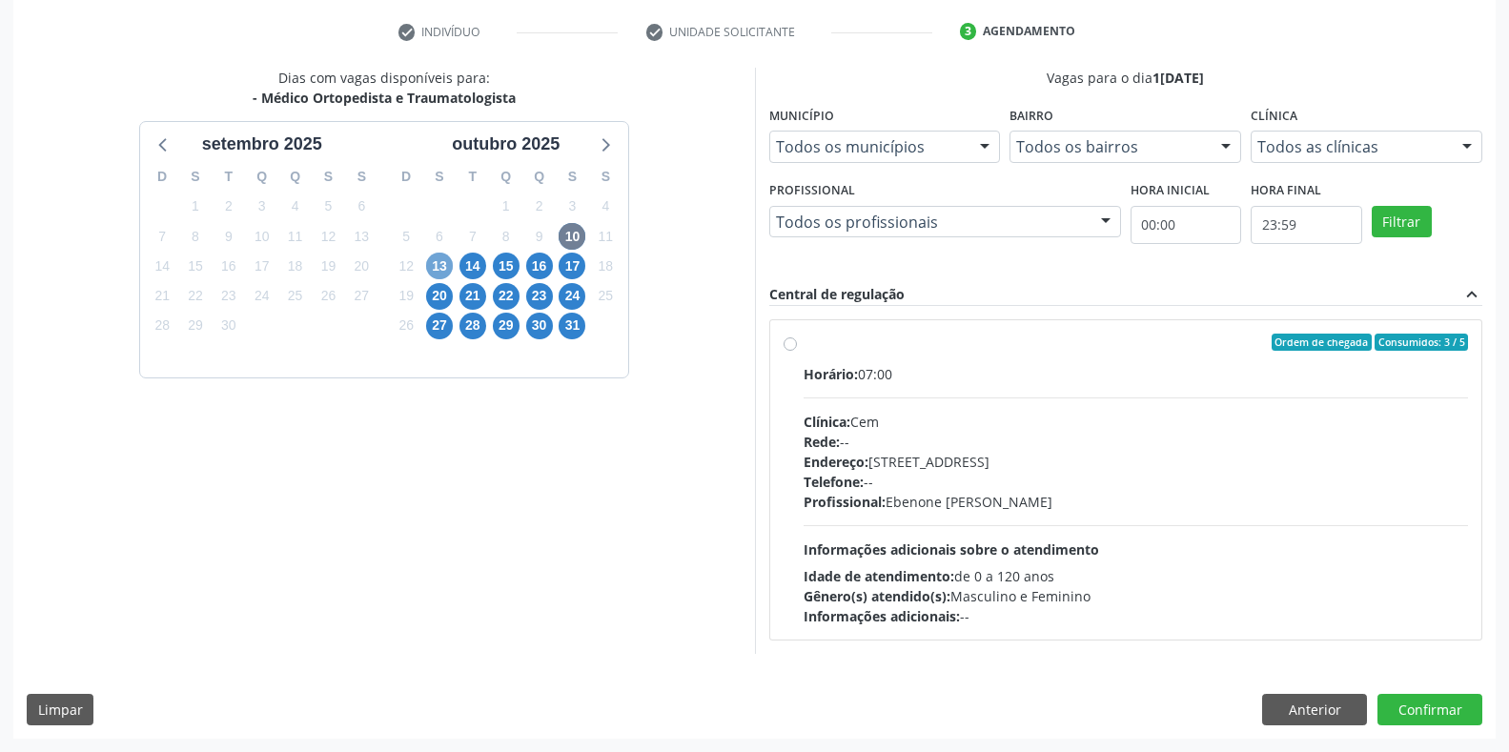
click at [437, 269] on span "13" at bounding box center [439, 266] width 27 height 27
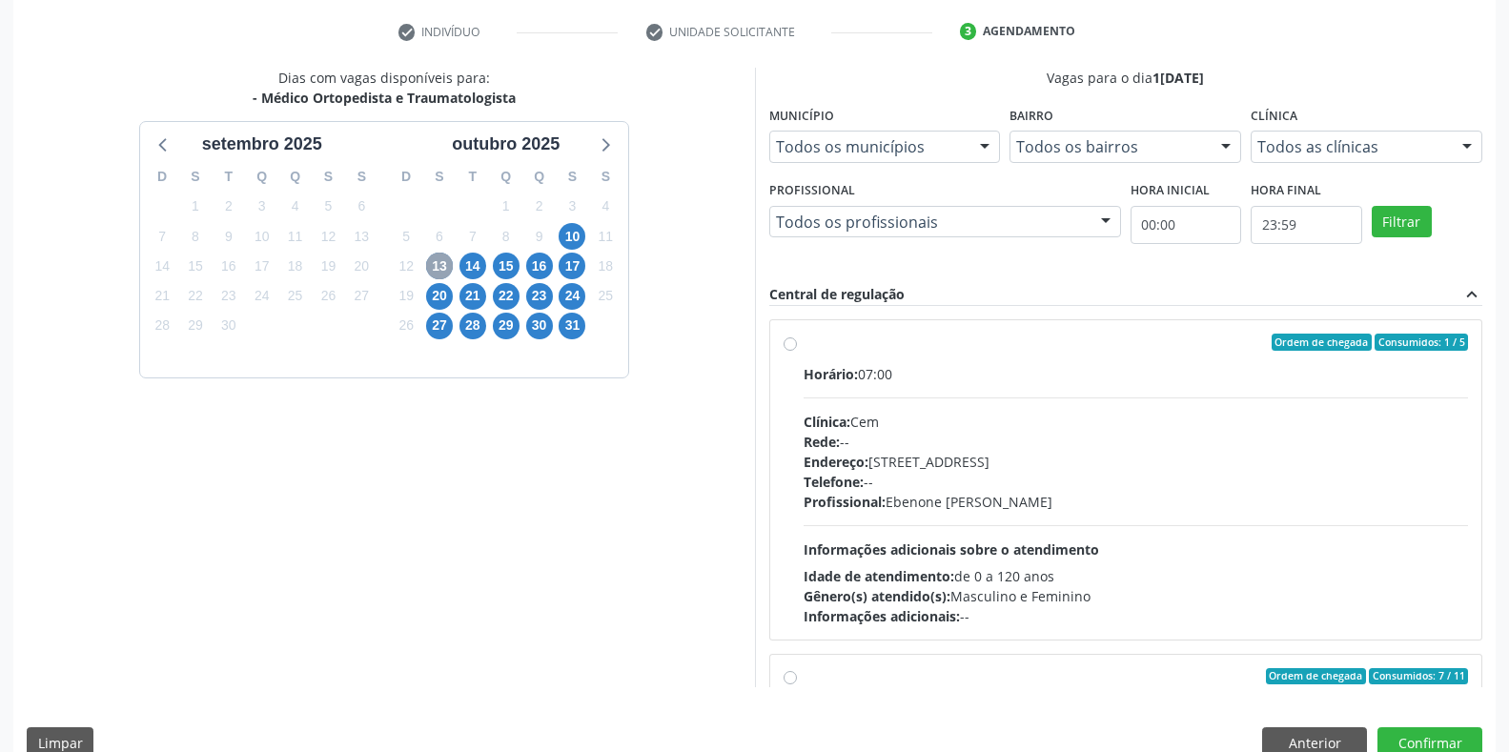
scroll to position [317, 0]
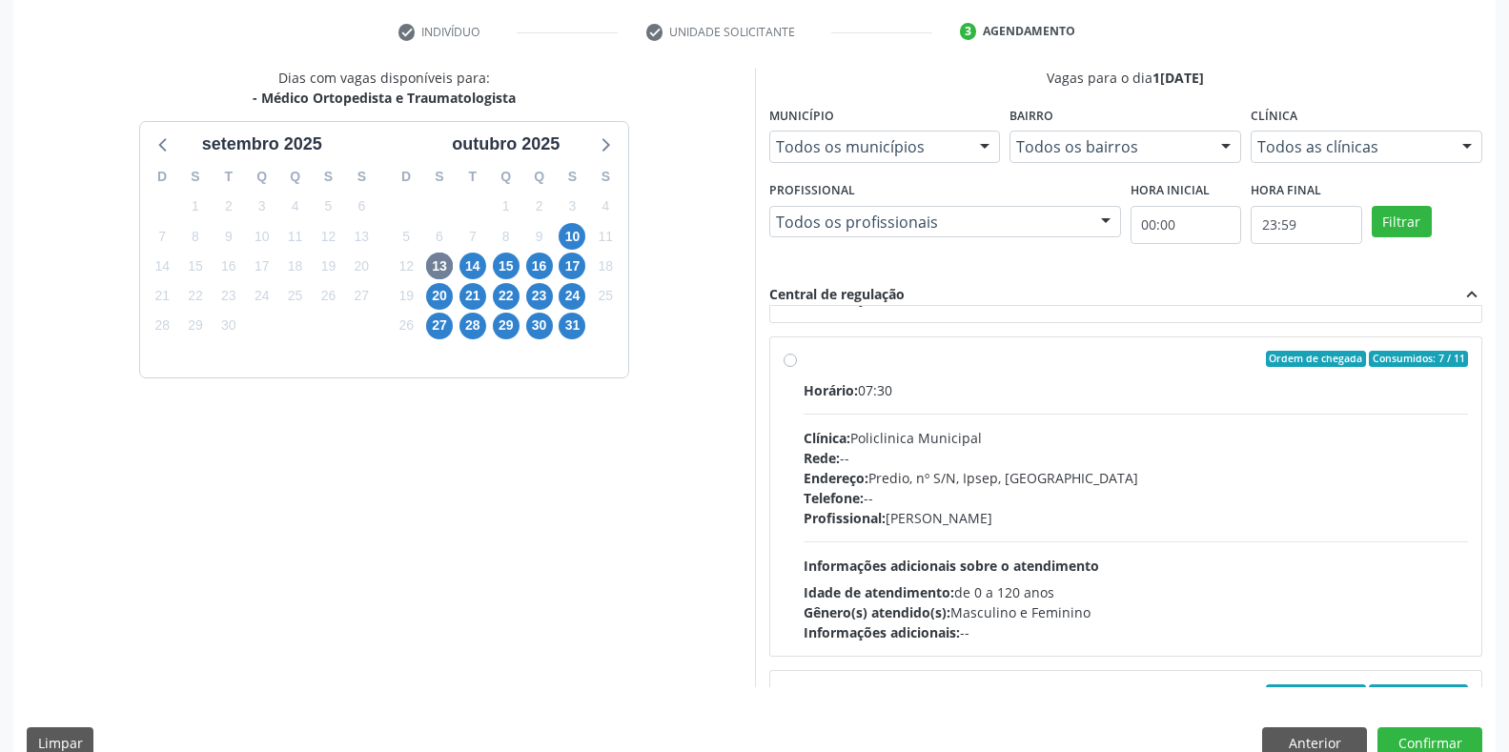
click at [803, 359] on label "Ordem de chegada Consumidos: 7 / 11 Horário: 07:30 Clínica: Policlinica Municip…" at bounding box center [1135, 497] width 665 height 293
click at [794, 359] on input "Ordem de chegada Consumidos: 7 / 11 Horário: 07:30 Clínica: Policlinica Municip…" at bounding box center [789, 359] width 13 height 17
radio input "true"
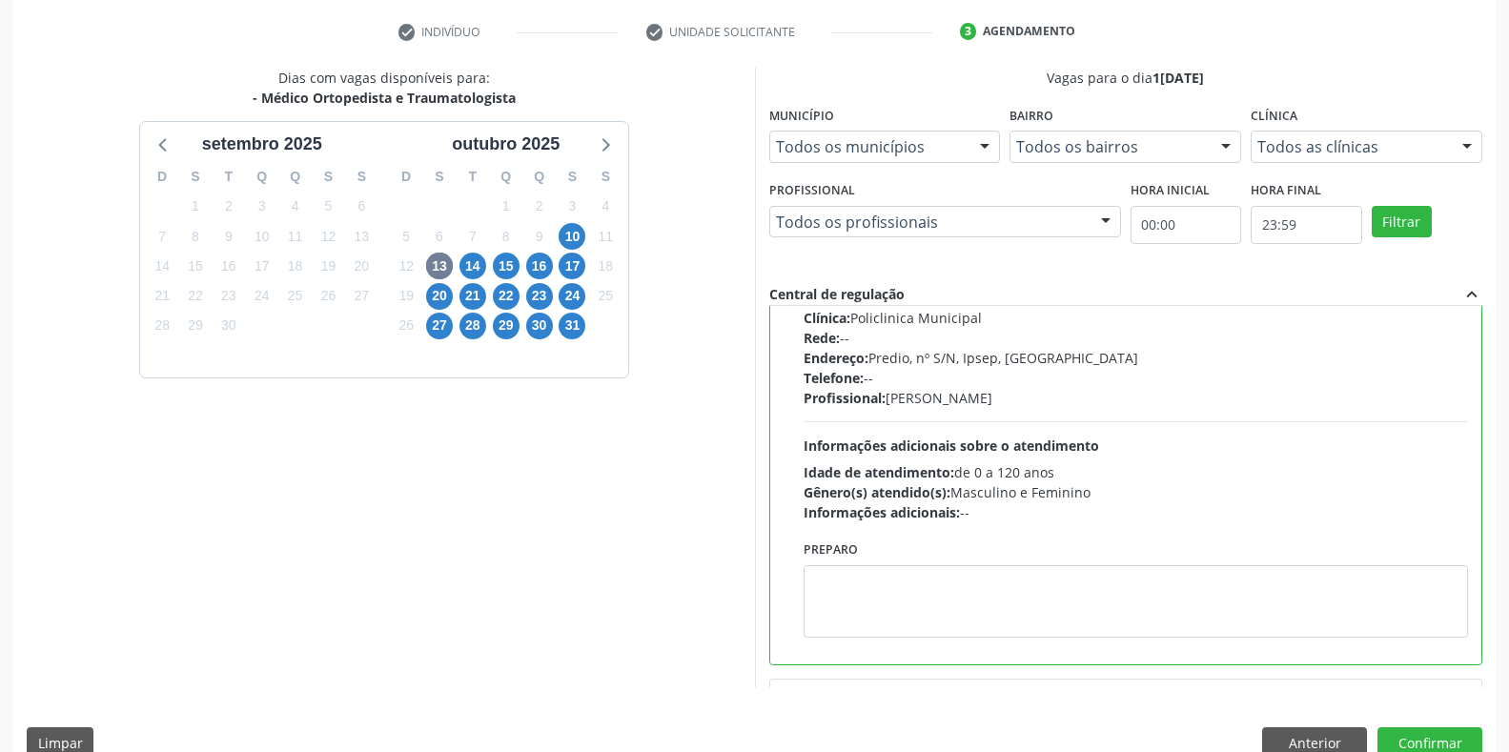
scroll to position [476, 0]
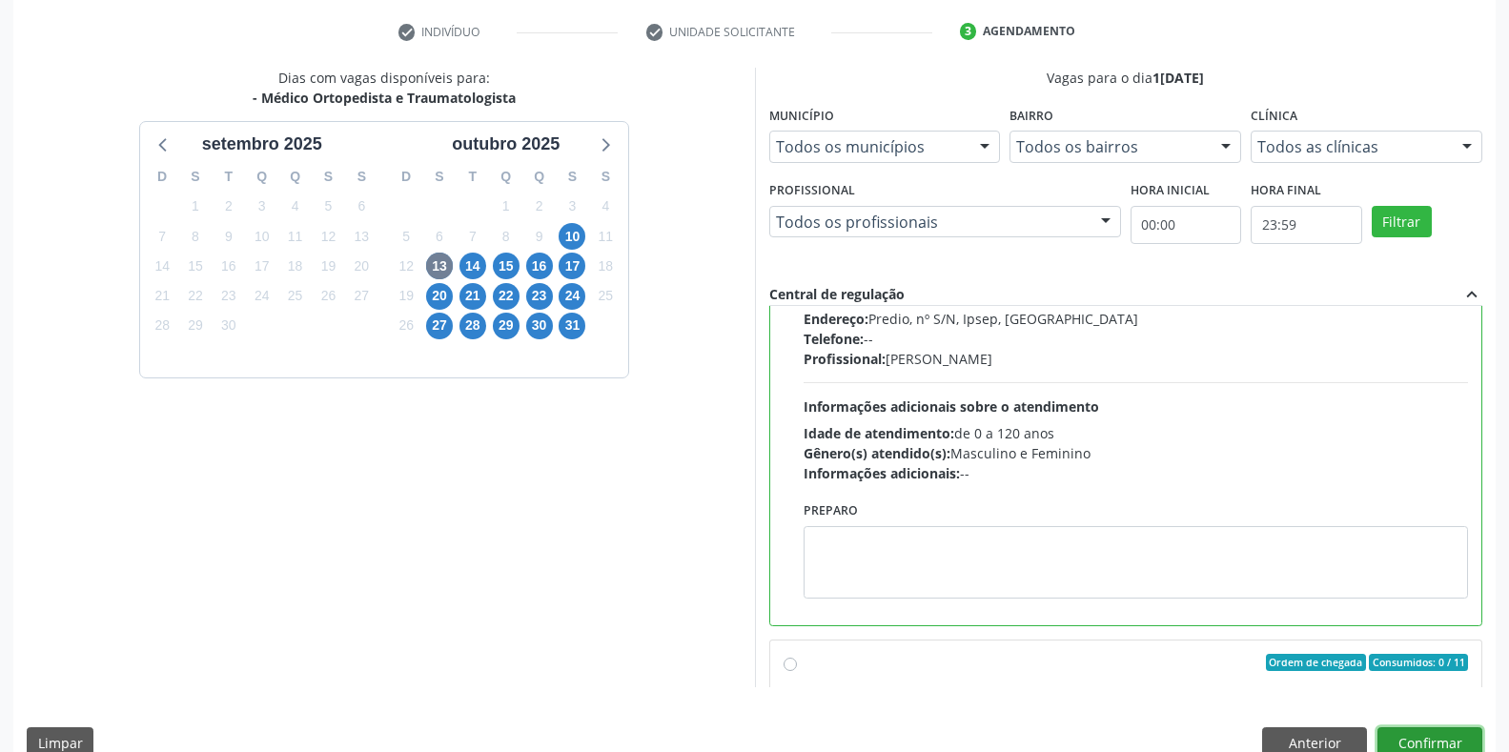
click at [1437, 745] on button "Confirmar" at bounding box center [1429, 743] width 105 height 32
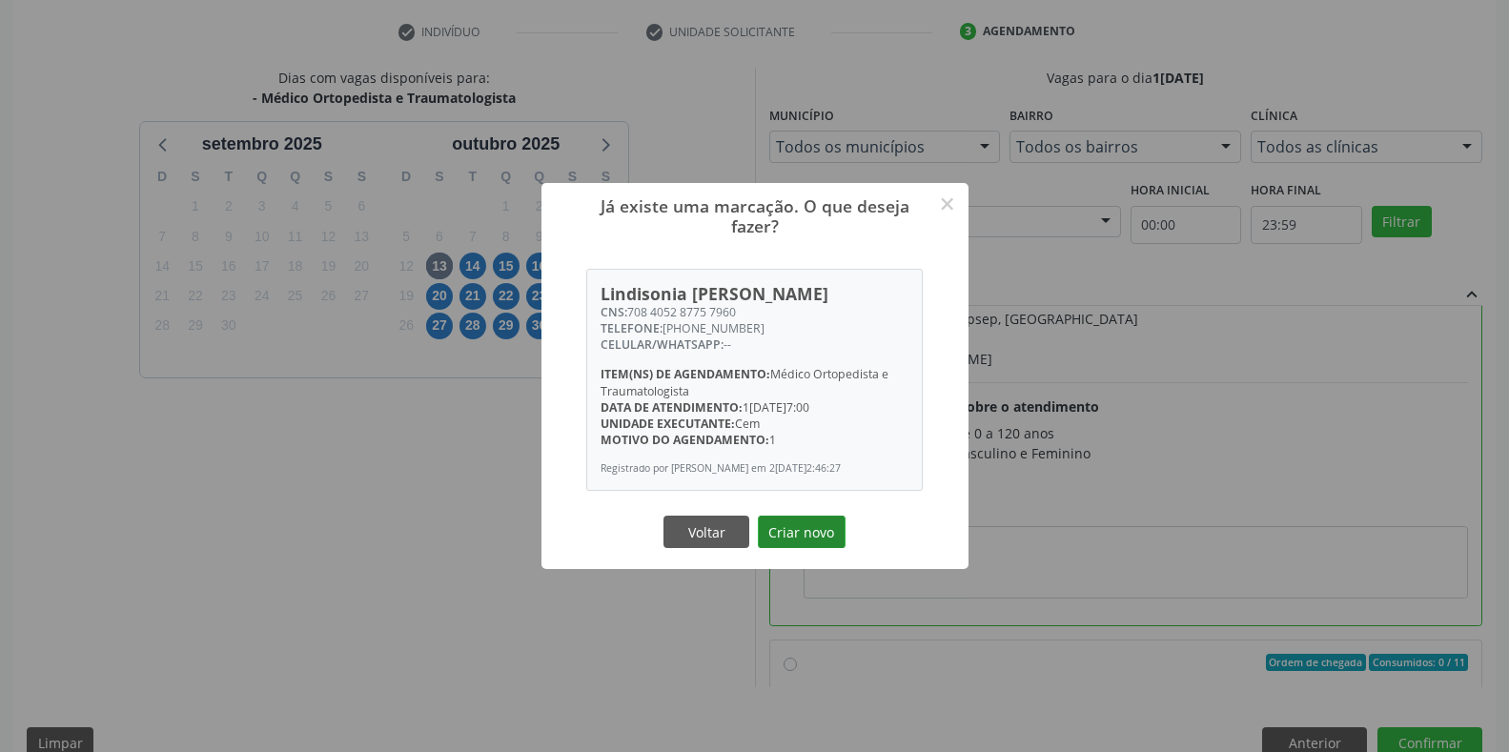
click at [796, 548] on button "Criar novo" at bounding box center [802, 532] width 88 height 32
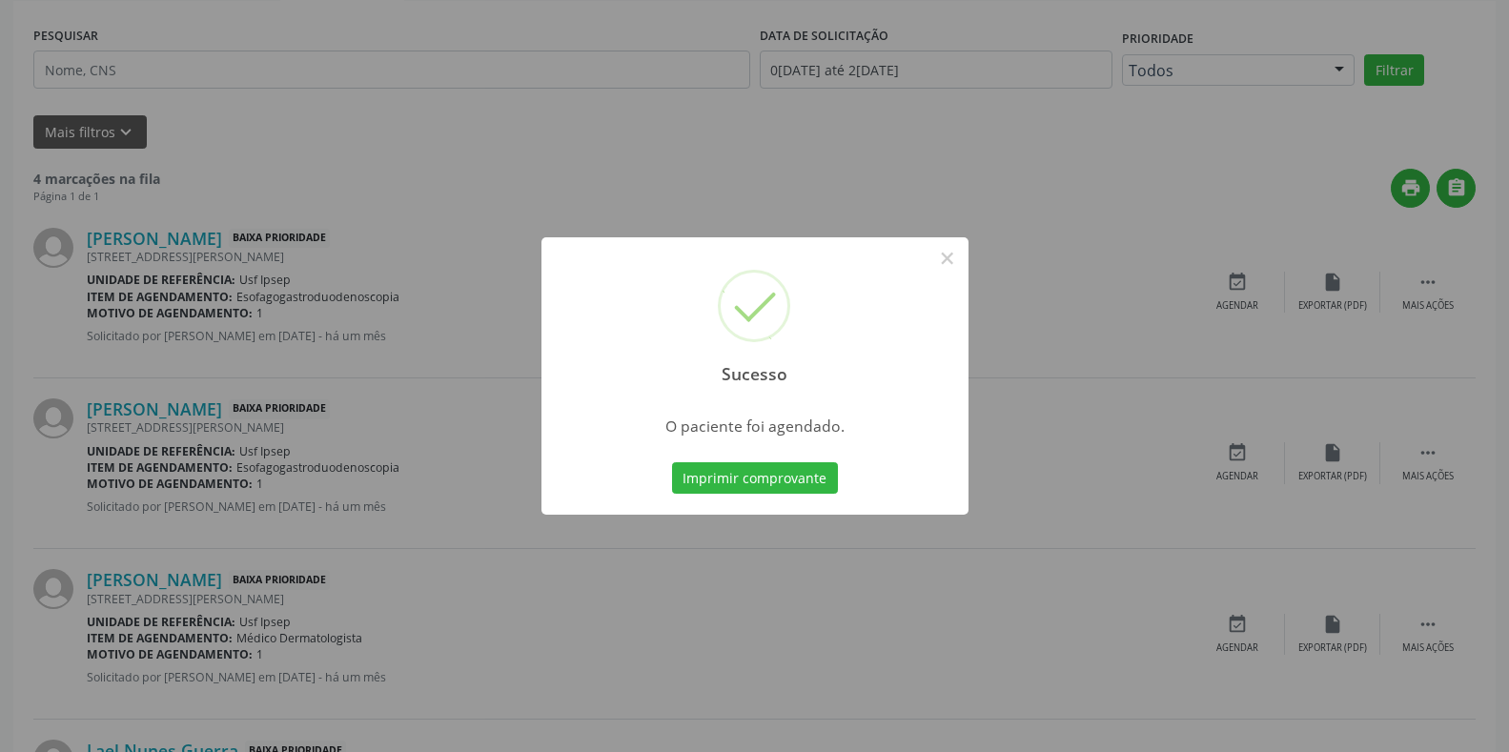
scroll to position [0, 0]
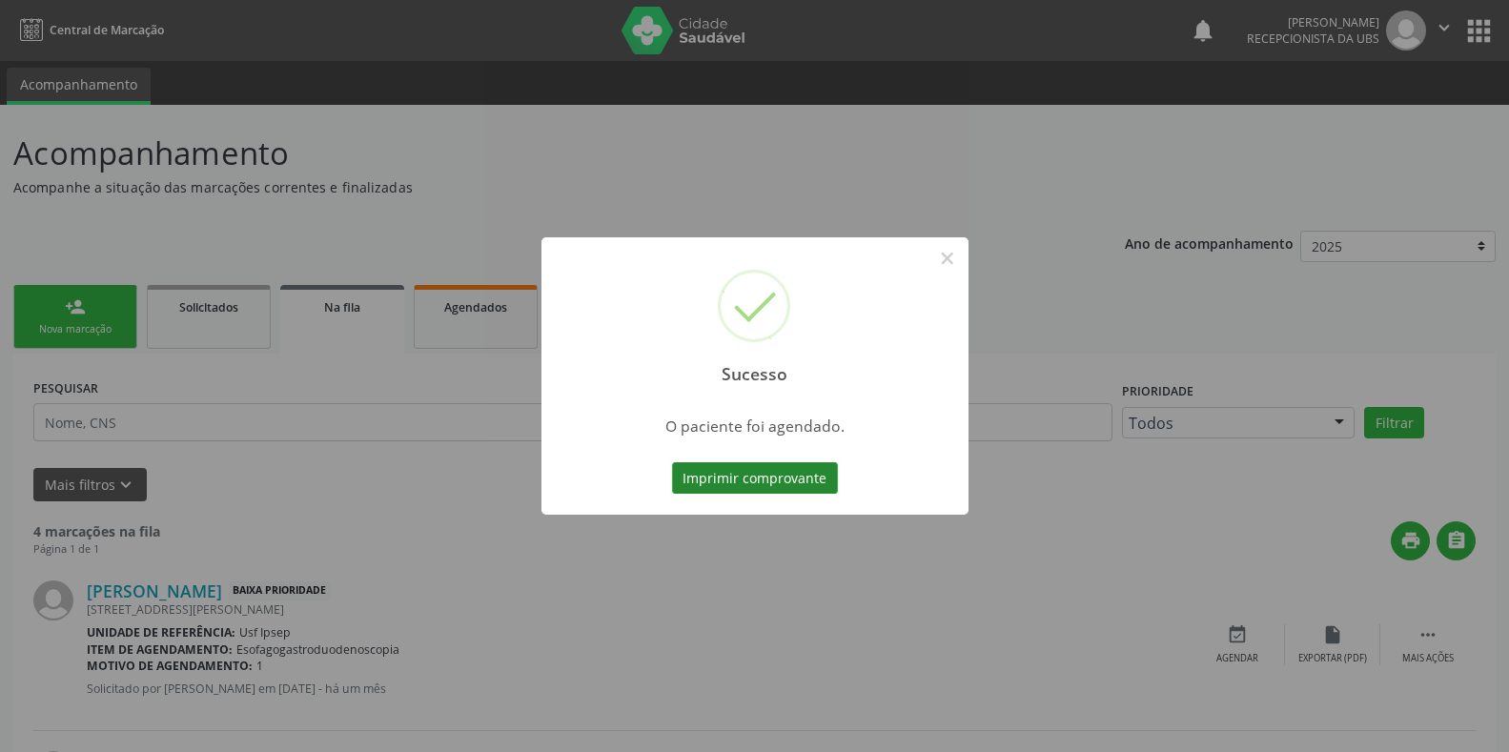
click at [716, 481] on button "Imprimir comprovante" at bounding box center [755, 478] width 166 height 32
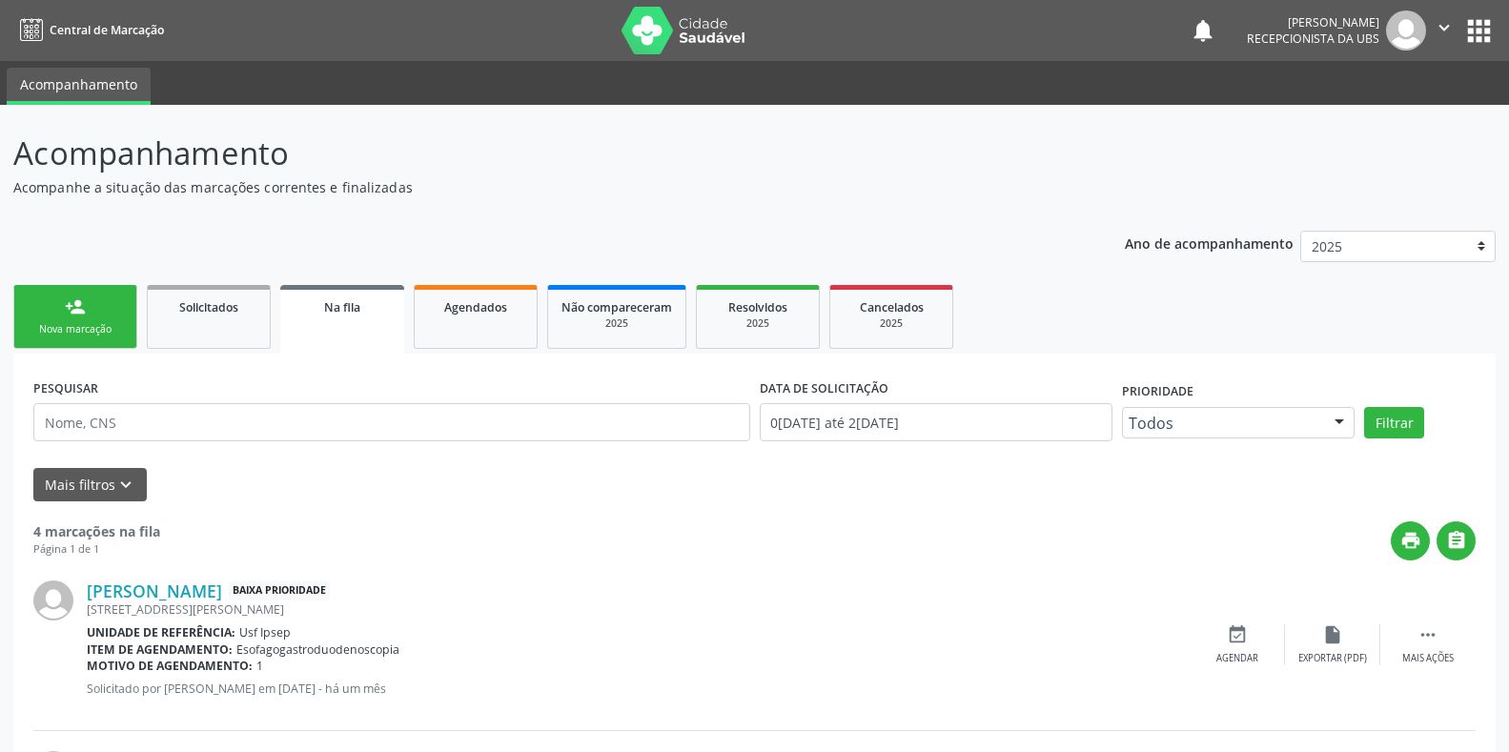
drag, startPoint x: 41, startPoint y: 334, endPoint x: 58, endPoint y: 323, distance: 20.6
click at [41, 334] on div "Nova marcação" at bounding box center [75, 329] width 95 height 14
click at [58, 323] on div "Nova marcação" at bounding box center [75, 329] width 95 height 14
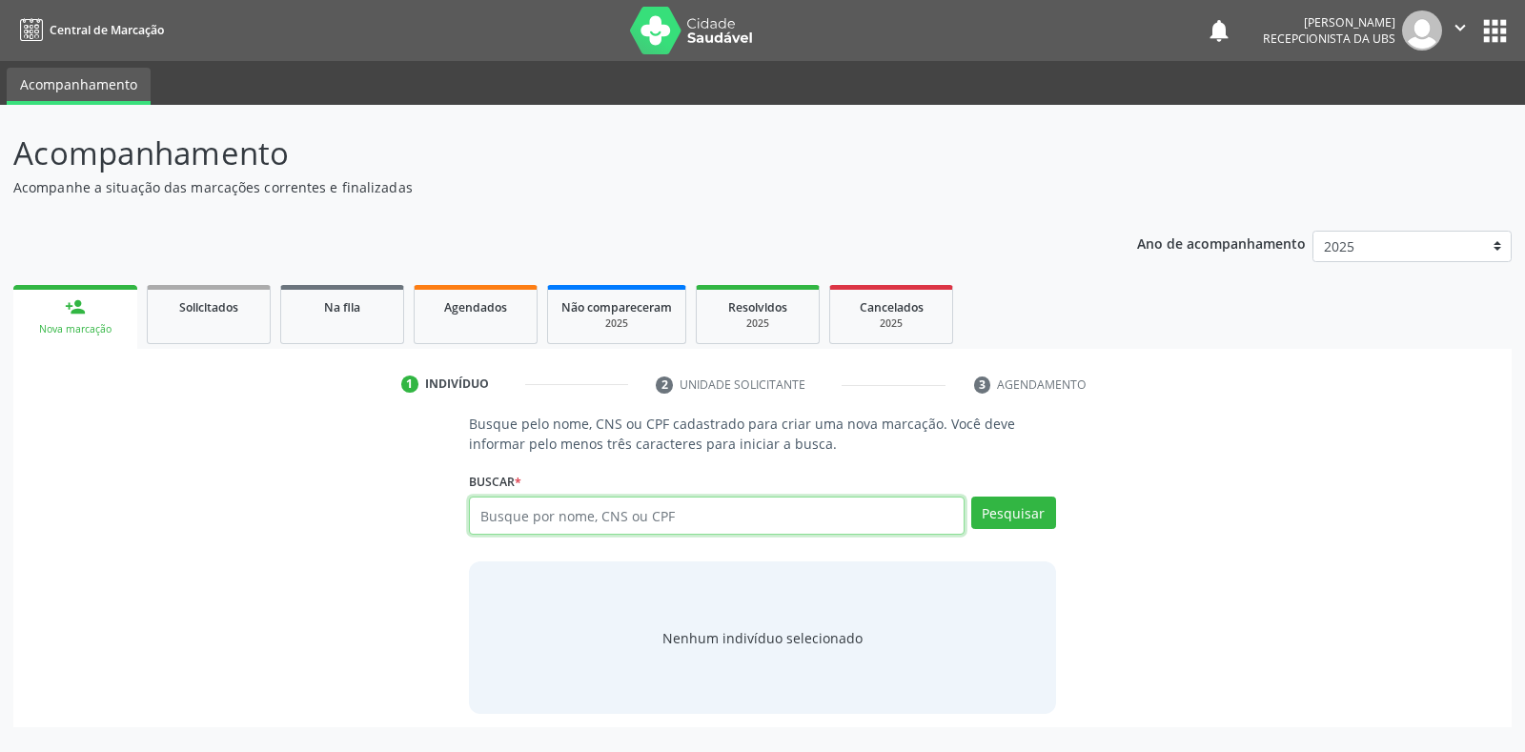
click at [493, 506] on input "text" at bounding box center [716, 516] width 495 height 38
drag, startPoint x: 493, startPoint y: 506, endPoint x: 478, endPoint y: 514, distance: 16.2
click at [478, 514] on input "text" at bounding box center [716, 516] width 495 height 38
type input "70672474468"
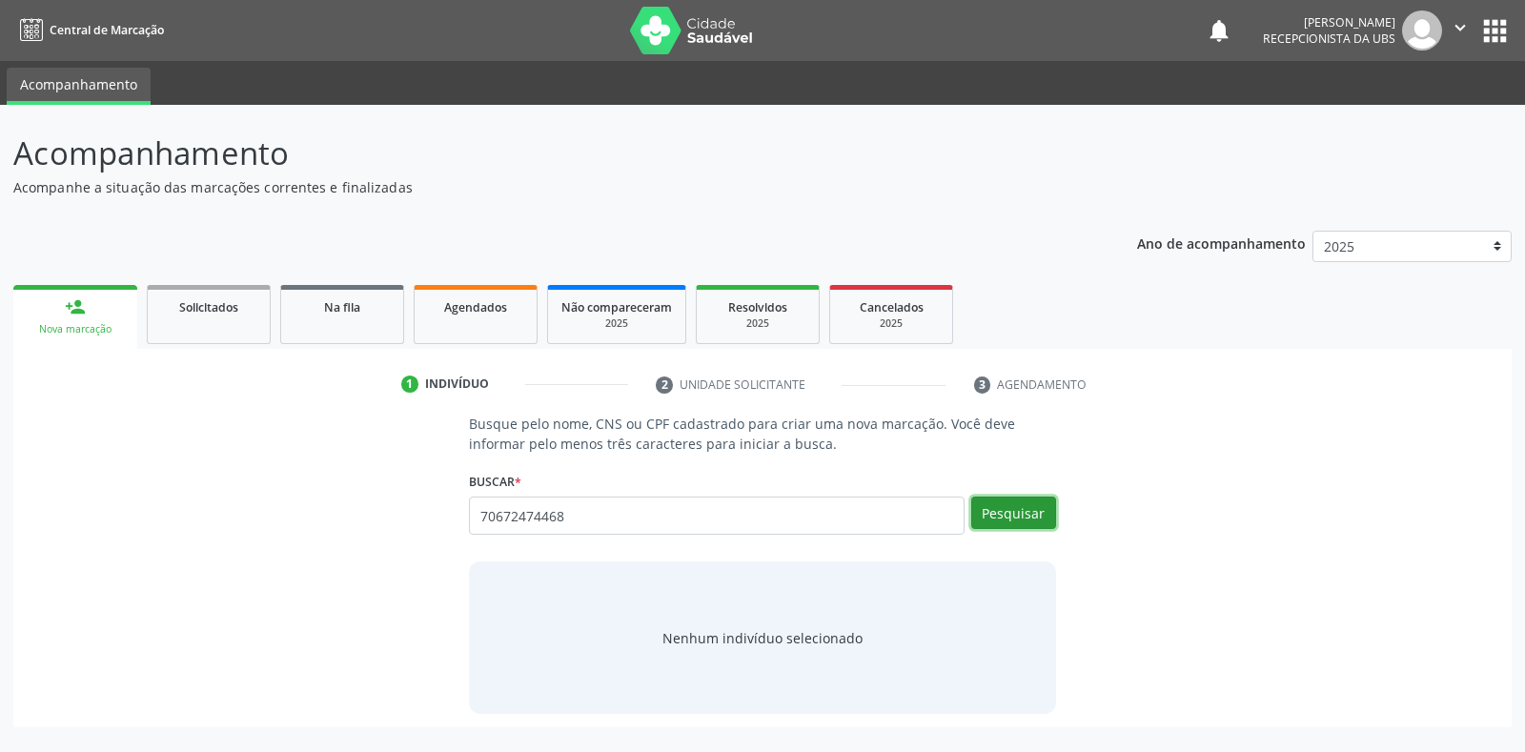
click at [1015, 499] on button "Pesquisar" at bounding box center [1013, 513] width 85 height 32
type input "70672474468"
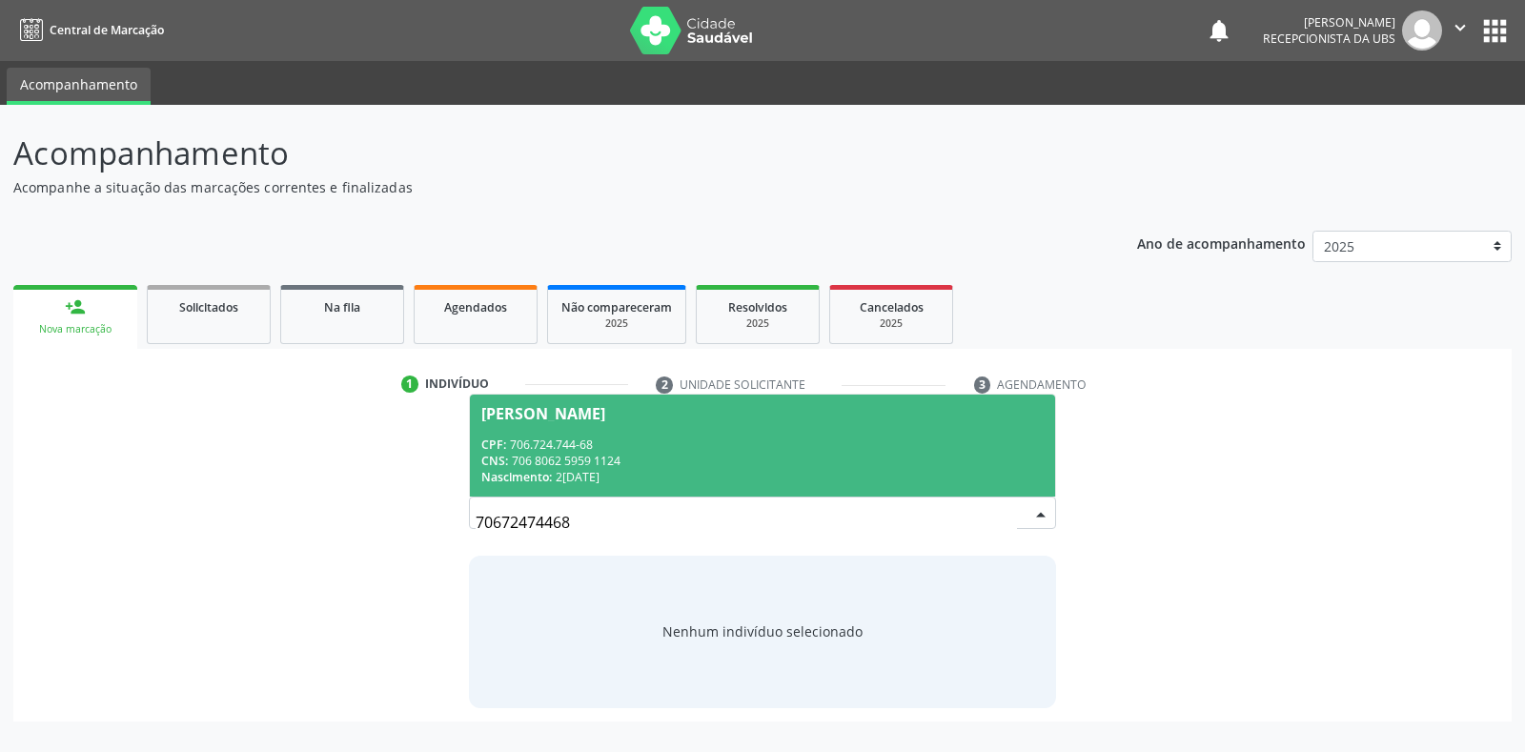
click at [554, 417] on div "Leidvan Cristovao Souza Nogueira" at bounding box center [543, 413] width 124 height 15
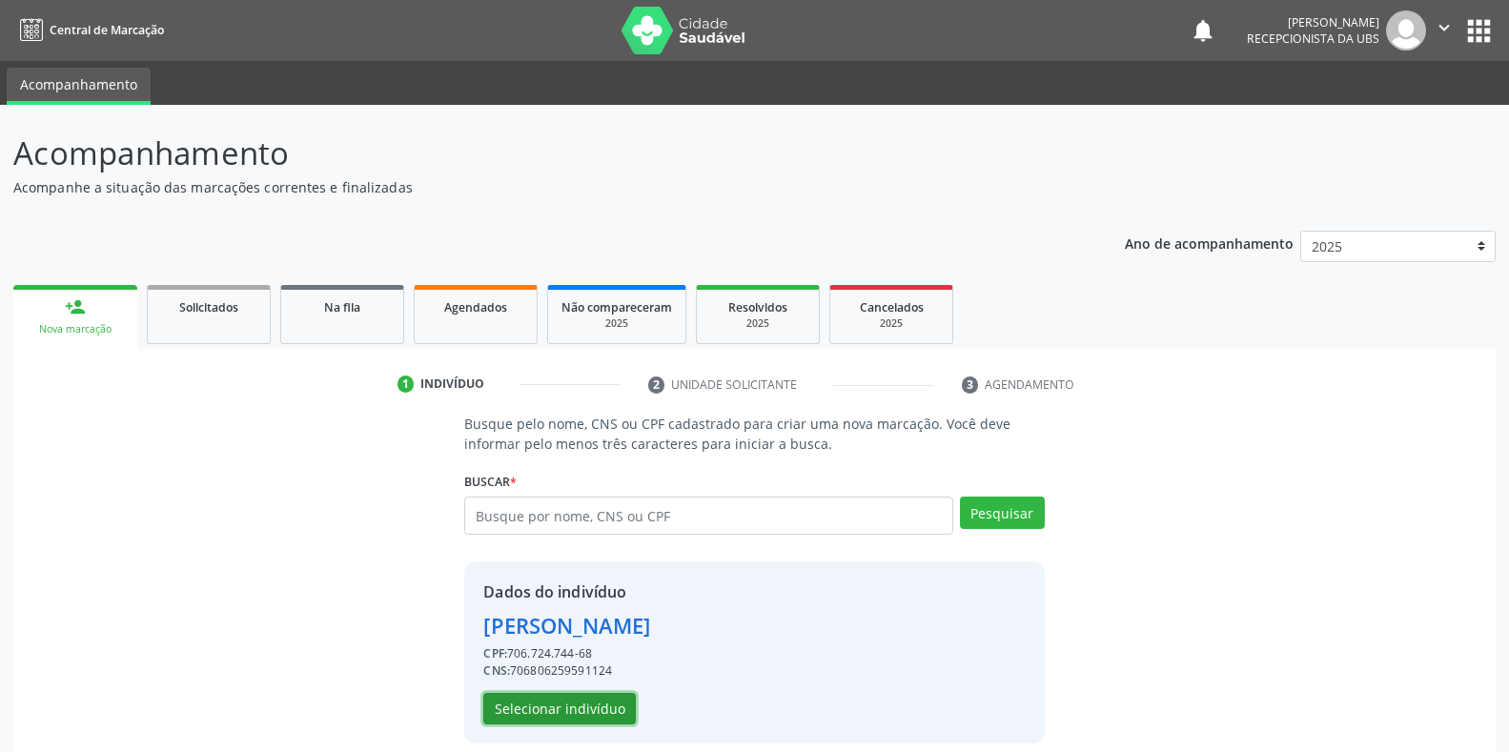
click at [557, 717] on button "Selecionar indivíduo" at bounding box center [559, 709] width 152 height 32
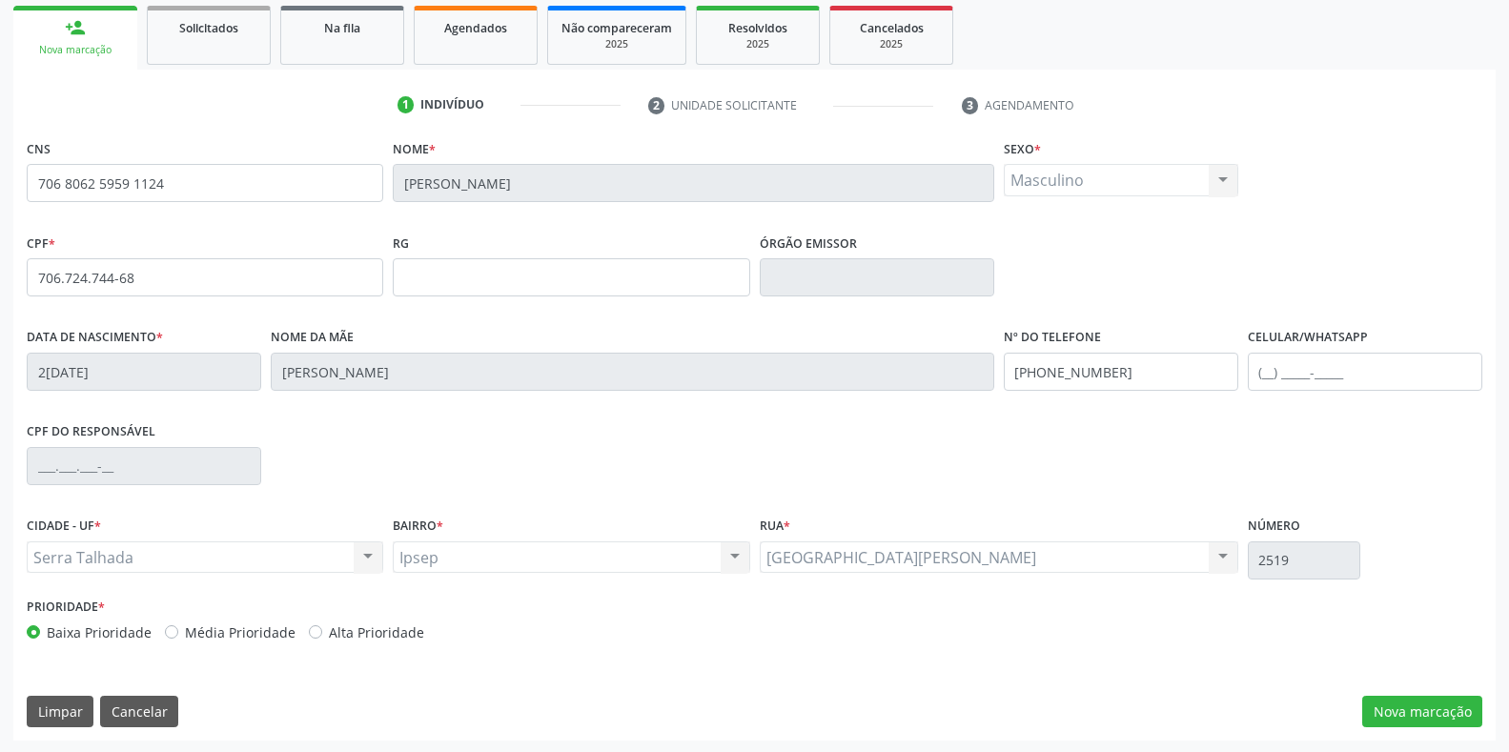
scroll to position [281, 0]
drag, startPoint x: 1405, startPoint y: 707, endPoint x: 1220, endPoint y: 605, distance: 211.1
click at [1404, 707] on button "Nova marcação" at bounding box center [1422, 710] width 120 height 32
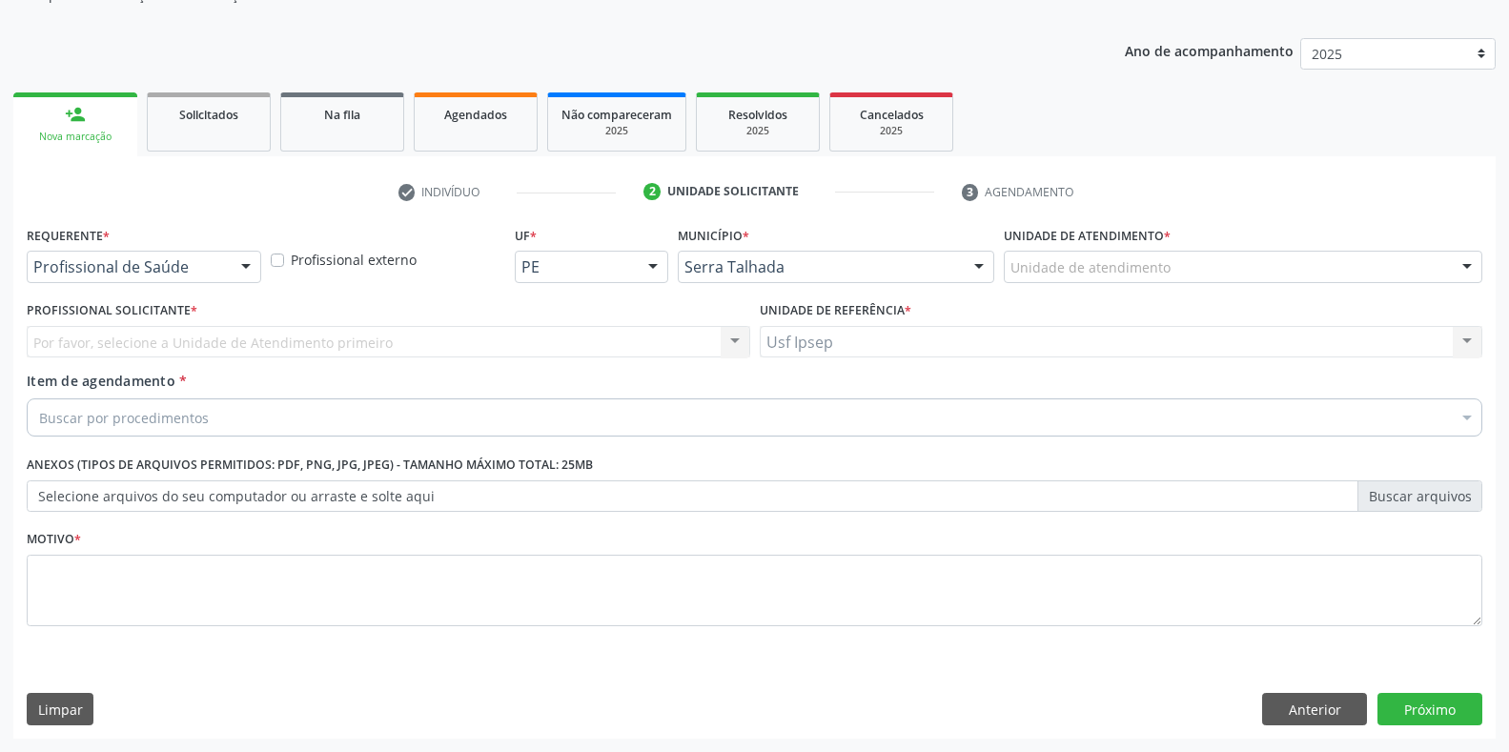
scroll to position [193, 0]
click at [251, 261] on div at bounding box center [246, 268] width 29 height 32
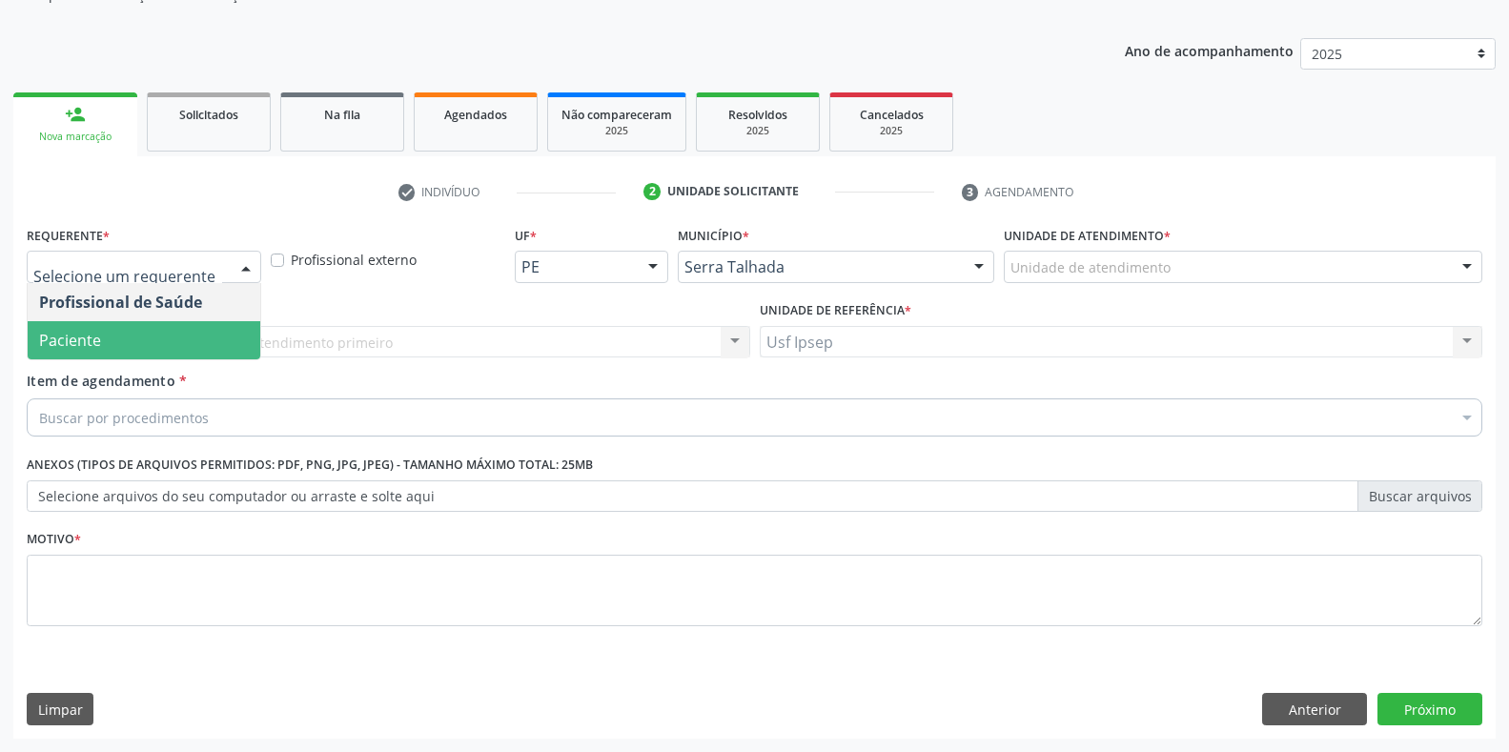
click at [138, 334] on span "Paciente" at bounding box center [144, 340] width 233 height 38
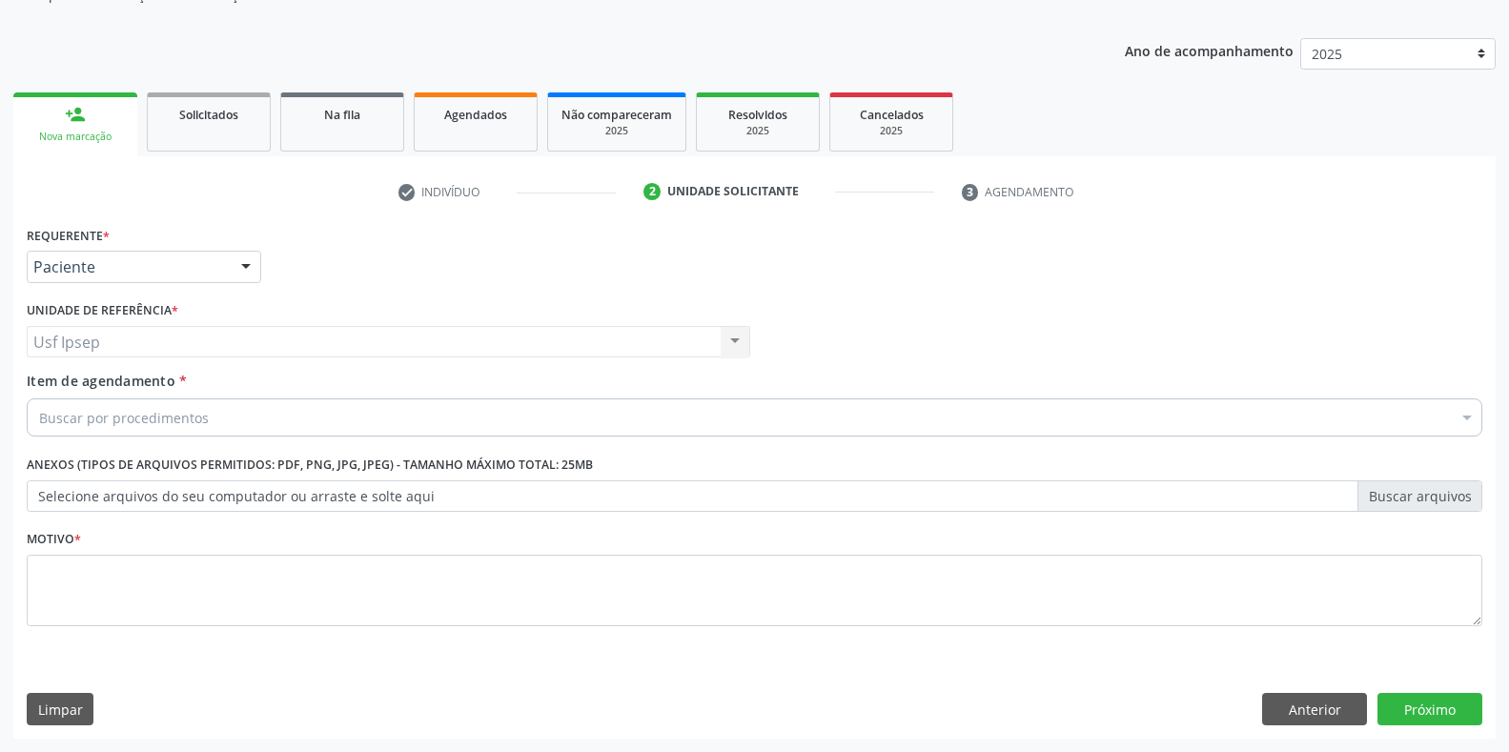
click at [125, 397] on div "Item de agendamento * Buscar por procedimentos Selecionar todos 0304070076 - .Q…" at bounding box center [754, 401] width 1455 height 60
click at [54, 383] on span "Item de agendamento" at bounding box center [101, 381] width 149 height 18
click at [39, 398] on input "Item de agendamento *" at bounding box center [39, 417] width 0 height 38
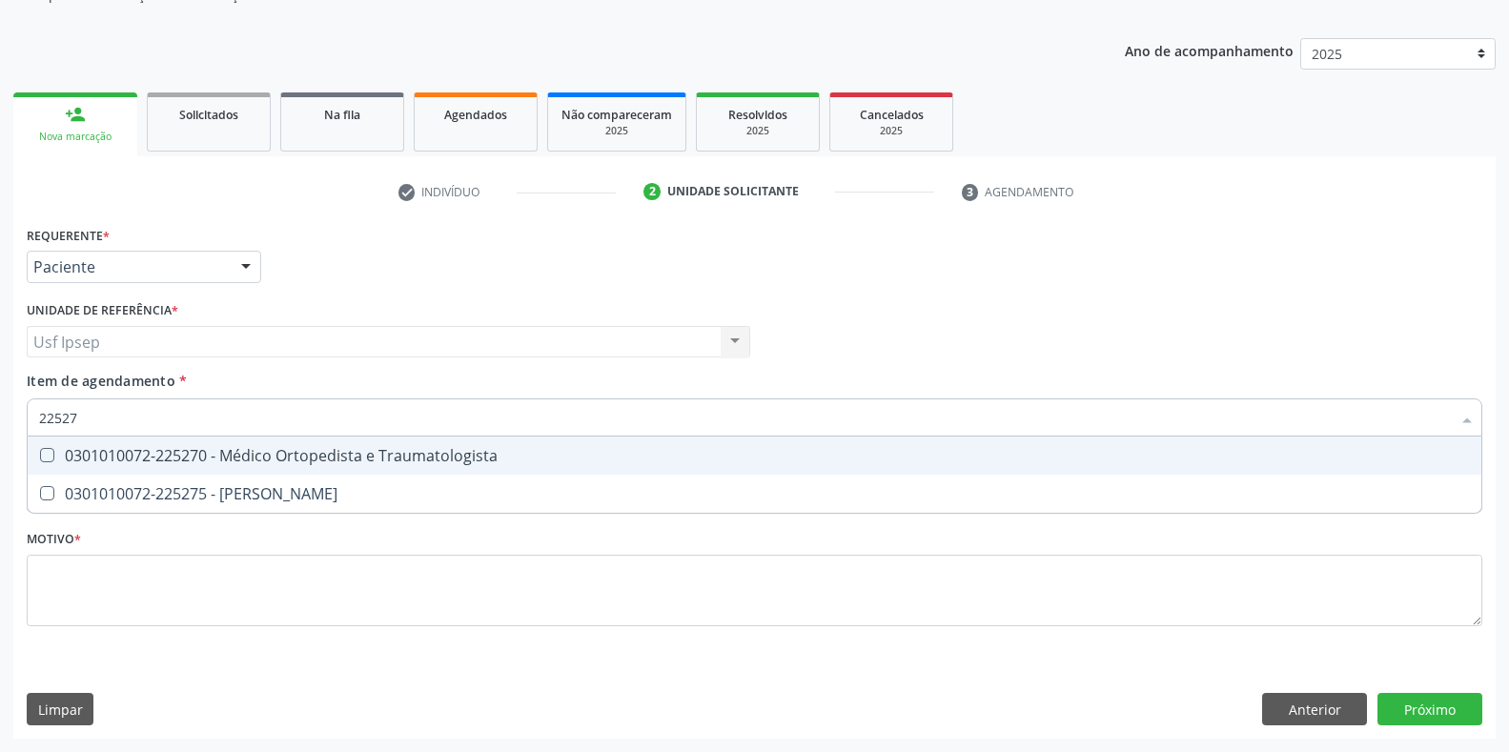
type input "225270"
click at [56, 459] on div "0301010072-225270 - Médico Ortopedista e Traumatologista" at bounding box center [754, 455] width 1430 height 15
checkbox Traumatologista "true"
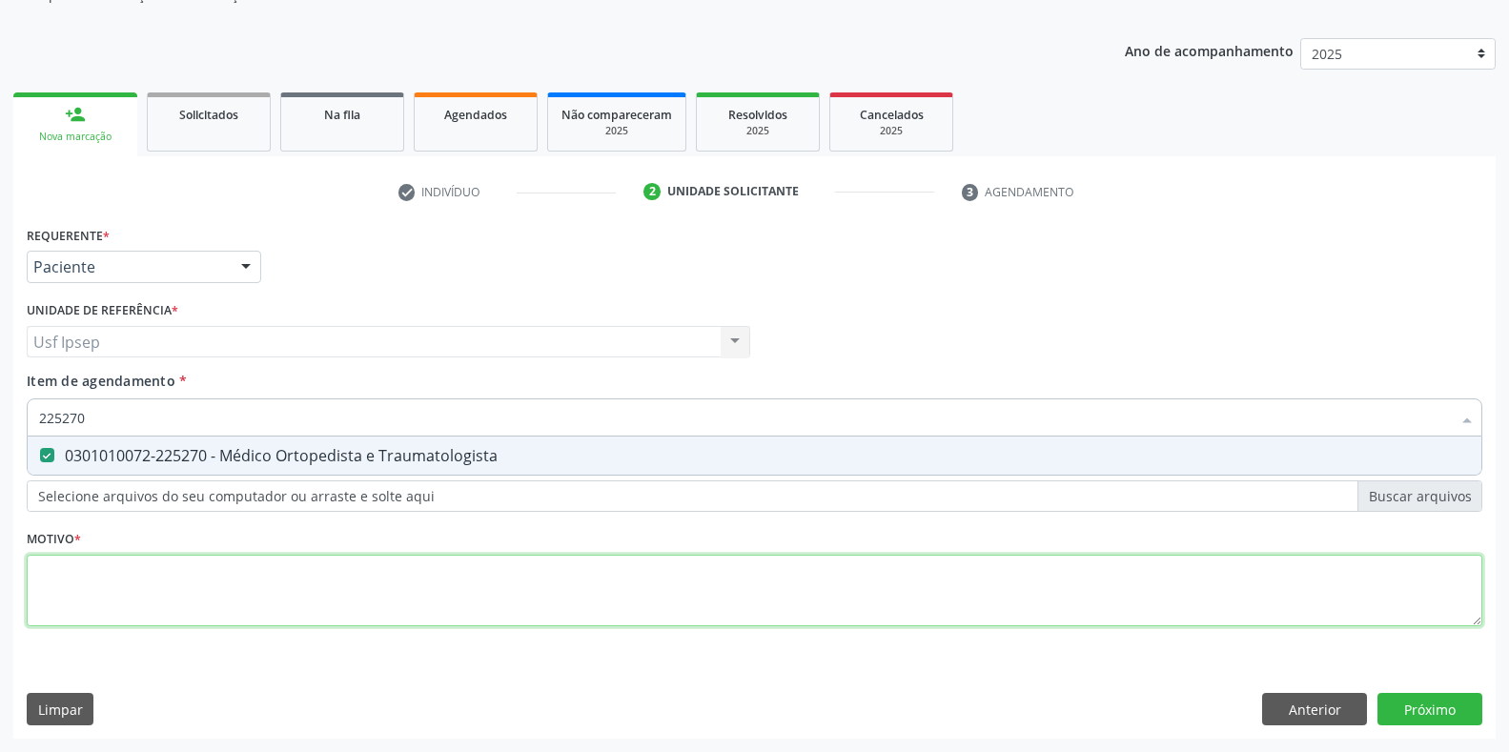
click at [30, 577] on div "Requerente * Paciente Profissional de Saúde Paciente Nenhum resultado encontrad…" at bounding box center [754, 437] width 1455 height 432
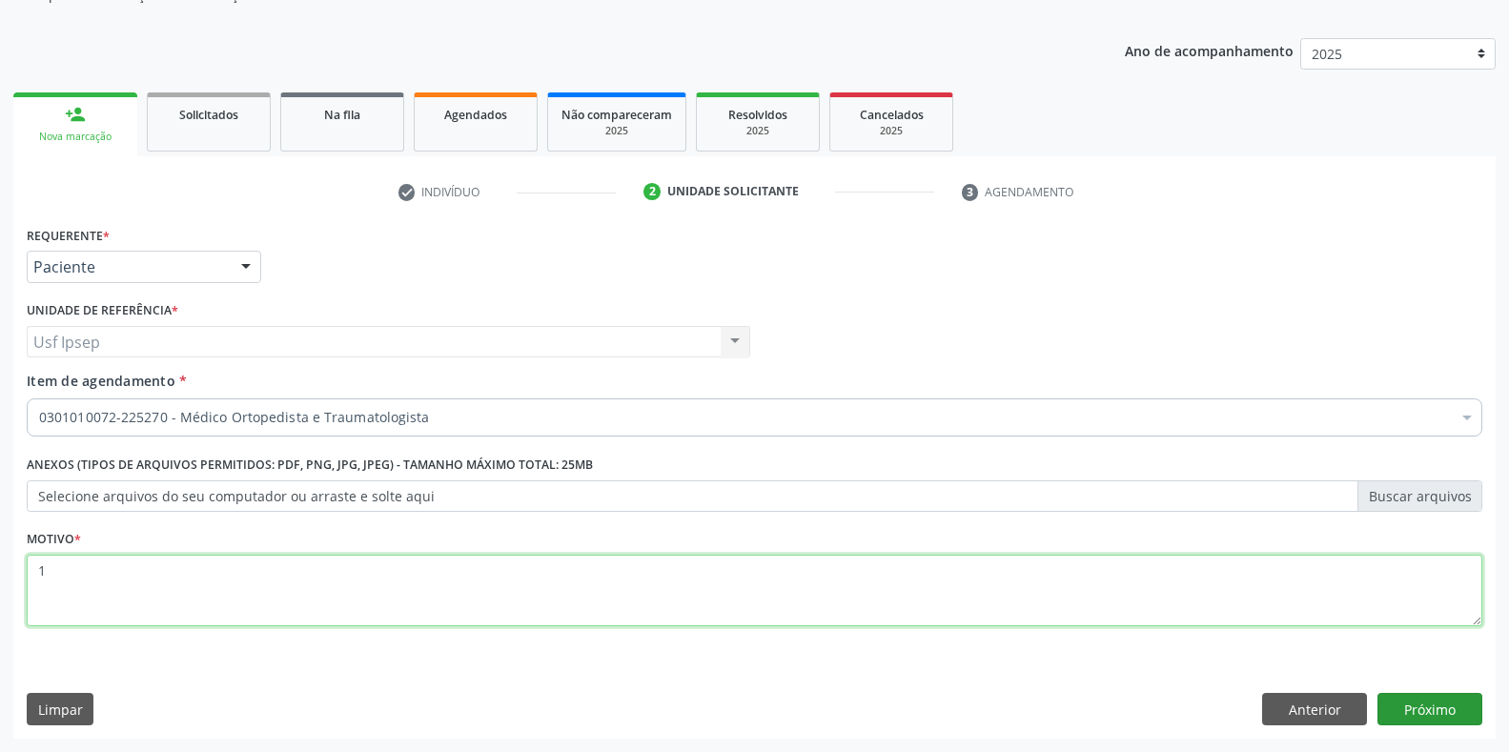
type textarea "1"
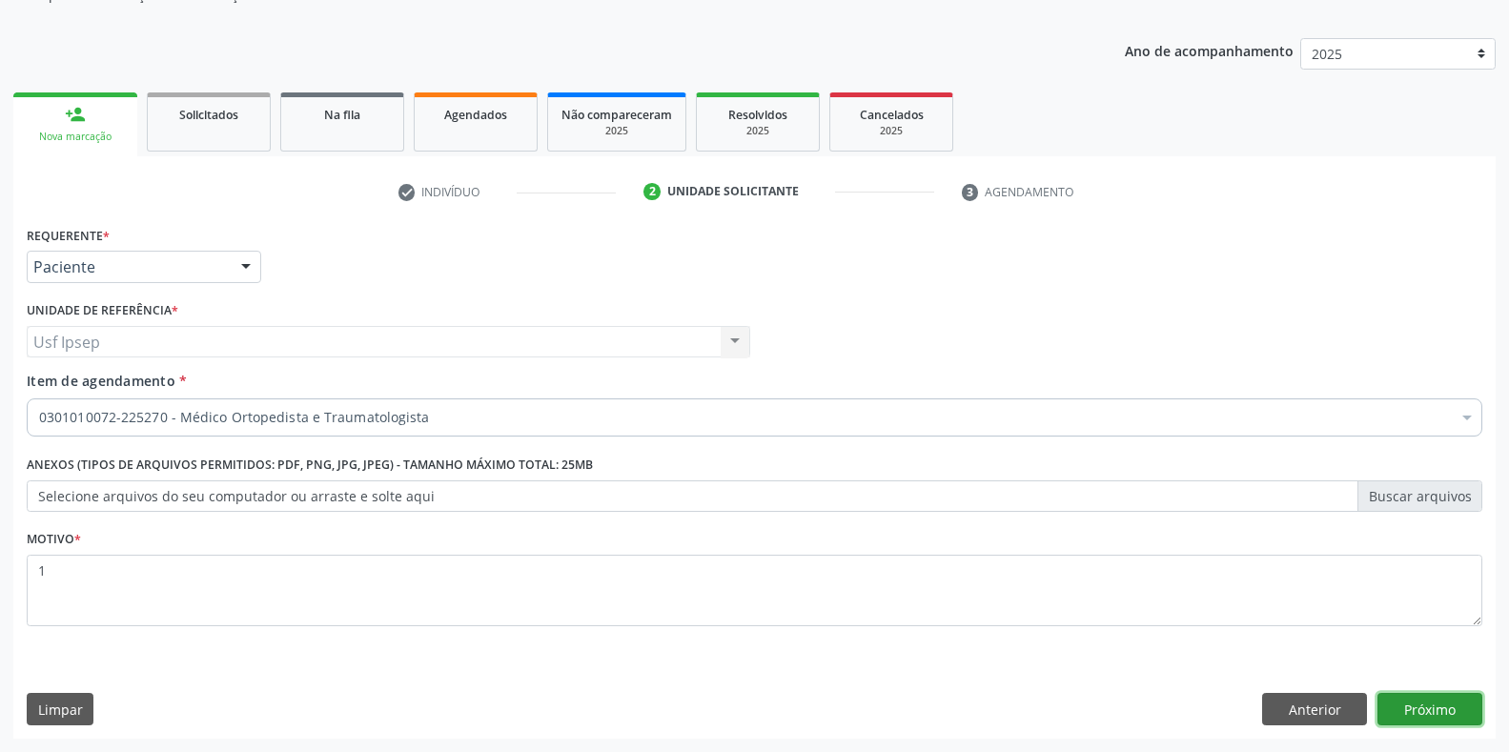
click at [1414, 706] on button "Próximo" at bounding box center [1429, 709] width 105 height 32
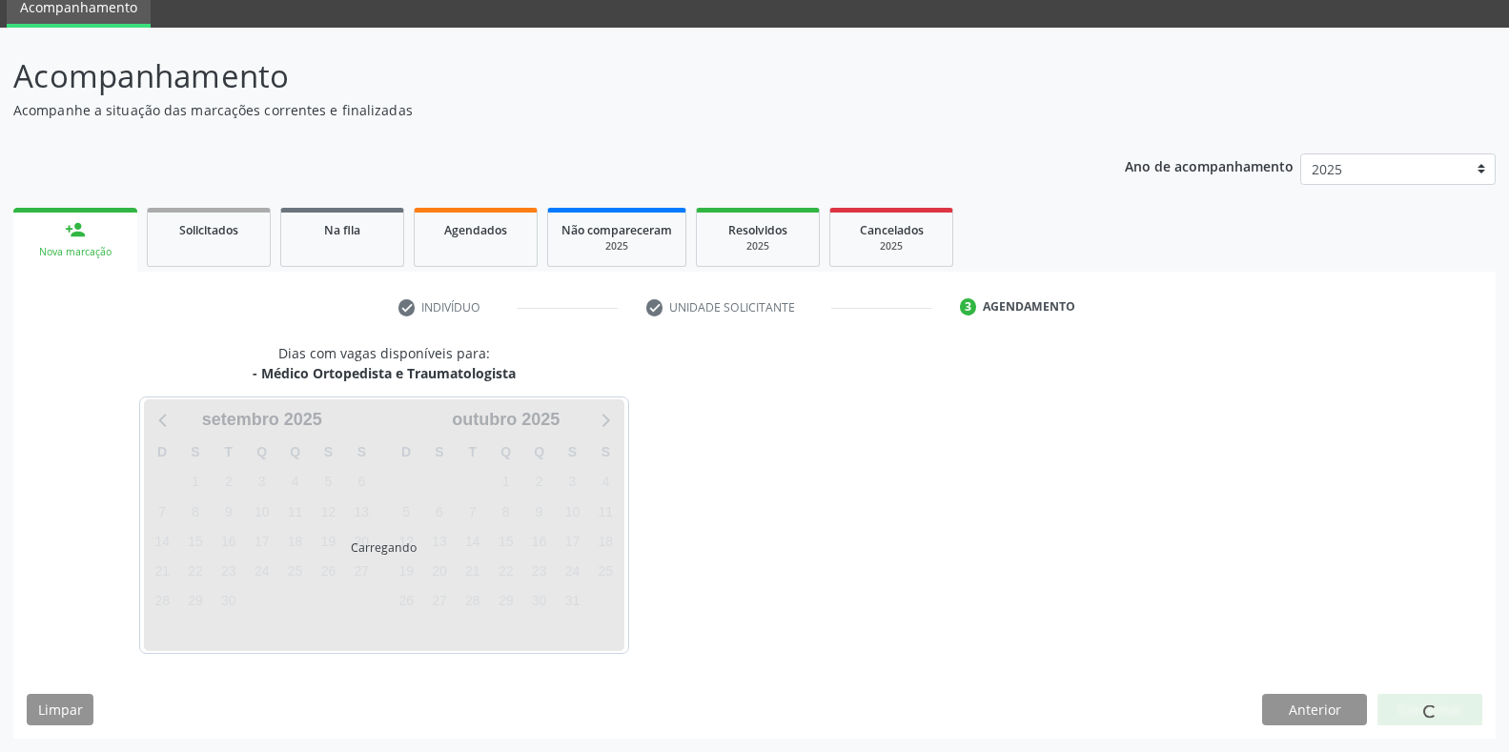
scroll to position [77, 0]
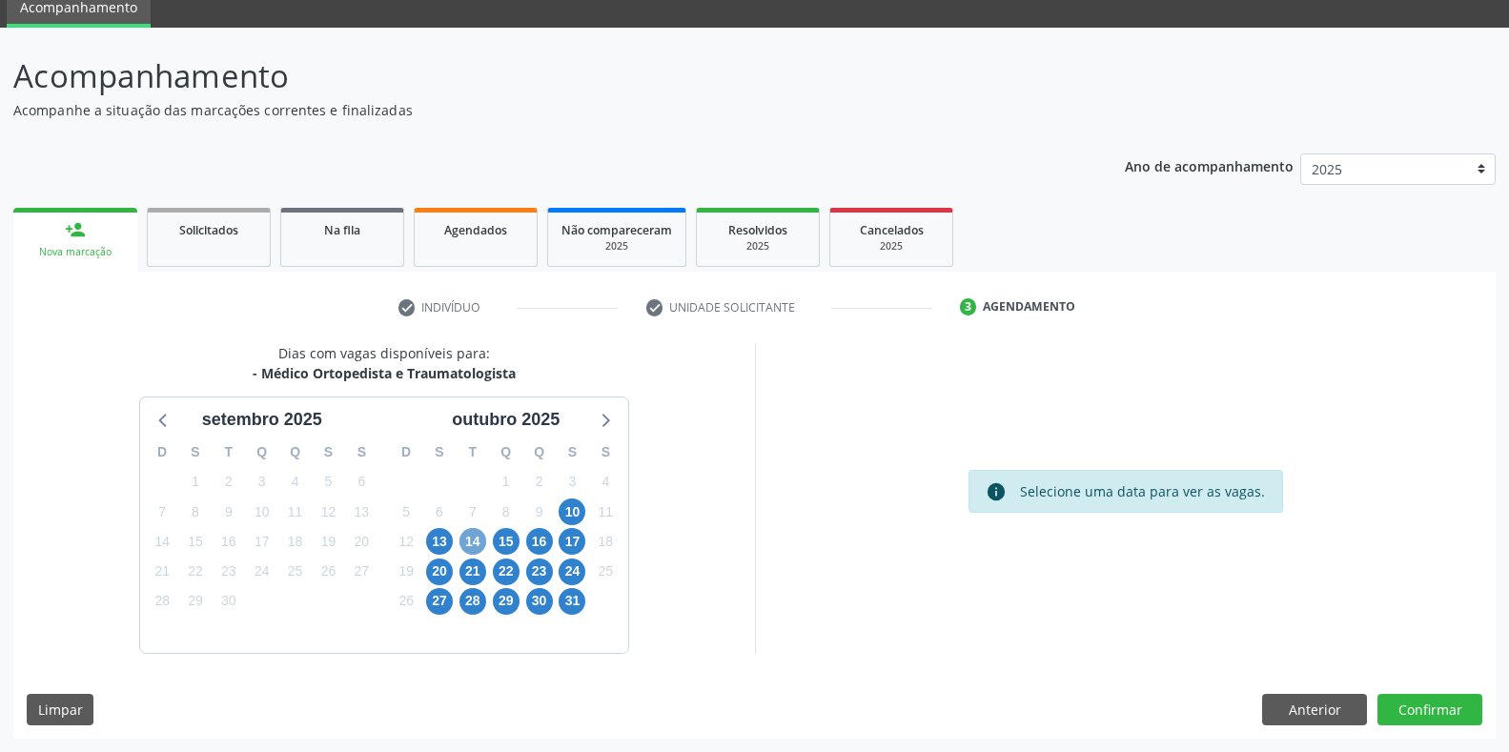
click at [476, 546] on span "14" at bounding box center [472, 541] width 27 height 27
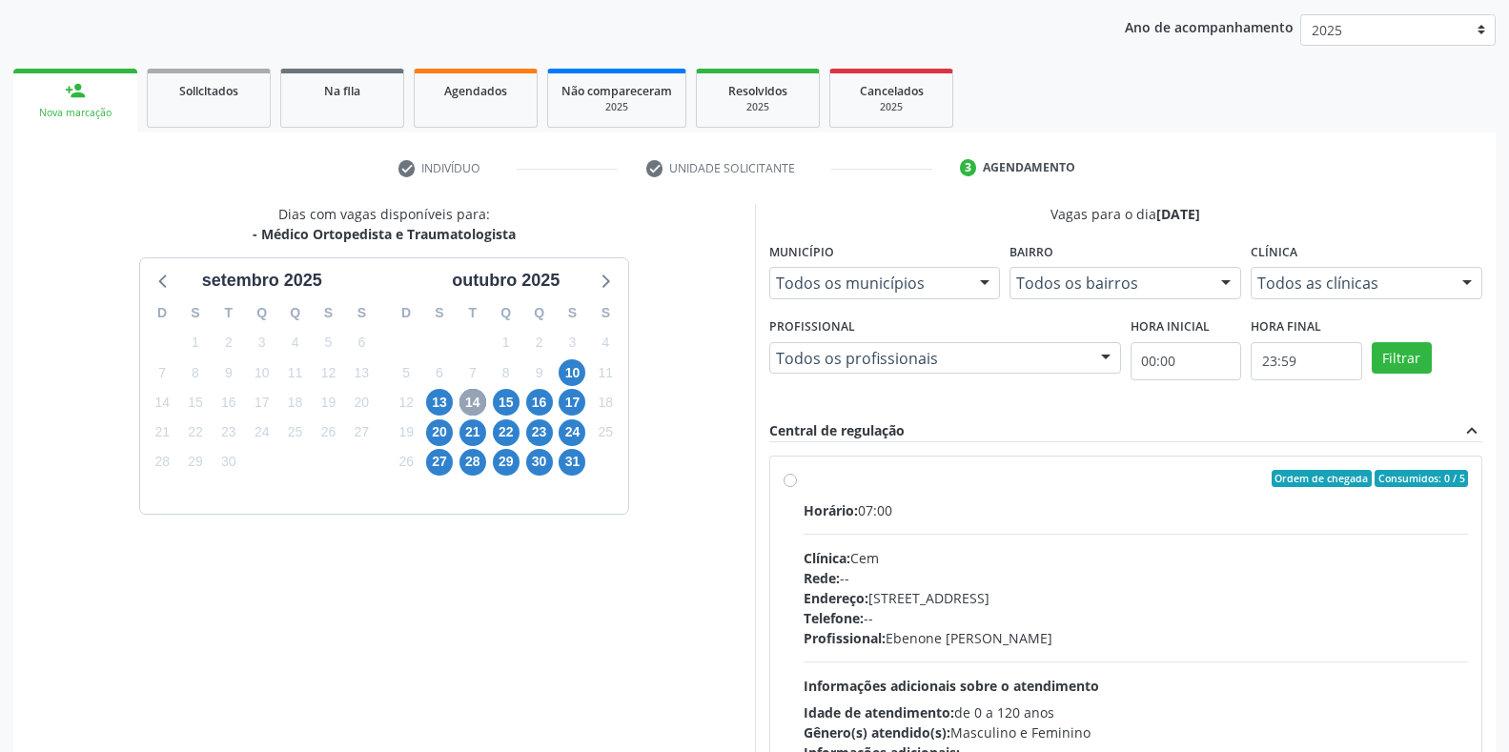
scroll to position [353, 0]
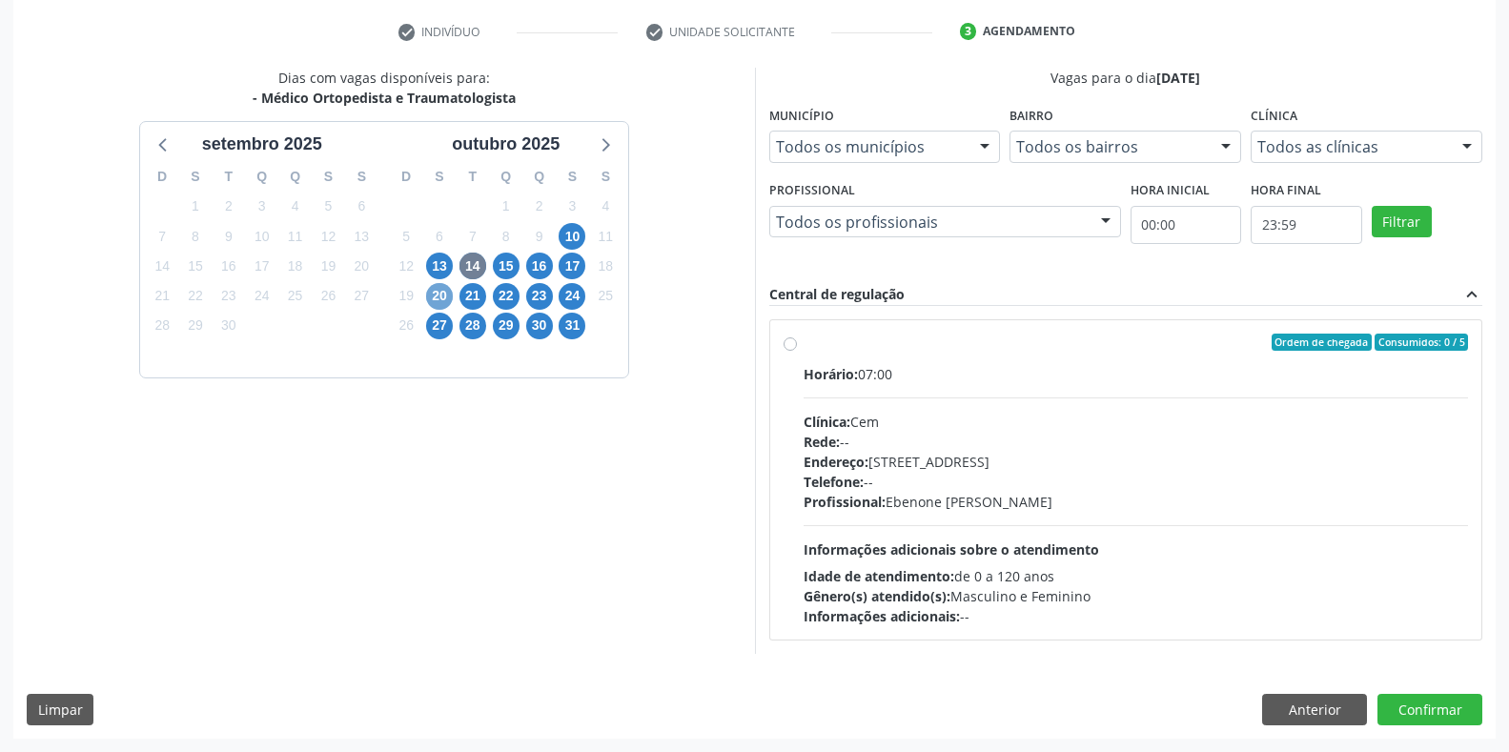
click at [435, 304] on span "20" at bounding box center [439, 296] width 27 height 27
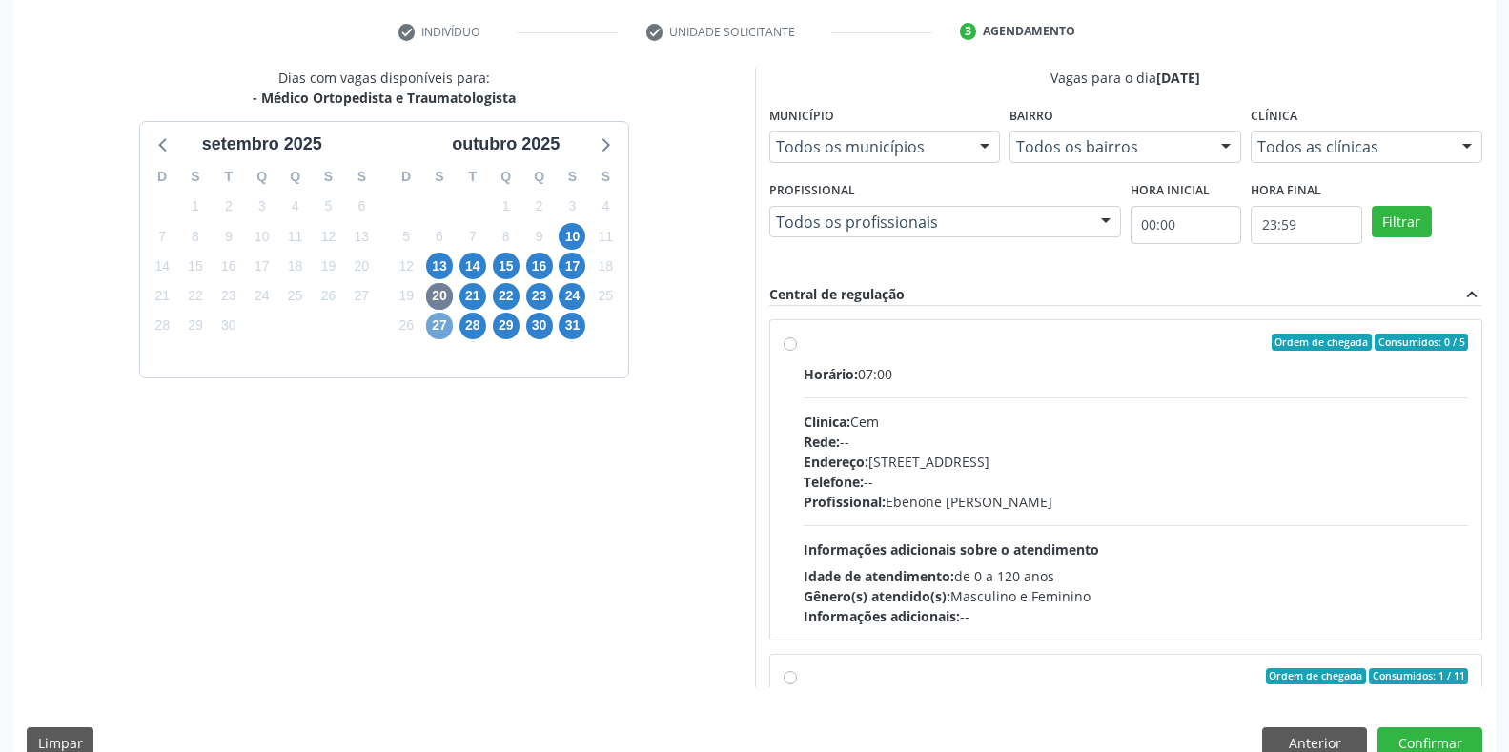
click at [447, 326] on span "27" at bounding box center [439, 326] width 27 height 27
click at [543, 293] on span "23" at bounding box center [539, 296] width 27 height 27
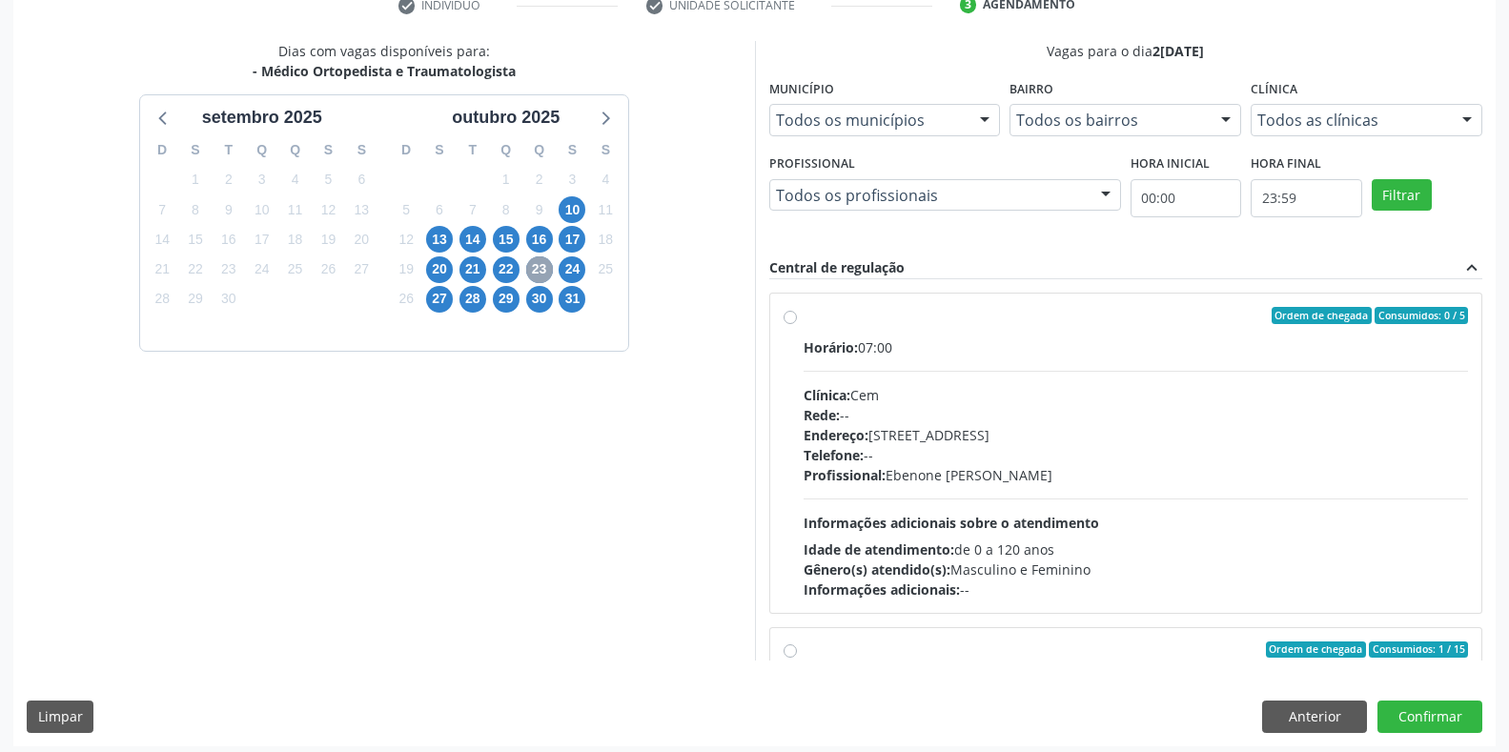
scroll to position [387, 0]
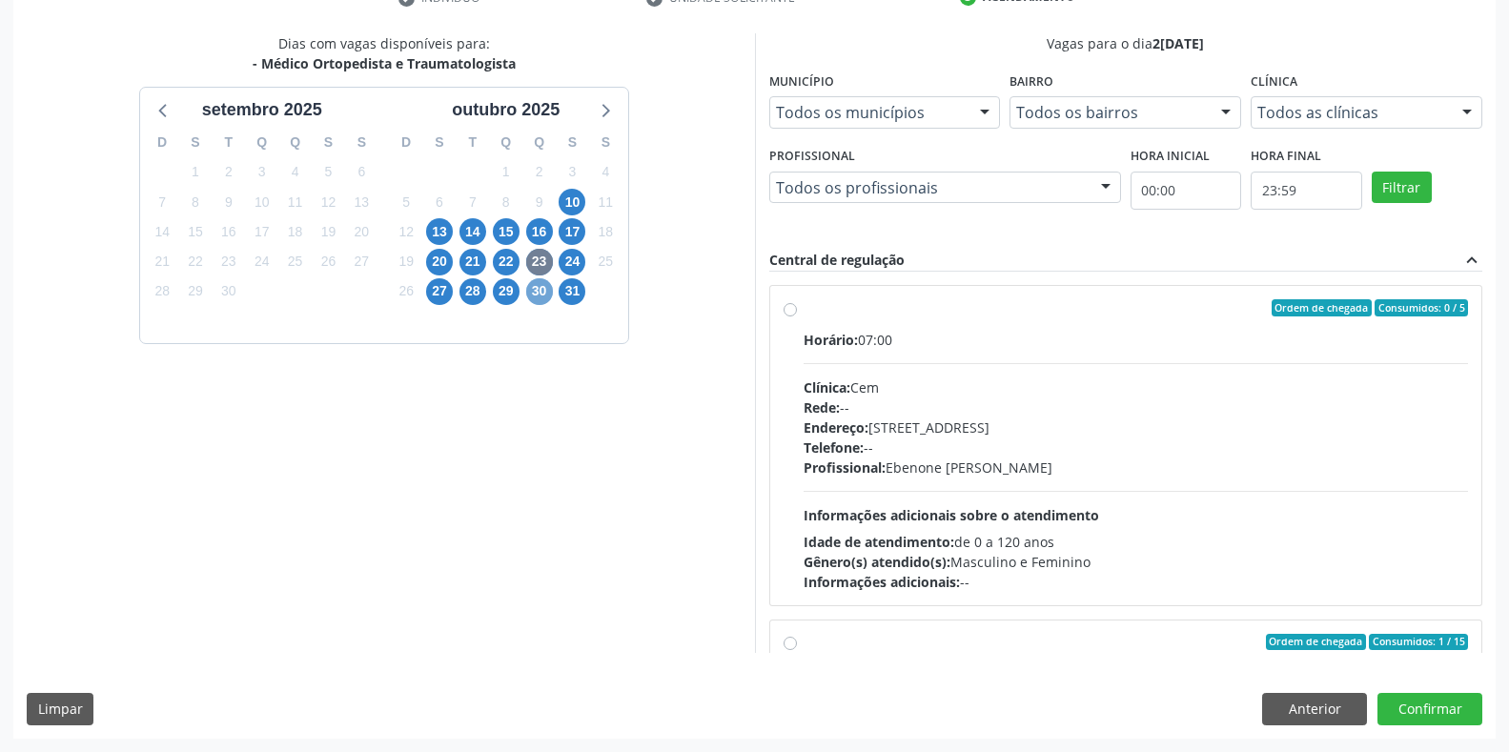
click at [534, 295] on span "30" at bounding box center [539, 291] width 27 height 27
click at [443, 235] on span "13" at bounding box center [439, 231] width 27 height 27
click at [500, 256] on span "22" at bounding box center [506, 262] width 27 height 27
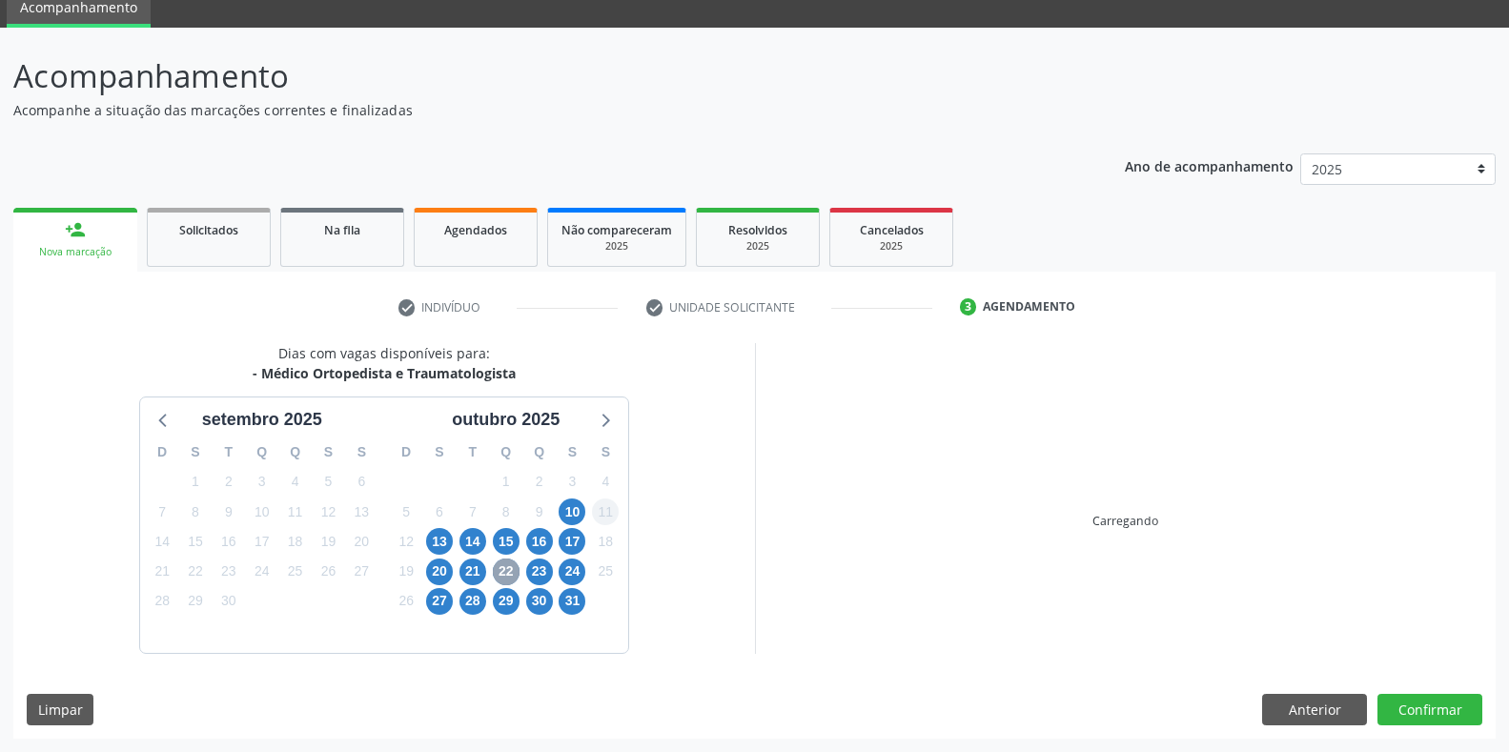
scroll to position [353, 0]
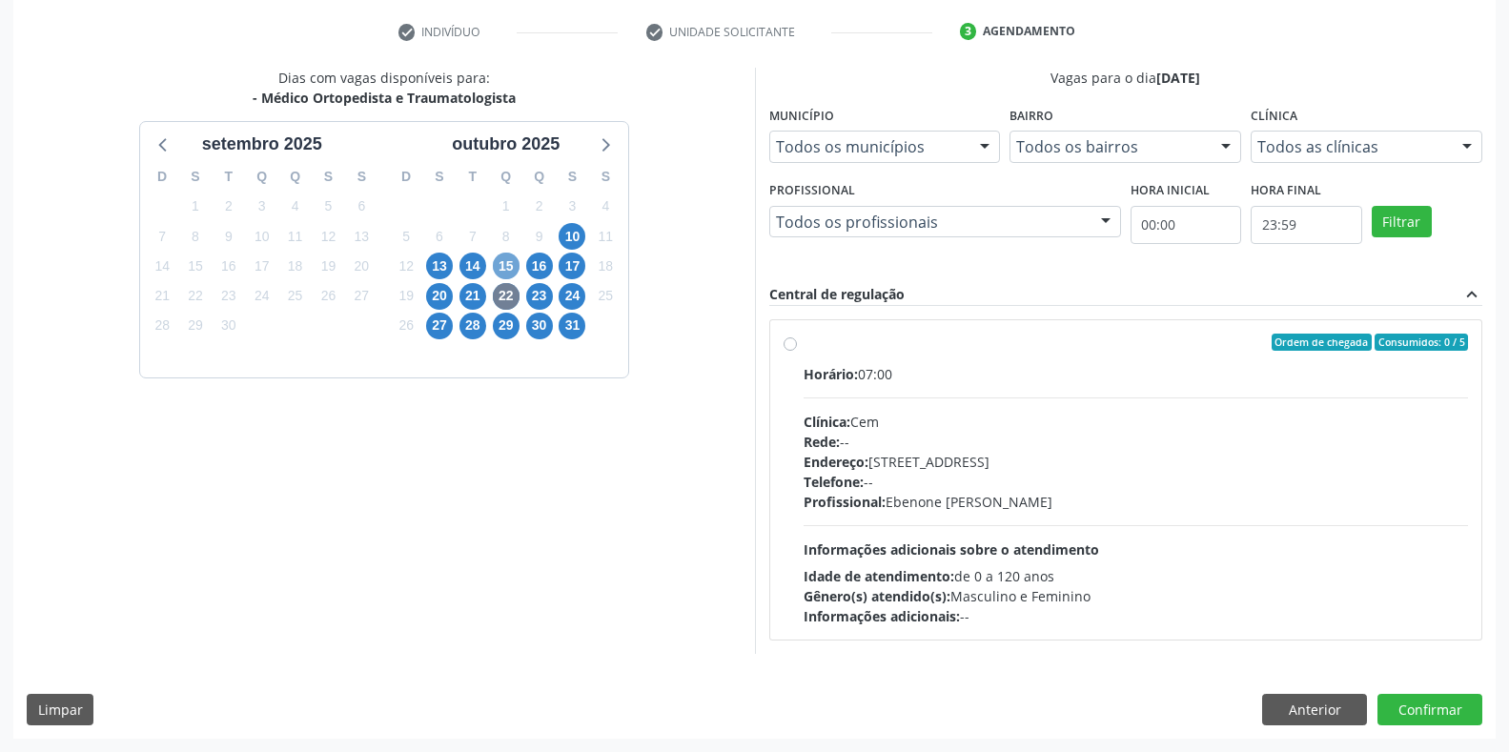
click at [505, 269] on span "15" at bounding box center [506, 266] width 27 height 27
click at [565, 294] on span "24" at bounding box center [571, 296] width 27 height 27
click at [478, 326] on span "28" at bounding box center [472, 326] width 27 height 27
click at [437, 265] on span "13" at bounding box center [439, 266] width 27 height 27
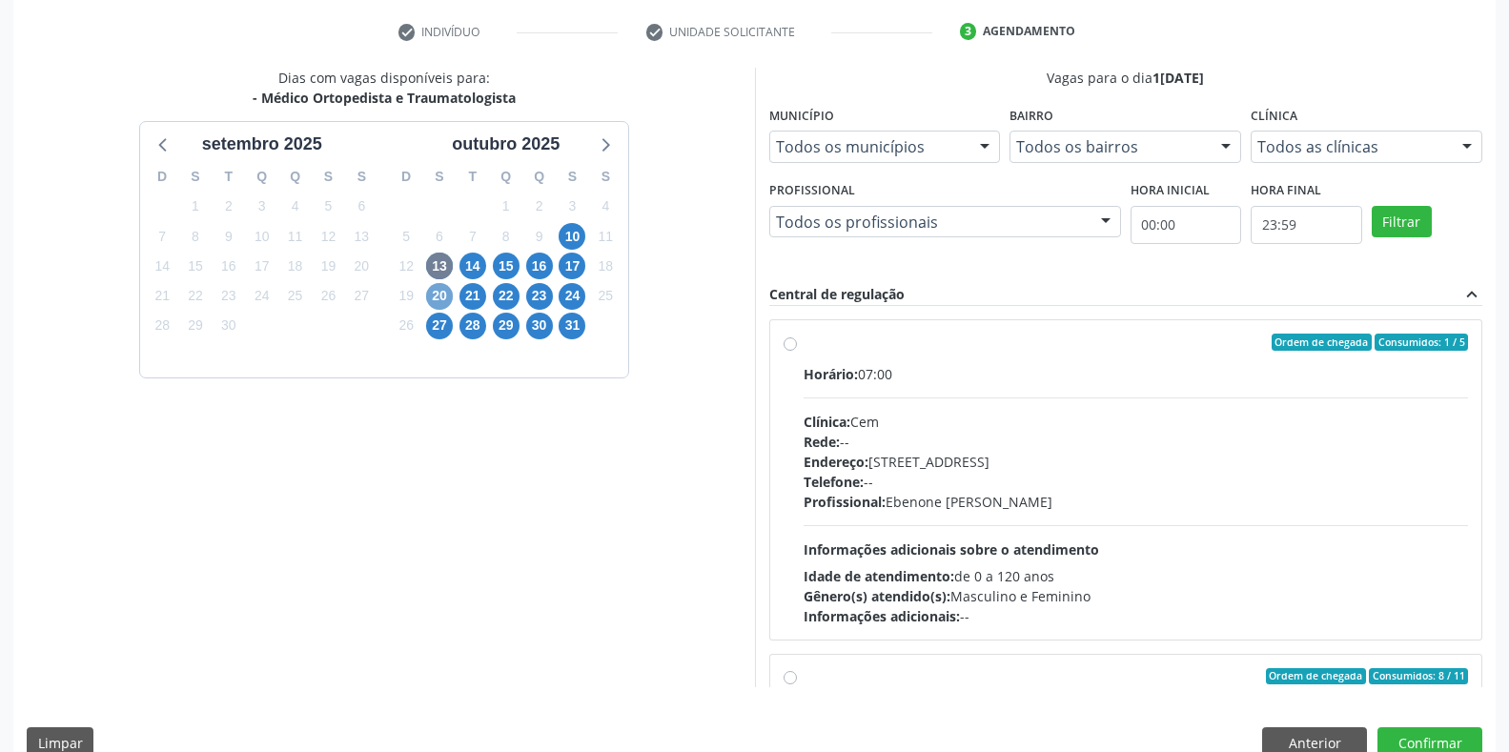
click at [443, 298] on span "20" at bounding box center [439, 296] width 27 height 27
click at [574, 265] on span "17" at bounding box center [571, 266] width 27 height 27
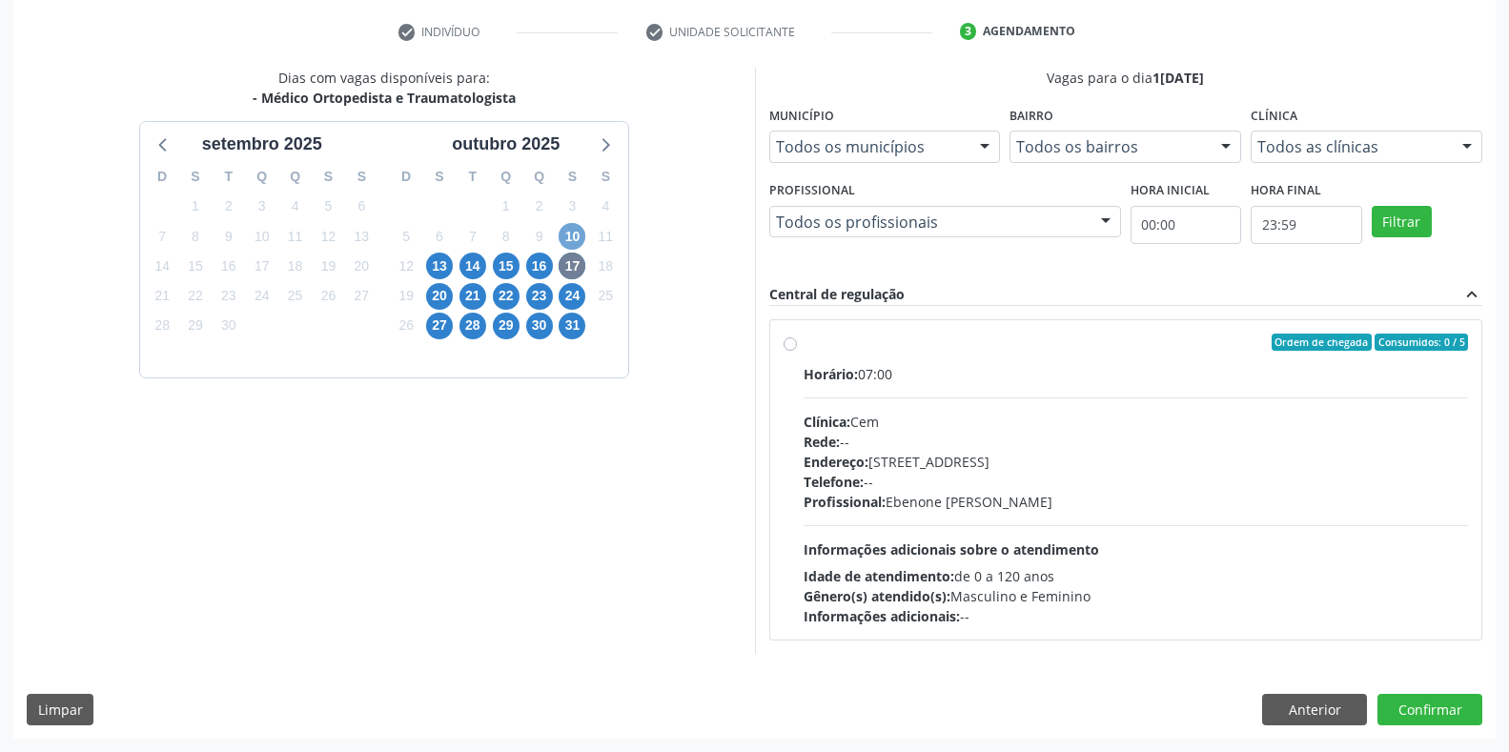
click at [578, 241] on span "10" at bounding box center [571, 236] width 27 height 27
click at [1418, 704] on button "Confirmar" at bounding box center [1429, 710] width 105 height 32
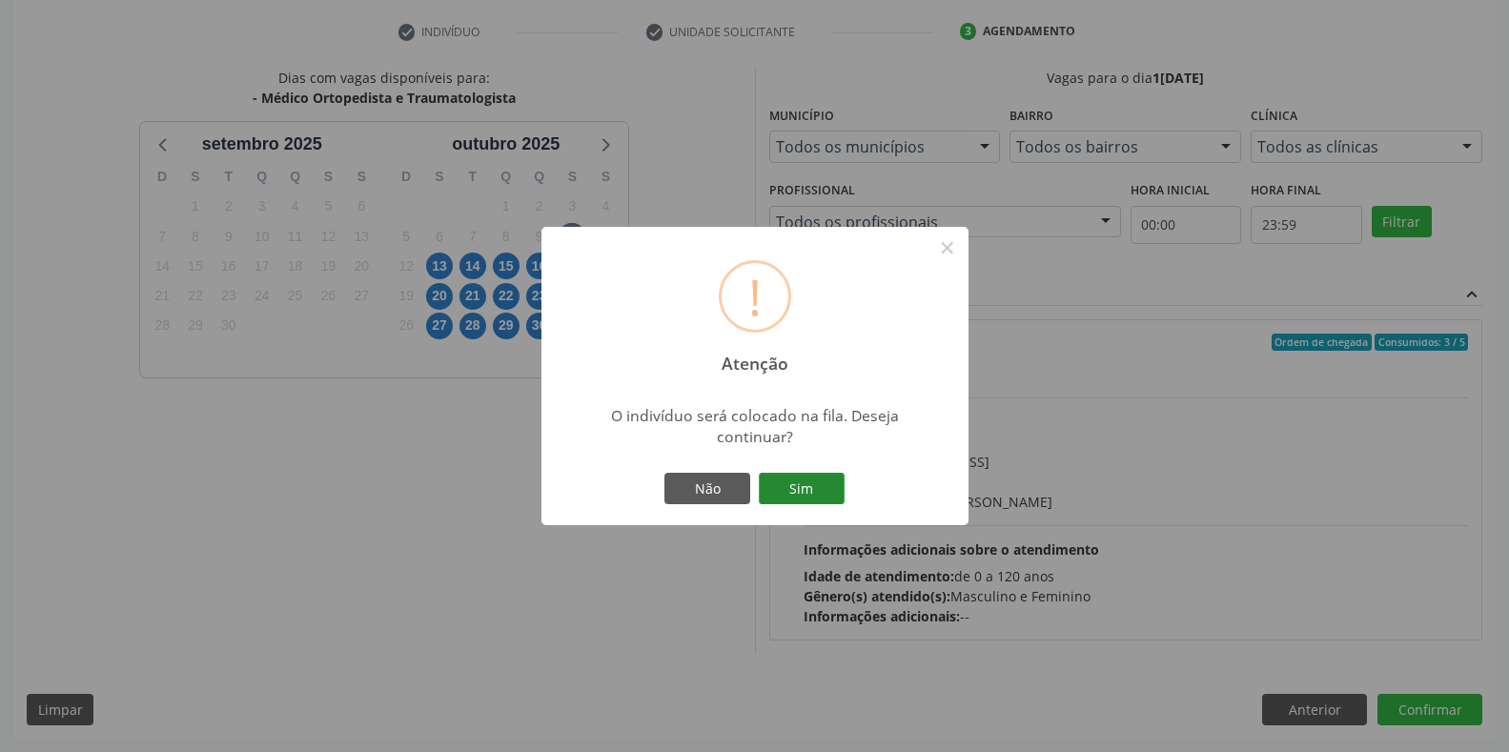
click at [806, 490] on button "Sim" at bounding box center [802, 489] width 86 height 32
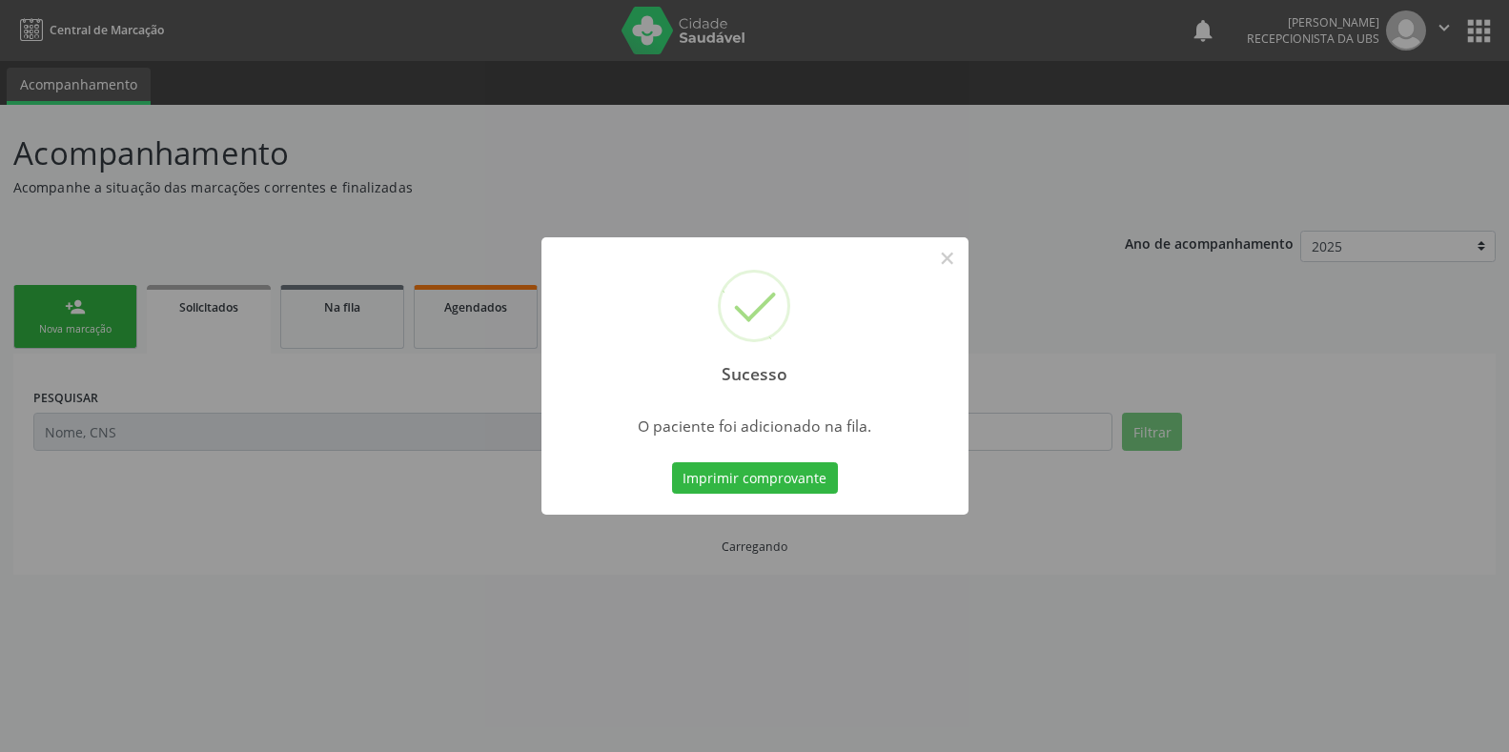
scroll to position [0, 0]
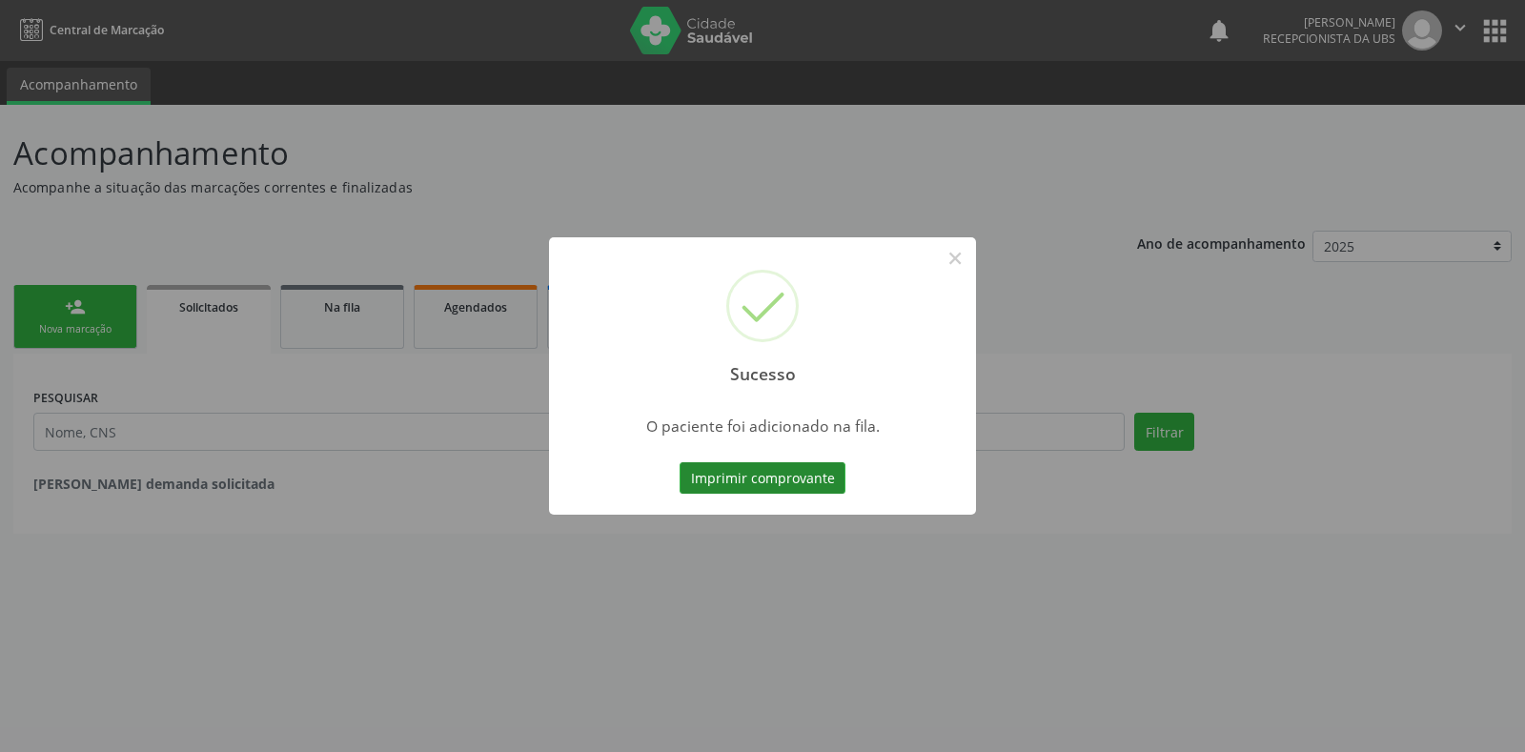
click at [711, 479] on button "Imprimir comprovante" at bounding box center [762, 478] width 166 height 32
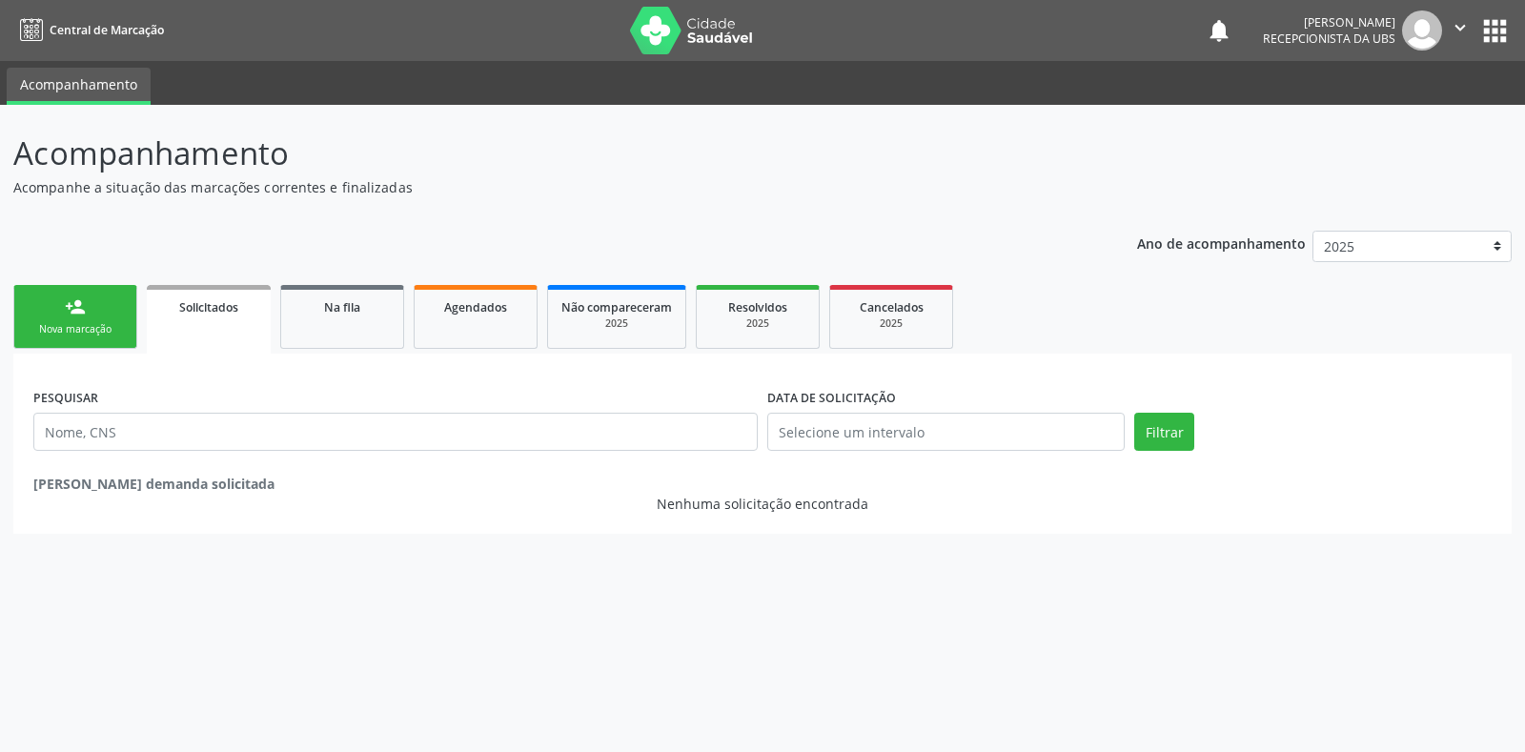
click at [53, 340] on link "person_add Nova marcação" at bounding box center [75, 317] width 124 height 64
click at [55, 329] on div "Nova marcação" at bounding box center [75, 329] width 95 height 14
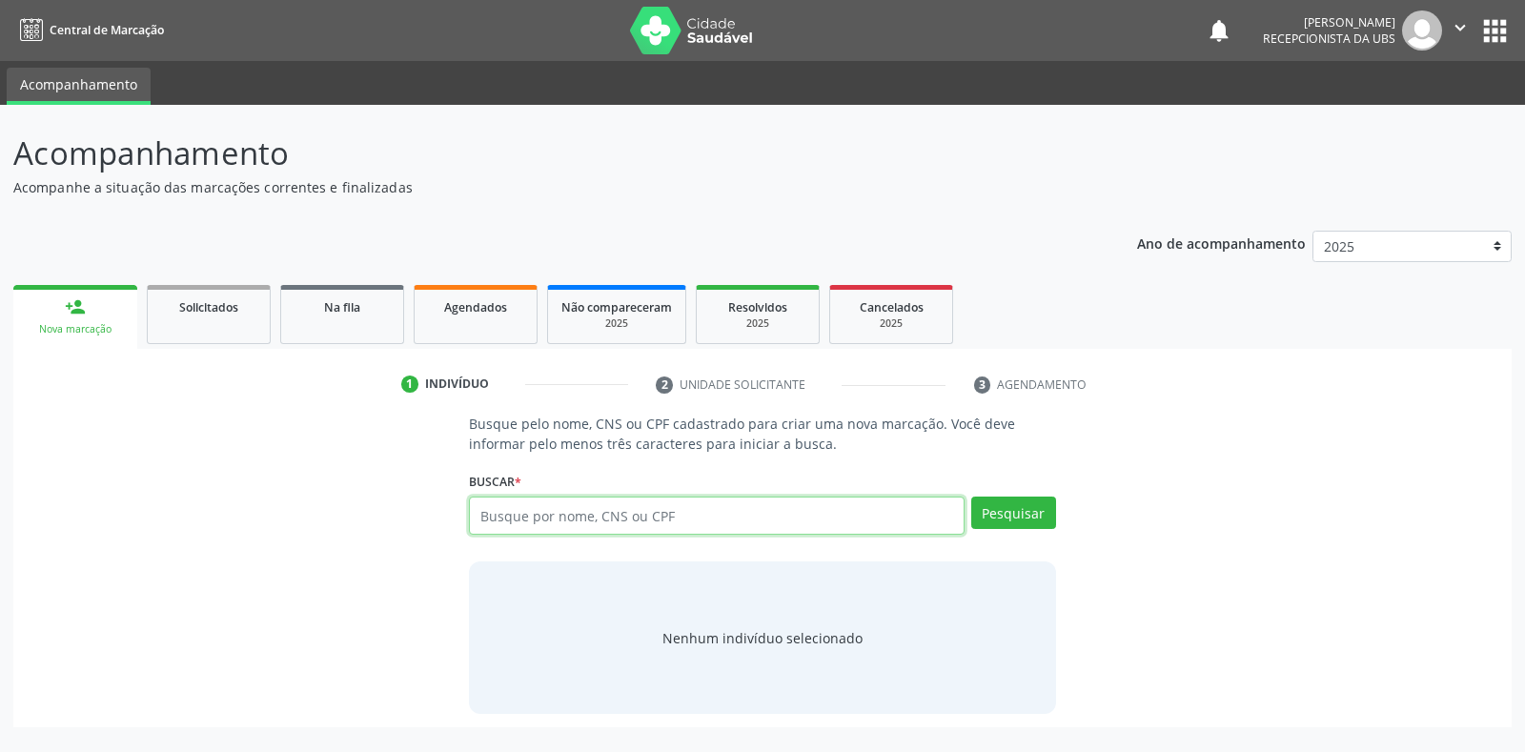
click at [504, 515] on input "text" at bounding box center [716, 516] width 495 height 38
type input "5"
type input "898003731315445316"
click at [1010, 507] on button "Pesquisar" at bounding box center [1013, 513] width 85 height 32
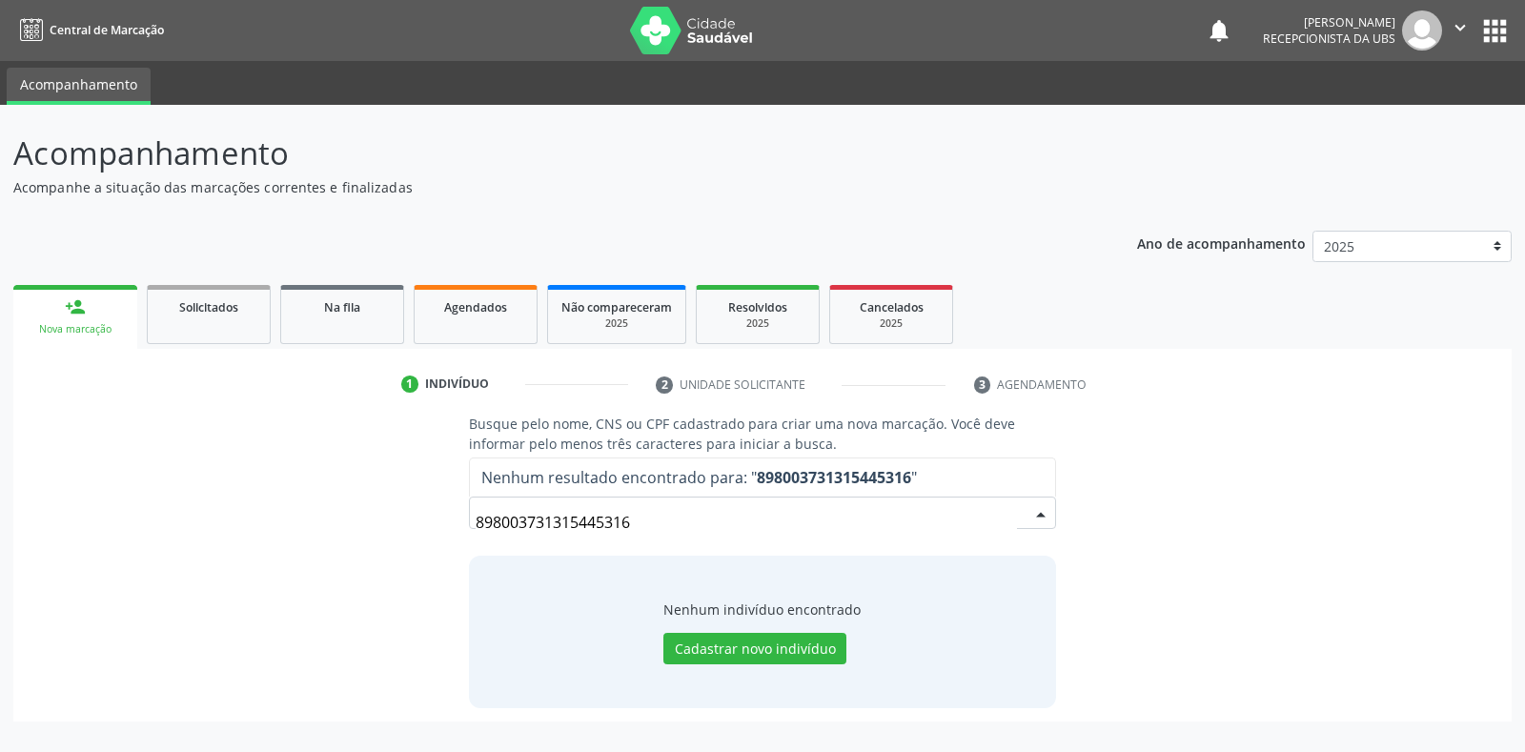
click at [636, 514] on input "898003731315445316" at bounding box center [746, 522] width 540 height 38
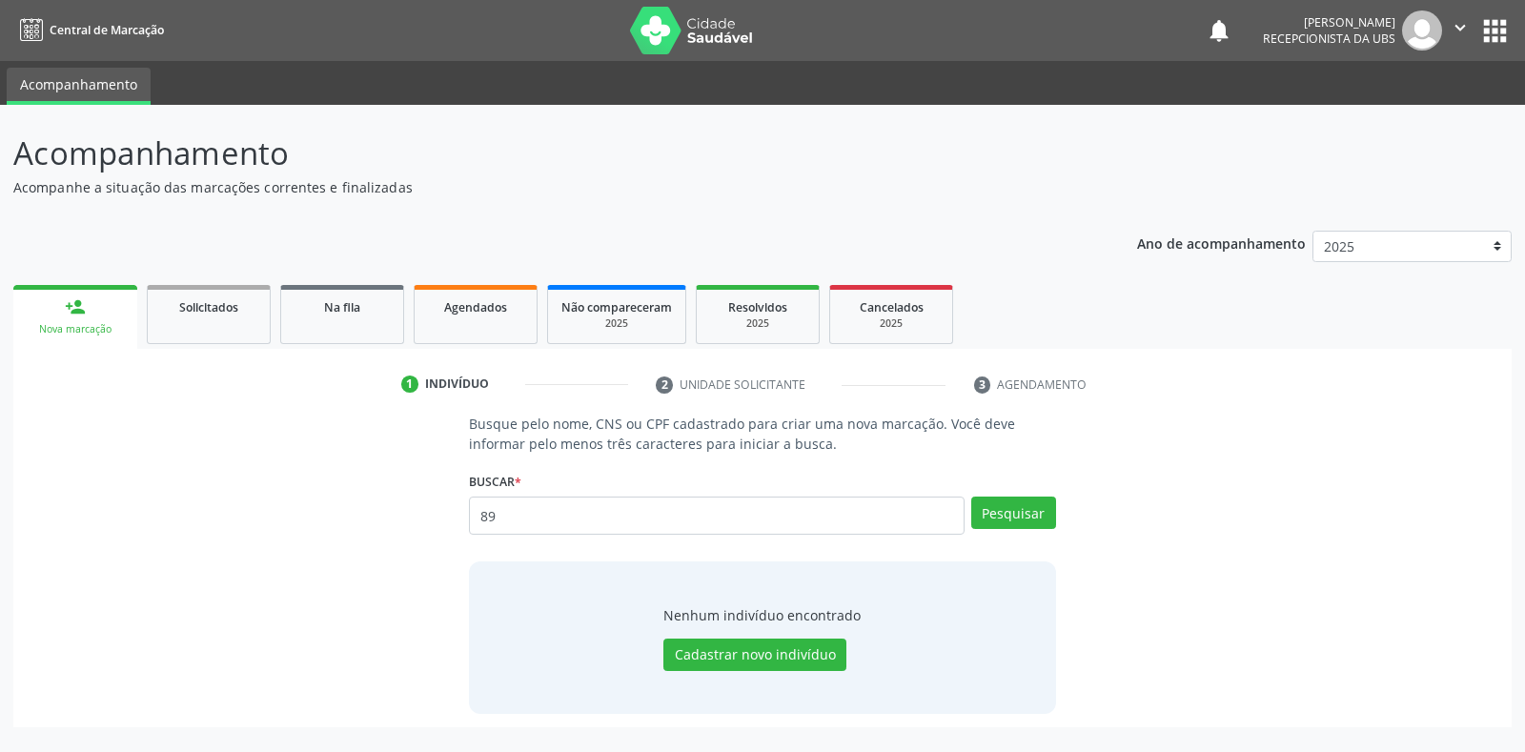
type input "8"
click at [496, 515] on input "text" at bounding box center [716, 516] width 495 height 38
type input "12314179470"
click at [999, 510] on button "Pesquisar" at bounding box center [1013, 513] width 85 height 32
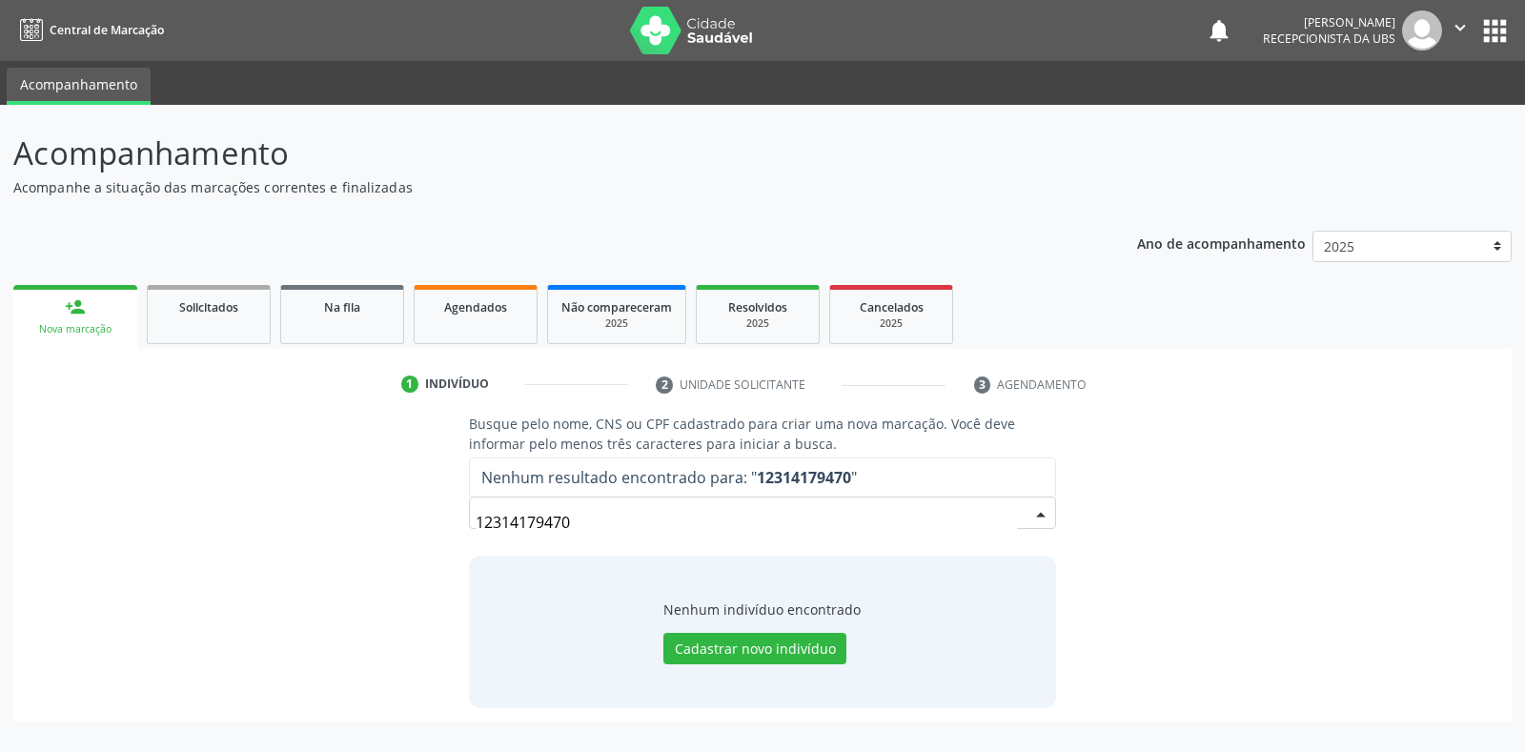
click at [578, 506] on input "12314179470" at bounding box center [746, 522] width 540 height 38
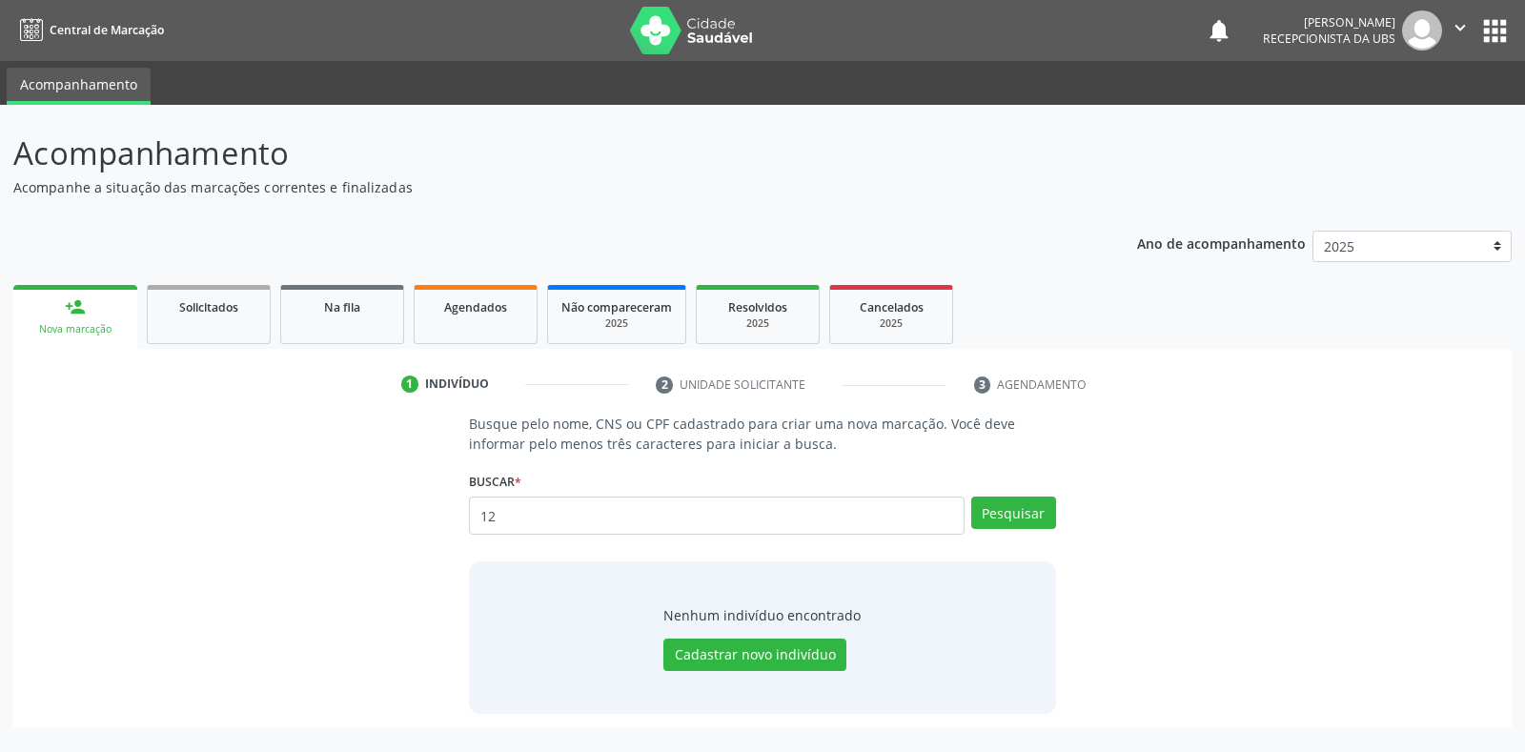
type input "1"
click at [479, 517] on input "text" at bounding box center [716, 516] width 495 height 38
type input "03150477476"
click at [1026, 517] on button "Pesquisar" at bounding box center [1013, 513] width 85 height 32
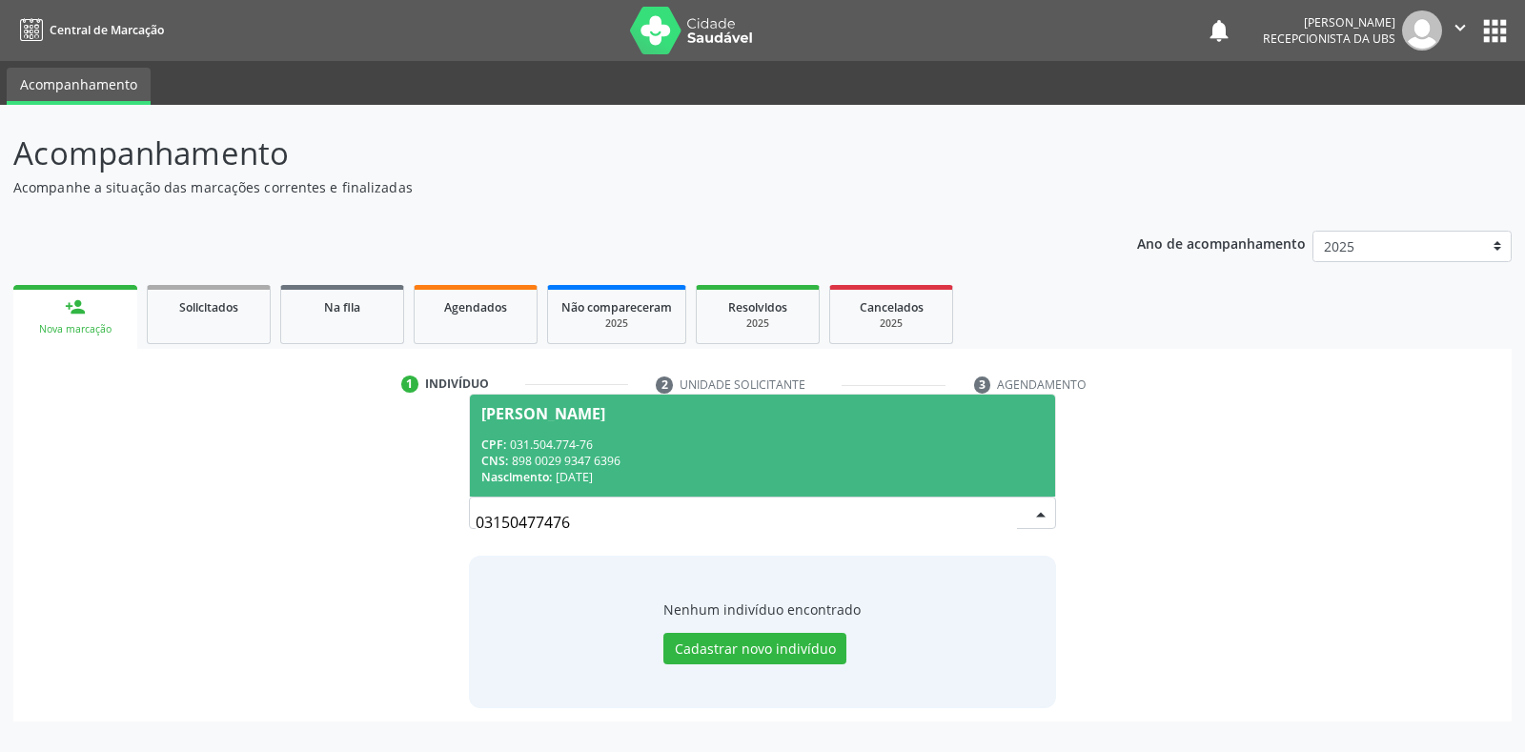
click at [567, 407] on div "Aleksandro Salvino de Souza" at bounding box center [543, 413] width 124 height 15
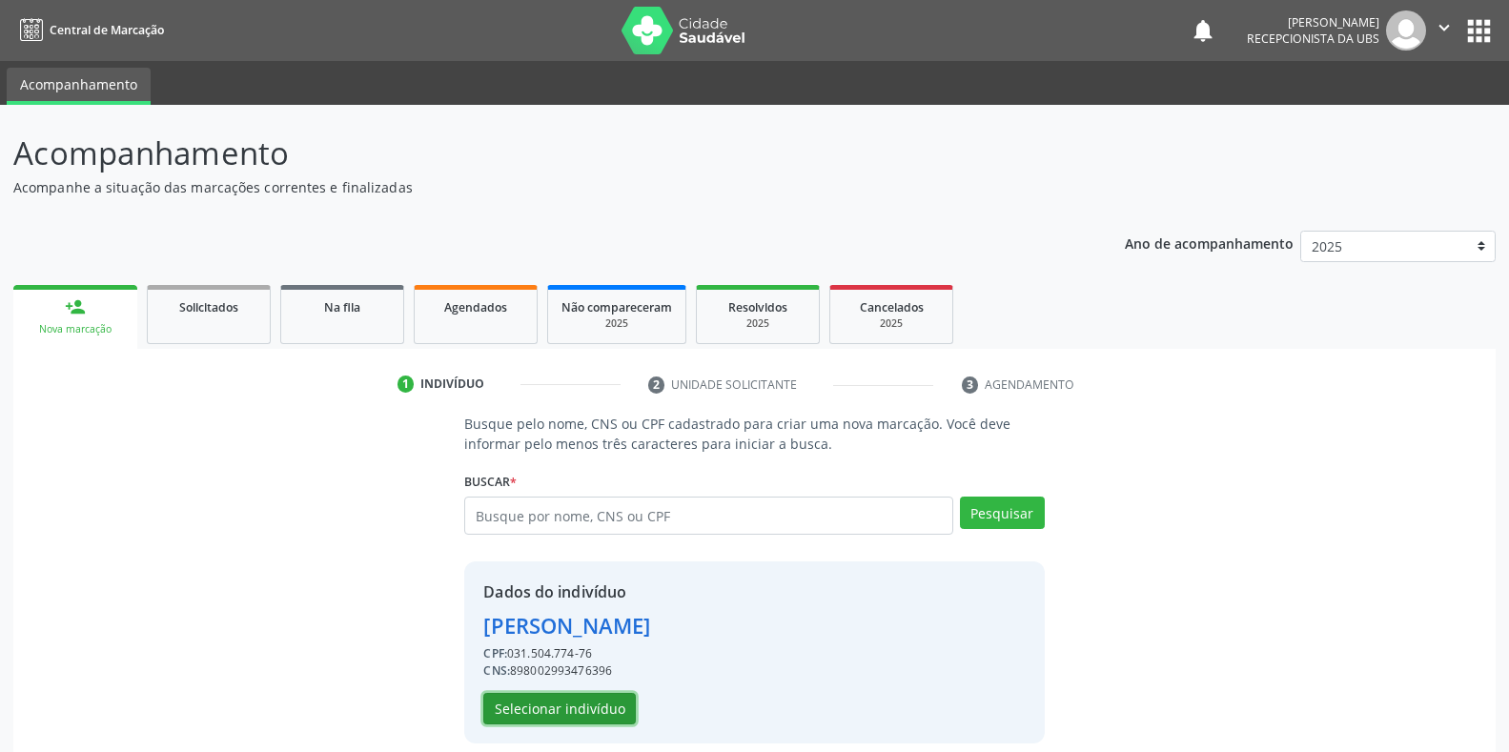
click at [506, 706] on button "Selecionar indivíduo" at bounding box center [559, 709] width 152 height 32
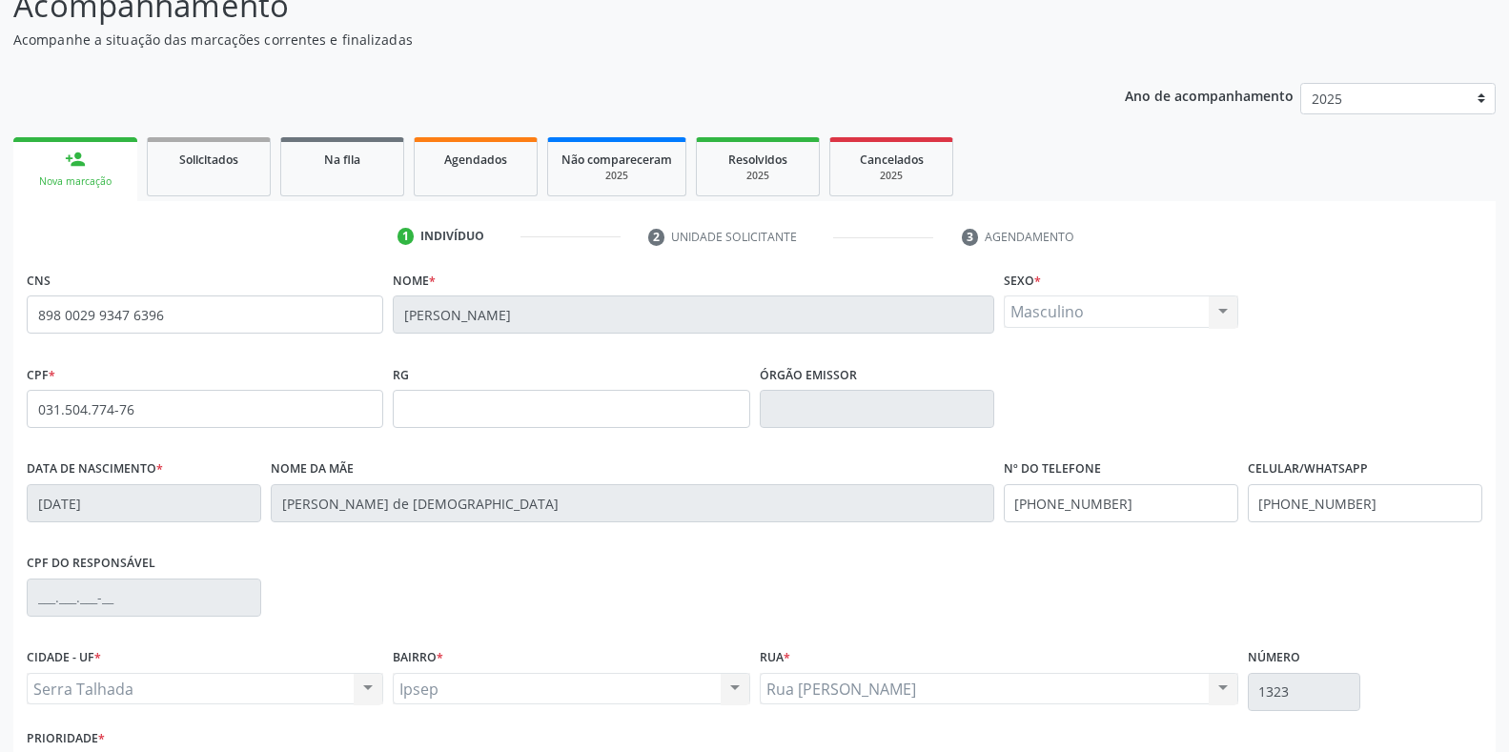
scroll to position [281, 0]
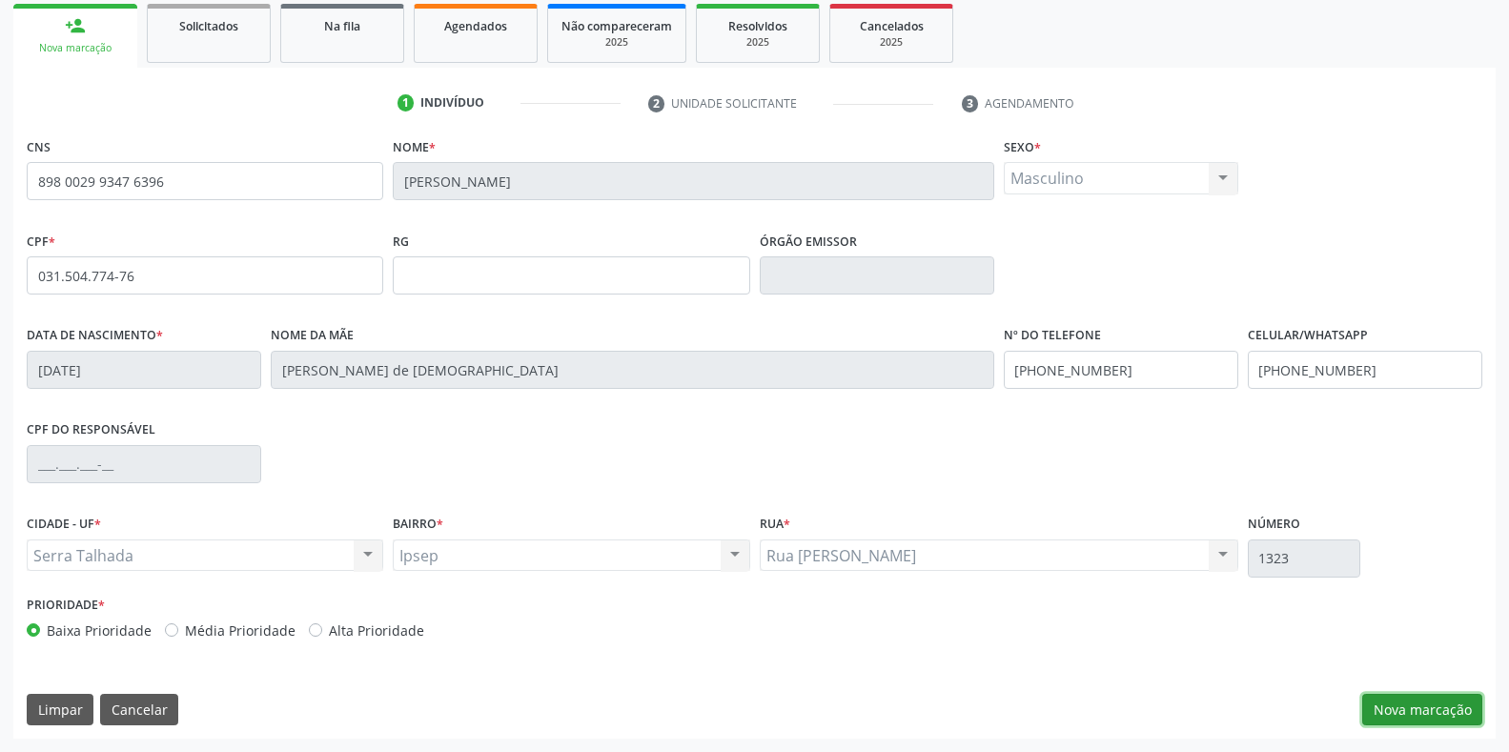
click at [1403, 708] on button "Nova marcação" at bounding box center [1422, 710] width 120 height 32
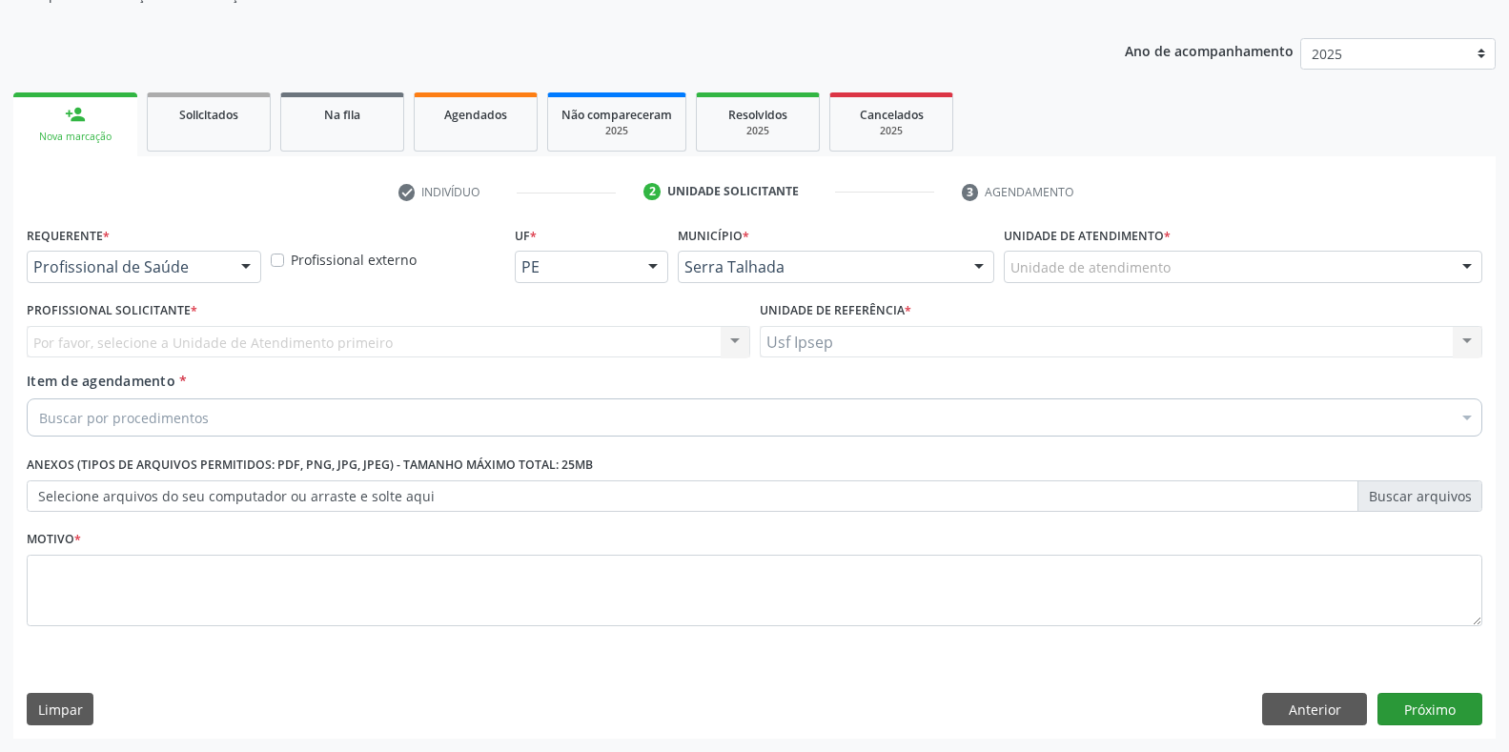
scroll to position [193, 0]
click at [243, 264] on div at bounding box center [246, 268] width 29 height 32
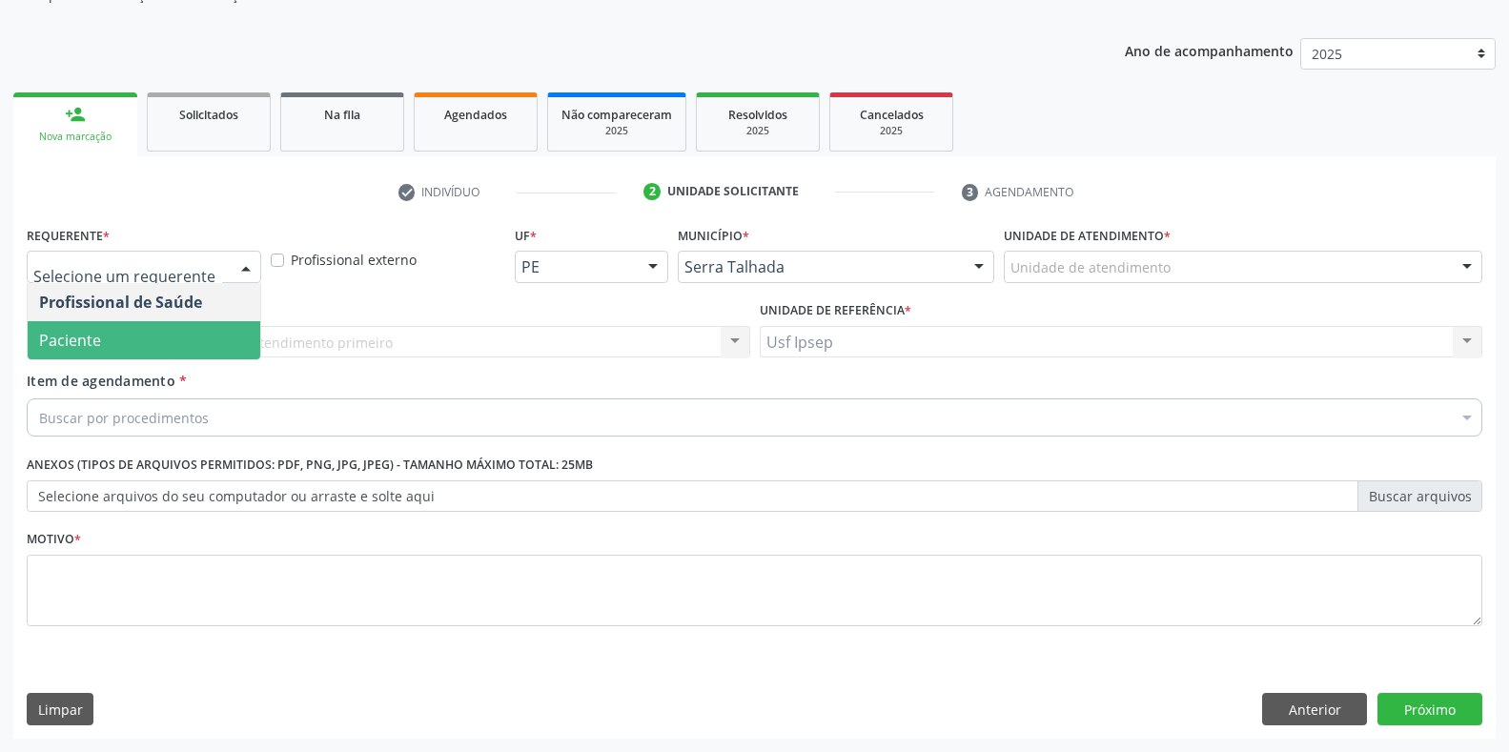
click at [145, 347] on span "Paciente" at bounding box center [144, 340] width 233 height 38
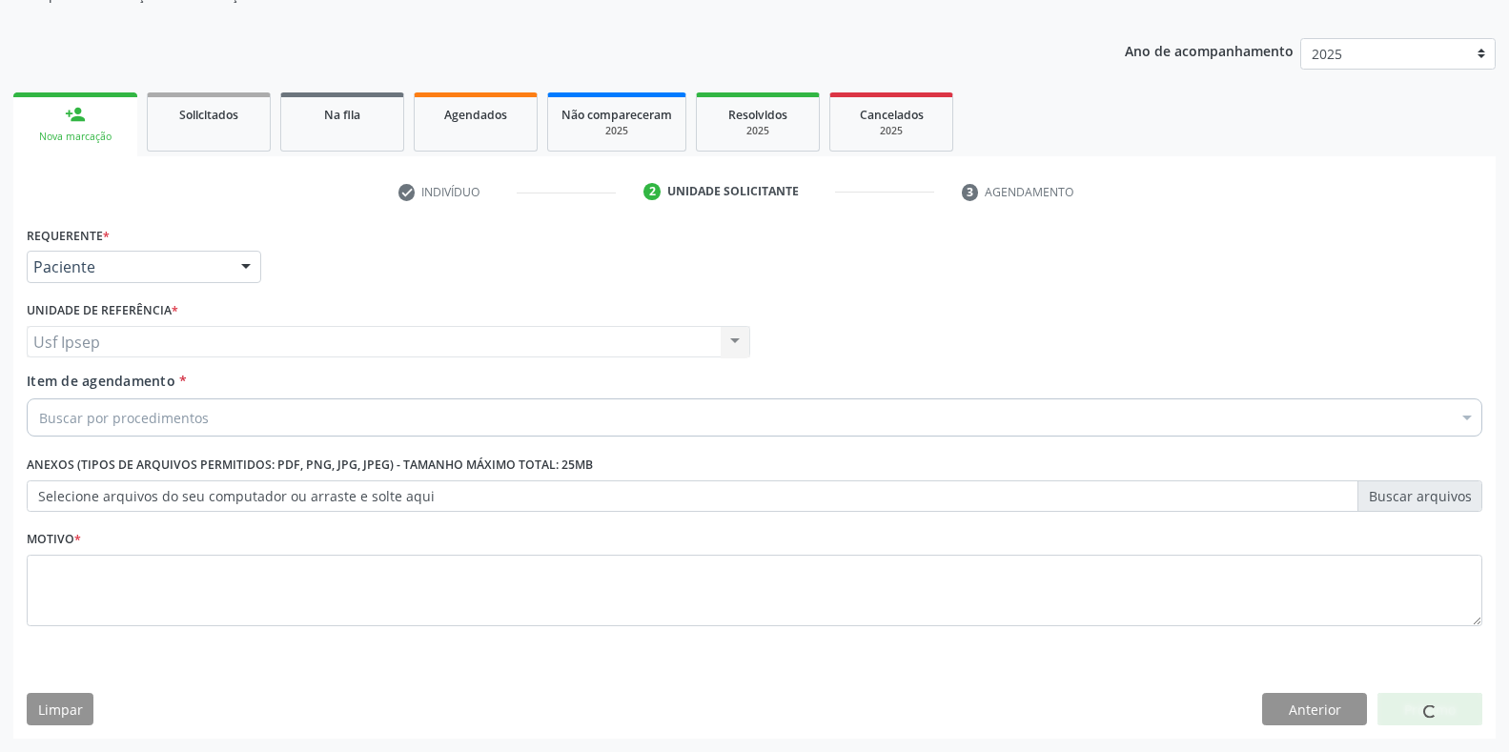
click at [80, 379] on span "Item de agendamento" at bounding box center [101, 381] width 149 height 18
click at [39, 398] on input "Item de agendamento *" at bounding box center [39, 417] width 0 height 38
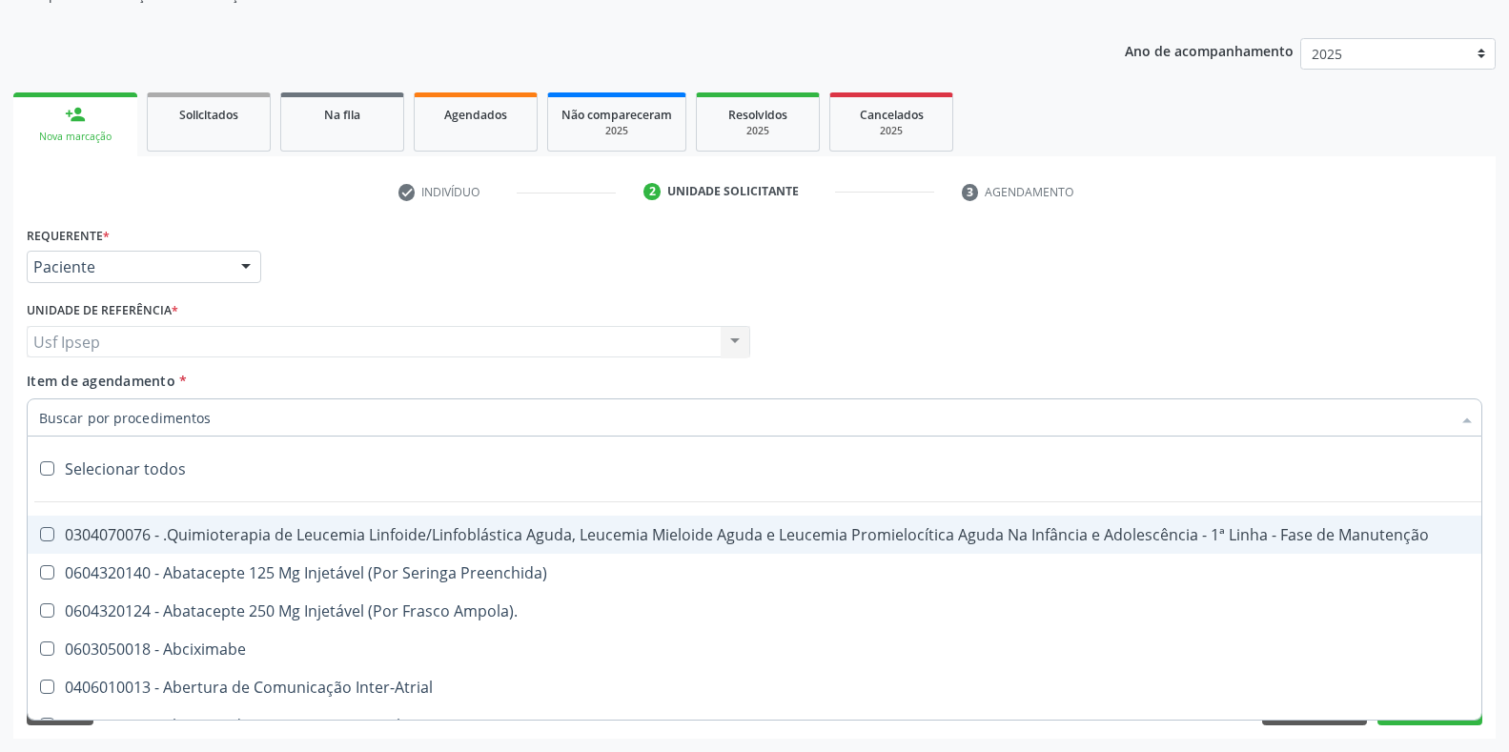
click at [51, 415] on input "Item de agendamento *" at bounding box center [744, 417] width 1411 height 38
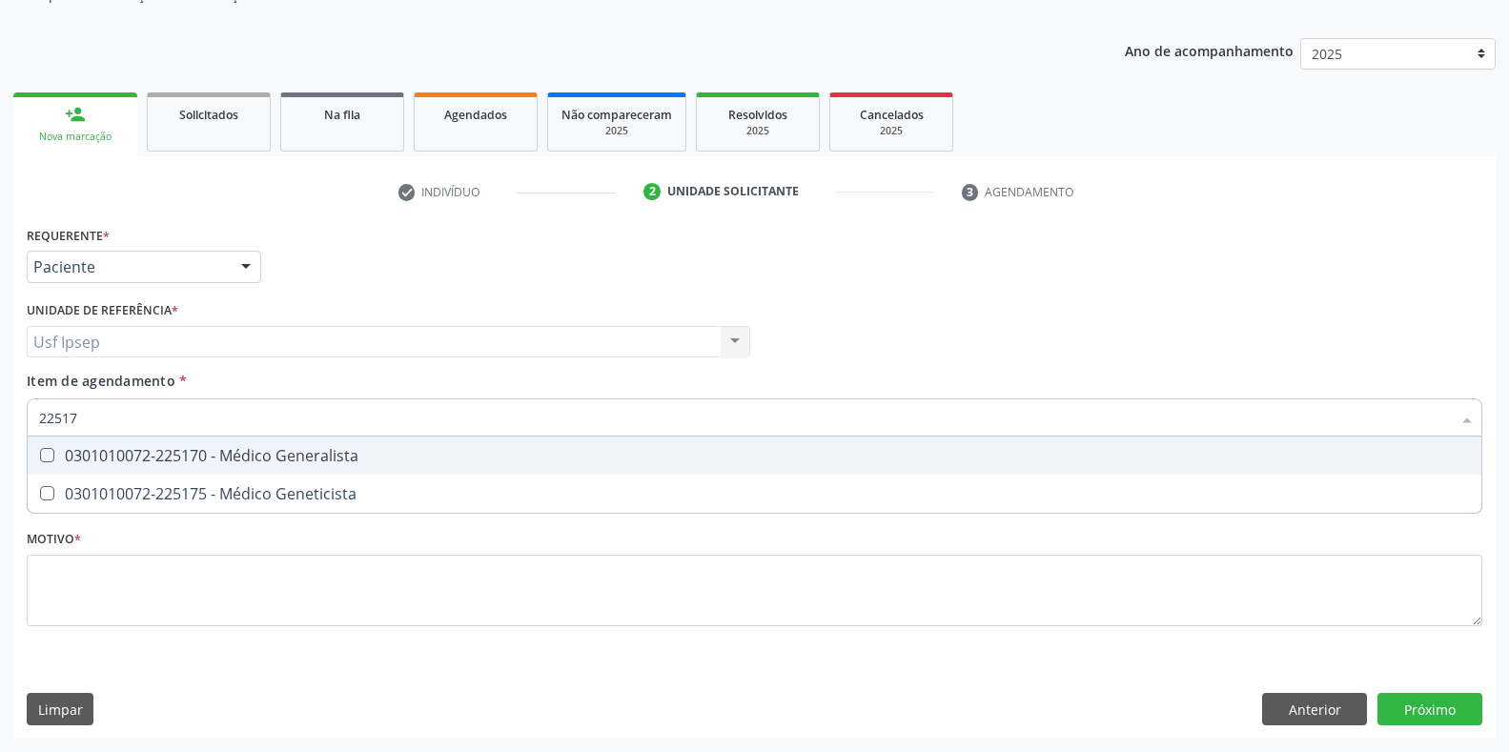
type input "225170"
click at [43, 451] on Generalista at bounding box center [47, 455] width 14 height 14
click at [40, 451] on Generalista "checkbox" at bounding box center [34, 455] width 12 height 12
checkbox Generalista "true"
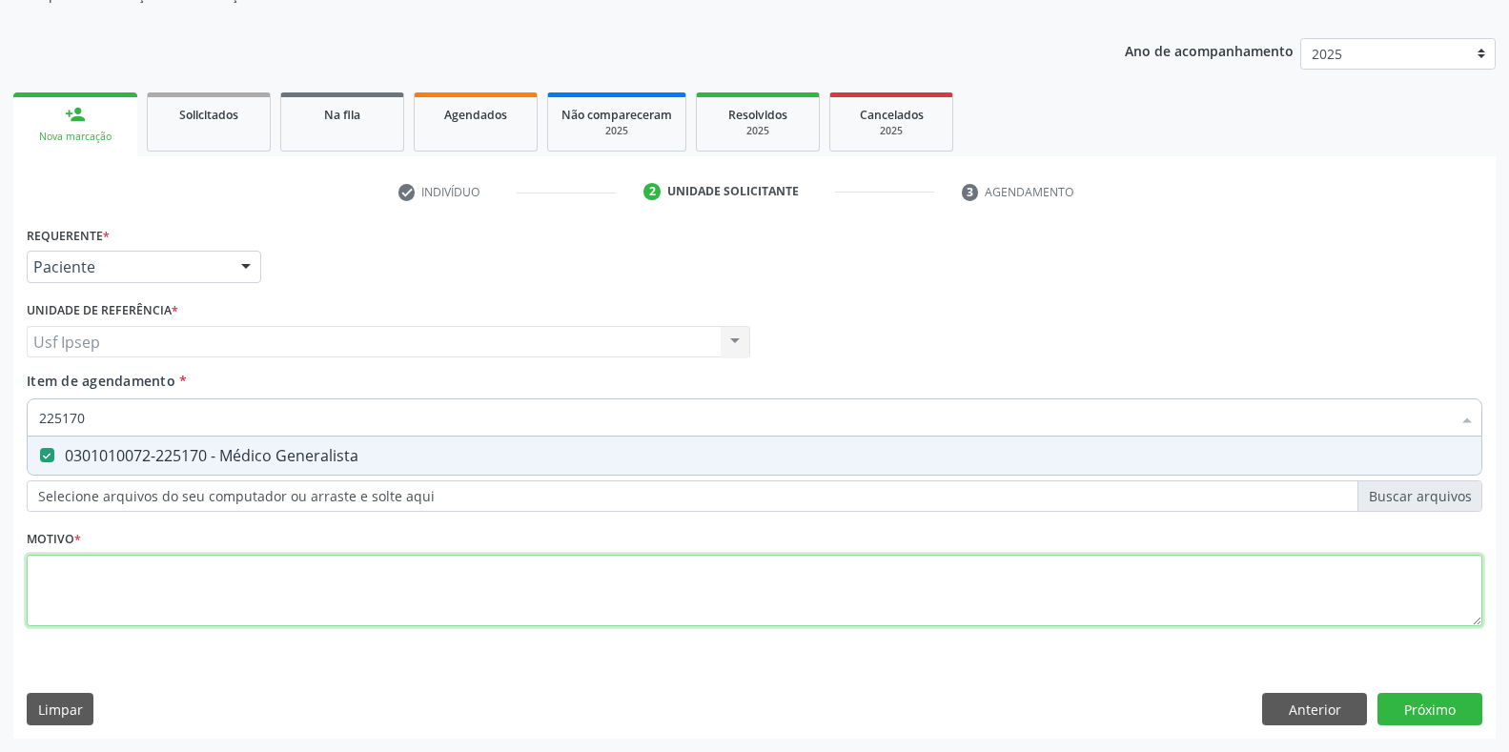
click at [44, 573] on div "Requerente * Paciente Profissional de Saúde Paciente Nenhum resultado encontrad…" at bounding box center [754, 437] width 1455 height 432
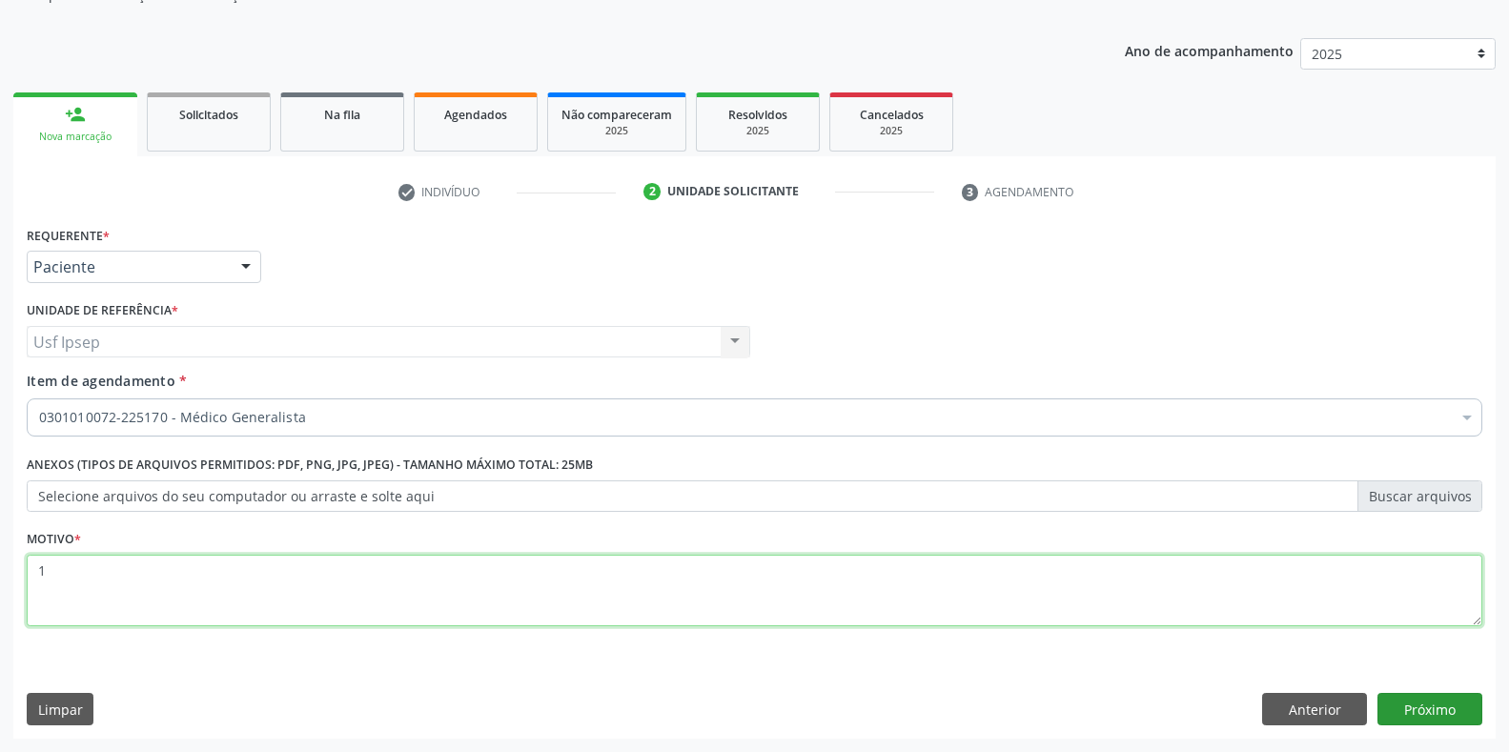
type textarea "1"
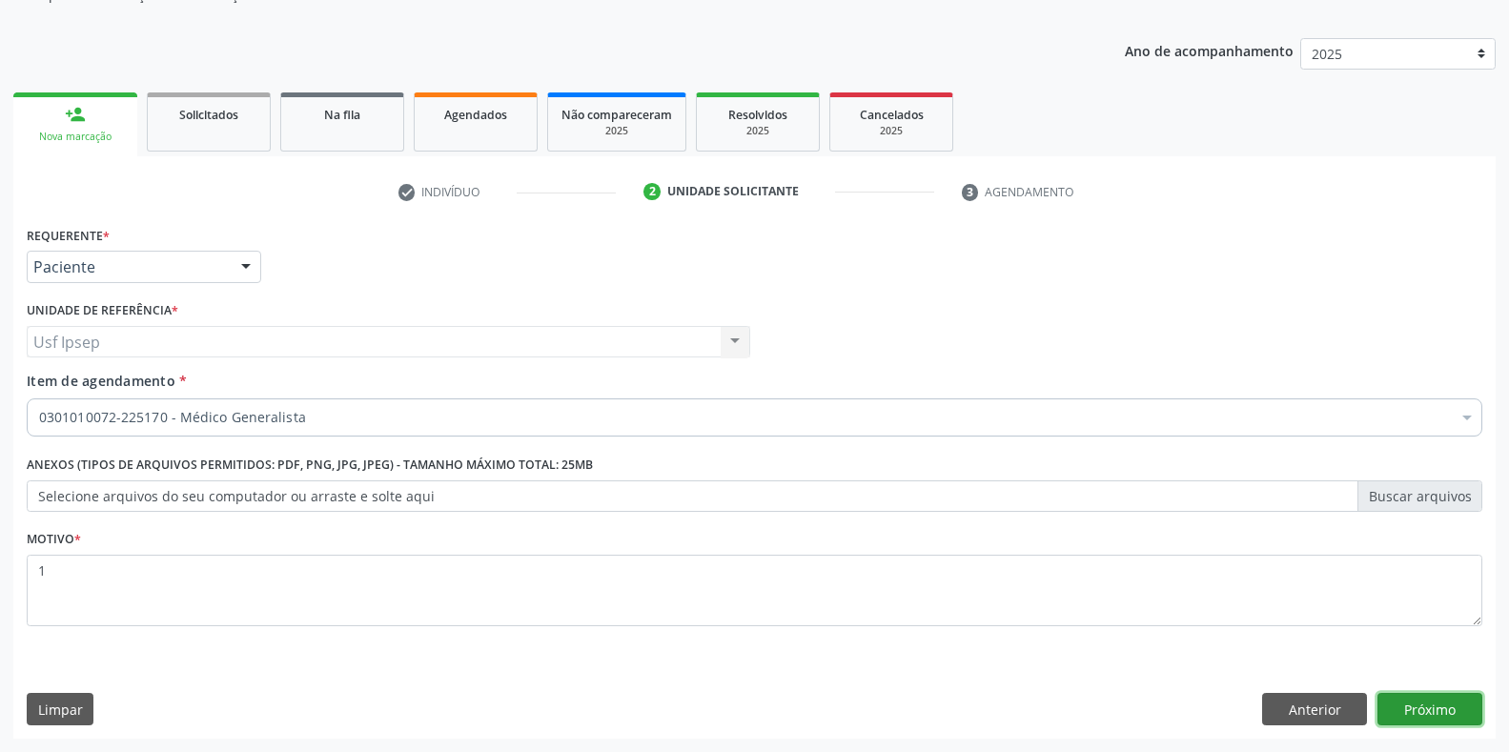
click at [1443, 716] on button "Próximo" at bounding box center [1429, 709] width 105 height 32
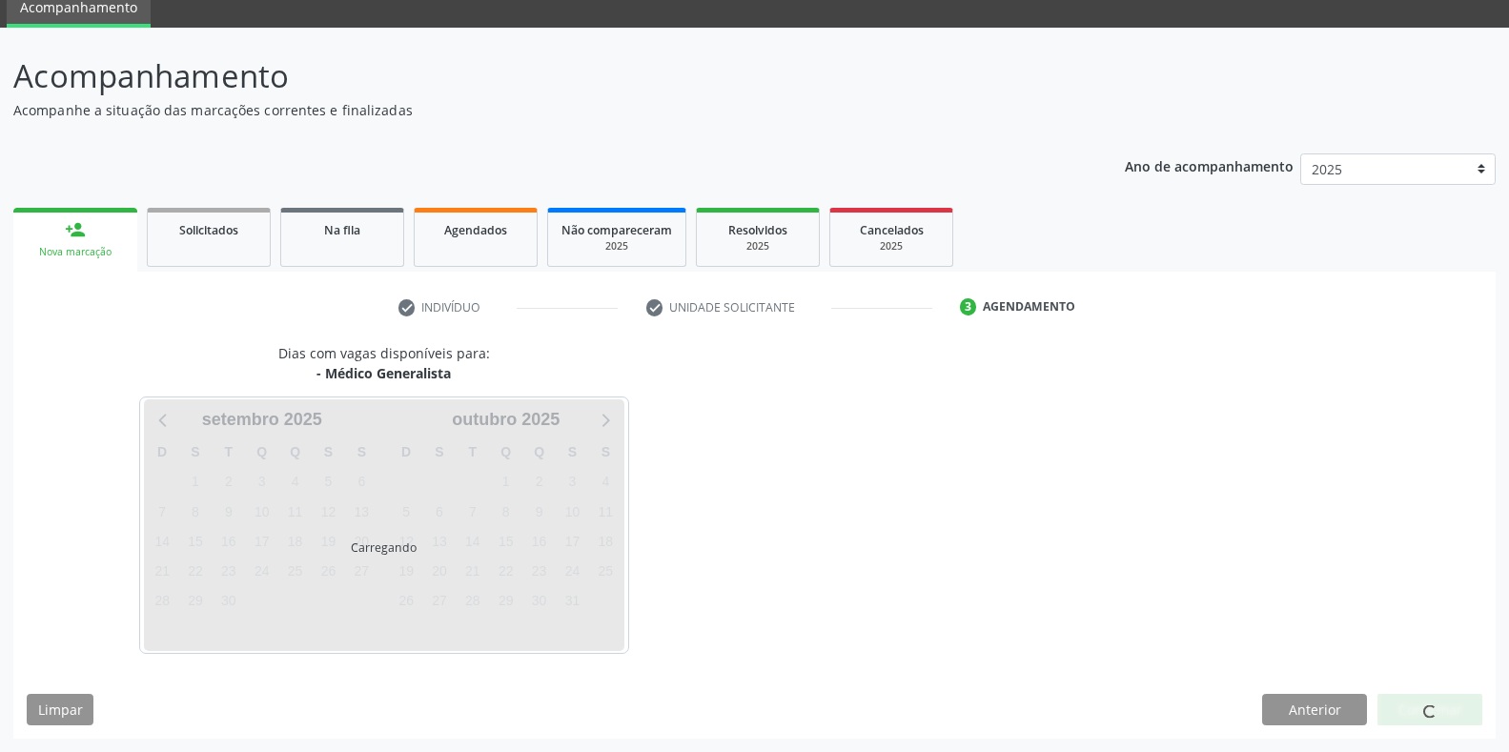
scroll to position [133, 0]
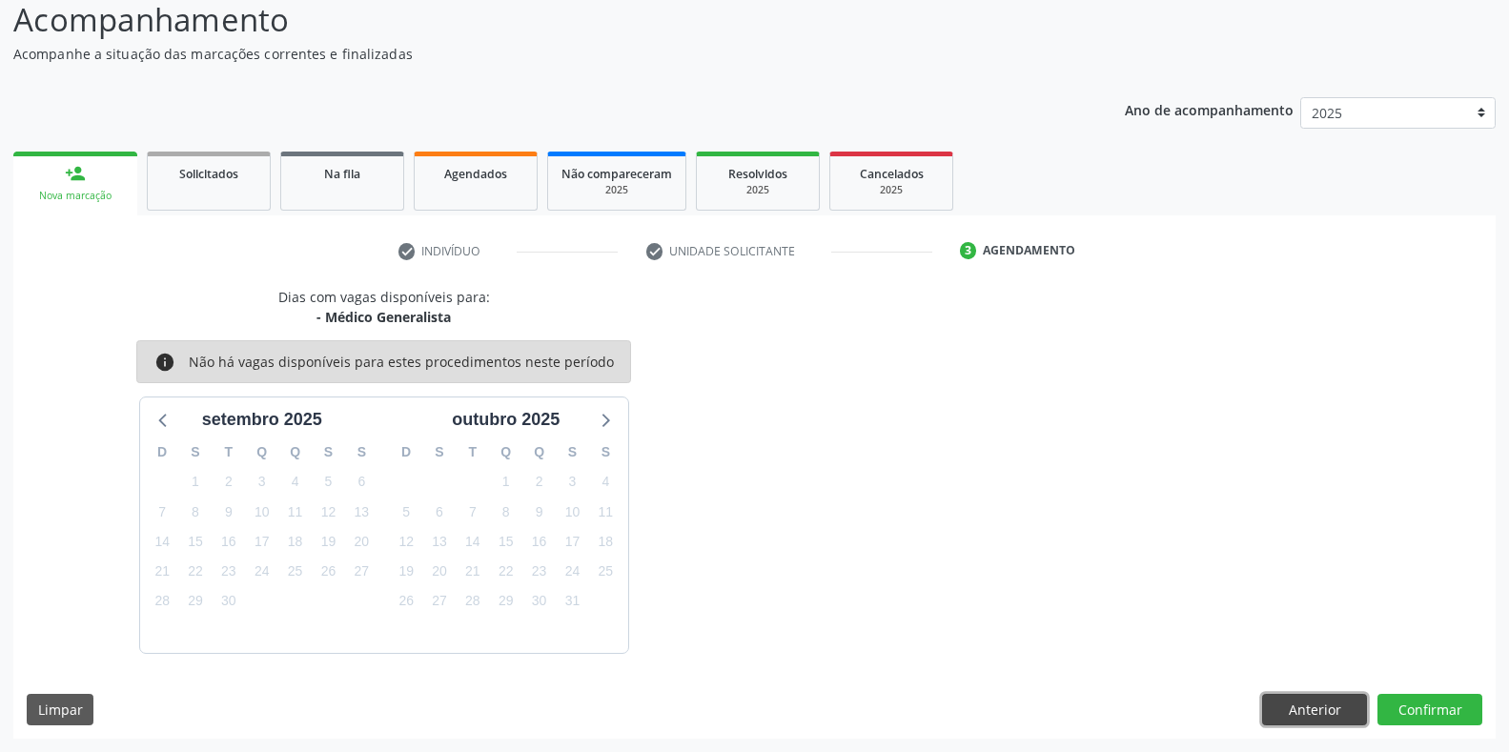
click at [1308, 709] on button "Anterior" at bounding box center [1314, 710] width 105 height 32
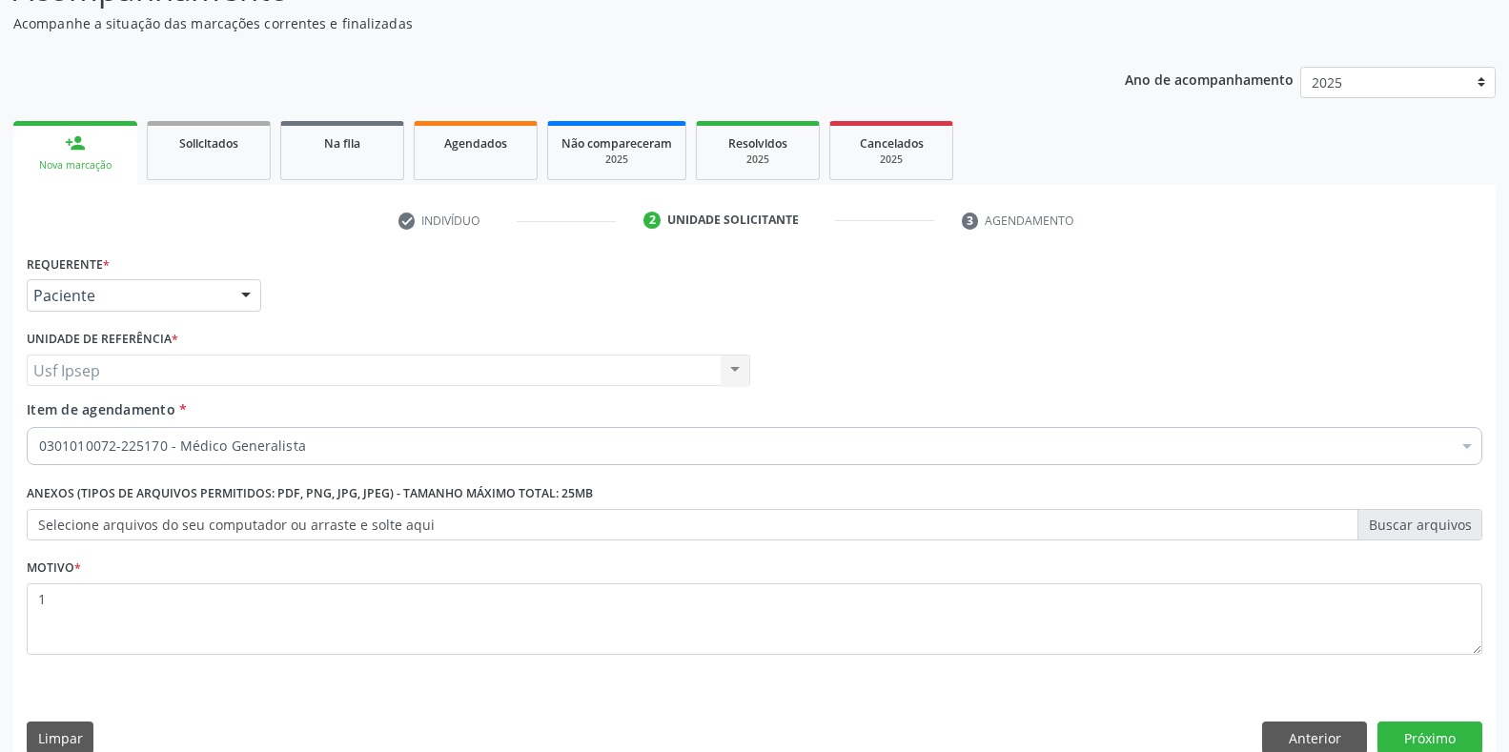
scroll to position [193, 0]
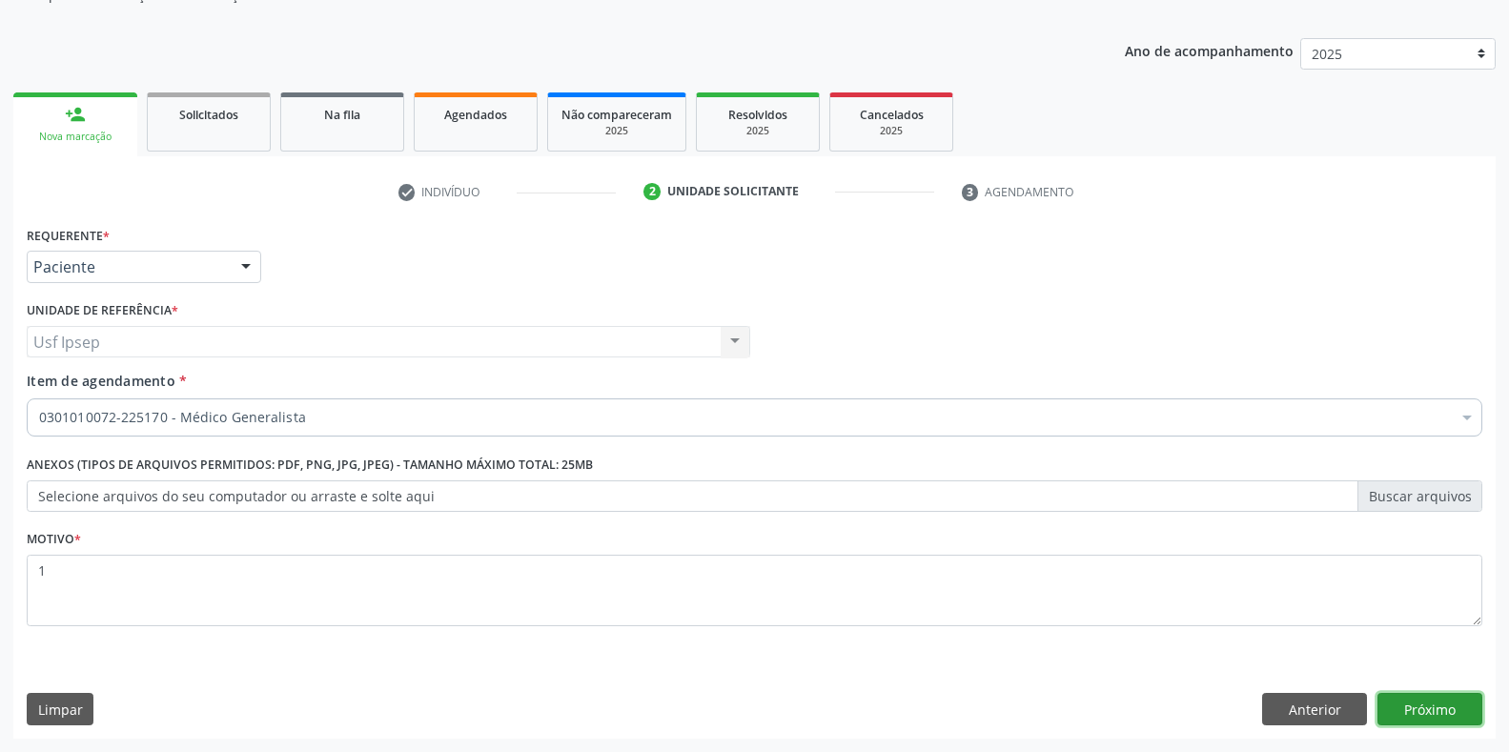
click at [1440, 702] on button "Próximo" at bounding box center [1429, 709] width 105 height 32
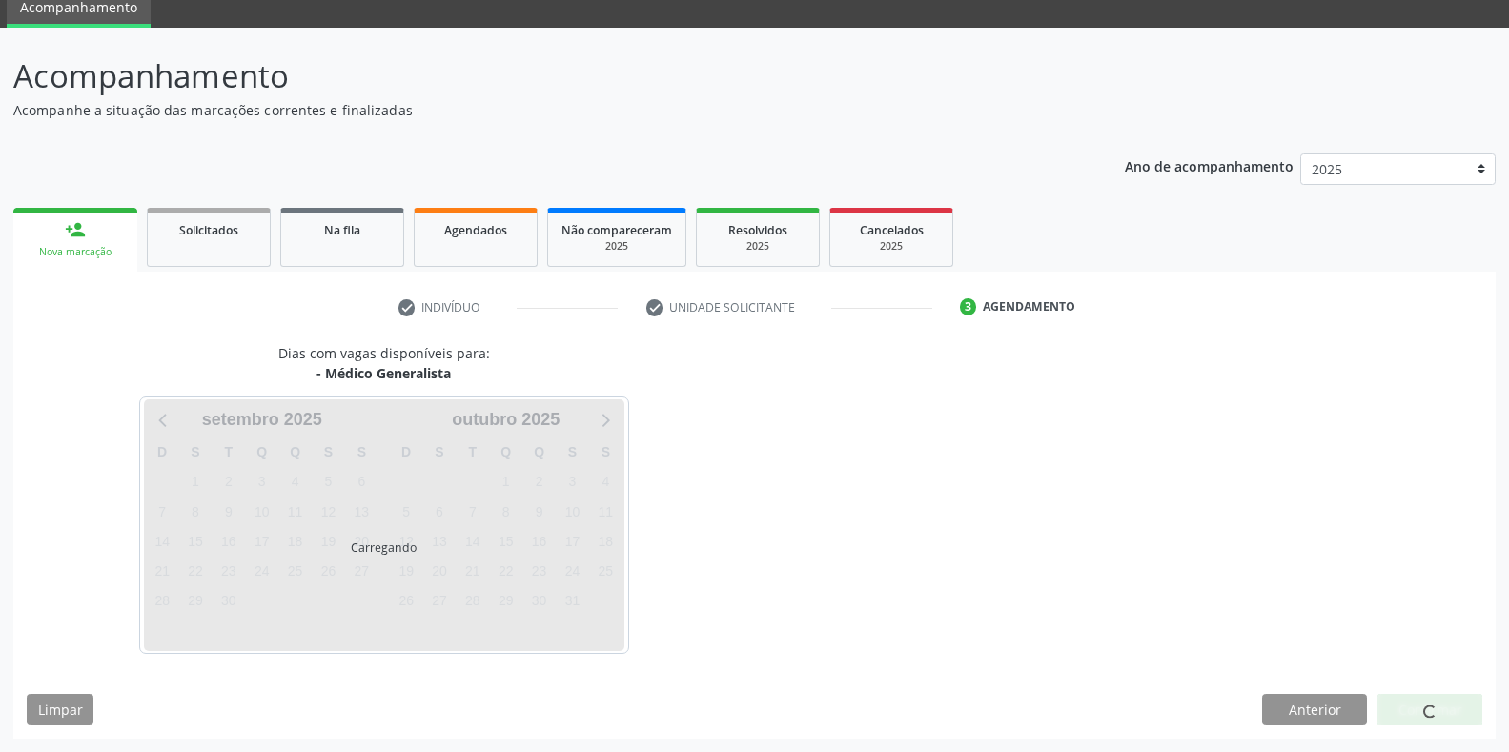
scroll to position [133, 0]
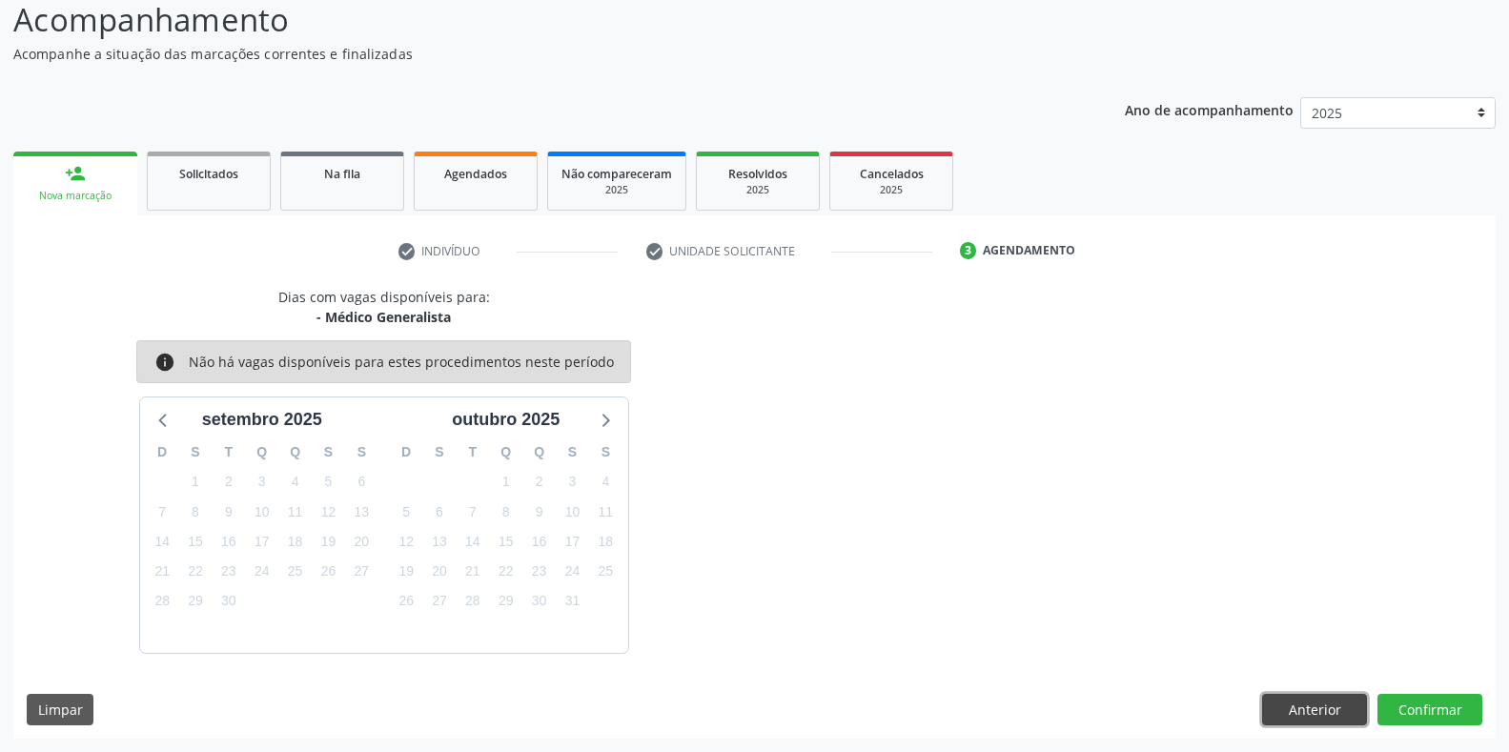
click at [1337, 720] on button "Anterior" at bounding box center [1314, 710] width 105 height 32
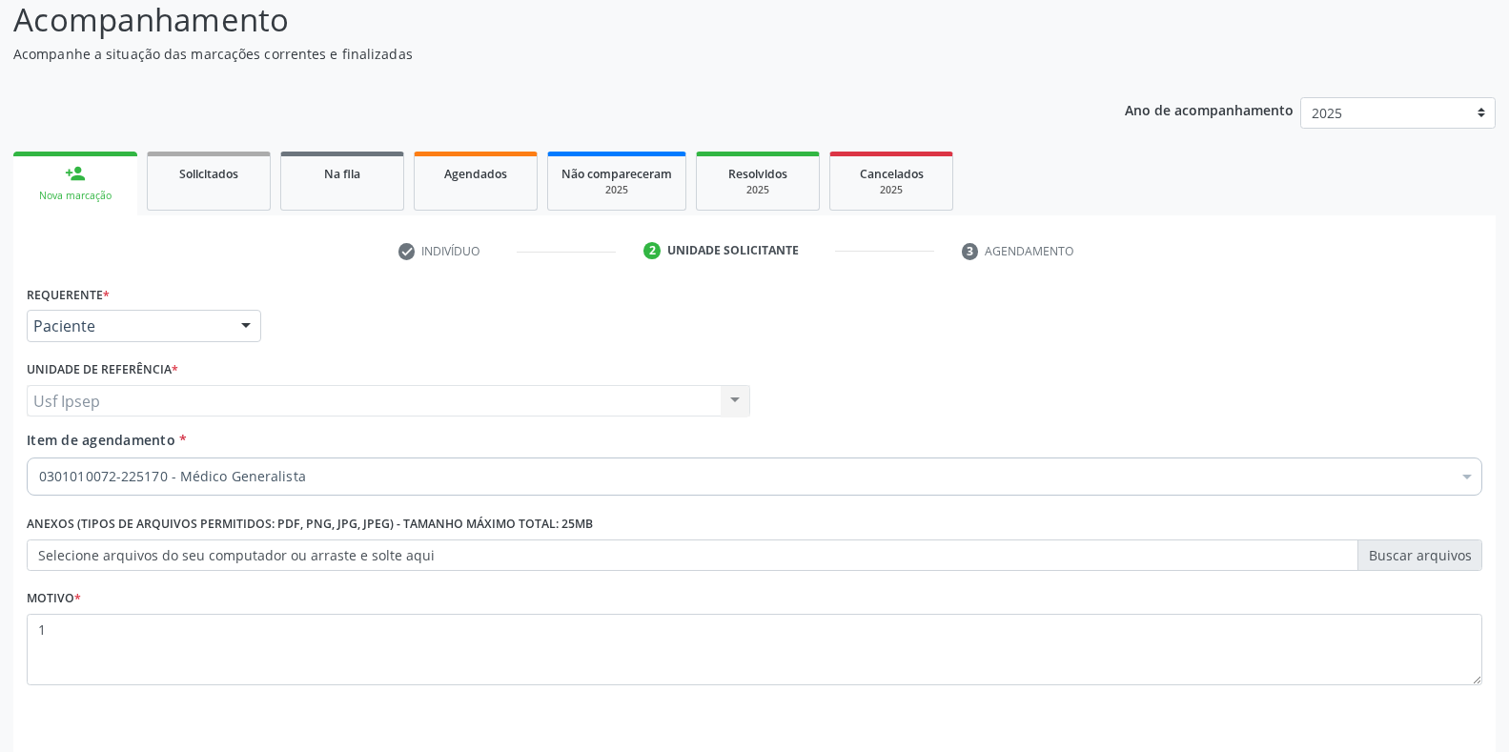
click at [72, 194] on div "Nova marcação" at bounding box center [75, 196] width 97 height 14
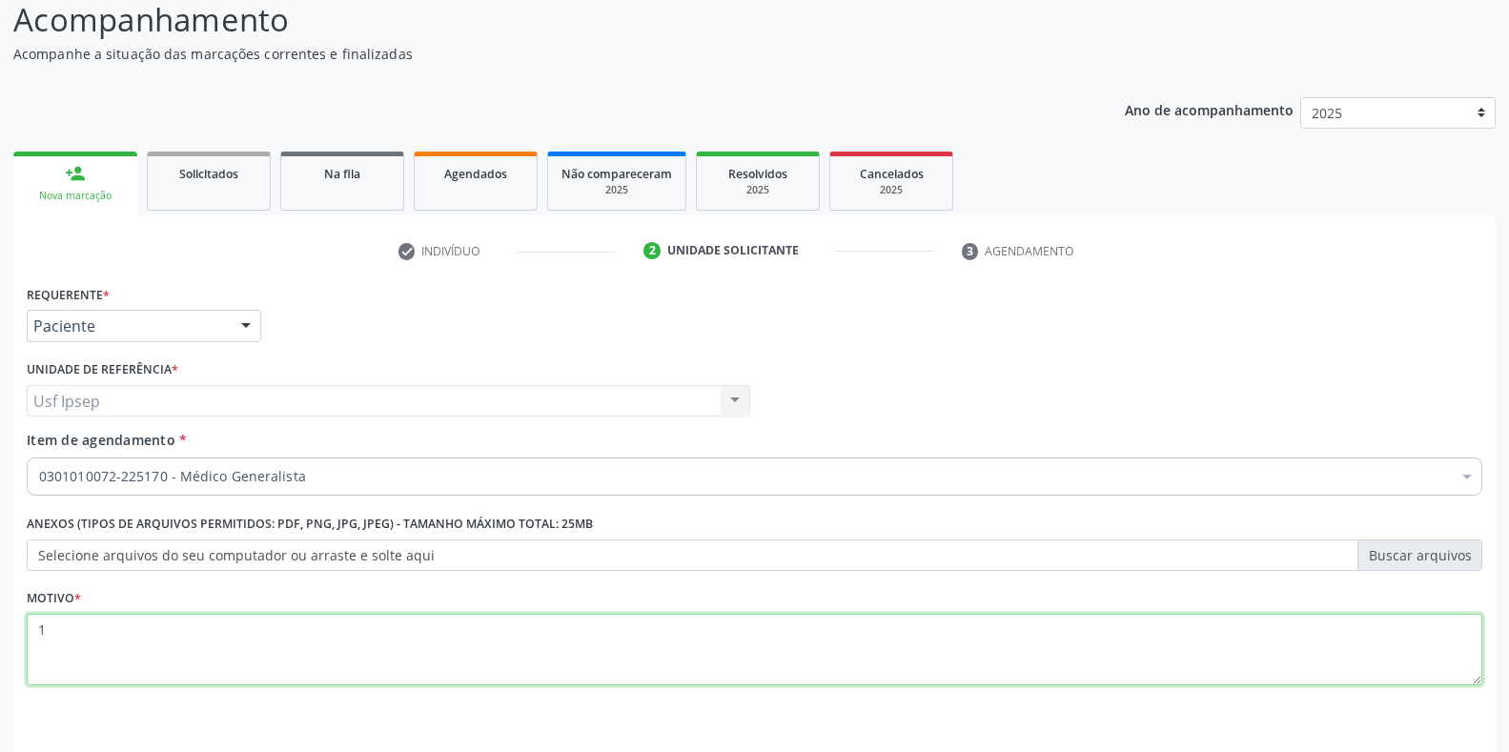
click at [57, 626] on textarea "1" at bounding box center [754, 650] width 1455 height 72
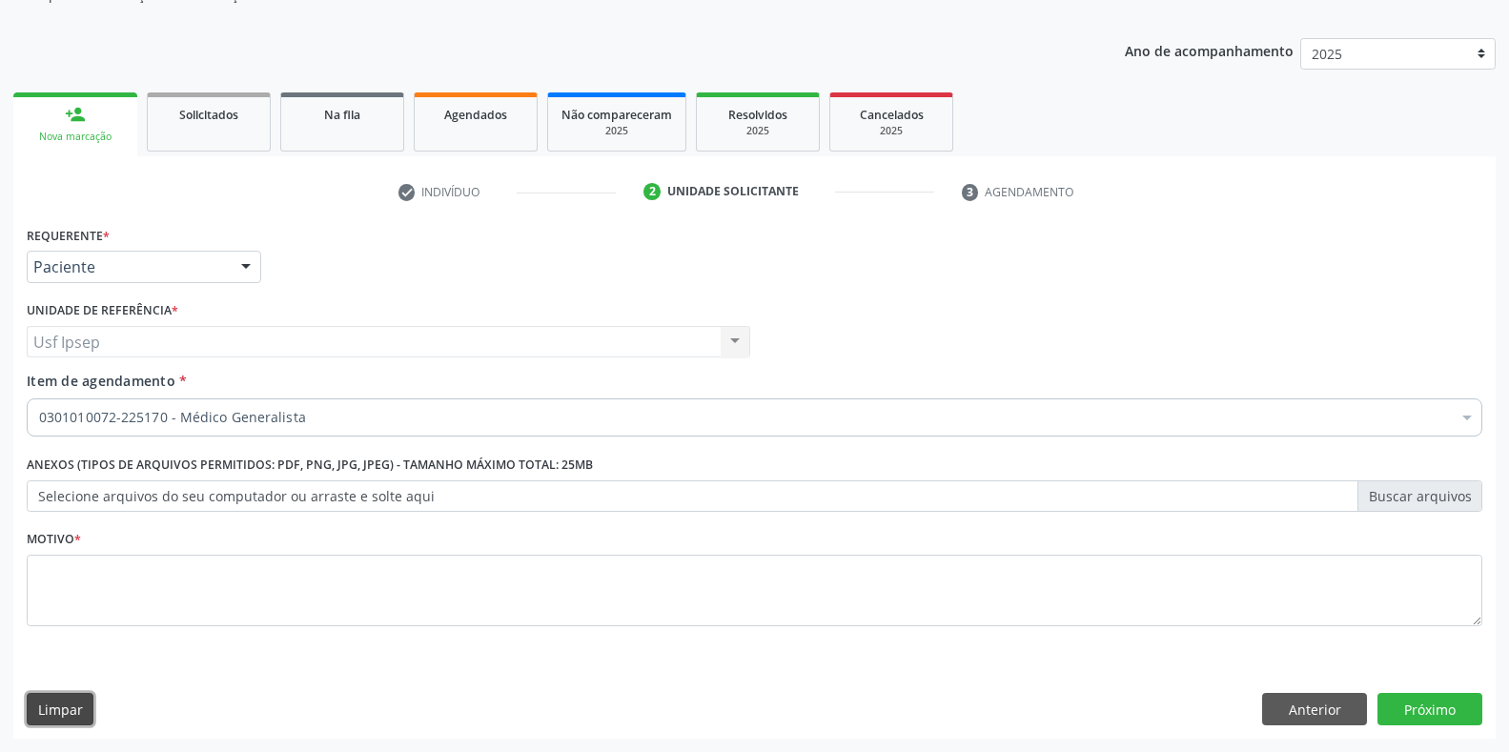
click at [58, 710] on button "Limpar" at bounding box center [60, 709] width 67 height 32
click at [77, 708] on button "Limpar" at bounding box center [60, 709] width 67 height 32
click at [1317, 715] on button "Anterior" at bounding box center [1314, 709] width 105 height 32
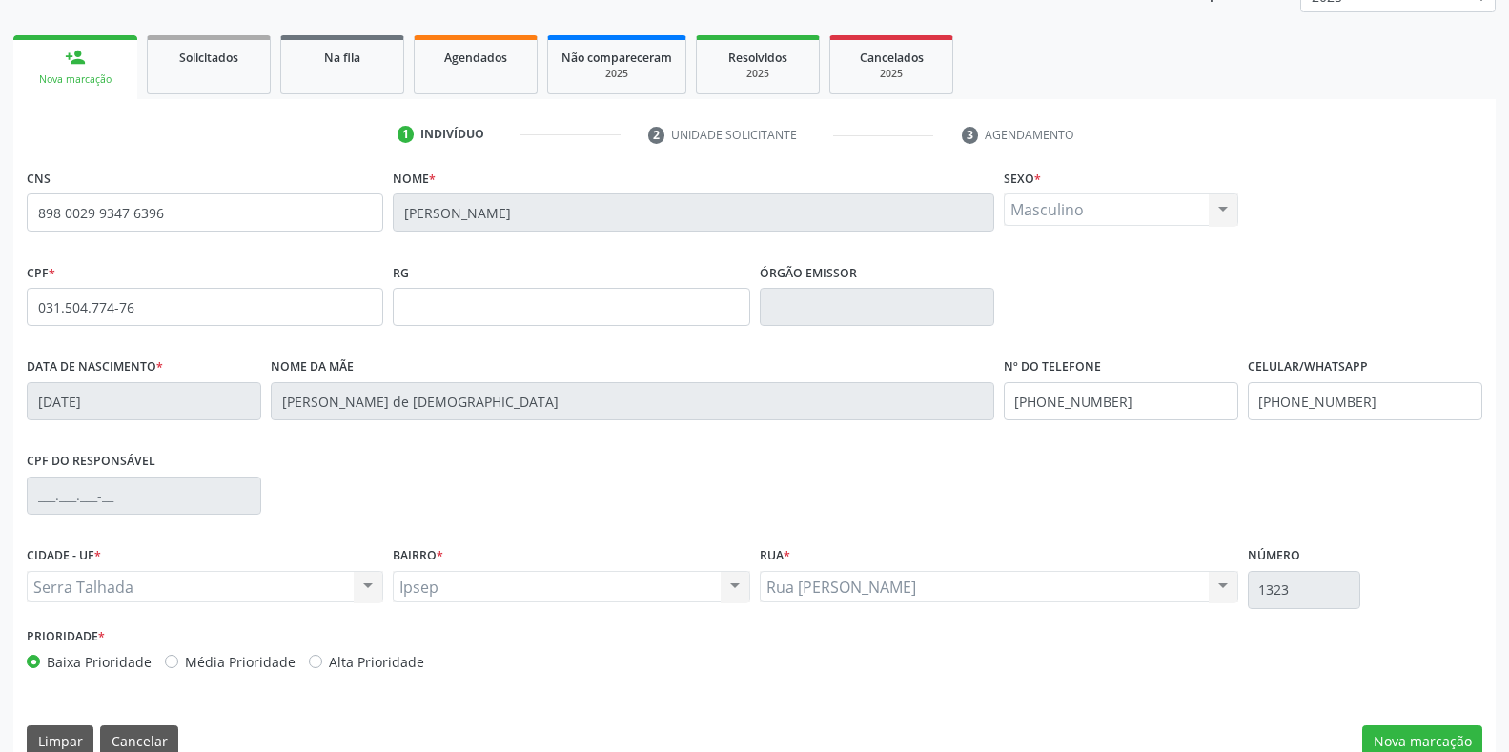
scroll to position [281, 0]
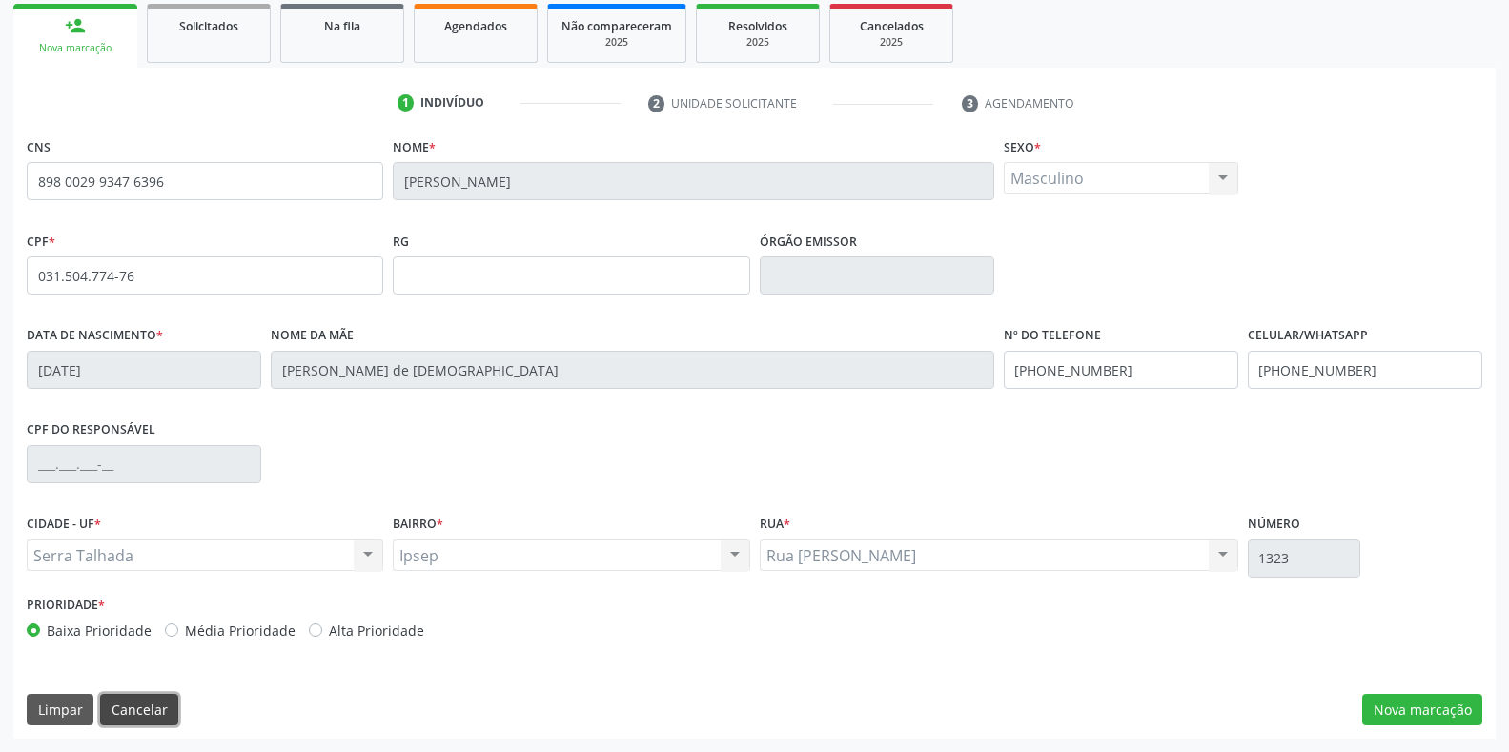
click at [141, 708] on button "Cancelar" at bounding box center [139, 710] width 78 height 32
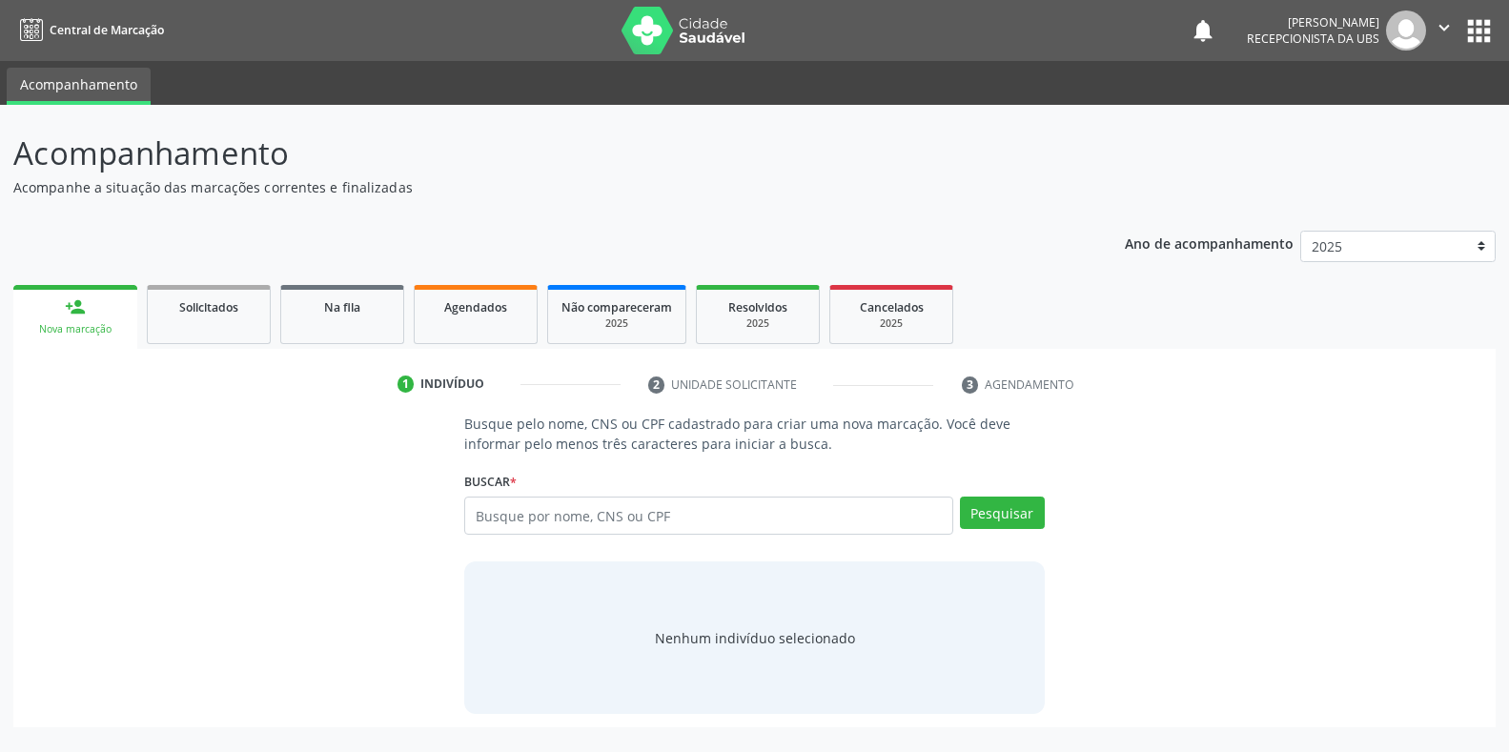
scroll to position [0, 0]
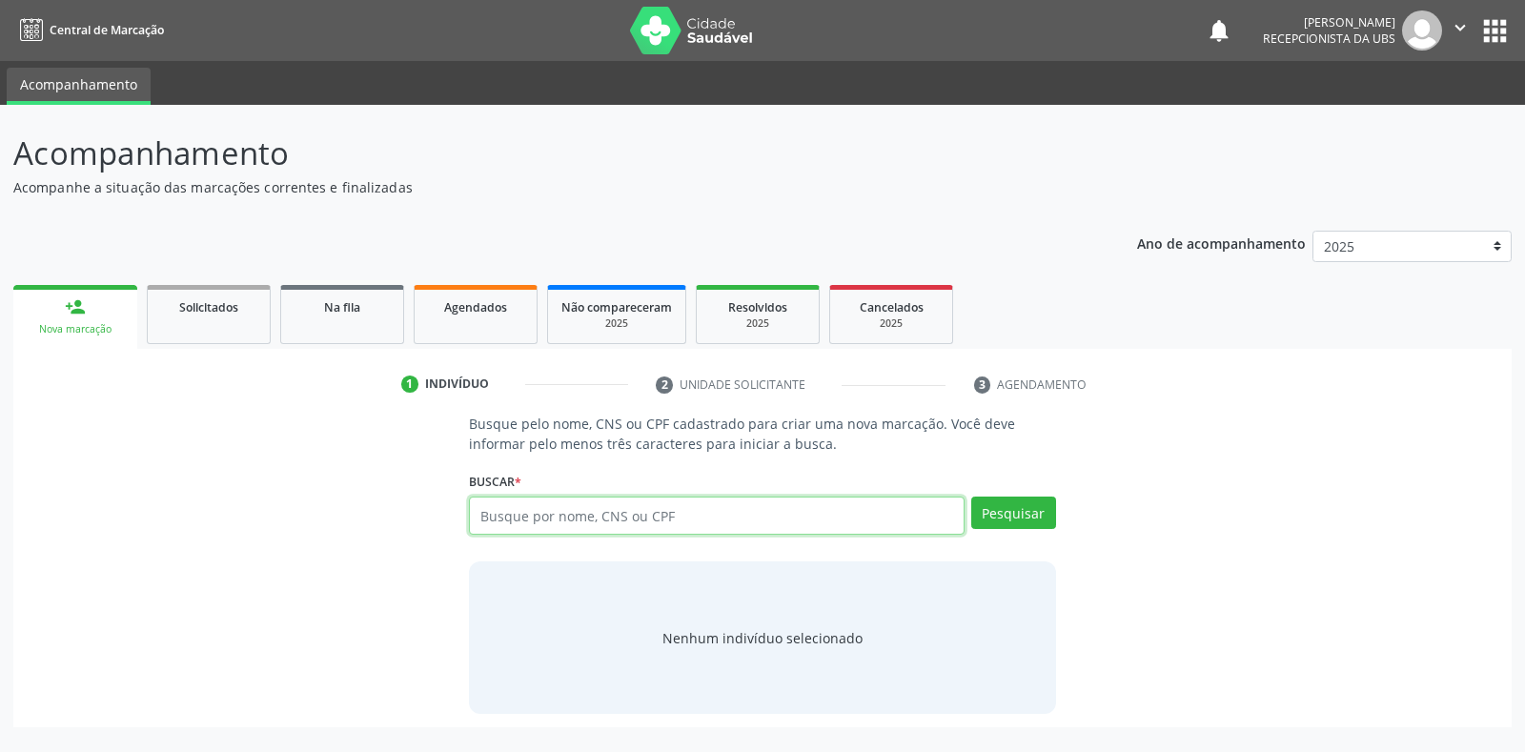
click at [494, 511] on input "text" at bounding box center [716, 516] width 495 height 38
click at [496, 519] on input "text" at bounding box center [716, 516] width 495 height 38
type input "03688700490"
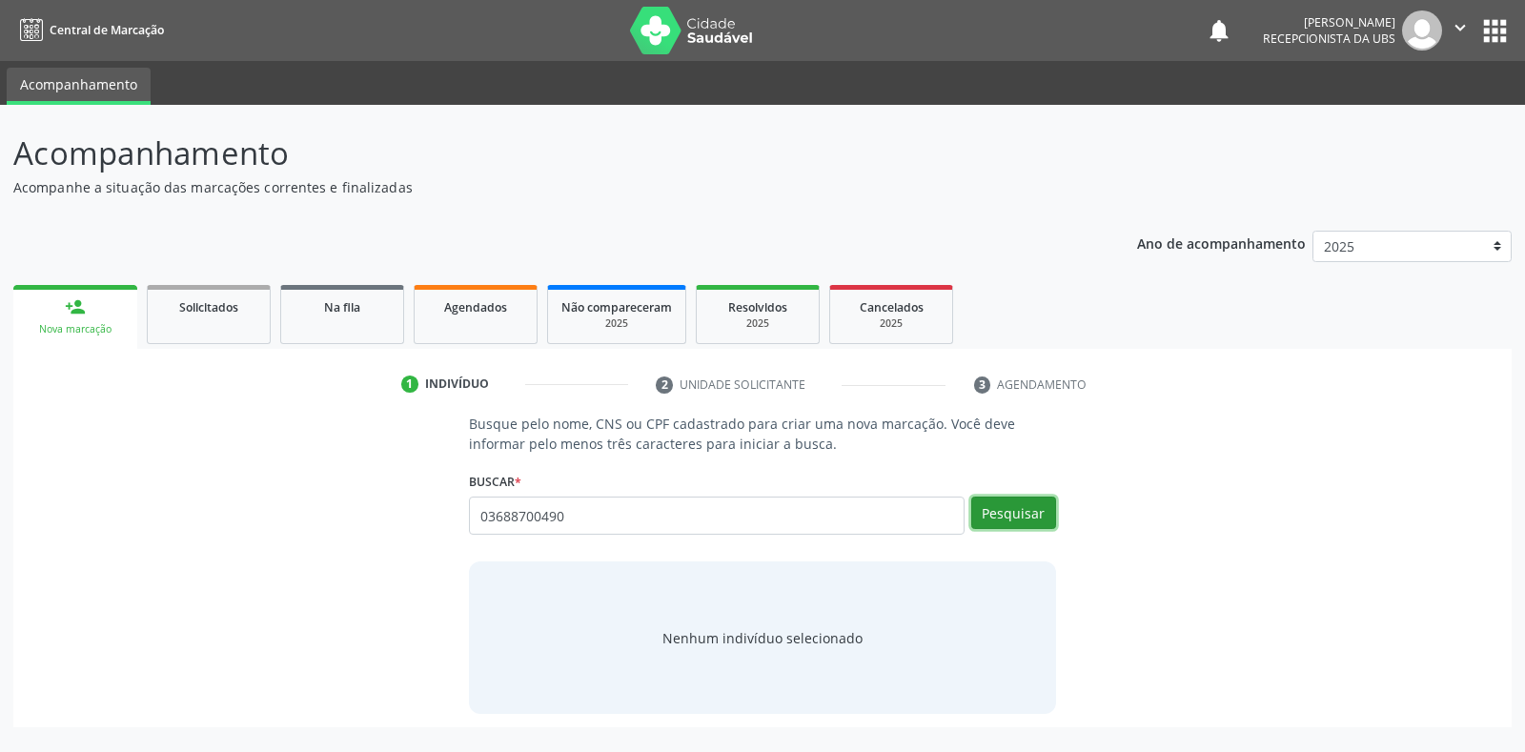
click at [998, 510] on button "Pesquisar" at bounding box center [1013, 513] width 85 height 32
type input "03688700490"
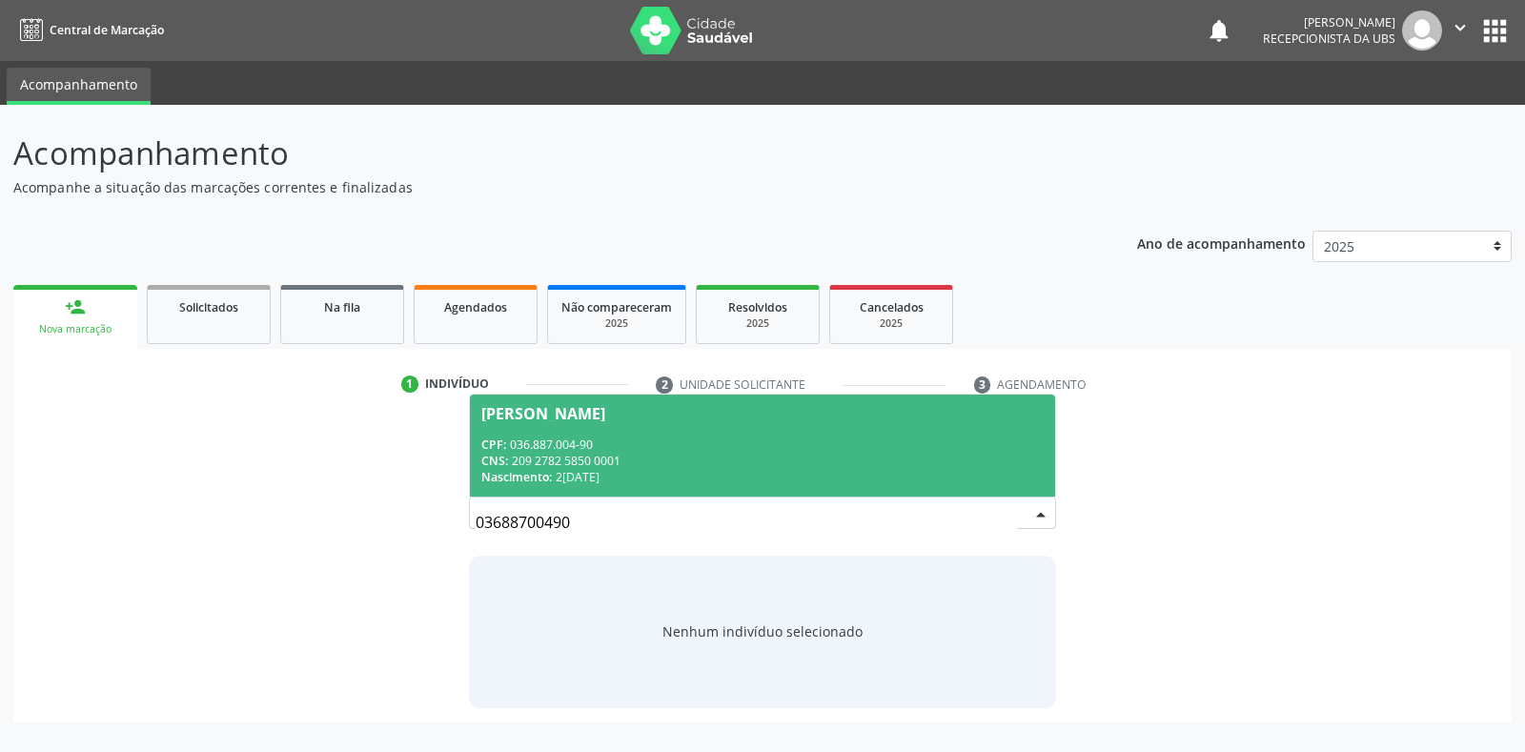
click at [494, 421] on span "Maria Aparecida da Silva CPF: 036.887.004-90 CNS: 209 2782 5850 0001 Nascimento…" at bounding box center [762, 446] width 584 height 102
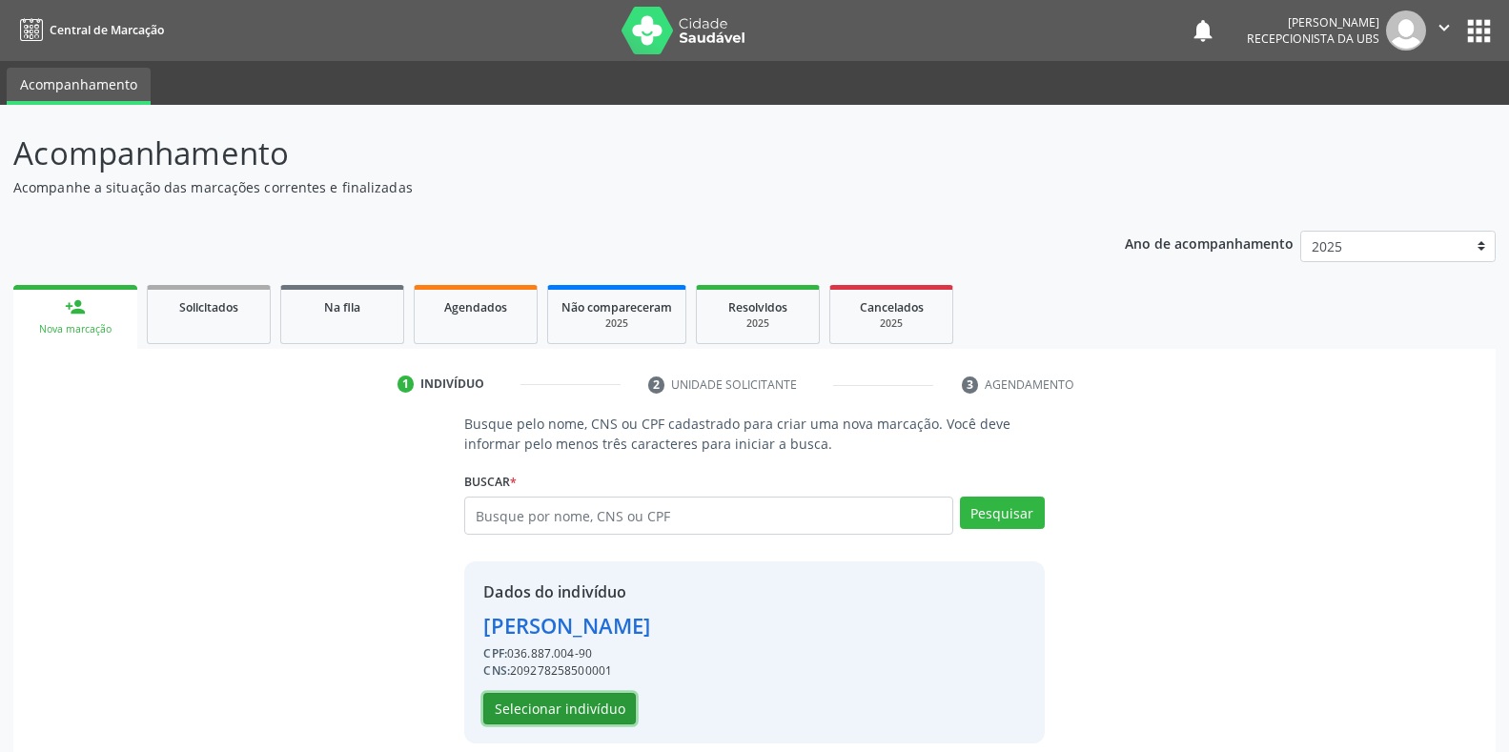
click at [572, 701] on button "Selecionar indivíduo" at bounding box center [559, 709] width 152 height 32
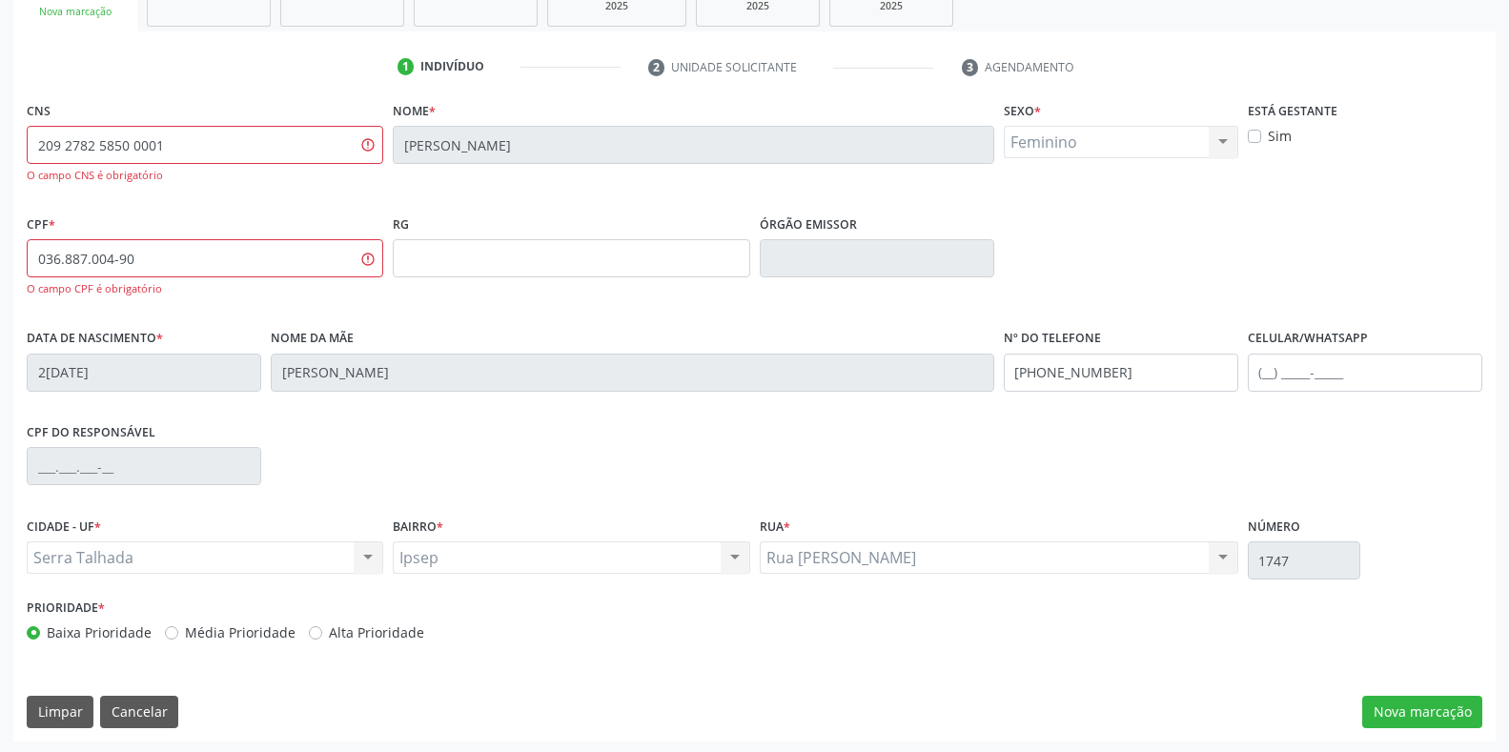
scroll to position [320, 0]
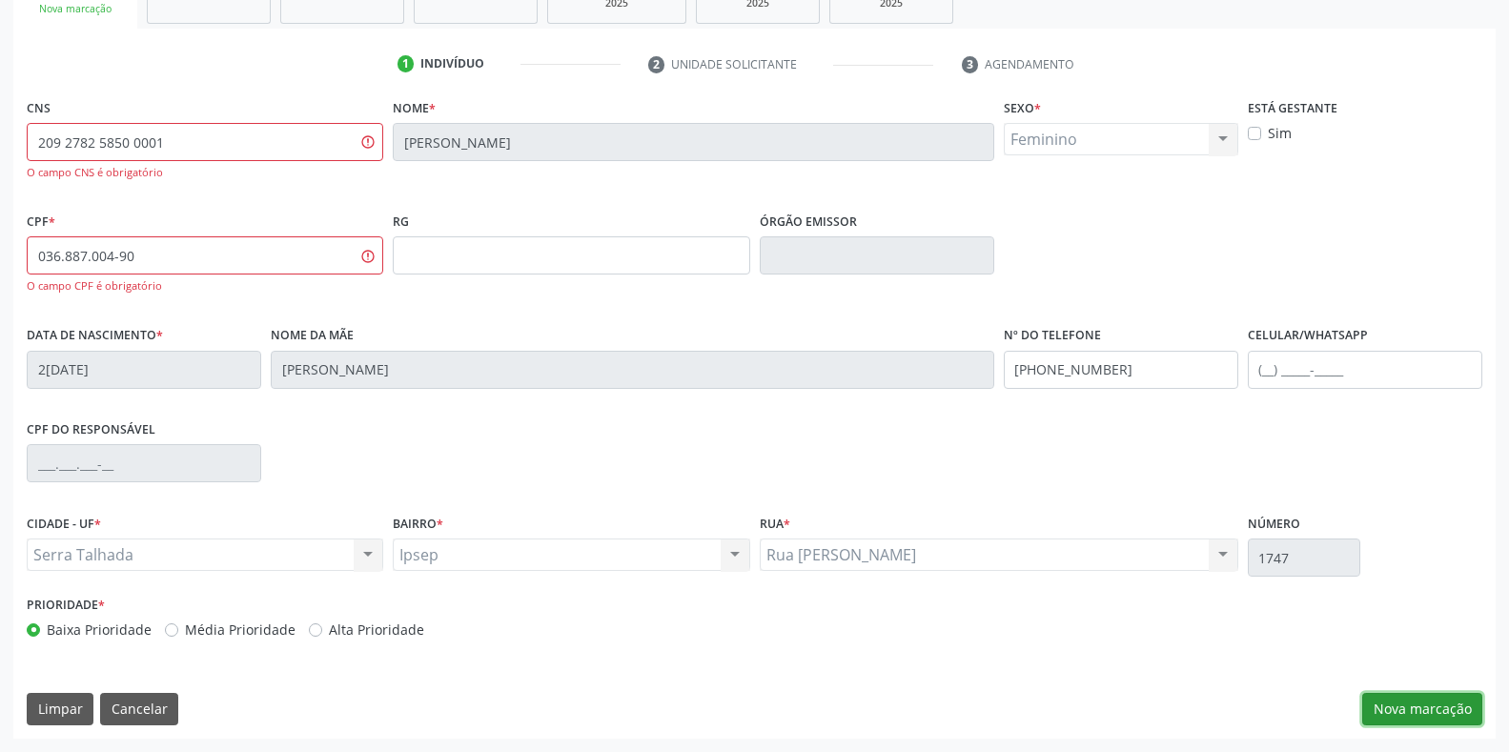
click at [1428, 699] on button "Nova marcação" at bounding box center [1422, 709] width 120 height 32
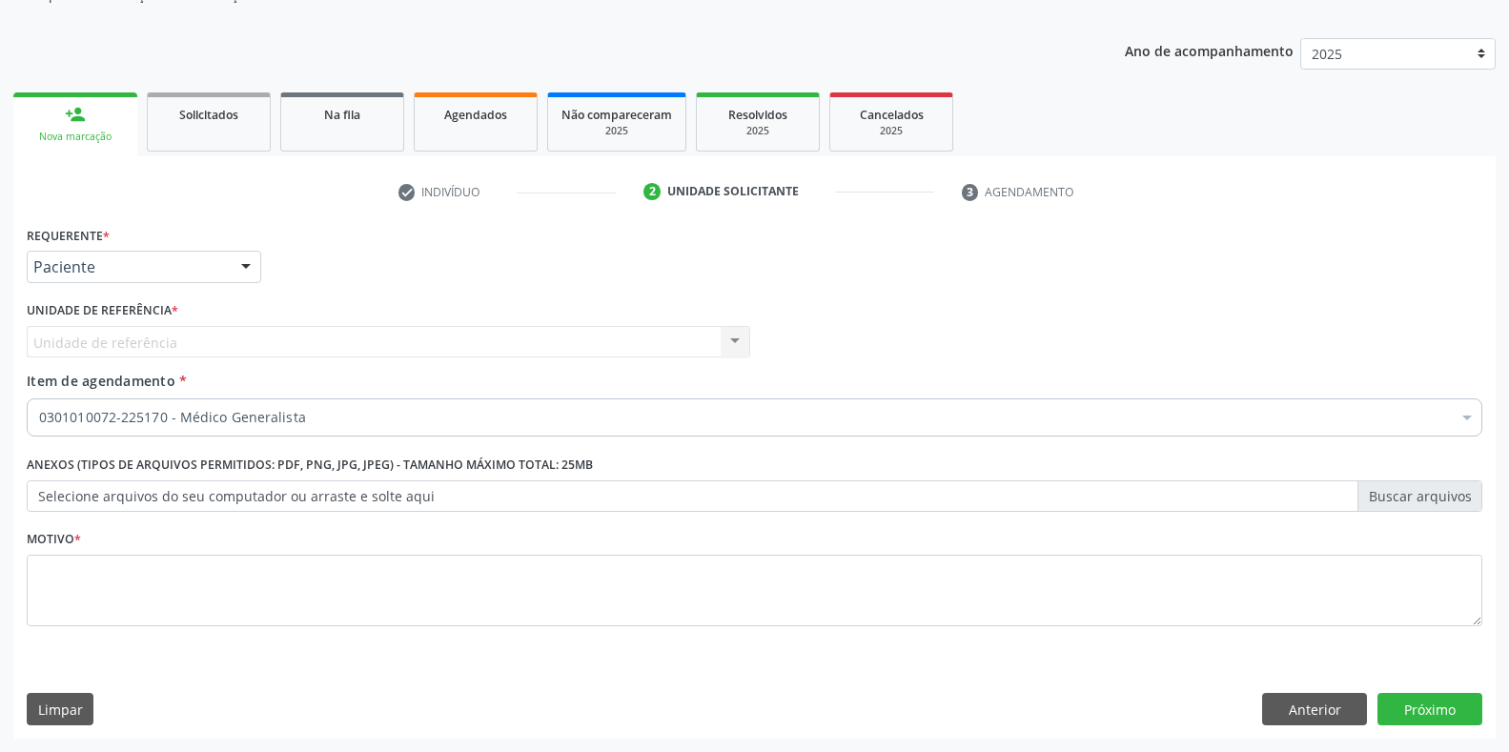
scroll to position [193, 0]
drag, startPoint x: 1391, startPoint y: 675, endPoint x: 1365, endPoint y: 650, distance: 36.4
drag, startPoint x: 1365, startPoint y: 650, endPoint x: 244, endPoint y: 269, distance: 1183.8
click at [244, 269] on div at bounding box center [246, 268] width 29 height 32
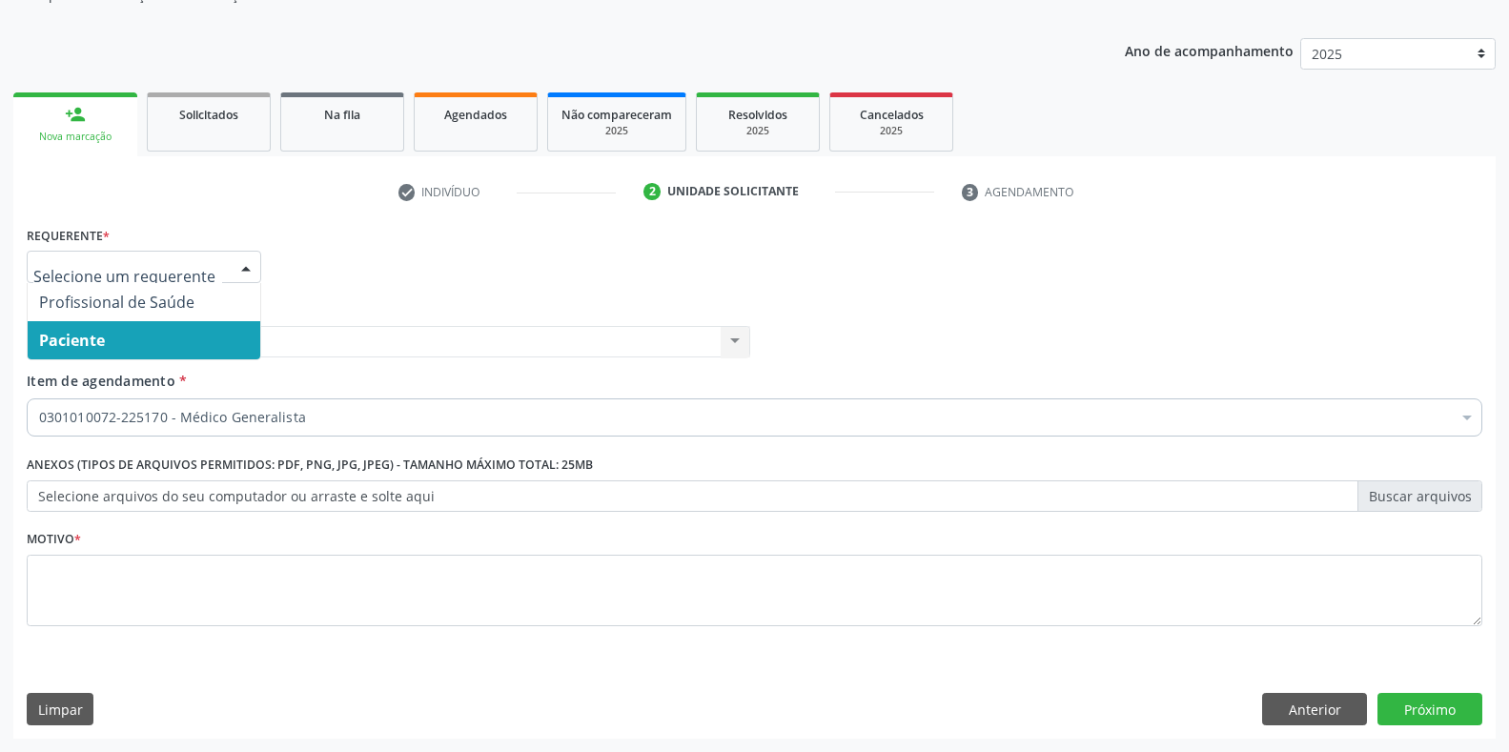
drag, startPoint x: 49, startPoint y: 418, endPoint x: 31, endPoint y: 451, distance: 36.7
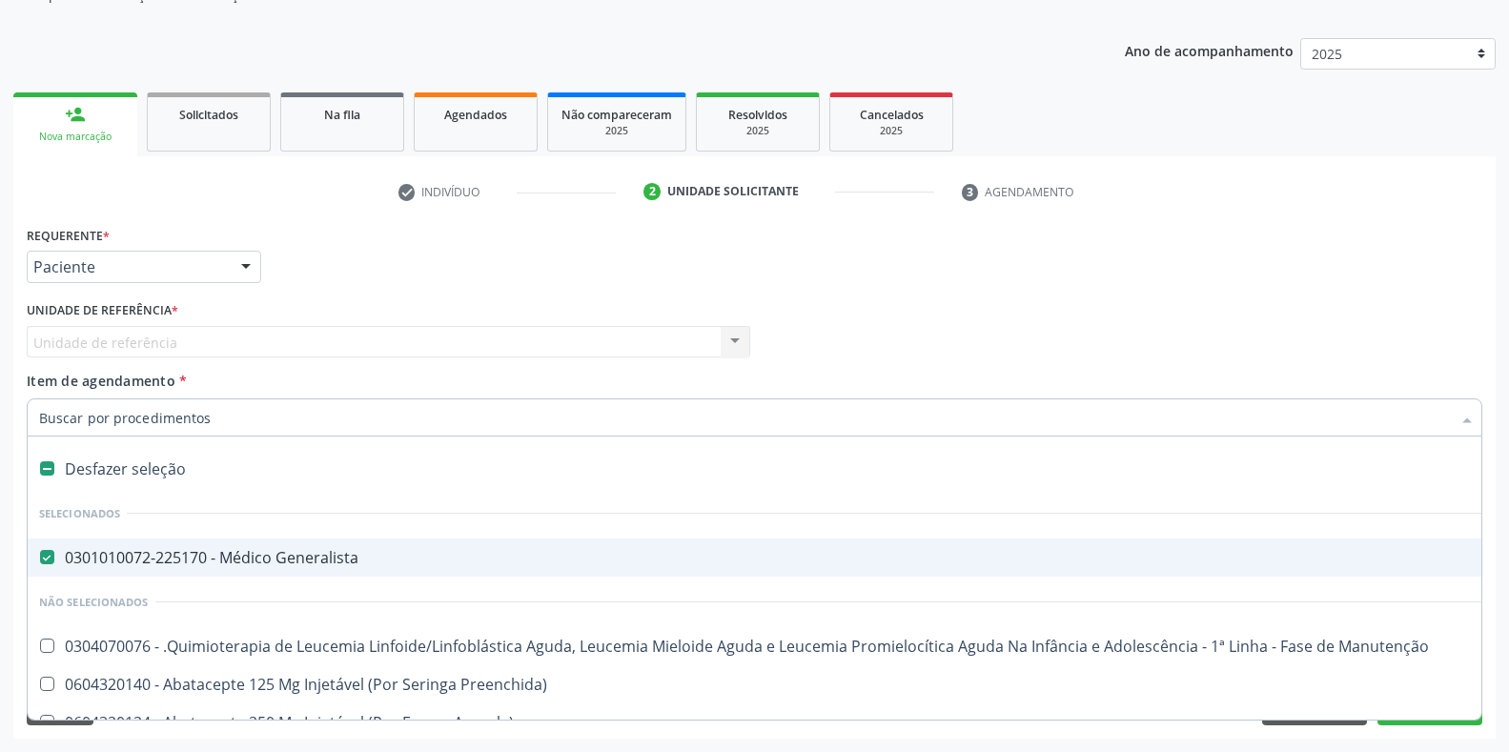
click at [47, 559] on Generalista at bounding box center [47, 557] width 14 height 14
click at [40, 559] on Generalista "checkbox" at bounding box center [34, 557] width 12 height 12
checkbox Generalista "false"
click at [247, 266] on div at bounding box center [246, 268] width 29 height 32
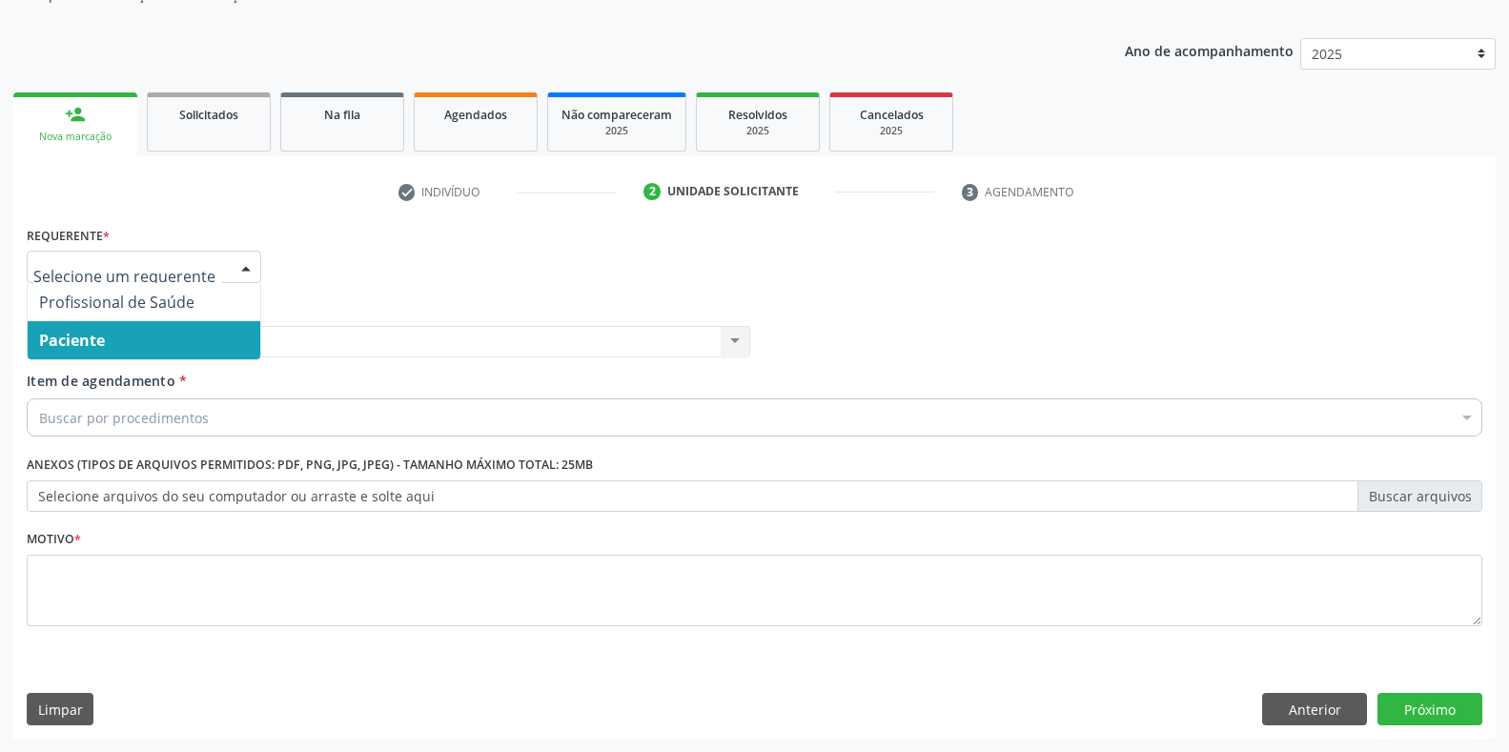
click at [56, 343] on span "Paciente" at bounding box center [72, 340] width 66 height 21
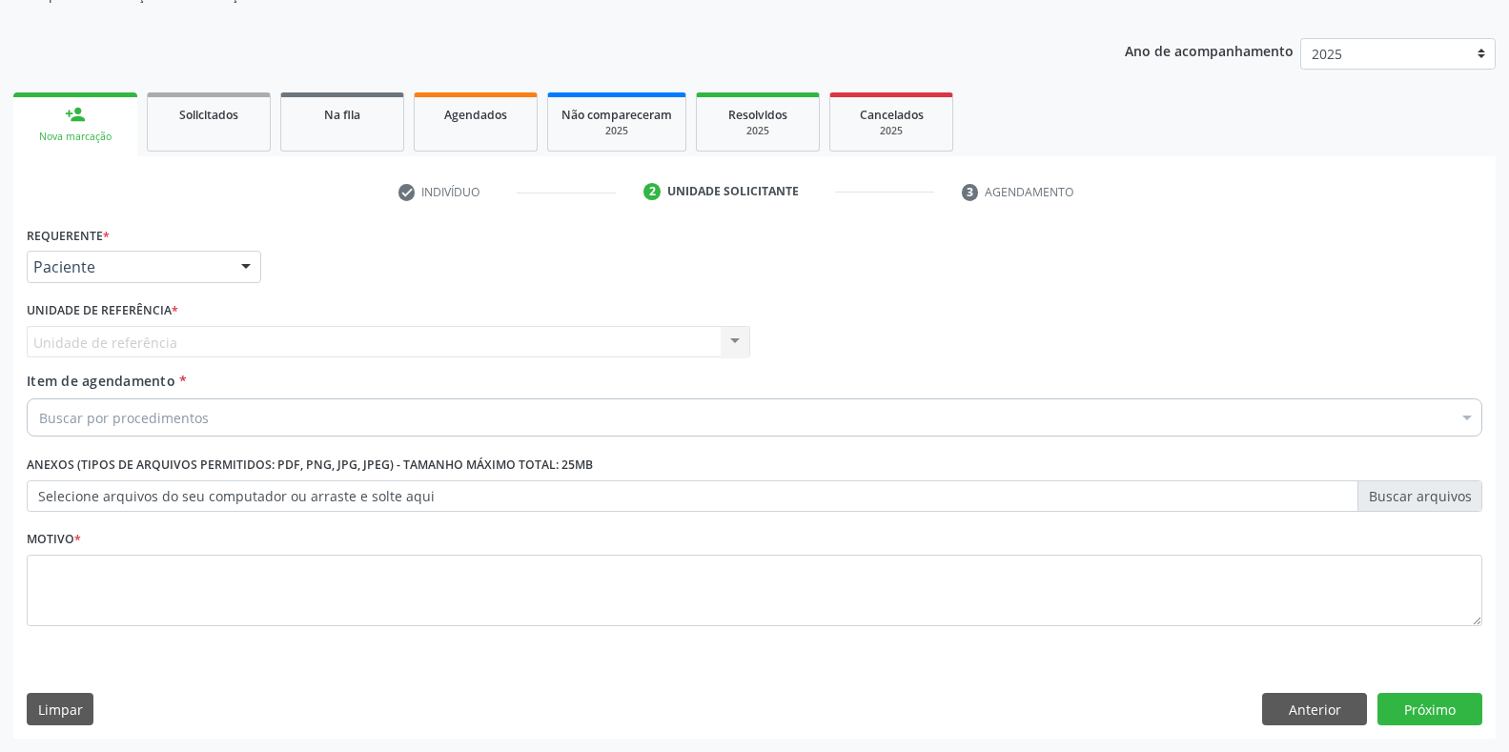
click at [39, 419] on input "Item de agendamento *" at bounding box center [39, 417] width 0 height 38
click at [131, 416] on input "03688700490" at bounding box center [744, 417] width 1411 height 38
click at [124, 421] on input "03688700490" at bounding box center [744, 417] width 1411 height 38
type input "0"
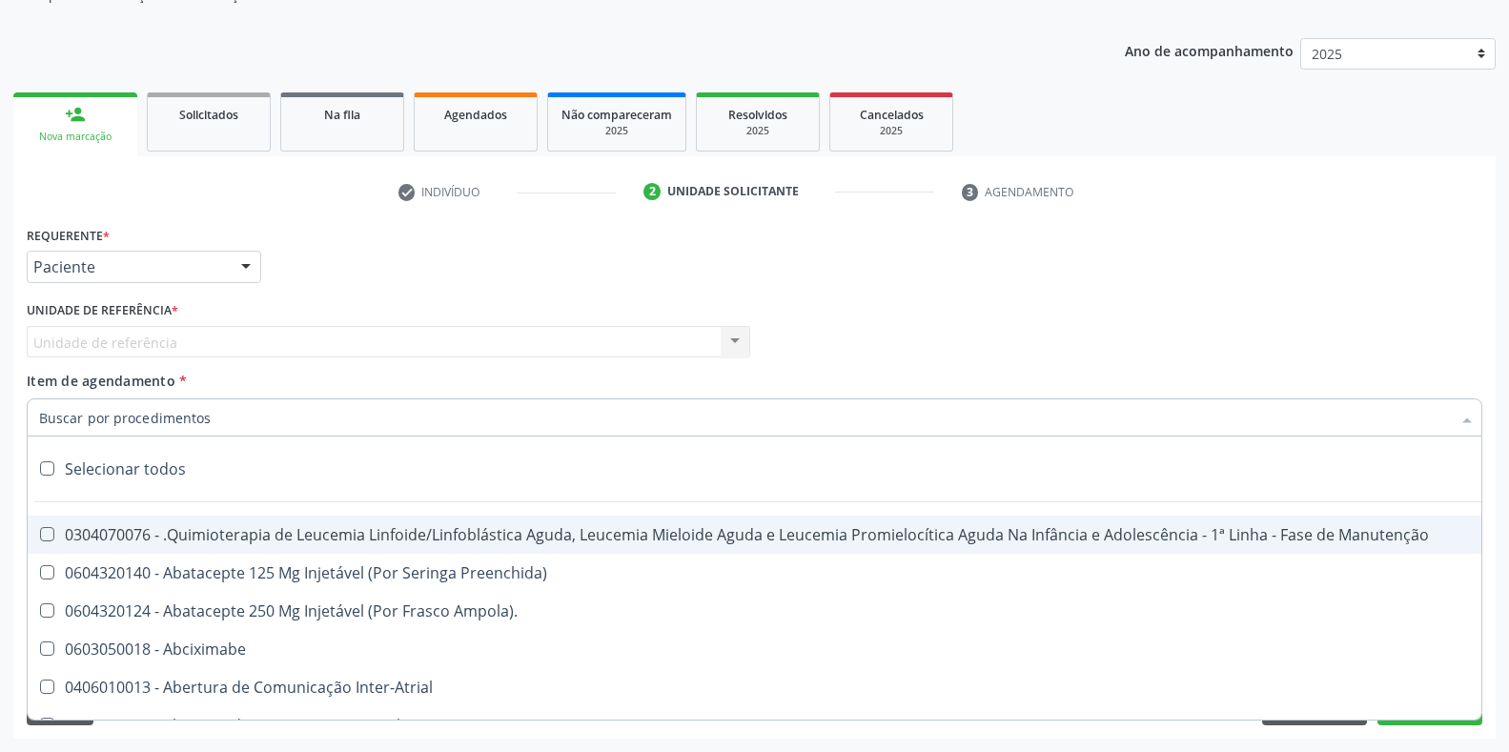
click at [261, 268] on div "Paciente" at bounding box center [144, 267] width 234 height 32
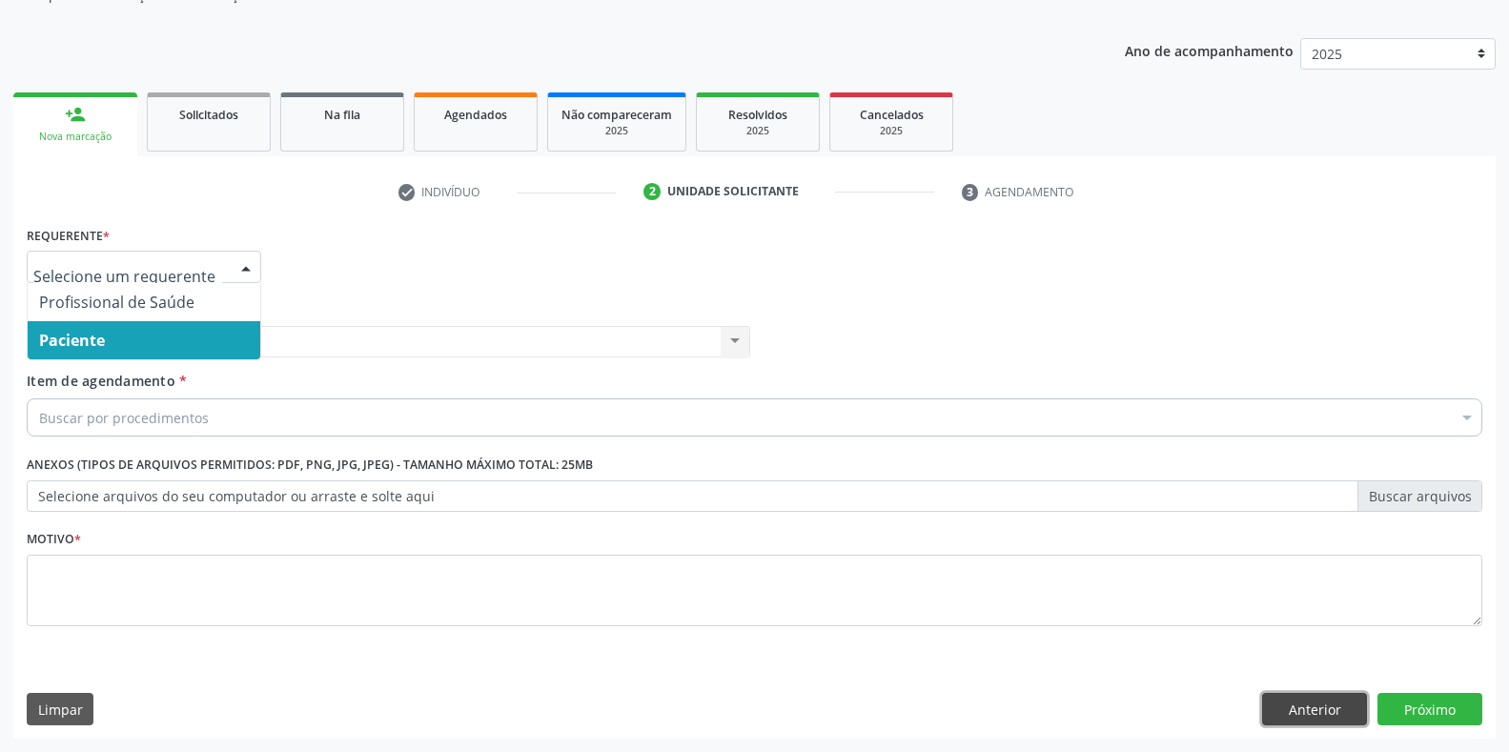
click at [1312, 710] on button "Anterior" at bounding box center [1314, 709] width 105 height 32
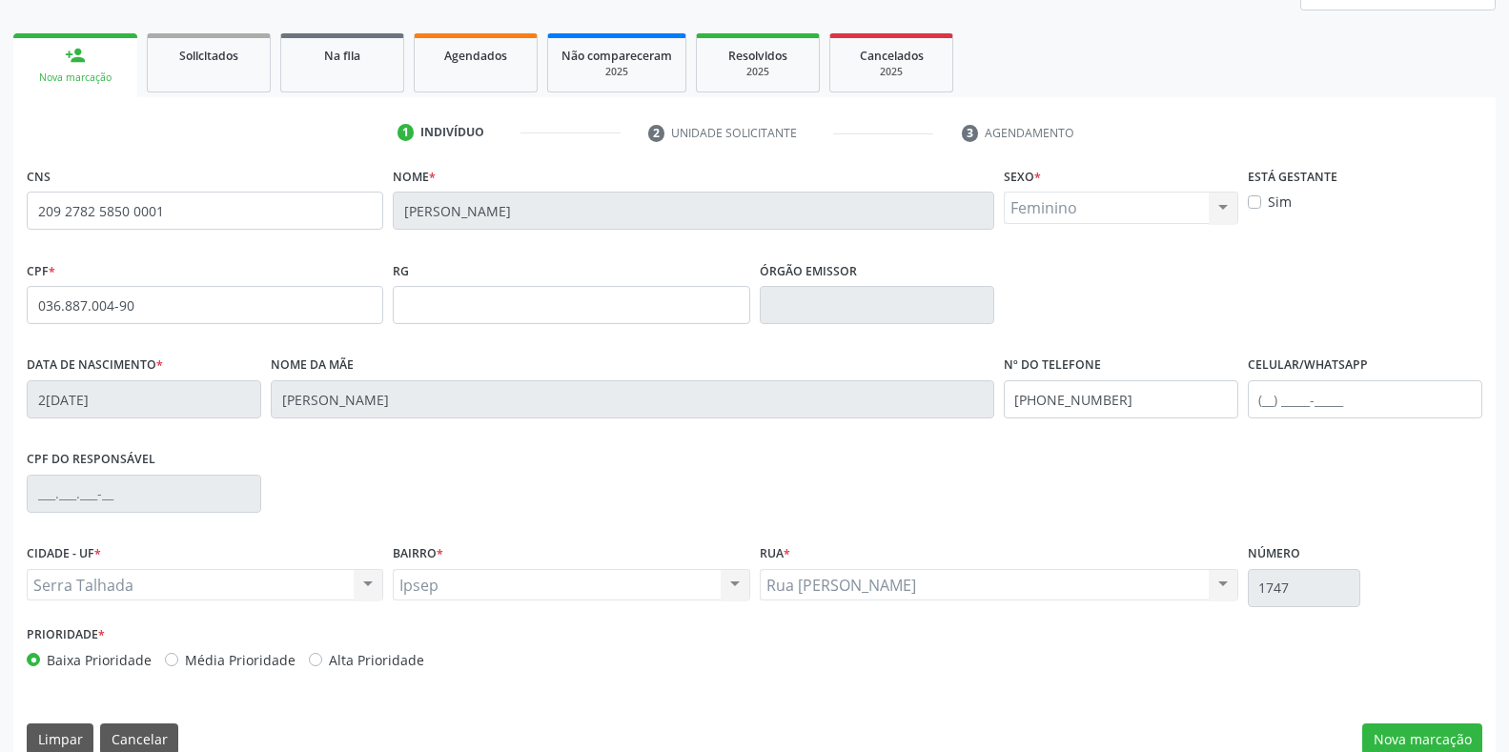
scroll to position [281, 0]
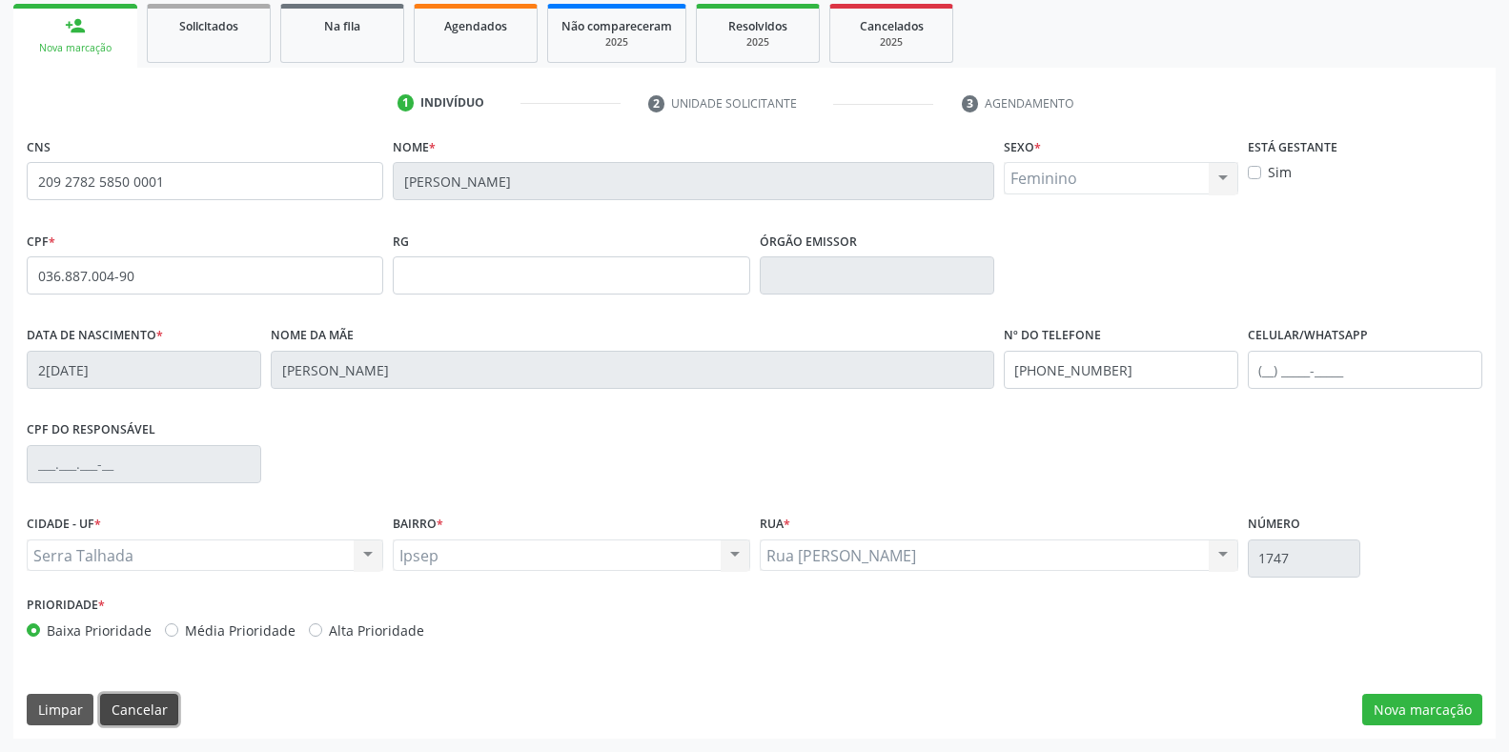
click at [127, 711] on button "Cancelar" at bounding box center [139, 710] width 78 height 32
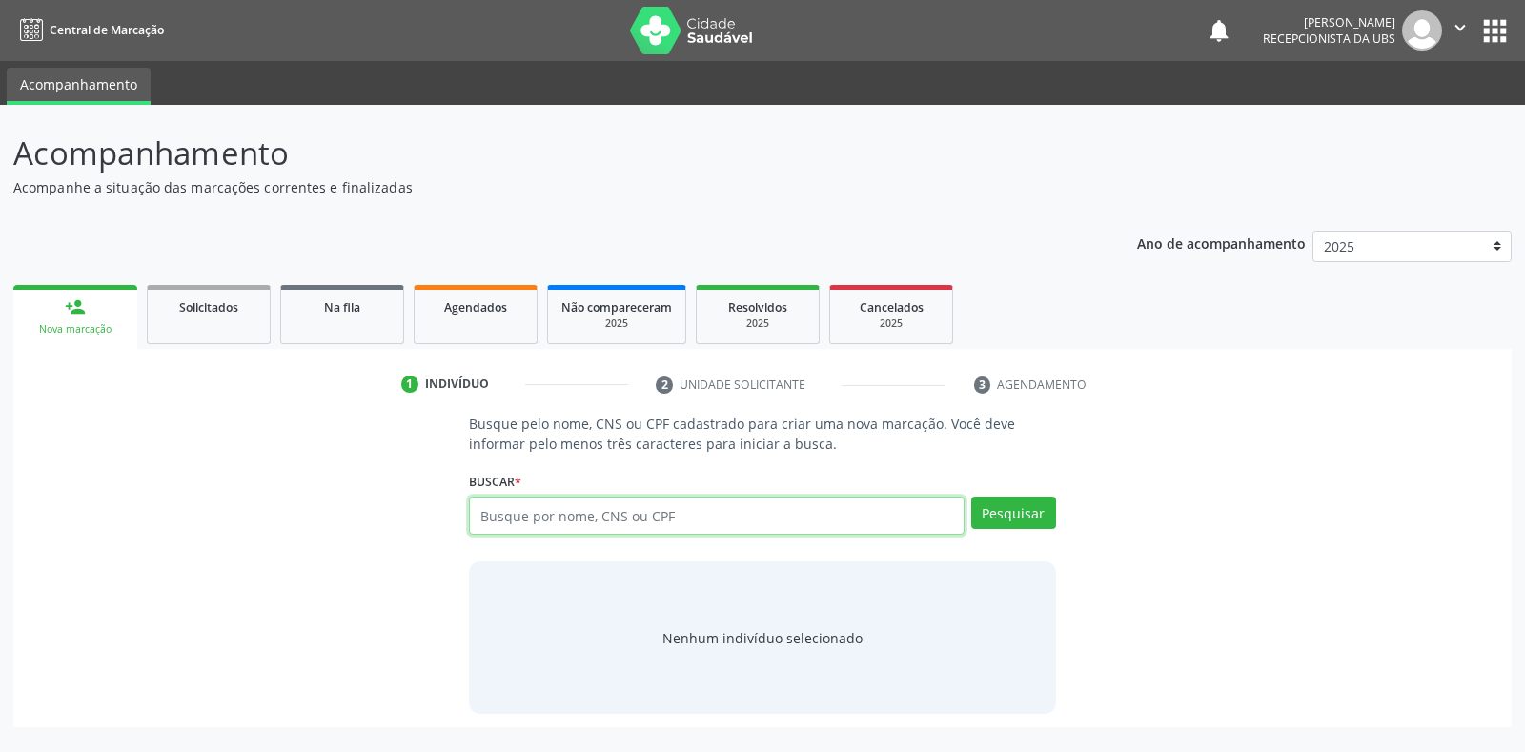
click at [476, 517] on input "text" at bounding box center [716, 516] width 495 height 38
type input "03688700490"
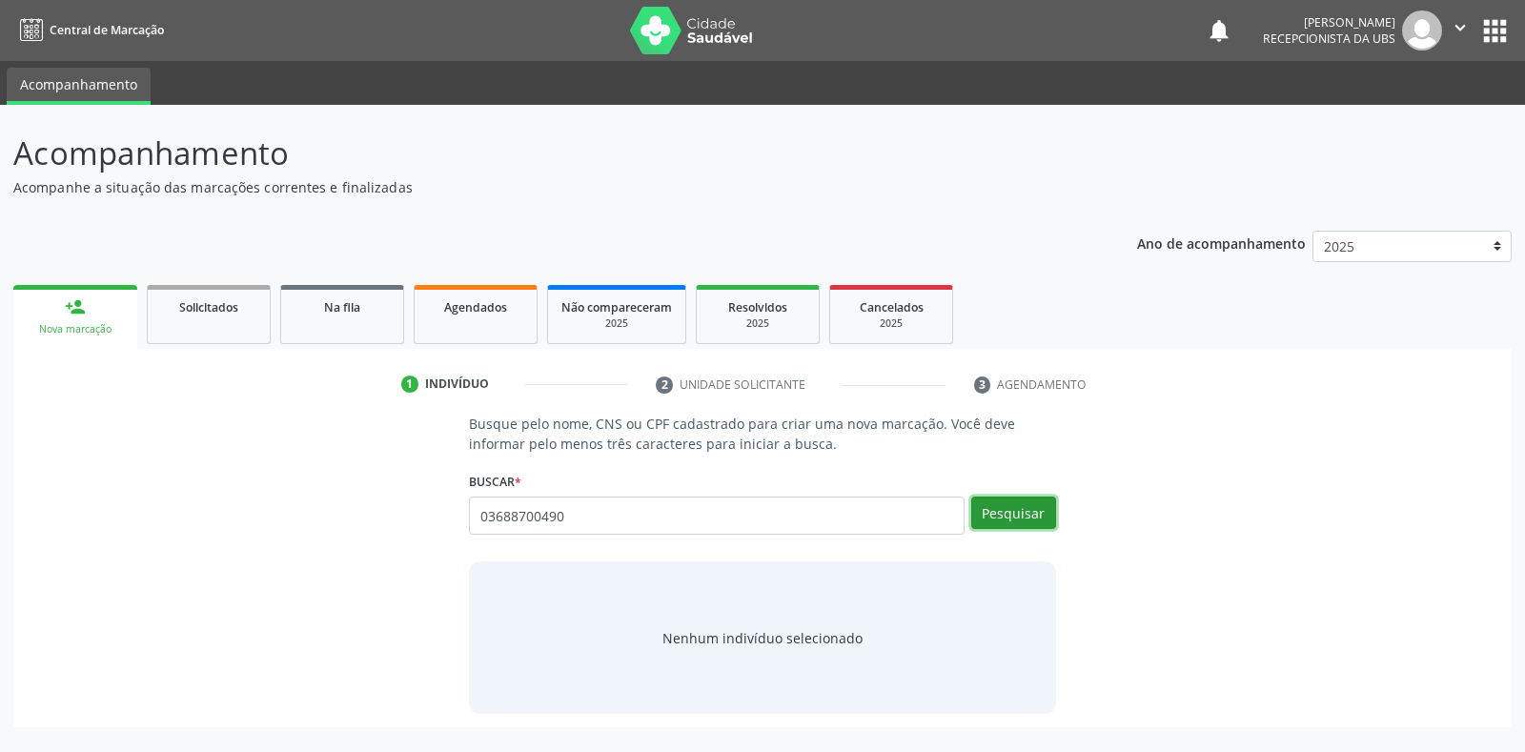
click at [1019, 527] on button "Pesquisar" at bounding box center [1013, 513] width 85 height 32
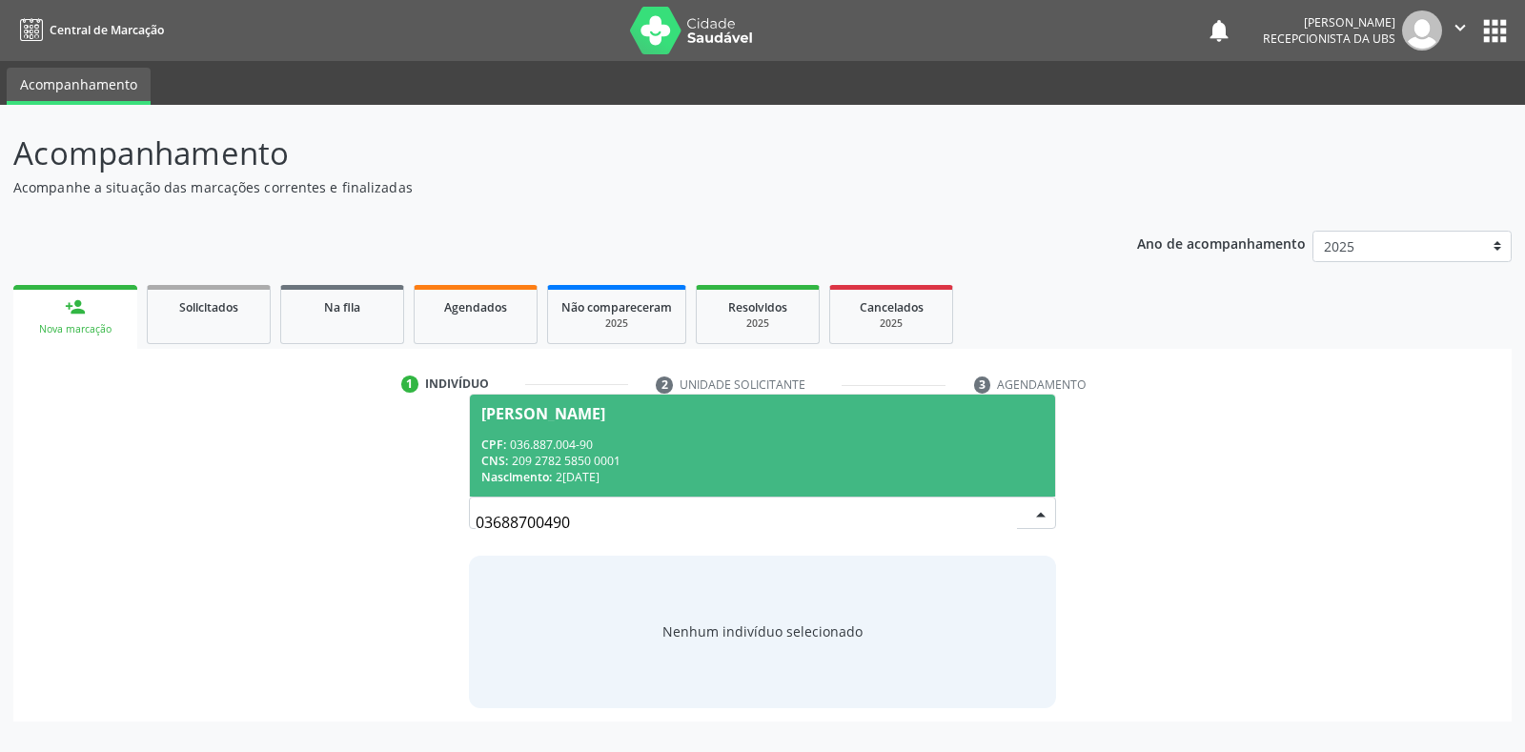
click at [544, 406] on div "Maria Aparecida da Silva" at bounding box center [543, 413] width 124 height 15
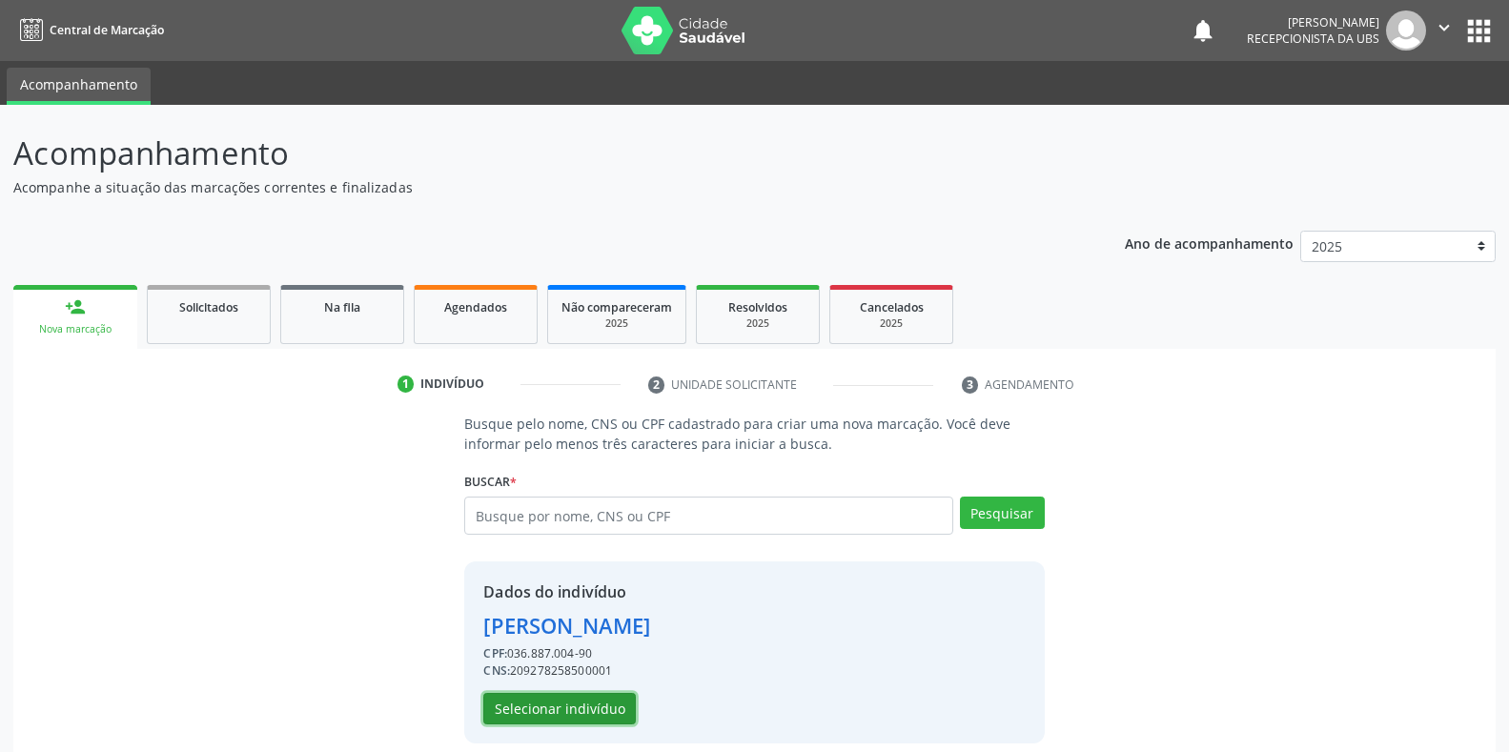
click at [542, 717] on button "Selecionar indivíduo" at bounding box center [559, 709] width 152 height 32
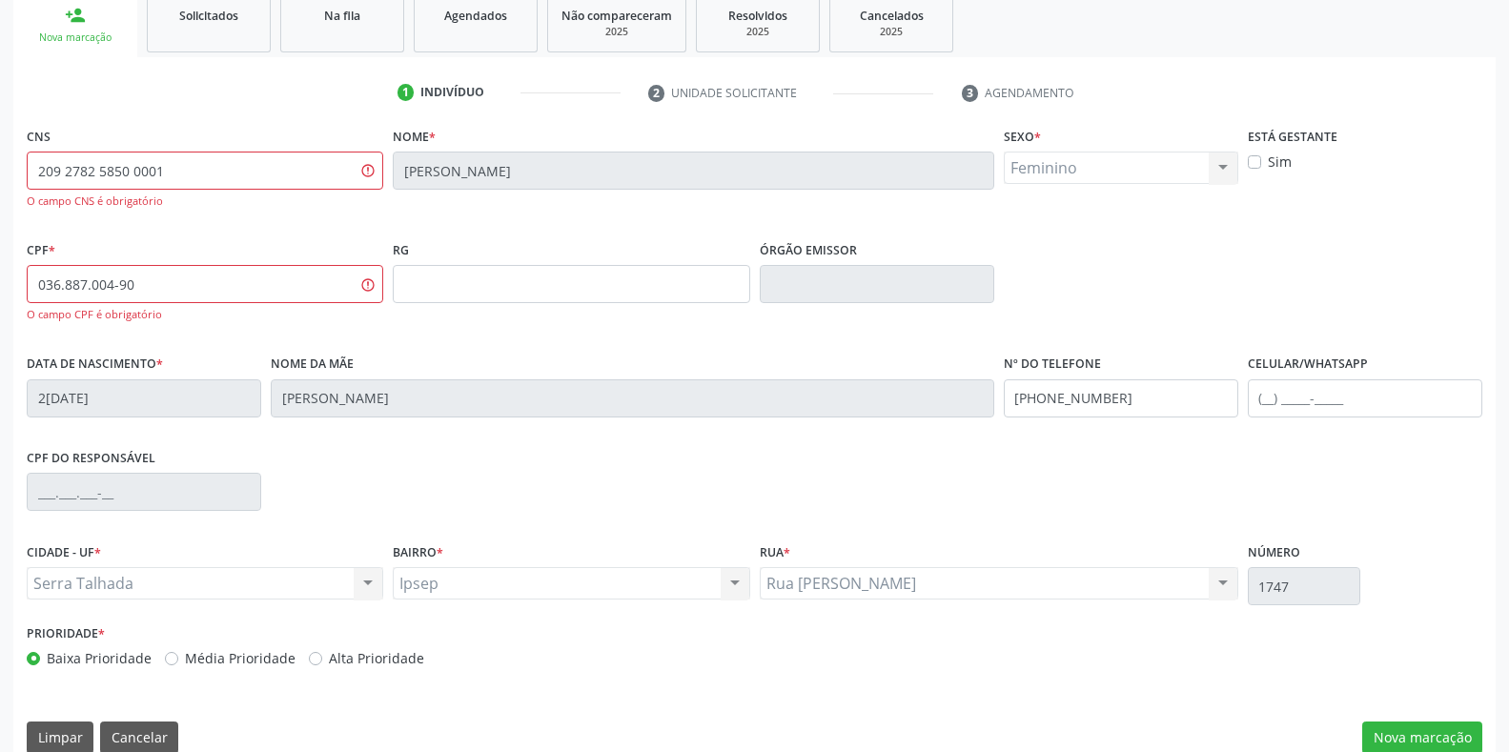
scroll to position [320, 0]
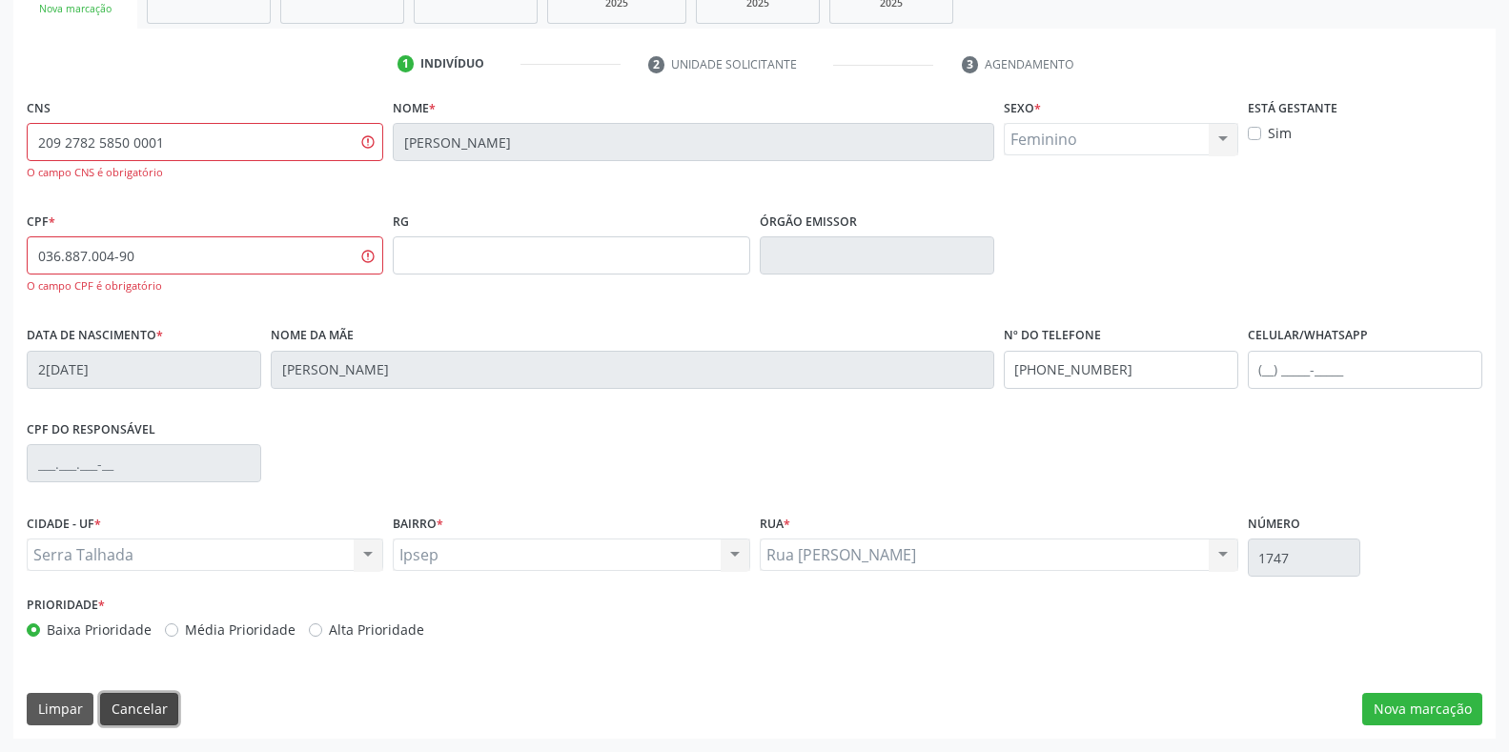
click at [137, 704] on button "Cancelar" at bounding box center [139, 709] width 78 height 32
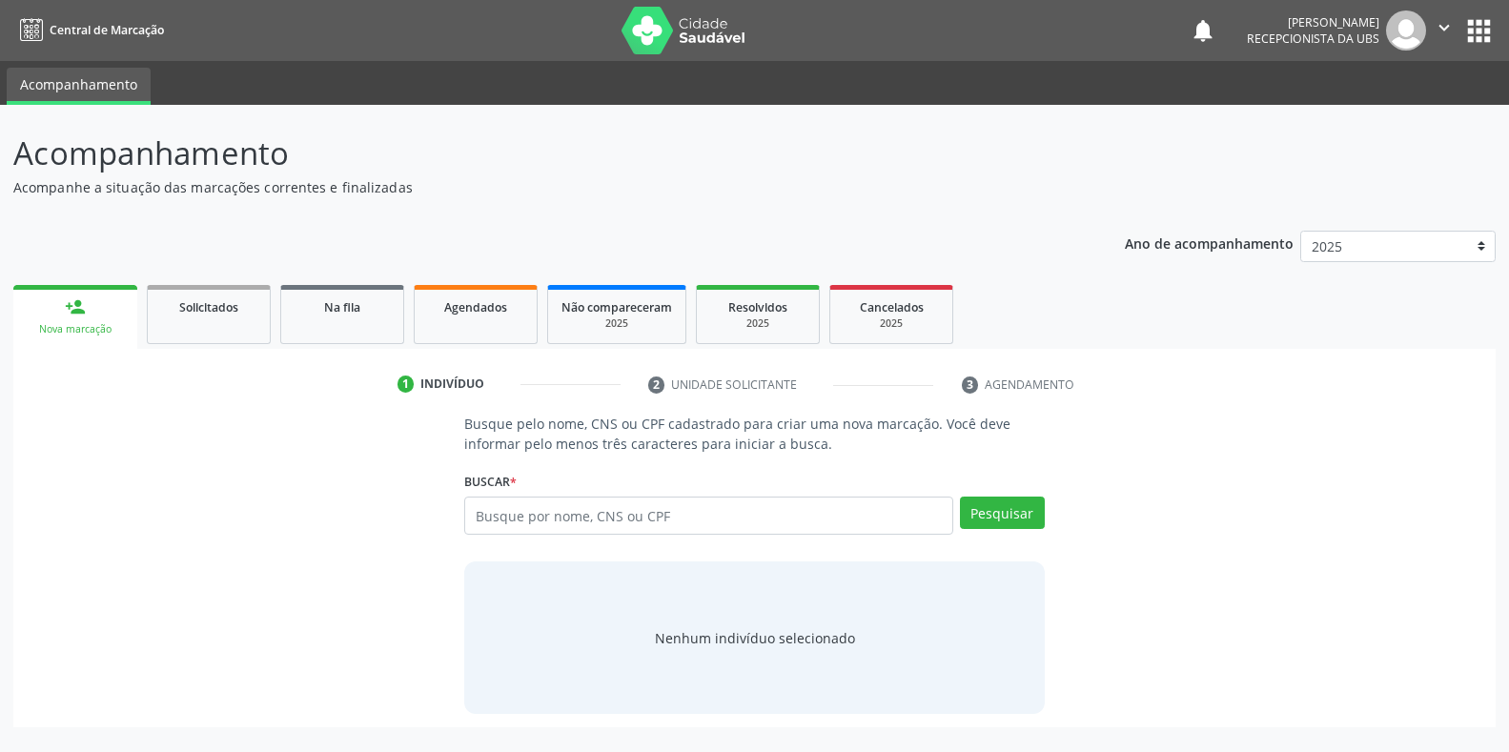
scroll to position [0, 0]
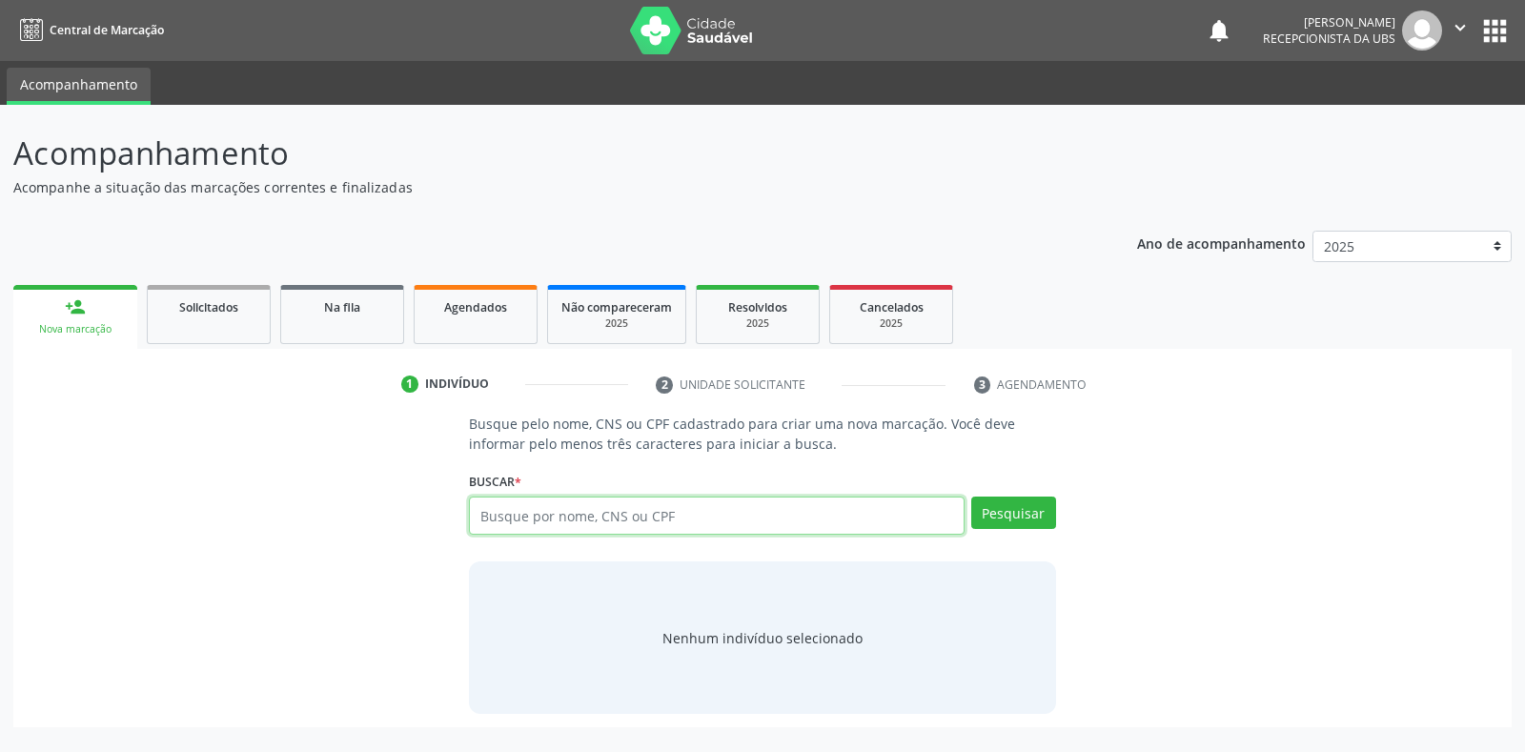
click at [495, 515] on input "text" at bounding box center [716, 516] width 495 height 38
type input "20927825850001"
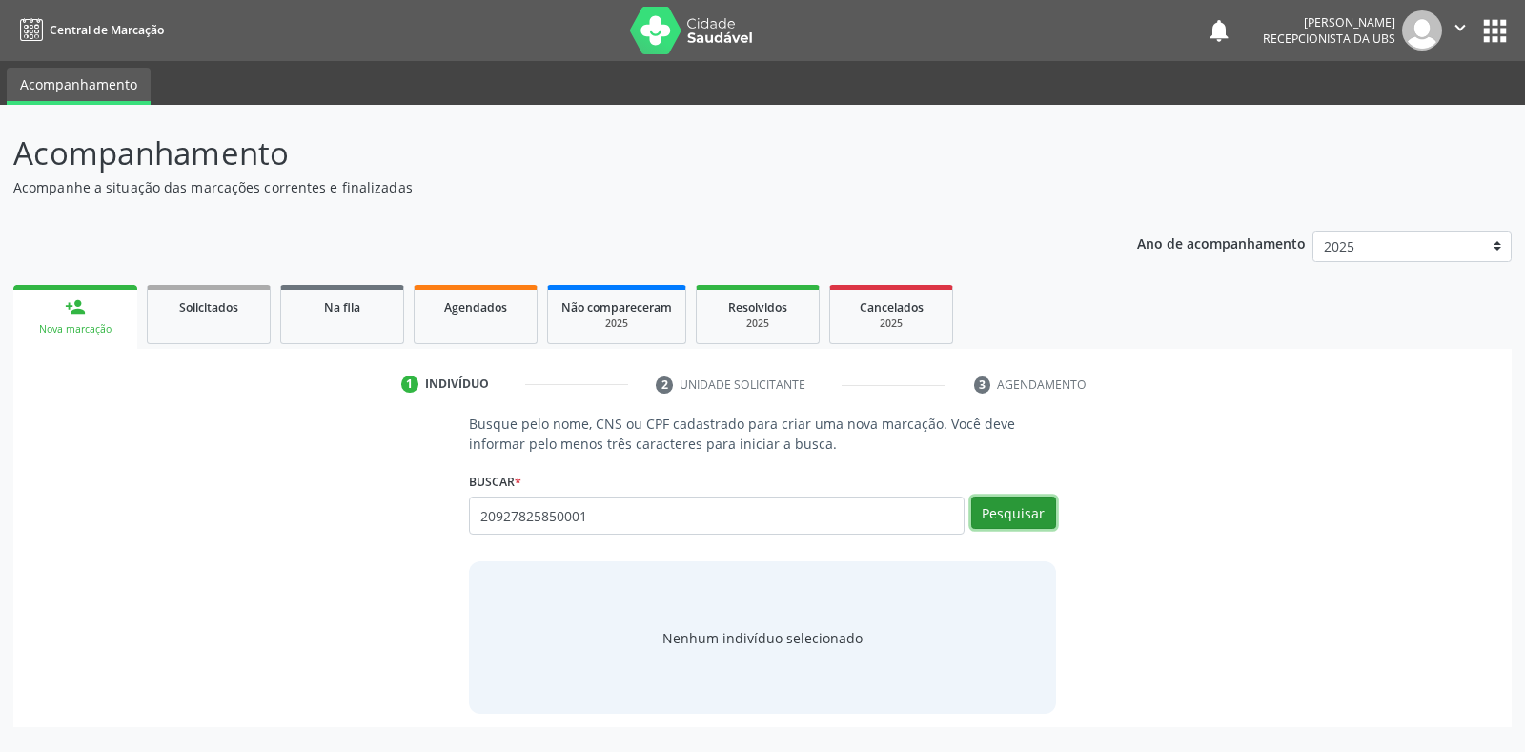
click at [990, 514] on button "Pesquisar" at bounding box center [1013, 513] width 85 height 32
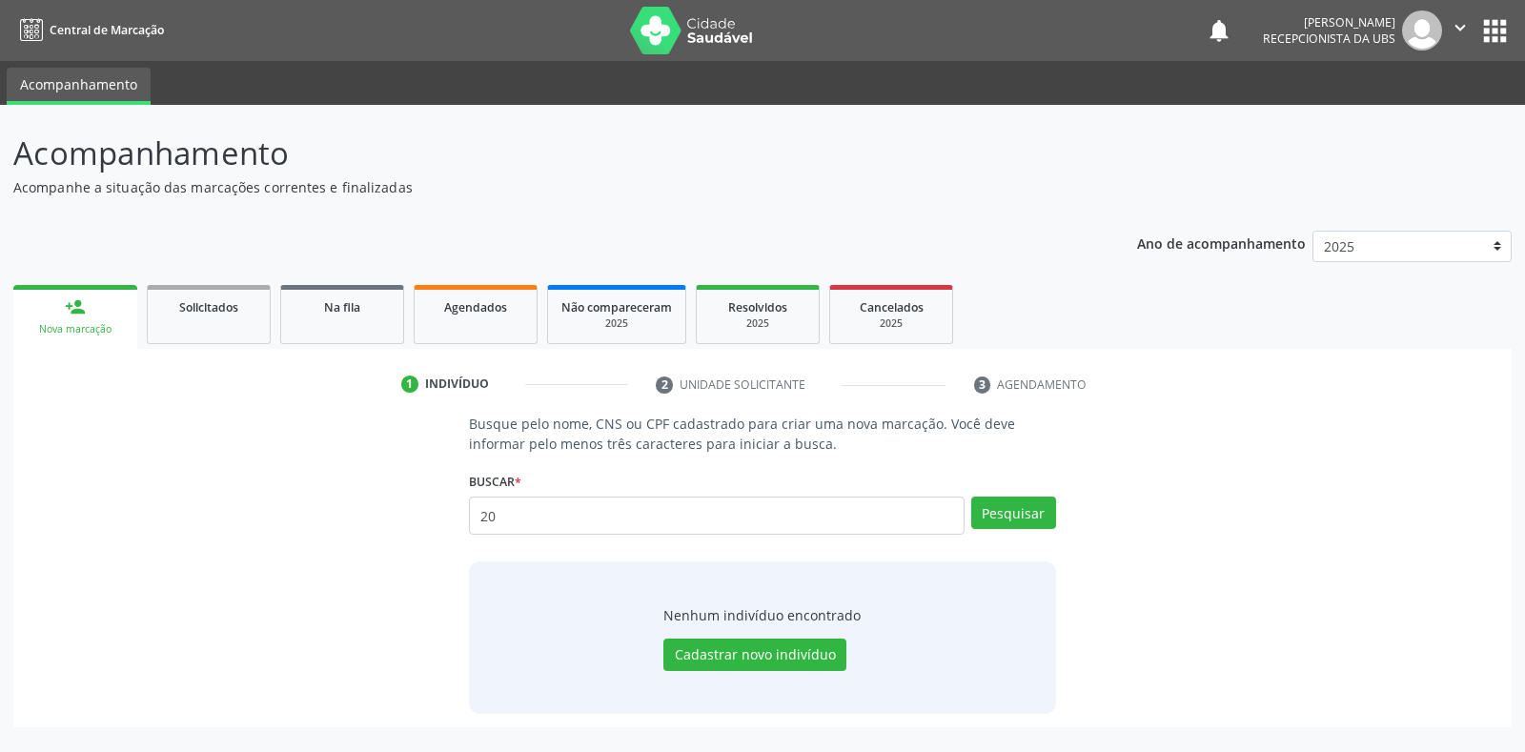
type input "2"
click at [482, 513] on input "text" at bounding box center [716, 516] width 495 height 38
type input "10450937429"
click at [1004, 512] on button "Pesquisar" at bounding box center [1013, 513] width 85 height 32
drag, startPoint x: 430, startPoint y: 228, endPoint x: 1068, endPoint y: 184, distance: 640.0
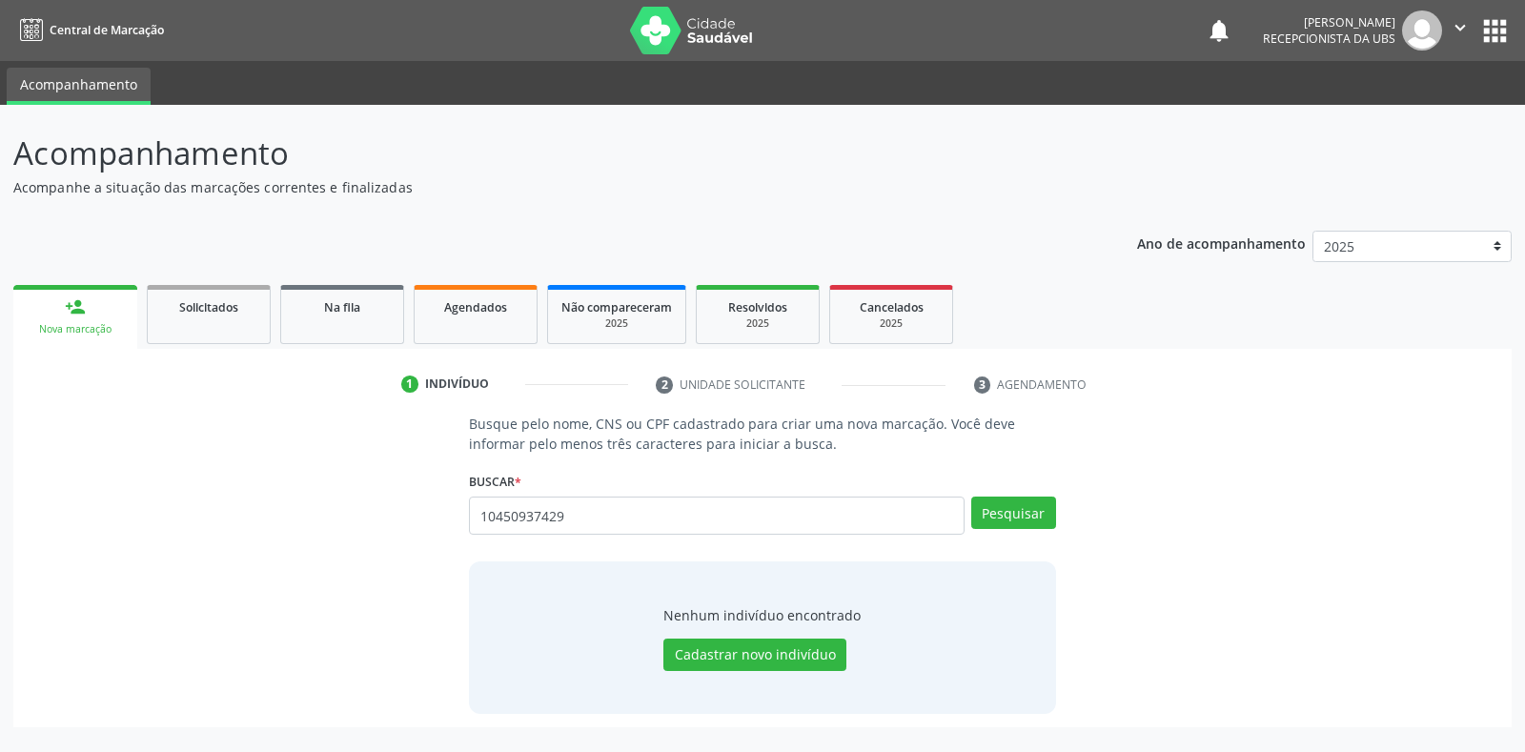
click at [1068, 184] on header "Acompanhamento Acompanhe a situação das marcações correntes e finalizadas Relat…" at bounding box center [762, 164] width 1498 height 68
click at [991, 504] on button "Pesquisar" at bounding box center [1013, 513] width 85 height 32
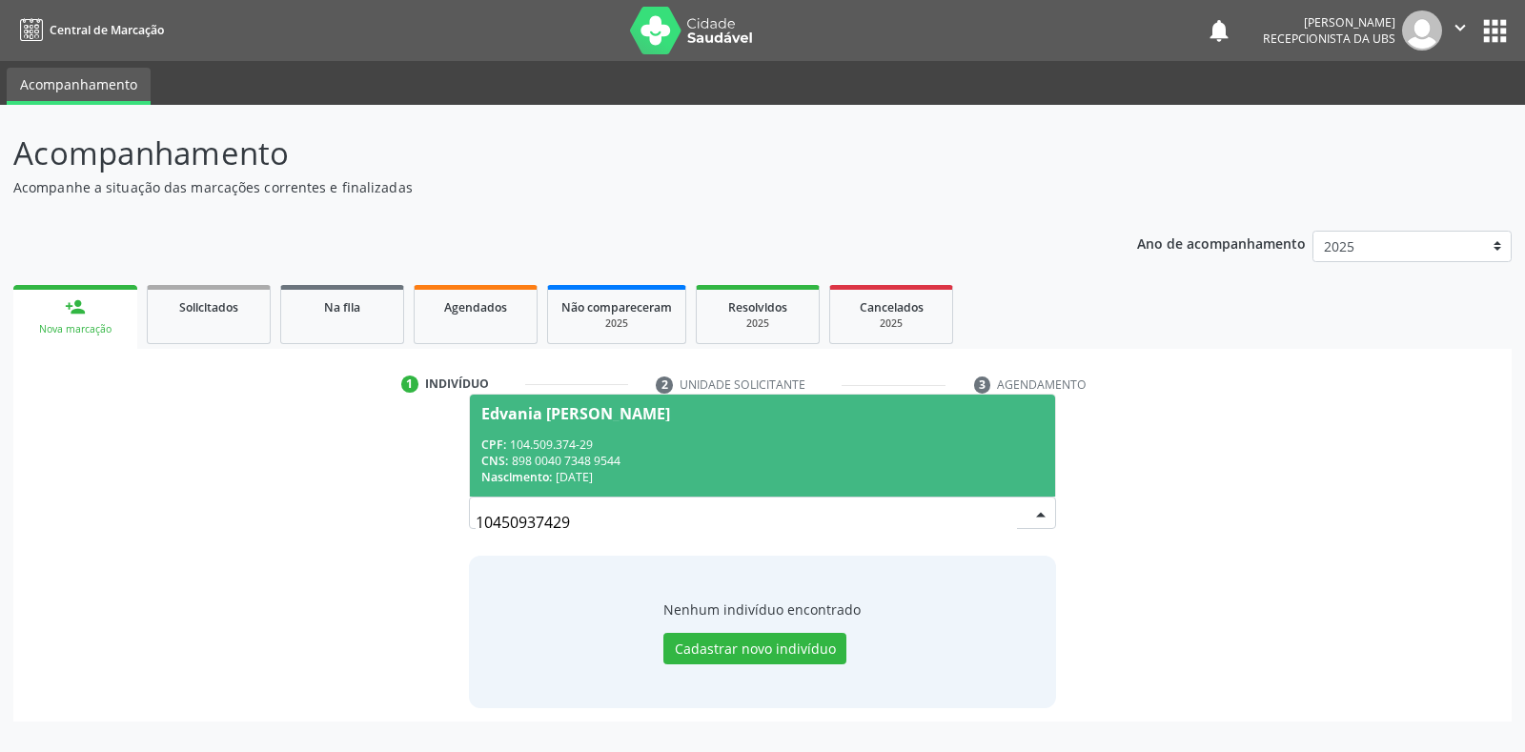
click at [522, 407] on div "Edvania Arquino Lima" at bounding box center [575, 413] width 189 height 15
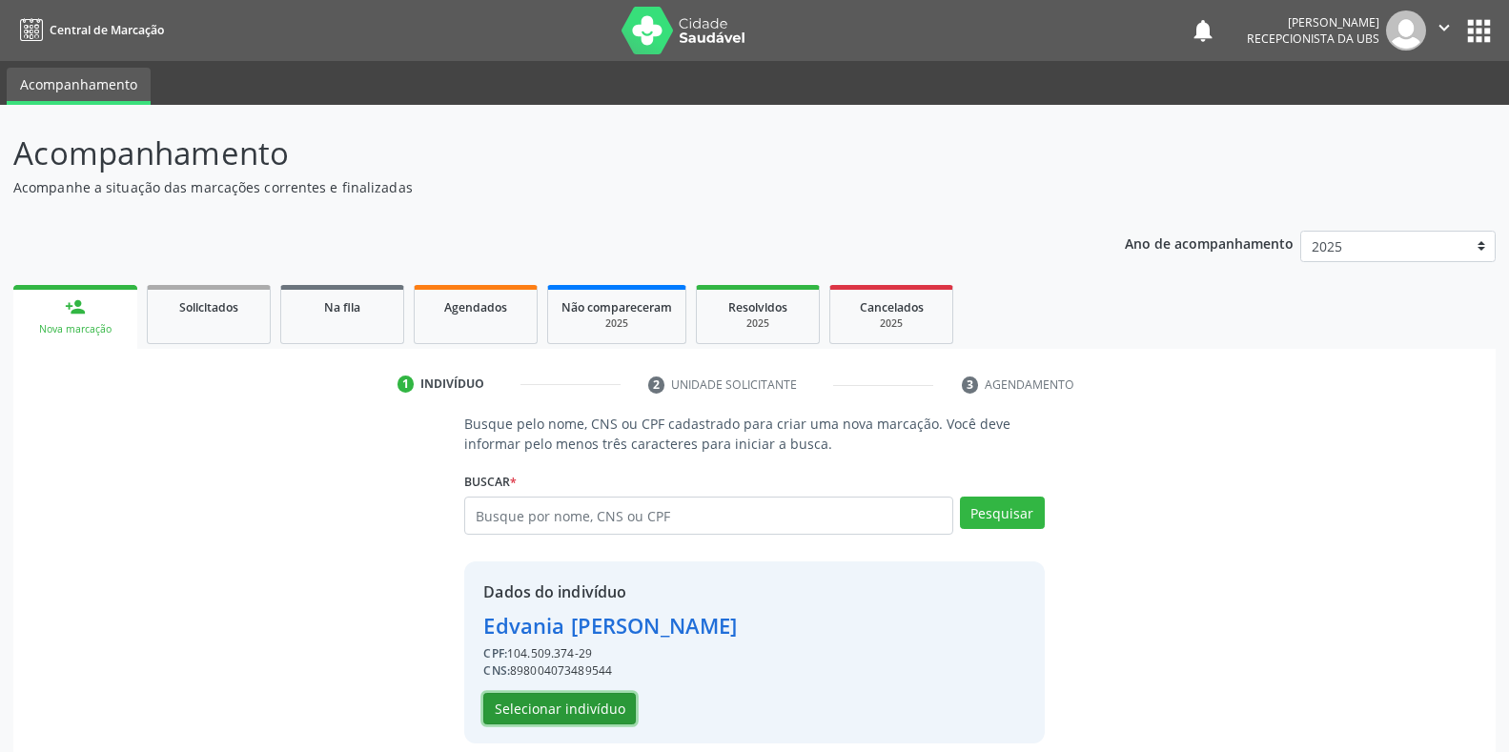
click at [543, 716] on button "Selecionar indivíduo" at bounding box center [559, 709] width 152 height 32
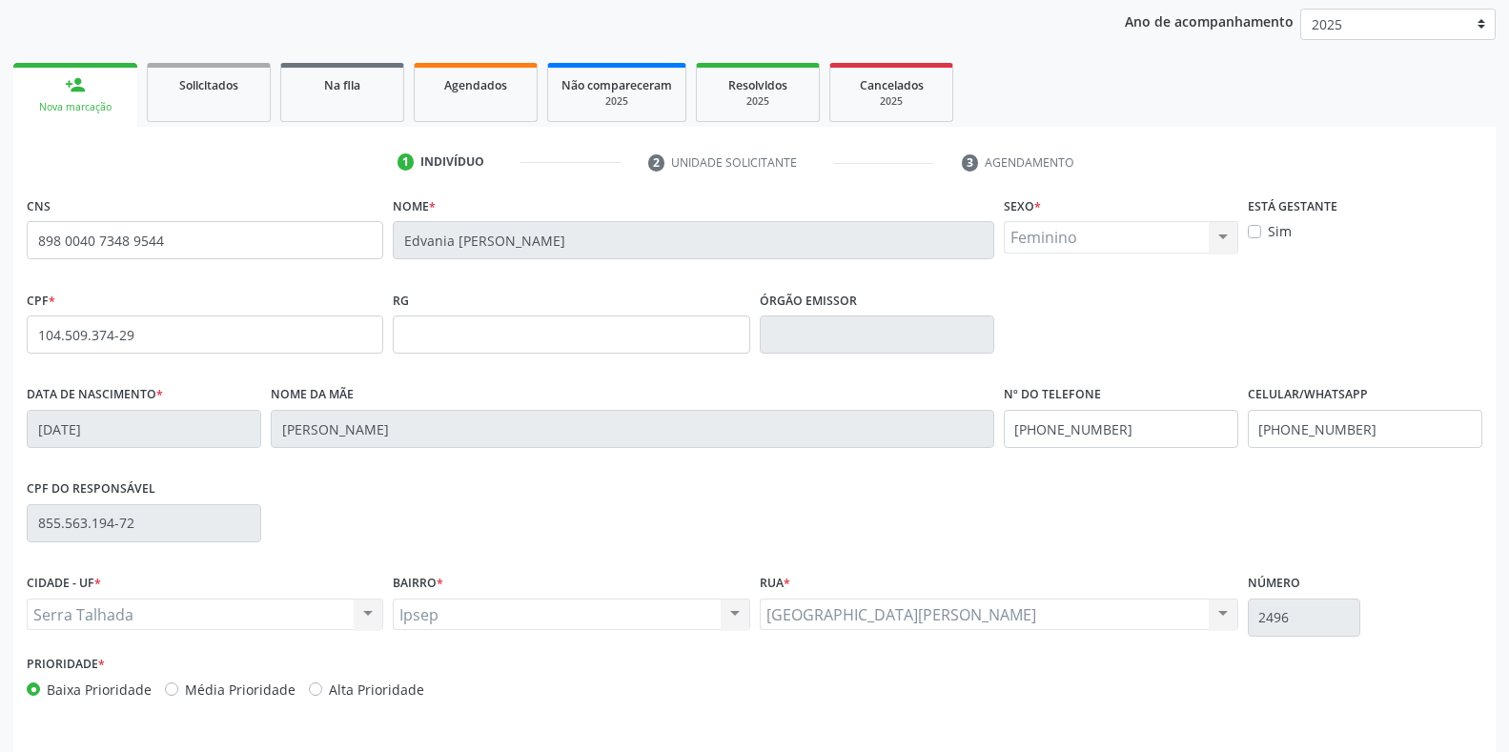
scroll to position [281, 0]
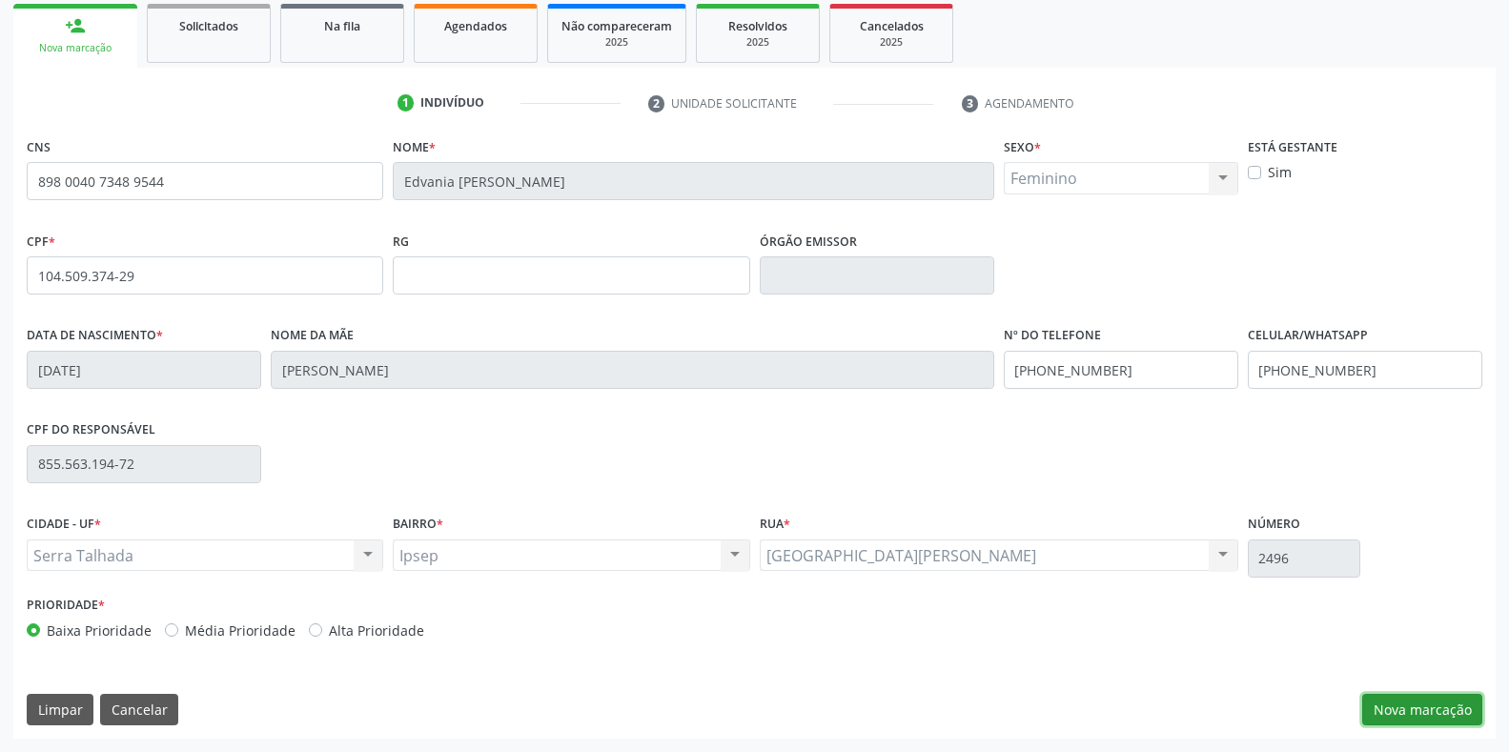
click at [1391, 707] on button "Nova marcação" at bounding box center [1422, 710] width 120 height 32
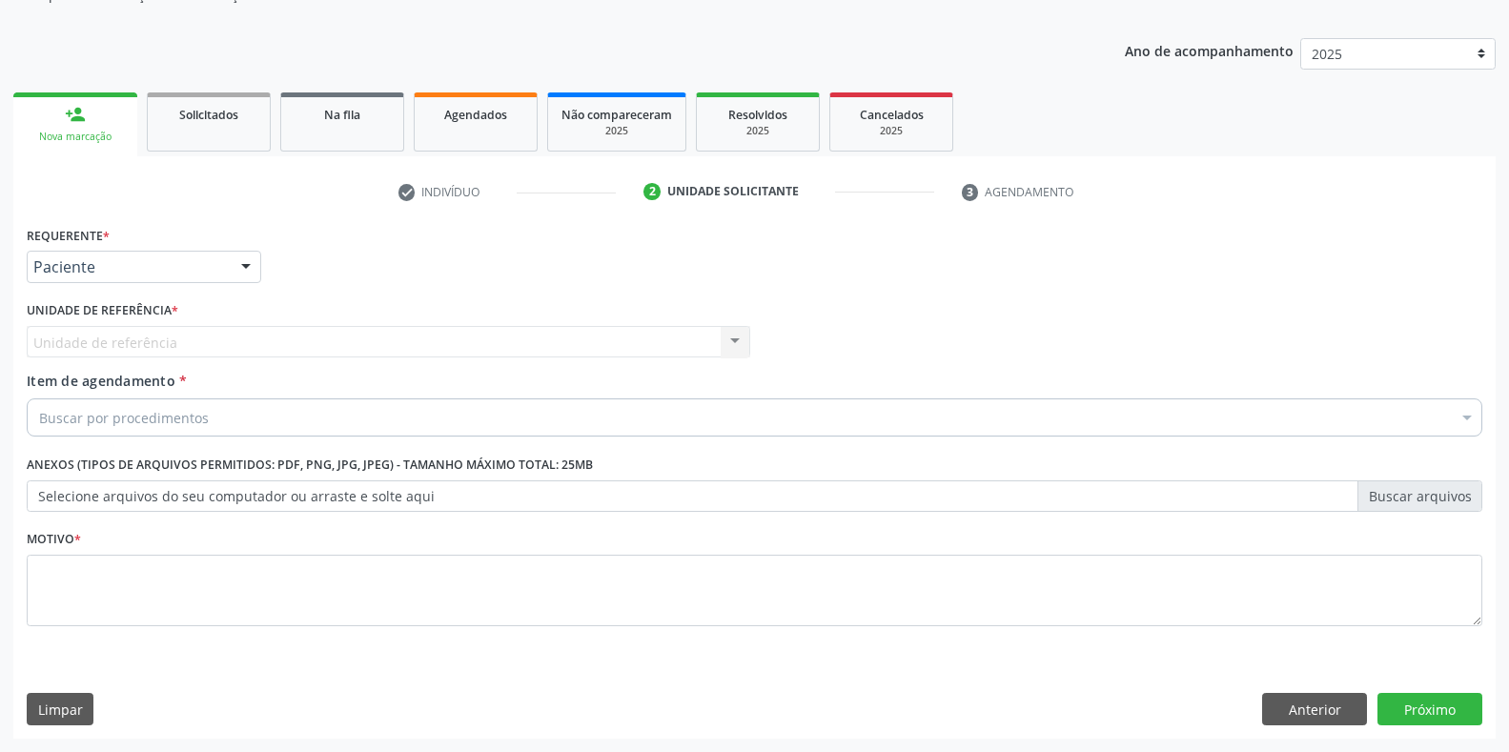
scroll to position [193, 0]
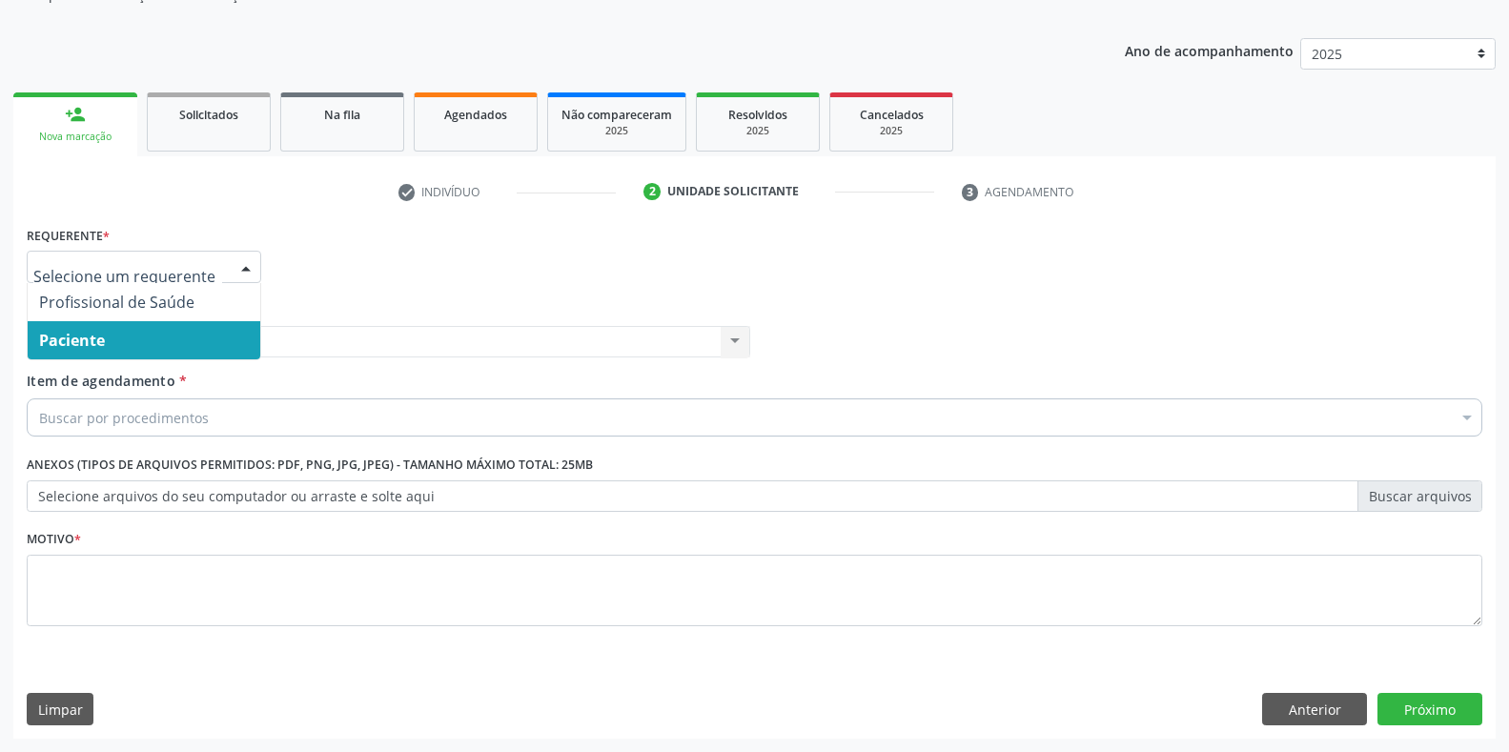
click at [247, 261] on div at bounding box center [246, 268] width 29 height 32
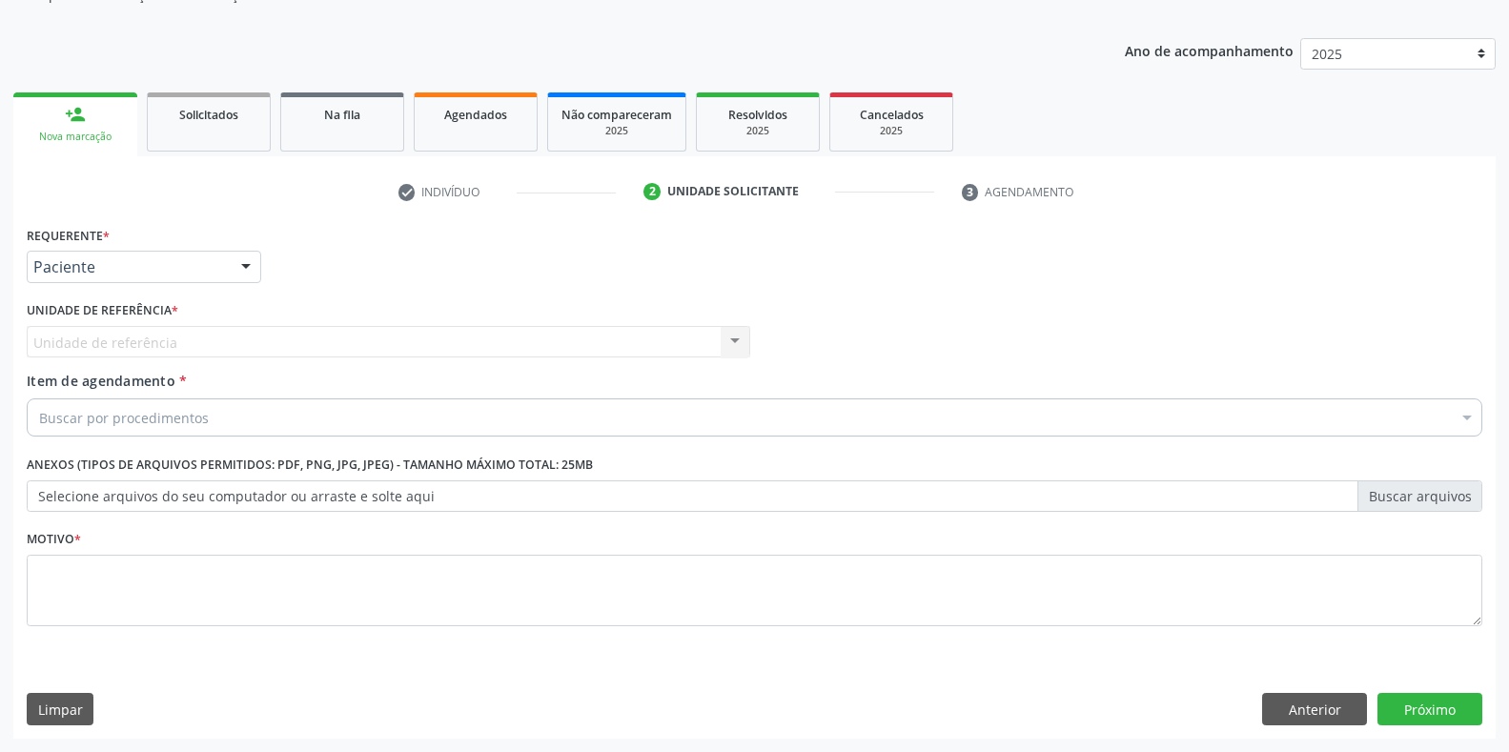
click at [40, 385] on span "Item de agendamento" at bounding box center [101, 381] width 149 height 18
click at [39, 398] on input "Item de agendamento *" at bounding box center [39, 417] width 0 height 38
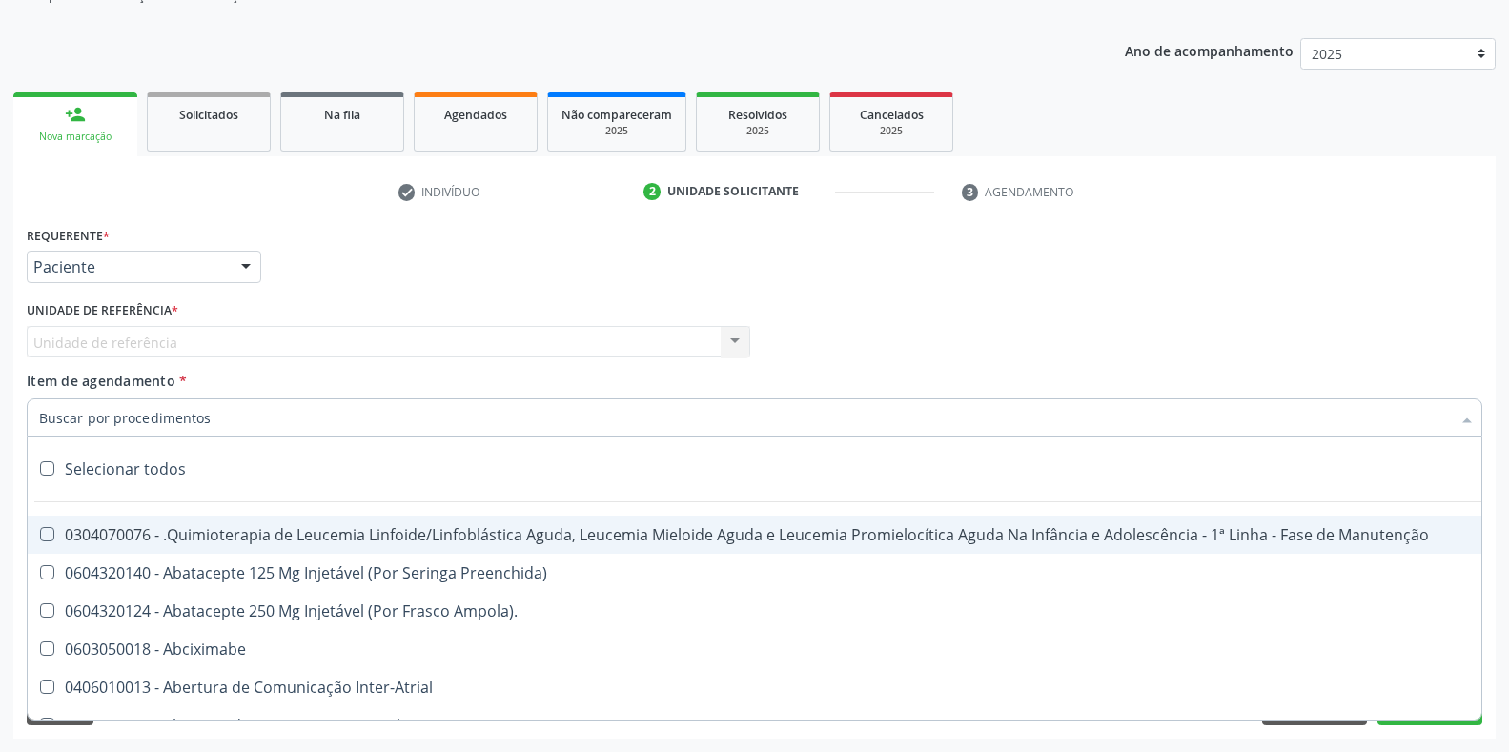
click at [40, 385] on span "Item de agendamento" at bounding box center [101, 381] width 149 height 18
click at [40, 398] on input "Item de agendamento *" at bounding box center [744, 417] width 1411 height 38
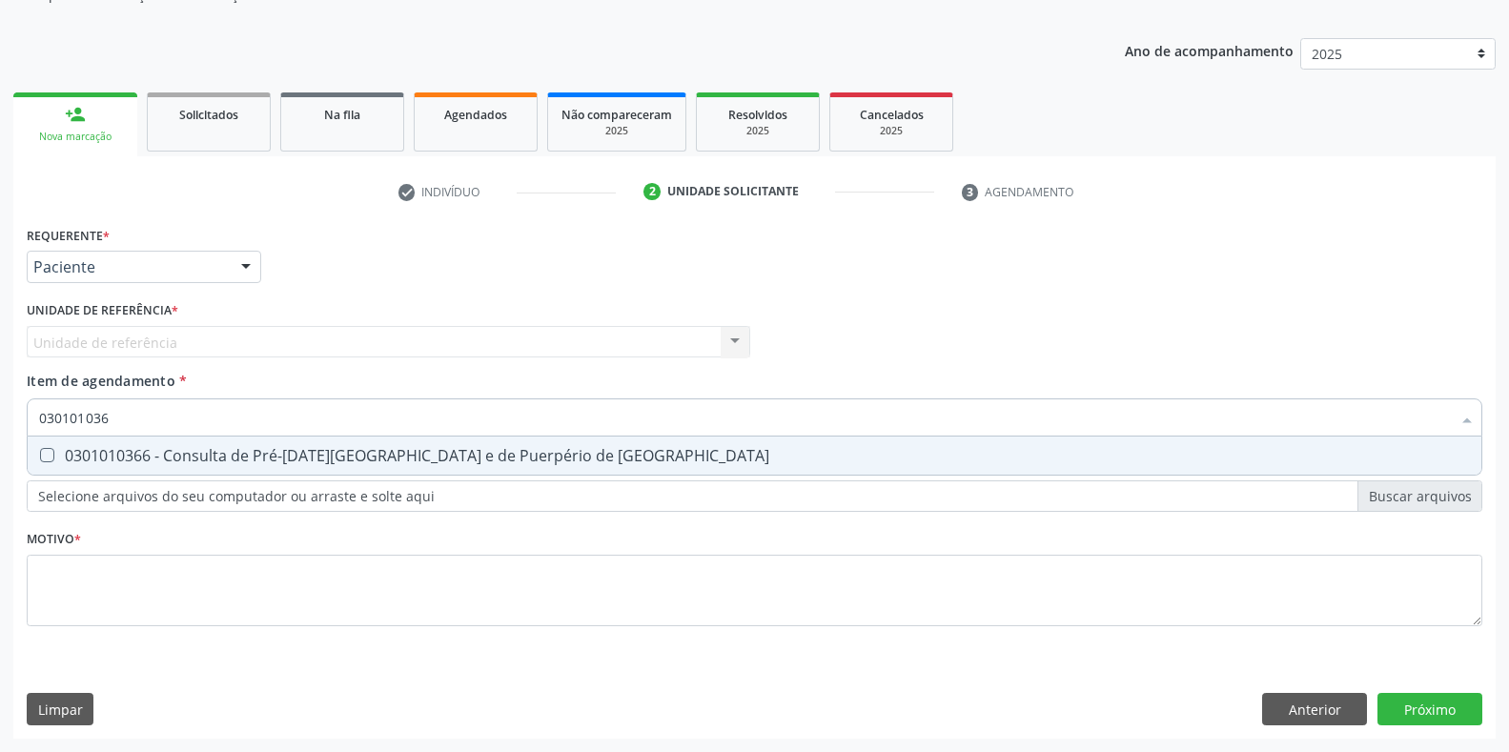
type input "0301010366"
click at [38, 456] on div at bounding box center [35, 455] width 14 height 15
checkbox Risco "true"
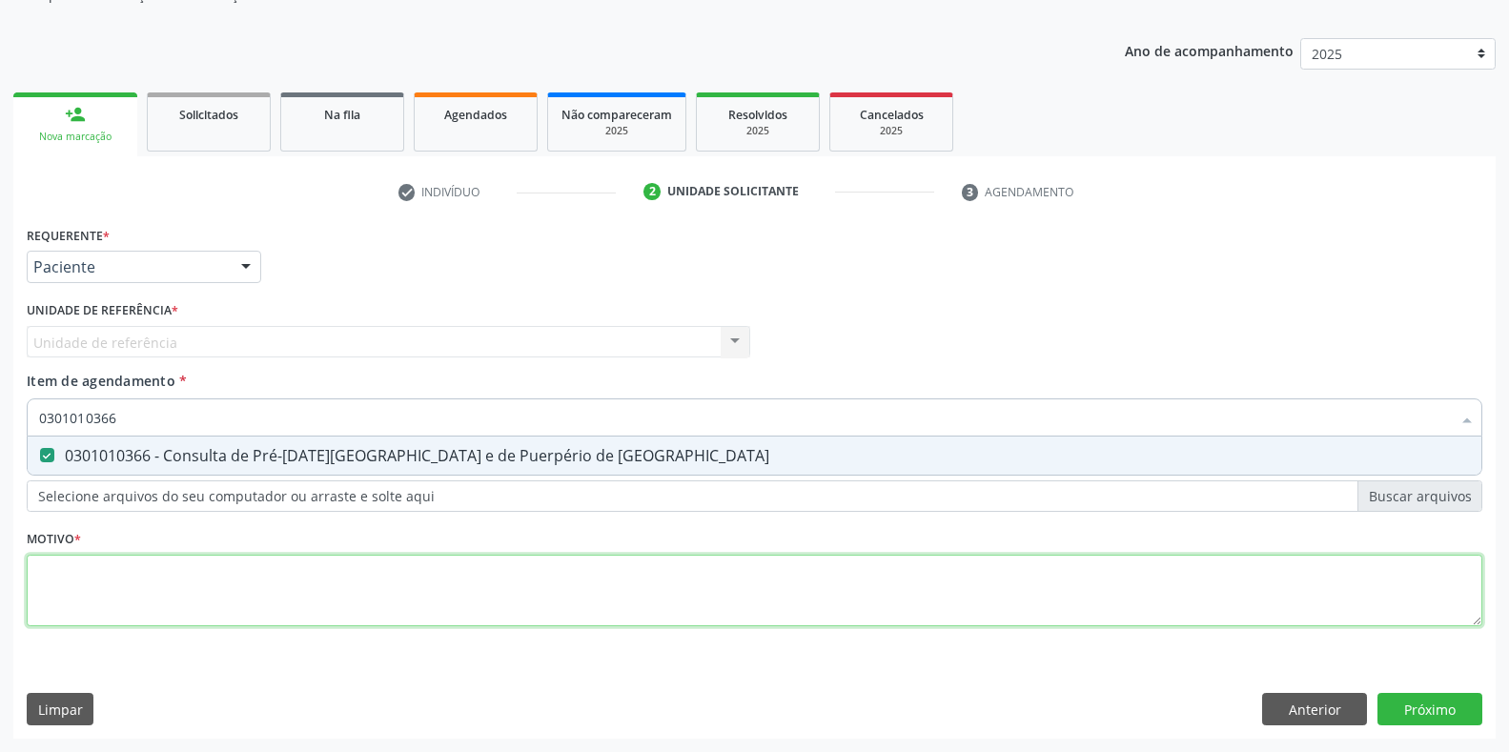
click at [67, 575] on div "Requerente * Paciente Profissional de Saúde Paciente Nenhum resultado encontrad…" at bounding box center [754, 437] width 1455 height 432
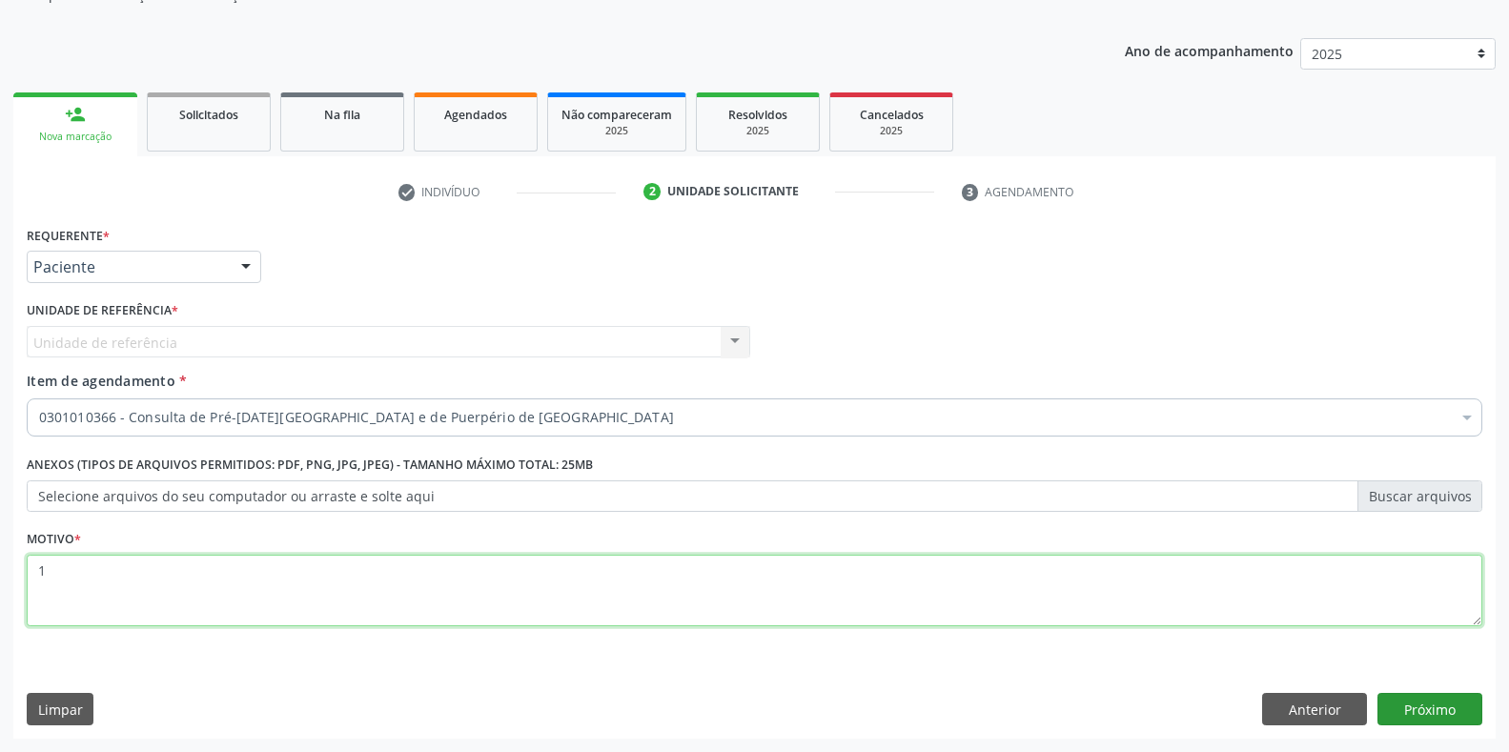
type textarea "1"
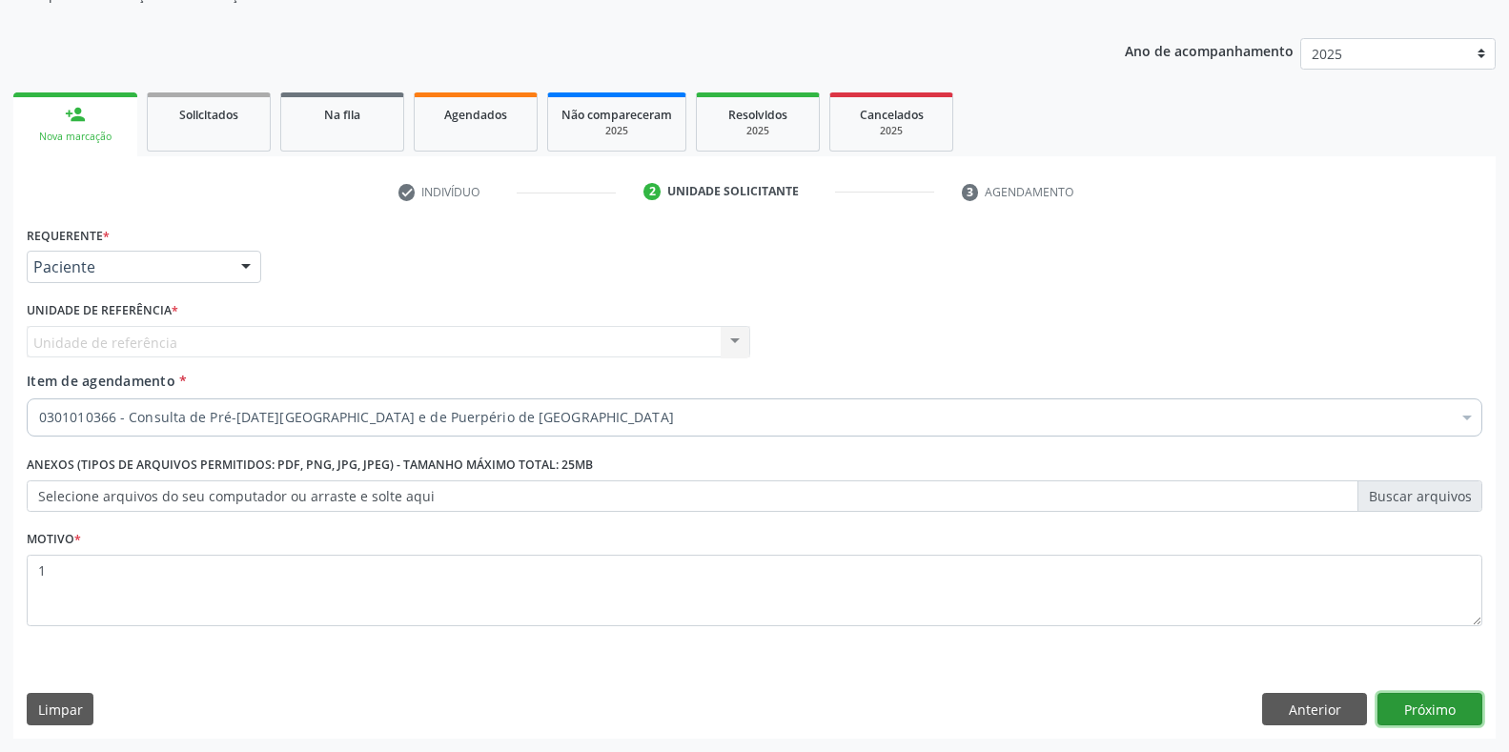
click at [1407, 711] on button "Próximo" at bounding box center [1429, 709] width 105 height 32
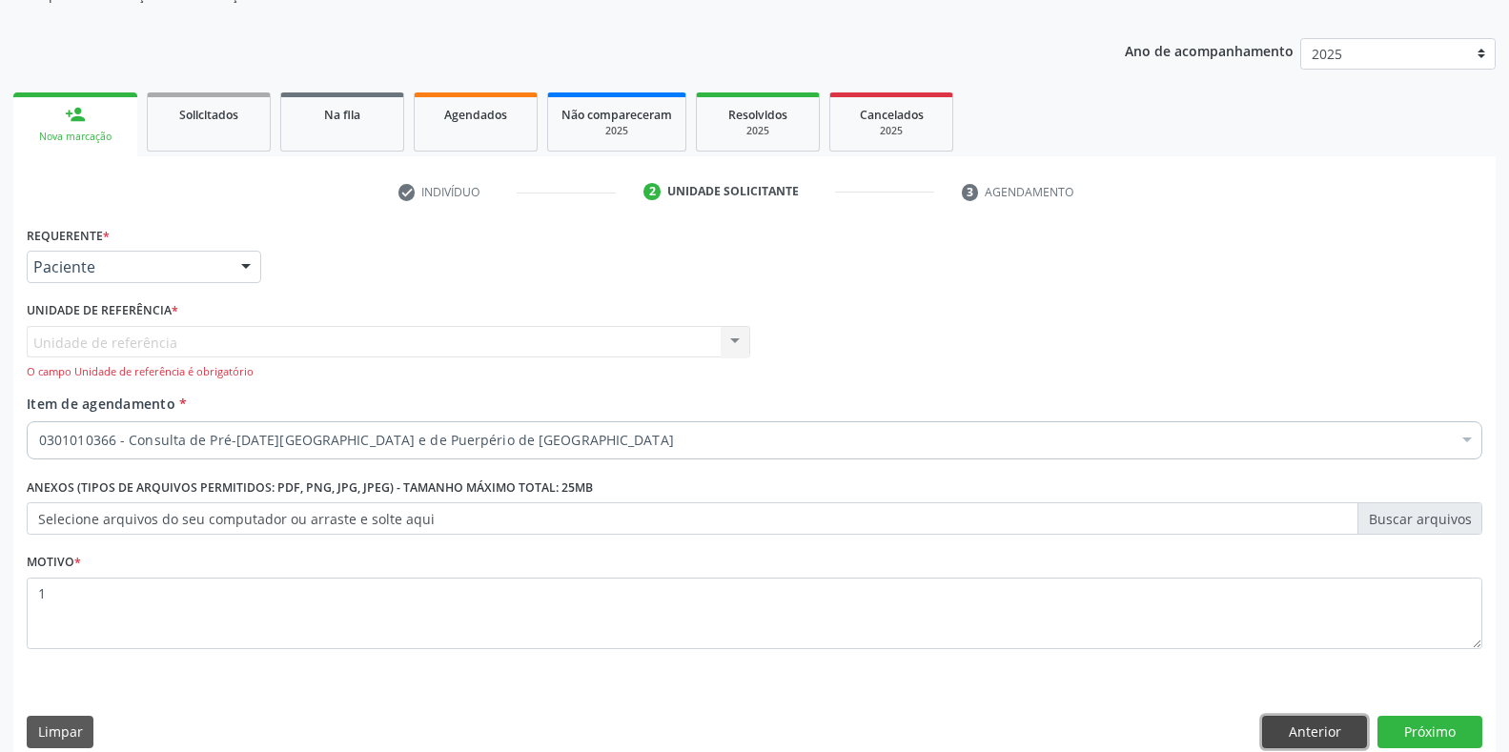
click at [1306, 741] on button "Anterior" at bounding box center [1314, 732] width 105 height 32
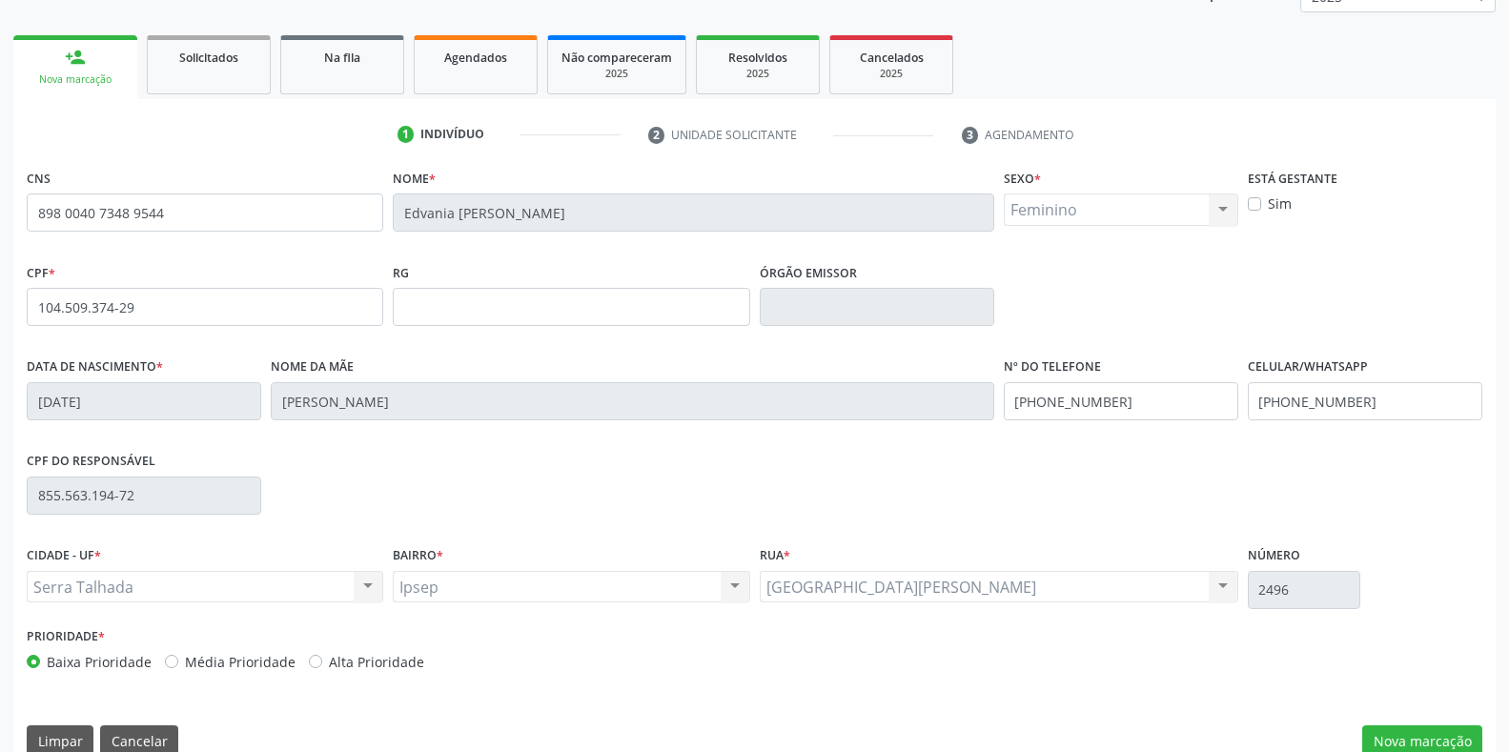
scroll to position [281, 0]
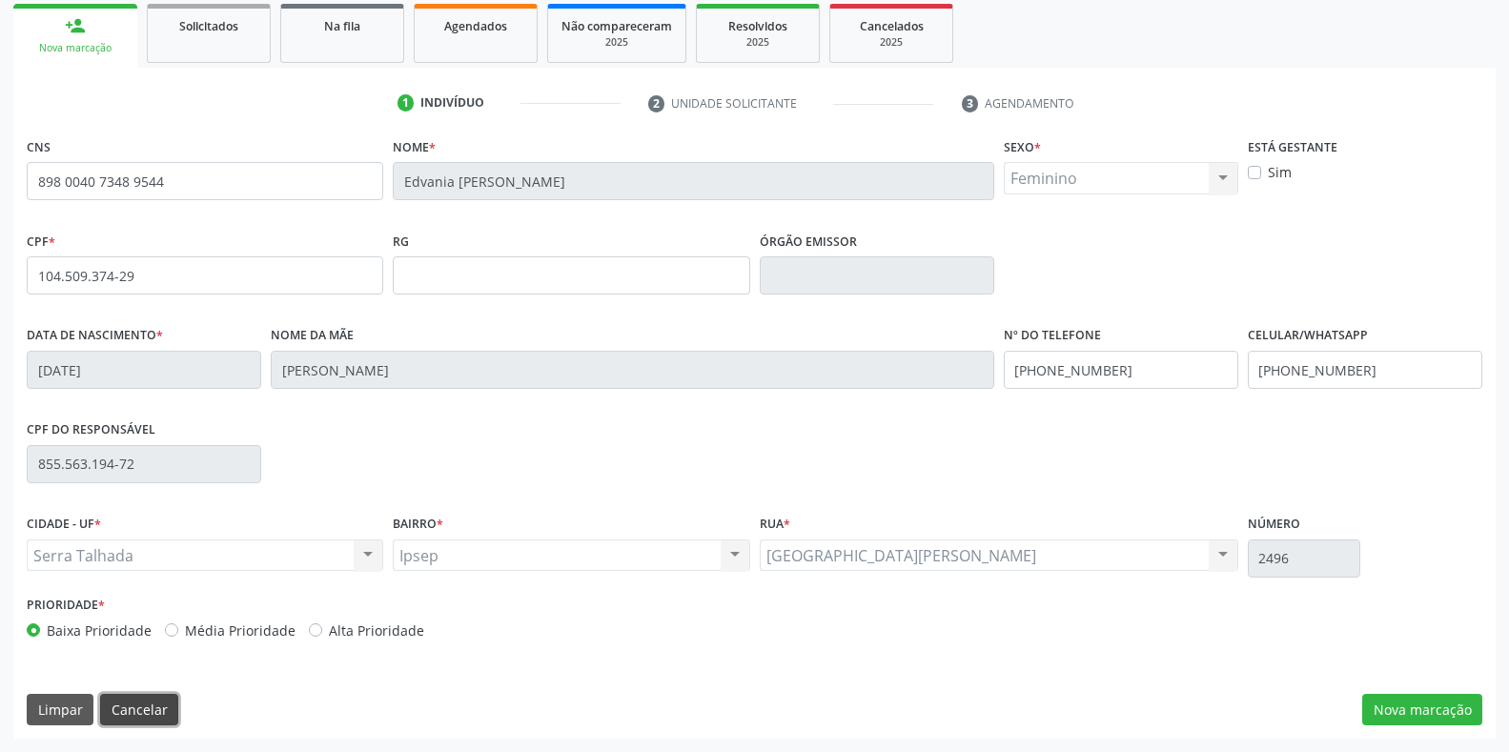
click at [128, 706] on button "Cancelar" at bounding box center [139, 710] width 78 height 32
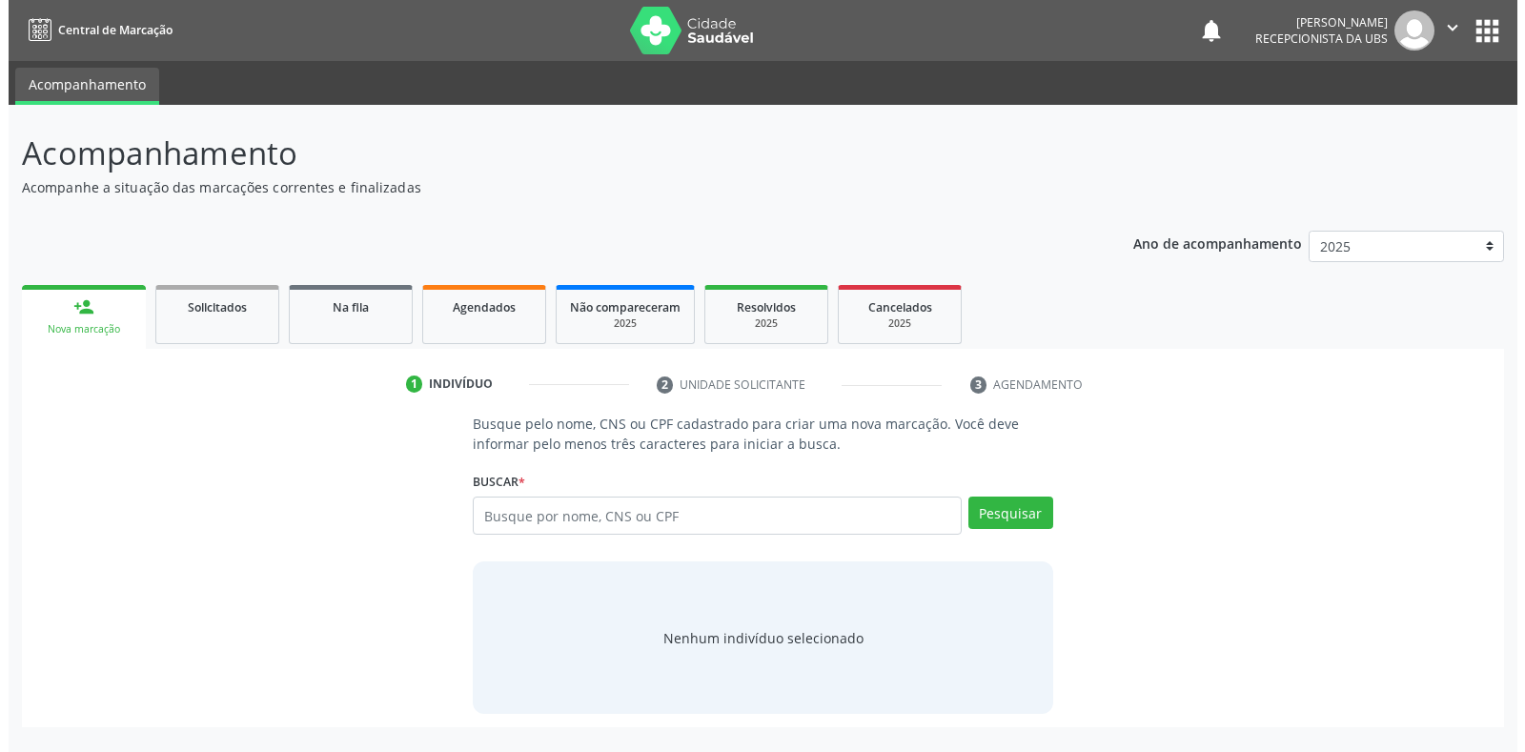
scroll to position [0, 0]
